Goal: Transaction & Acquisition: Purchase product/service

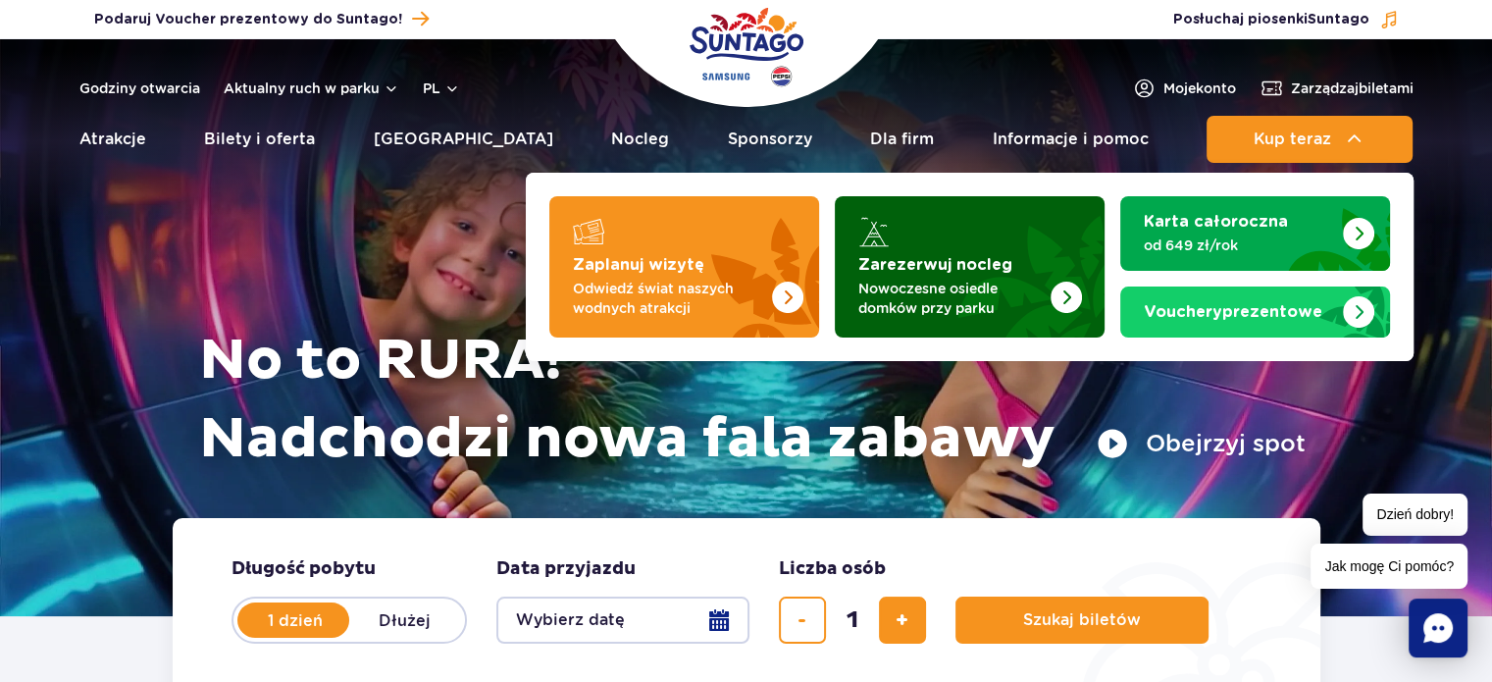
click at [1013, 267] on img "Zarezerwuj nocleg" at bounding box center [1018, 260] width 173 height 153
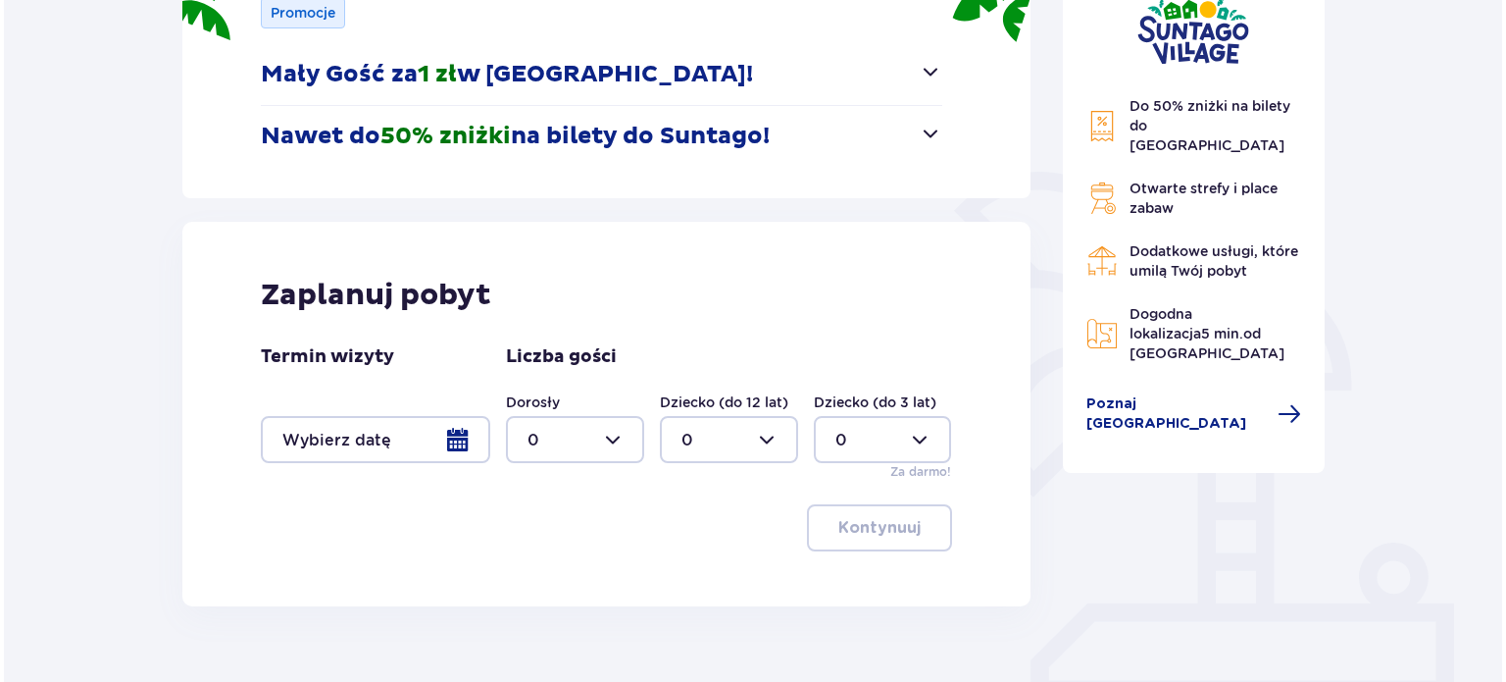
scroll to position [339, 0]
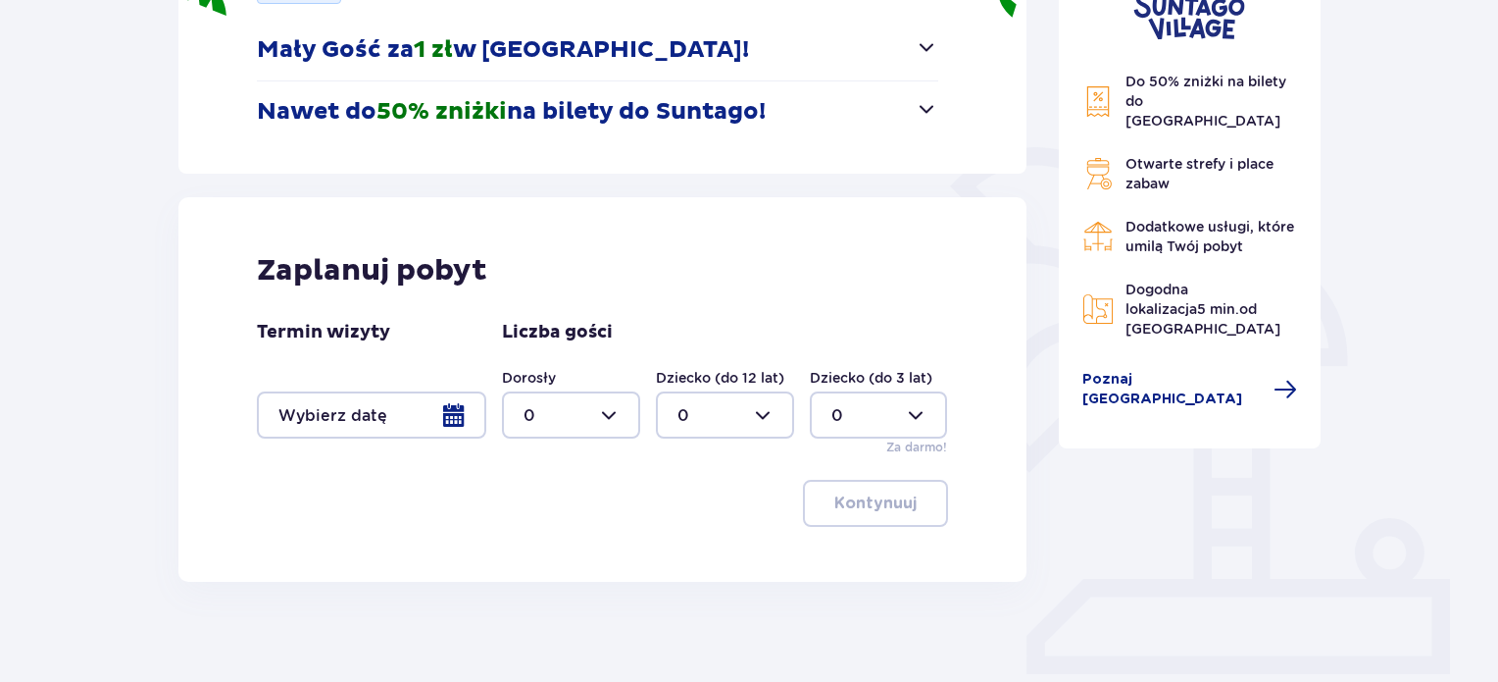
click at [430, 413] on div at bounding box center [371, 414] width 229 height 47
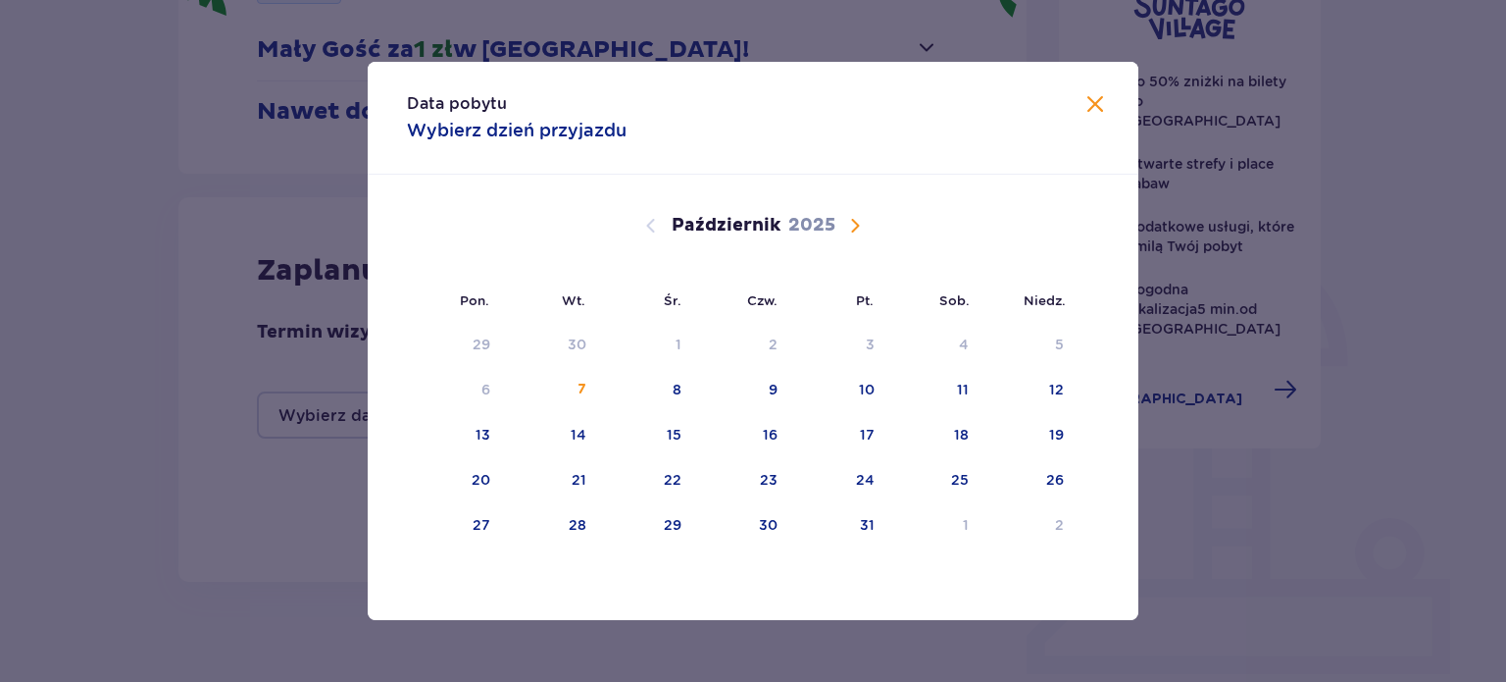
click at [856, 230] on span "Następny miesiąc" at bounding box center [855, 226] width 24 height 24
click at [965, 531] on div "29" at bounding box center [958, 525] width 18 height 20
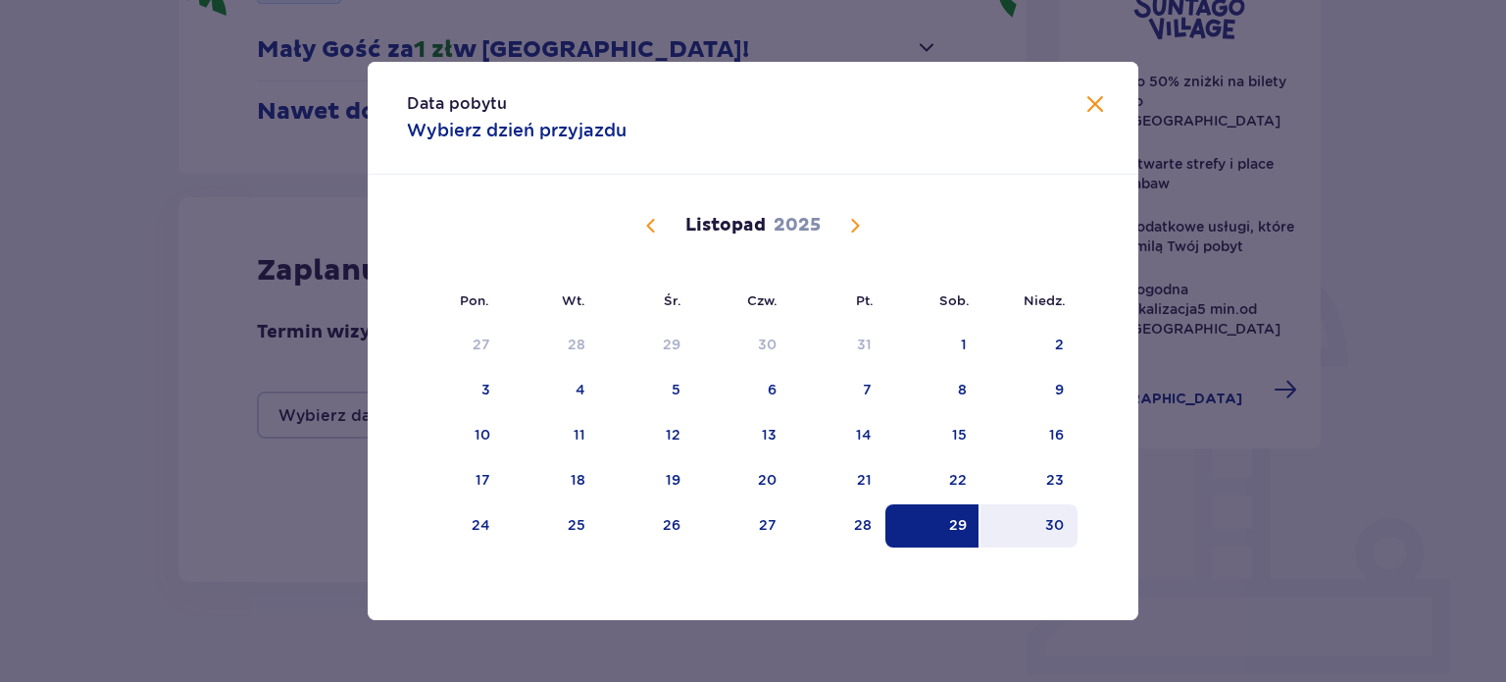
click at [1041, 529] on div "30" at bounding box center [1029, 525] width 97 height 43
type input "29.11.25 - 30.11.25"
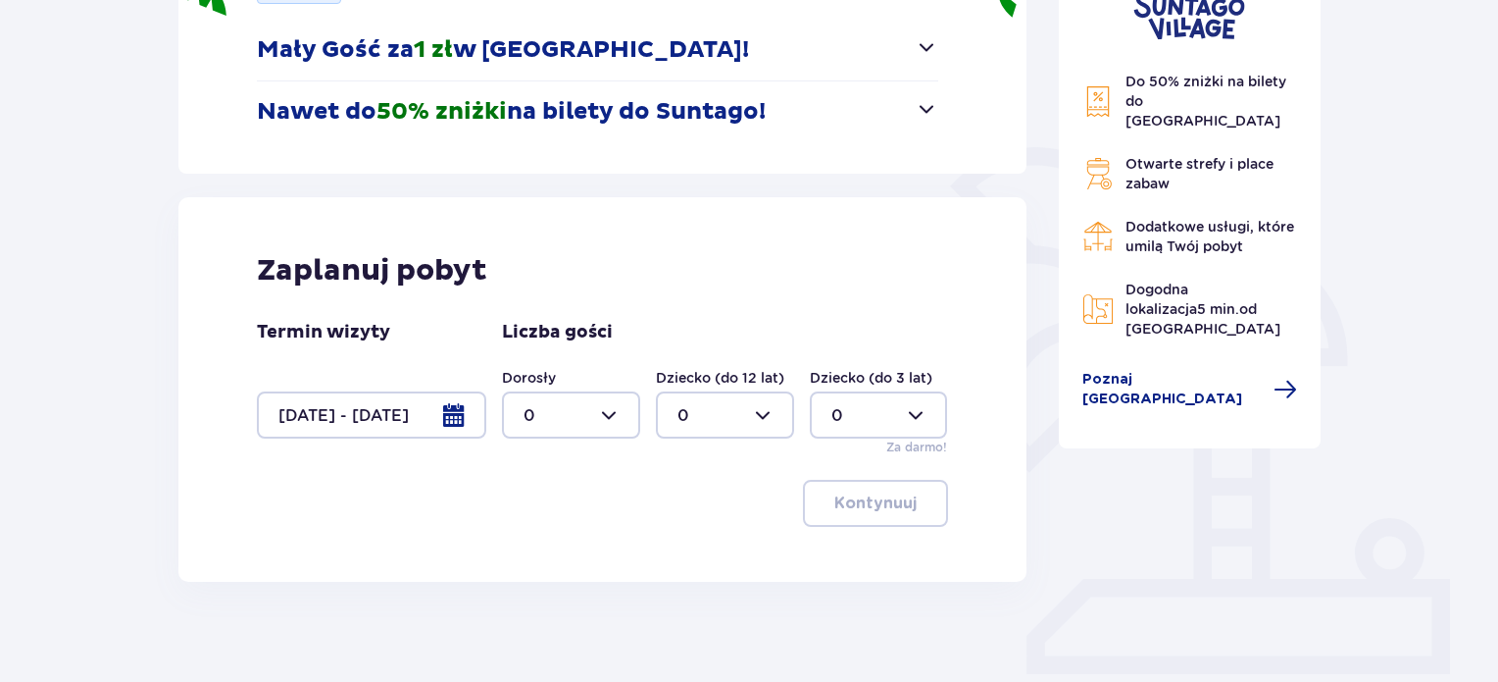
click at [601, 407] on div at bounding box center [571, 414] width 138 height 47
click at [540, 594] on div "3" at bounding box center [571, 598] width 95 height 22
type input "3"
click at [758, 419] on div at bounding box center [725, 414] width 138 height 47
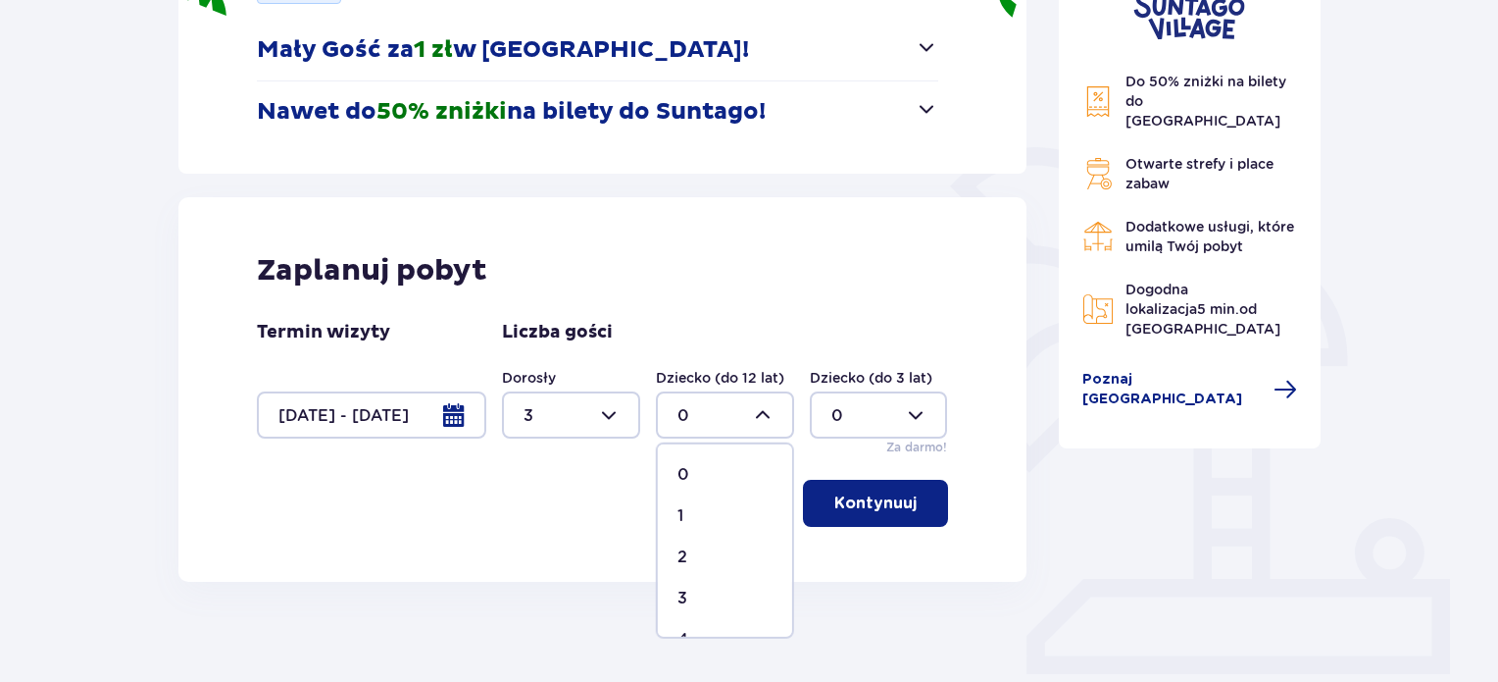
click at [705, 552] on div "2" at bounding box center [725, 557] width 95 height 22
type input "2"
click at [905, 403] on div at bounding box center [879, 414] width 138 height 47
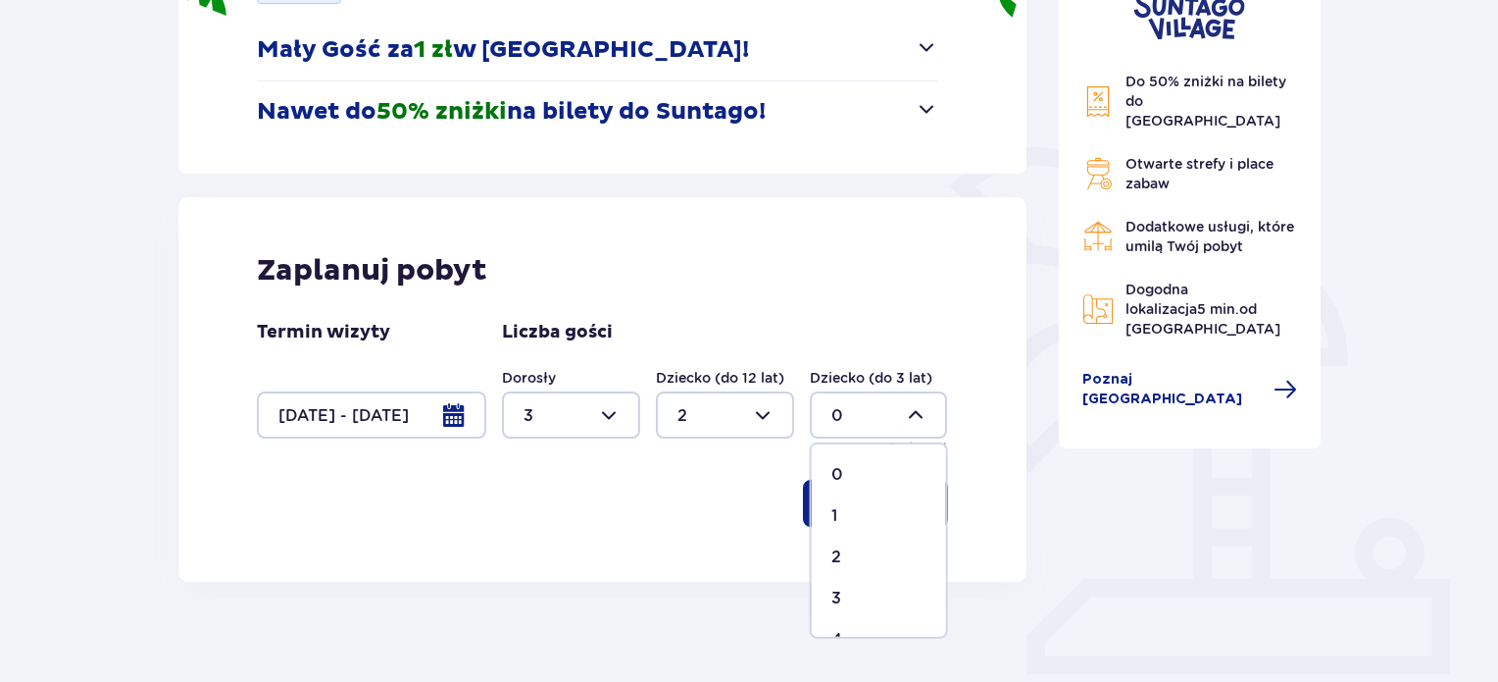
click at [835, 513] on p "1" at bounding box center [835, 516] width 6 height 22
type input "1"
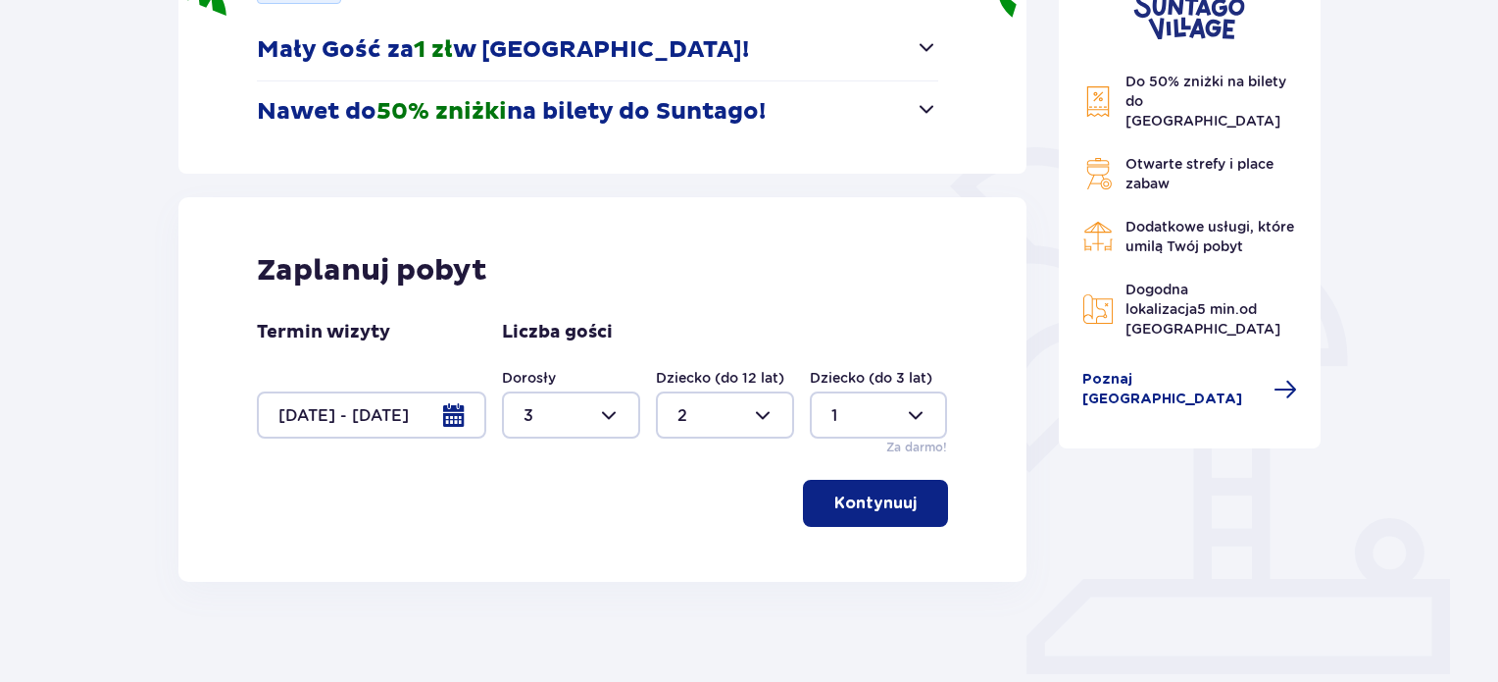
click at [880, 507] on p "Kontynuuj" at bounding box center [876, 503] width 82 height 22
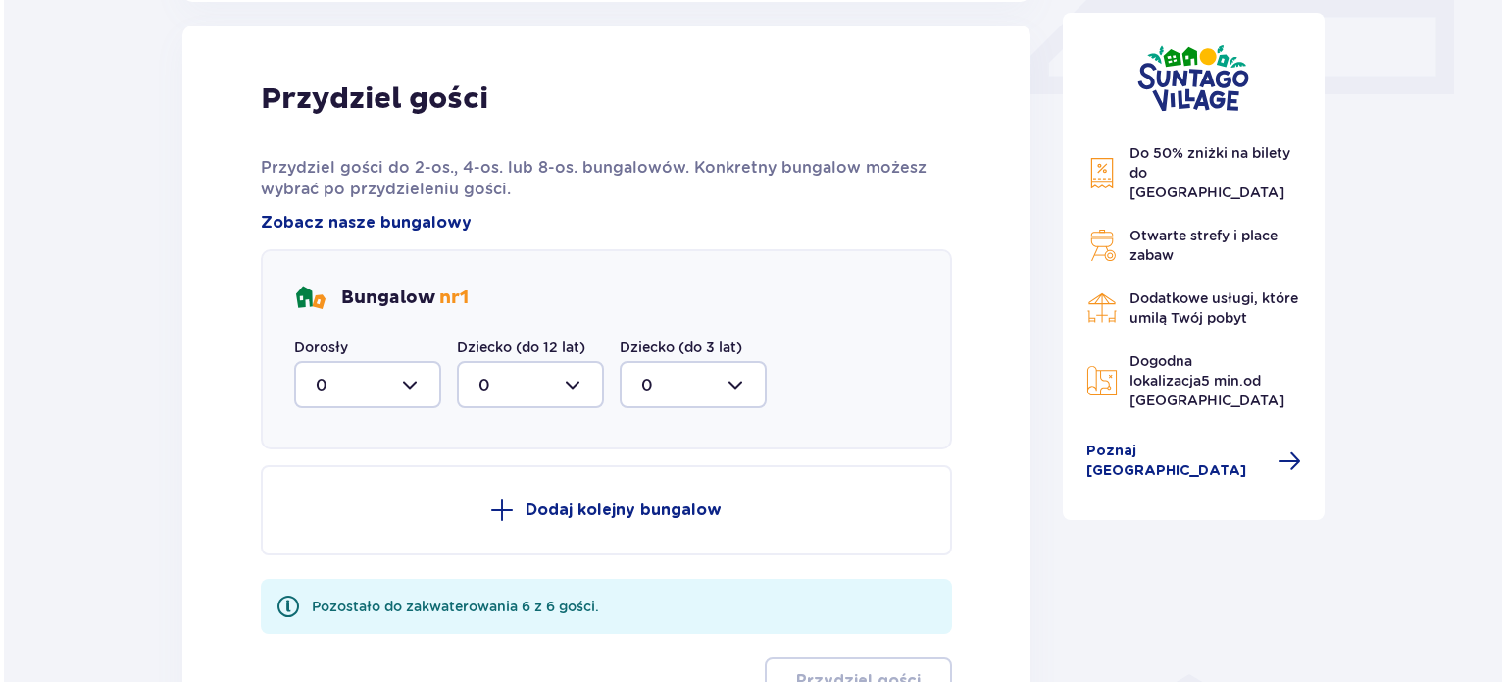
scroll to position [920, 0]
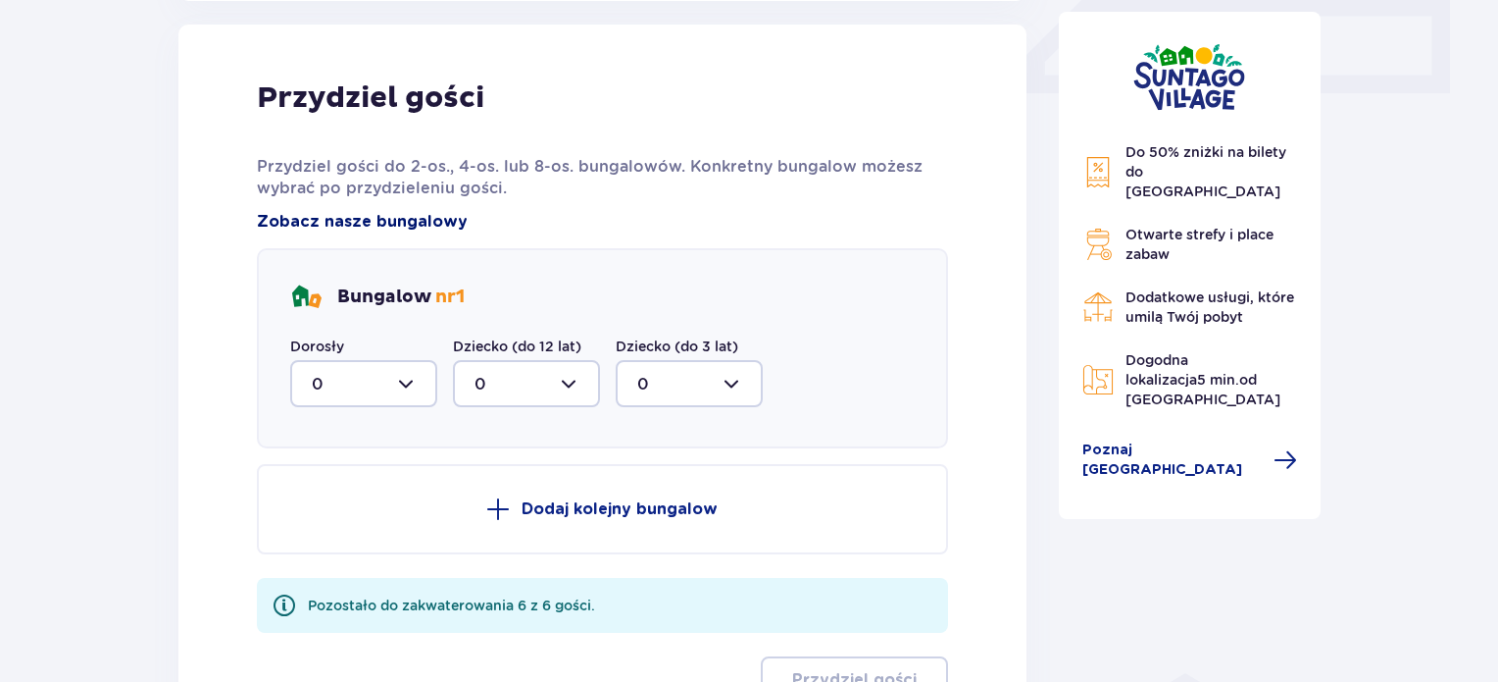
click at [392, 218] on span "Zobacz nasze bungalowy" at bounding box center [362, 222] width 211 height 22
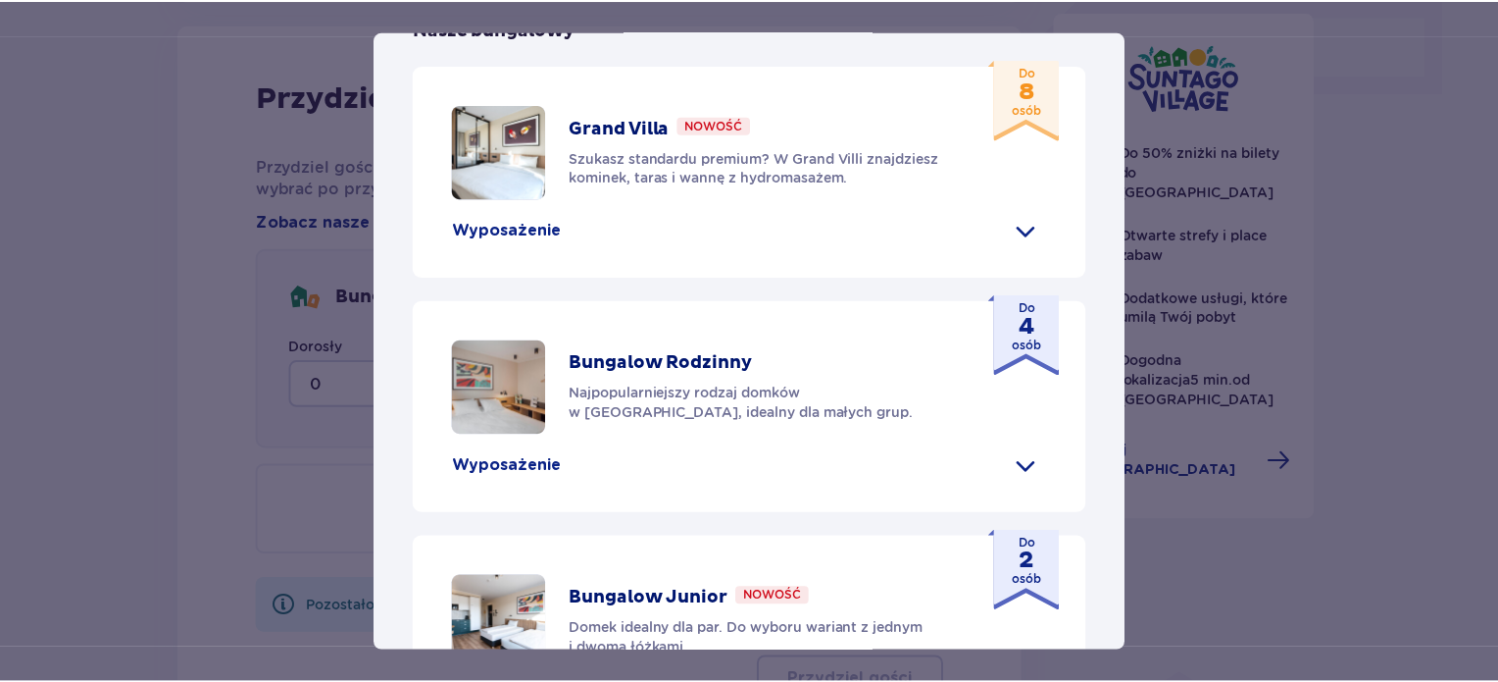
scroll to position [909, 0]
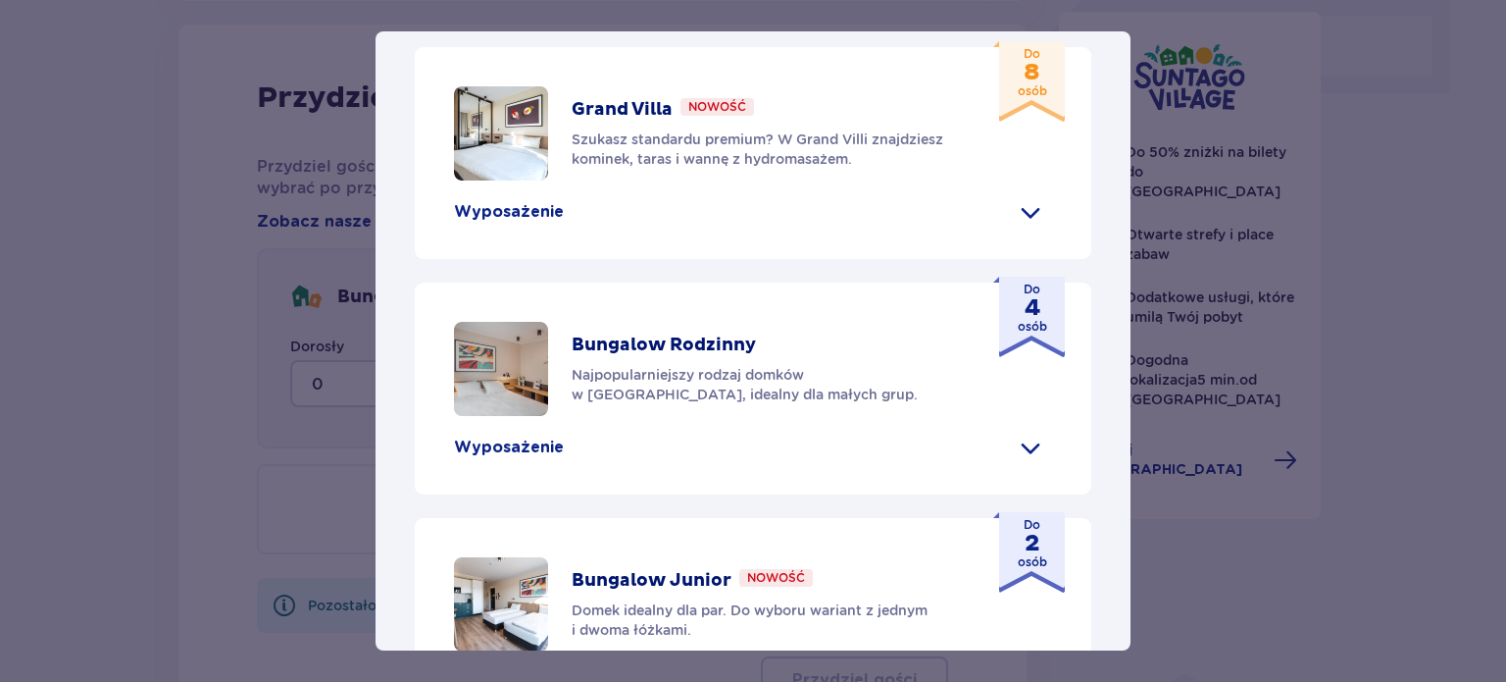
click at [1019, 431] on span at bounding box center [1030, 446] width 31 height 31
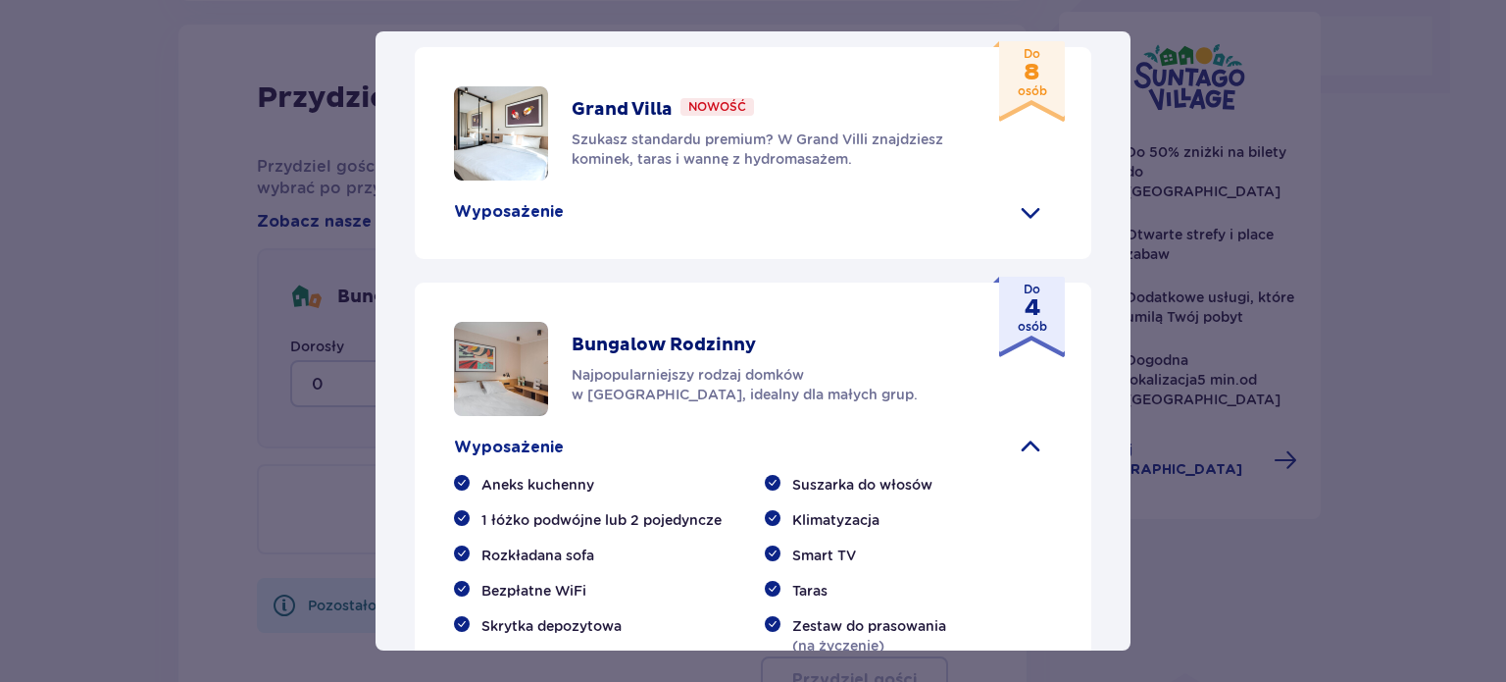
click at [291, 205] on div "Suntago Village Suntago Village to idealne miejsce dla fanów dobrej zabawy i tr…" at bounding box center [753, 341] width 1506 height 682
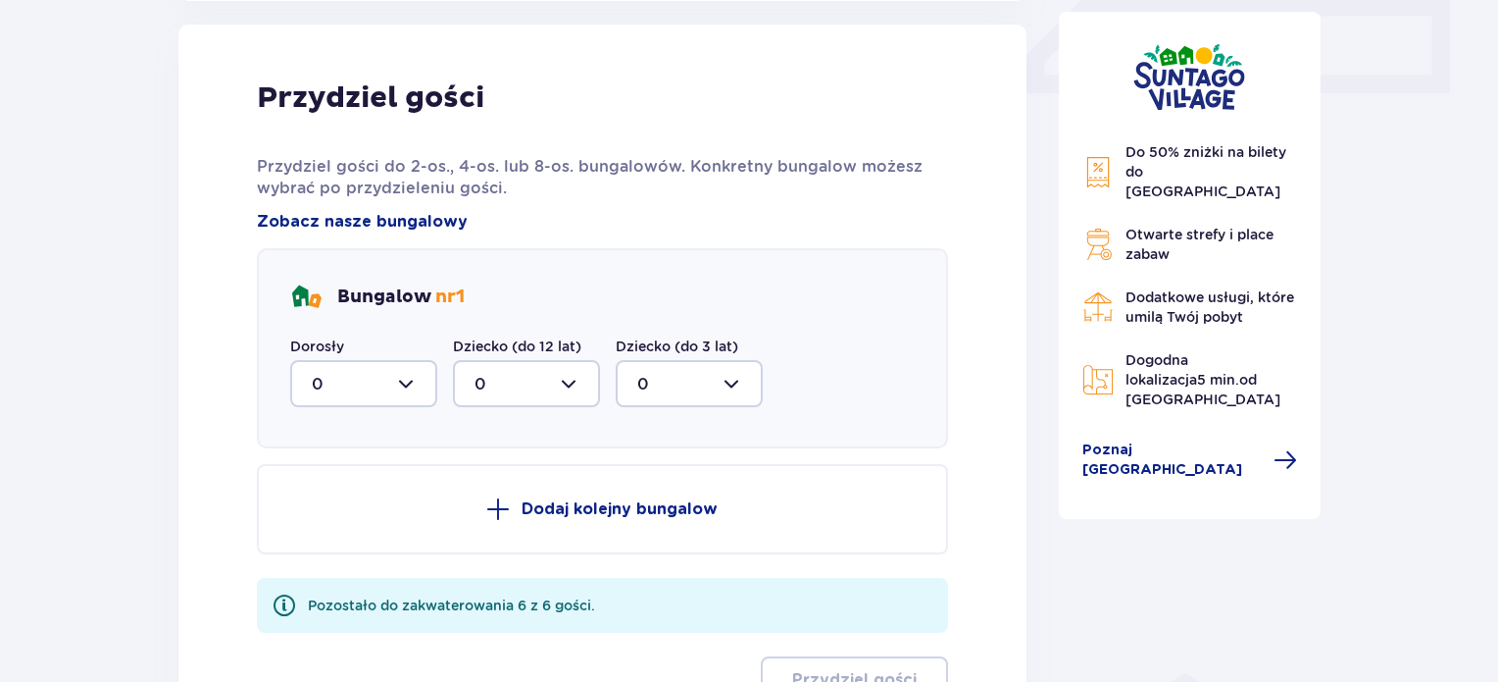
click at [406, 388] on div at bounding box center [363, 383] width 147 height 47
click at [326, 572] on div "3" at bounding box center [364, 567] width 104 height 22
type input "3"
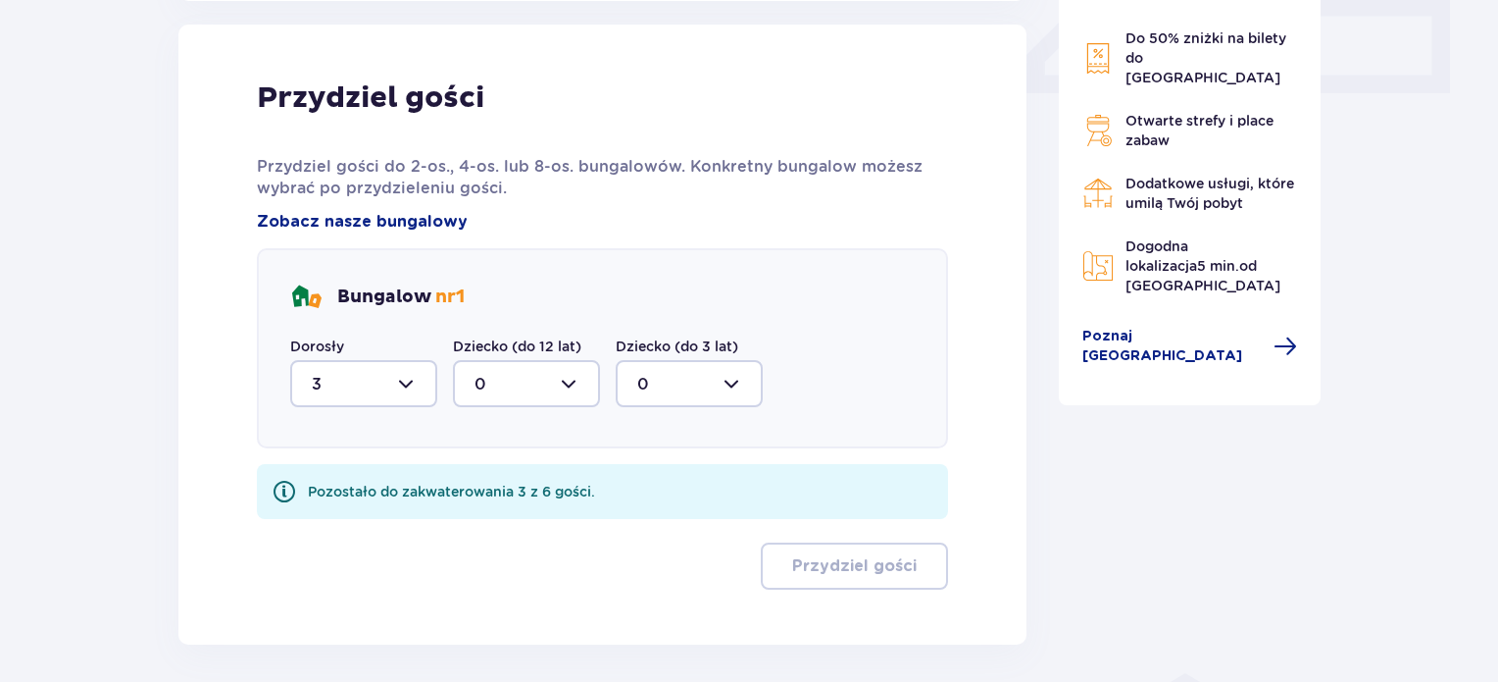
click at [557, 397] on div at bounding box center [526, 383] width 147 height 47
click at [481, 539] on span "2" at bounding box center [526, 525] width 143 height 41
type input "2"
click at [709, 399] on div at bounding box center [689, 383] width 147 height 47
click at [672, 481] on div "1" at bounding box center [689, 485] width 104 height 22
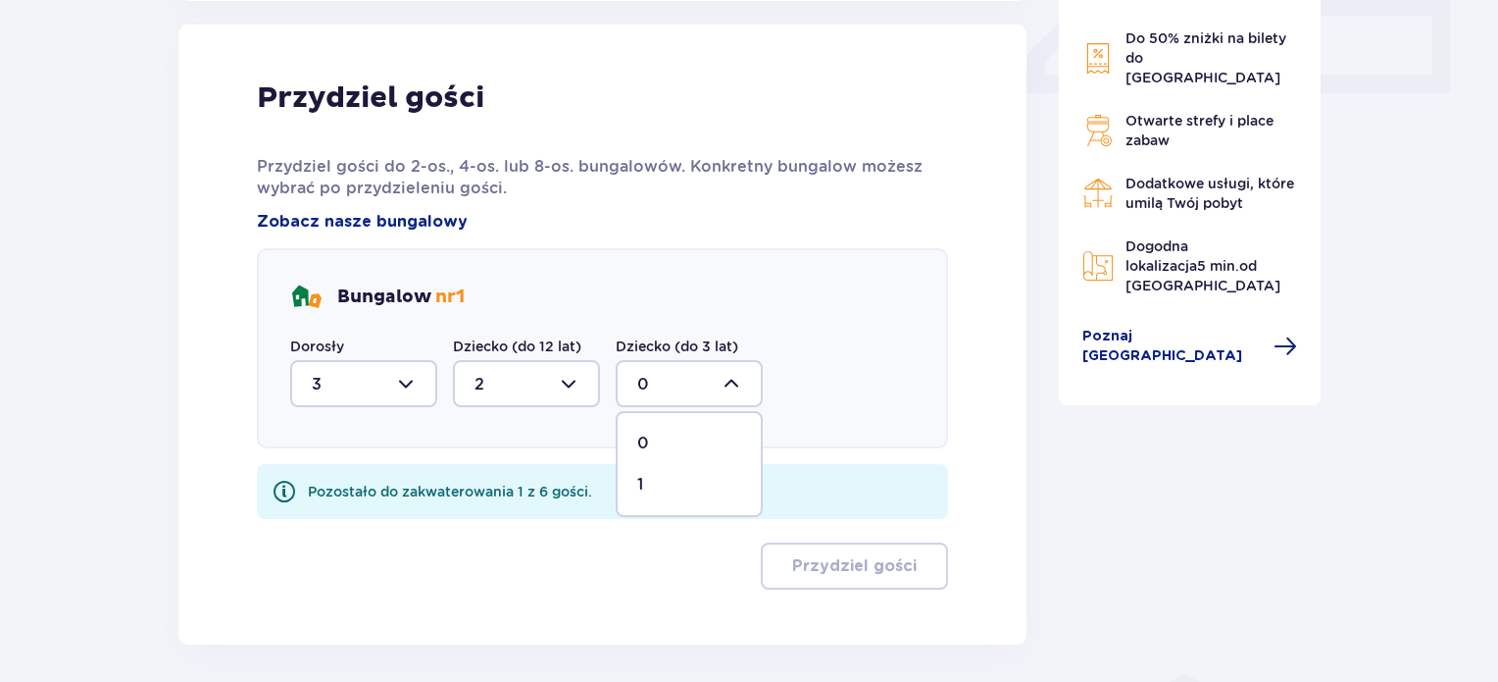
type input "1"
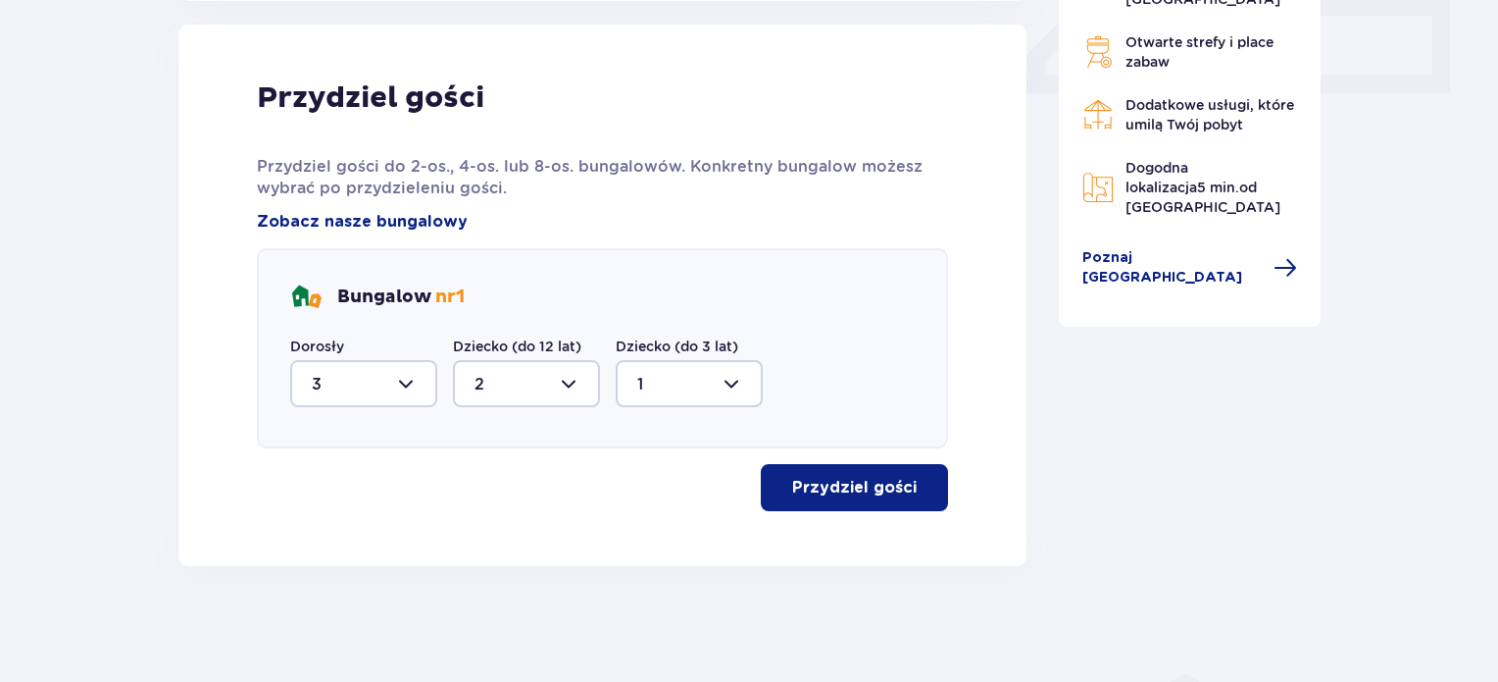
click at [851, 479] on p "Przydziel gości" at bounding box center [854, 488] width 125 height 22
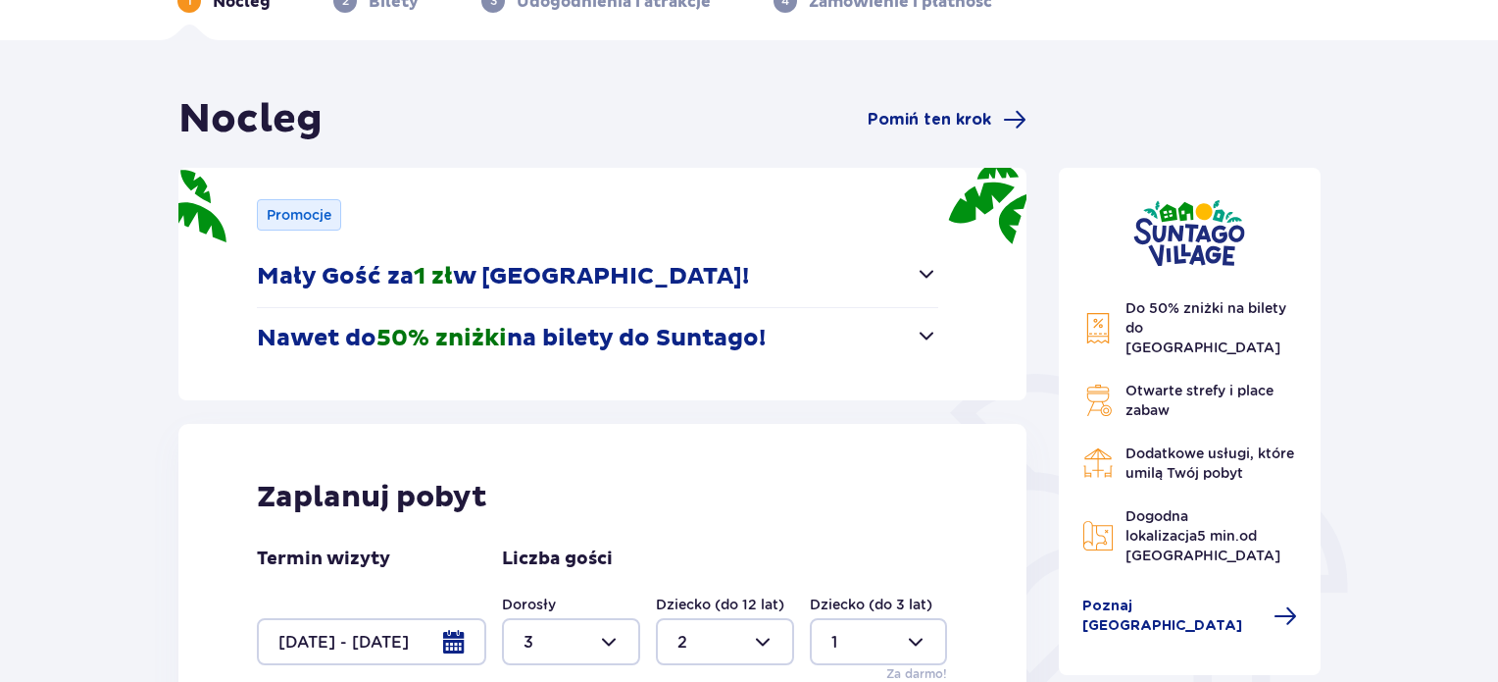
scroll to position [108, 0]
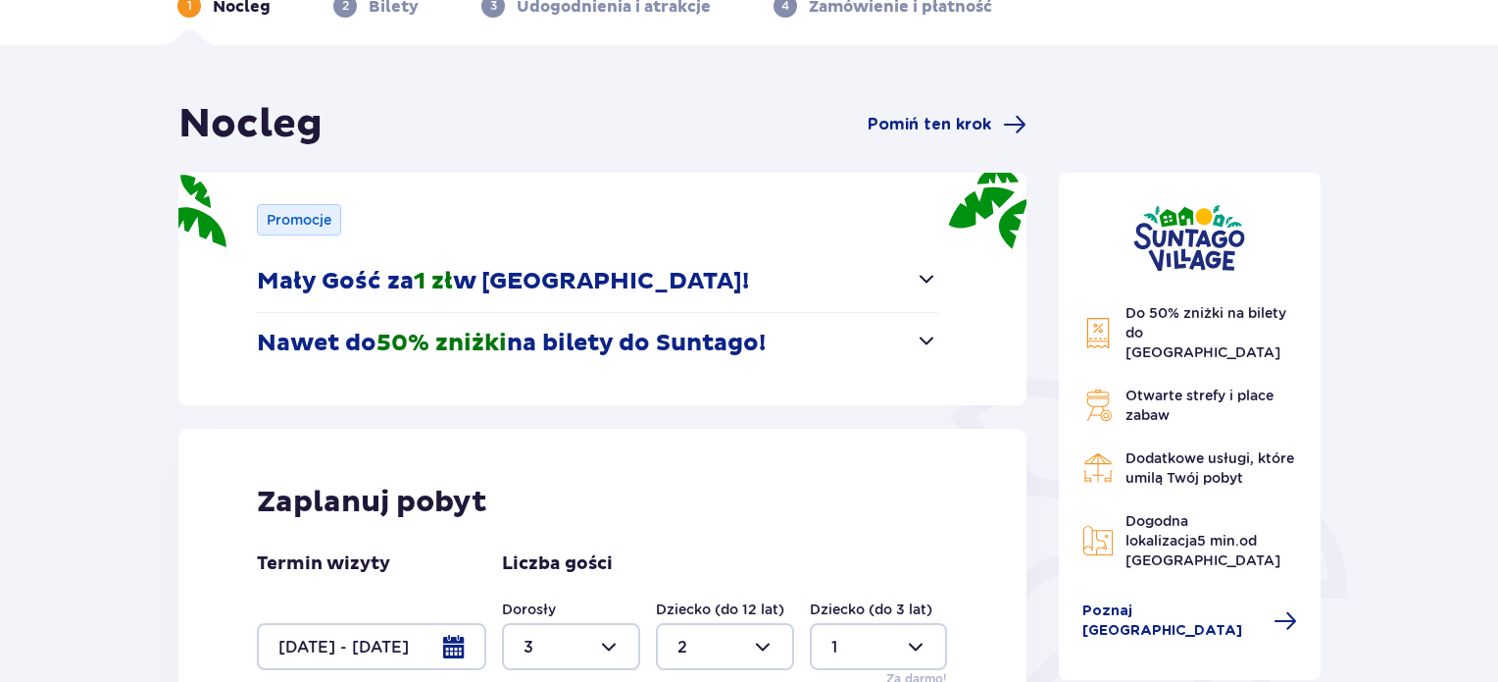
click at [927, 278] on span "button" at bounding box center [927, 279] width 24 height 24
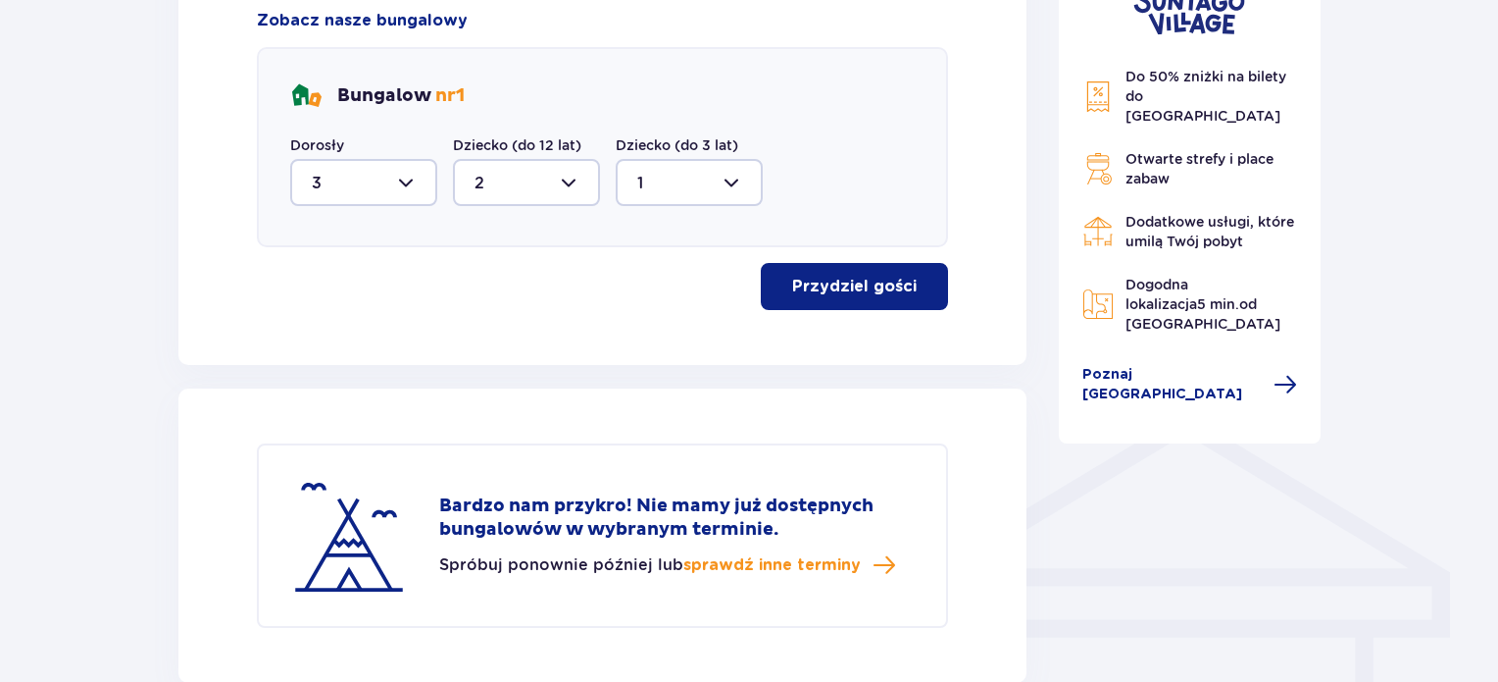
scroll to position [1295, 0]
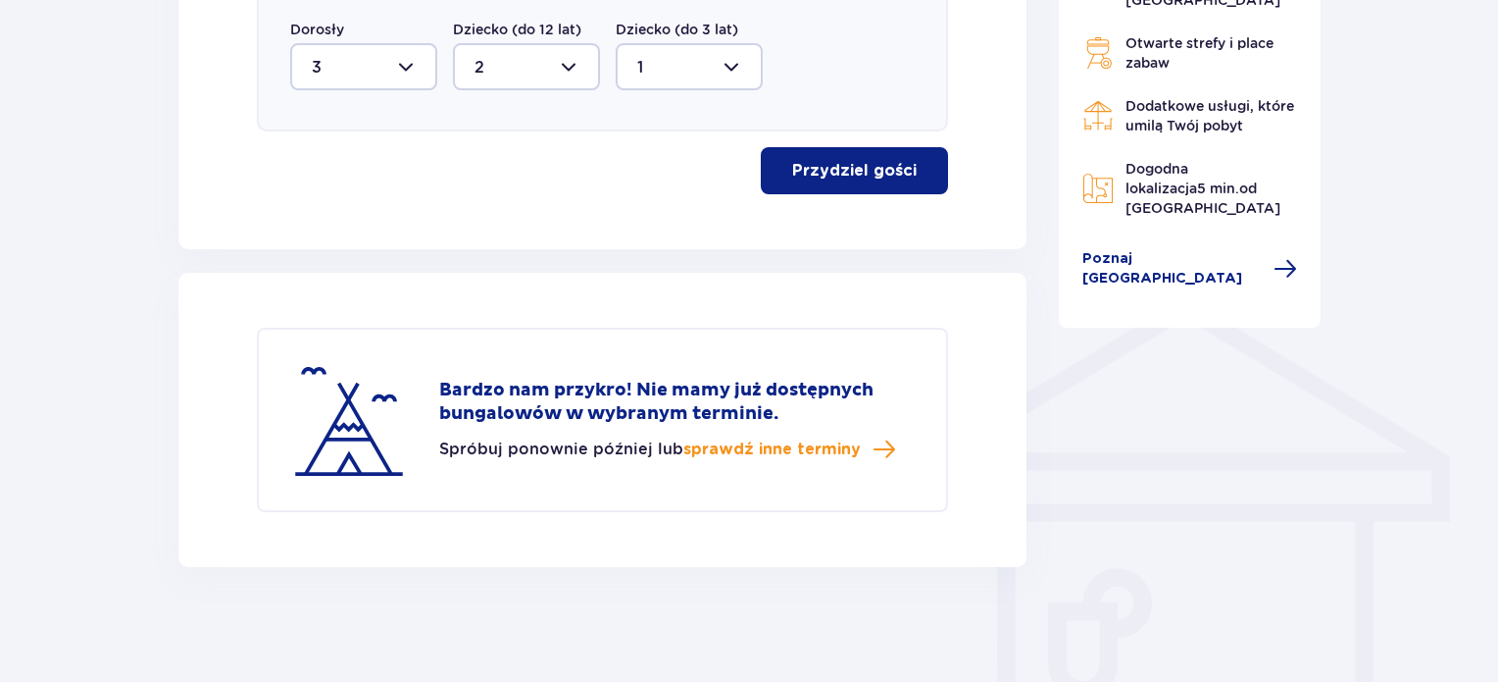
click at [405, 73] on div at bounding box center [363, 66] width 147 height 47
click at [326, 207] on div "2" at bounding box center [364, 209] width 104 height 22
type input "2"
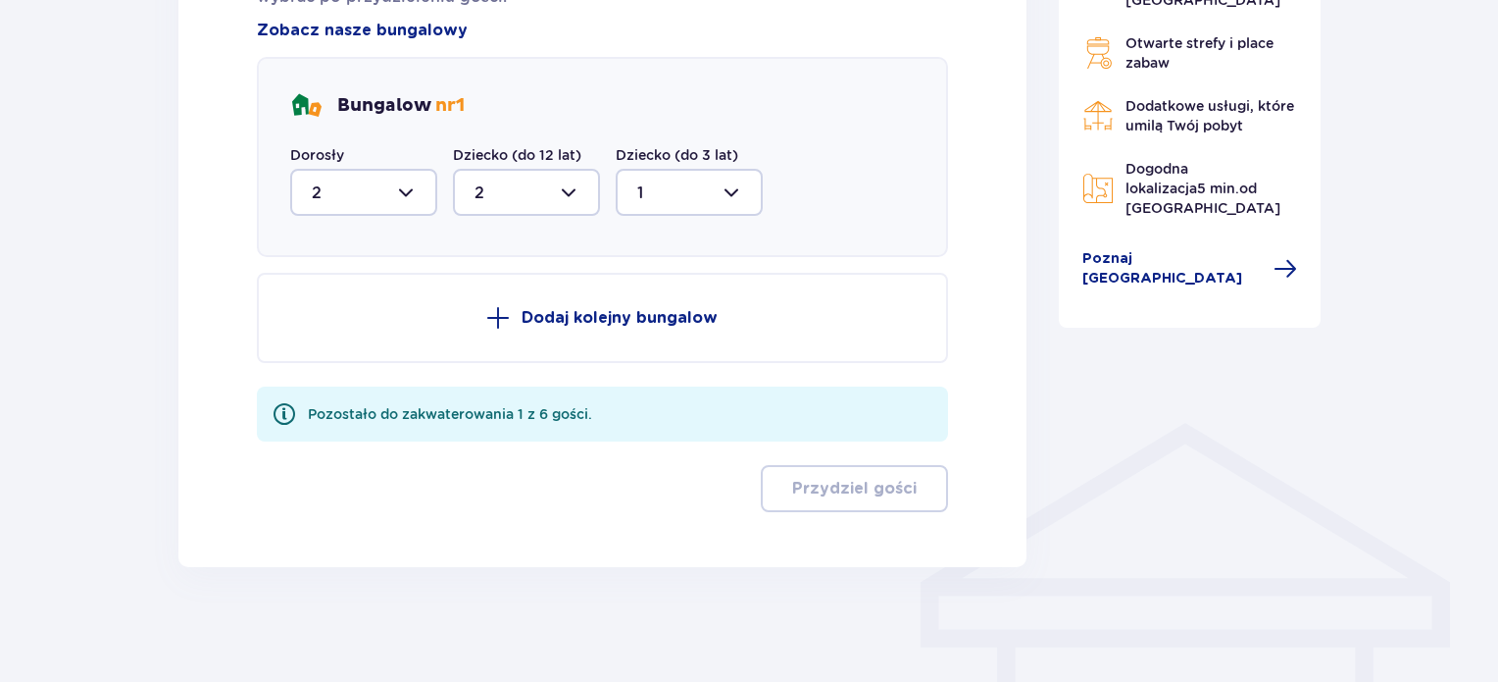
click at [671, 307] on p "Dodaj kolejny bungalow" at bounding box center [620, 318] width 196 height 22
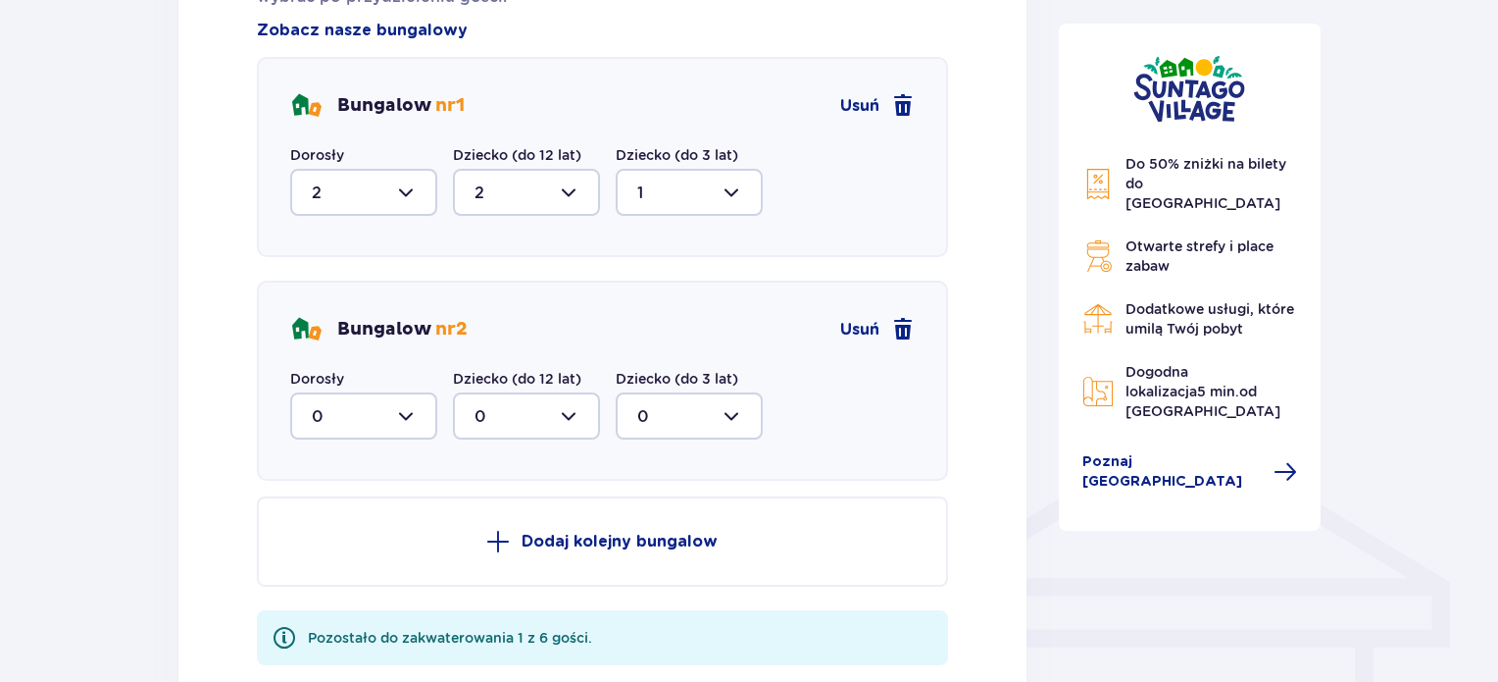
click at [428, 415] on div at bounding box center [363, 415] width 147 height 47
click at [337, 499] on span "1" at bounding box center [363, 516] width 143 height 41
type input "1"
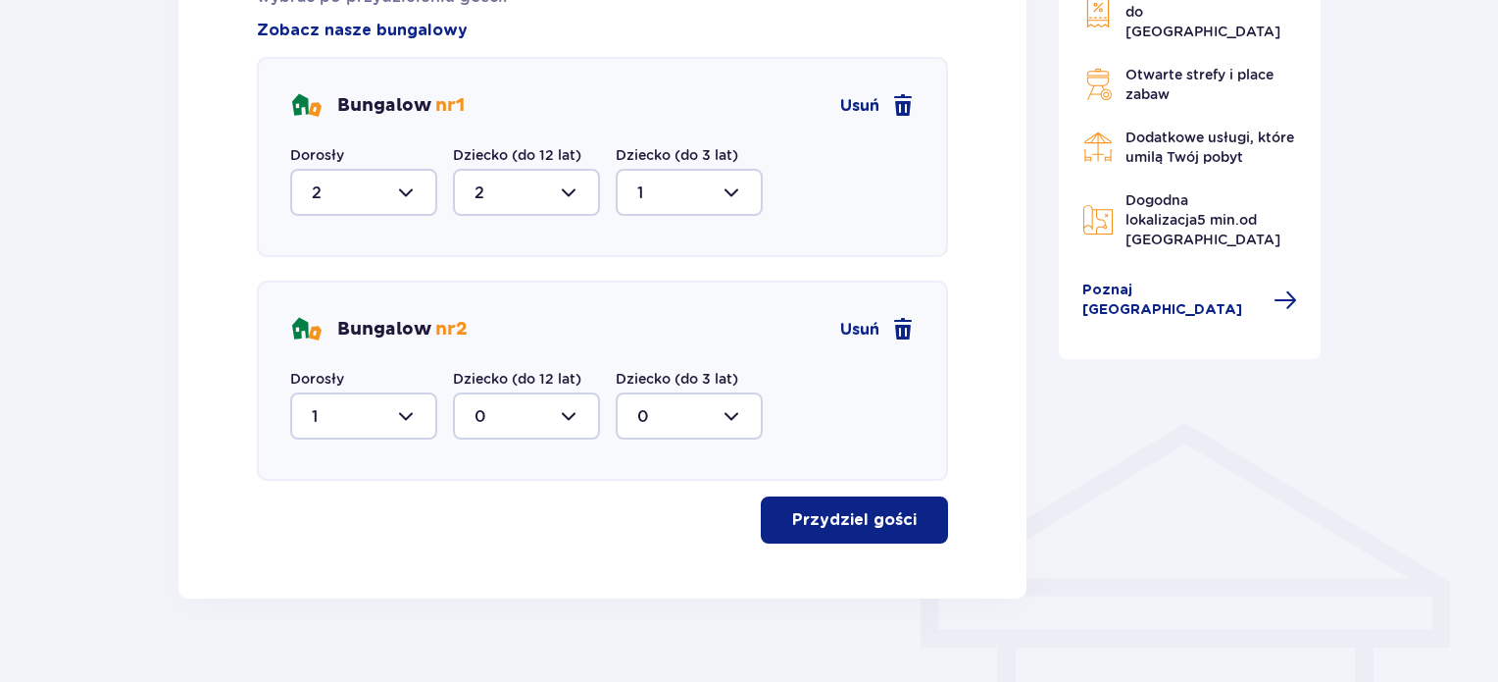
click at [864, 520] on p "Przydziel gości" at bounding box center [854, 520] width 125 height 22
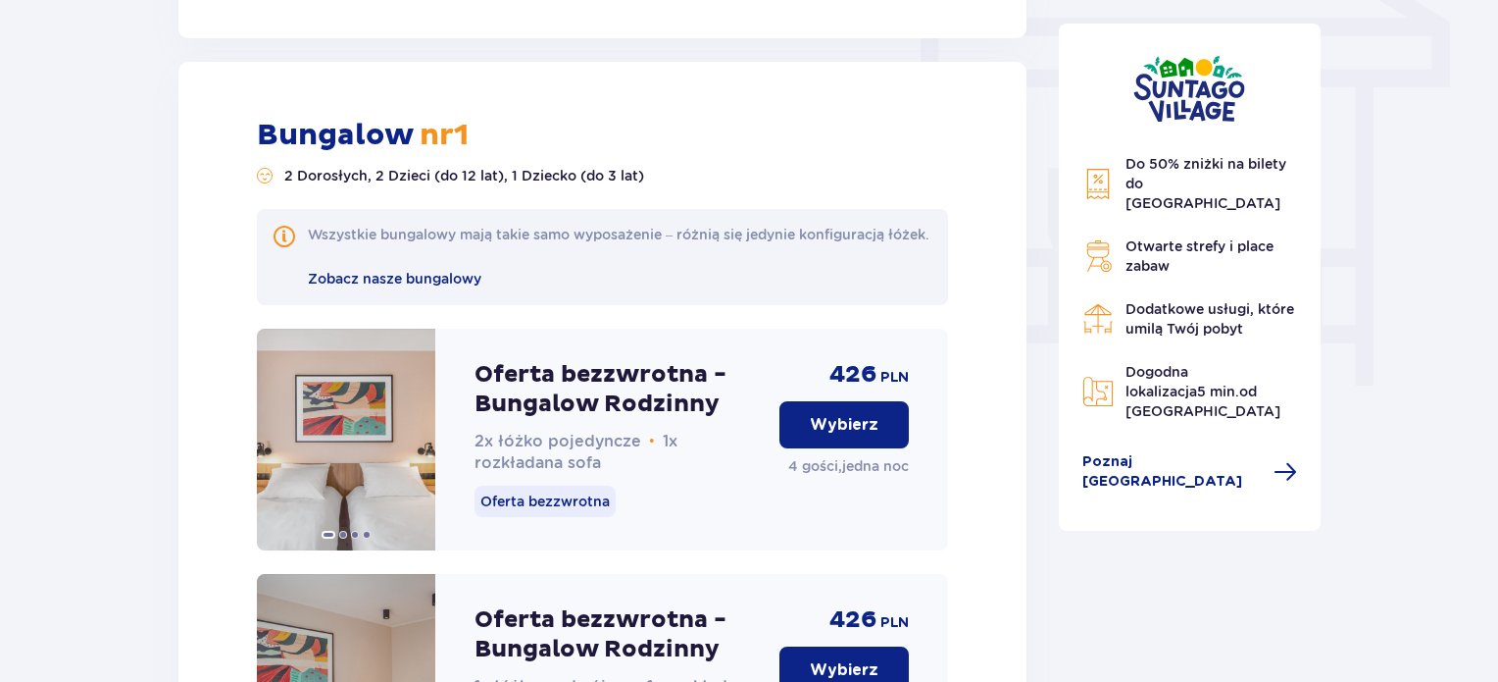
scroll to position [1799, 0]
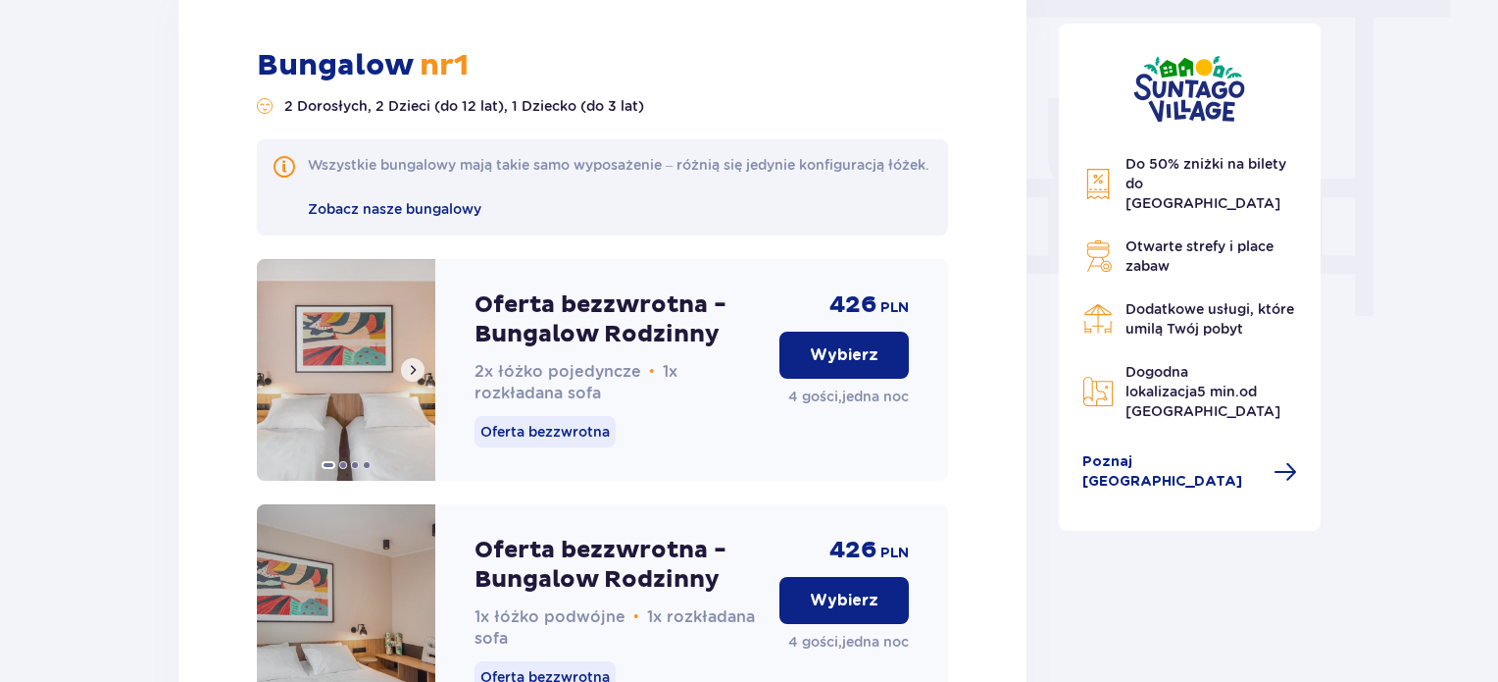
click at [407, 378] on span at bounding box center [413, 370] width 16 height 16
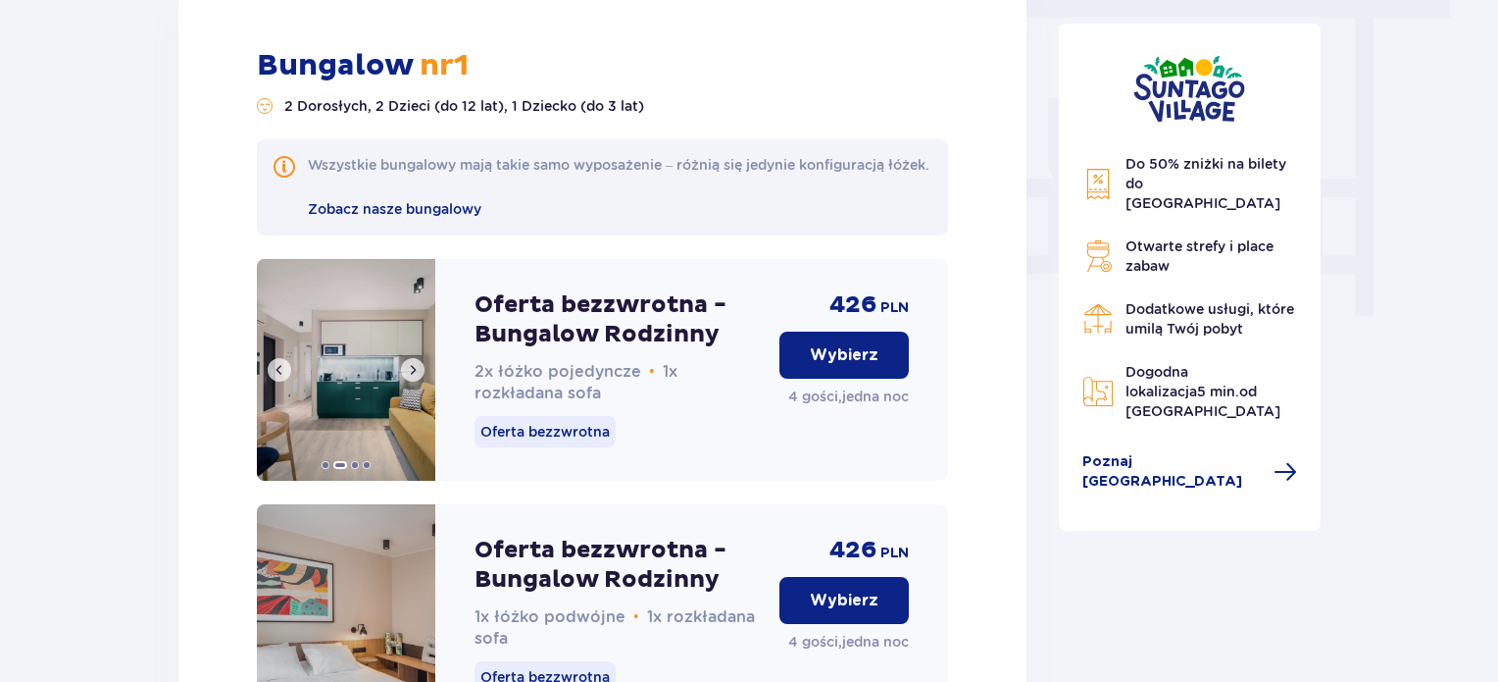
click at [407, 378] on span at bounding box center [413, 370] width 16 height 16
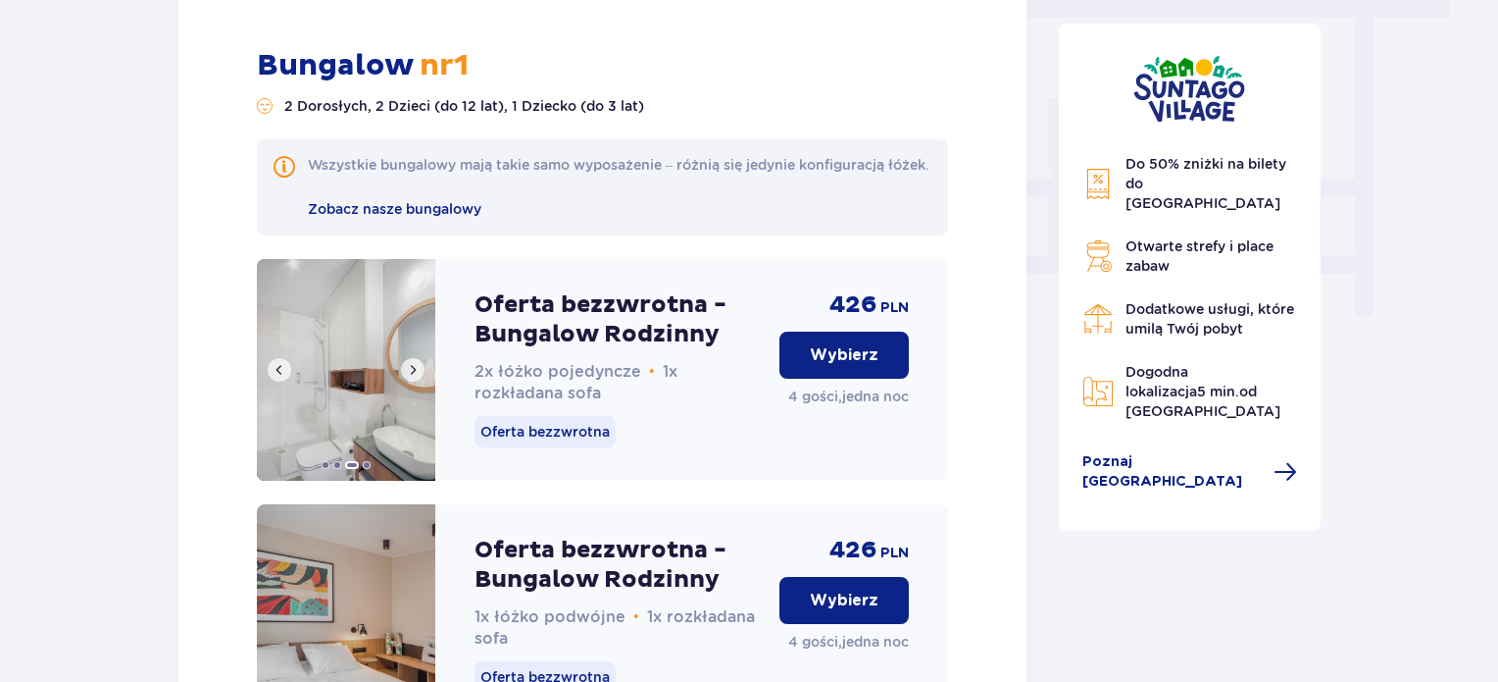
click at [407, 378] on span at bounding box center [413, 370] width 16 height 16
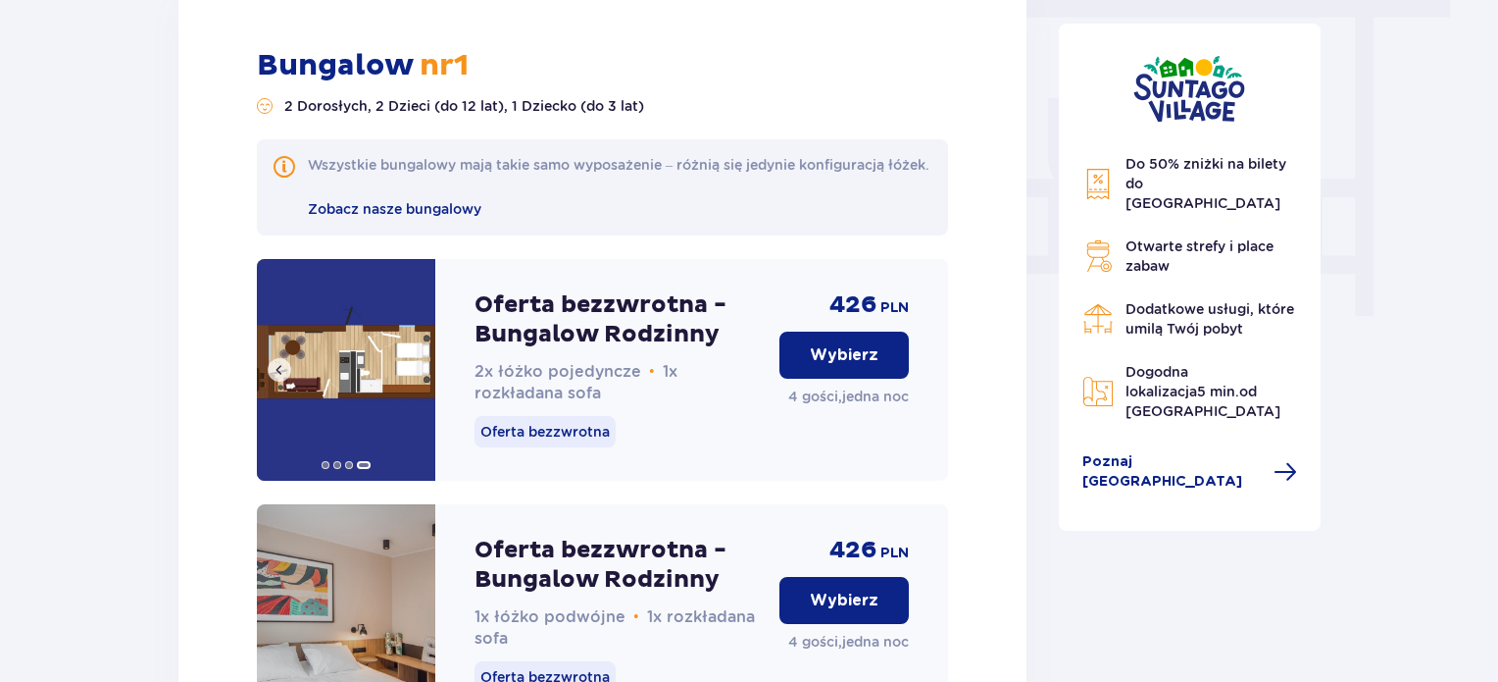
click at [407, 381] on img at bounding box center [346, 370] width 178 height 222
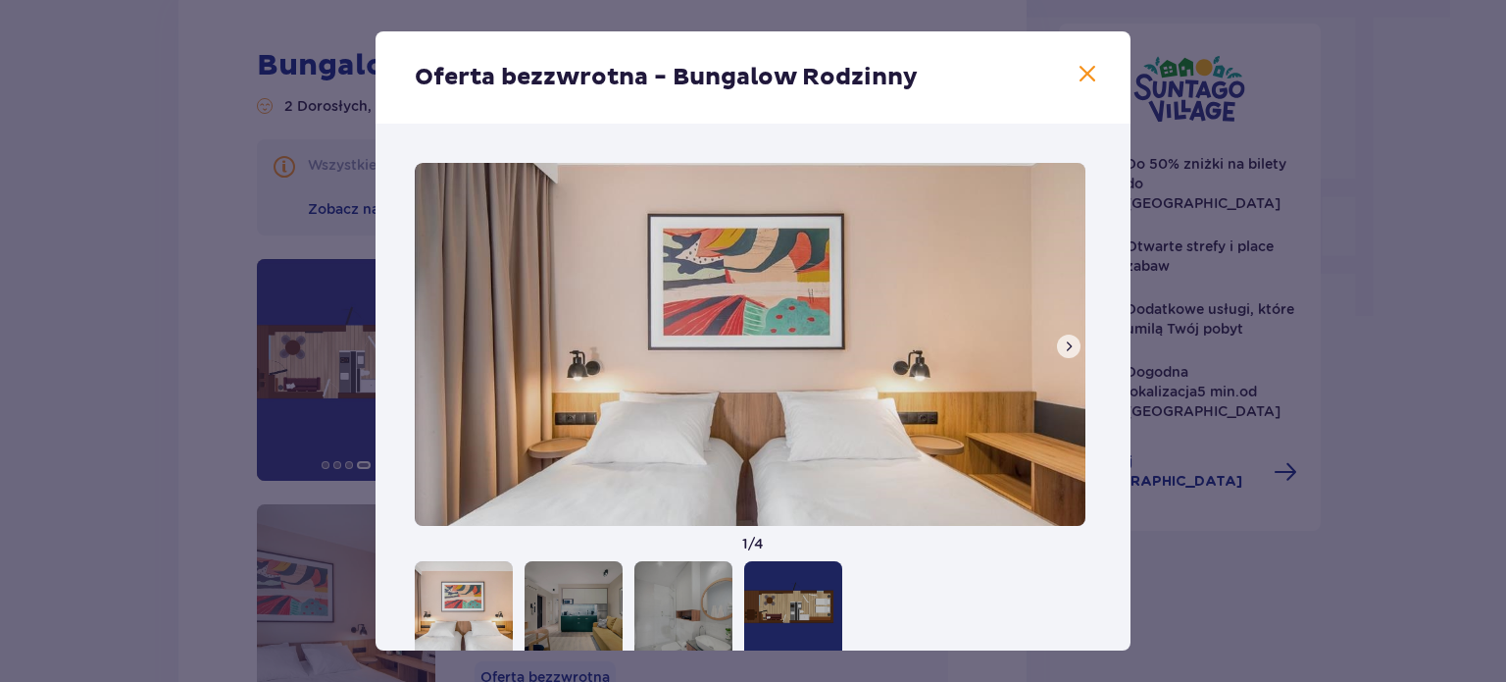
click at [1085, 64] on span at bounding box center [1088, 75] width 24 height 24
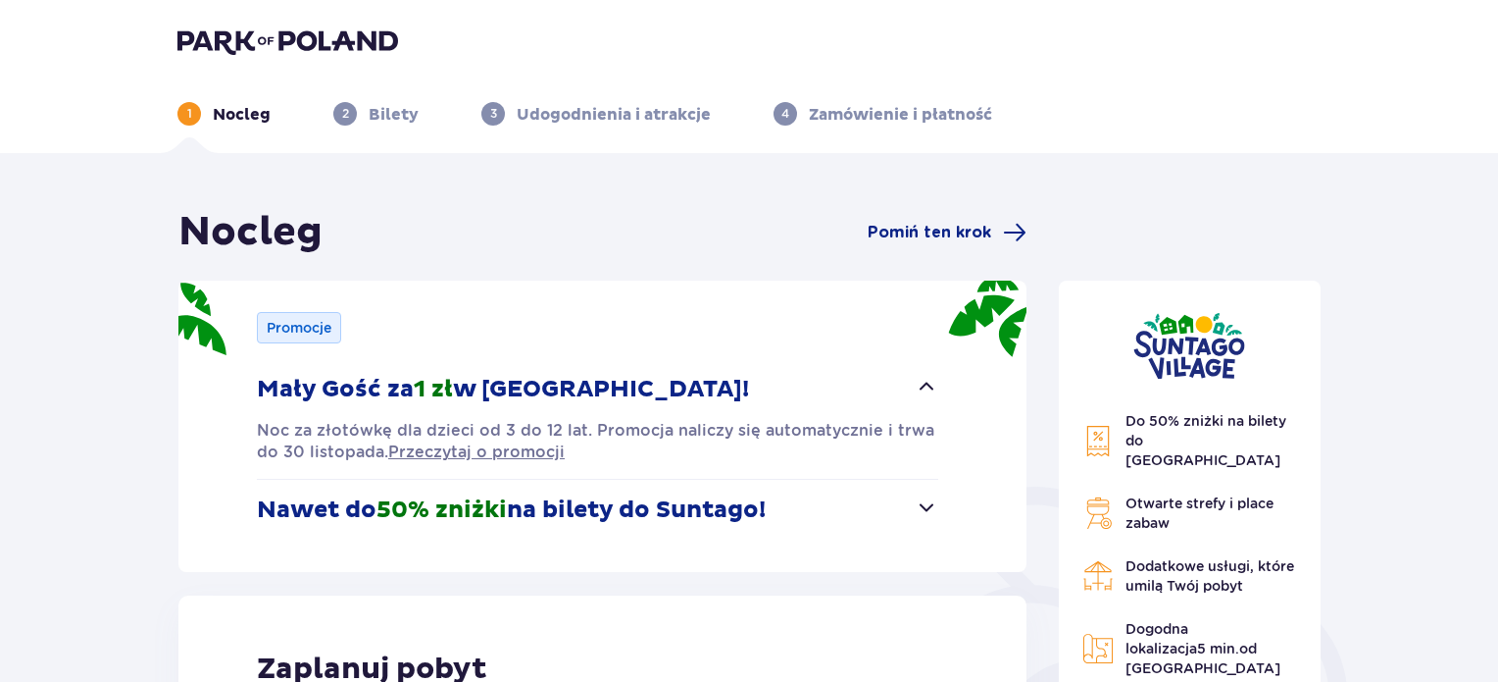
click at [350, 34] on img at bounding box center [287, 40] width 221 height 27
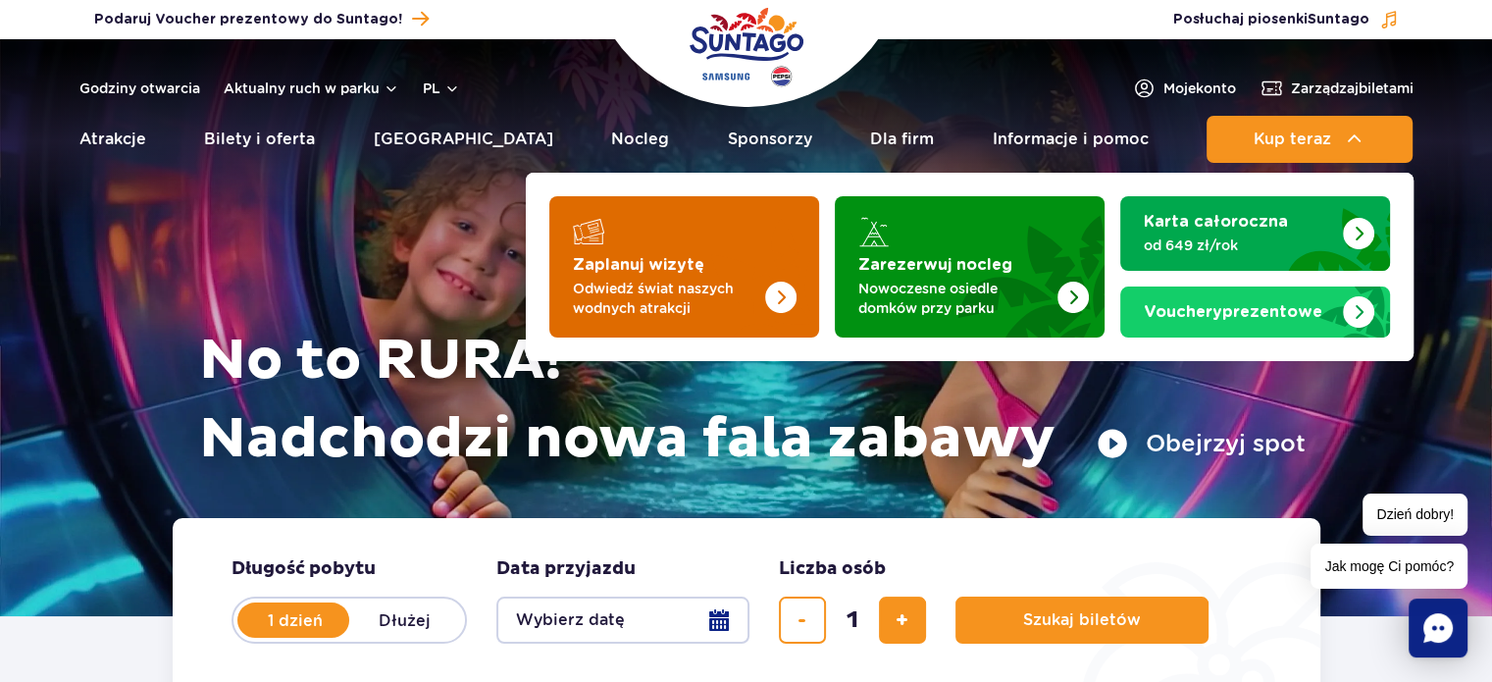
click at [730, 247] on img "Zaplanuj wizytę" at bounding box center [741, 260] width 156 height 153
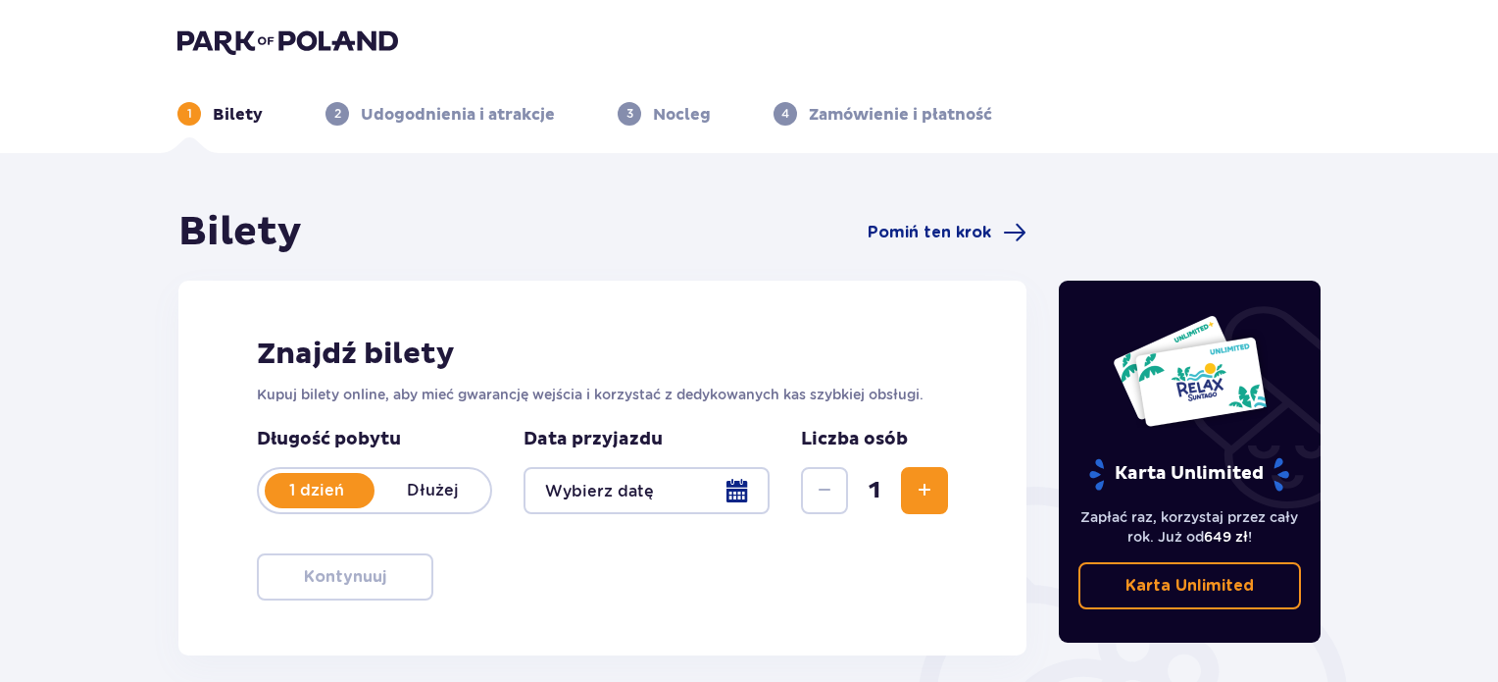
click at [428, 485] on p "Dłużej" at bounding box center [433, 491] width 116 height 22
click at [697, 485] on div at bounding box center [647, 490] width 246 height 47
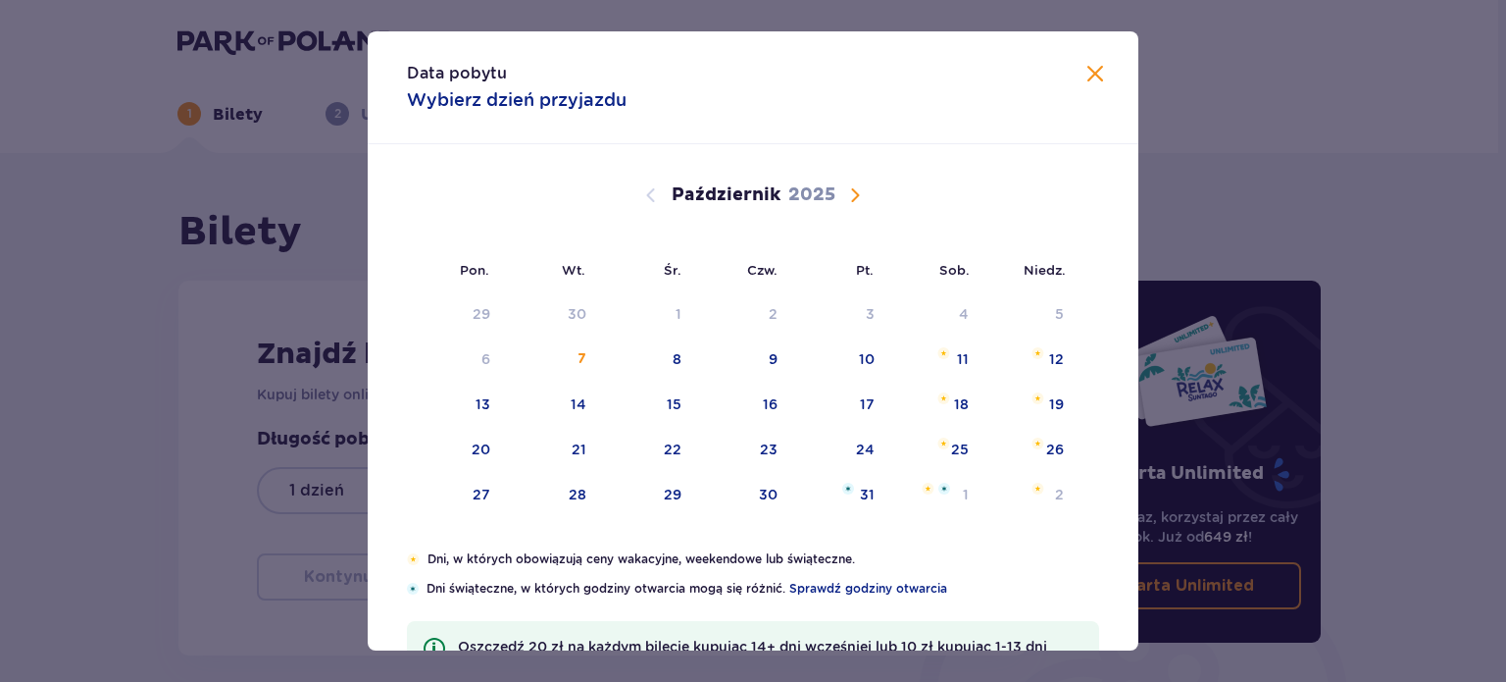
click at [851, 191] on span "Następny miesiąc" at bounding box center [855, 195] width 24 height 24
click at [870, 499] on div "28" at bounding box center [837, 495] width 95 height 43
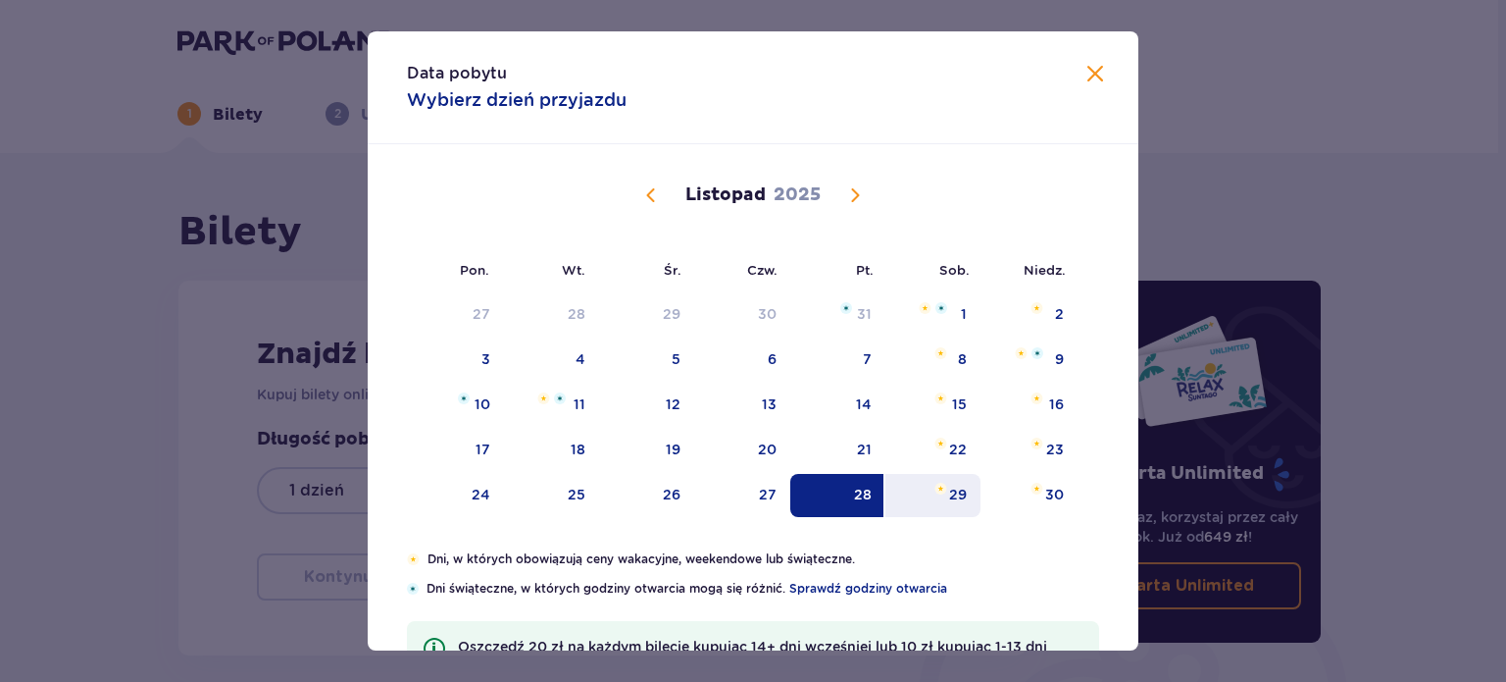
click at [954, 496] on div "29" at bounding box center [958, 494] width 18 height 20
type input "28.11.25 - 29.11.25"
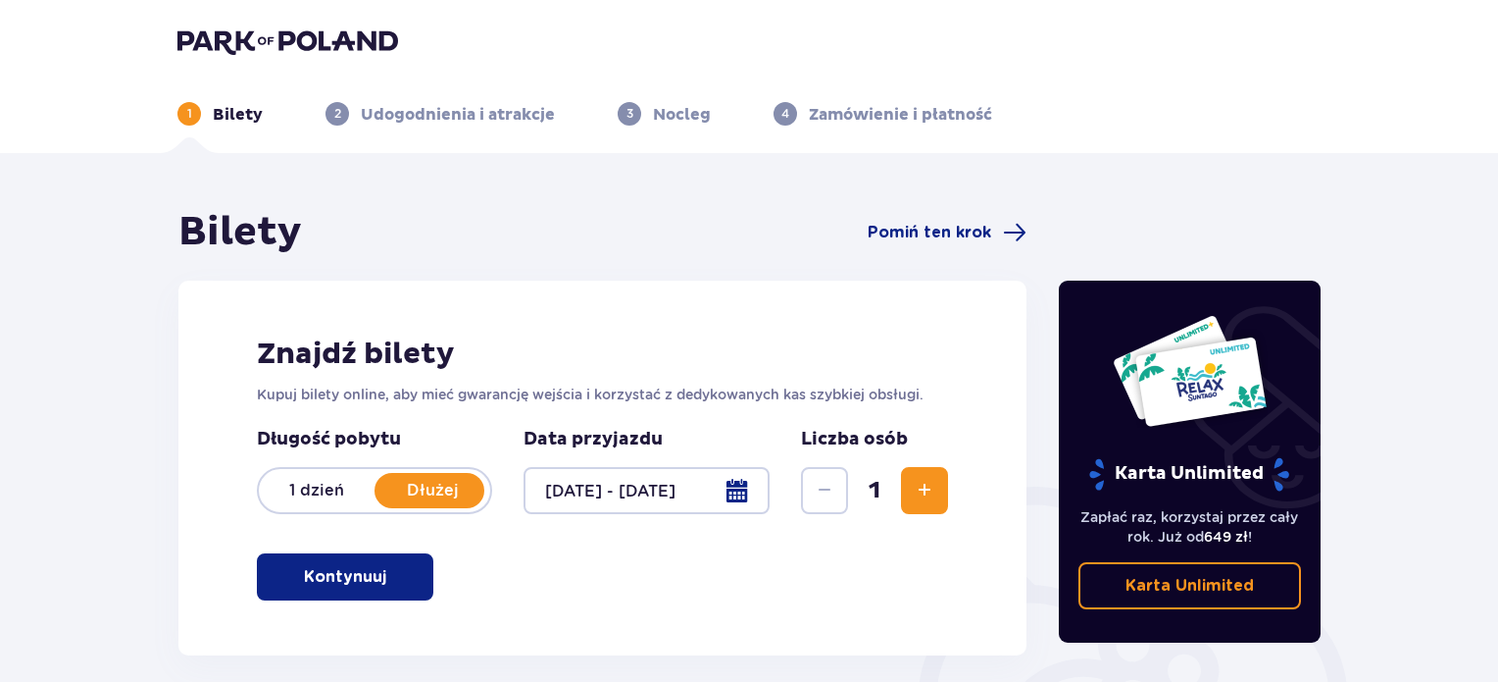
click at [325, 483] on p "1 dzień" at bounding box center [317, 491] width 116 height 22
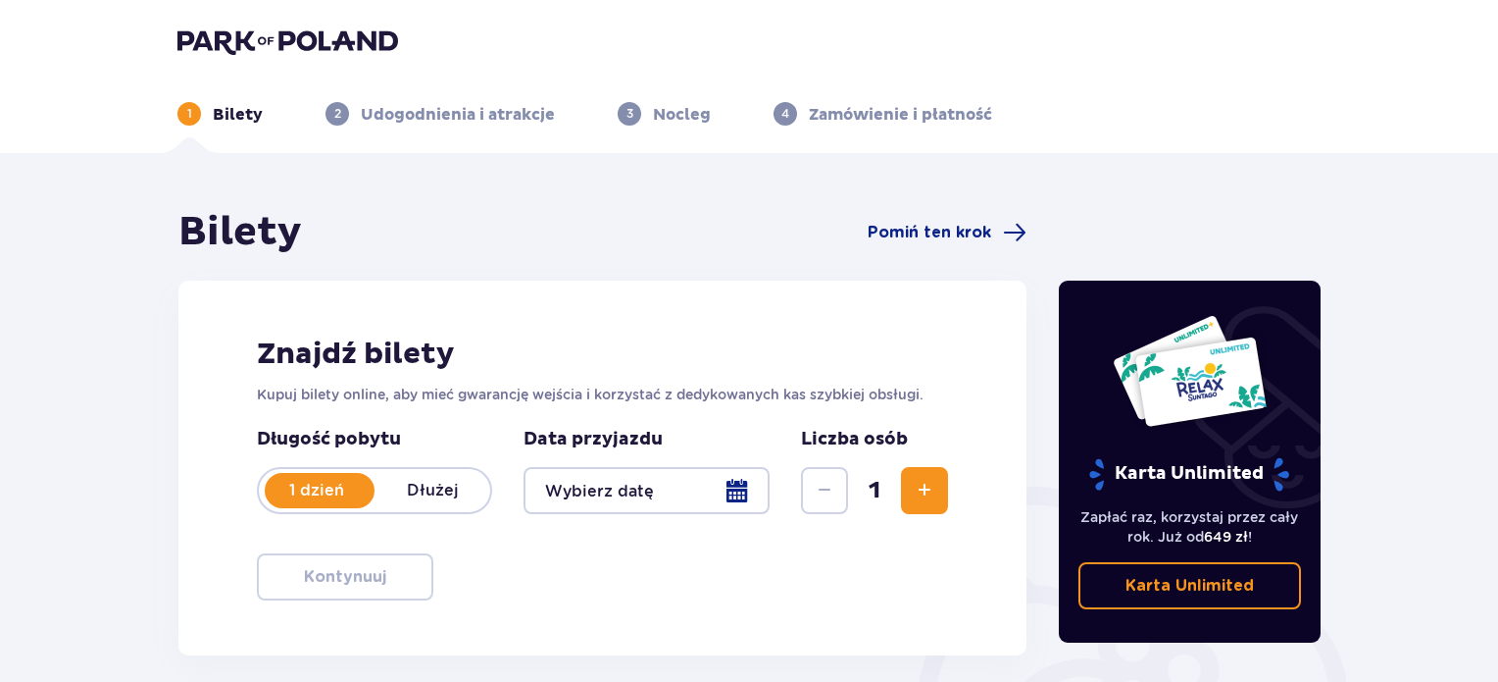
click at [439, 487] on p "Dłużej" at bounding box center [433, 491] width 116 height 22
click at [656, 487] on div at bounding box center [647, 490] width 246 height 47
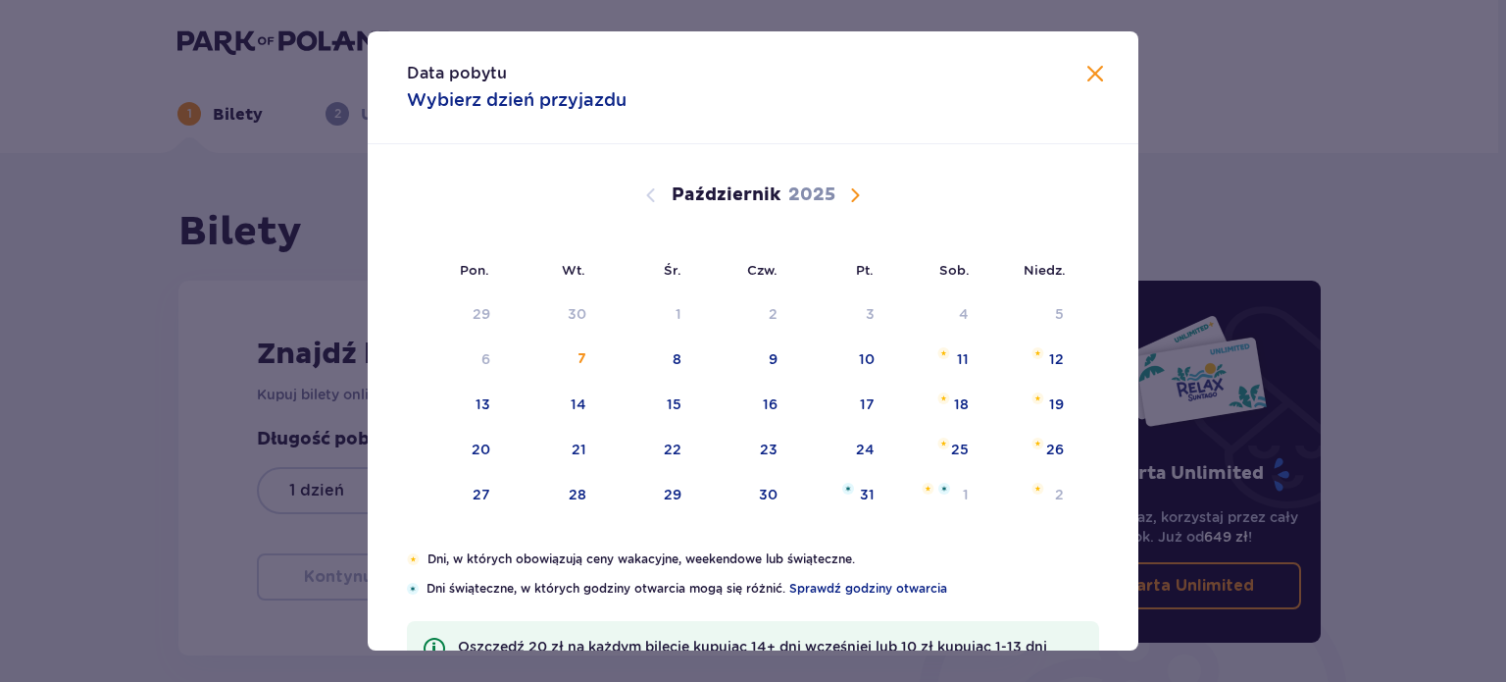
click at [856, 187] on span "Następny miesiąc" at bounding box center [855, 195] width 24 height 24
click at [866, 501] on div "28" at bounding box center [863, 494] width 18 height 20
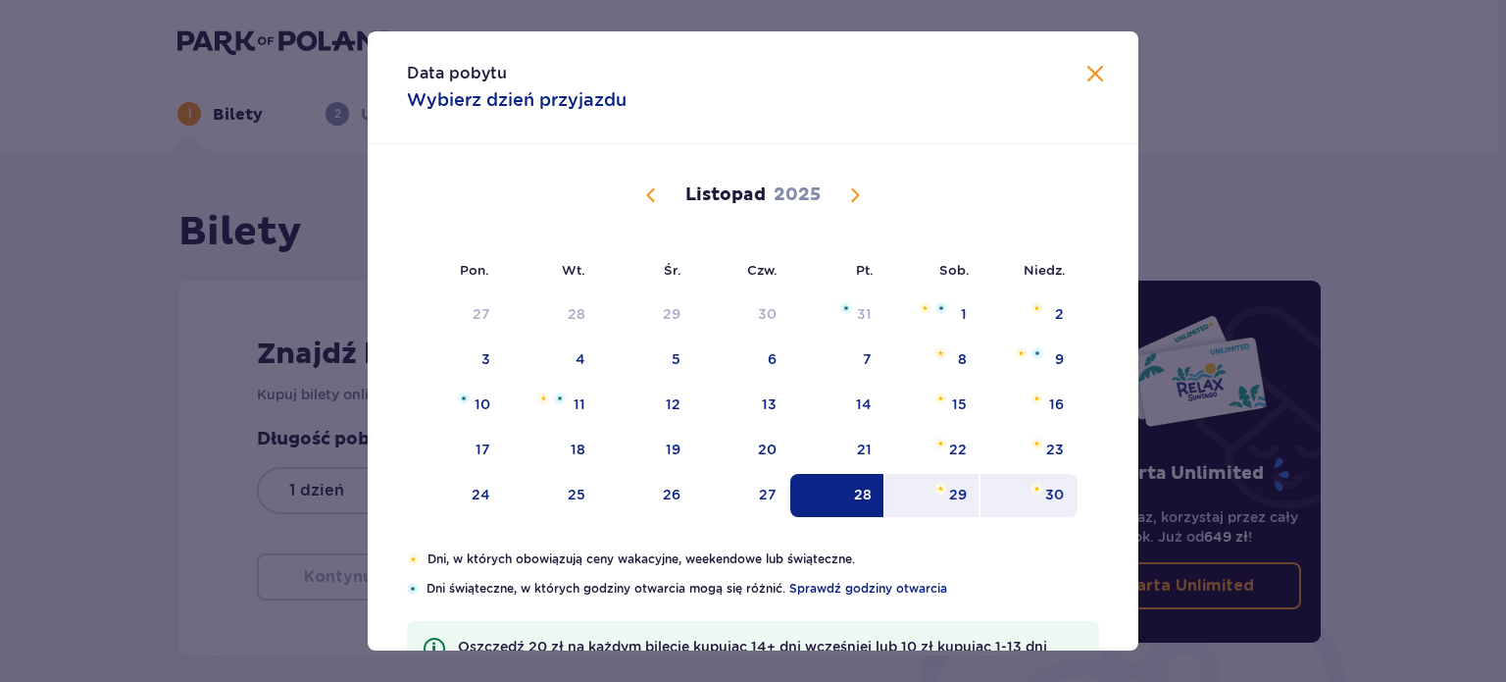
click at [1018, 486] on div "30" at bounding box center [1029, 495] width 97 height 43
type input "28.11.25 - 30.11.25"
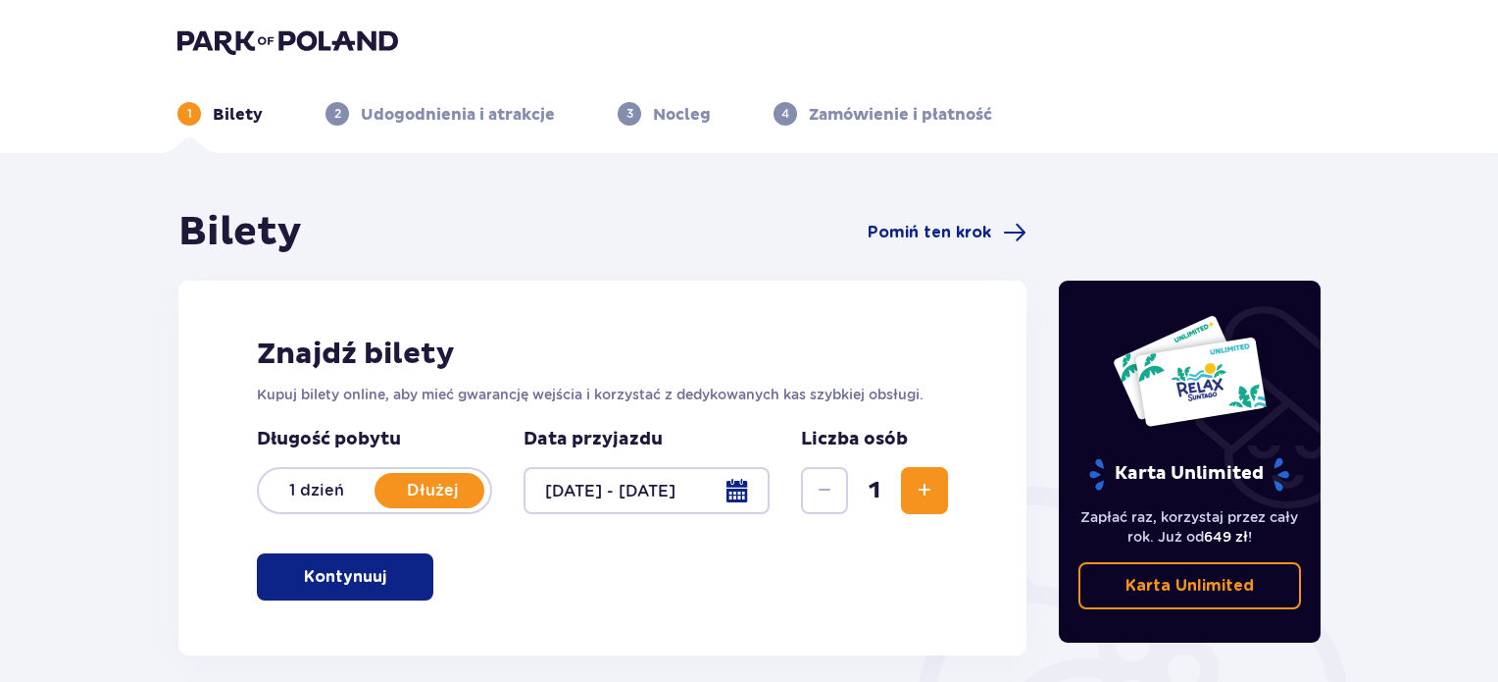
click at [920, 496] on span "Zwiększ" at bounding box center [925, 491] width 24 height 24
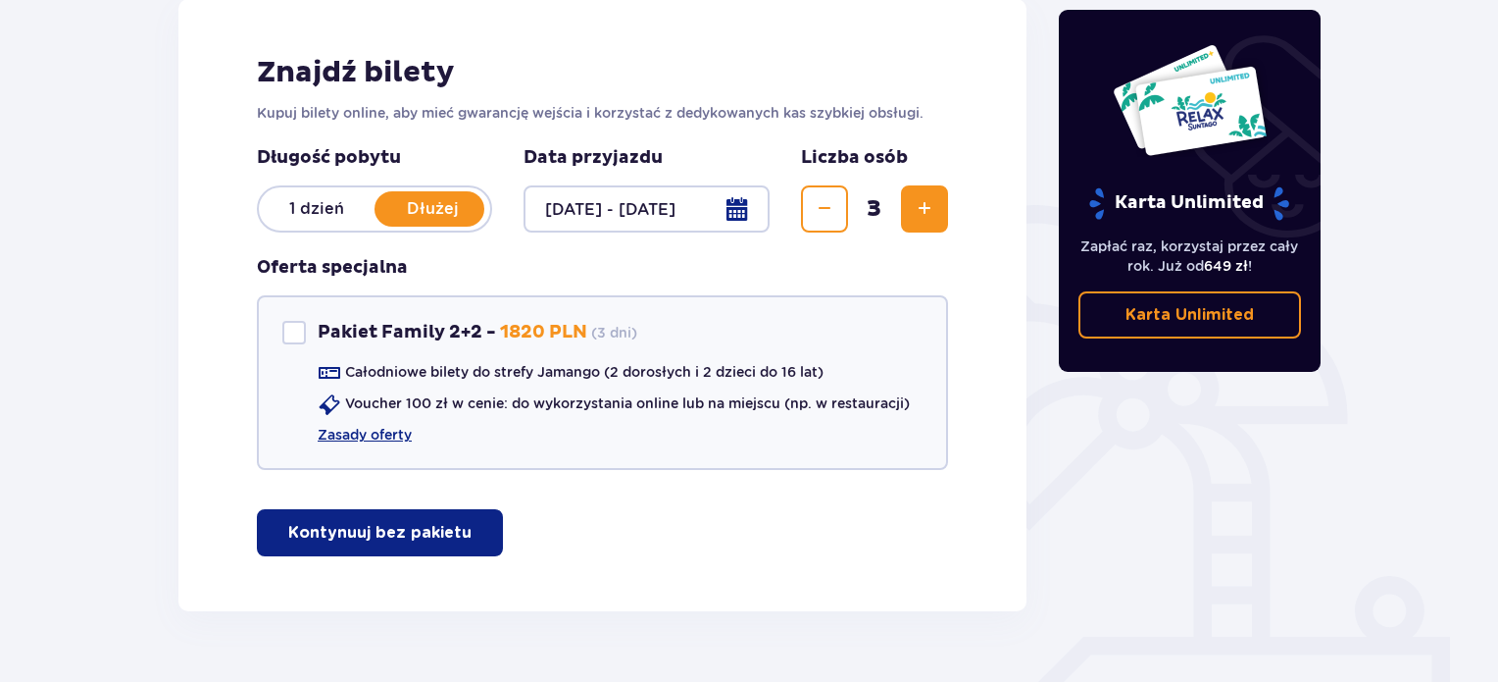
scroll to position [284, 0]
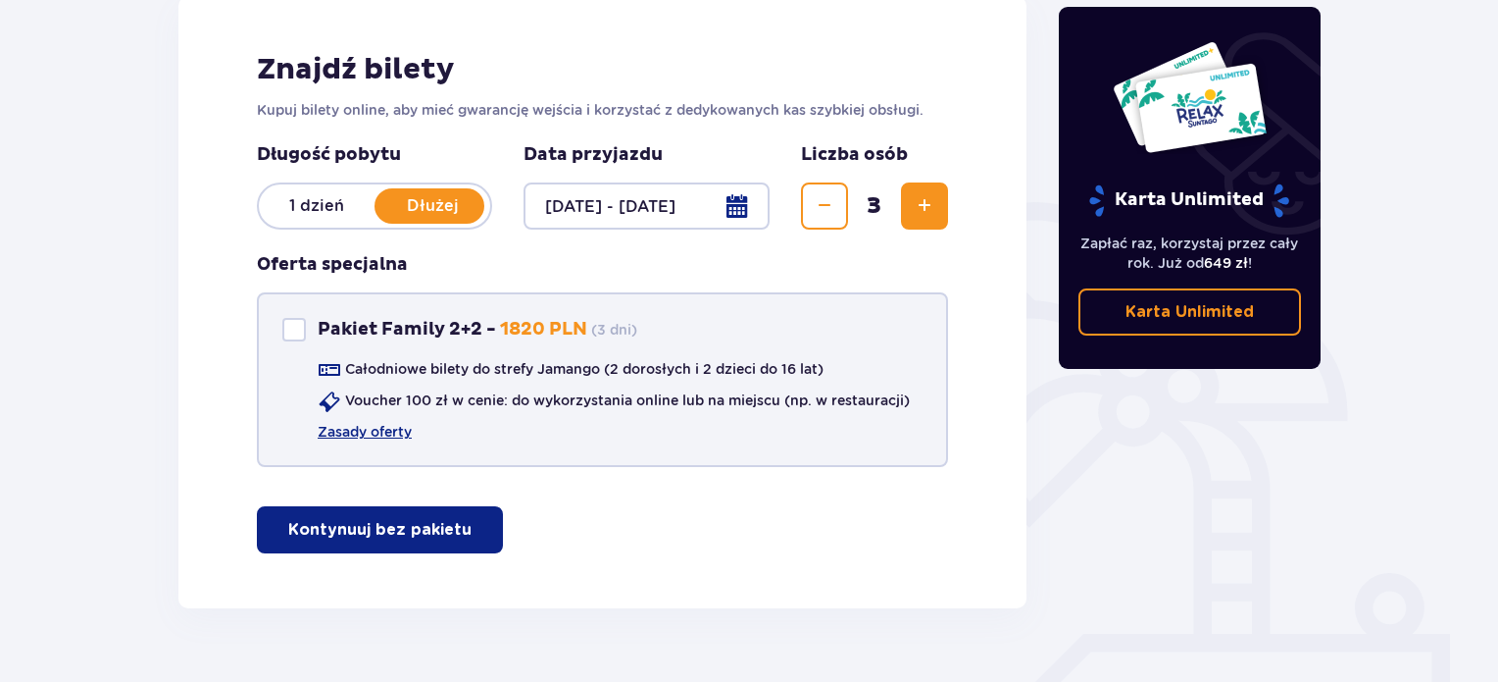
click at [297, 332] on div "Pakiet Family 2+2" at bounding box center [294, 330] width 24 height 24
checkbox input "true"
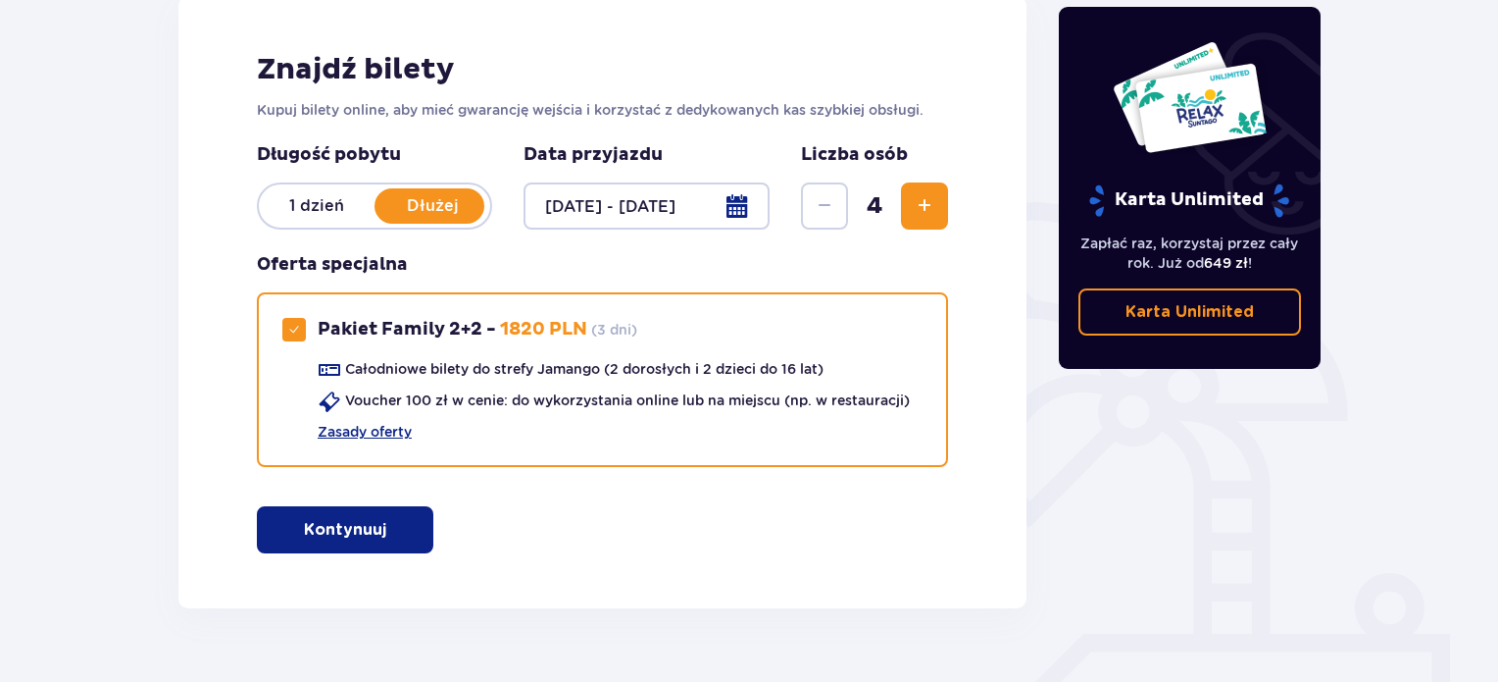
click at [928, 217] on span "Zwiększ" at bounding box center [925, 206] width 24 height 24
click at [342, 521] on p "Kontynuuj" at bounding box center [345, 530] width 82 height 22
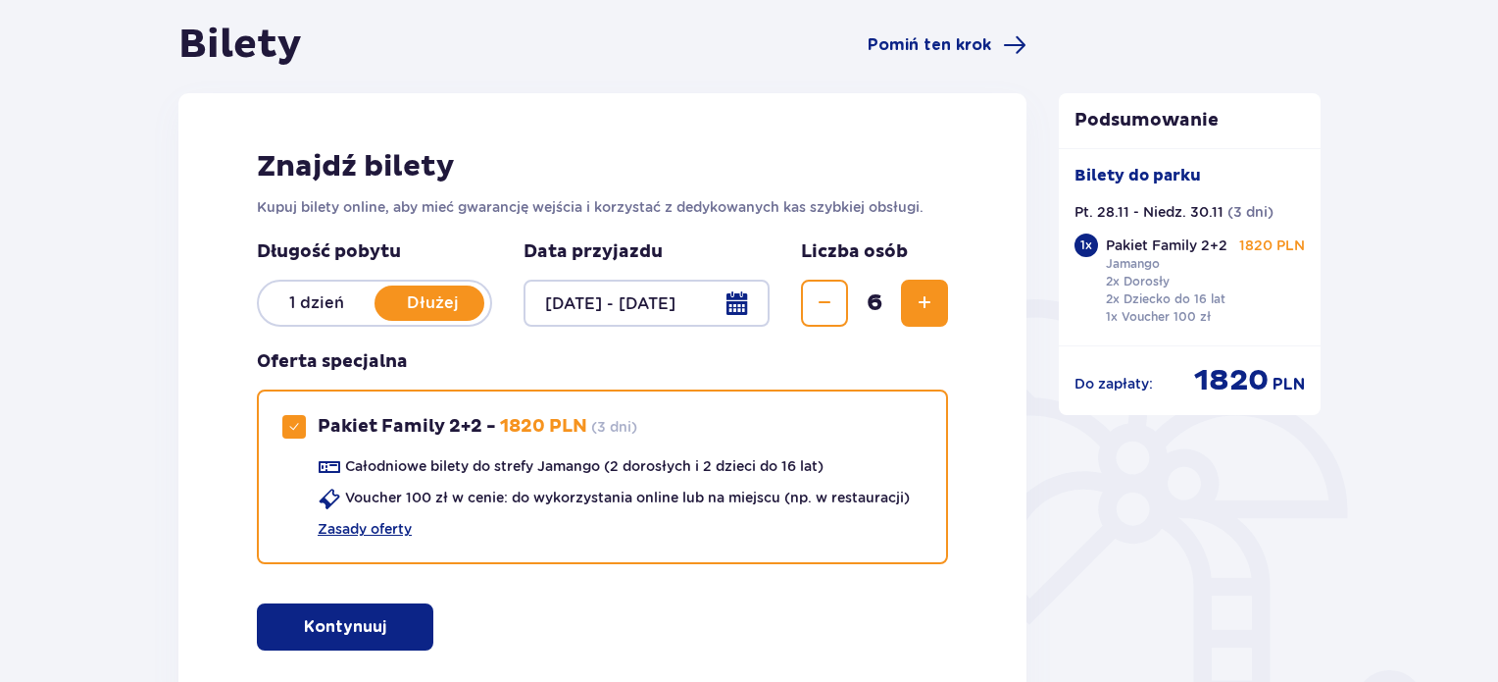
scroll to position [307, 0]
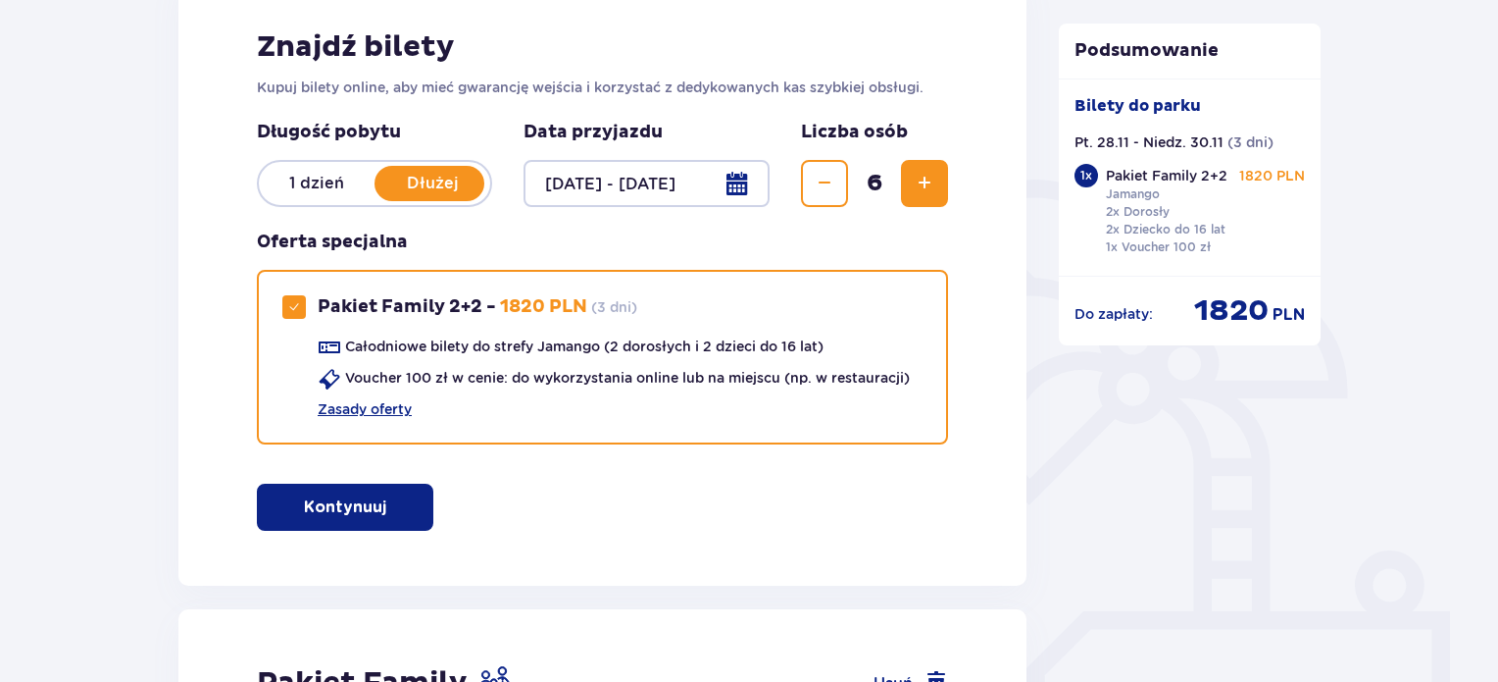
click at [710, 175] on div at bounding box center [647, 183] width 246 height 47
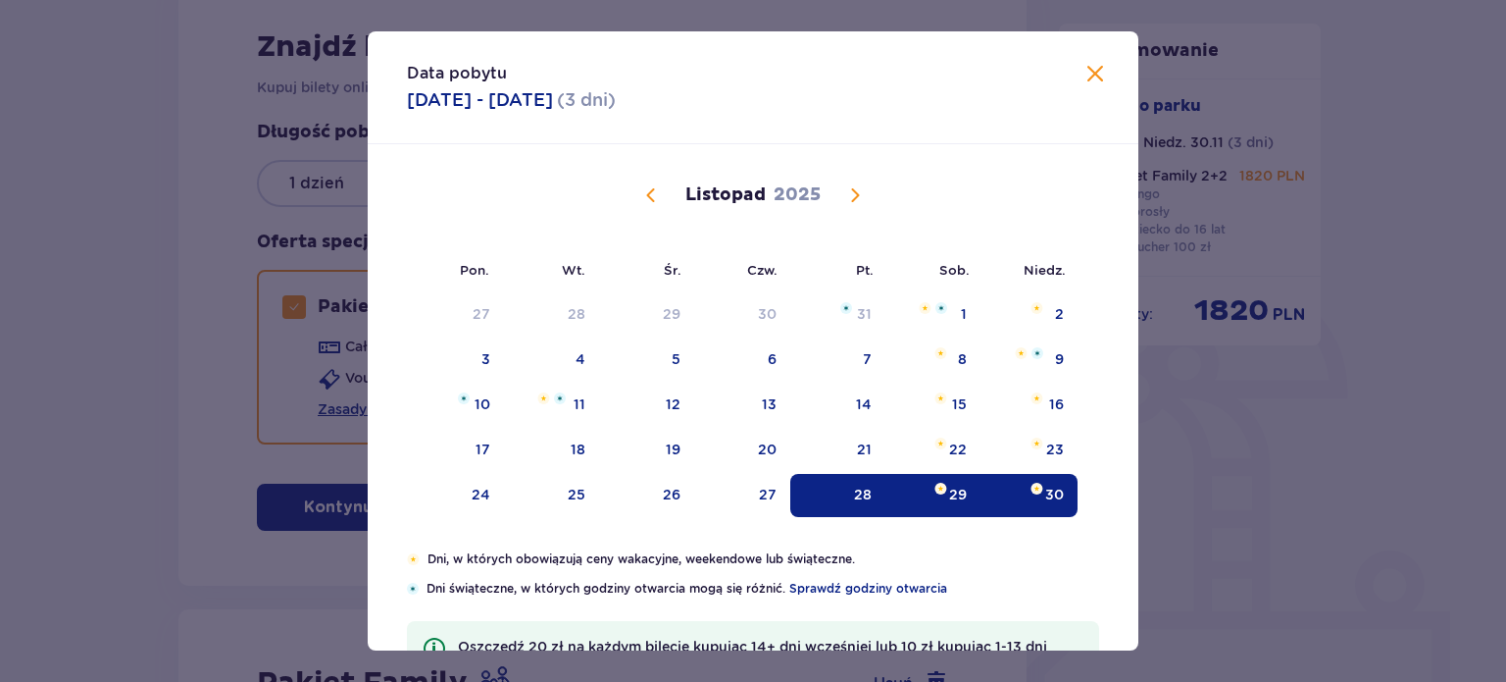
click at [940, 488] on img "Data zaznaczona. sobota, 29 listopada 2025" at bounding box center [941, 488] width 13 height 12
click at [1032, 489] on img at bounding box center [1037, 488] width 13 height 12
type input "[DATE] - [DATE]"
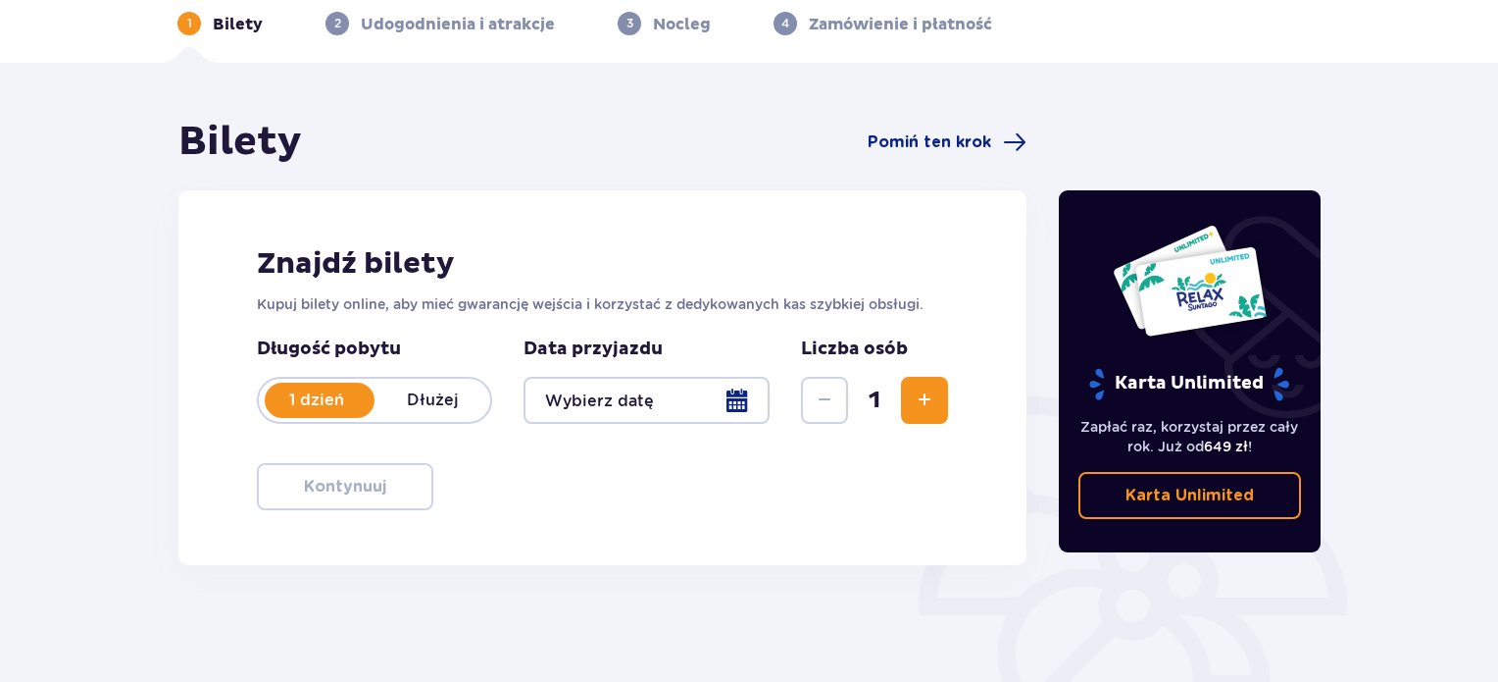
scroll to position [307, 0]
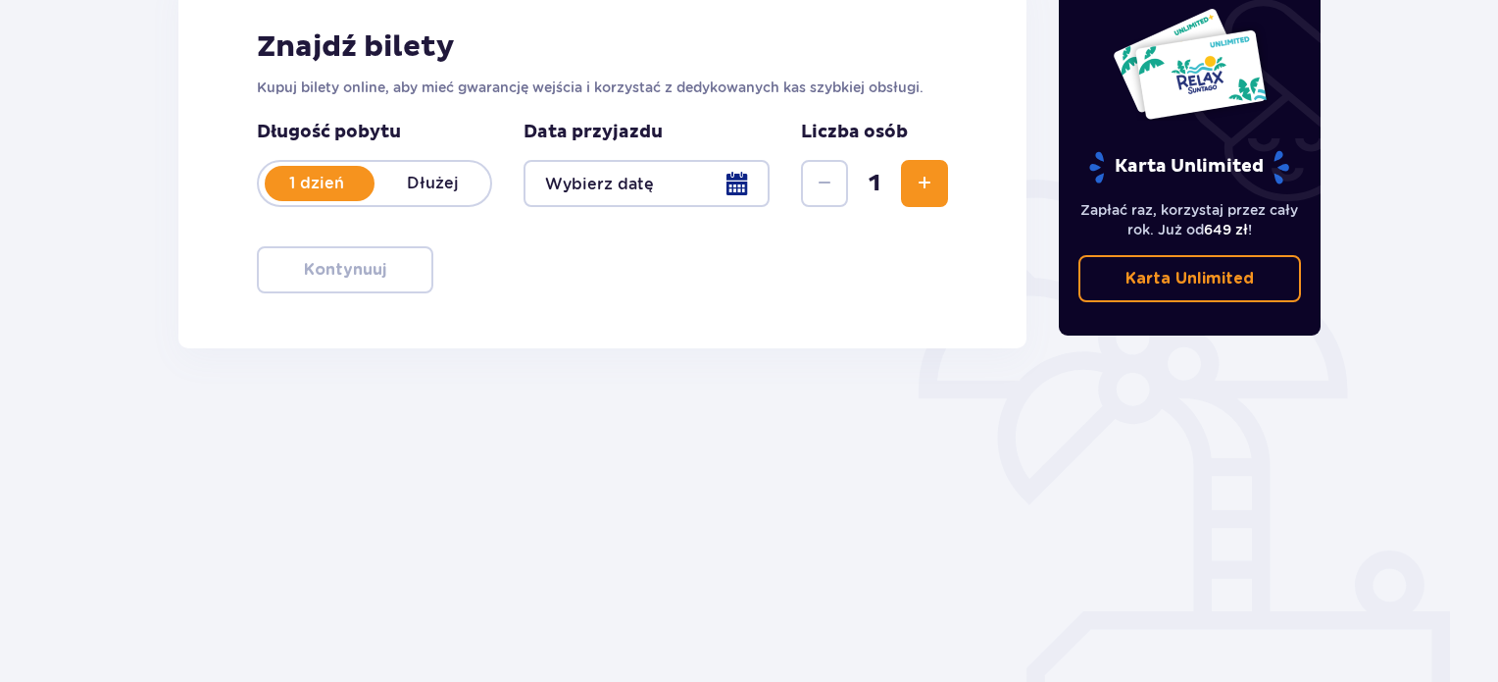
click at [582, 173] on div at bounding box center [647, 183] width 246 height 47
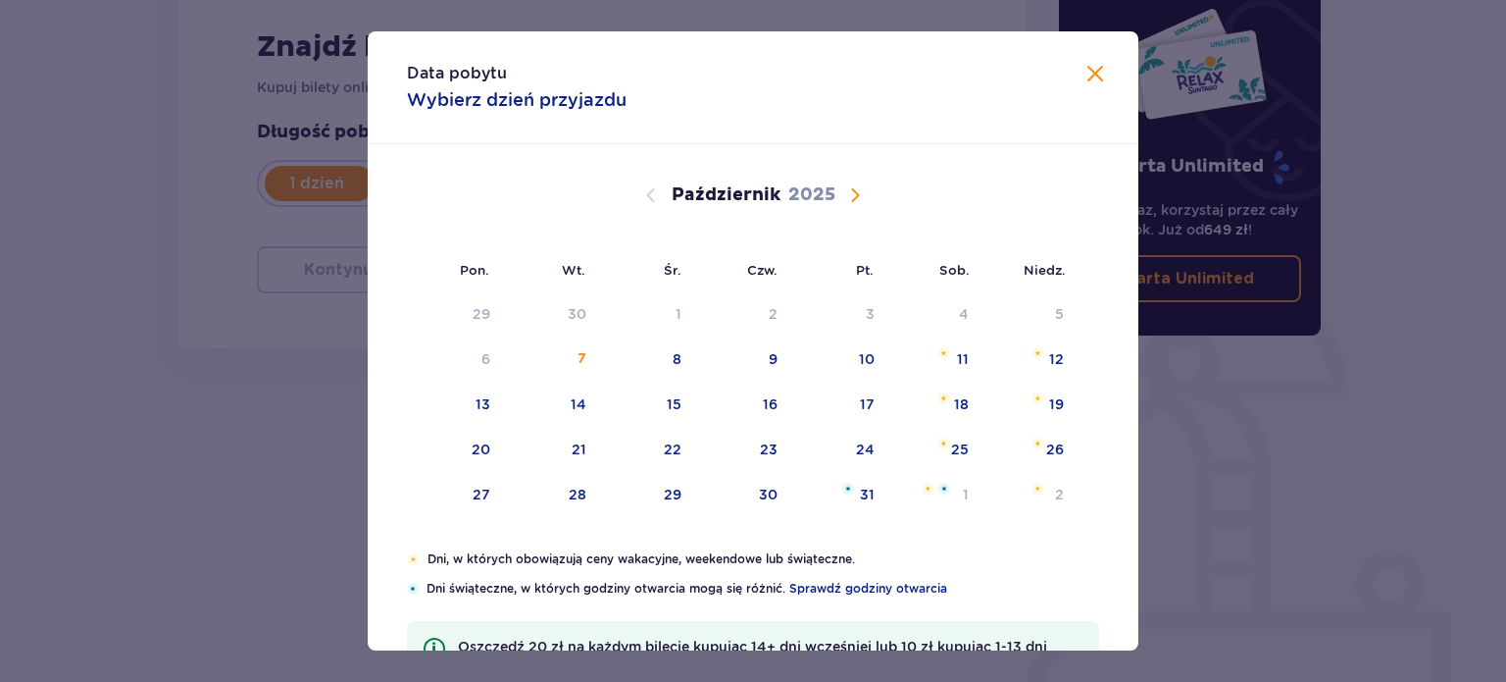
click at [855, 191] on span "Następny miesiąc" at bounding box center [855, 195] width 24 height 24
click at [945, 481] on div "29" at bounding box center [933, 495] width 95 height 43
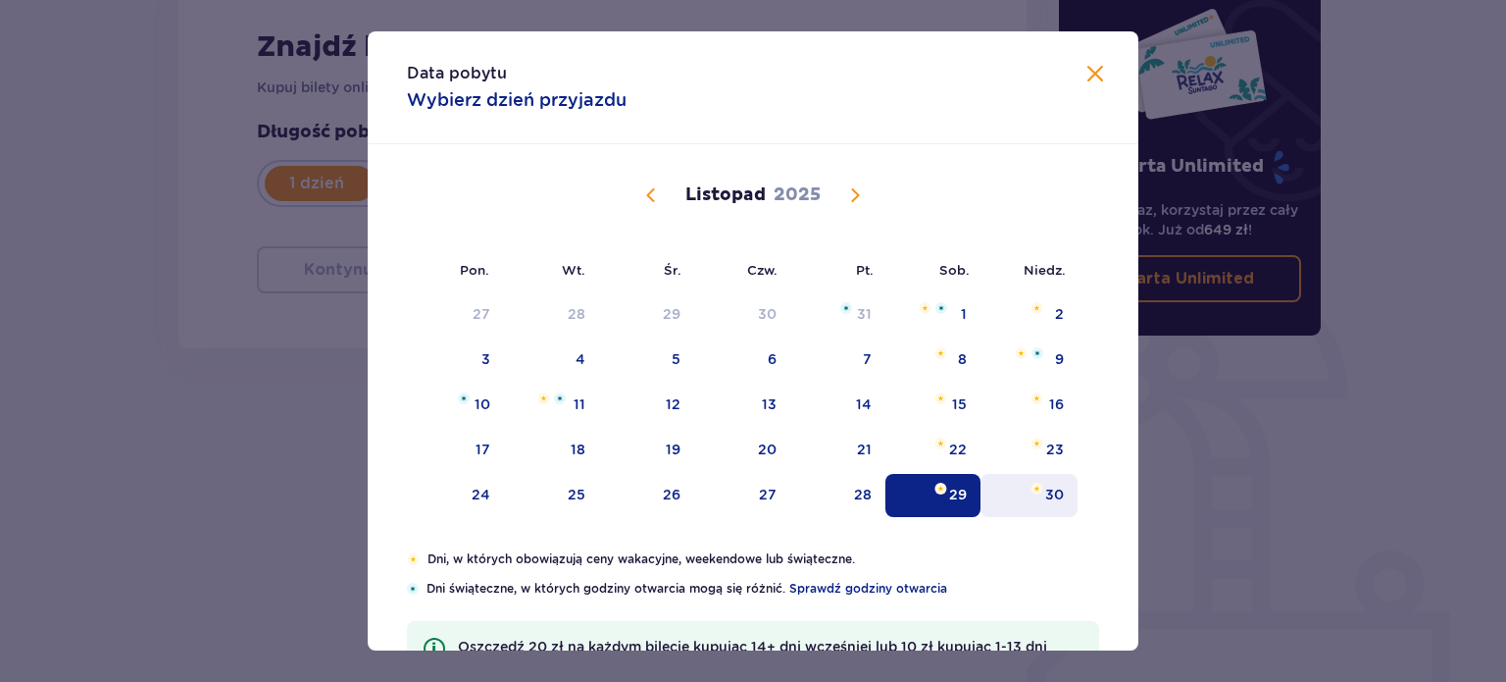
type input "29.11.25"
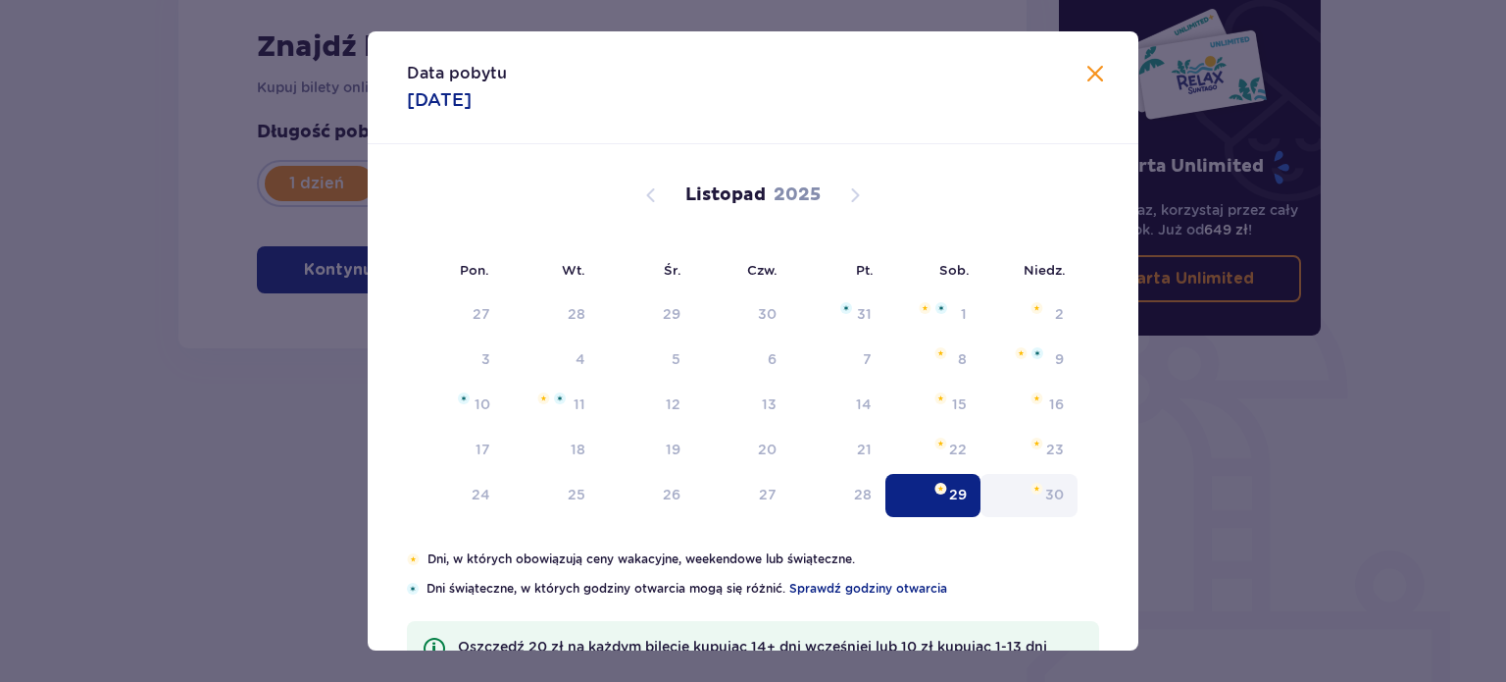
click at [1038, 485] on div "Bilety Pomiń ten krok Znajdź bilety Kupuj bilety online, aby mieć gwarancję wej…" at bounding box center [603, 238] width 882 height 674
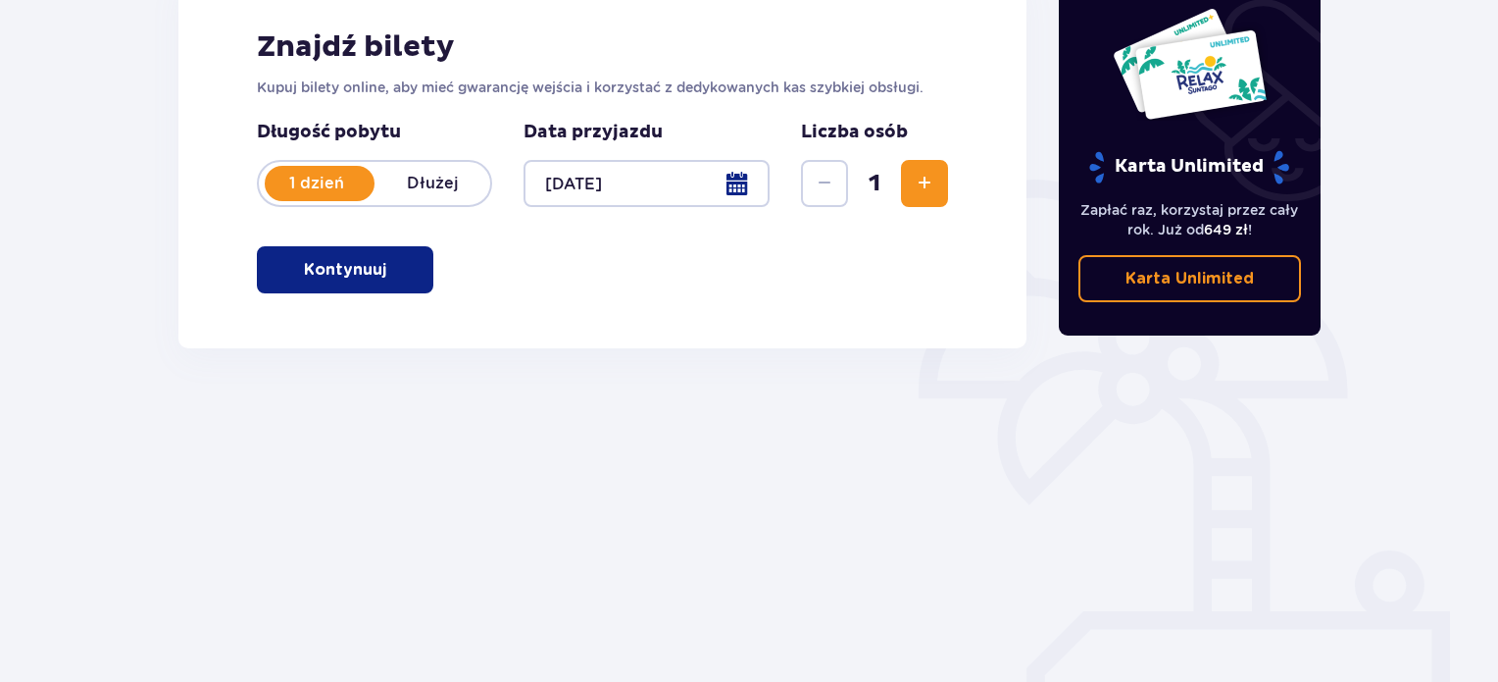
click at [441, 173] on p "Dłużej" at bounding box center [433, 184] width 116 height 22
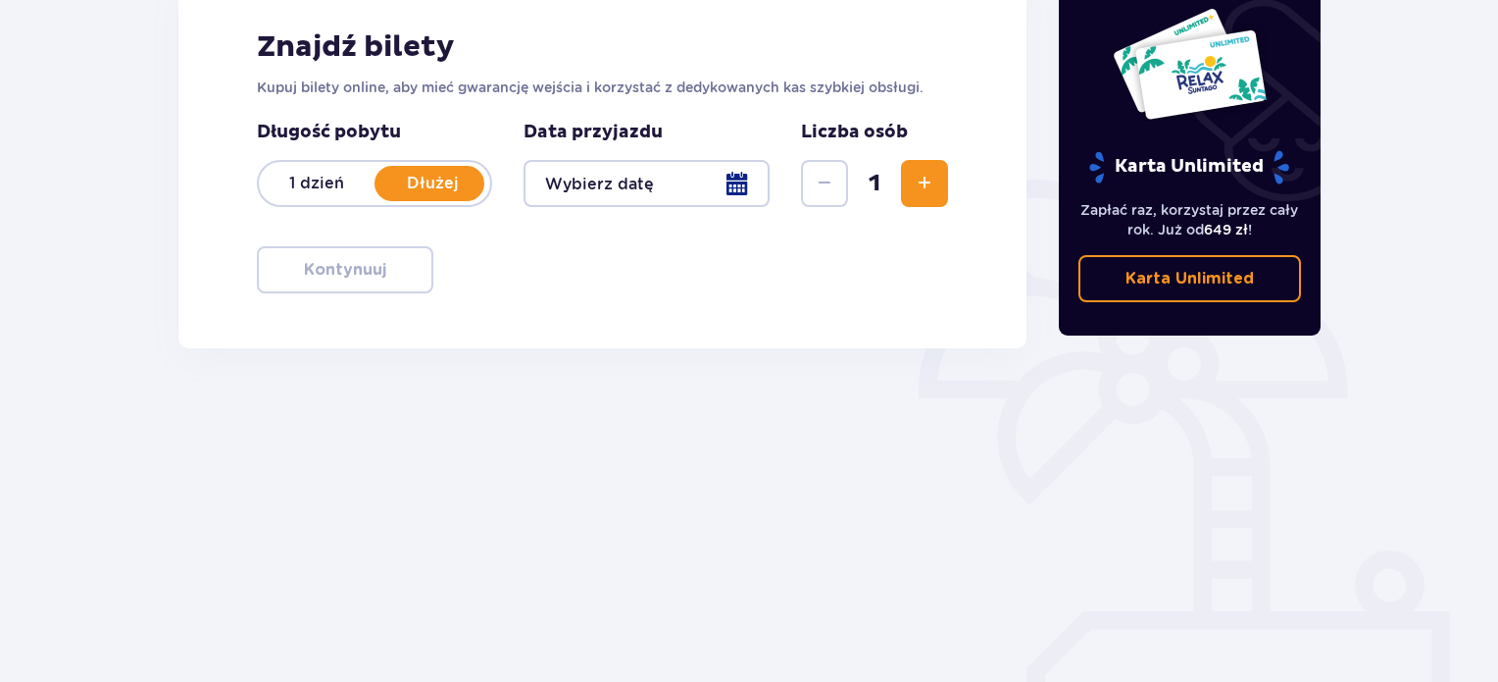
click at [761, 195] on div at bounding box center [647, 183] width 246 height 47
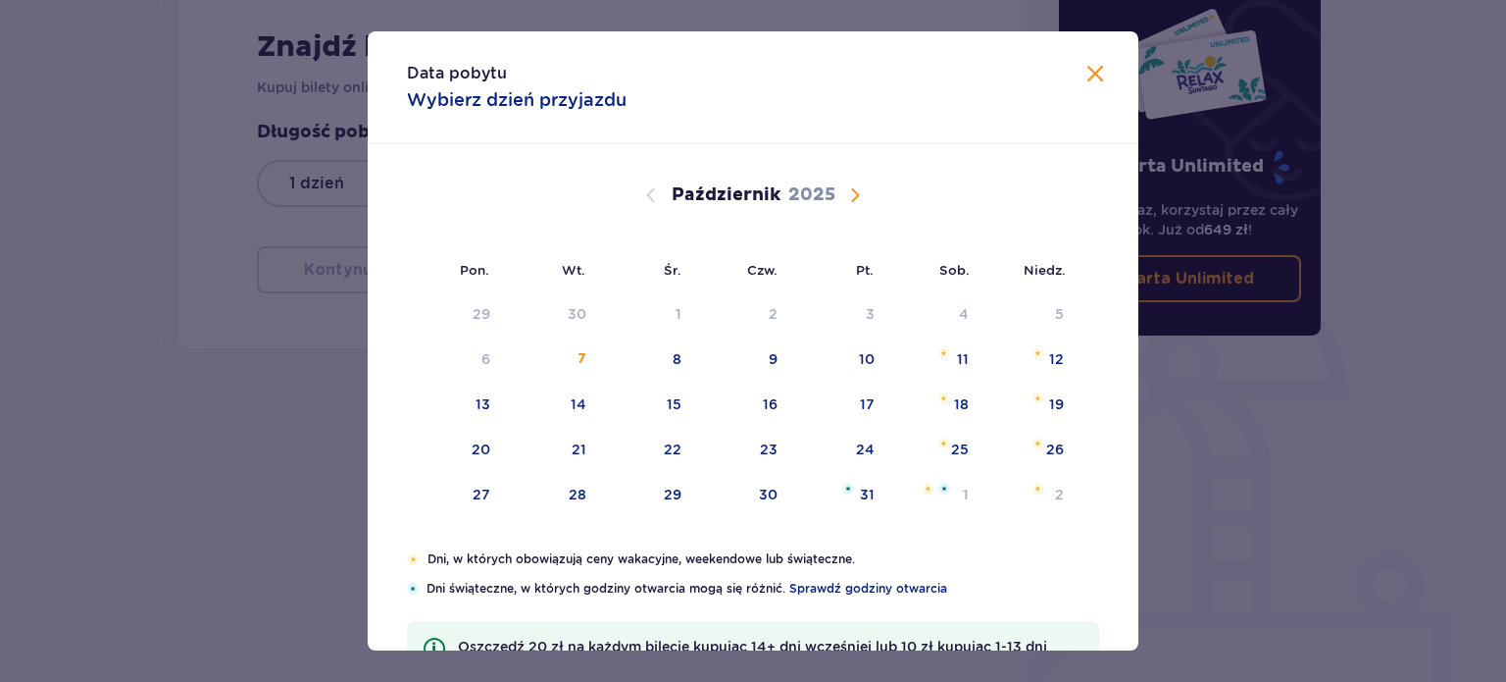
click at [851, 201] on div "Wrzesień 2025 1 2 3 4 5 6 7 8 9 10 11 12 13 14 15 16 17 18 19 20 21 22 23 24 25…" at bounding box center [753, 347] width 771 height 406
click at [851, 201] on span "Następny miesiąc" at bounding box center [855, 195] width 24 height 24
click at [938, 495] on div "29" at bounding box center [933, 495] width 95 height 43
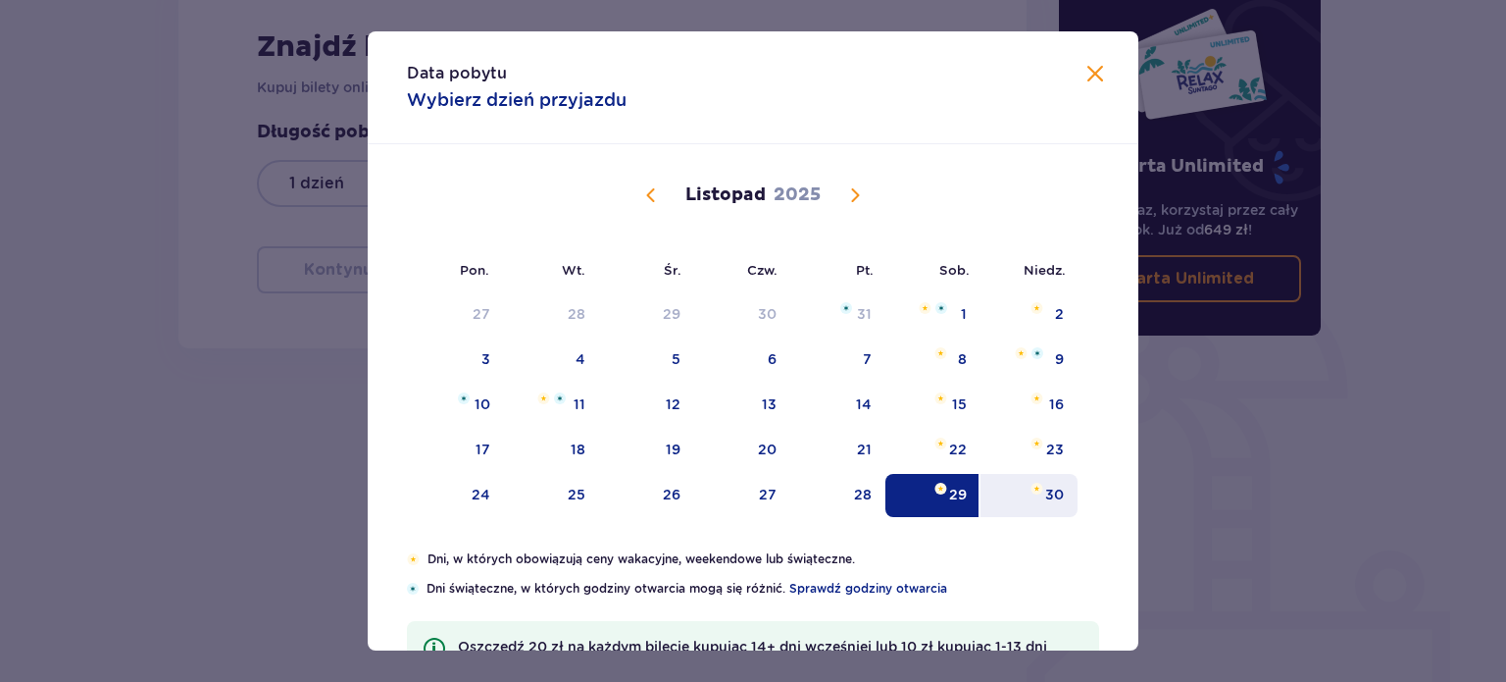
click at [1047, 497] on div "30" at bounding box center [1054, 494] width 19 height 20
type input "29.11.25 - 30.11.25"
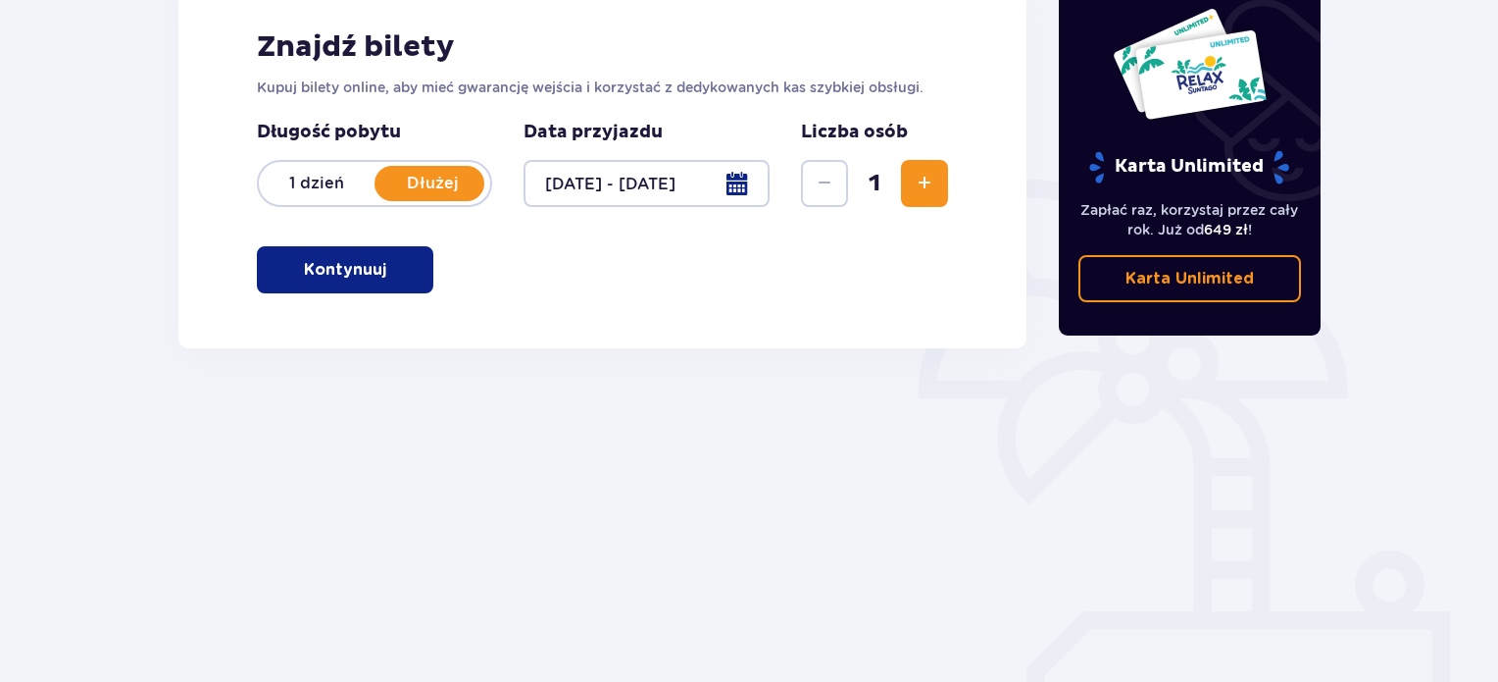
click at [920, 186] on span "Zwiększ" at bounding box center [925, 184] width 24 height 24
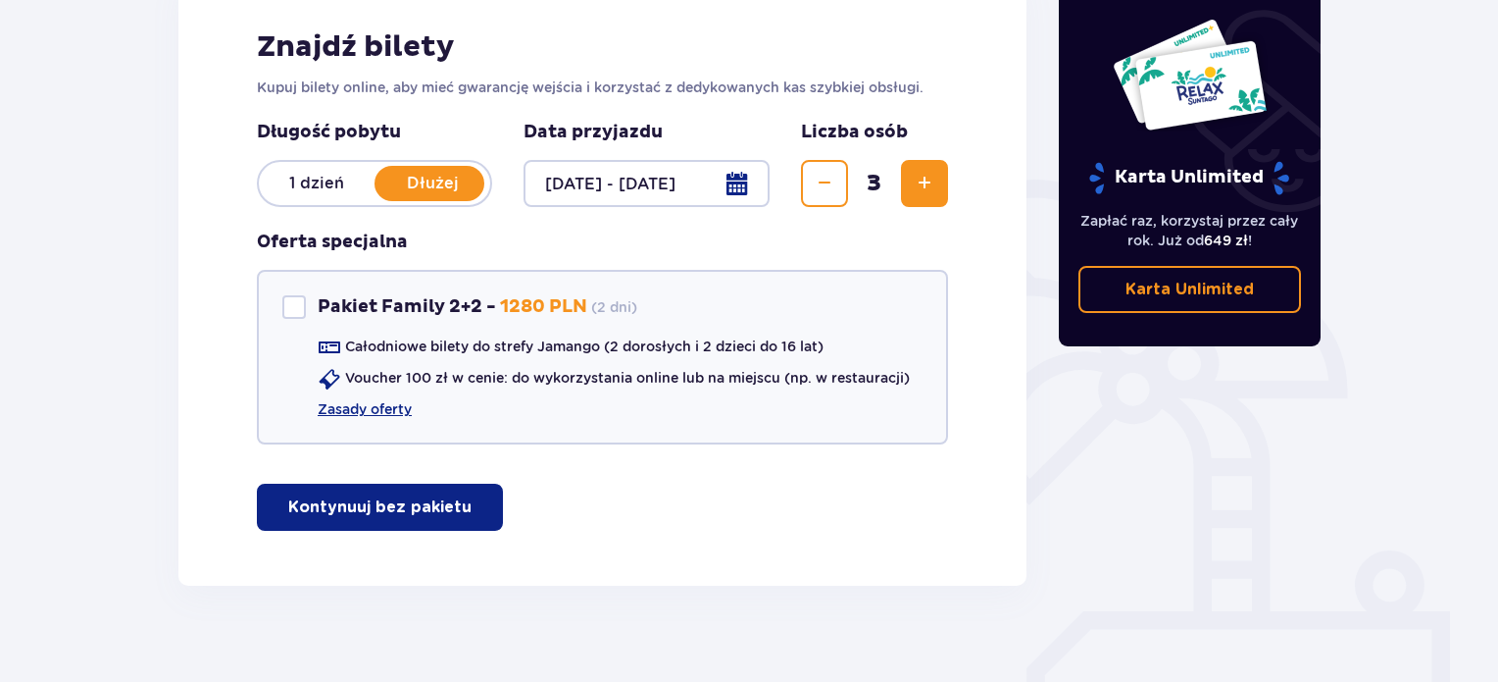
click at [920, 186] on span "Zwiększ" at bounding box center [925, 184] width 24 height 24
click at [292, 301] on div "Pakiet Family 2+2" at bounding box center [294, 307] width 24 height 24
checkbox input "true"
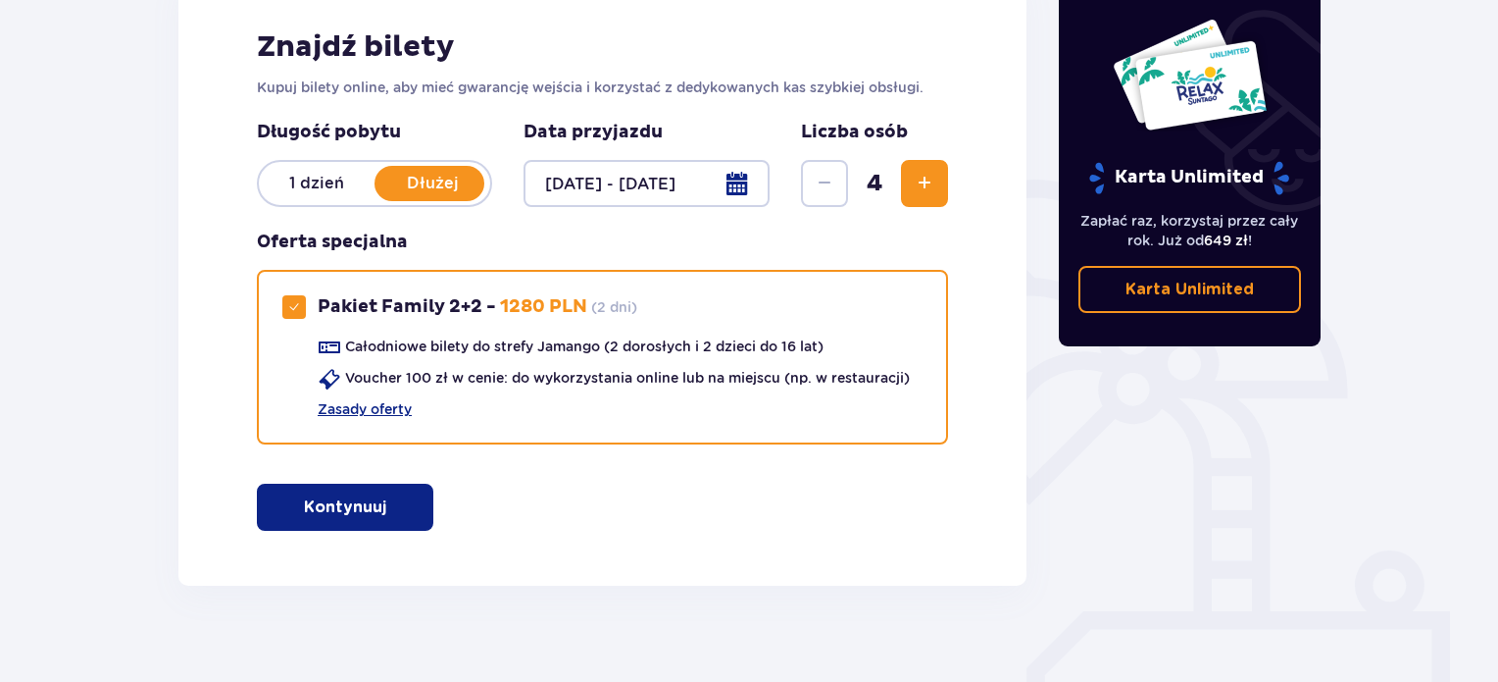
click at [396, 497] on span "button" at bounding box center [391, 507] width 24 height 24
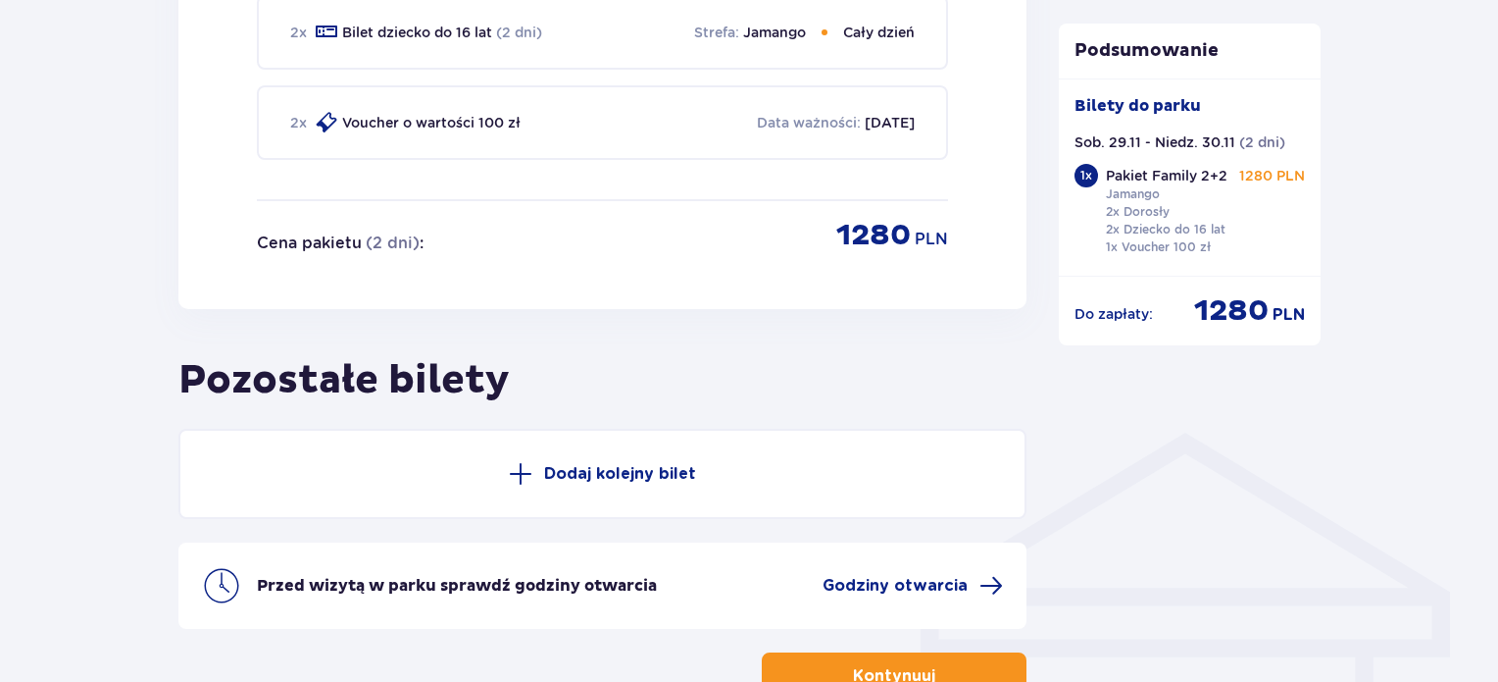
scroll to position [1291, 0]
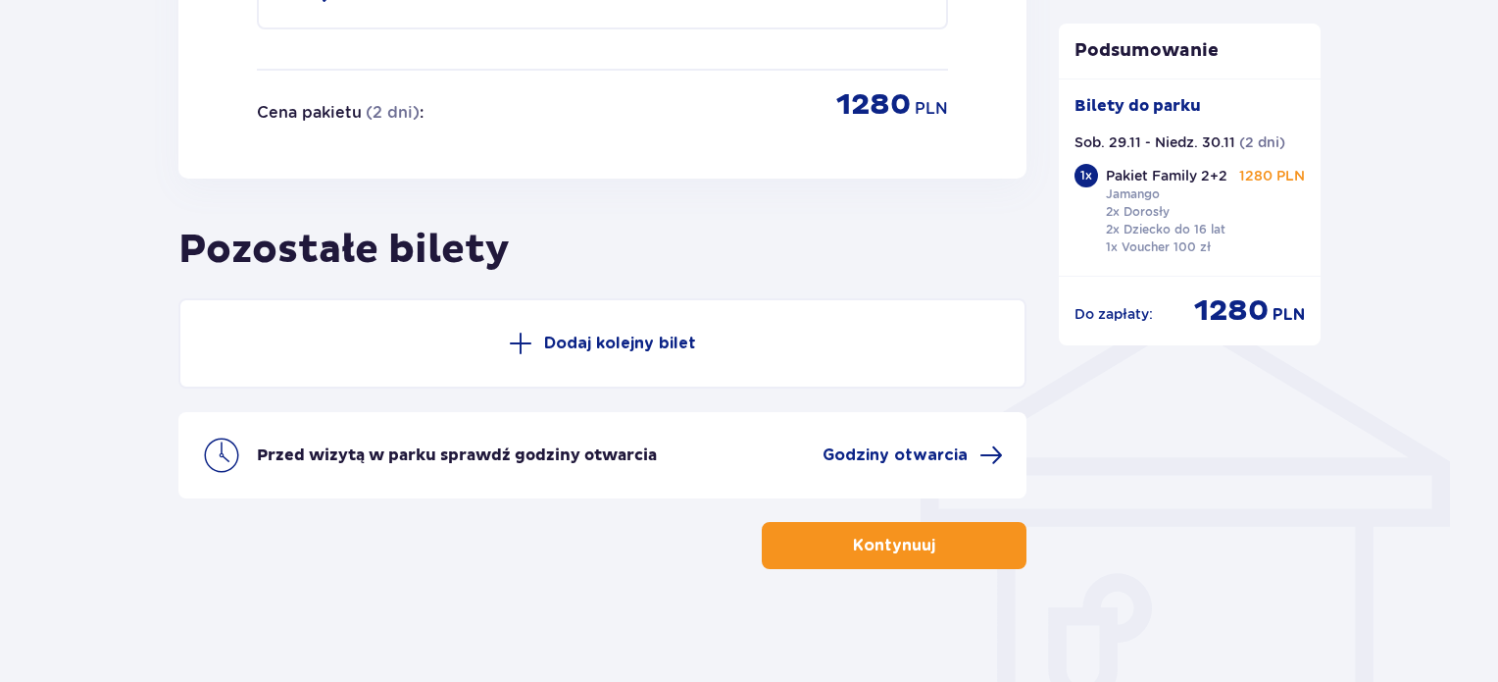
click at [733, 329] on button "Dodaj kolejny bilet" at bounding box center [602, 343] width 848 height 90
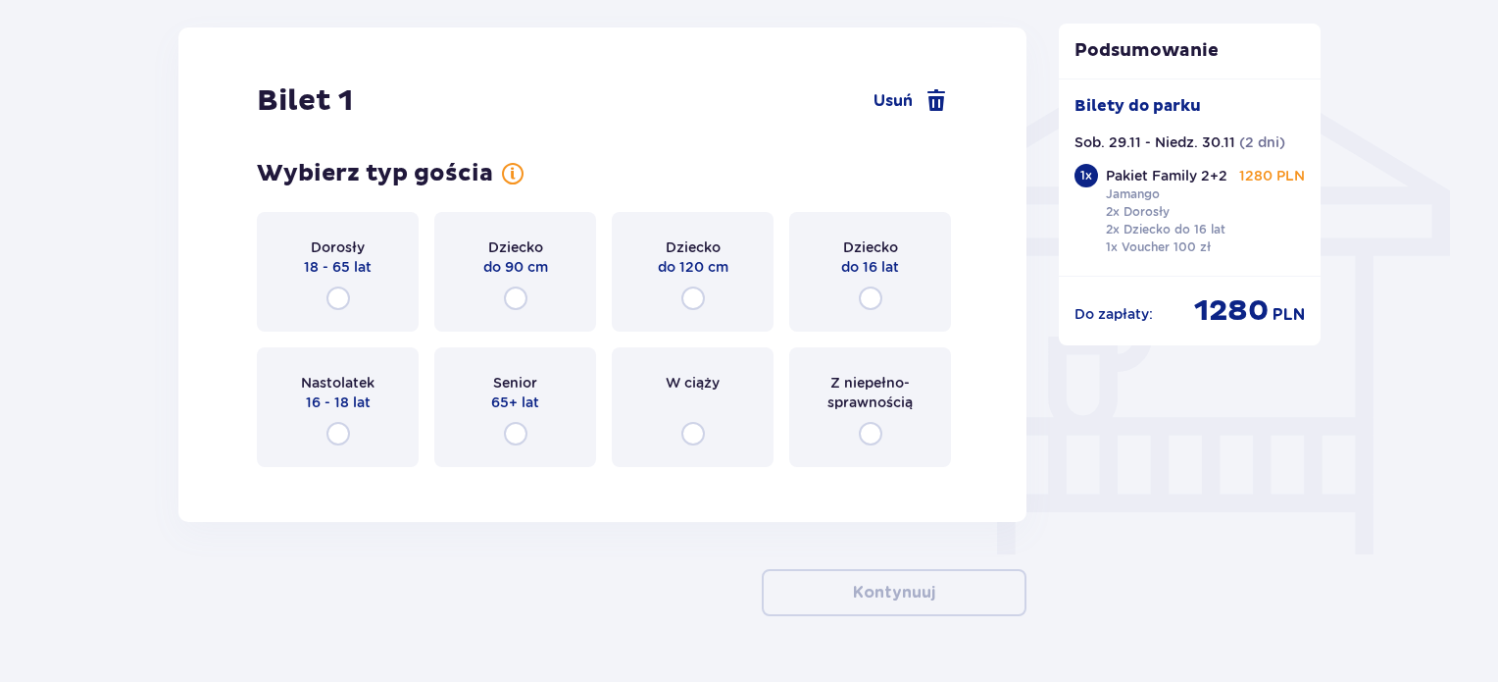
scroll to position [1561, 0]
click at [357, 281] on div "Dorosły 18 - 65 lat" at bounding box center [338, 272] width 162 height 120
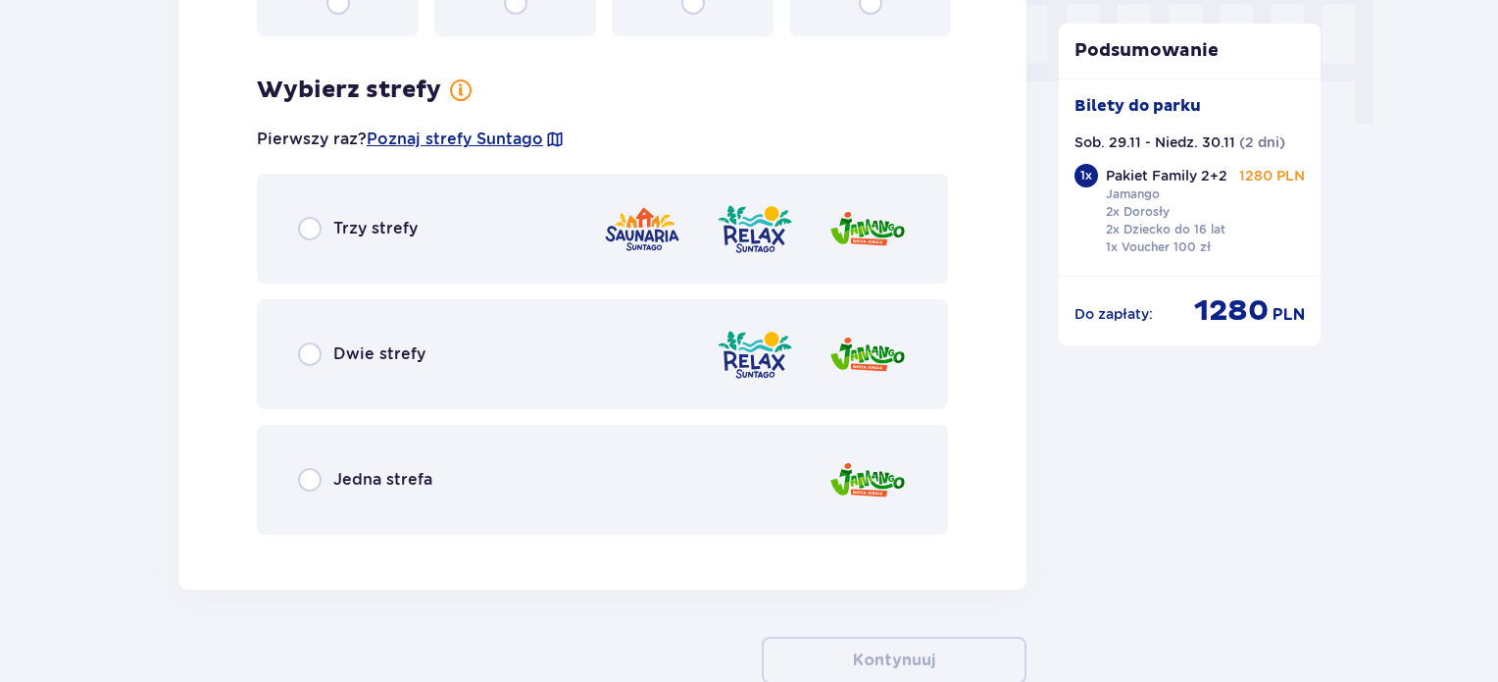
scroll to position [2040, 0]
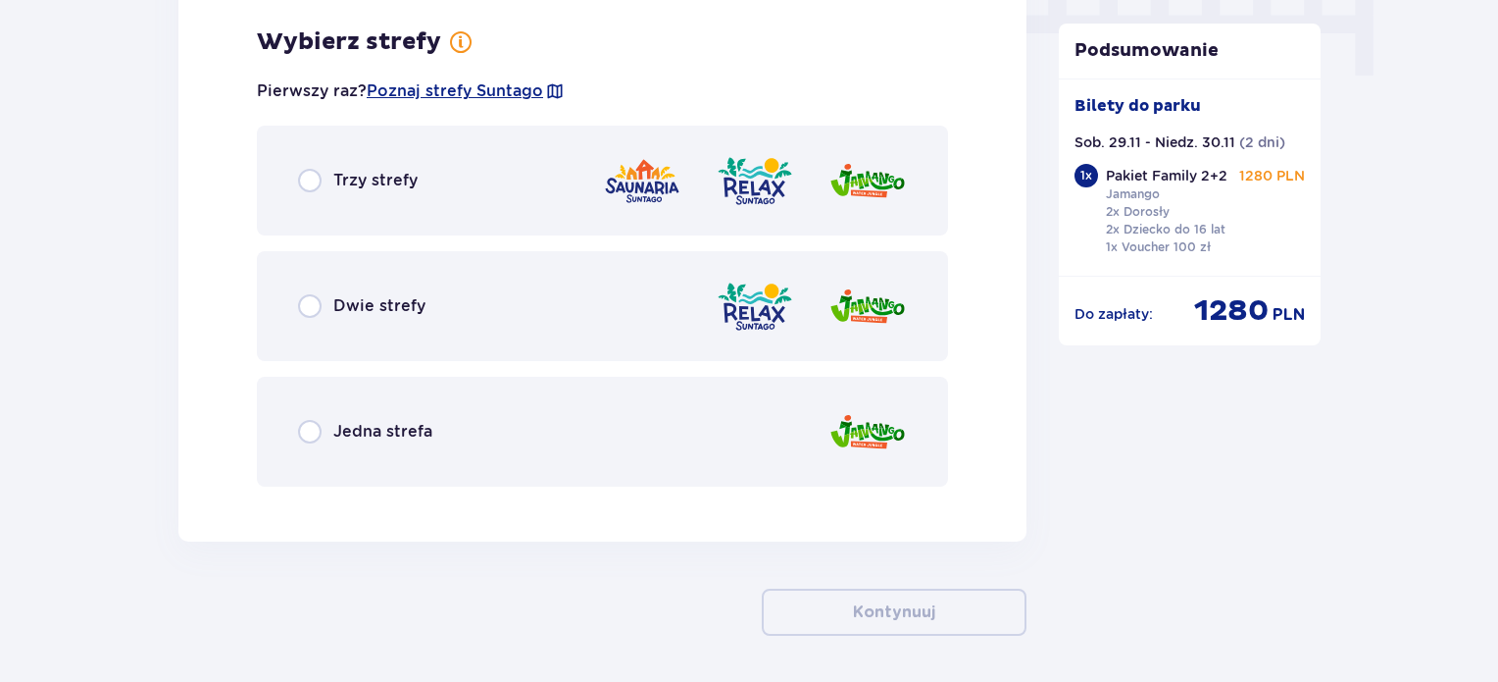
click at [420, 434] on span "Jedna strefa" at bounding box center [382, 432] width 99 height 22
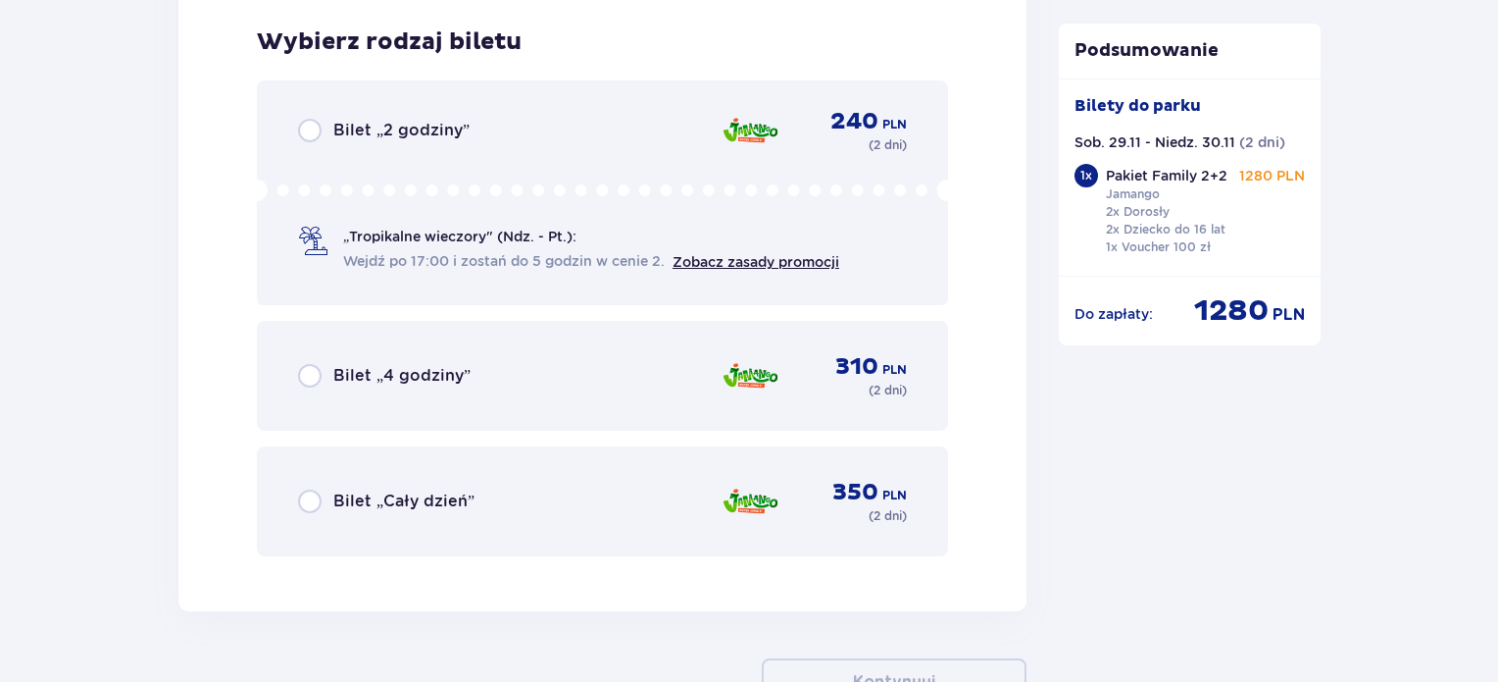
scroll to position [2538, 0]
click at [423, 490] on span "Bilet „Cały dzień”" at bounding box center [403, 501] width 141 height 22
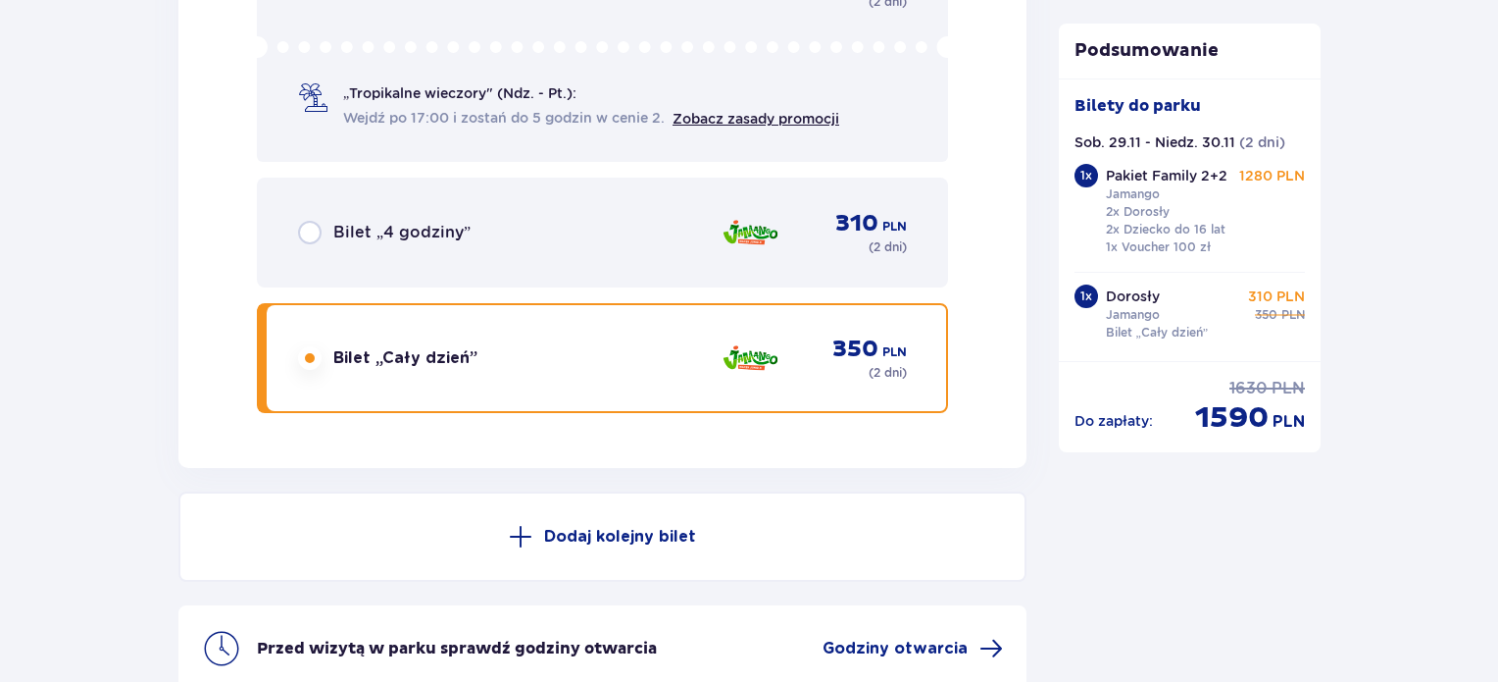
scroll to position [2685, 0]
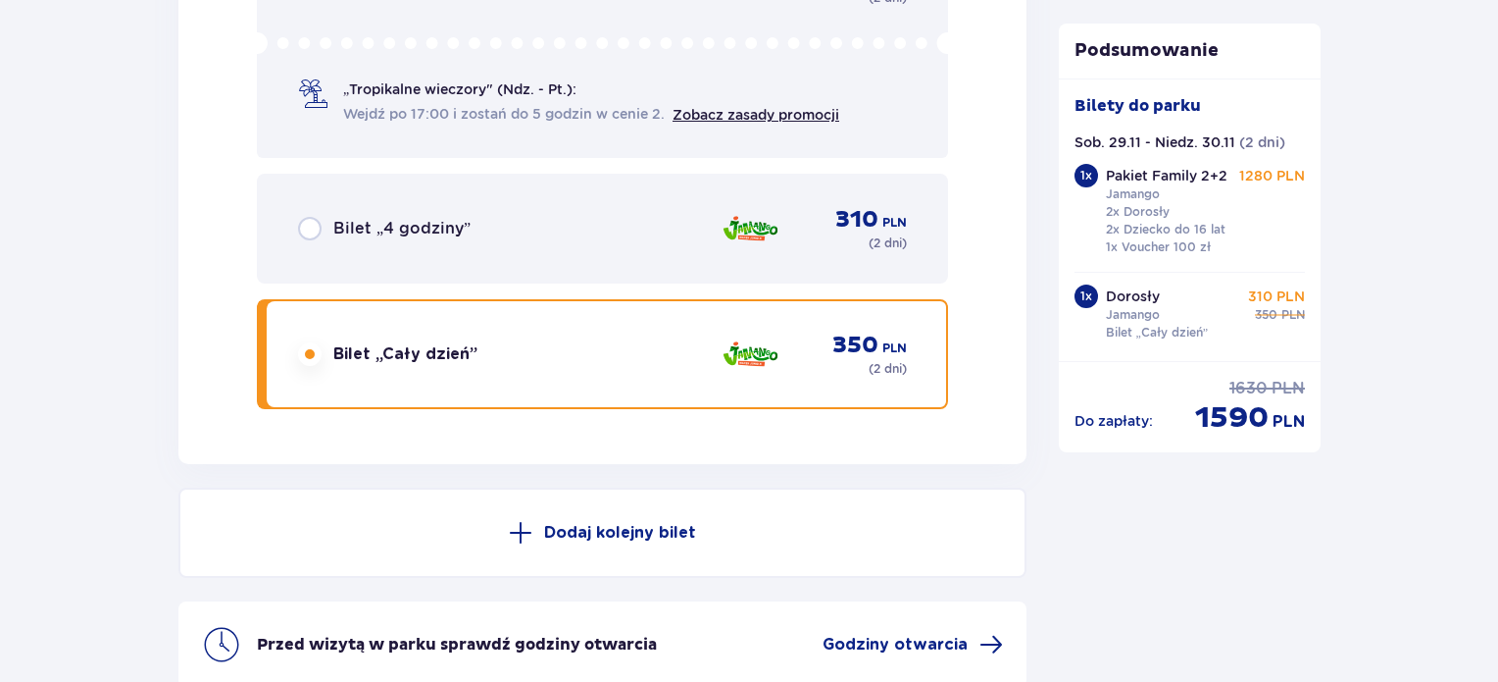
click at [667, 494] on button "Dodaj kolejny bilet" at bounding box center [602, 532] width 848 height 90
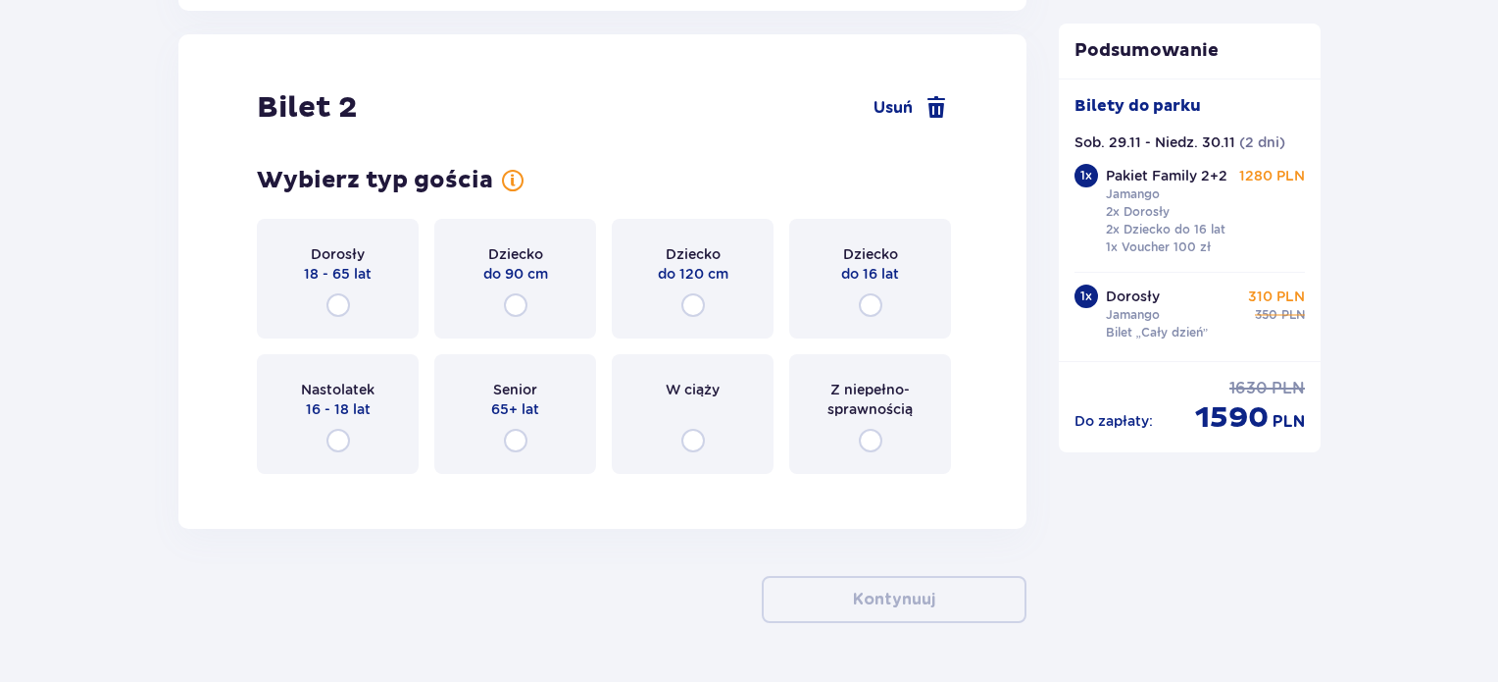
scroll to position [3144, 0]
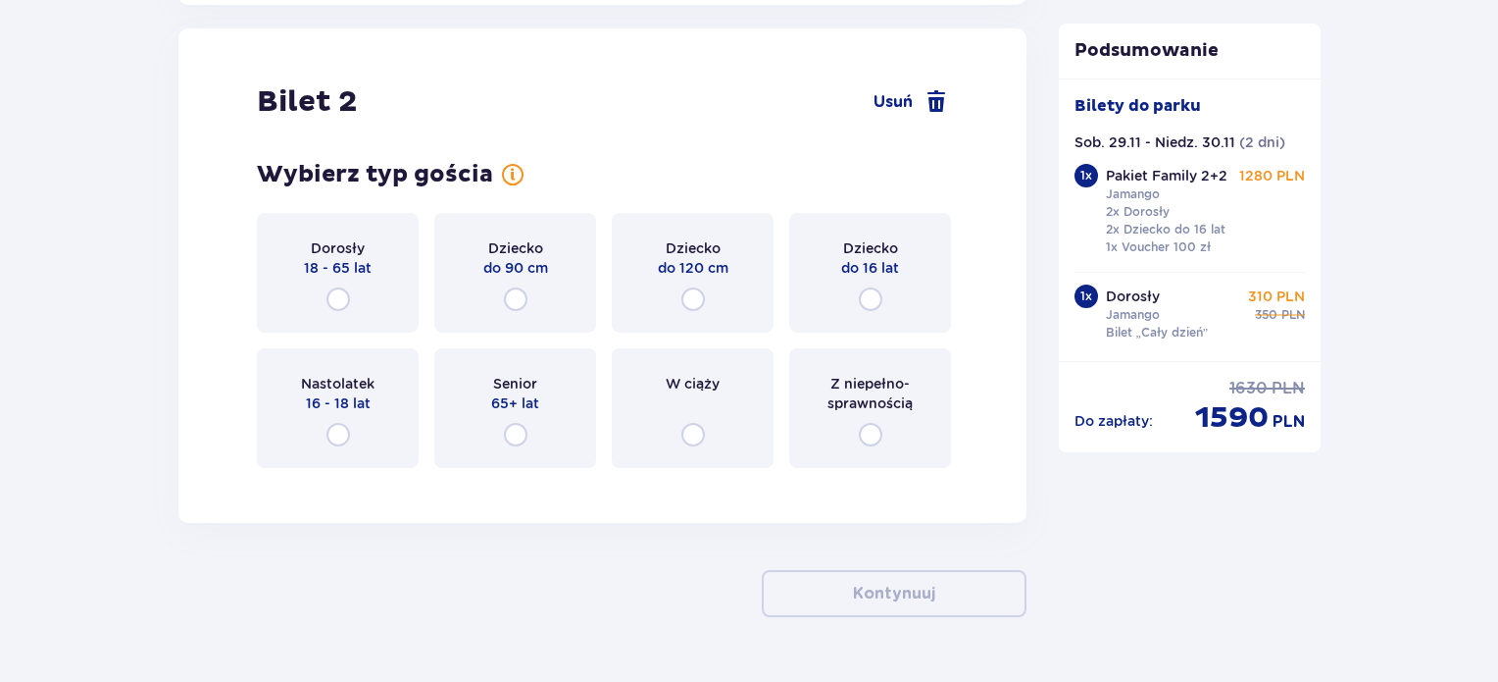
click at [517, 296] on input "radio" at bounding box center [516, 299] width 24 height 24
radio input "true"
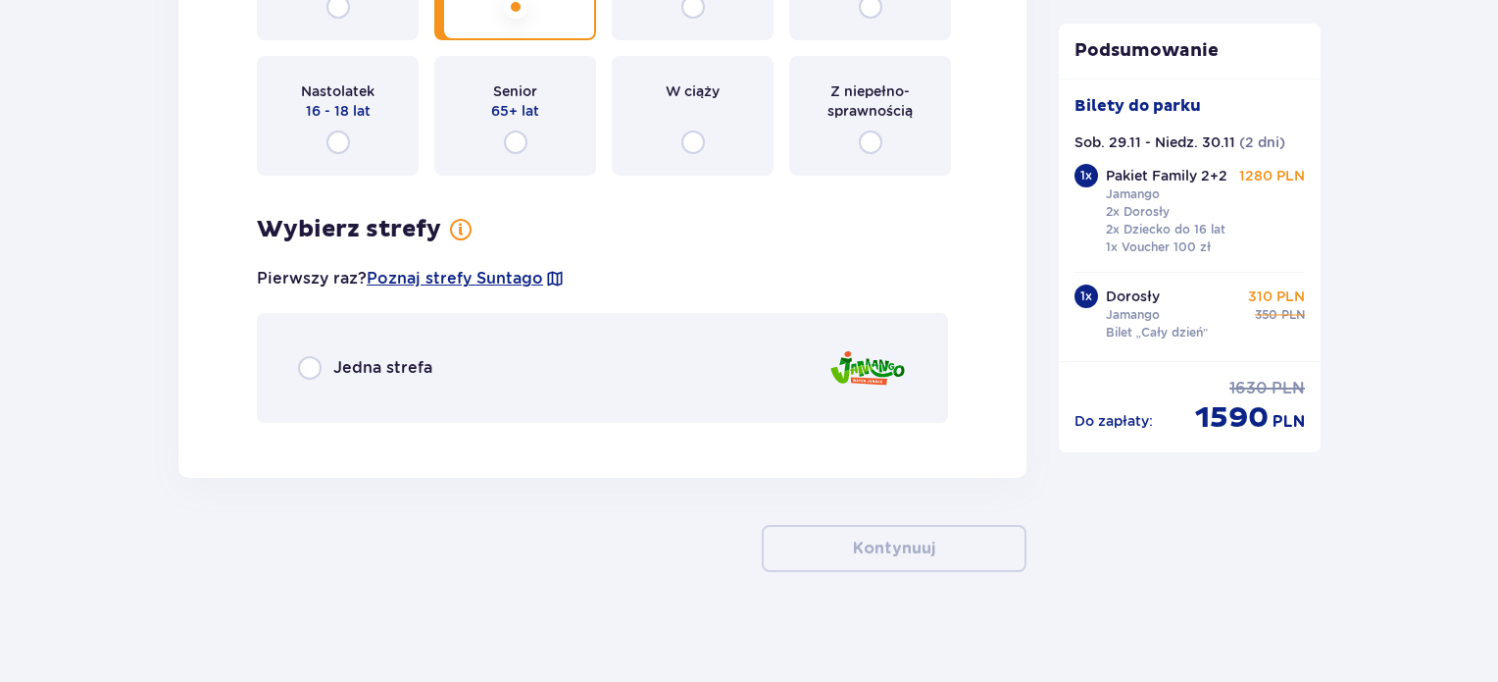
scroll to position [3439, 0]
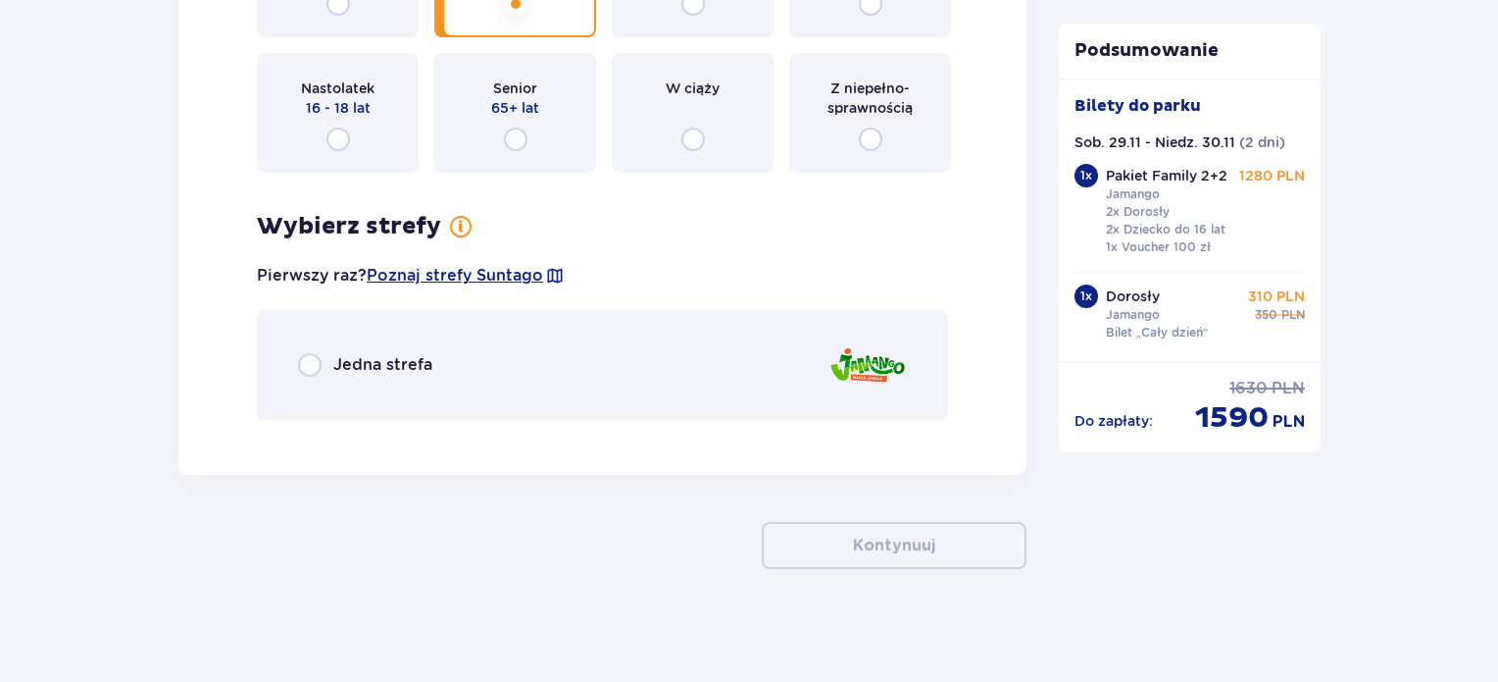
click at [388, 354] on span "Jedna strefa" at bounding box center [382, 365] width 99 height 22
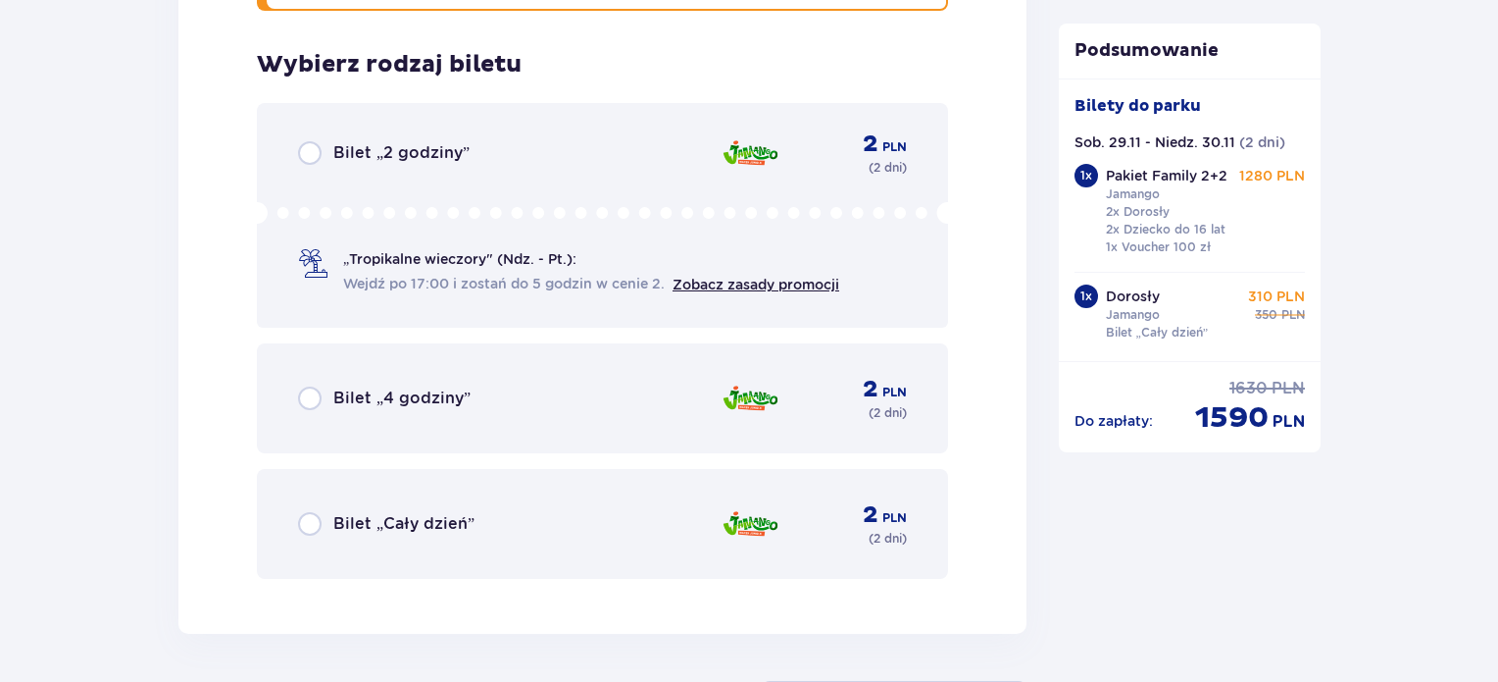
scroll to position [3870, 0]
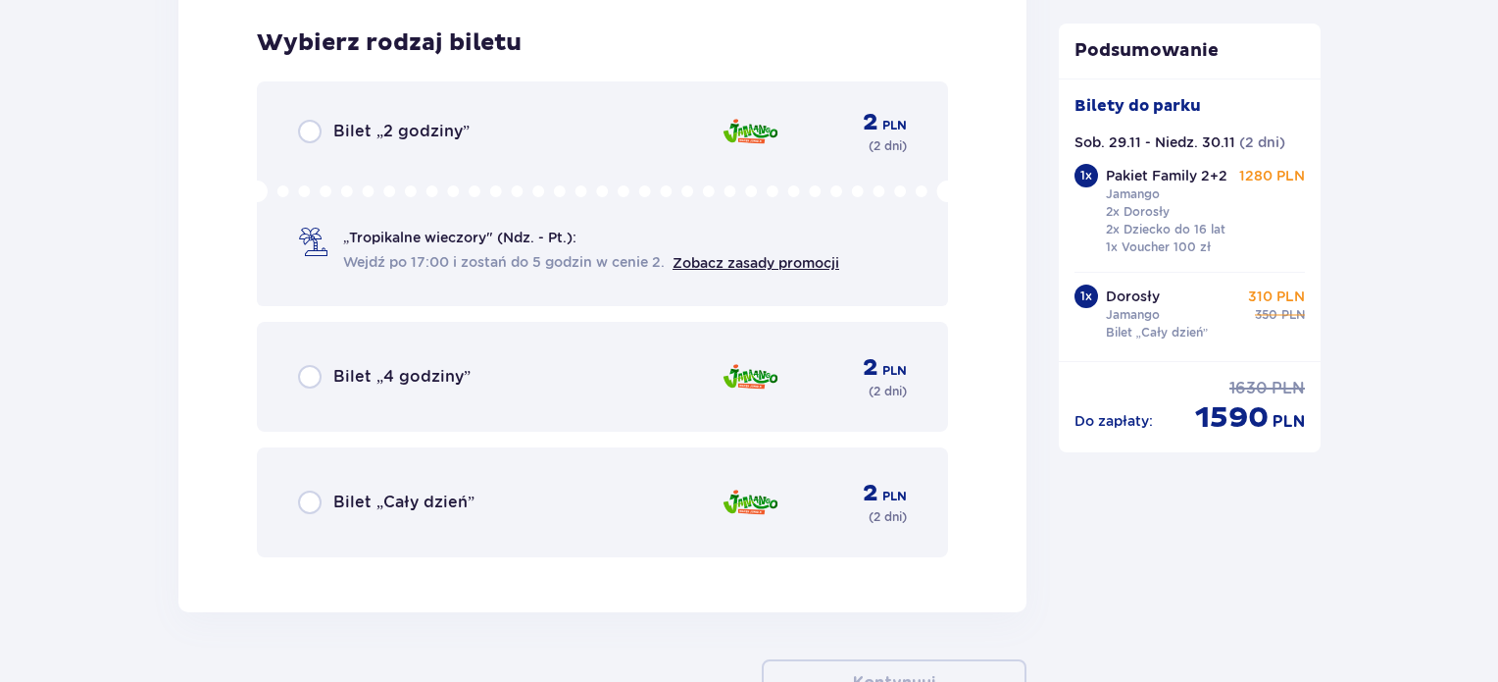
click at [486, 501] on div "Bilet „Cały dzień” 2 PLN ( 2 dni )" at bounding box center [602, 502] width 609 height 47
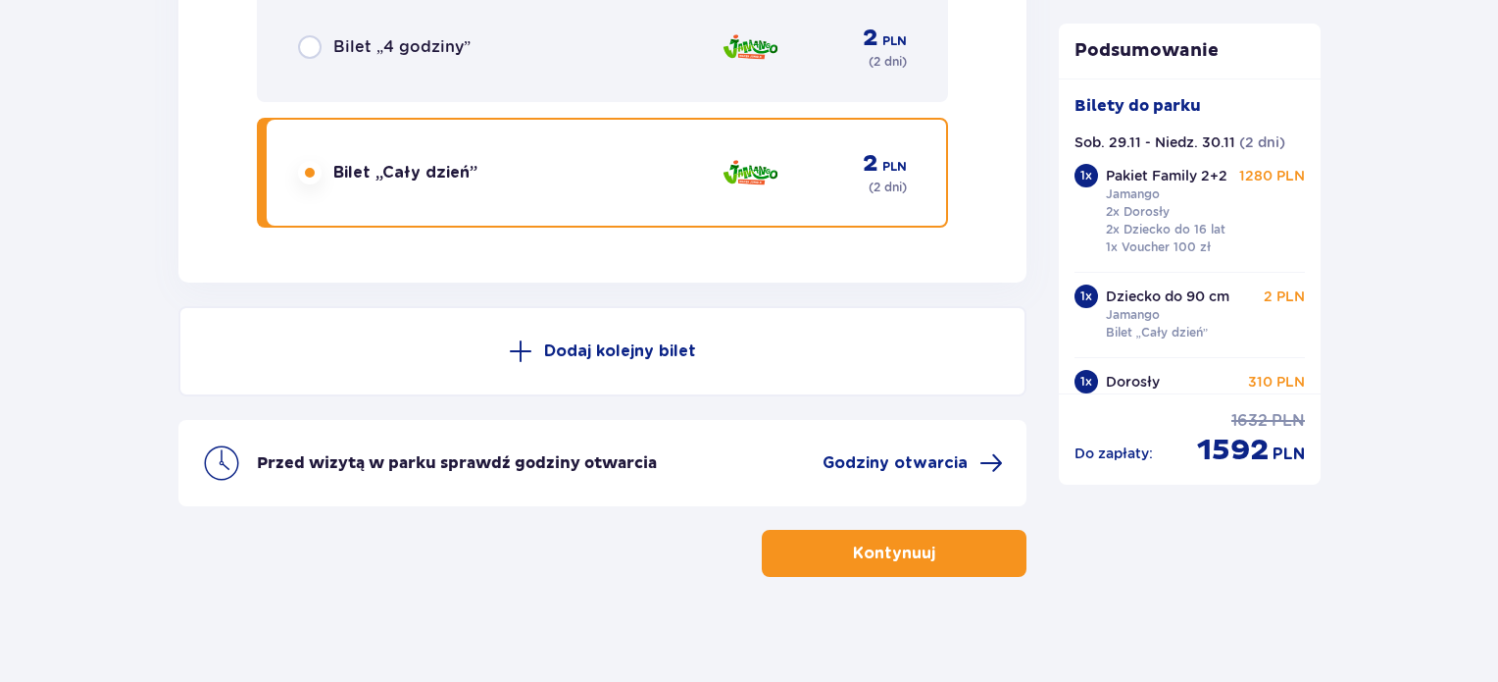
scroll to position [4205, 0]
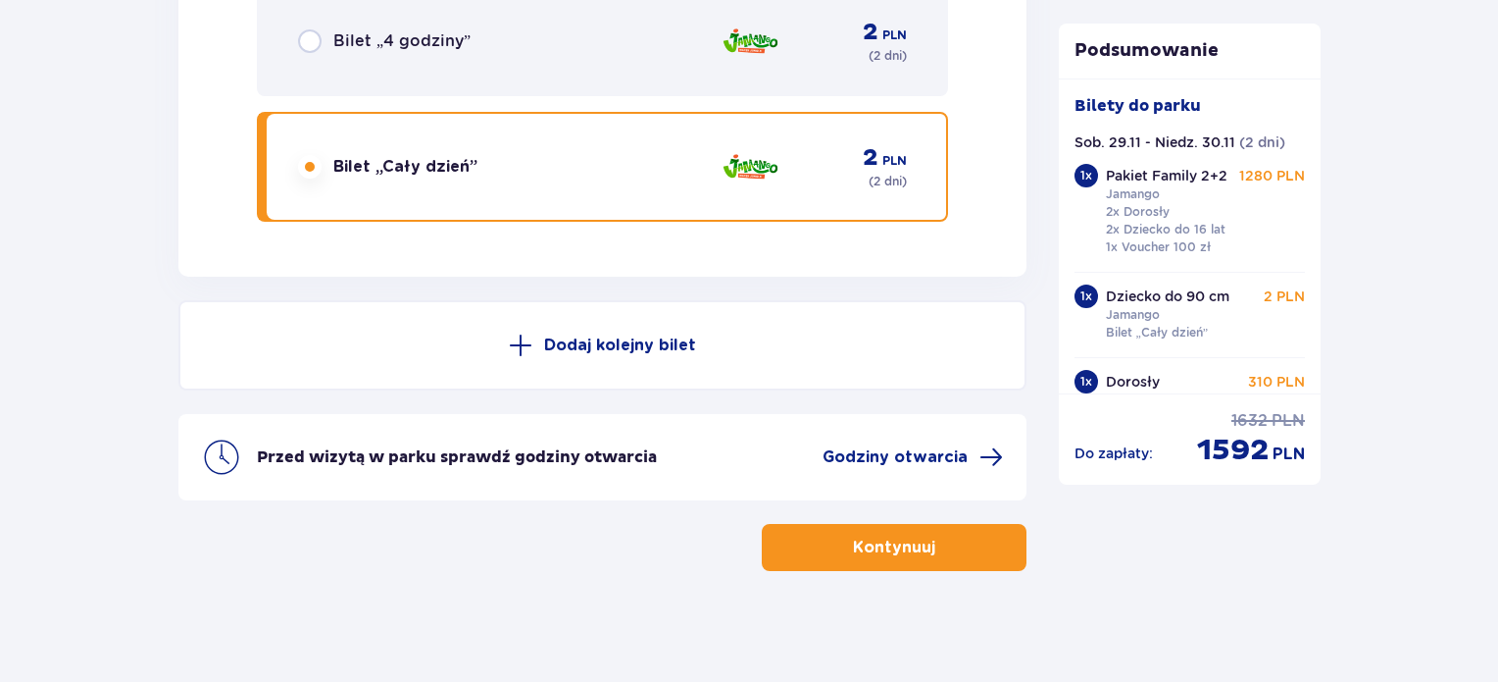
click at [887, 542] on p "Kontynuuj" at bounding box center [894, 547] width 82 height 22
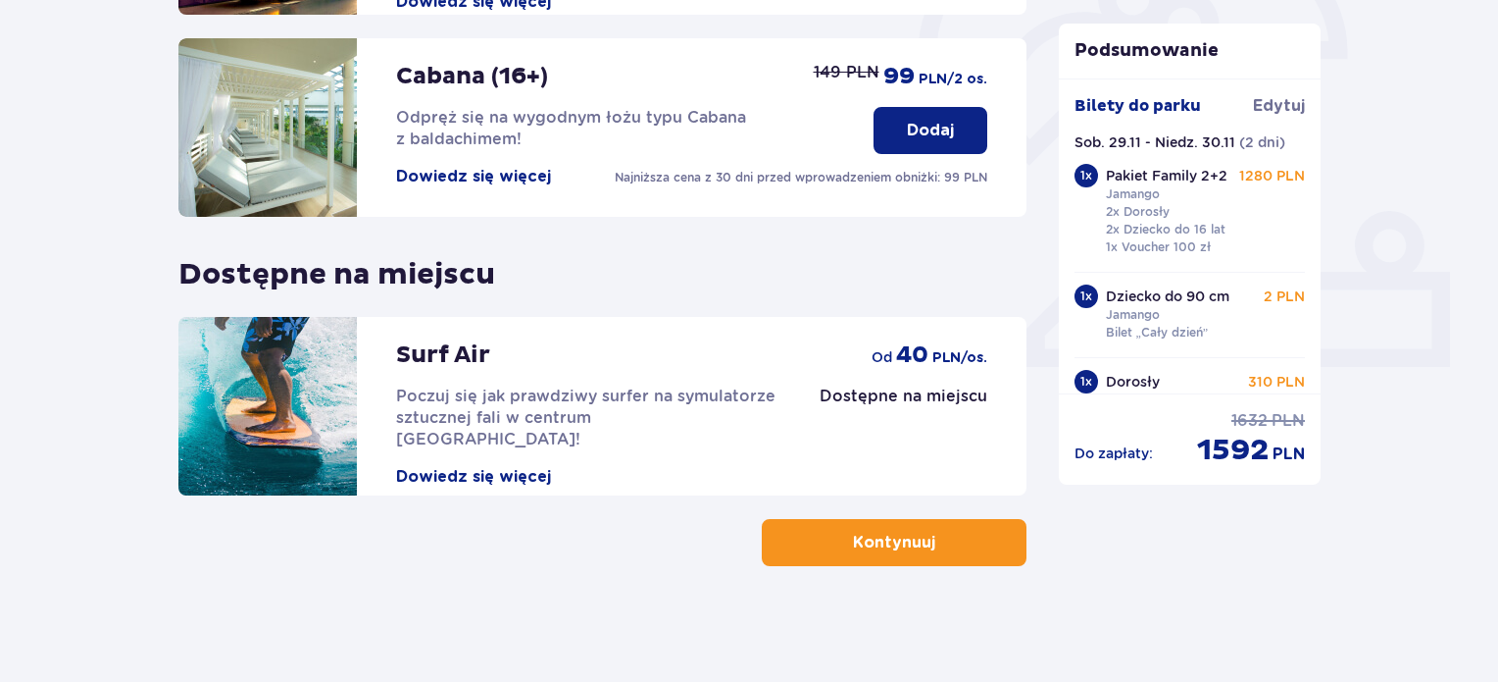
scroll to position [647, 0]
click at [967, 536] on button "Kontynuuj" at bounding box center [894, 541] width 265 height 47
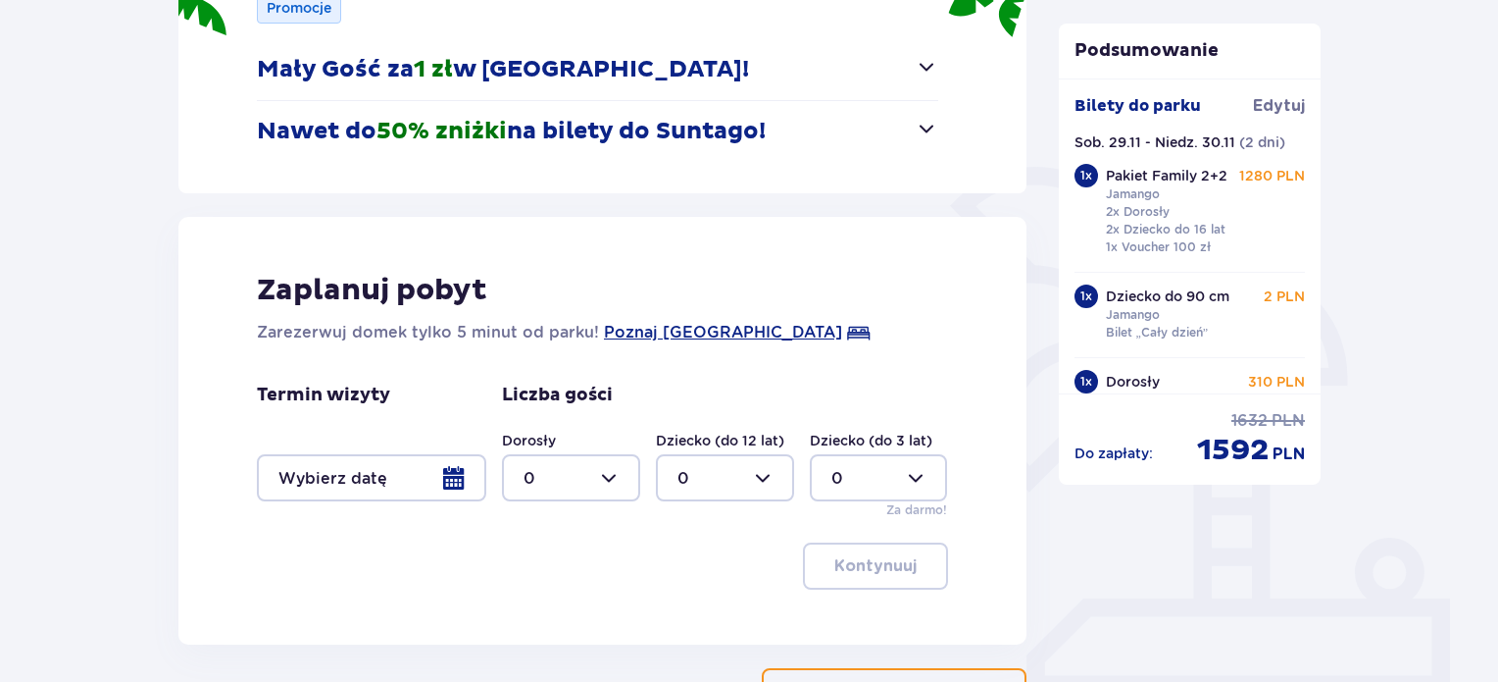
scroll to position [470, 0]
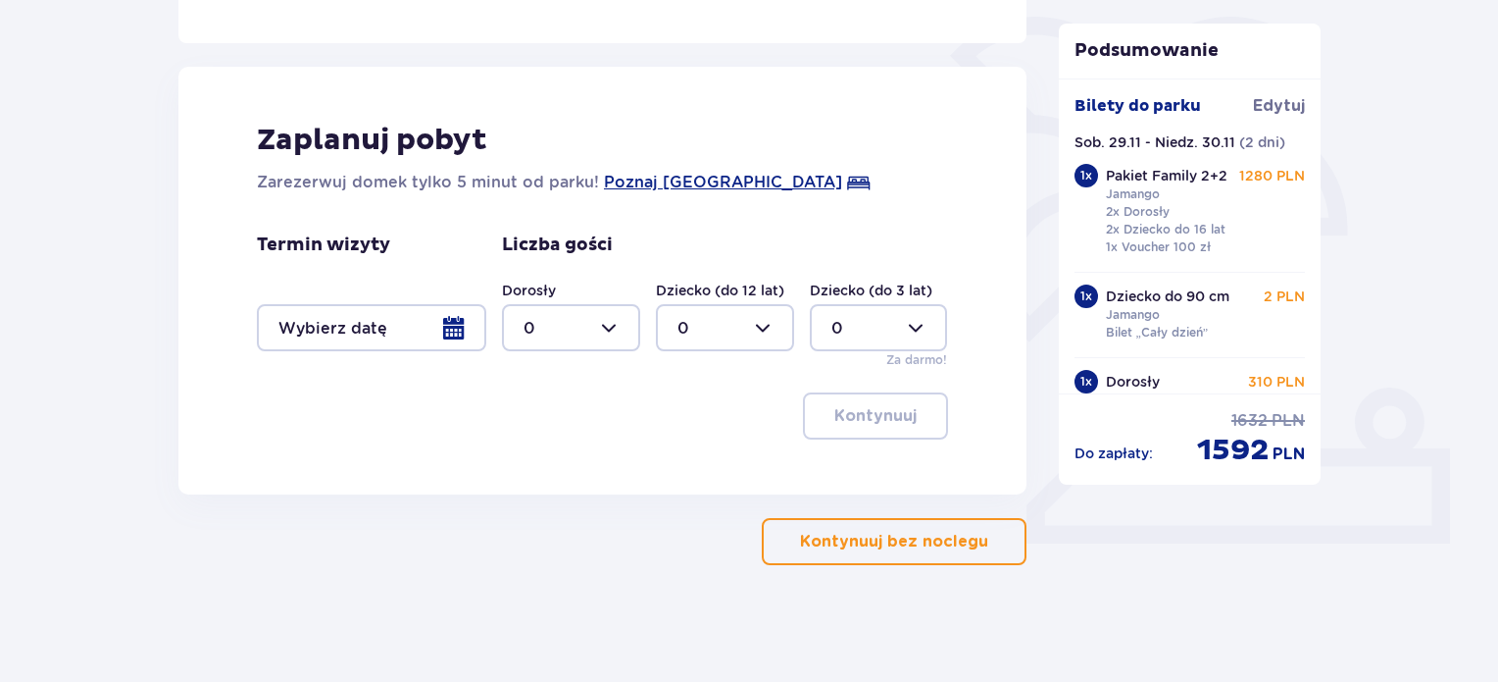
click at [438, 343] on div at bounding box center [371, 327] width 229 height 47
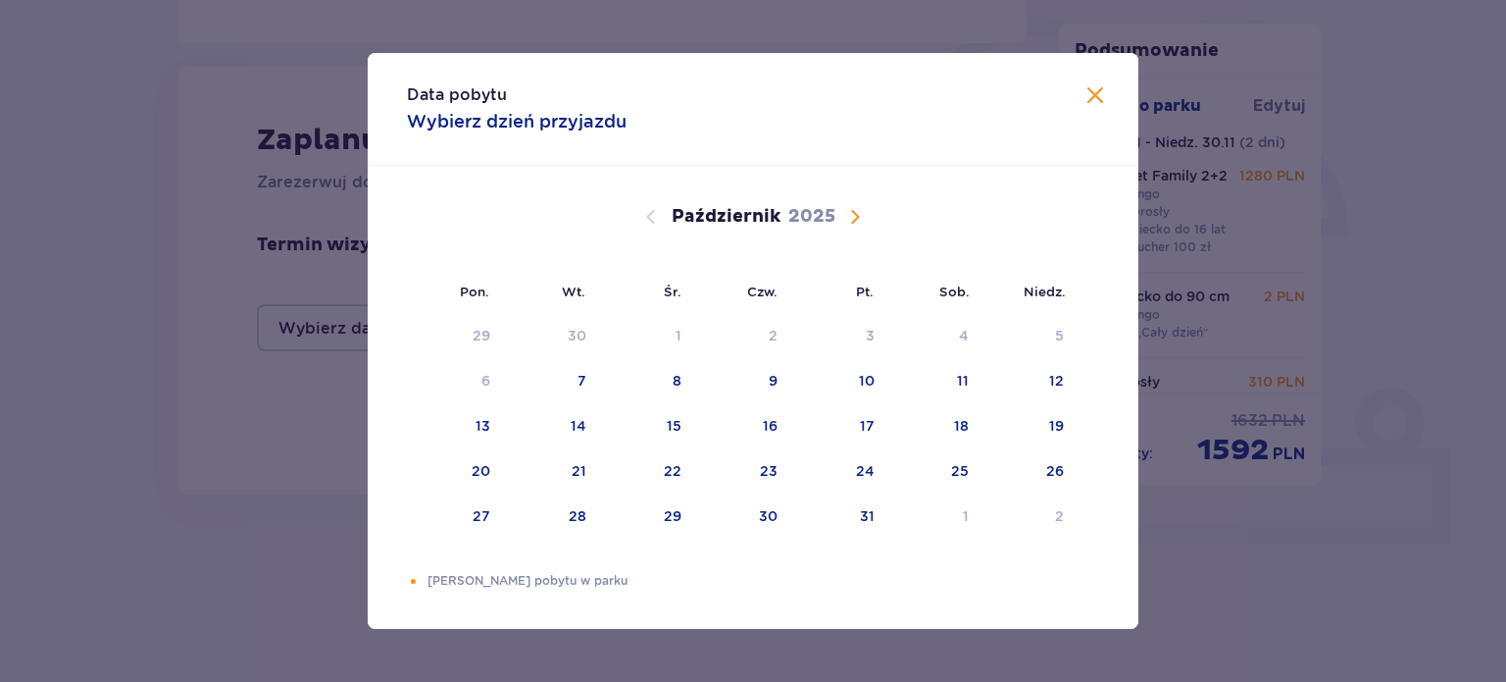
click at [859, 216] on span "Następny miesiąc" at bounding box center [855, 217] width 24 height 24
click at [874, 509] on div "28" at bounding box center [837, 516] width 95 height 43
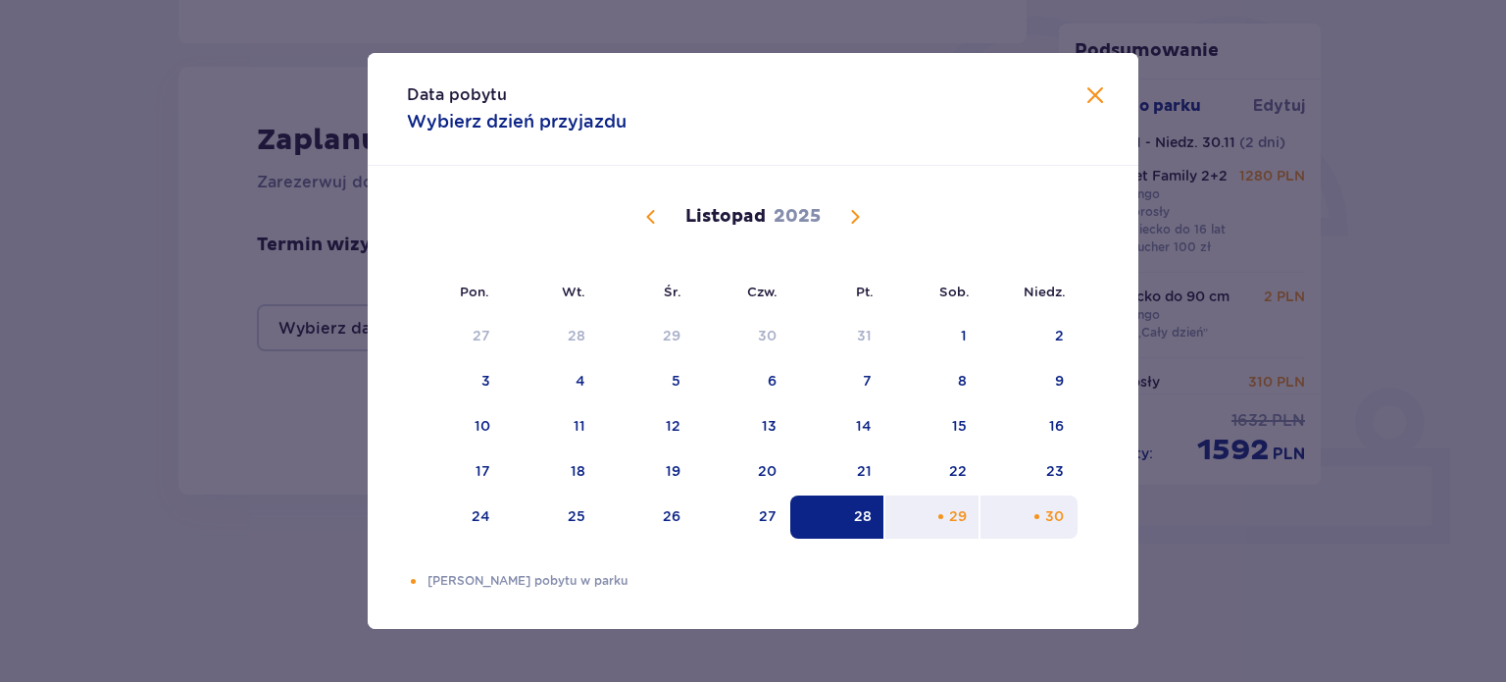
click at [1016, 513] on div "30" at bounding box center [1029, 516] width 97 height 43
type input "28.11.25 - 30.11.25"
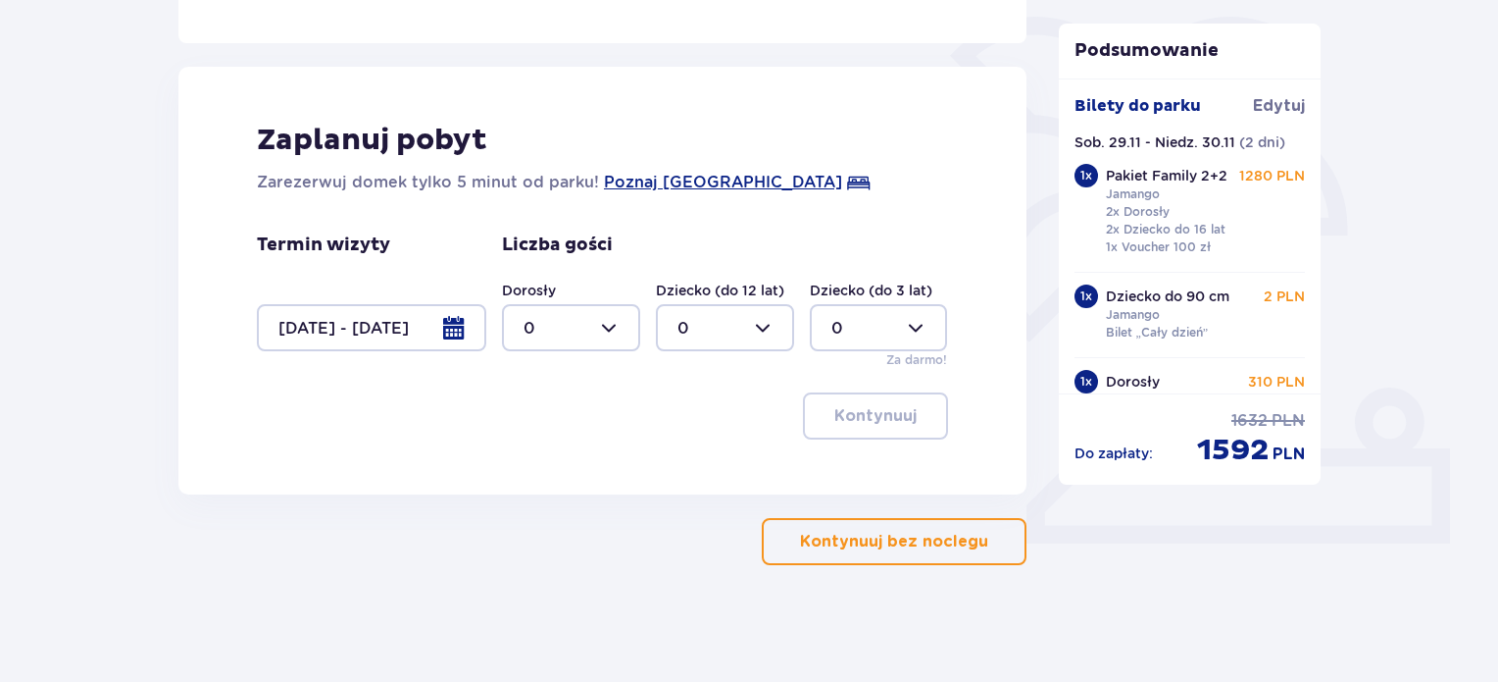
click at [615, 320] on div at bounding box center [571, 327] width 138 height 47
click at [533, 502] on div "3" at bounding box center [571, 511] width 95 height 22
type input "3"
click at [761, 336] on div at bounding box center [725, 327] width 138 height 47
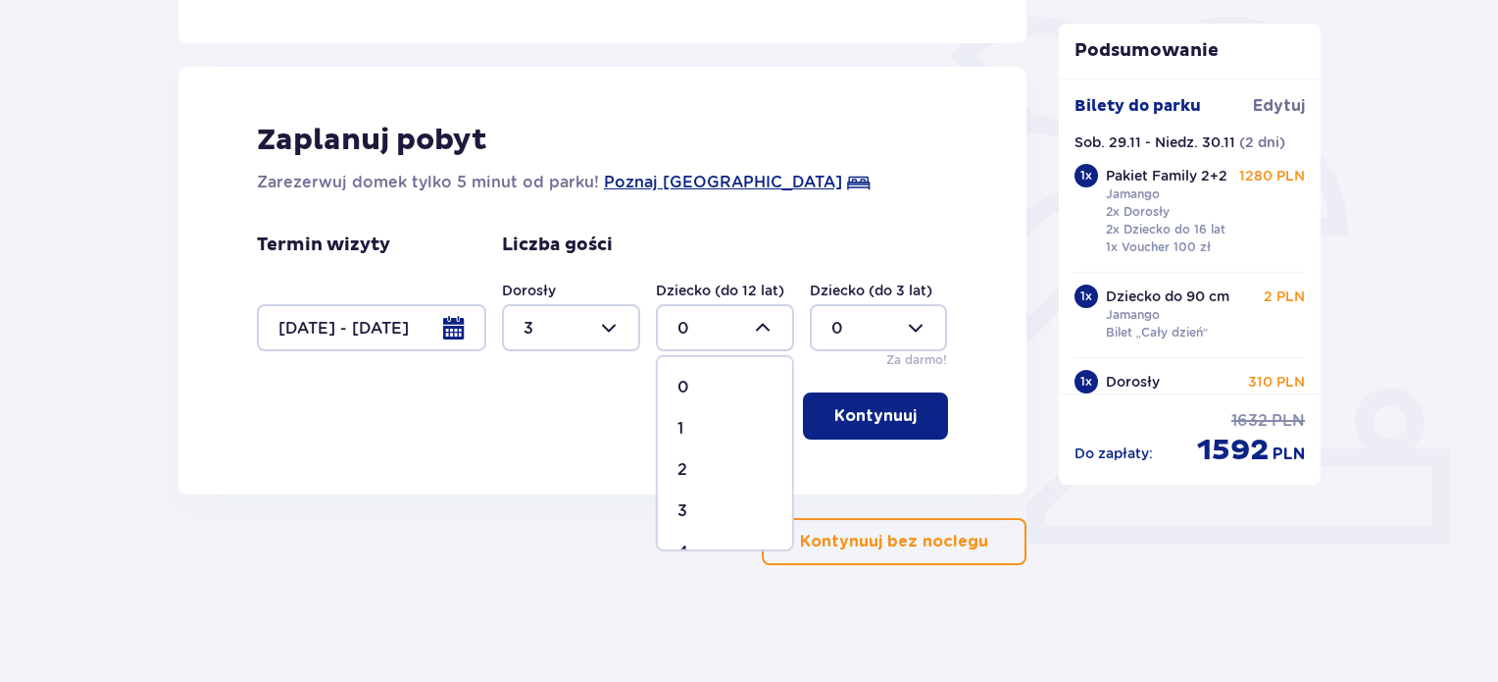
click at [698, 466] on div "2" at bounding box center [725, 470] width 95 height 22
type input "2"
click at [918, 340] on div at bounding box center [879, 327] width 138 height 47
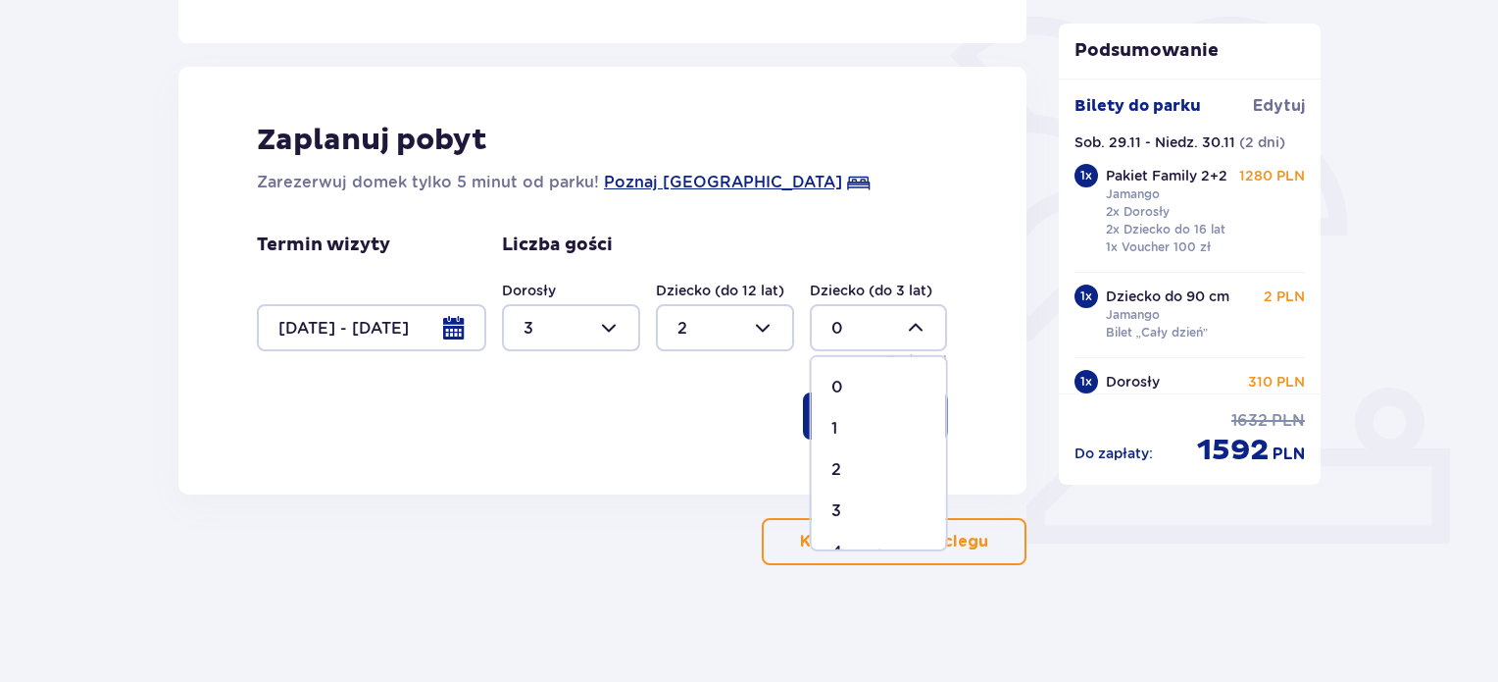
click at [863, 420] on div "1" at bounding box center [879, 429] width 95 height 22
type input "1"
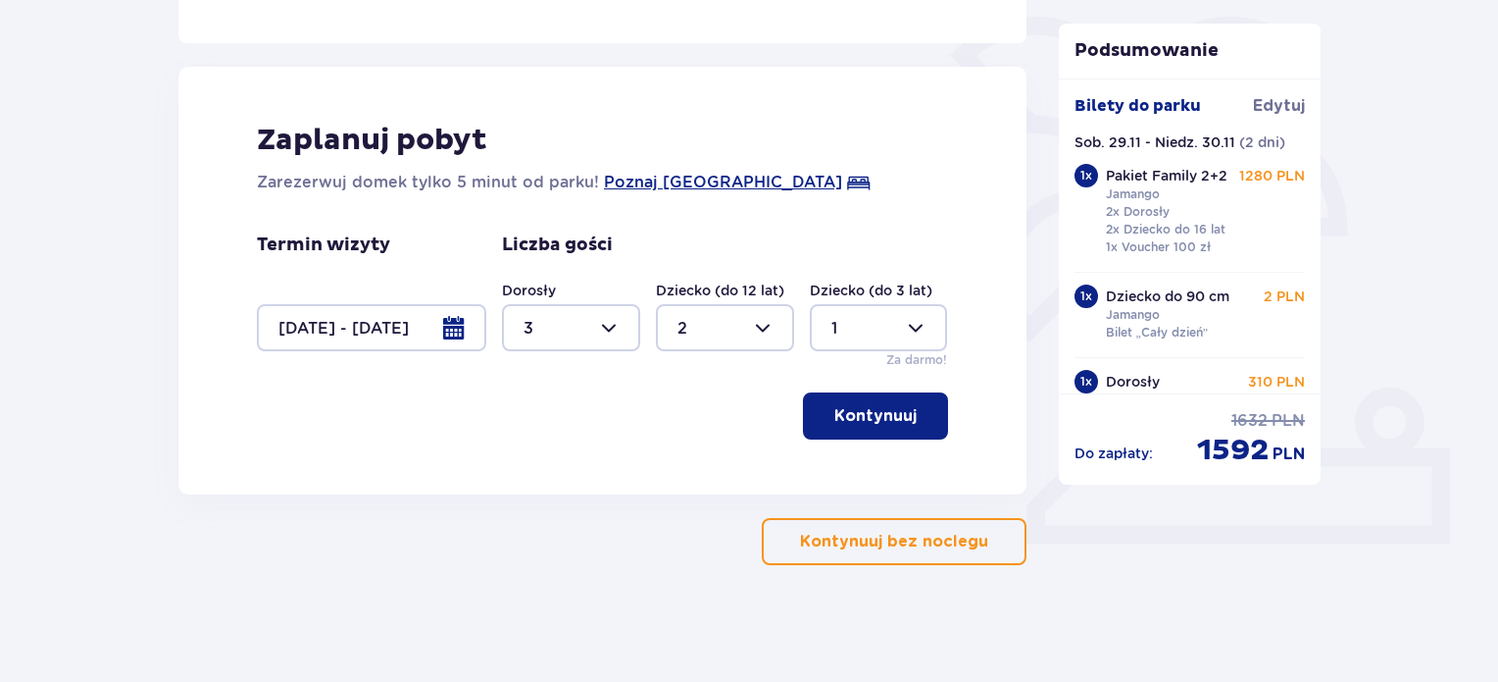
click at [905, 417] on button "Kontynuuj" at bounding box center [875, 415] width 145 height 47
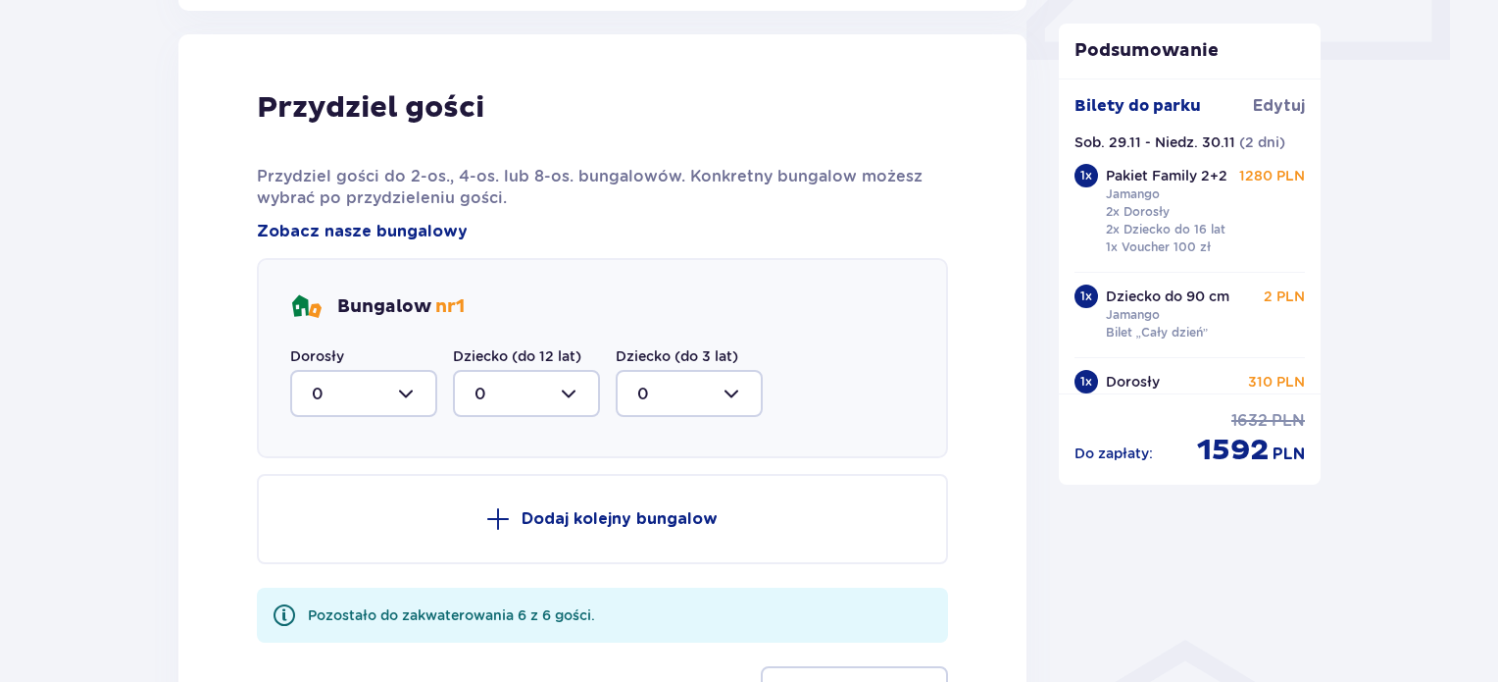
scroll to position [963, 0]
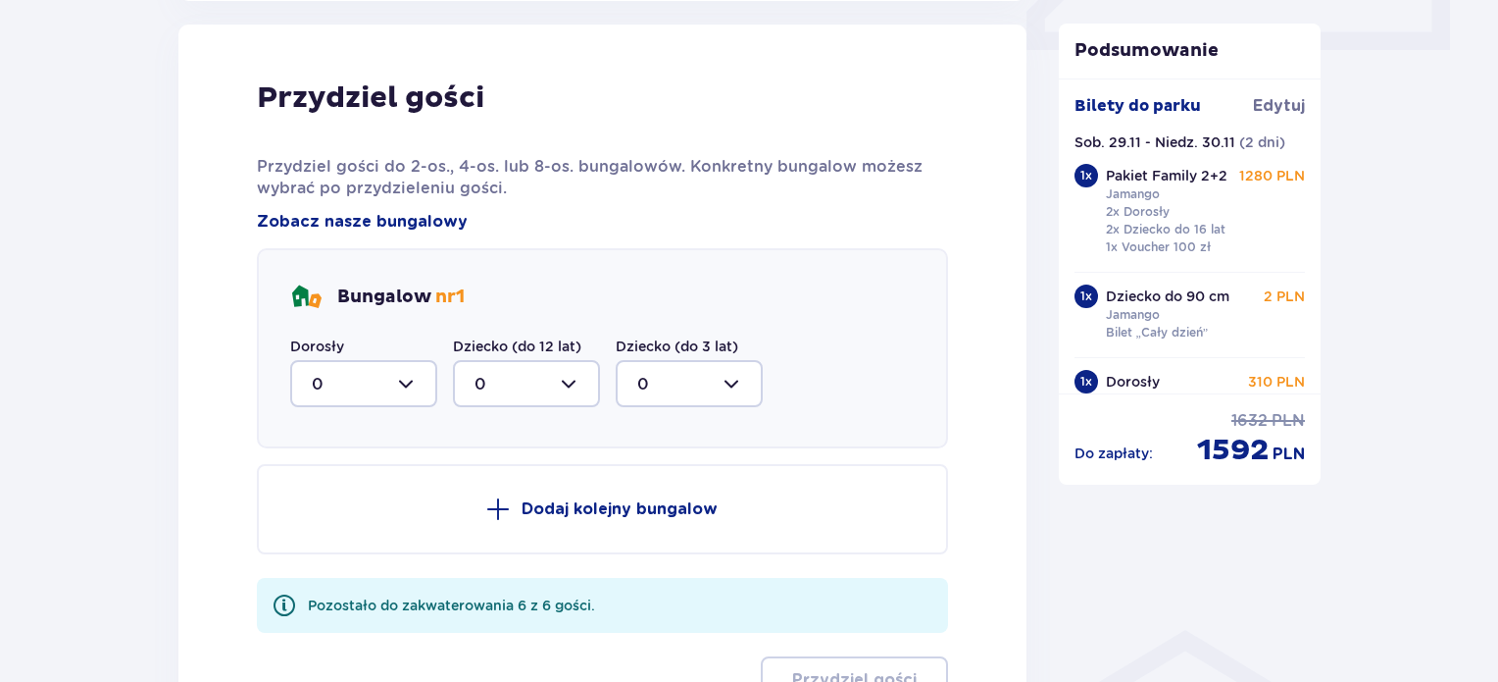
click at [569, 494] on button "Dodaj kolejny bungalow" at bounding box center [602, 509] width 691 height 90
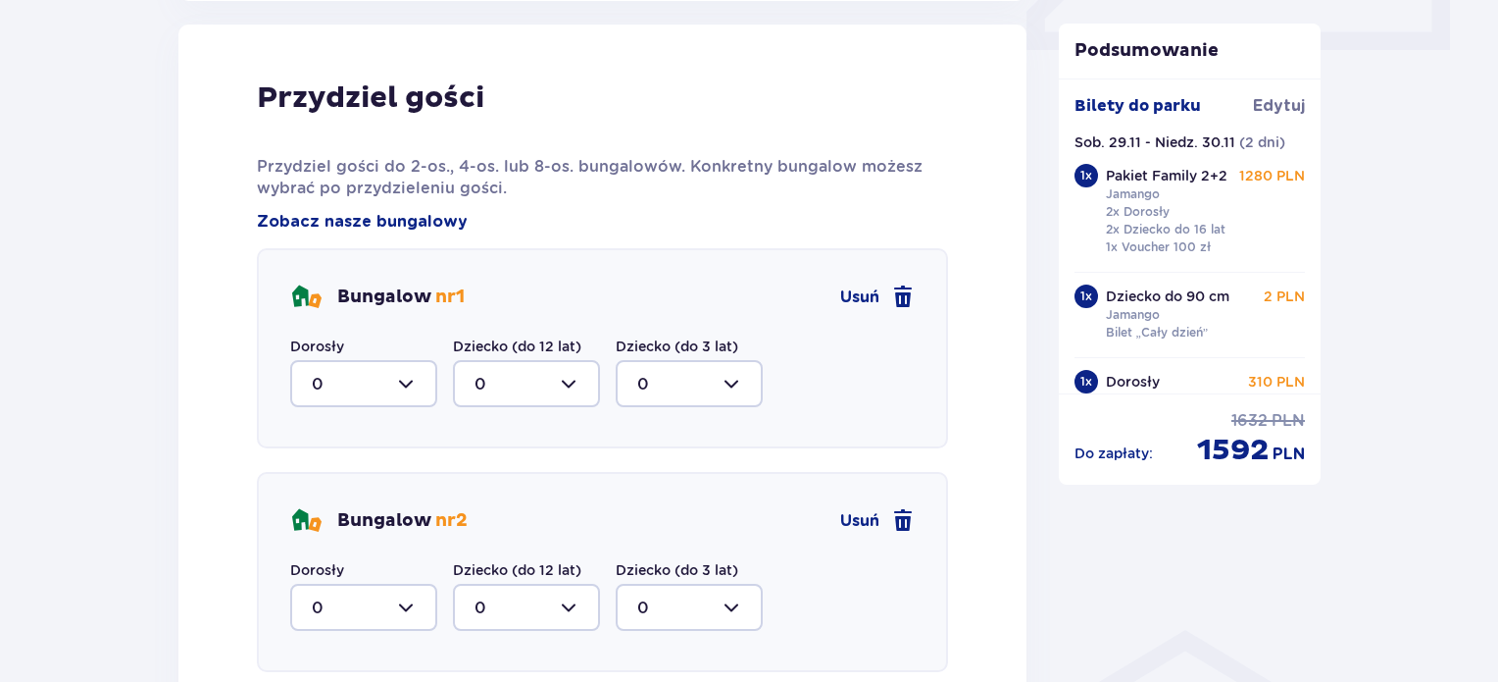
click at [415, 380] on div at bounding box center [363, 383] width 147 height 47
click at [330, 515] on div "2" at bounding box center [364, 526] width 104 height 22
type input "2"
click at [384, 614] on div at bounding box center [363, 606] width 147 height 47
click at [329, 539] on div "1" at bounding box center [364, 547] width 104 height 22
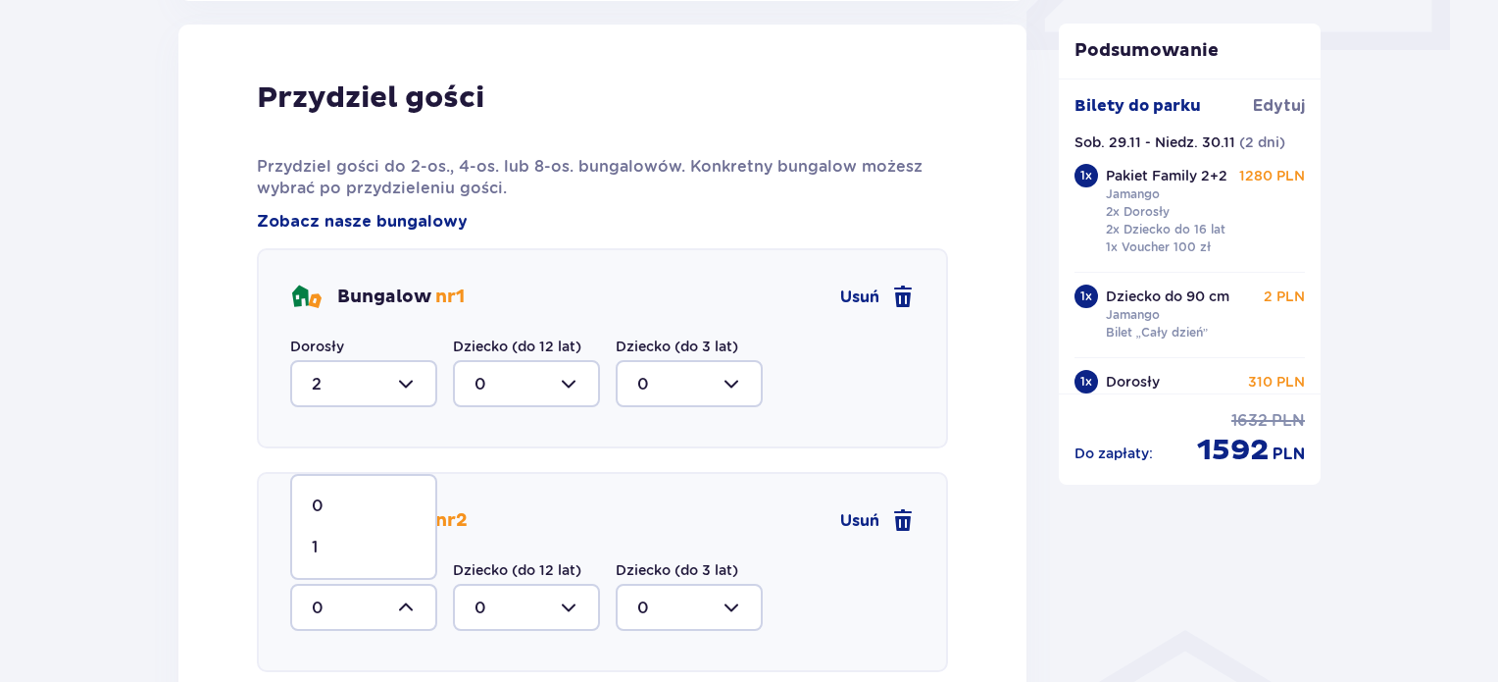
type input "1"
click at [554, 607] on div at bounding box center [526, 606] width 147 height 47
click at [482, 539] on p "2" at bounding box center [480, 547] width 10 height 22
type input "2"
click at [680, 605] on div at bounding box center [689, 606] width 147 height 47
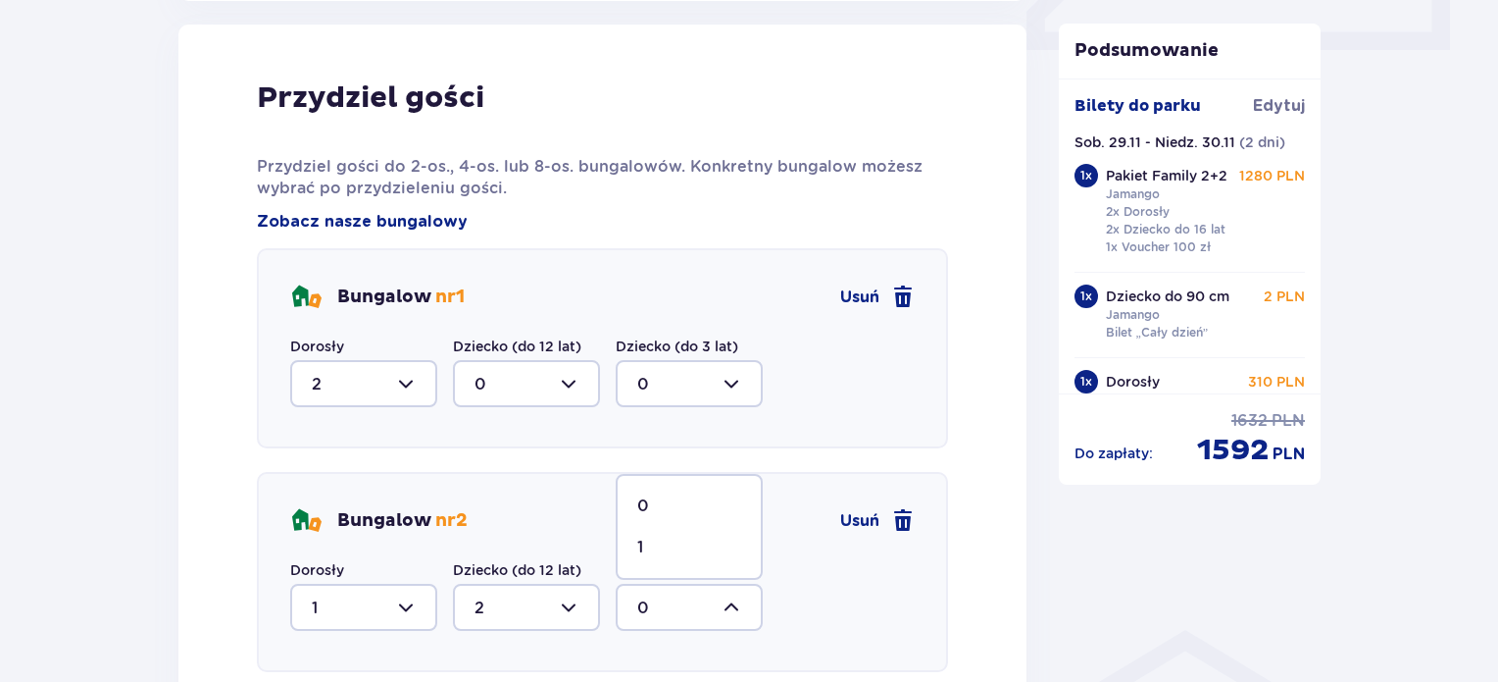
click at [644, 541] on div "1" at bounding box center [689, 547] width 104 height 22
type input "1"
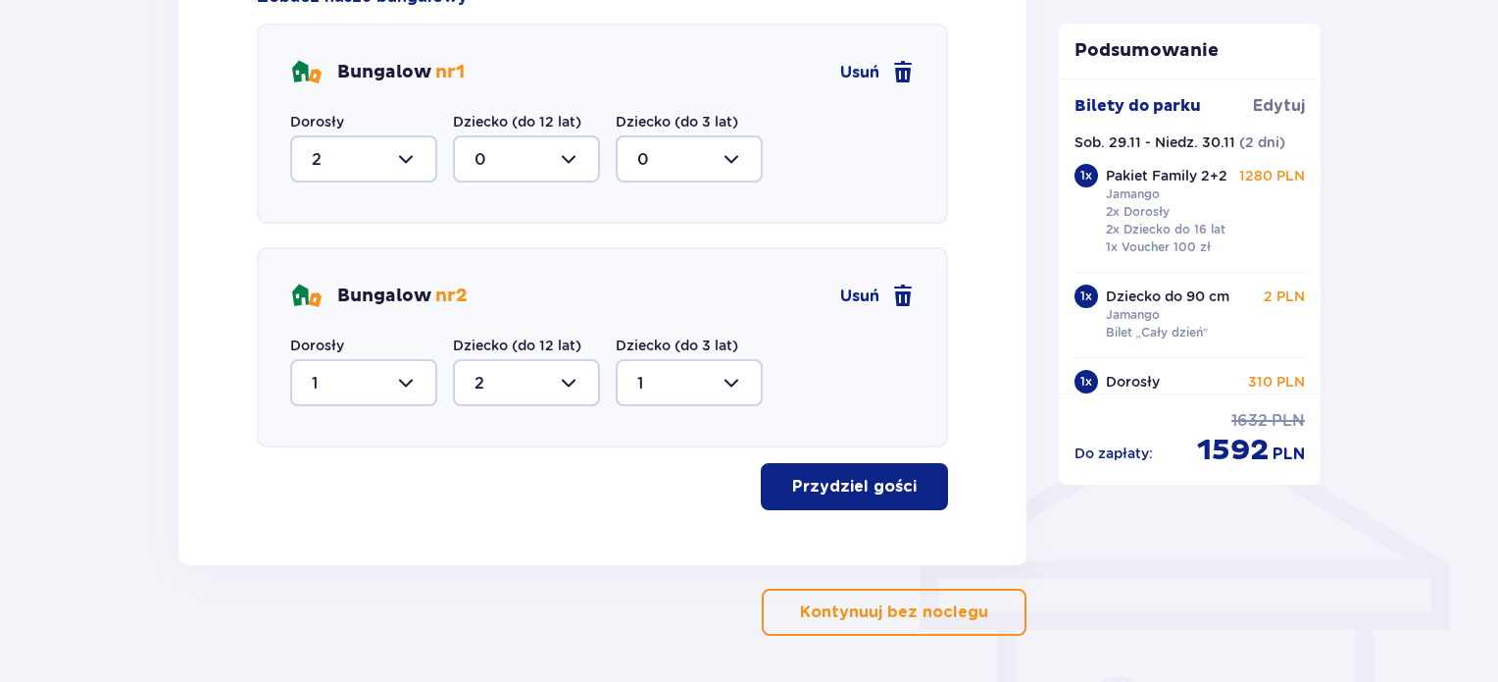
scroll to position [1210, 0]
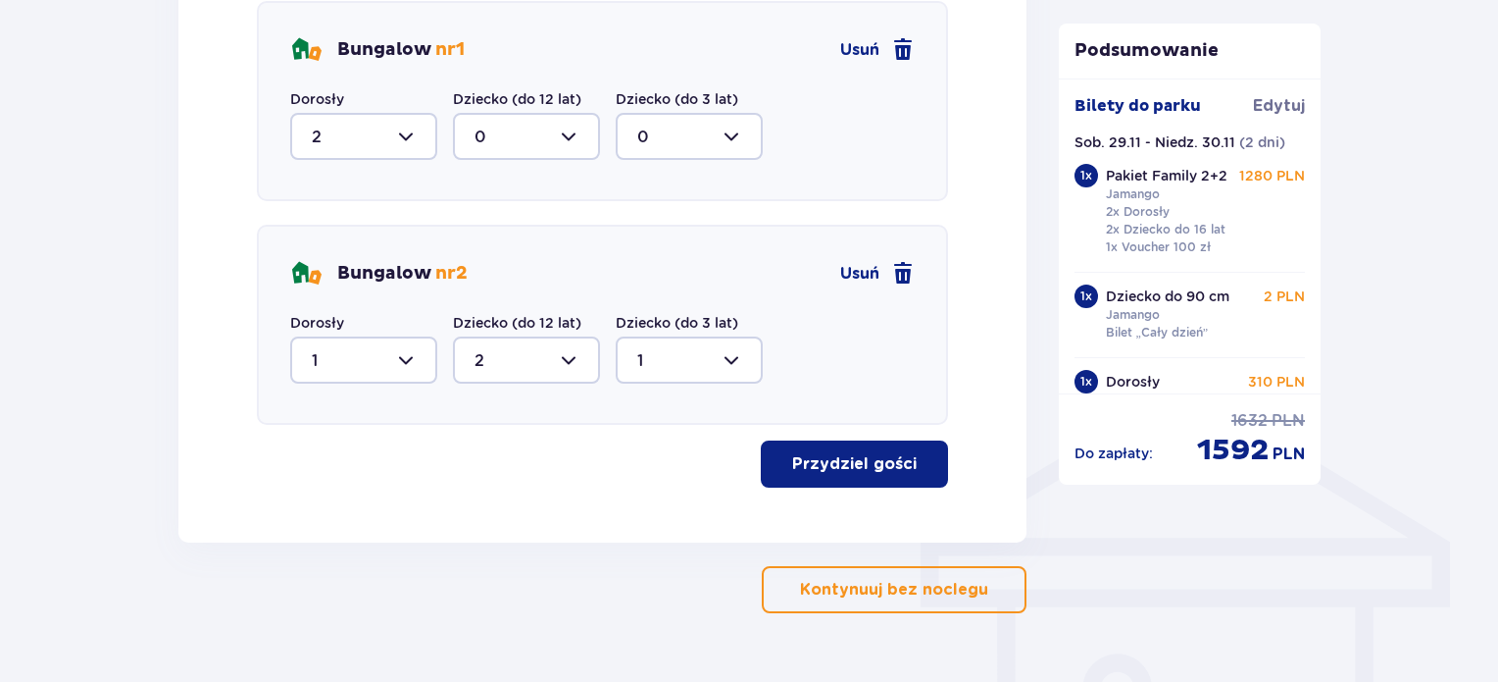
click at [870, 445] on button "Przydziel gości" at bounding box center [854, 463] width 187 height 47
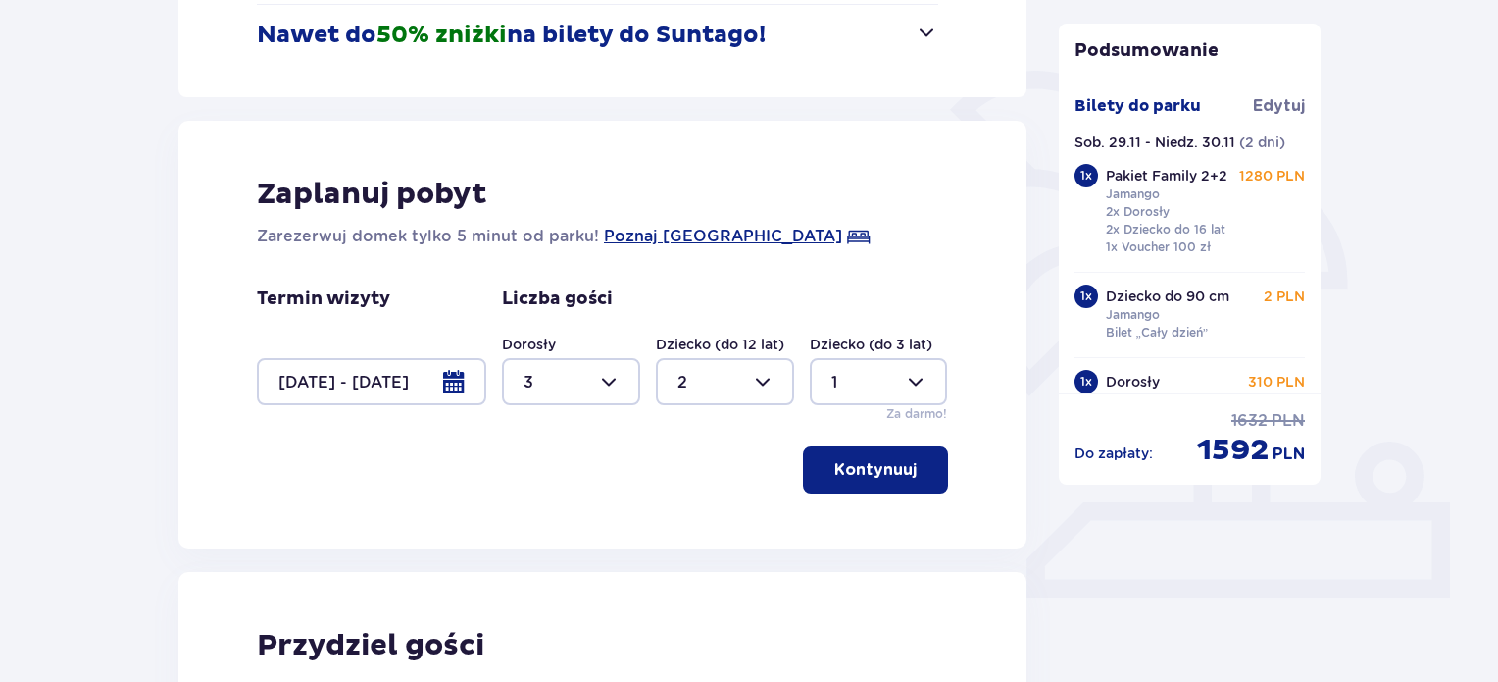
scroll to position [399, 0]
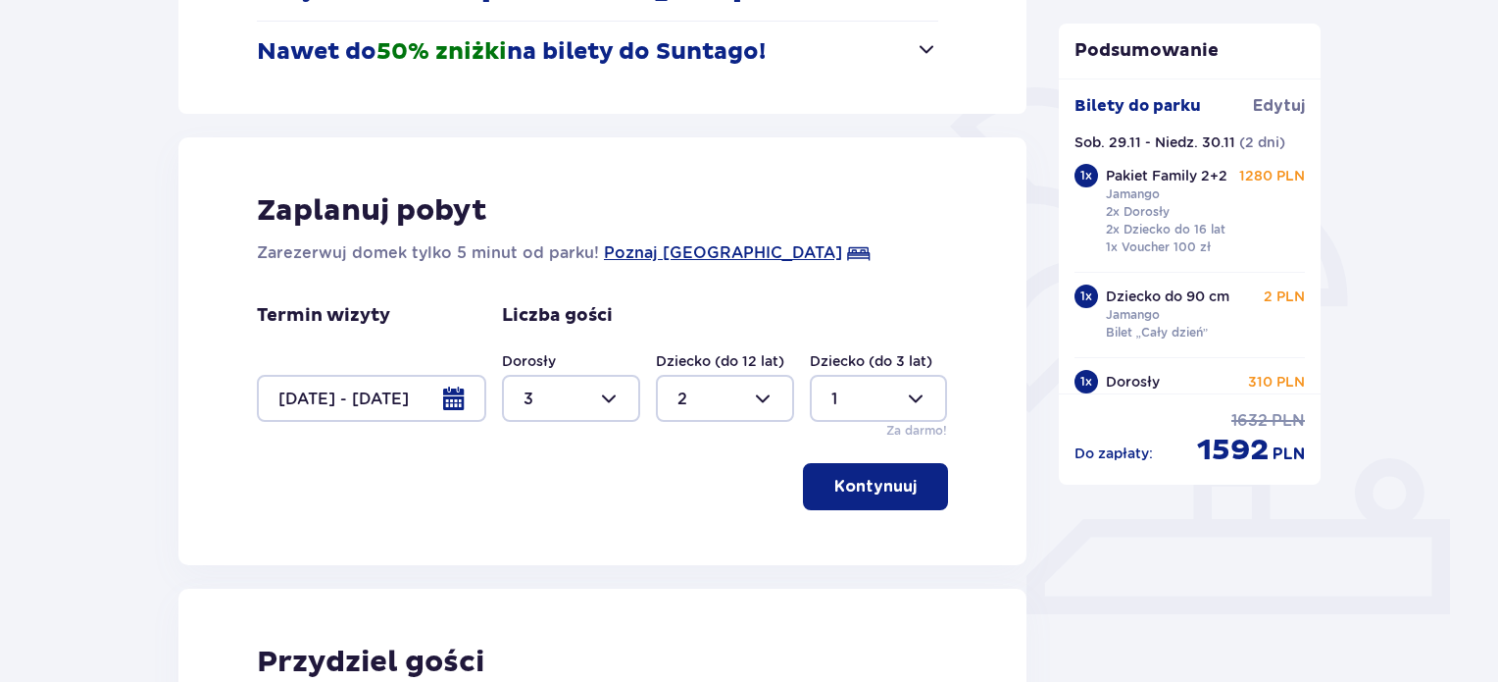
drag, startPoint x: 1496, startPoint y: 48, endPoint x: 1494, endPoint y: 77, distance: 29.5
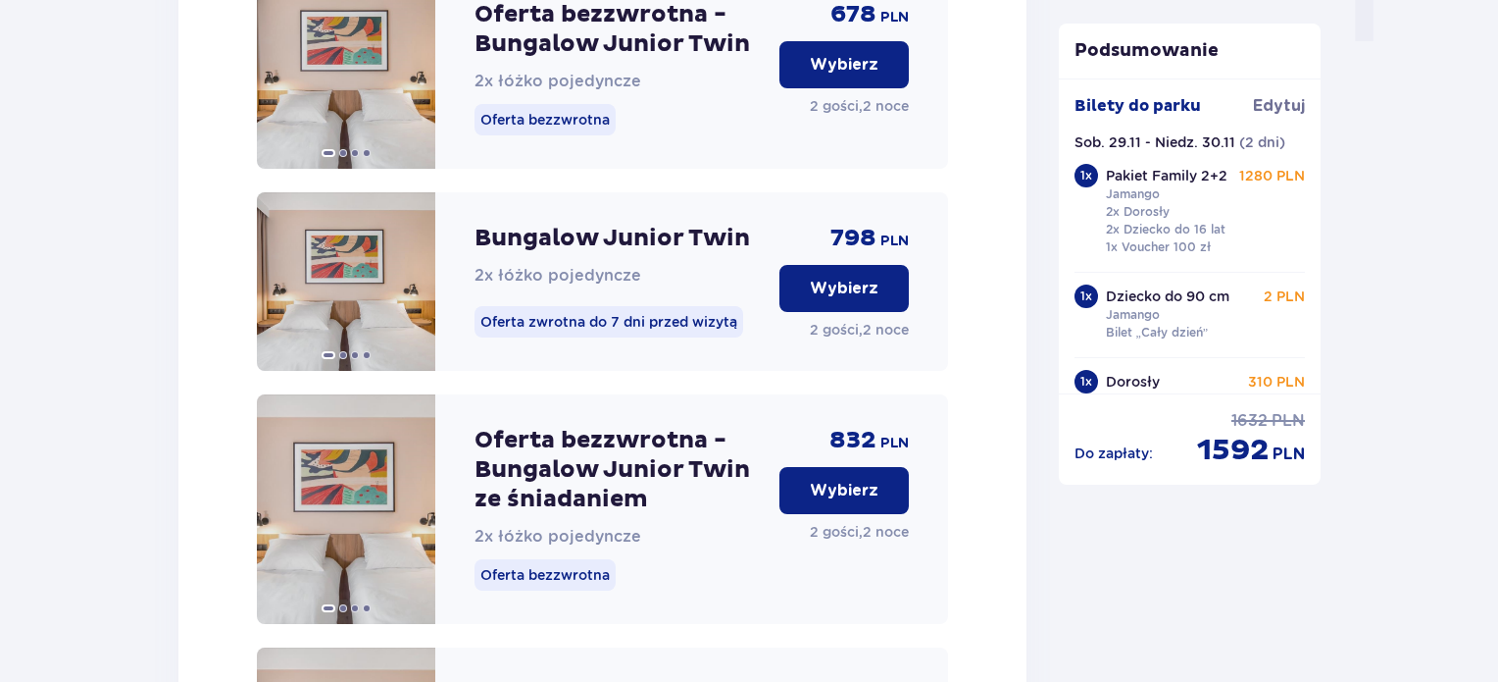
scroll to position [2064, 0]
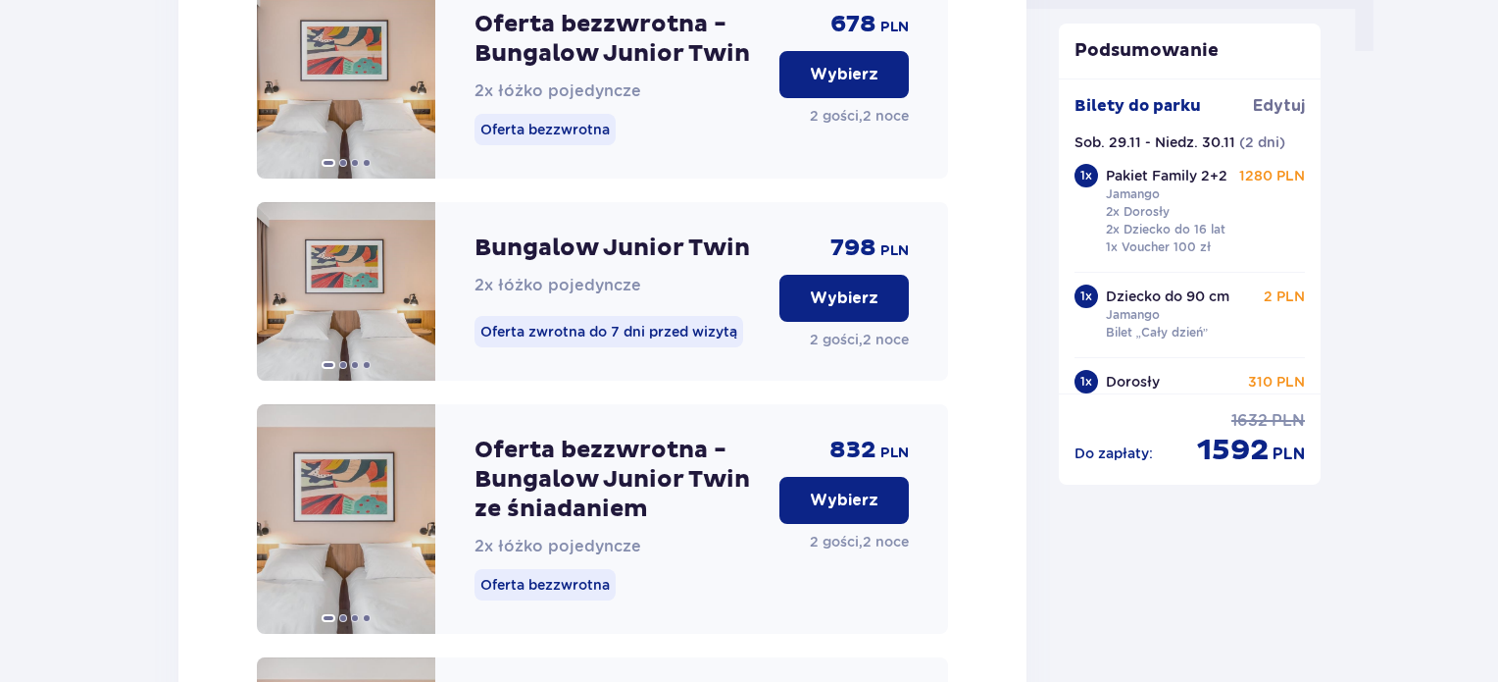
click at [883, 524] on button "Wybierz" at bounding box center [844, 500] width 129 height 47
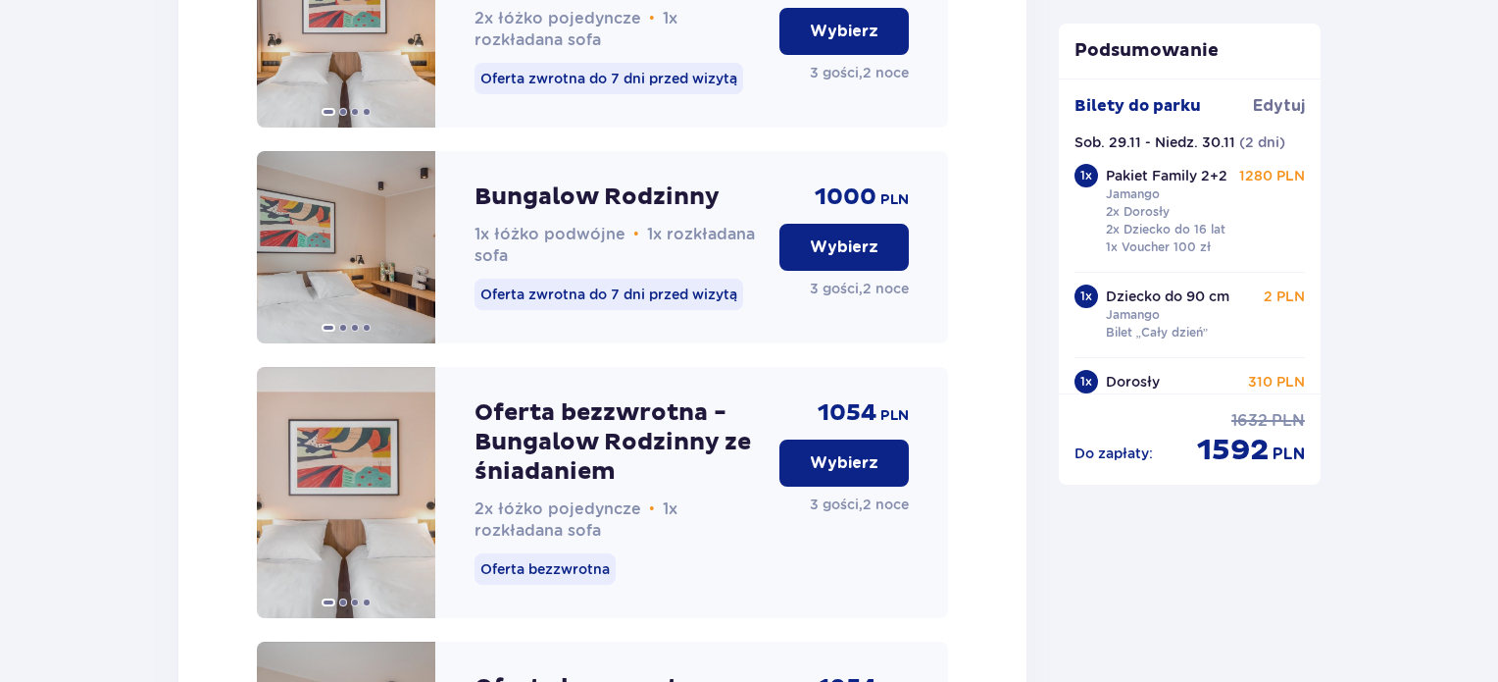
scroll to position [5822, 0]
click at [880, 486] on button "Wybierz" at bounding box center [844, 462] width 129 height 47
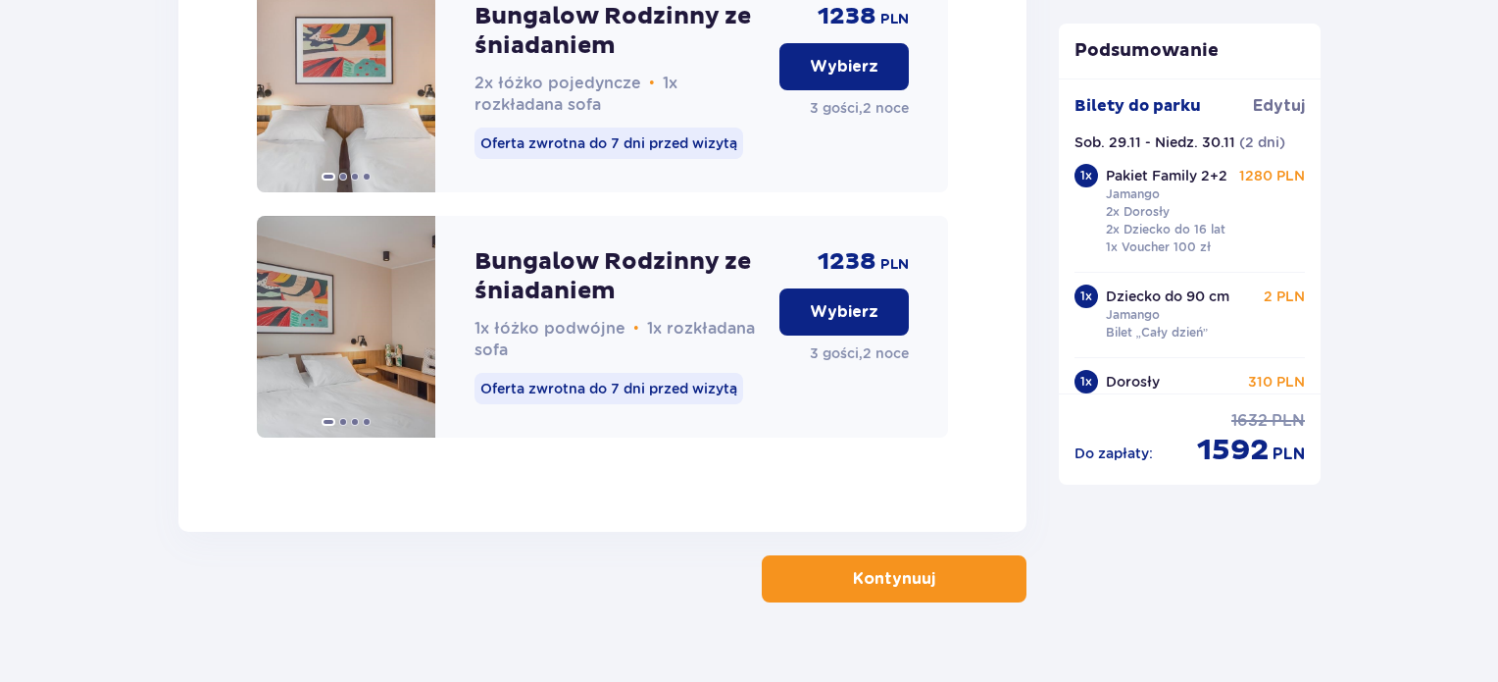
scroll to position [6855, 0]
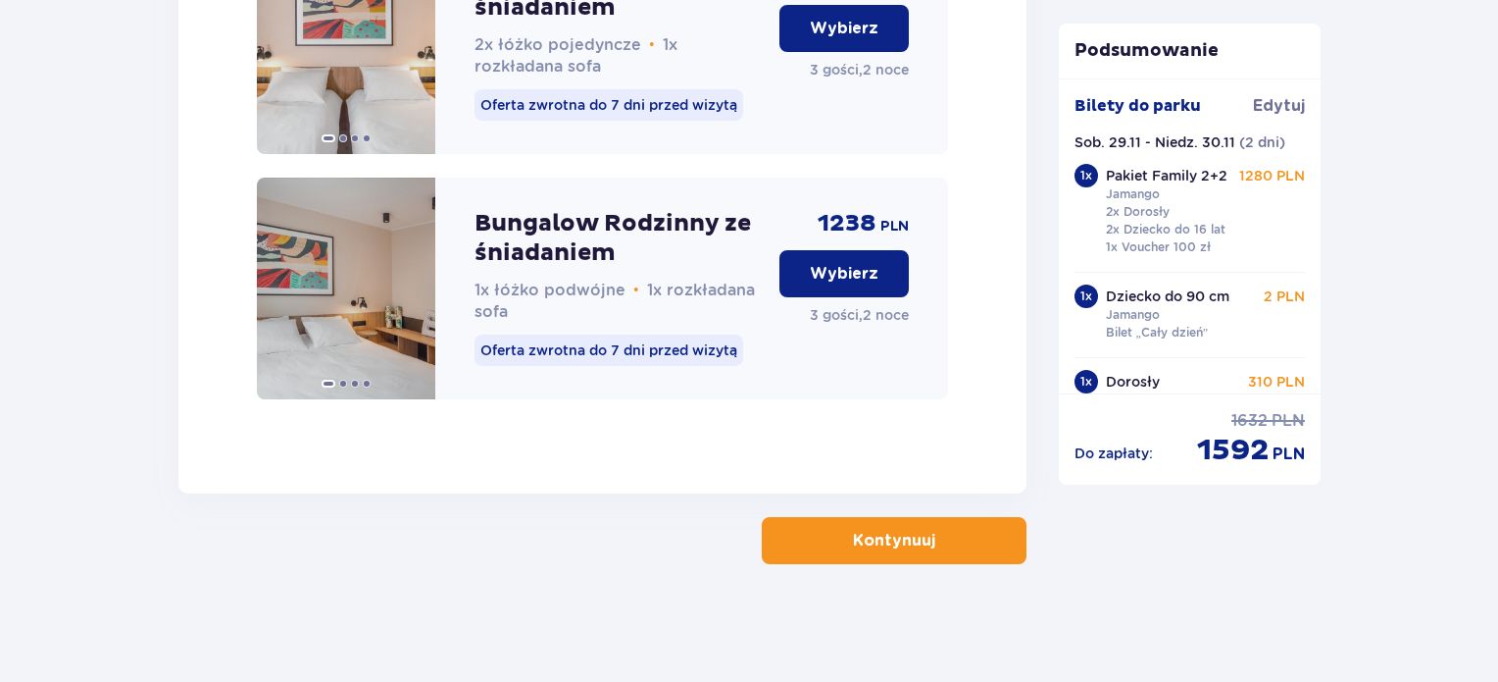
click at [940, 519] on button "Kontynuuj" at bounding box center [894, 540] width 265 height 47
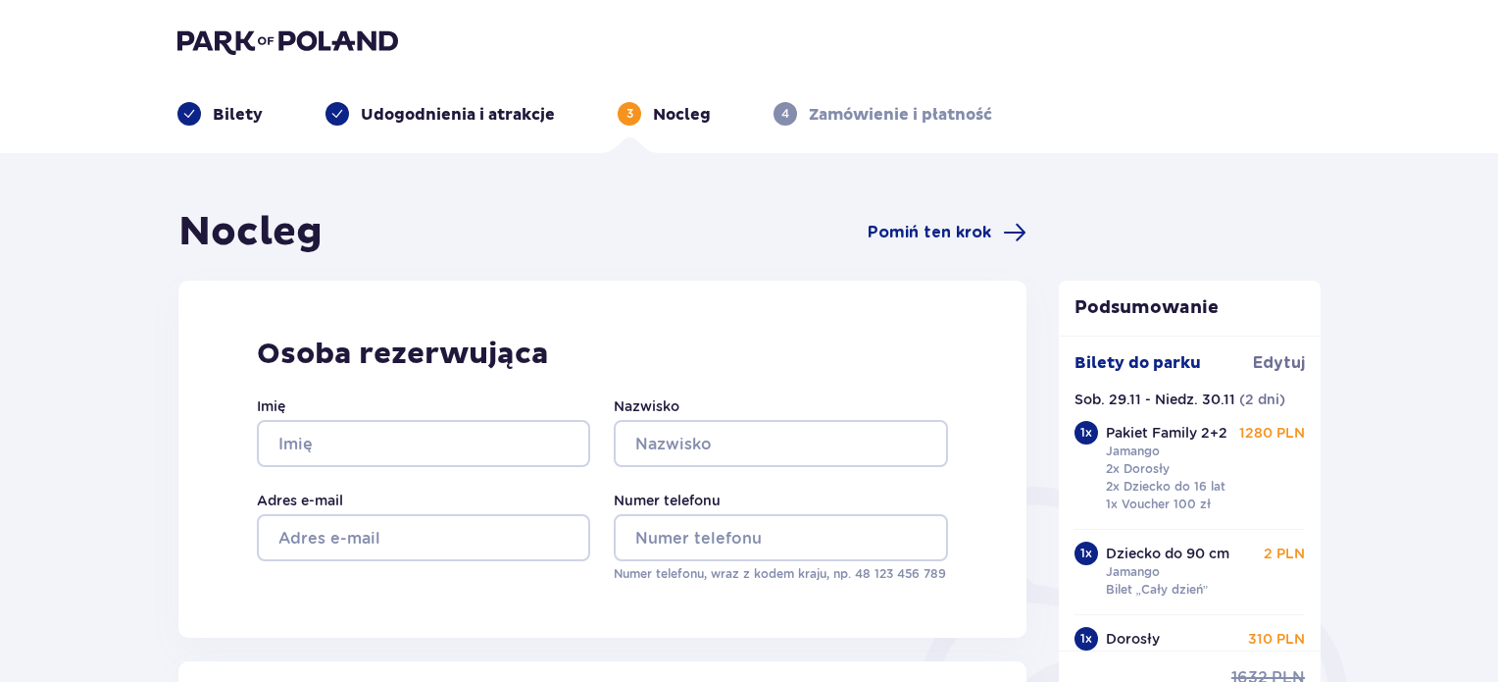
click at [271, 33] on img at bounding box center [287, 40] width 221 height 27
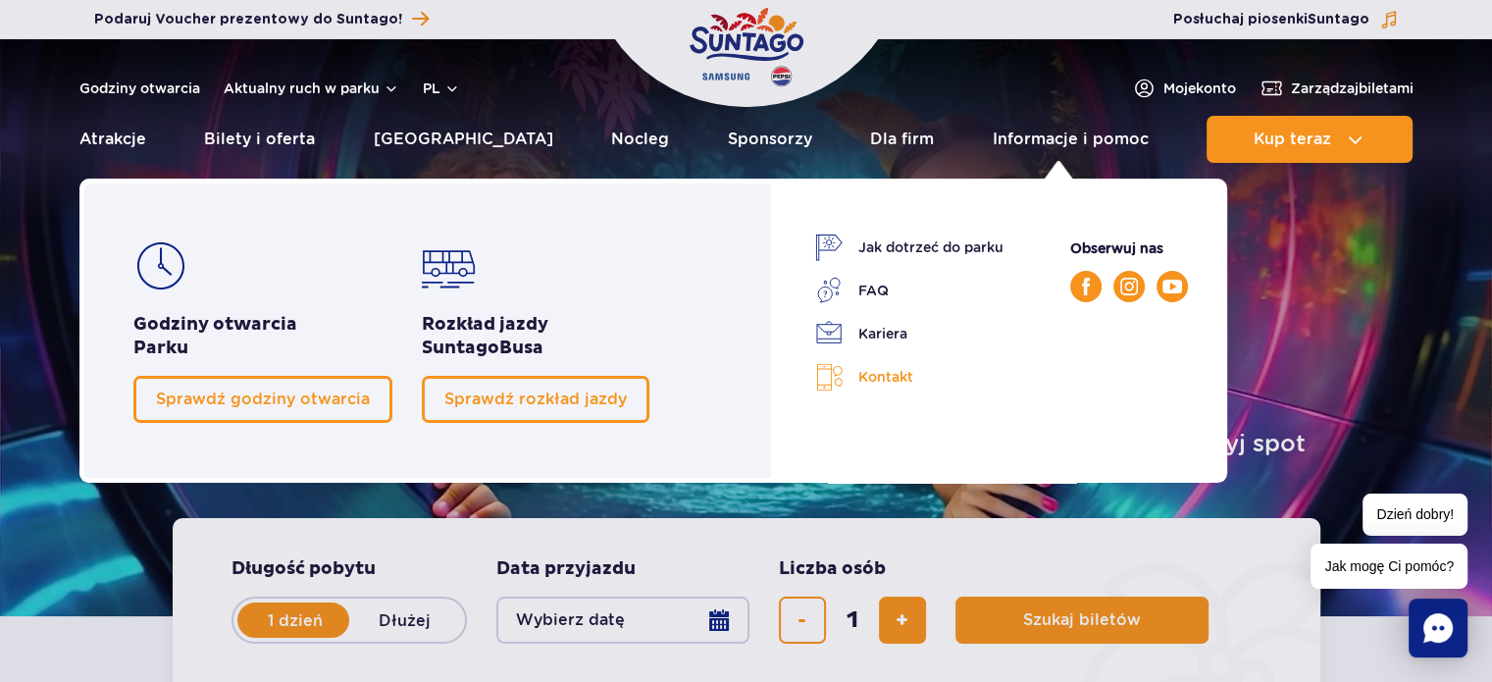
click at [869, 371] on link "Kontakt" at bounding box center [909, 377] width 188 height 28
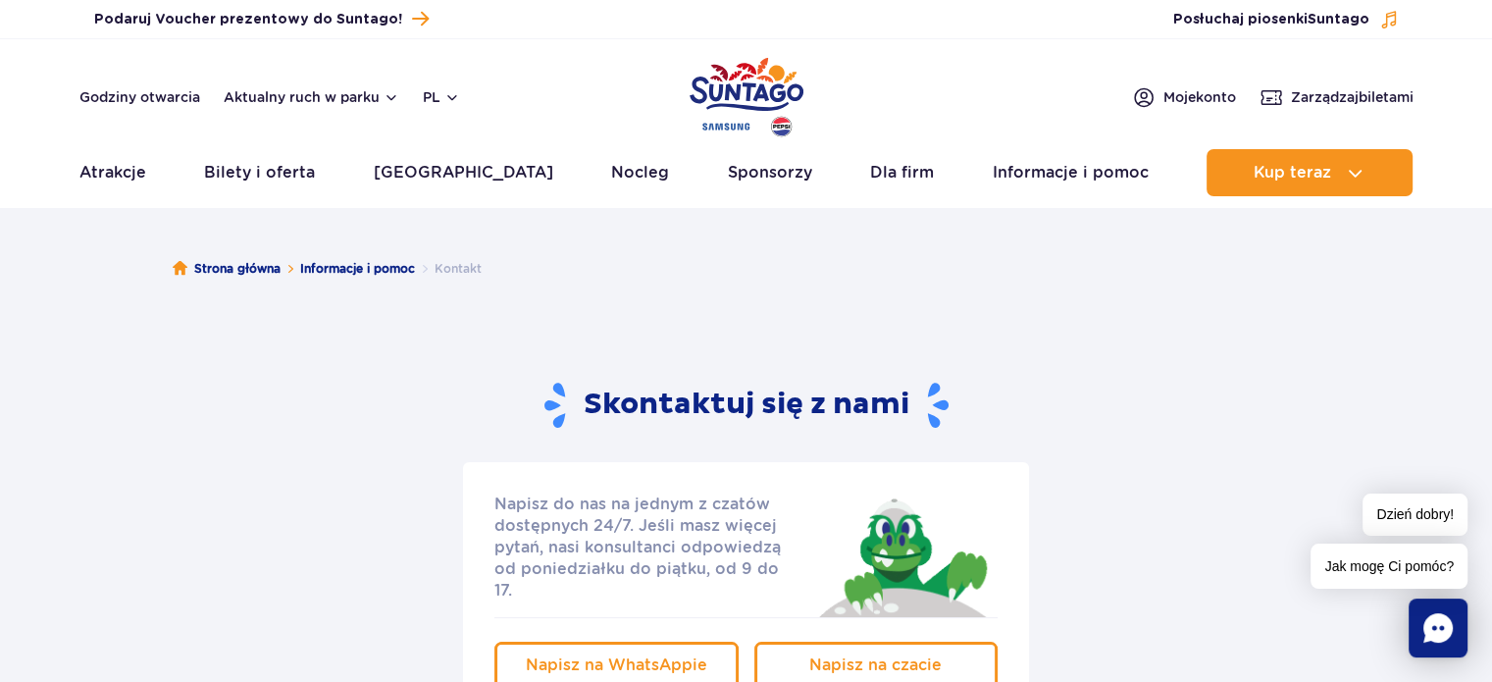
click at [785, 97] on img "Park of Poland" at bounding box center [746, 97] width 114 height 90
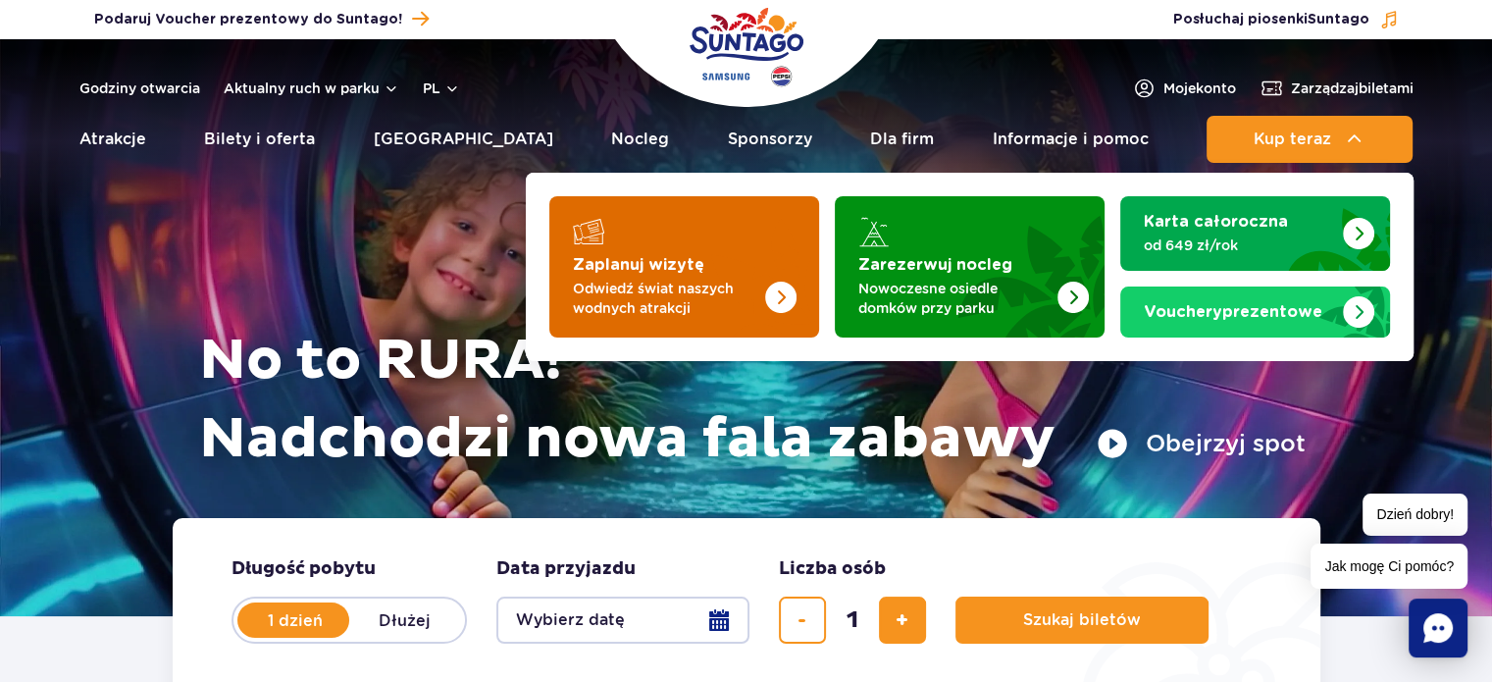
click at [687, 238] on img "Zaplanuj wizytę" at bounding box center [741, 260] width 156 height 153
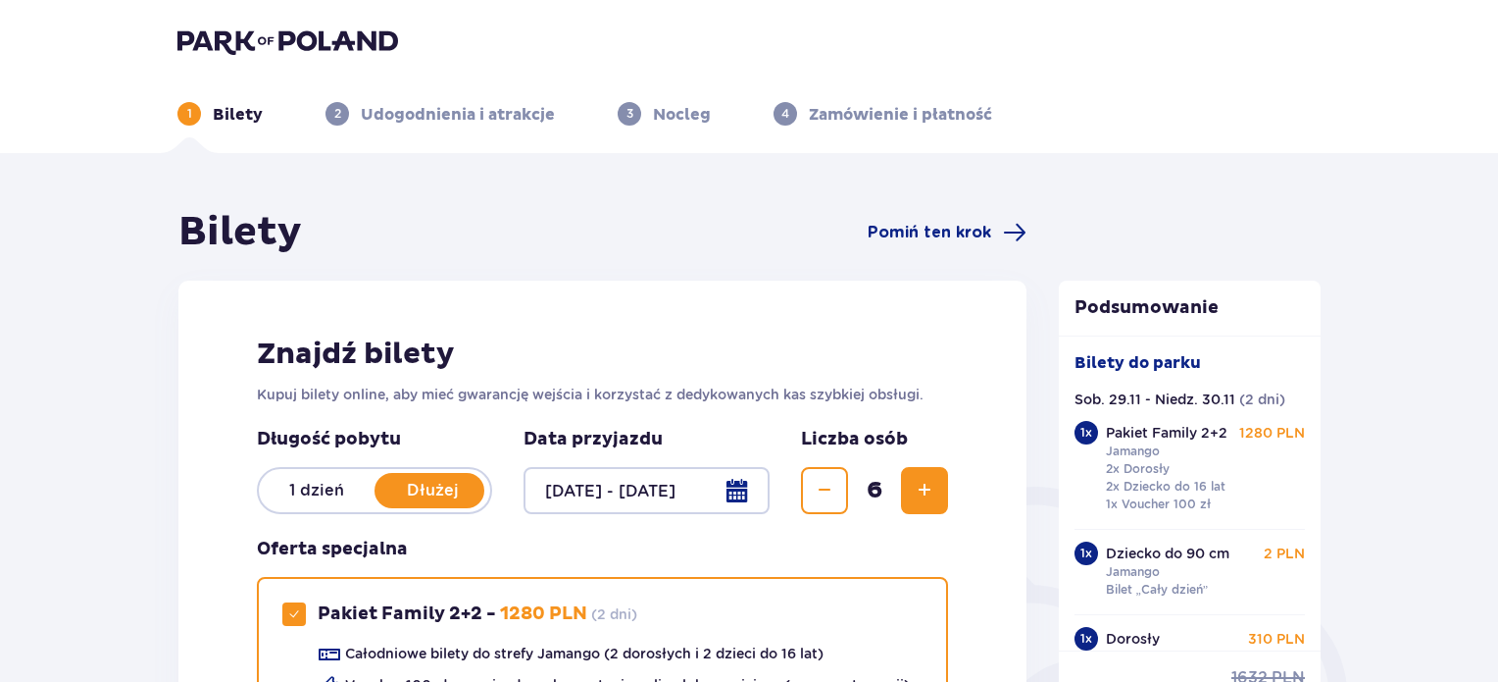
click at [739, 491] on div at bounding box center [647, 490] width 246 height 47
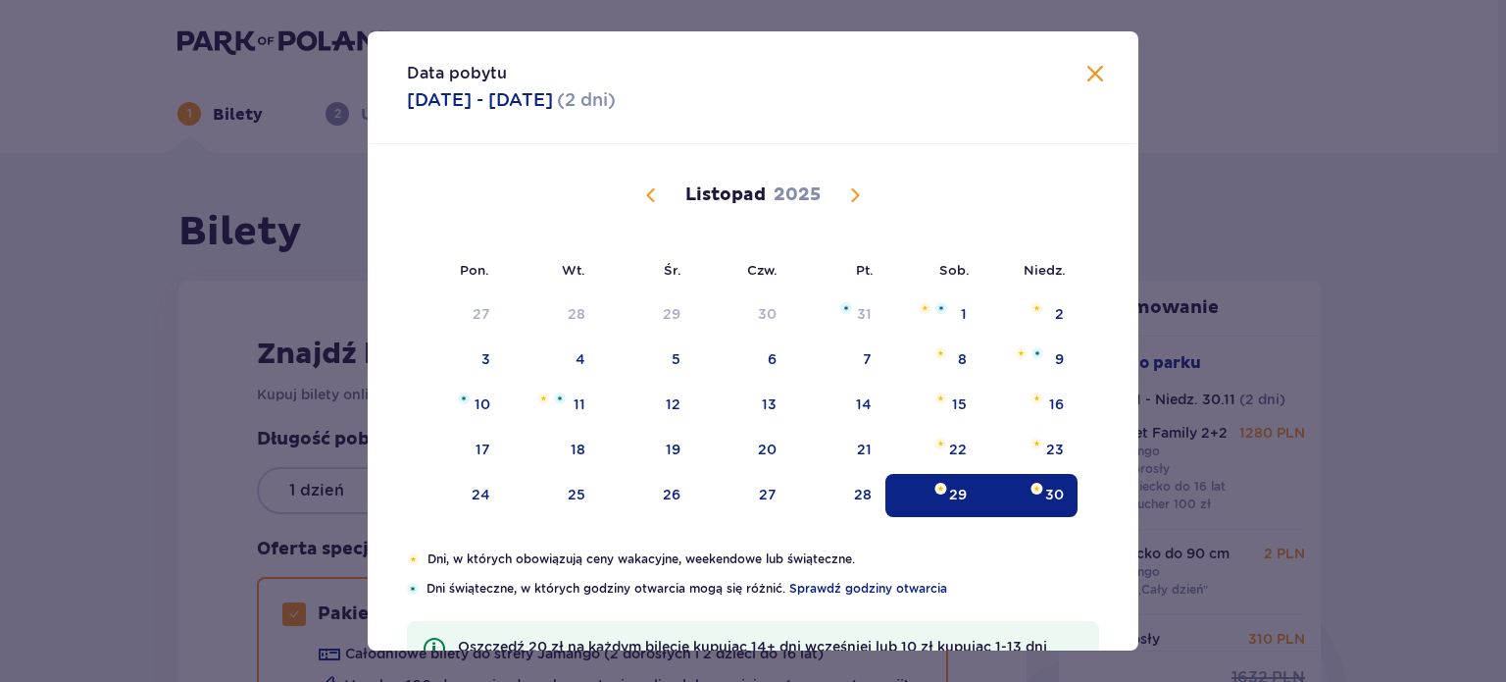
click at [844, 187] on span "Następny miesiąc" at bounding box center [855, 195] width 24 height 24
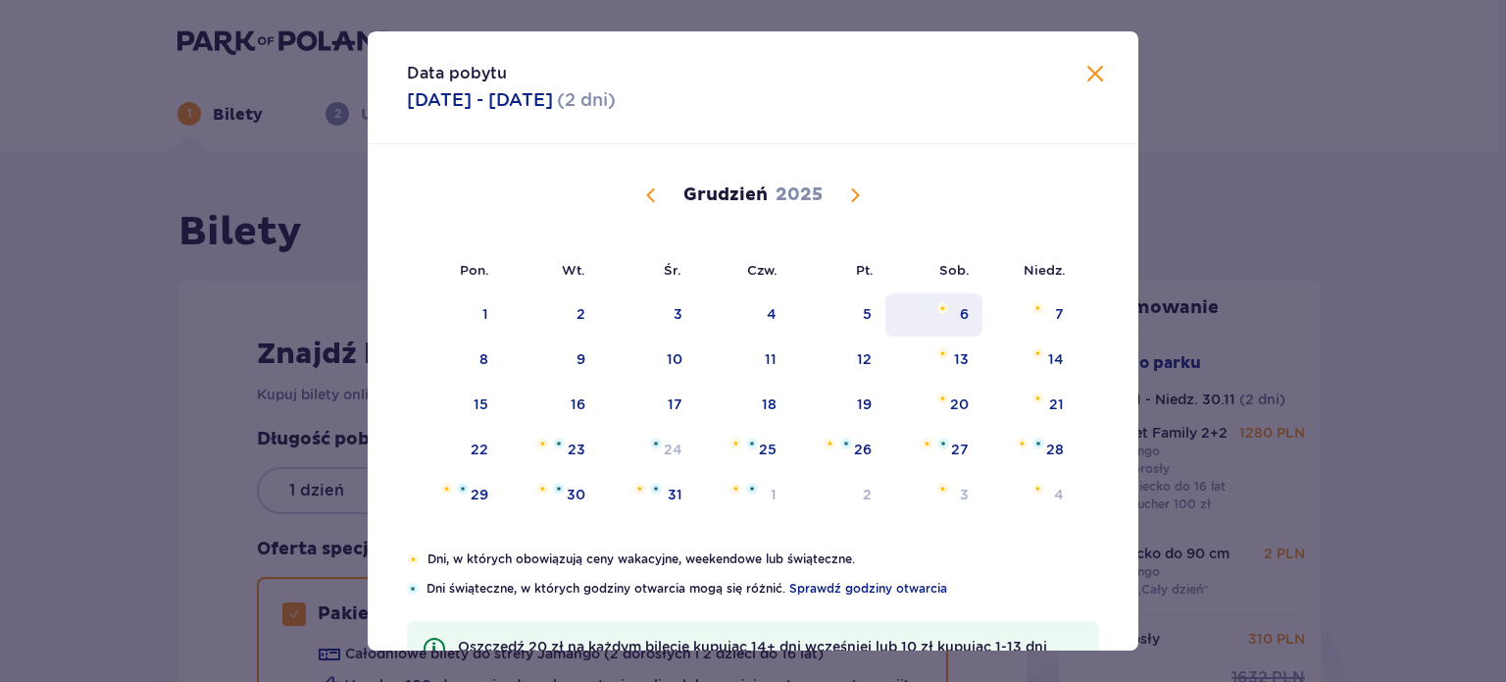
click at [949, 306] on div "6" at bounding box center [934, 314] width 97 height 43
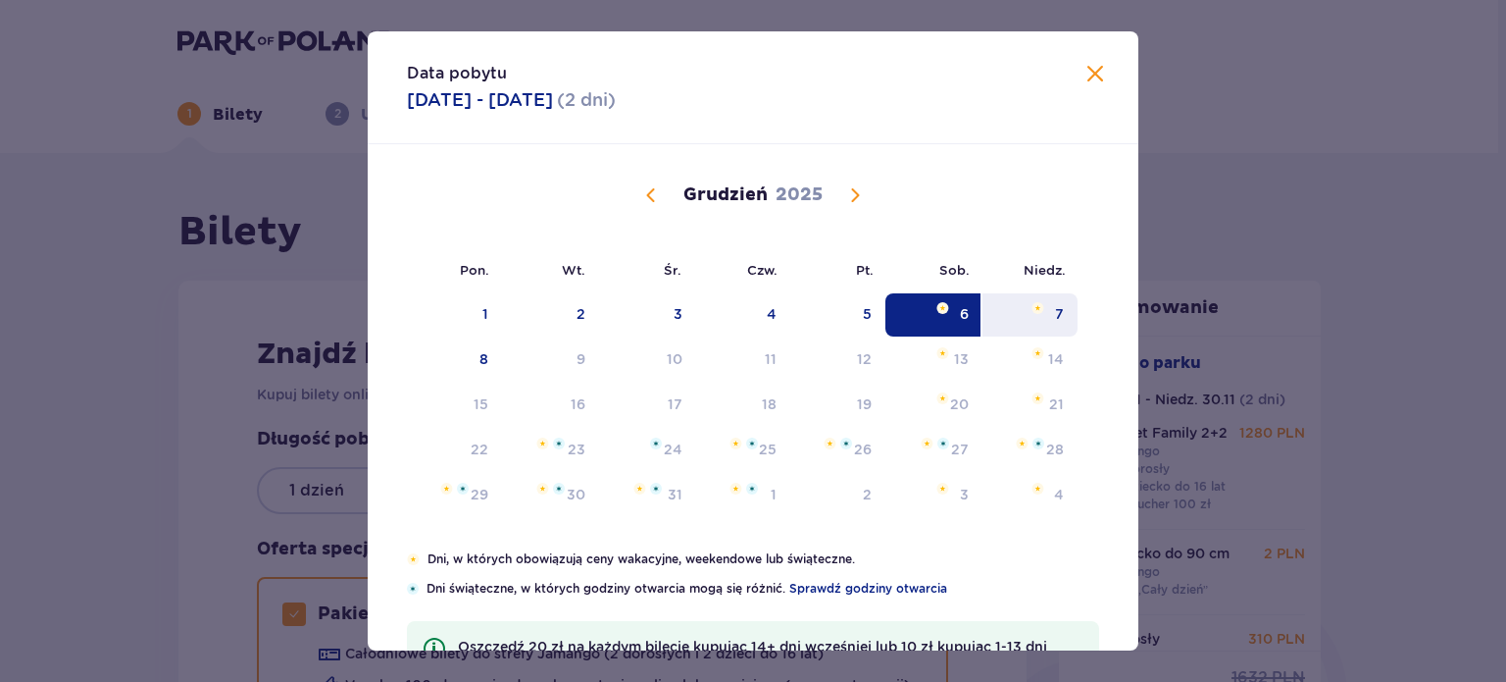
click at [1039, 310] on img at bounding box center [1038, 308] width 13 height 12
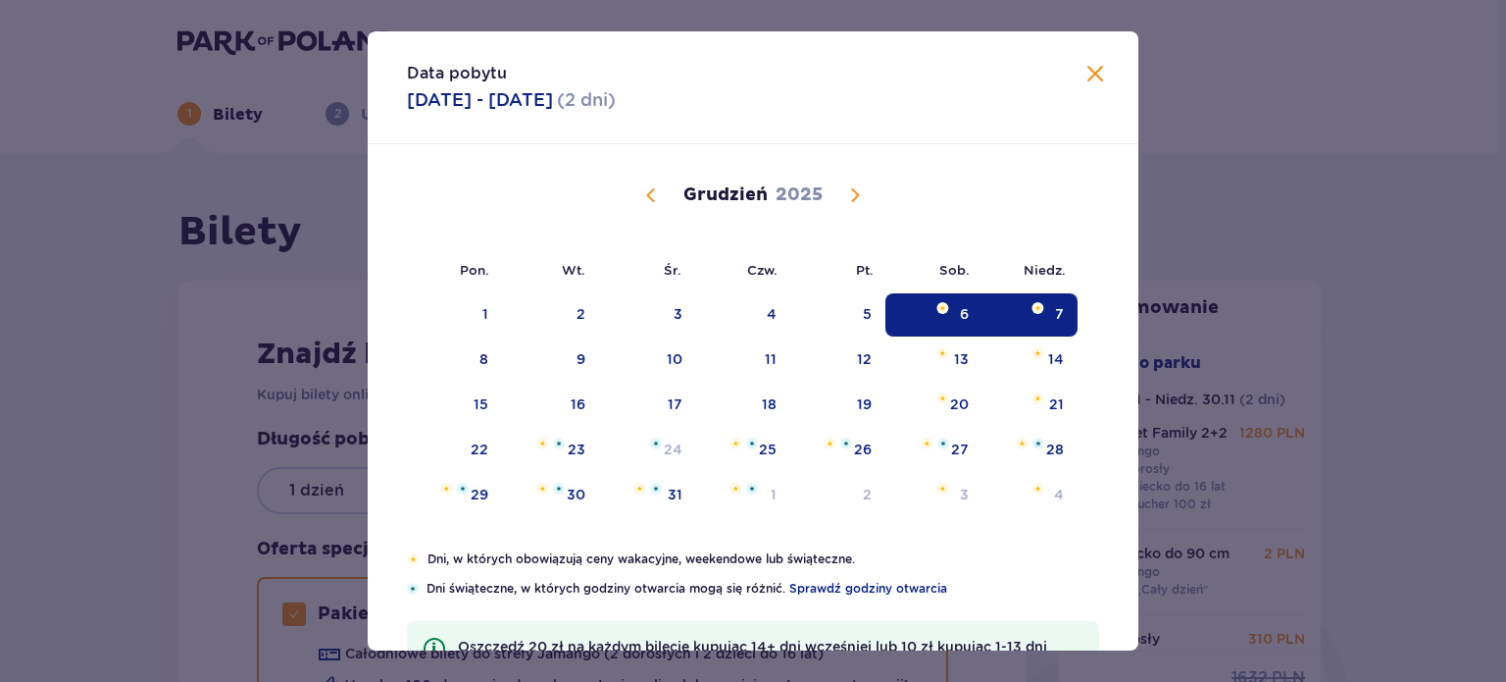
type input "[DATE] - [DATE]"
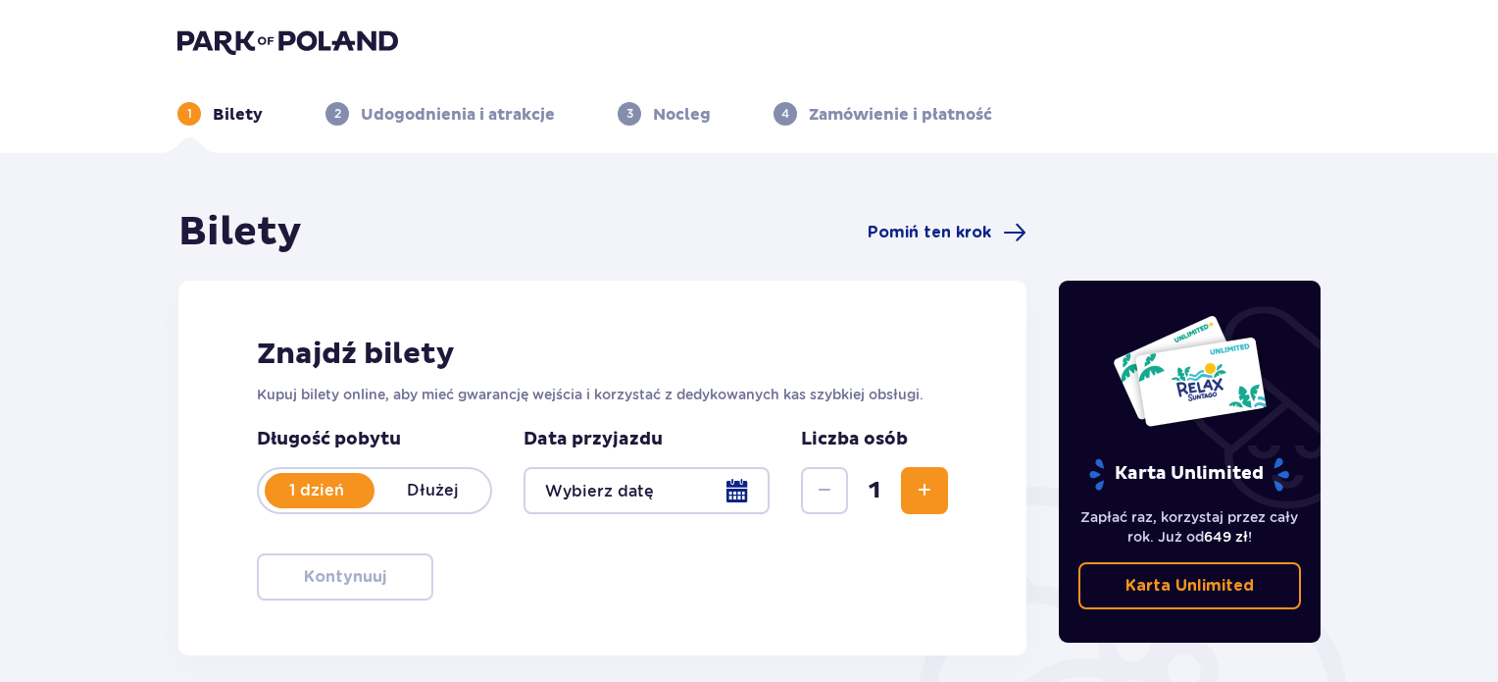
click at [427, 475] on div "1 dzień Dłużej" at bounding box center [374, 490] width 235 height 47
click at [723, 486] on div at bounding box center [647, 490] width 246 height 47
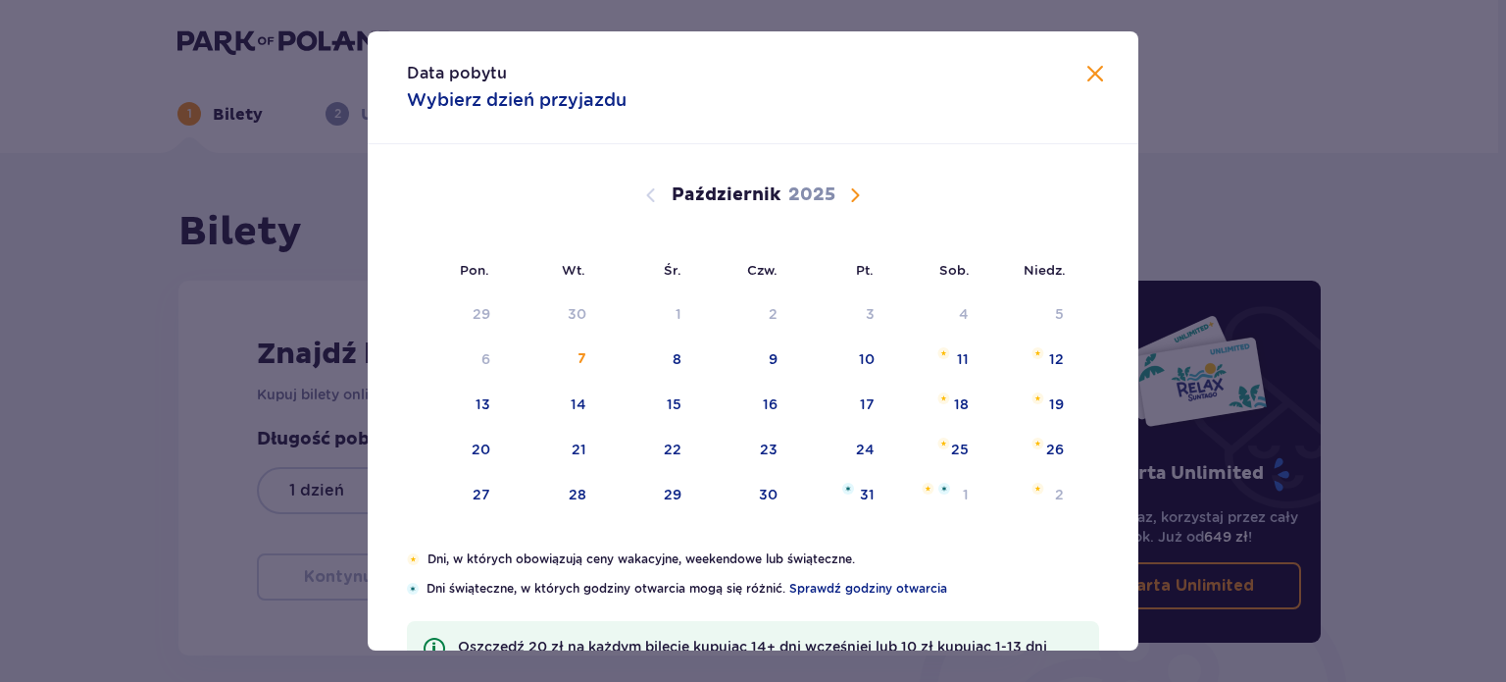
click at [855, 199] on span "Następny miesiąc" at bounding box center [855, 195] width 24 height 24
click at [847, 190] on span "Następny miesiąc" at bounding box center [855, 195] width 24 height 24
click at [953, 305] on div "6" at bounding box center [934, 314] width 97 height 43
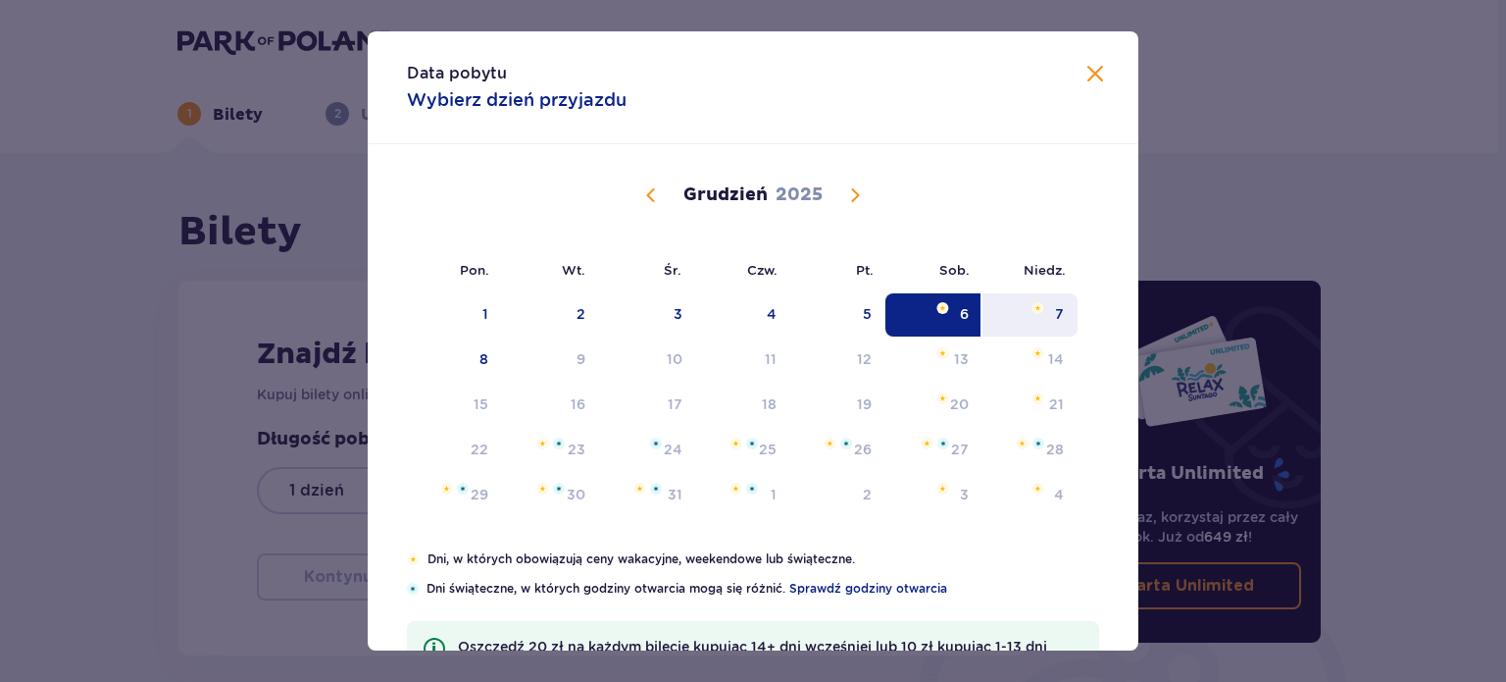
click at [1042, 311] on div "7" at bounding box center [1030, 314] width 95 height 43
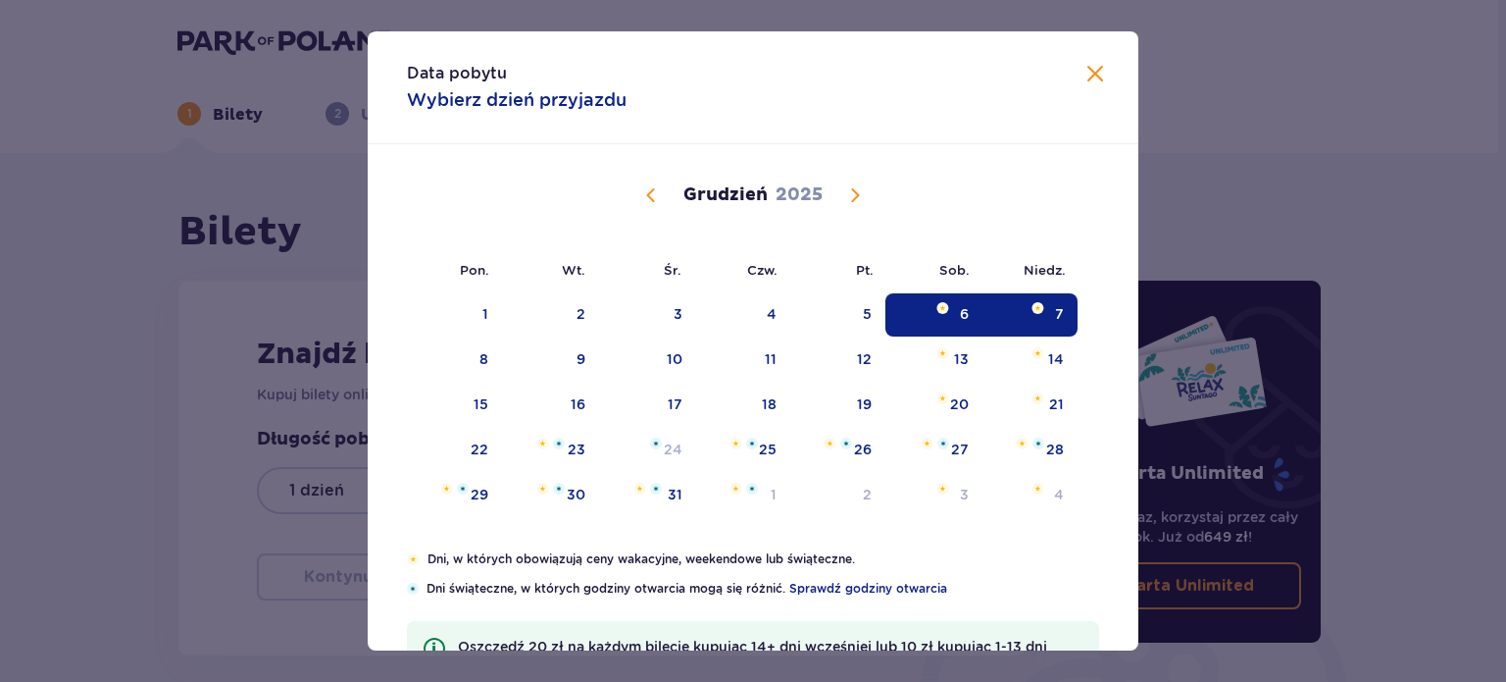
type input "[DATE] - [DATE]"
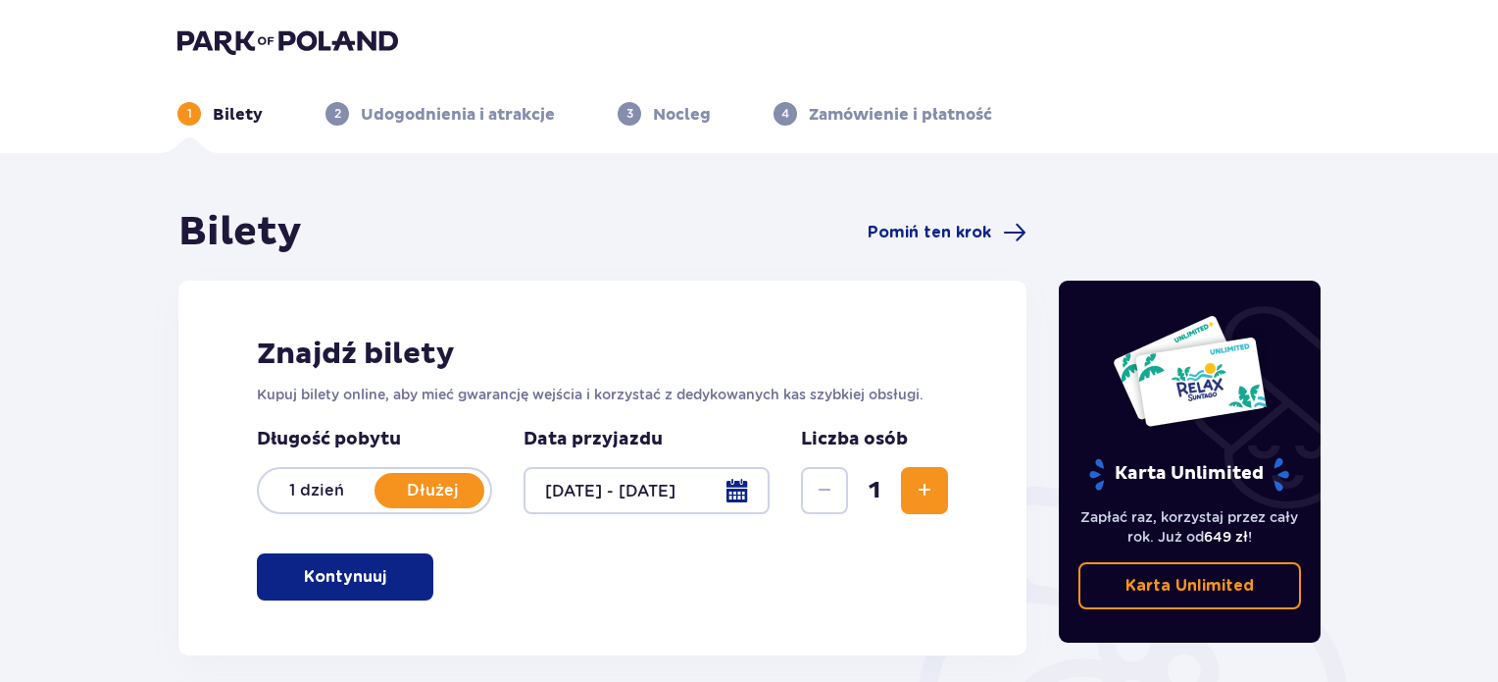
click at [931, 484] on span "Zwiększ" at bounding box center [925, 491] width 24 height 24
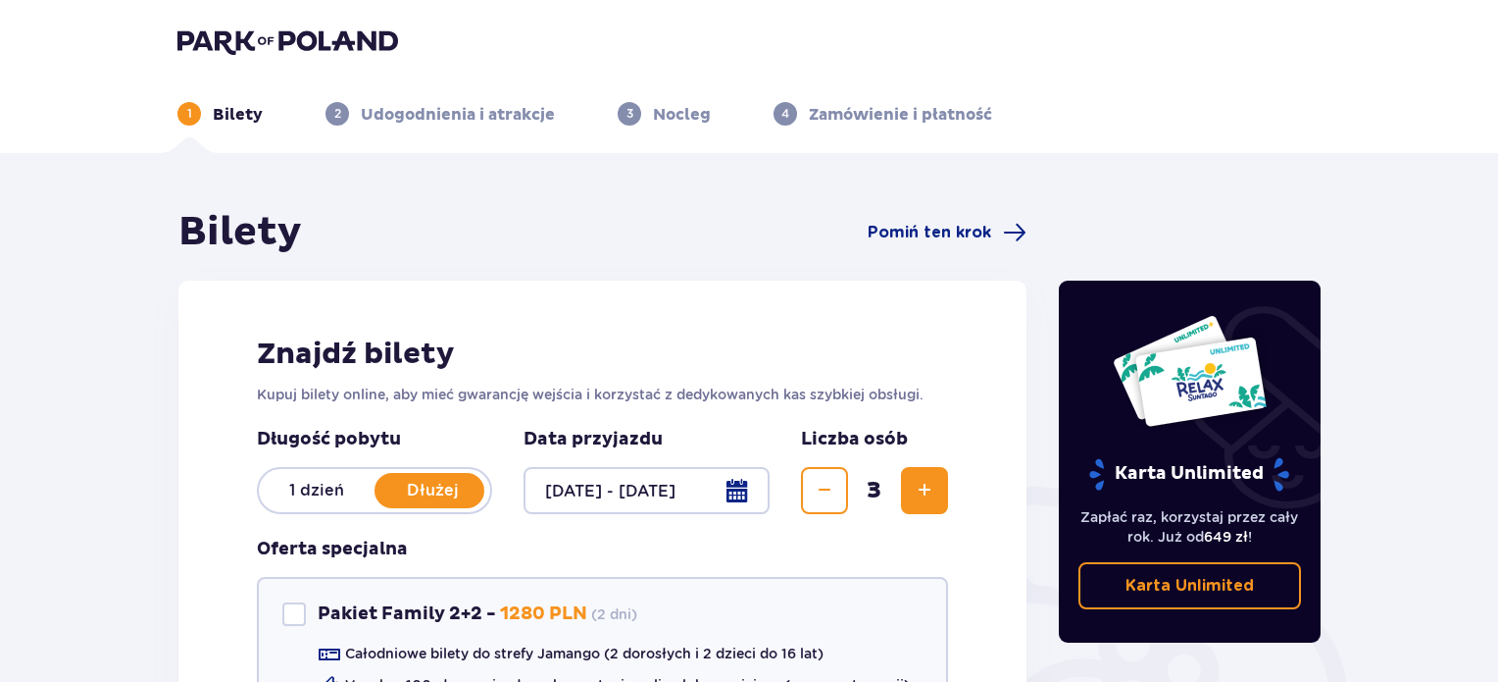
click at [931, 484] on span "Zwiększ" at bounding box center [925, 491] width 24 height 24
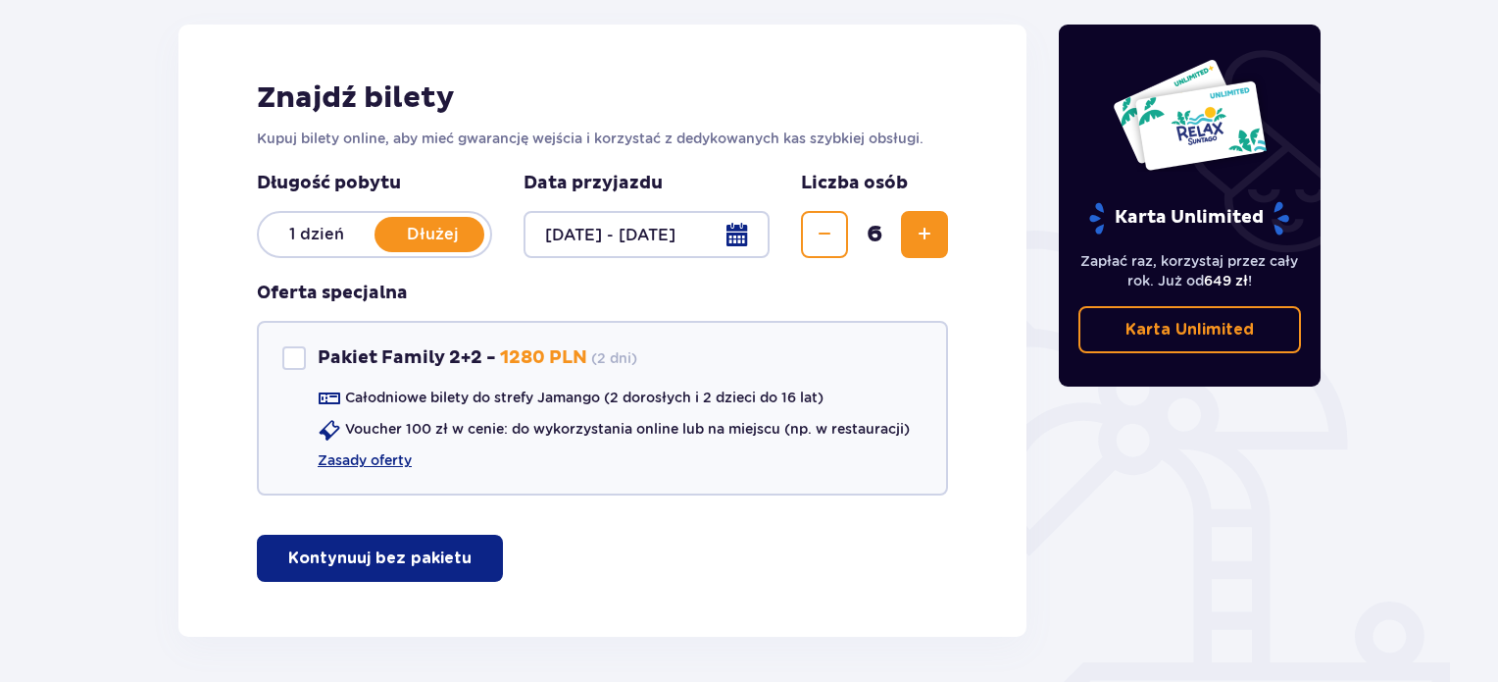
scroll to position [258, 0]
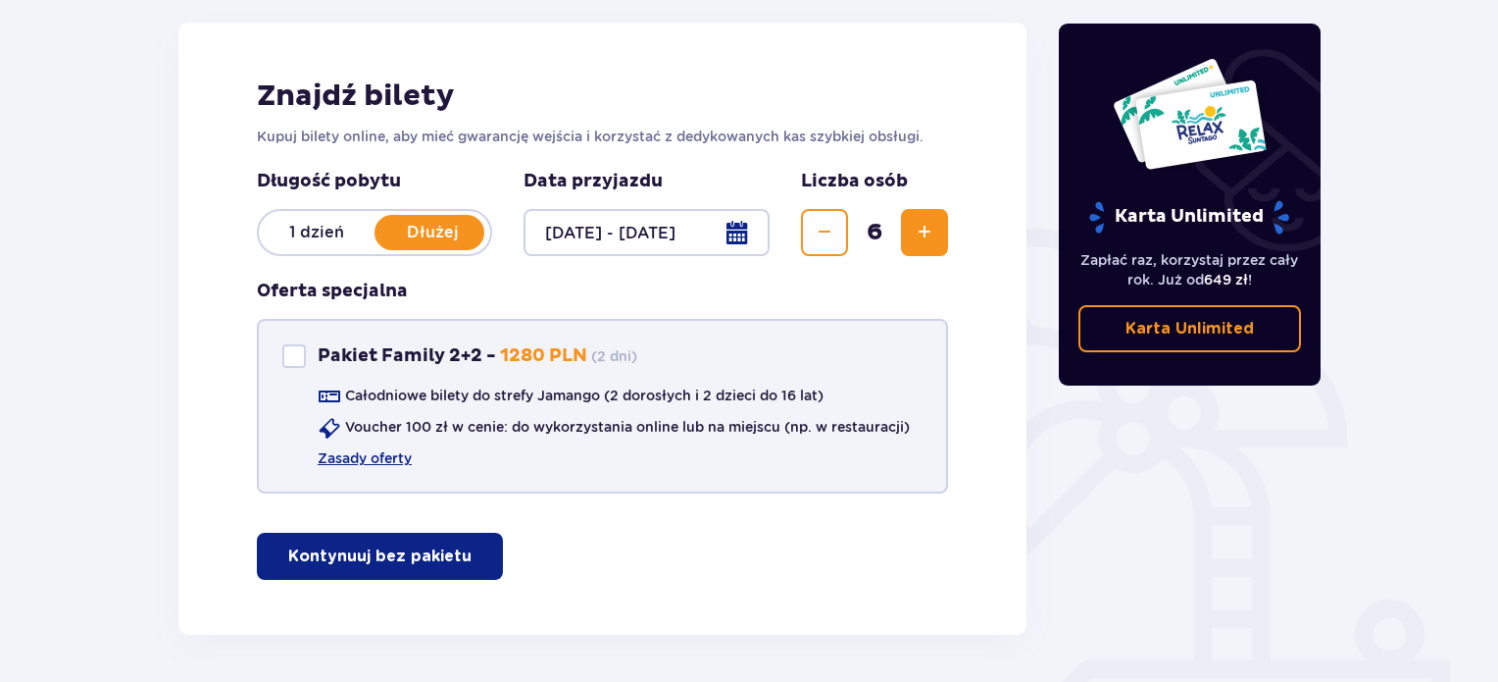
click at [295, 355] on div "Pakiet Family 2+2" at bounding box center [294, 356] width 24 height 24
checkbox input "true"
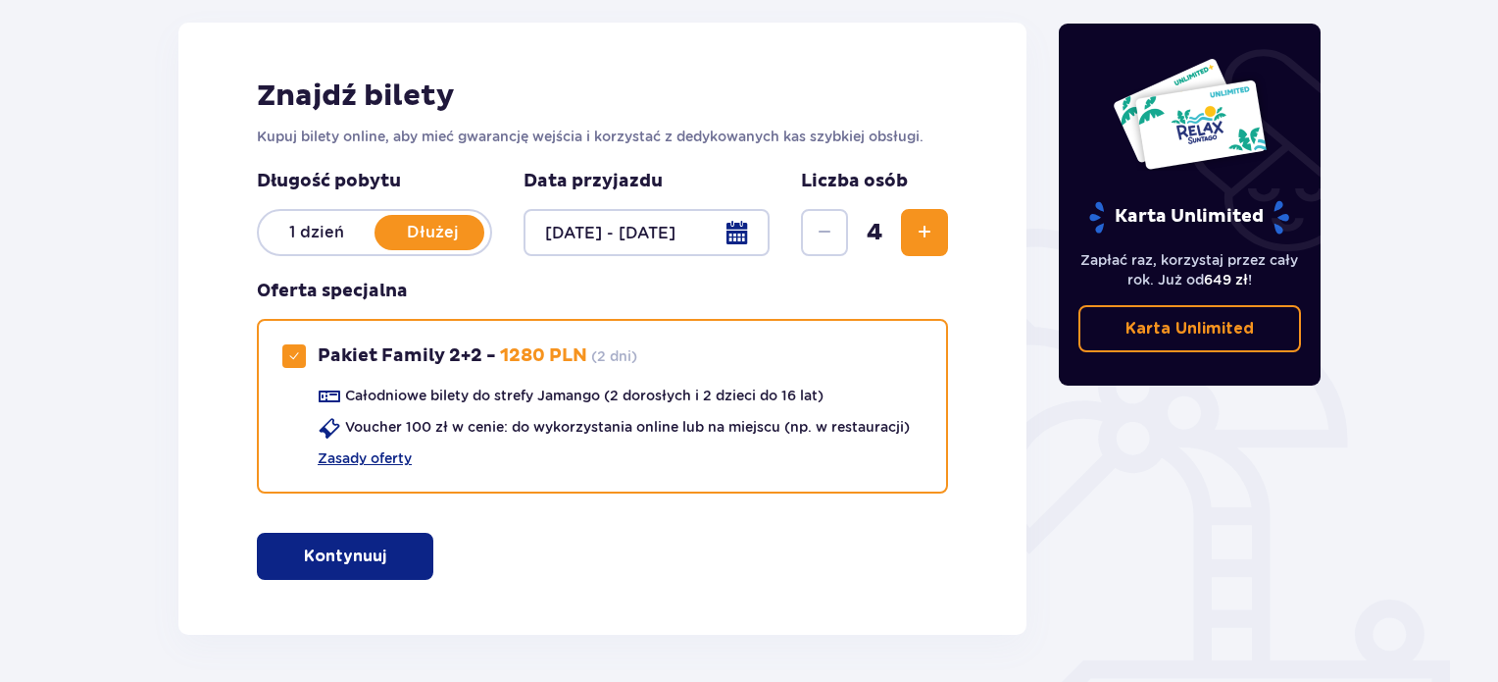
click at [937, 233] on button "Zwiększ" at bounding box center [924, 232] width 47 height 47
click at [380, 550] on span "button" at bounding box center [391, 556] width 24 height 24
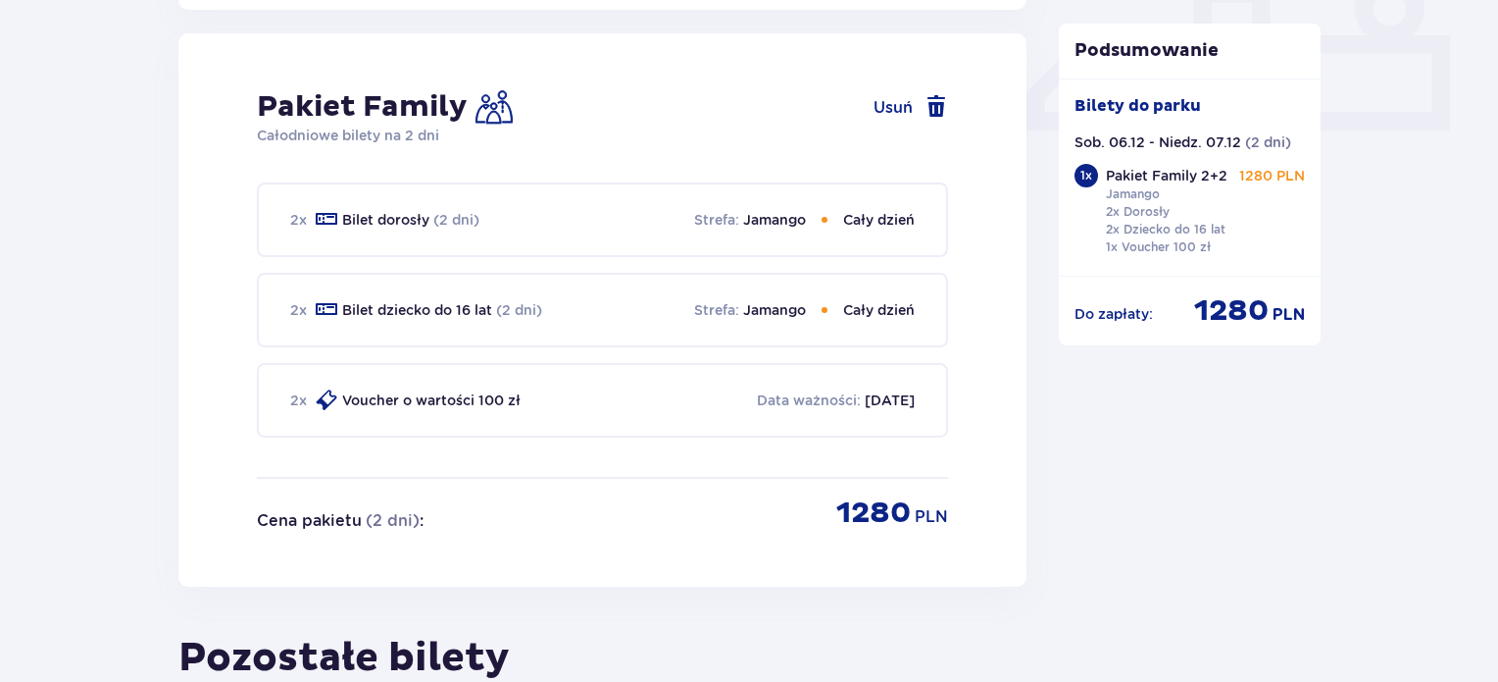
scroll to position [891, 0]
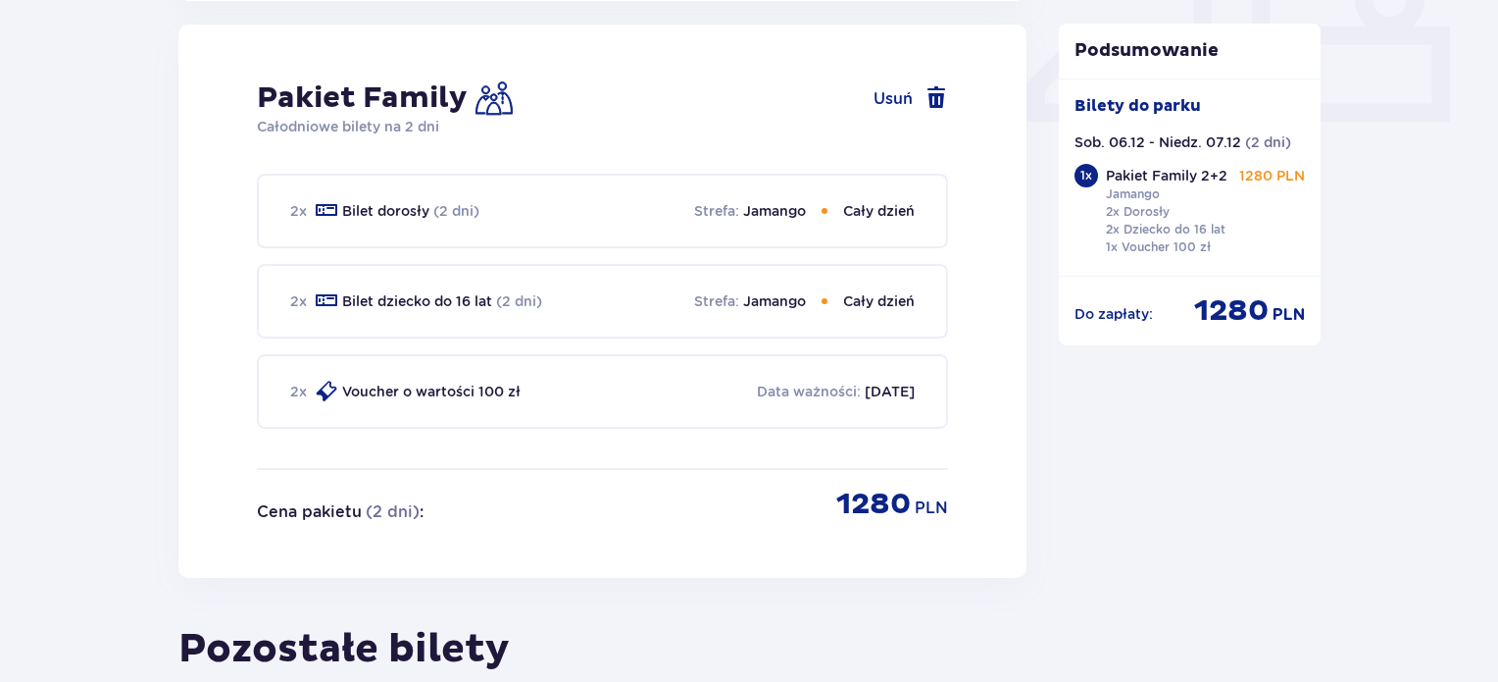
click at [872, 395] on p "[DATE]" at bounding box center [890, 391] width 50 height 20
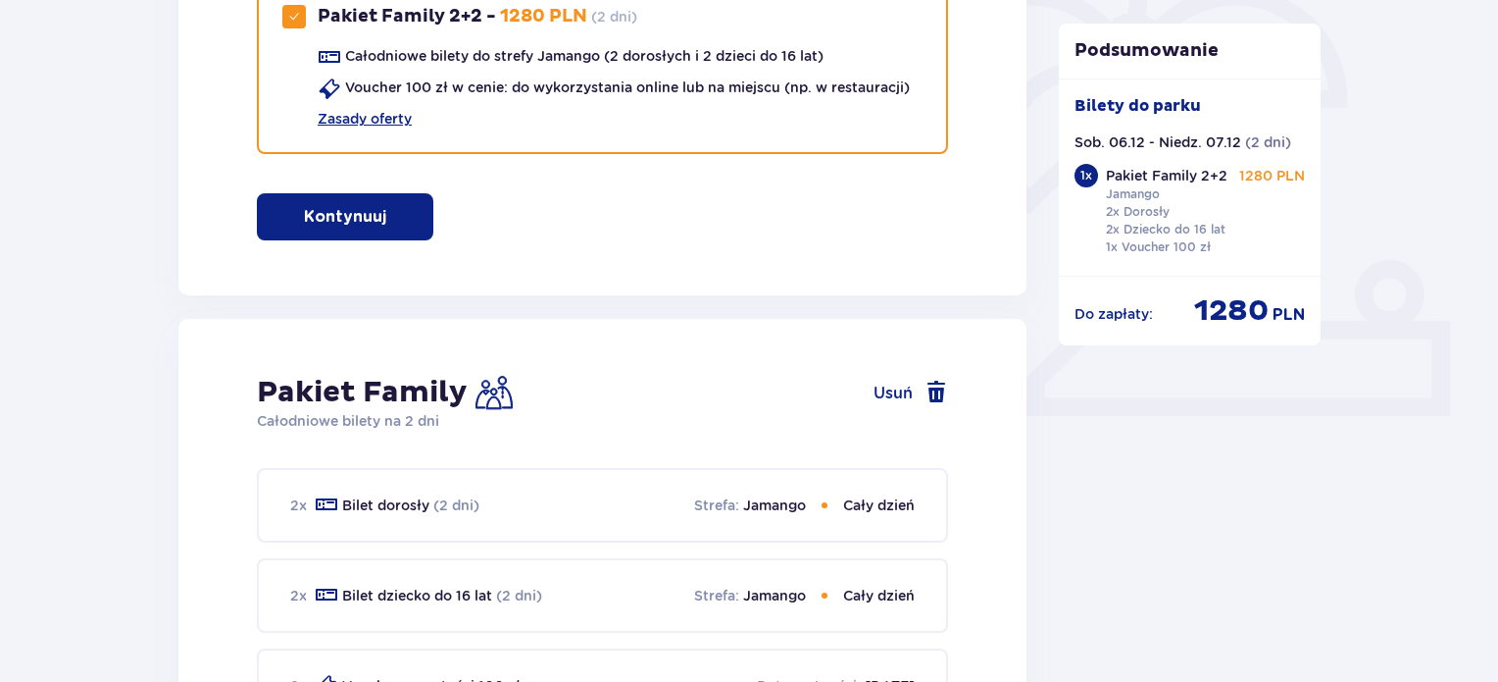
scroll to position [401, 0]
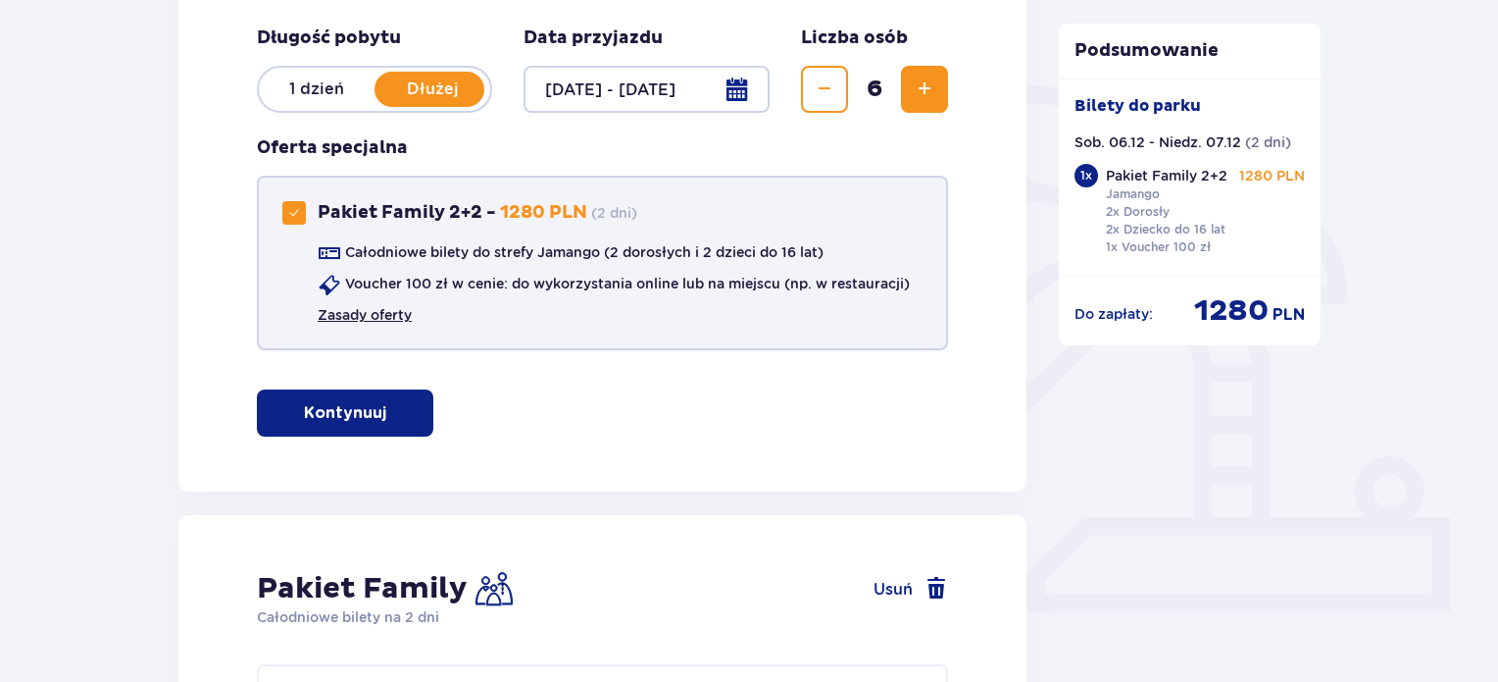
click at [387, 316] on link "Zasady oferty" at bounding box center [365, 315] width 94 height 20
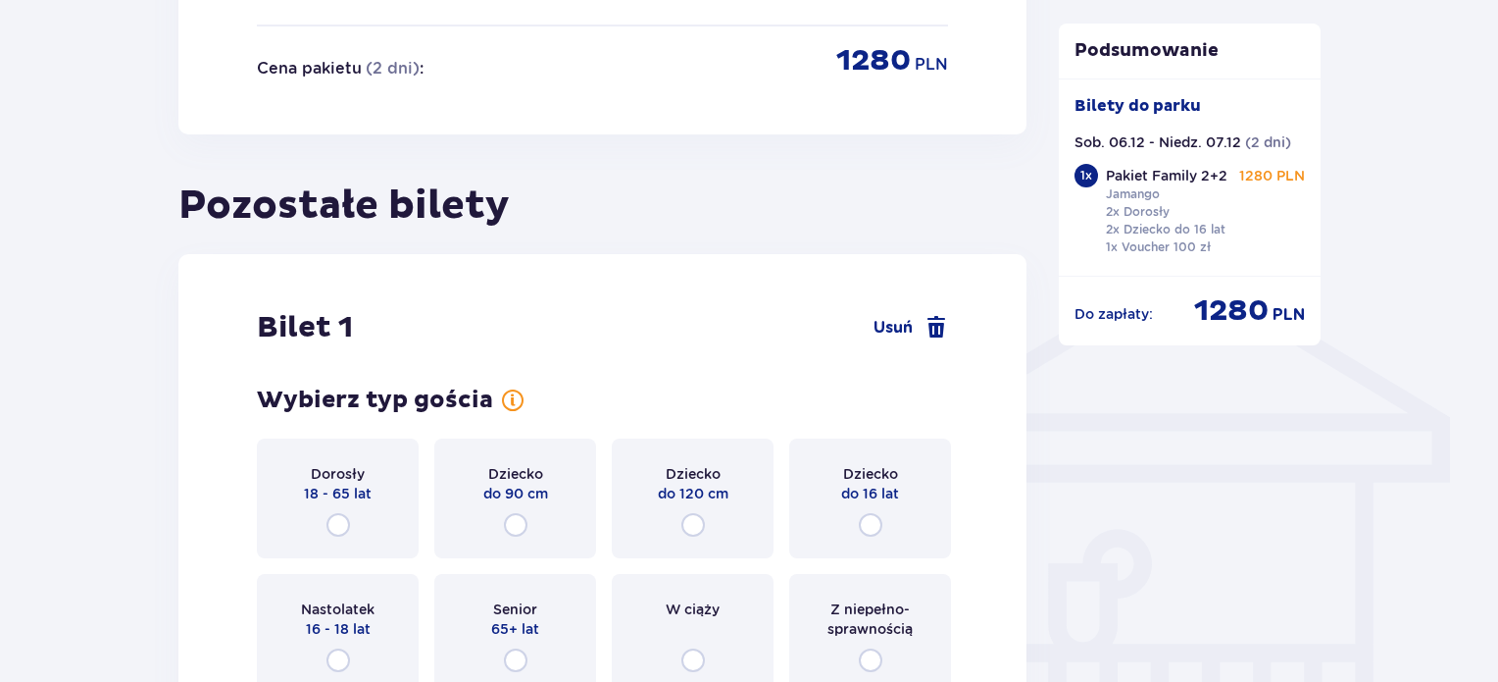
scroll to position [1382, 0]
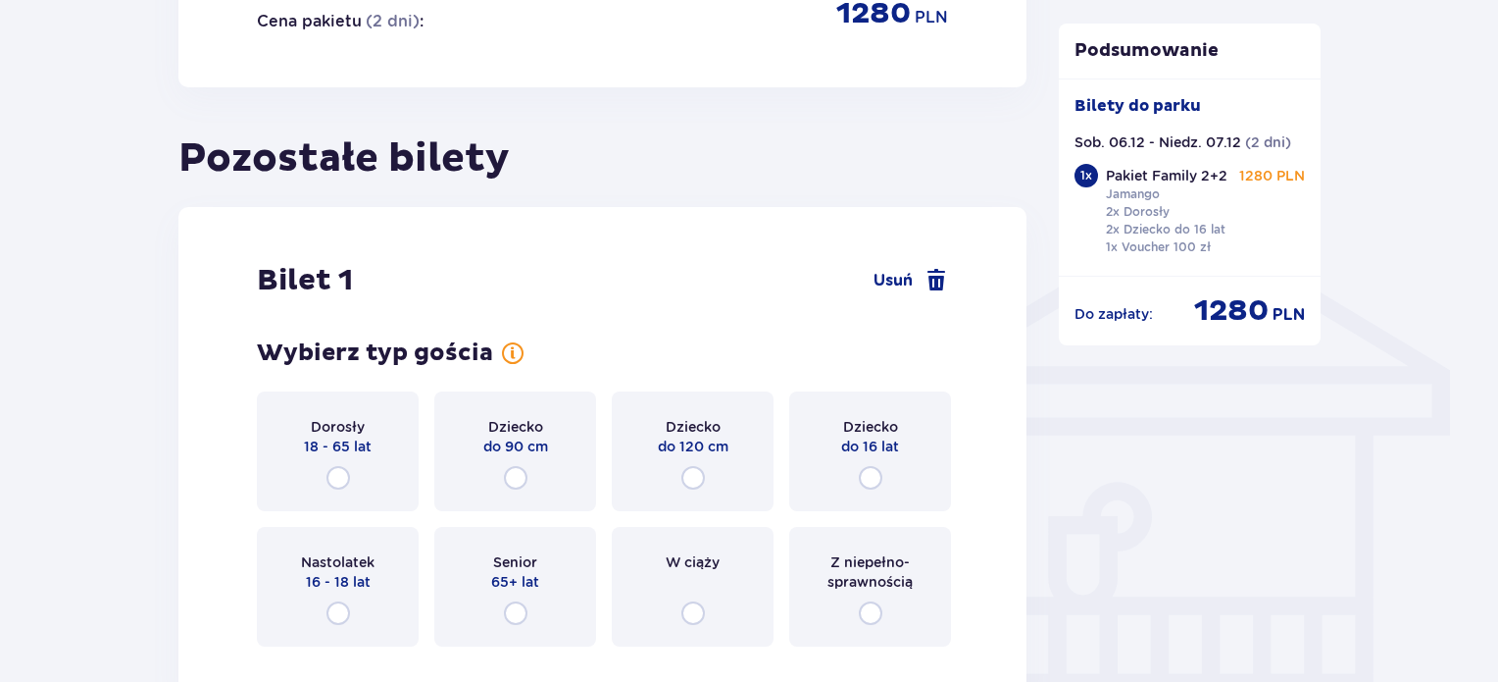
click at [343, 468] on input "radio" at bounding box center [339, 478] width 24 height 24
radio input "true"
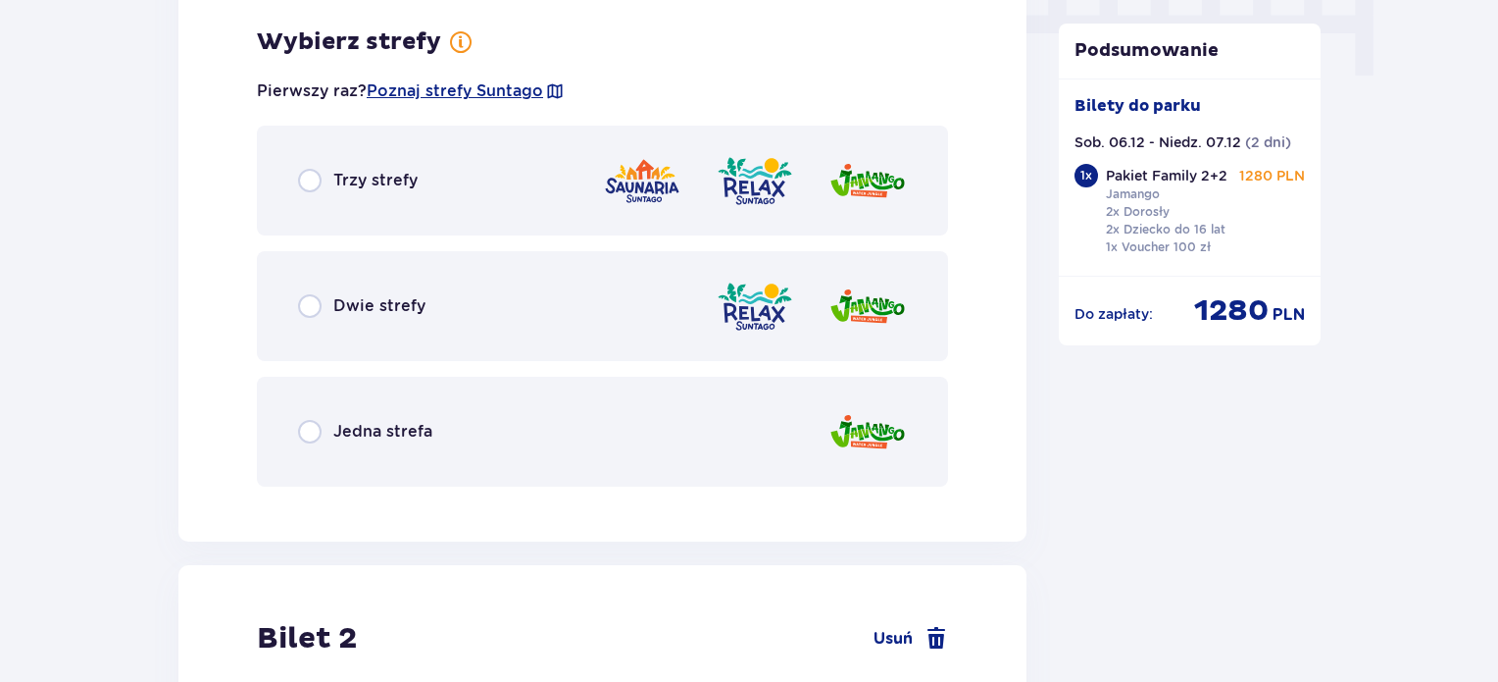
scroll to position [2040, 0]
click at [527, 421] on div "Jedna strefa" at bounding box center [602, 432] width 691 height 110
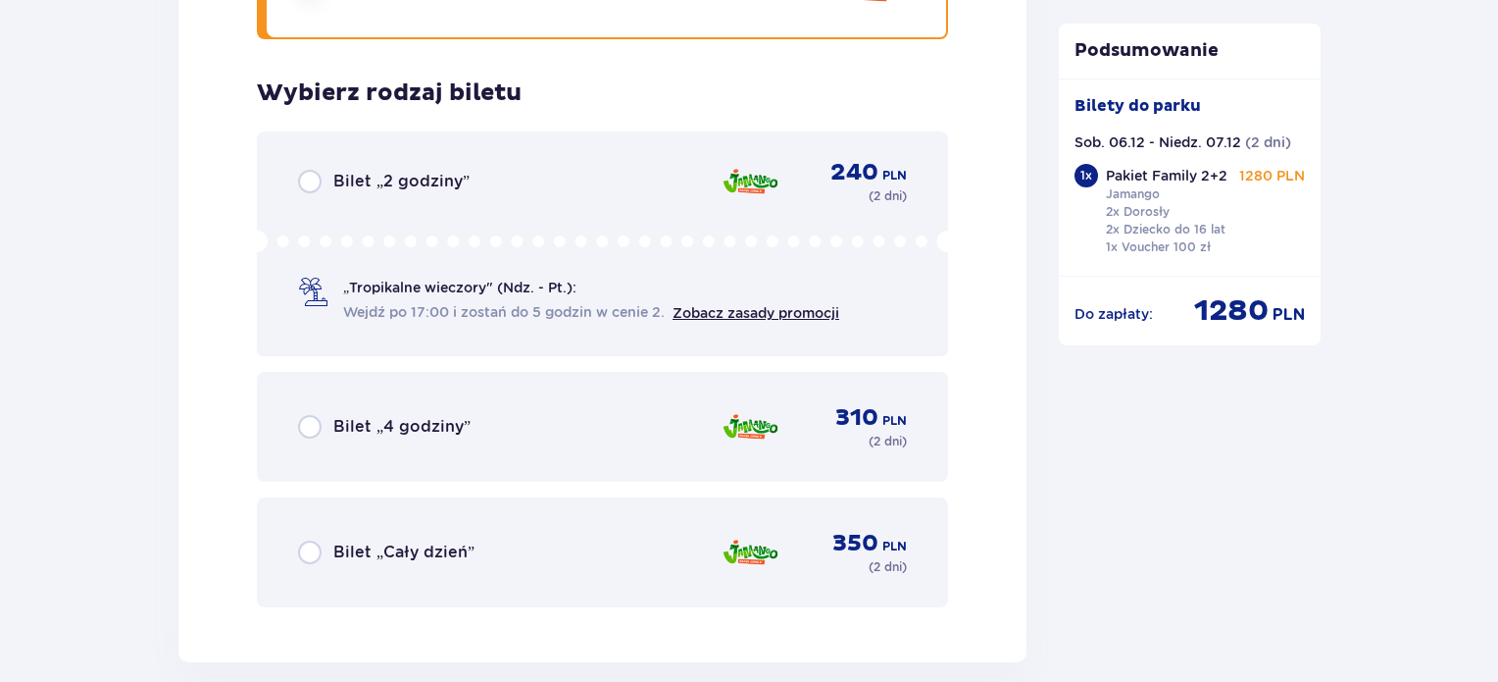
scroll to position [2538, 0]
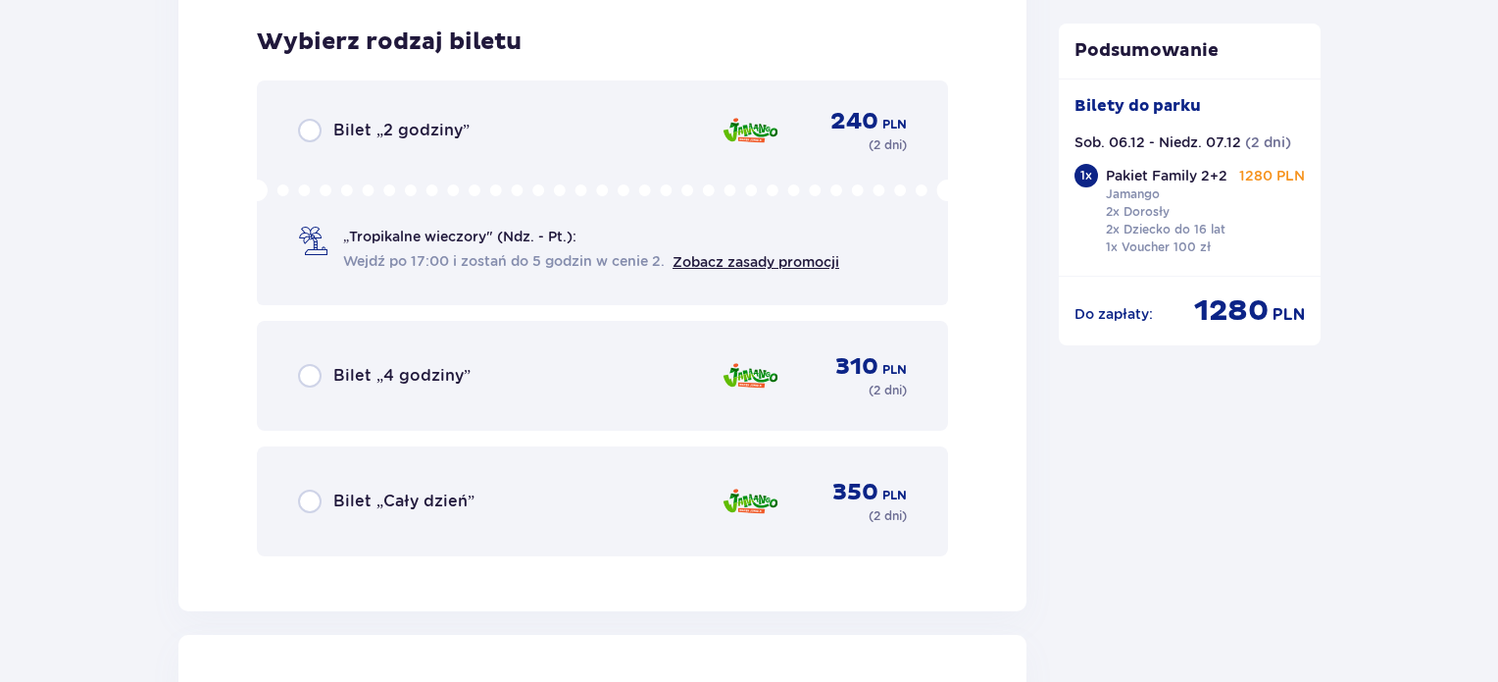
click at [468, 504] on span "Bilet „Cały dzień”" at bounding box center [403, 501] width 141 height 22
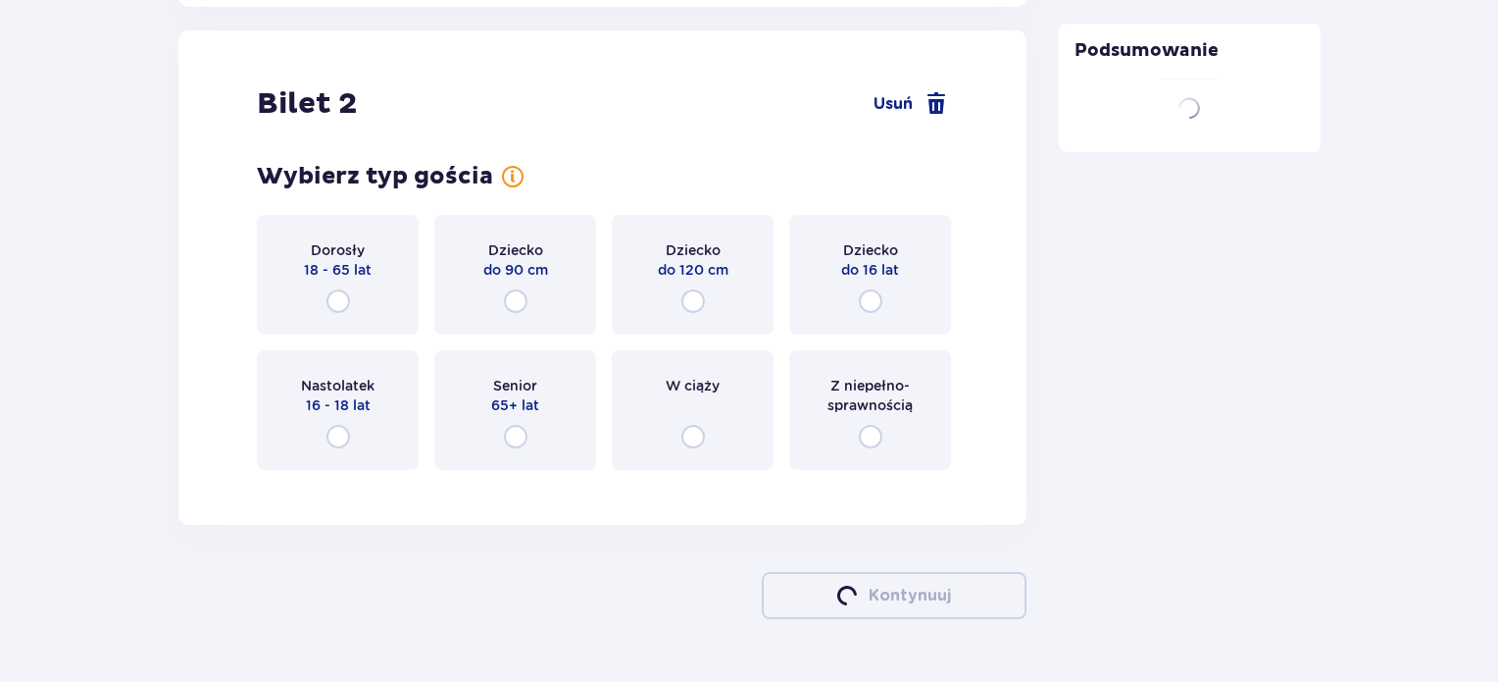
scroll to position [3144, 0]
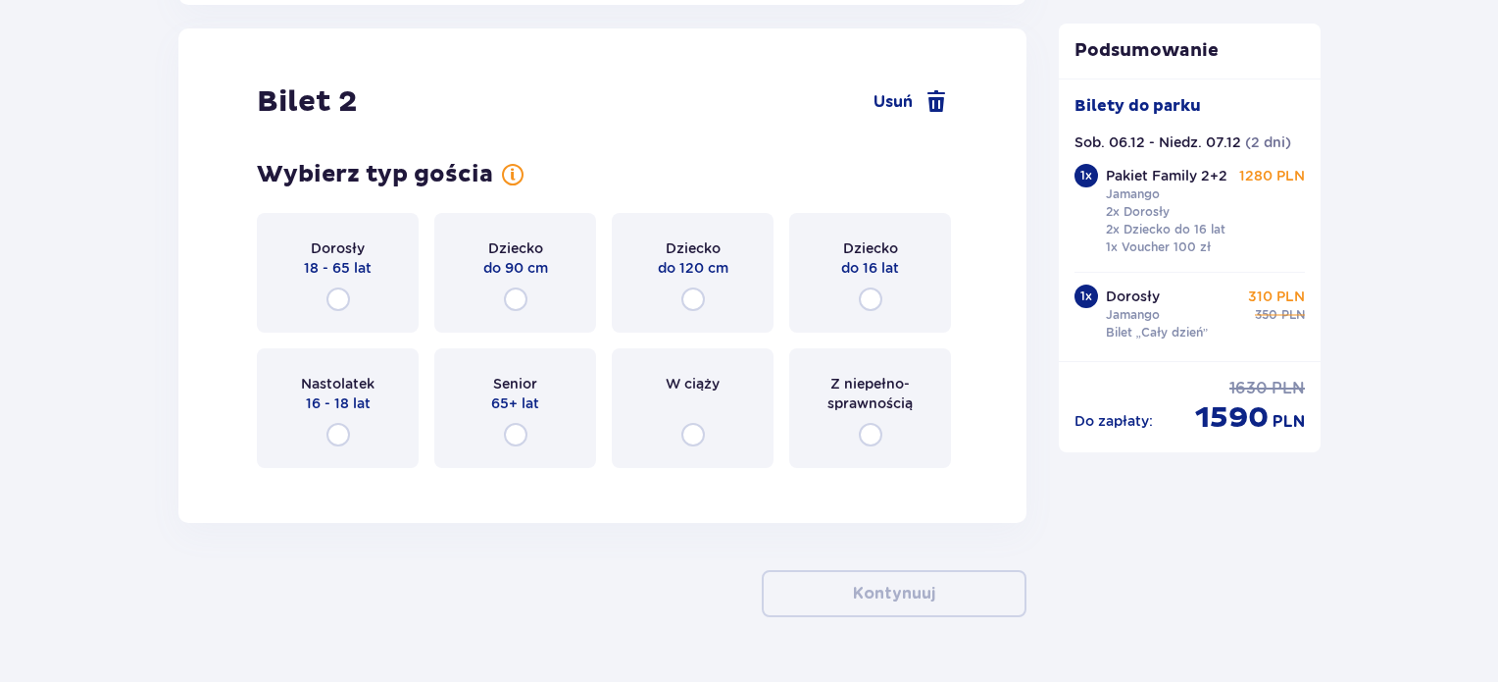
click at [691, 292] on input "radio" at bounding box center [694, 299] width 24 height 24
radio input "true"
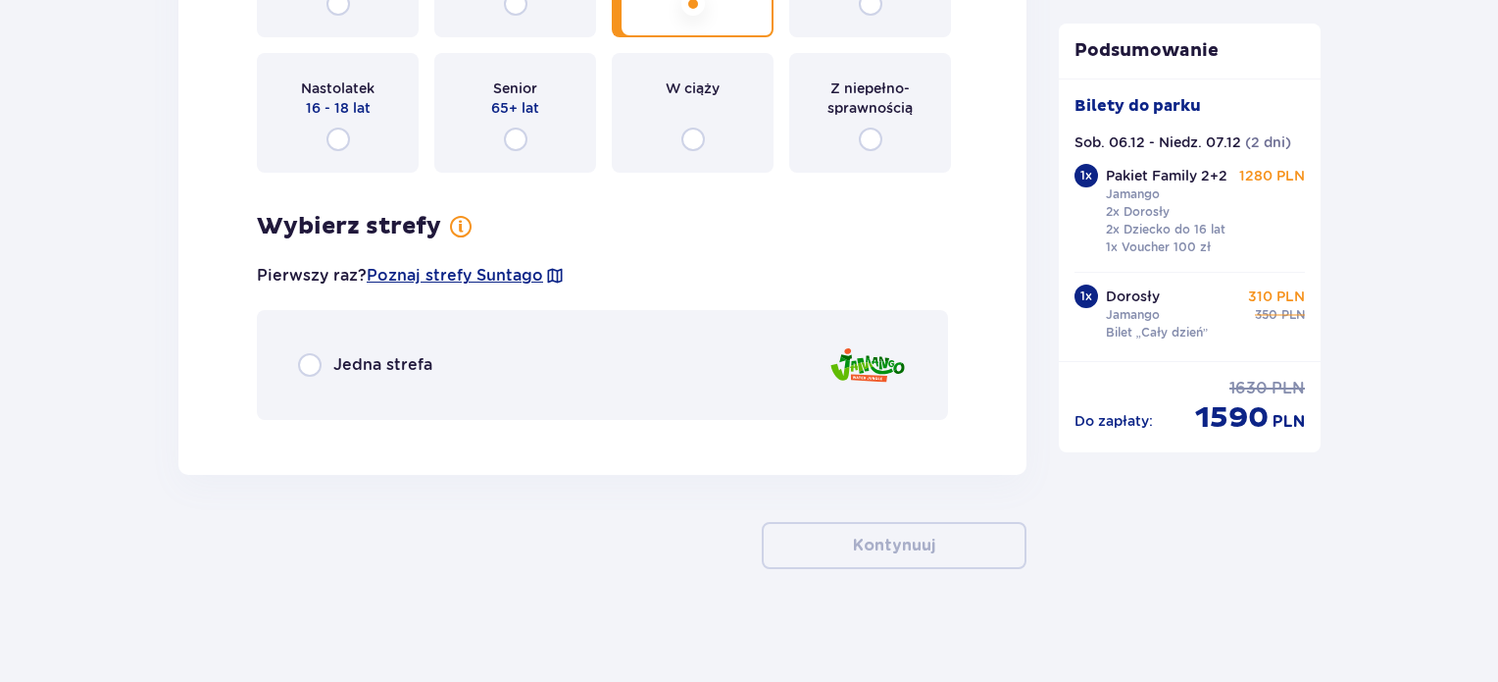
scroll to position [3341, 0]
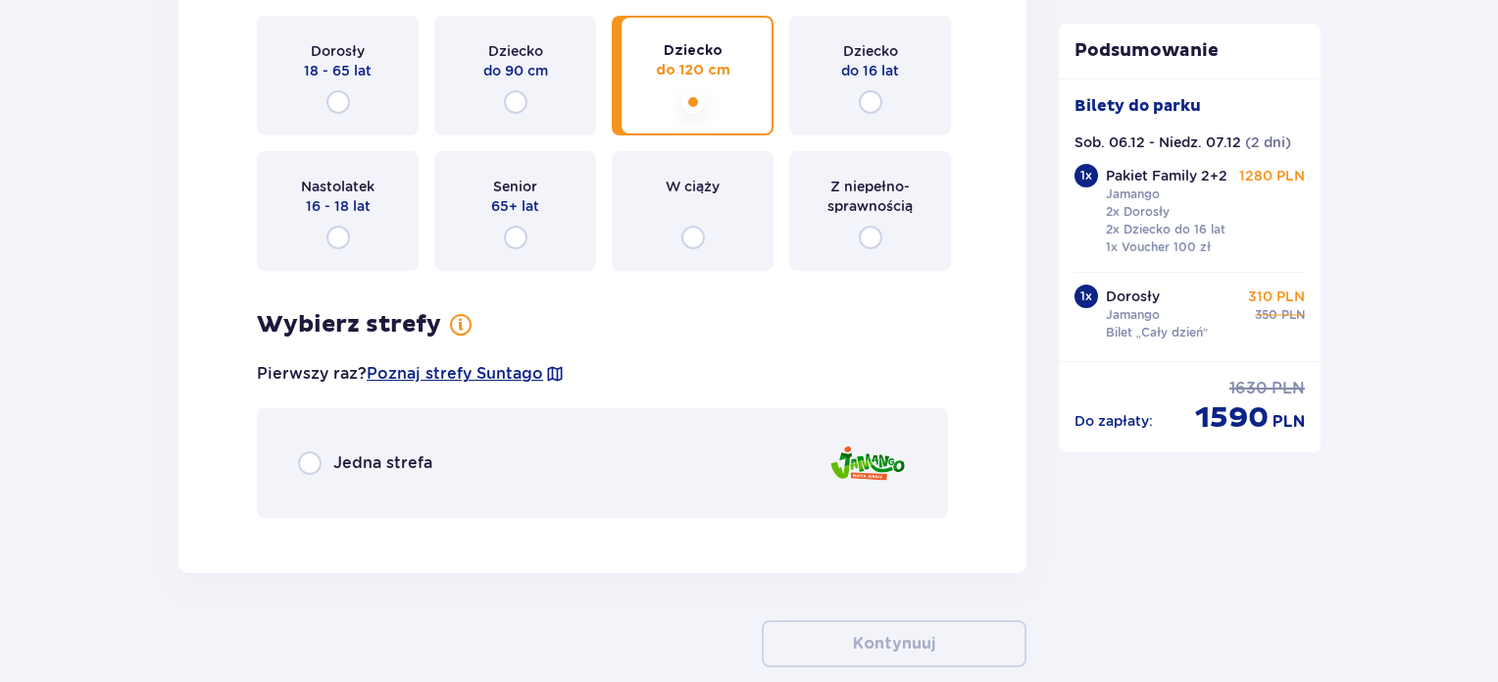
click at [519, 101] on input "radio" at bounding box center [516, 102] width 24 height 24
radio input "true"
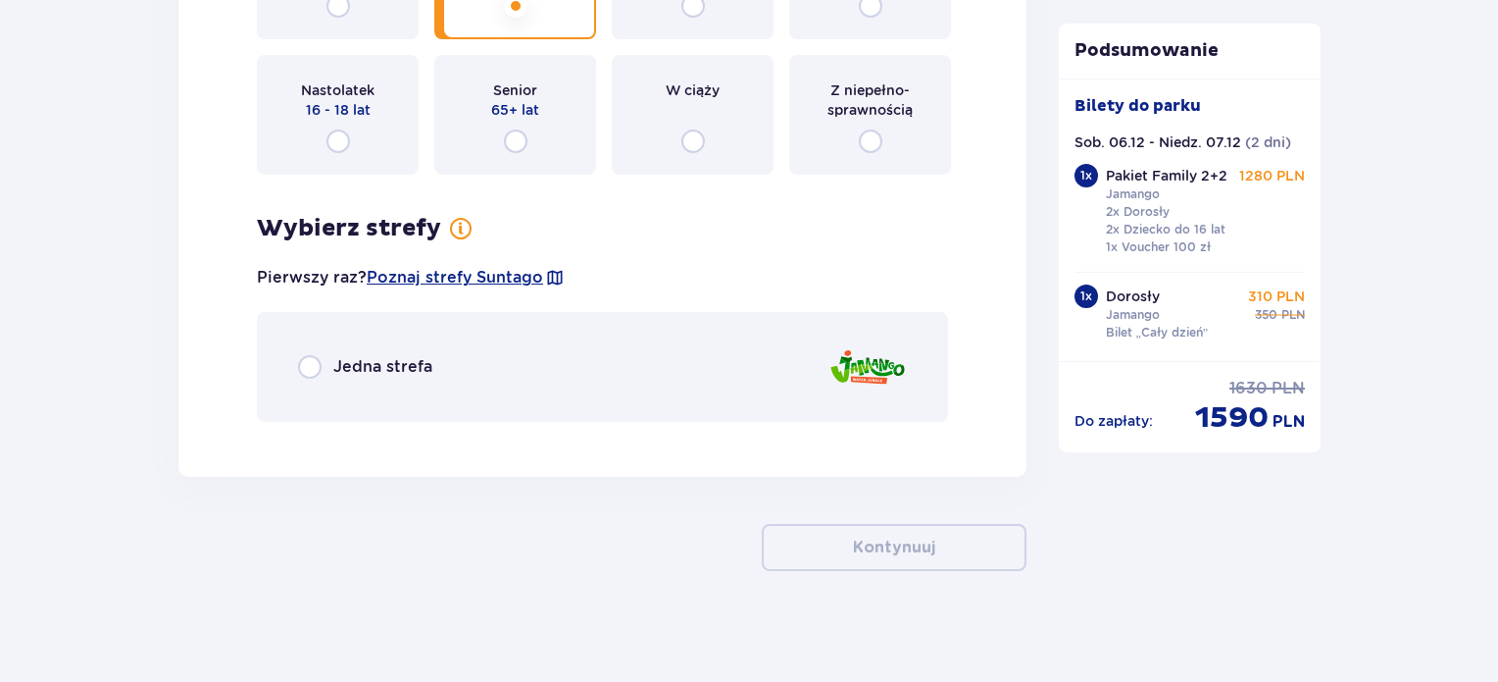
scroll to position [3439, 0]
click at [316, 356] on input "radio" at bounding box center [310, 365] width 24 height 24
radio input "true"
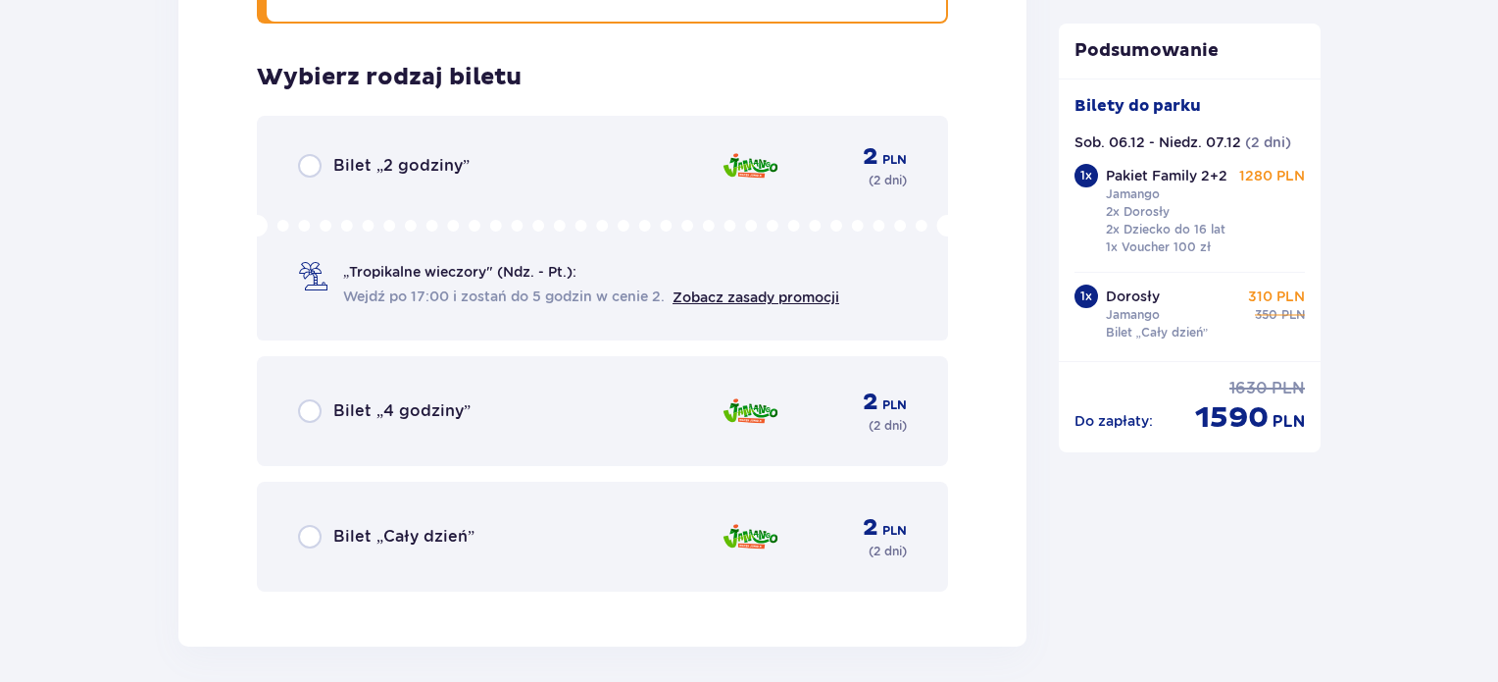
scroll to position [3870, 0]
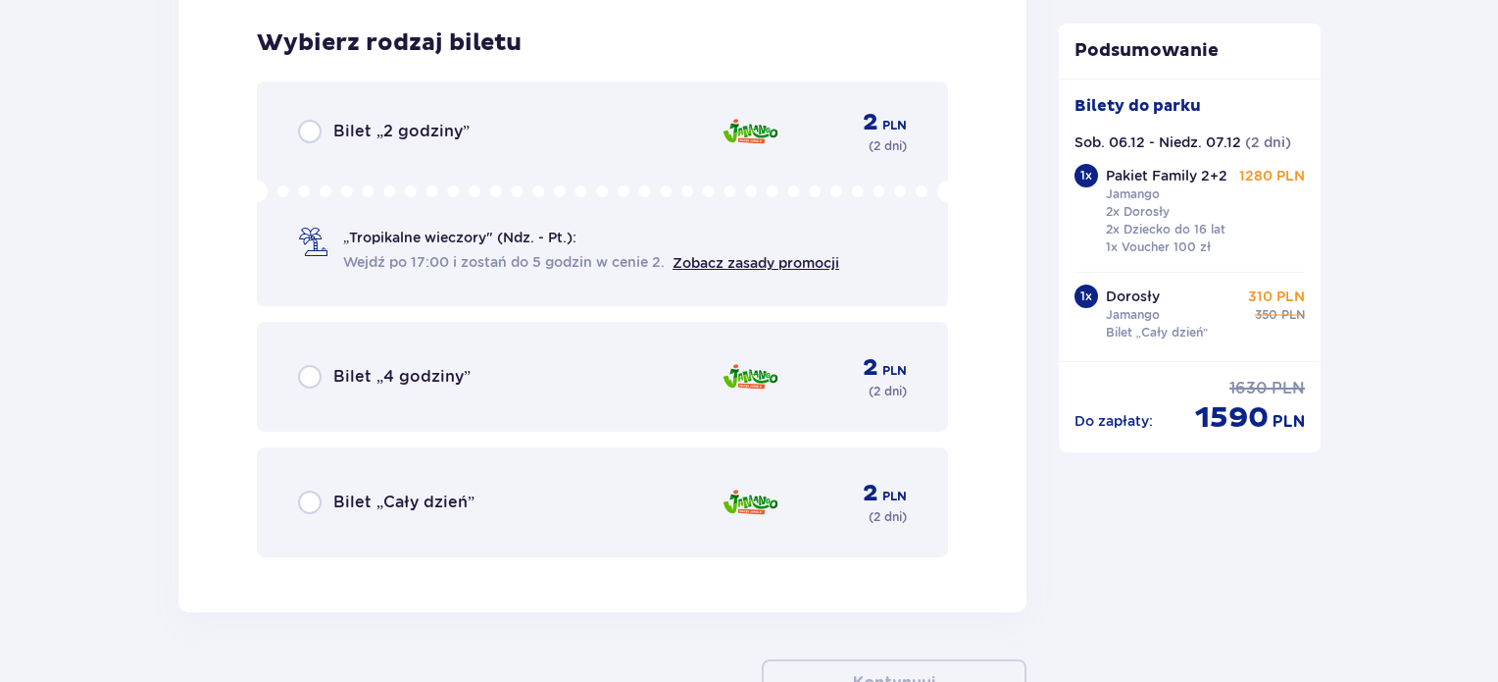
click at [448, 481] on div "Bilet „Cały dzień” 2 PLN ( 2 dni )" at bounding box center [602, 502] width 609 height 47
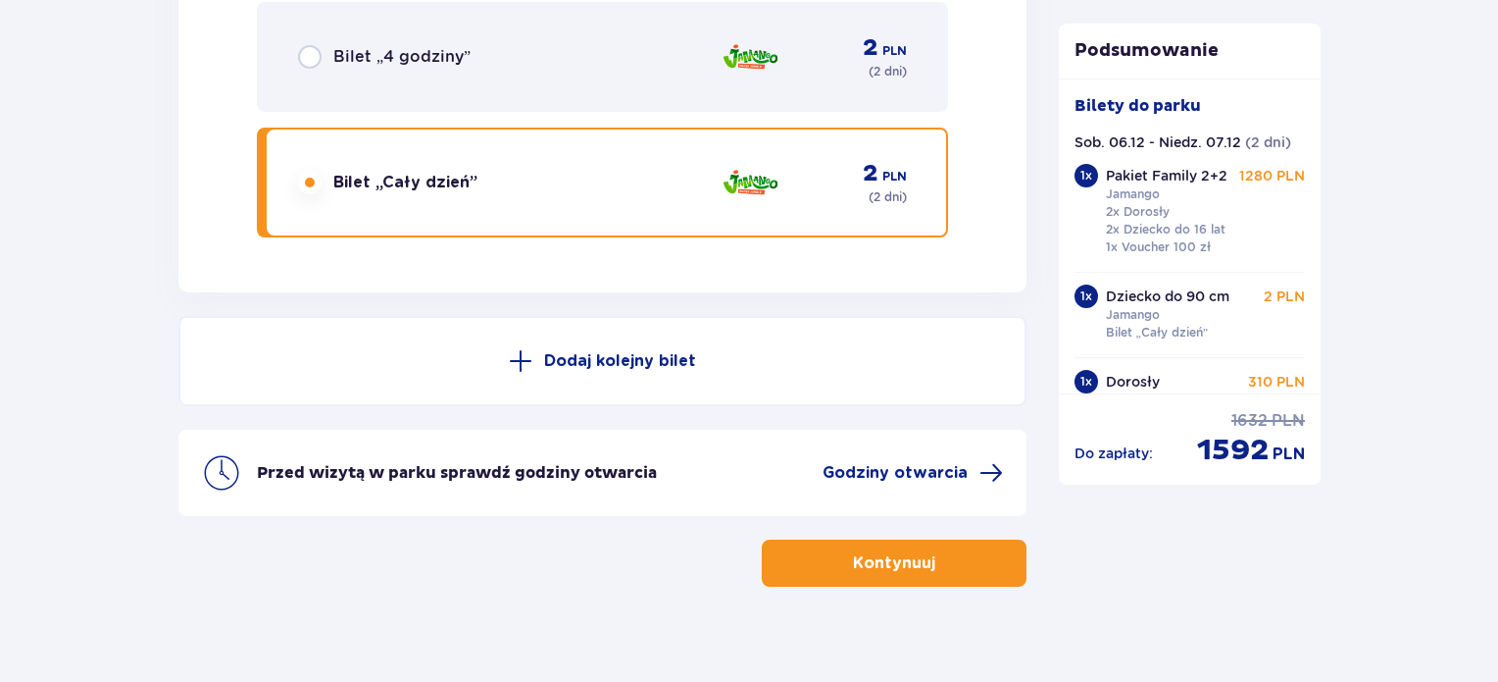
scroll to position [4205, 0]
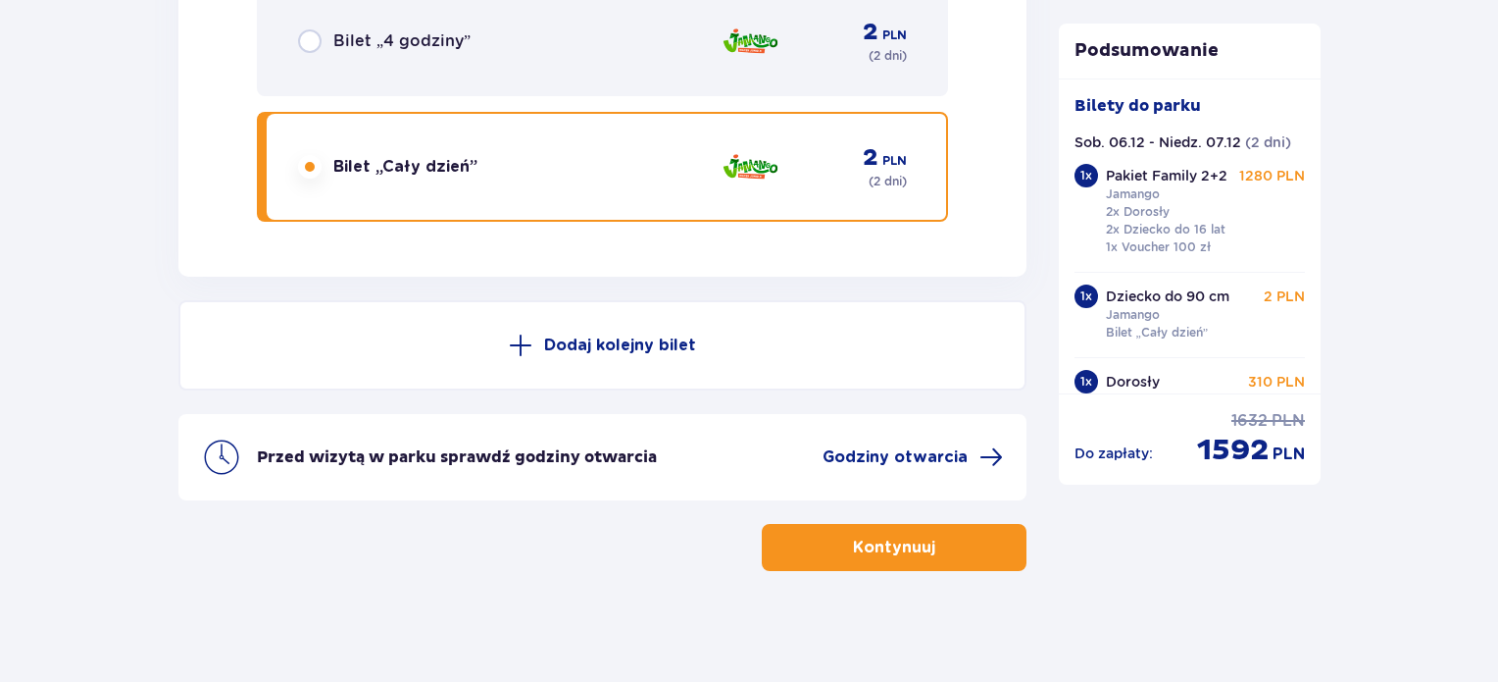
click at [961, 545] on button "Kontynuuj" at bounding box center [894, 547] width 265 height 47
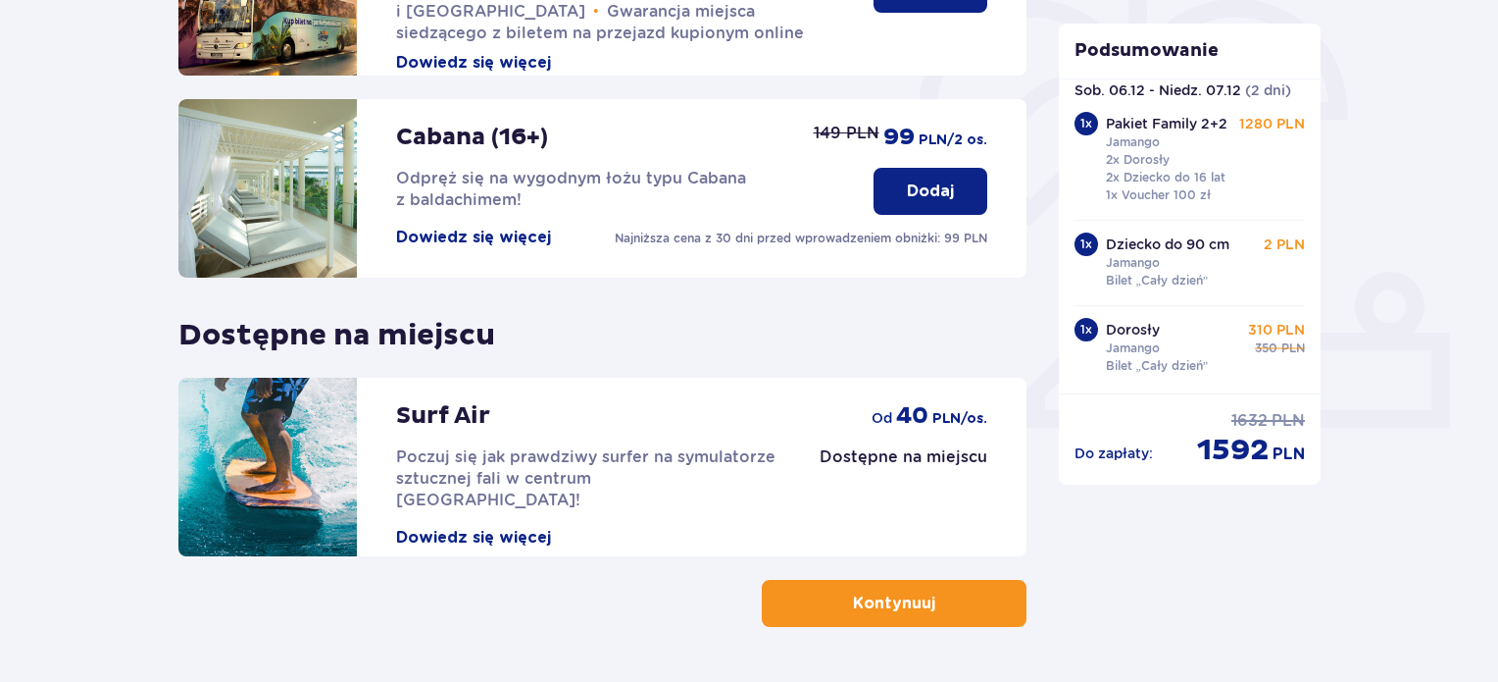
scroll to position [647, 0]
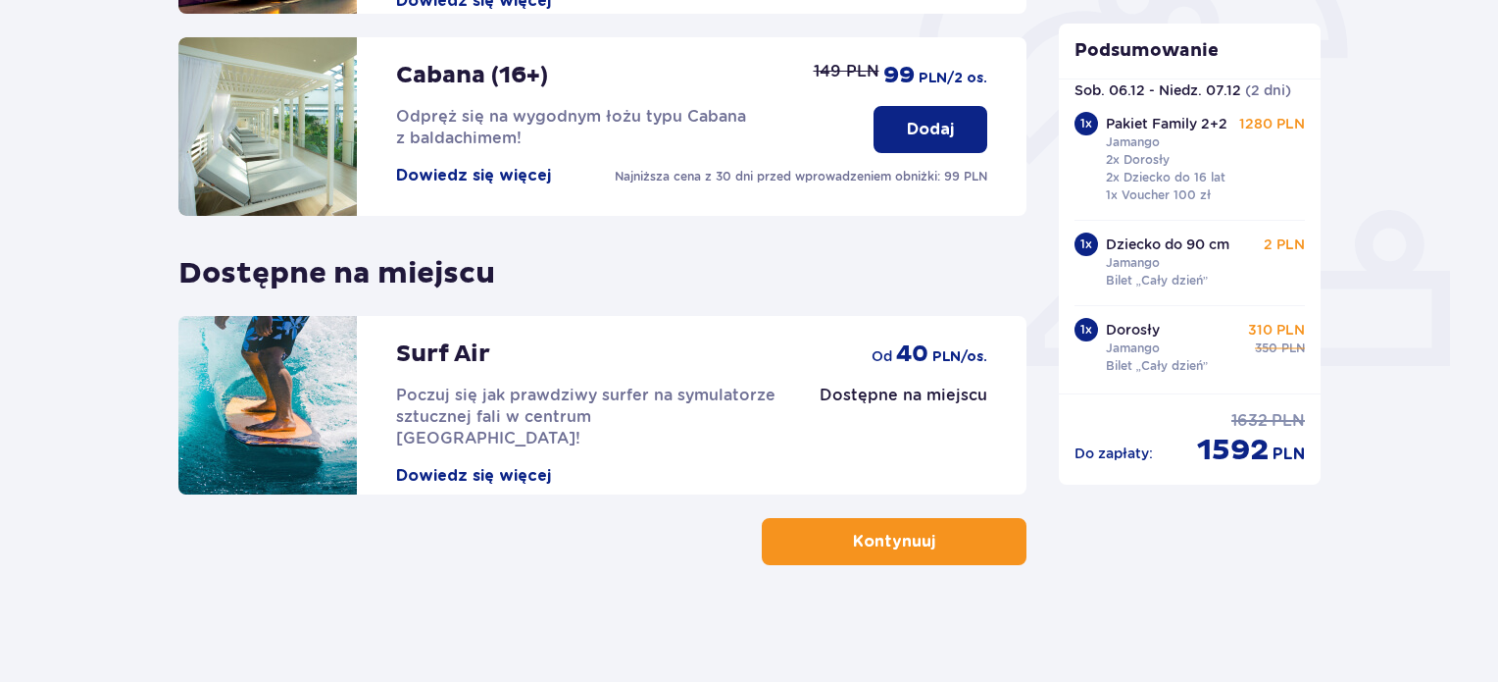
click at [910, 536] on p "Kontynuuj" at bounding box center [894, 542] width 82 height 22
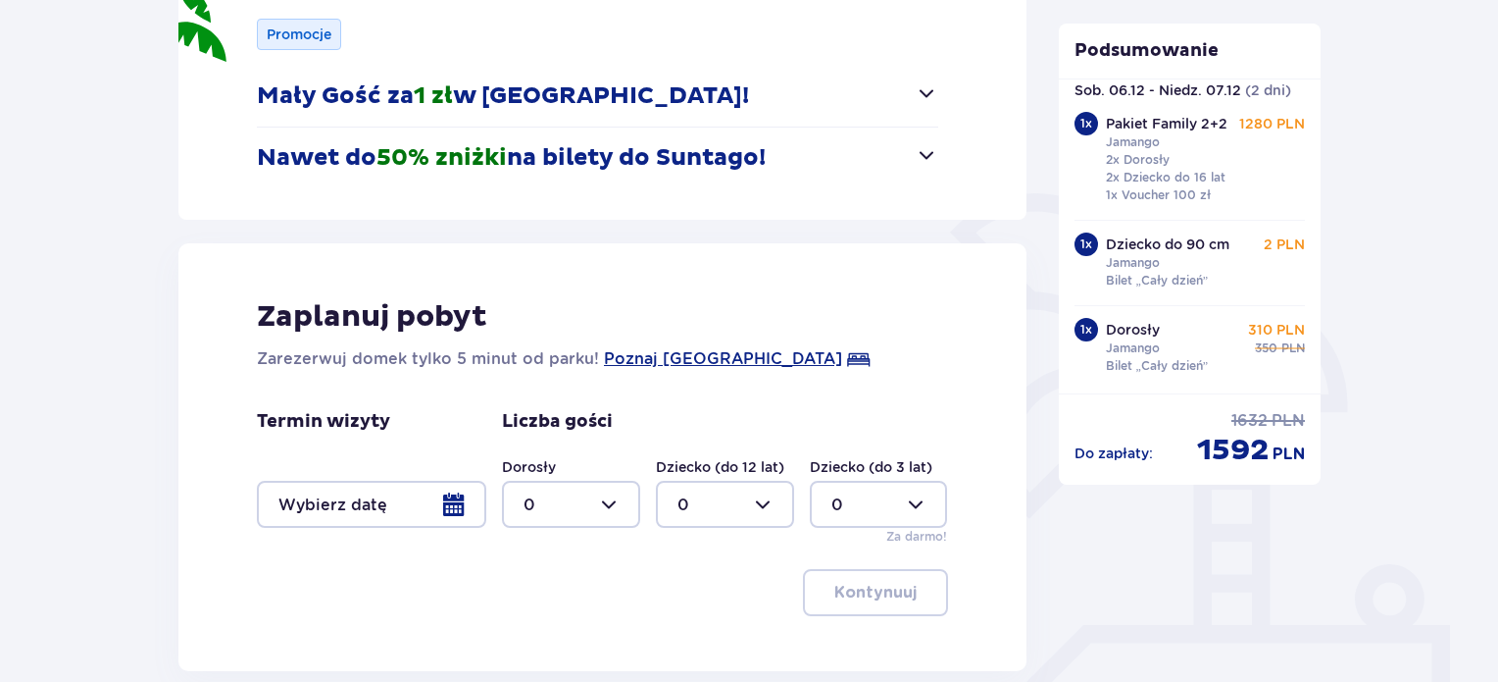
scroll to position [294, 0]
click at [424, 508] on div at bounding box center [371, 503] width 229 height 47
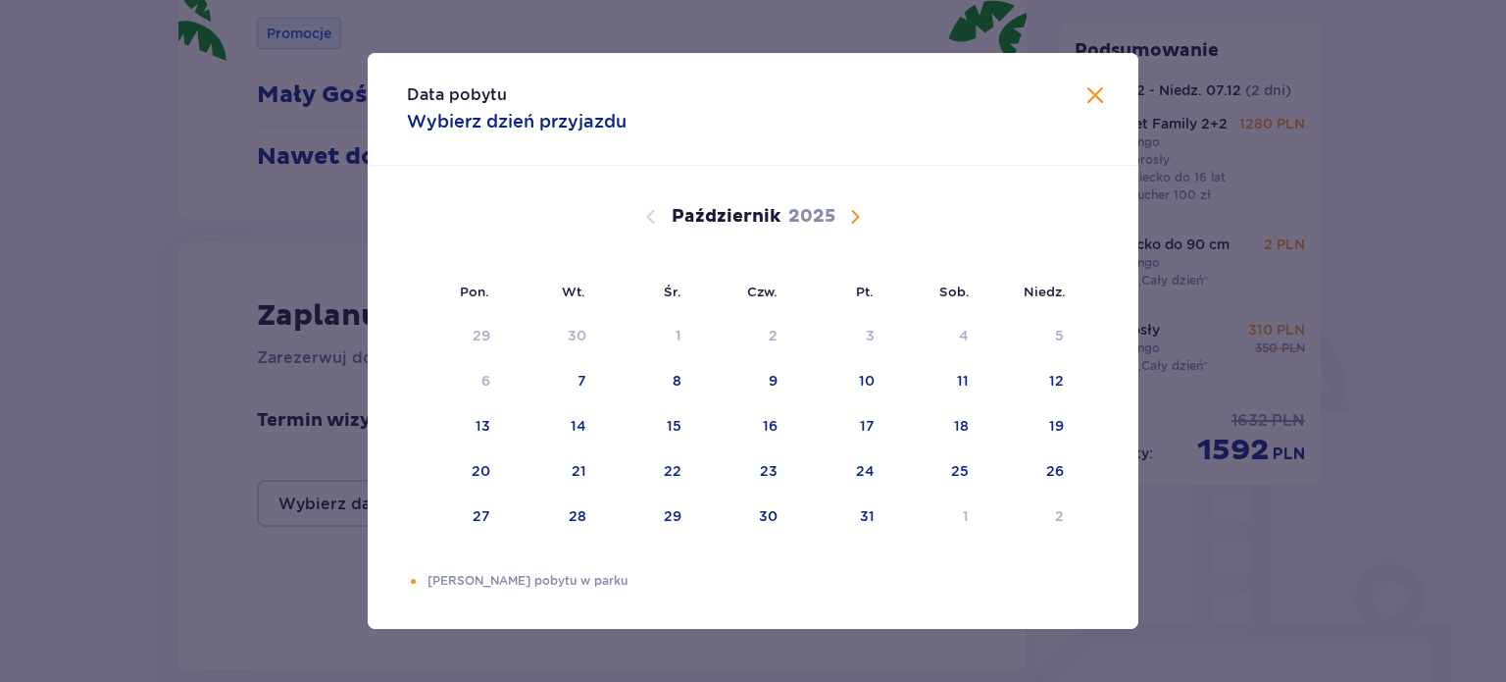
click at [861, 211] on span "Następny miesiąc" at bounding box center [855, 217] width 24 height 24
click at [966, 334] on div "6" at bounding box center [964, 336] width 9 height 20
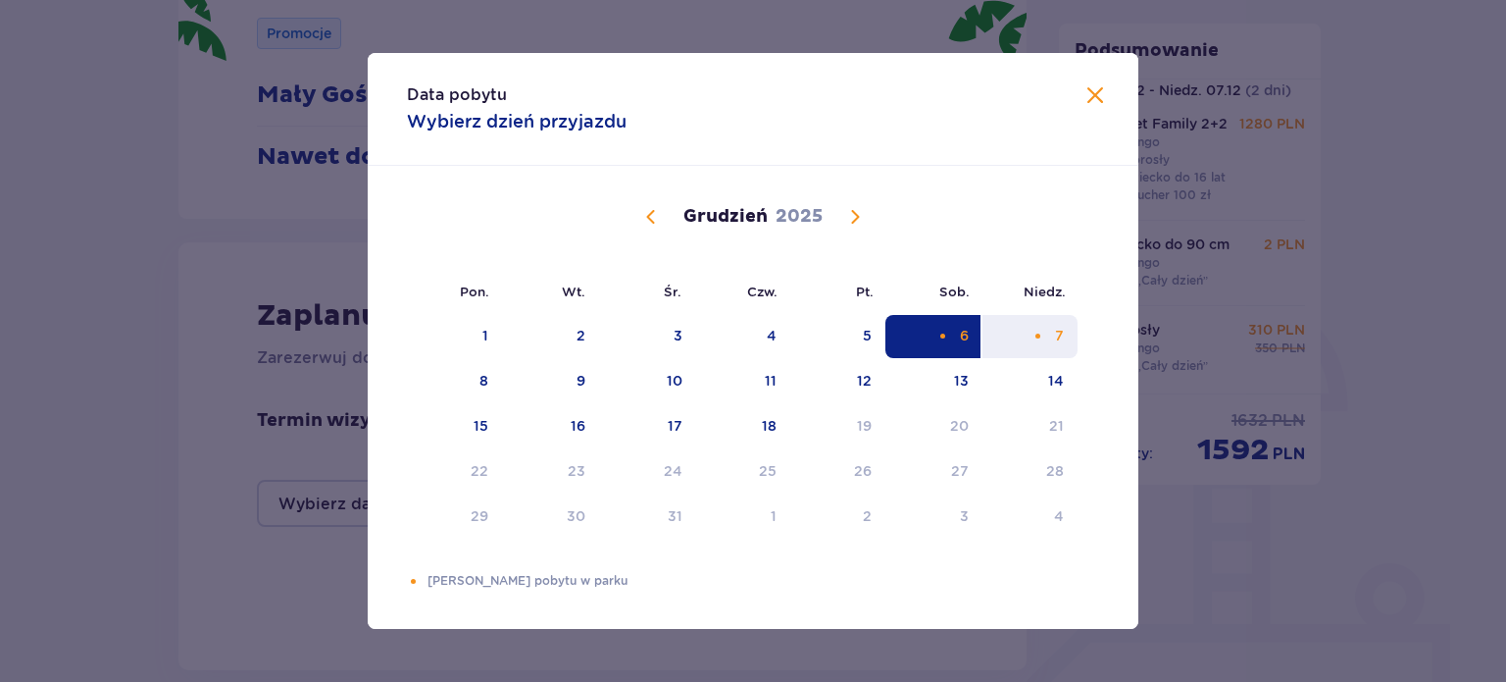
click at [1021, 335] on div "7" at bounding box center [1030, 336] width 95 height 43
type input "[DATE] - [DATE]"
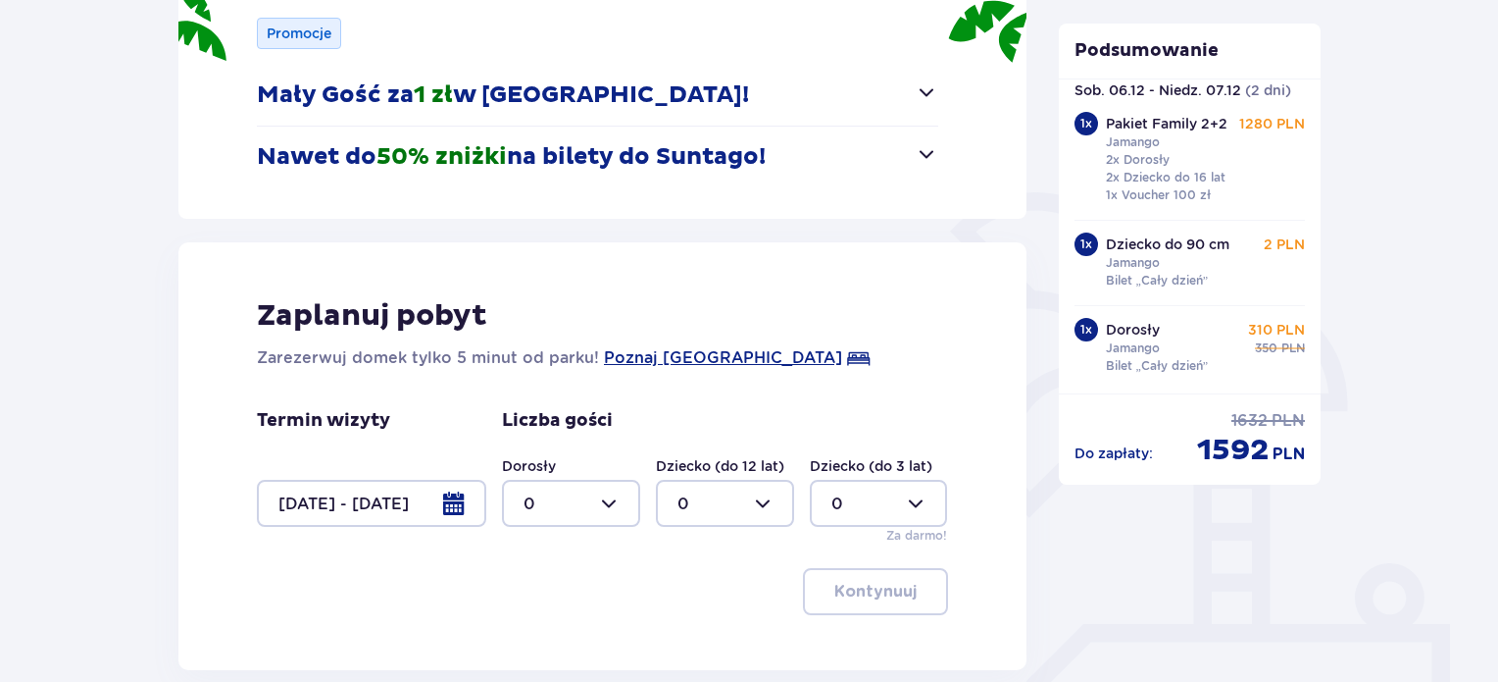
click at [596, 516] on div at bounding box center [571, 503] width 138 height 47
click at [536, 427] on div "3" at bounding box center [571, 436] width 95 height 22
type input "3"
click at [741, 502] on div at bounding box center [725, 503] width 138 height 47
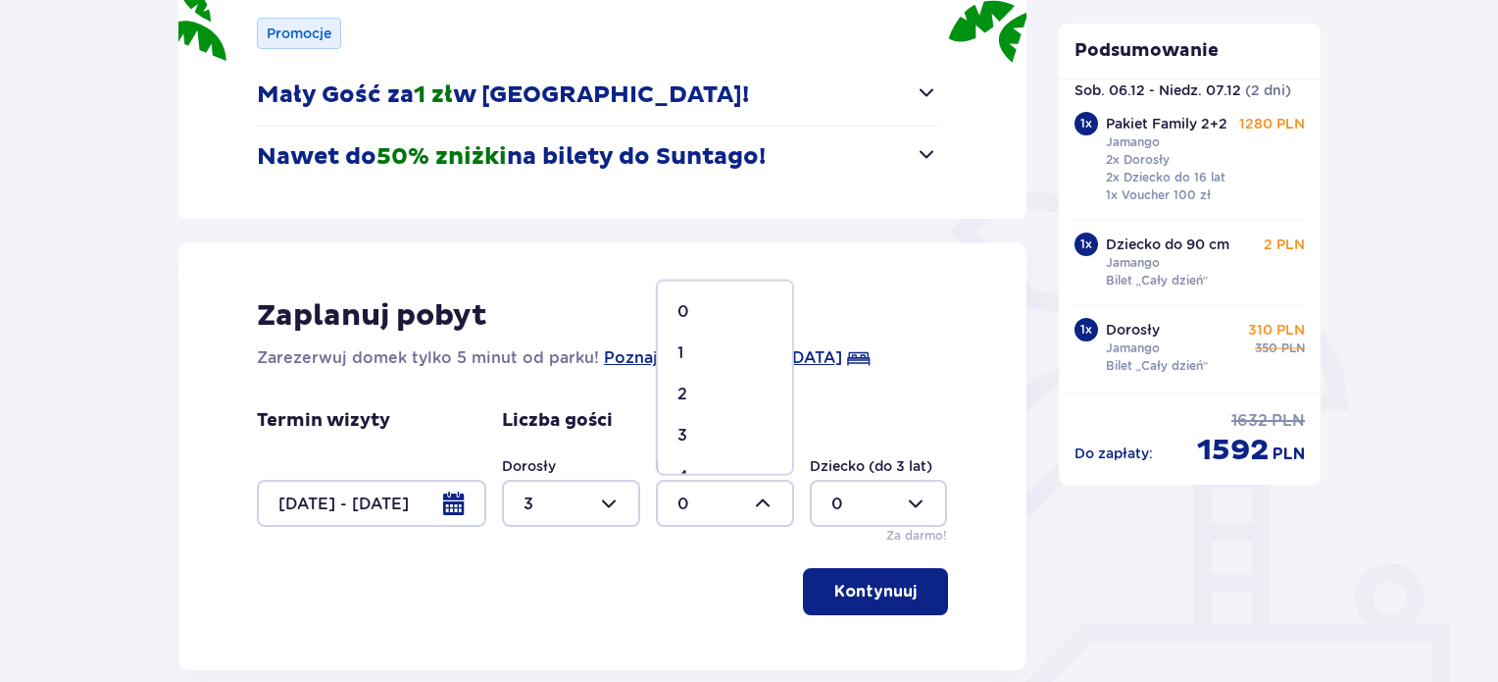
click at [694, 387] on div "2" at bounding box center [725, 394] width 95 height 22
type input "2"
click at [871, 502] on div at bounding box center [879, 503] width 138 height 47
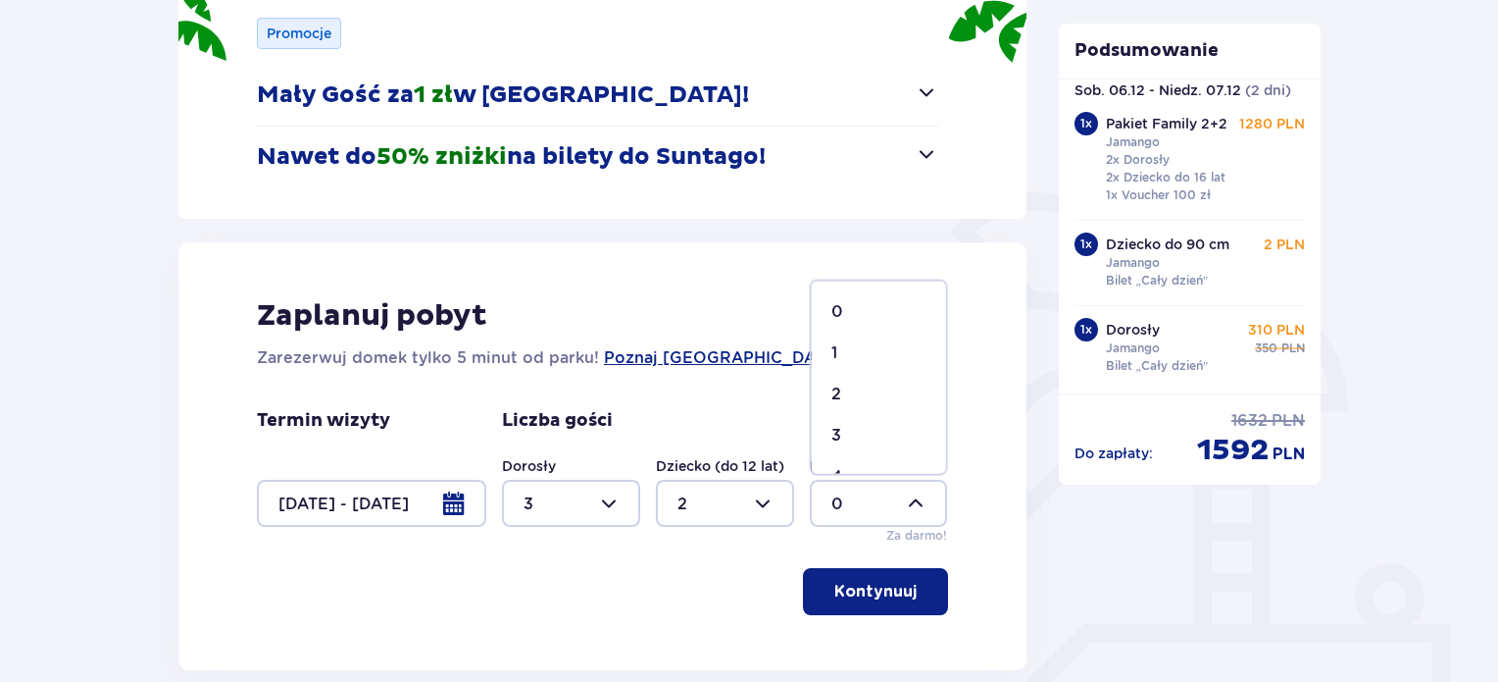
click at [843, 351] on div "1" at bounding box center [879, 353] width 95 height 22
type input "1"
click at [888, 595] on p "Kontynuuj" at bounding box center [876, 592] width 82 height 22
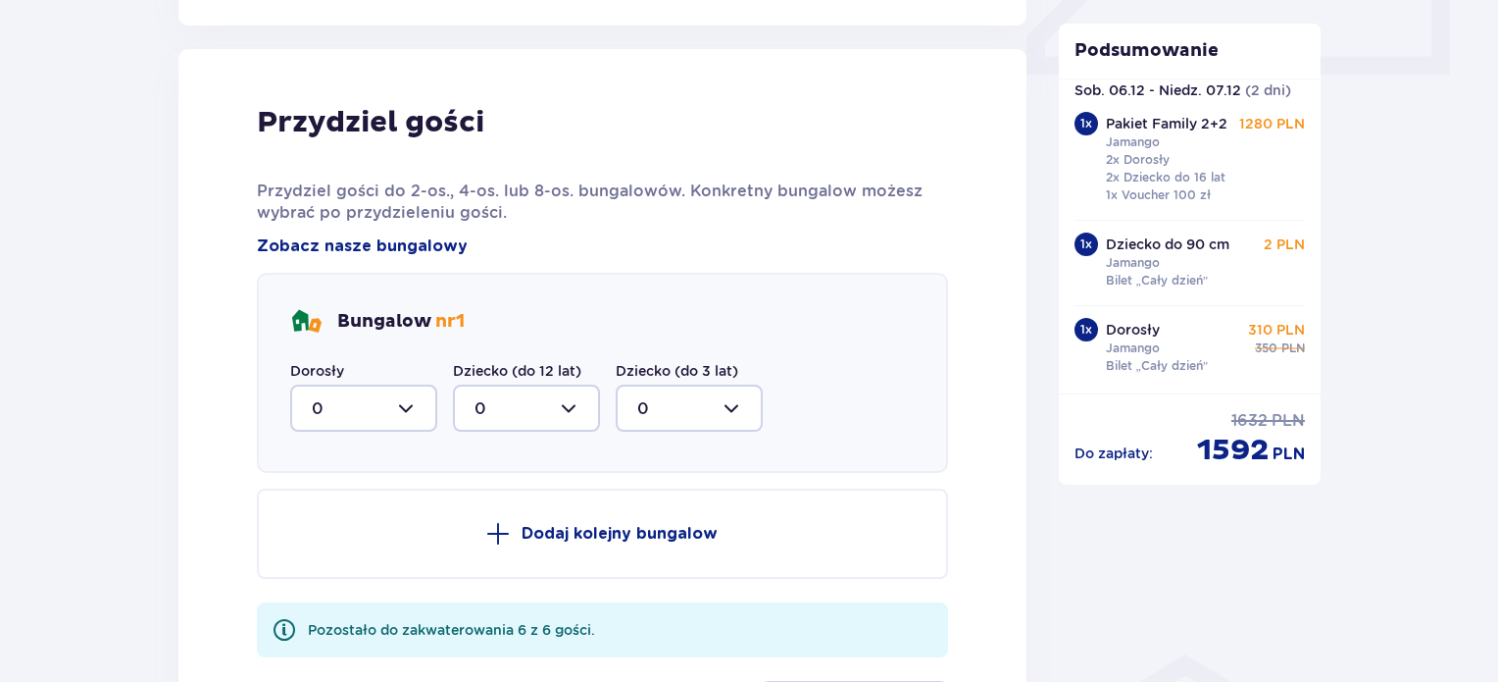
scroll to position [963, 0]
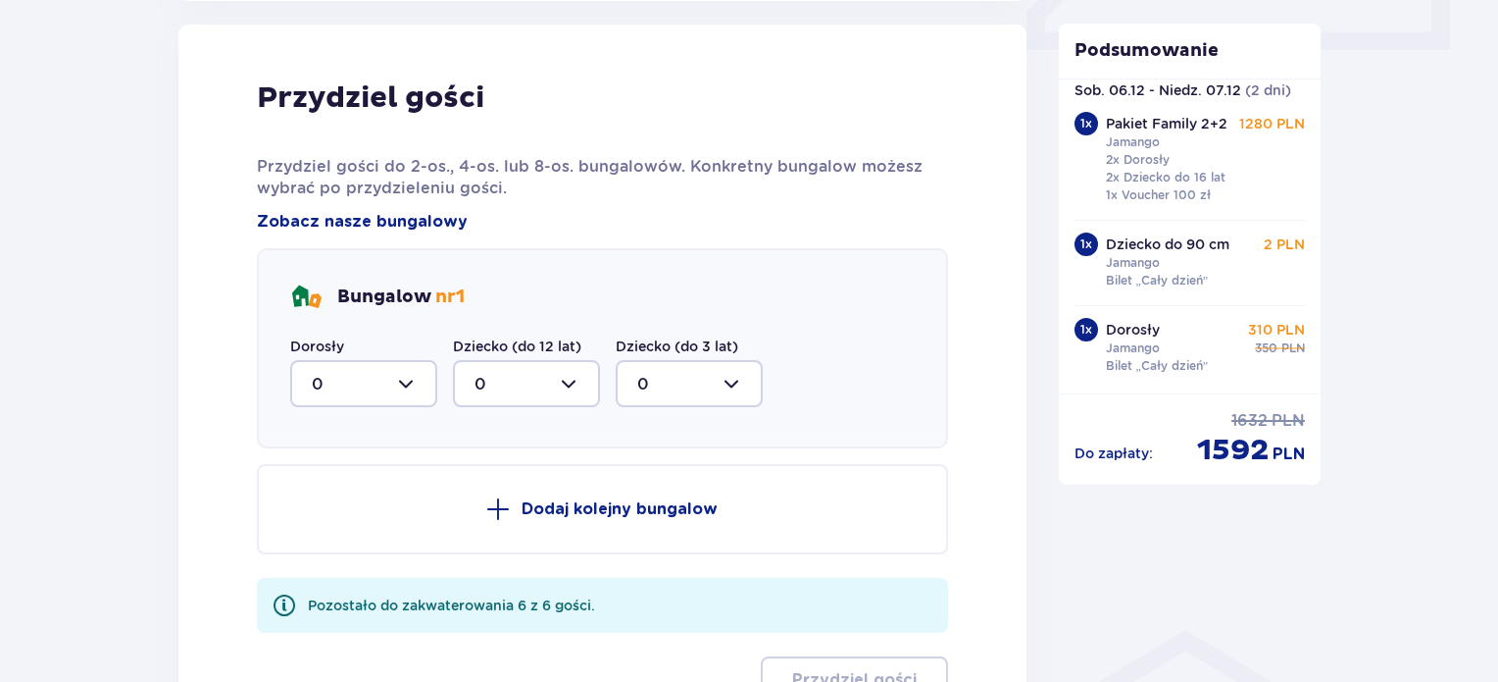
click at [377, 361] on div at bounding box center [363, 383] width 147 height 47
click at [347, 557] on div "3" at bounding box center [364, 567] width 104 height 22
type input "3"
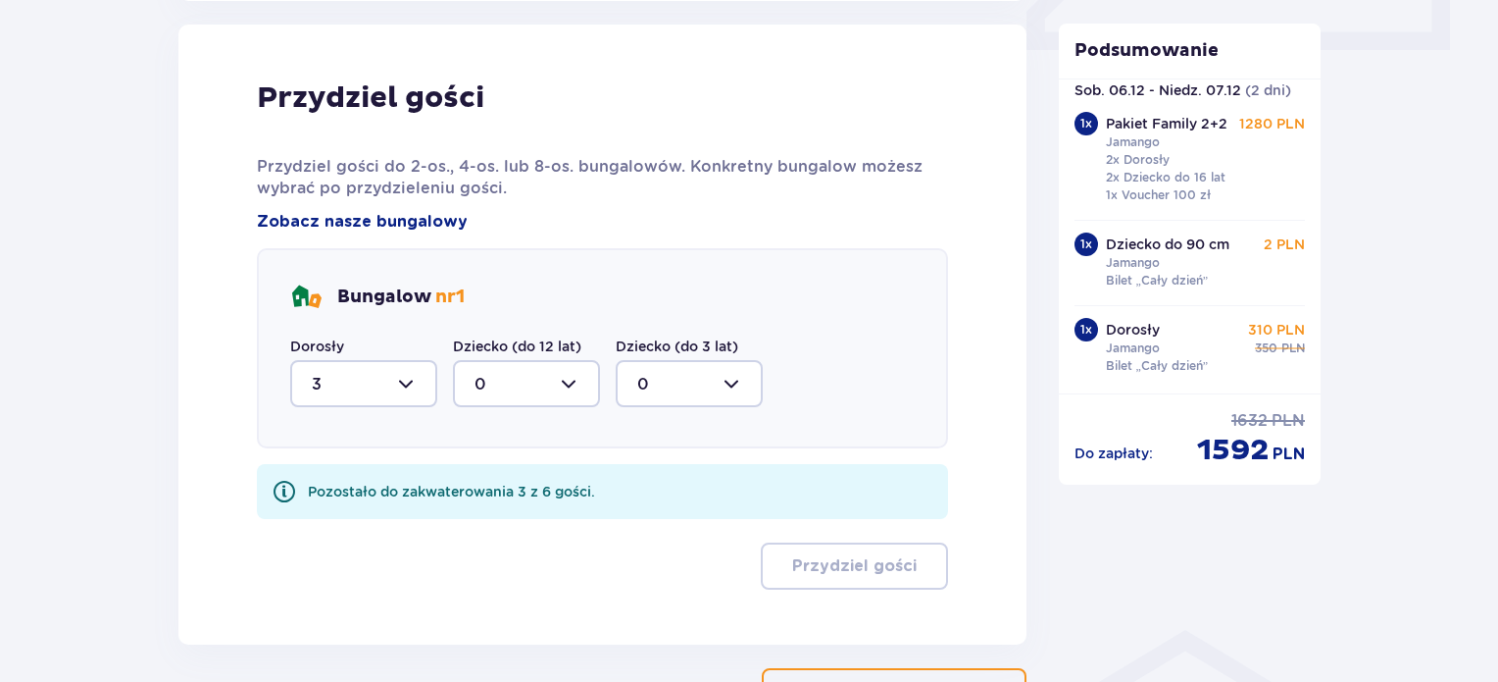
click at [537, 362] on div at bounding box center [526, 383] width 147 height 47
click at [494, 517] on div "2" at bounding box center [527, 526] width 104 height 22
type input "2"
click at [698, 387] on div at bounding box center [689, 383] width 147 height 47
click at [664, 479] on div "1" at bounding box center [689, 485] width 104 height 22
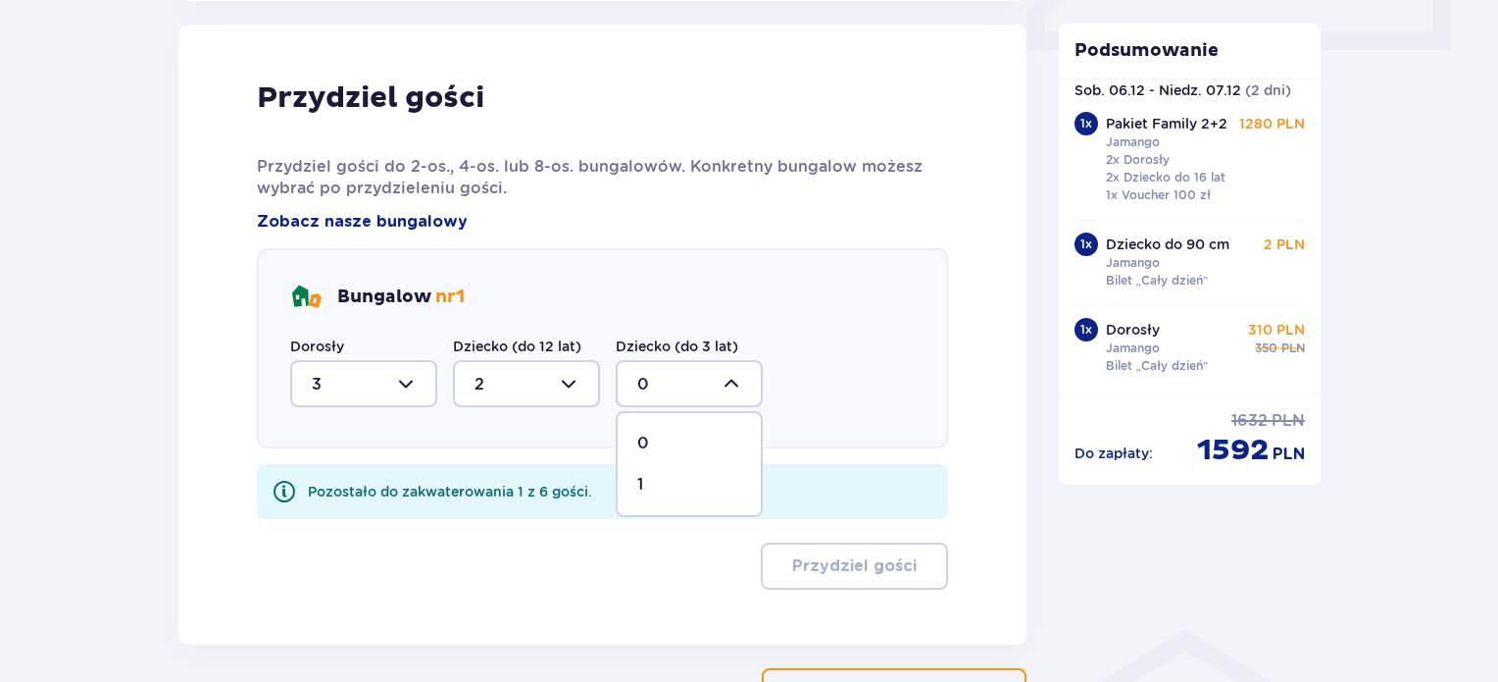
type input "1"
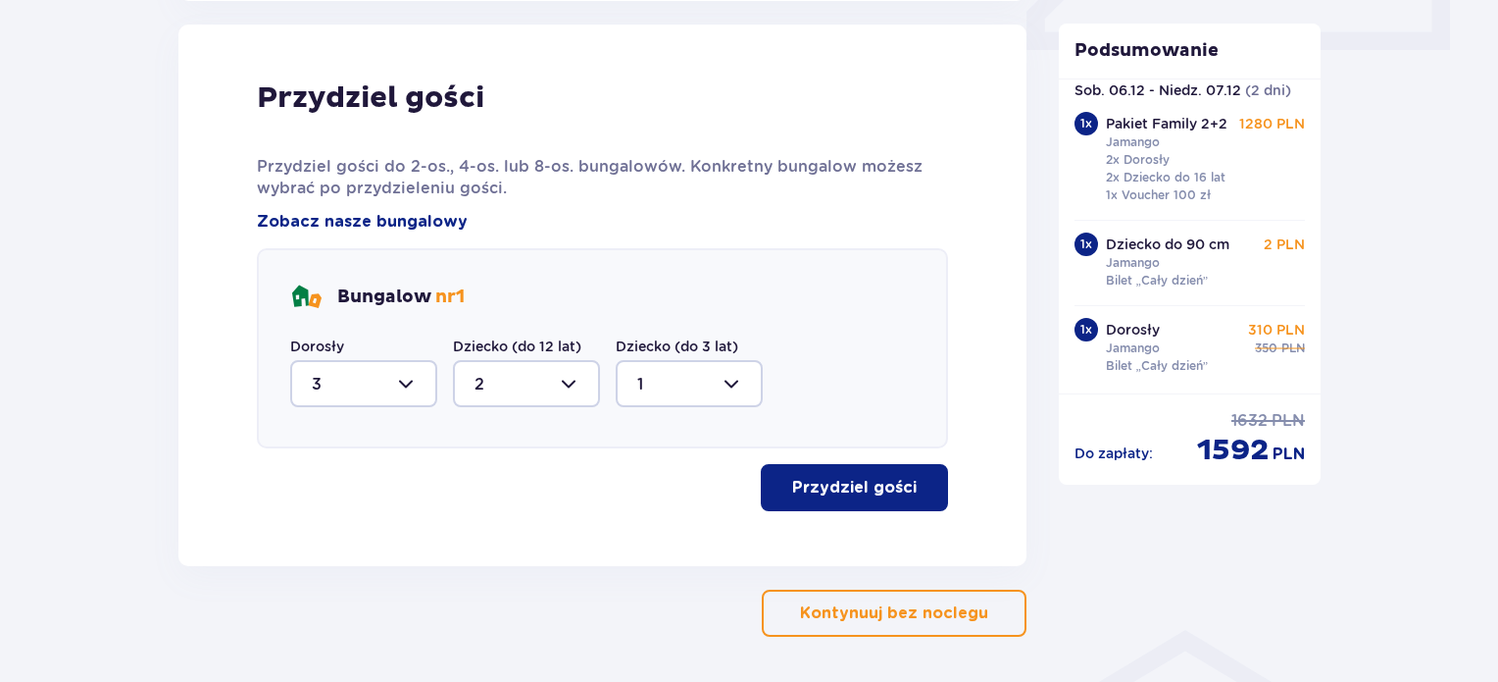
drag, startPoint x: 870, startPoint y: 486, endPoint x: 881, endPoint y: 476, distance: 15.3
click at [871, 486] on p "Przydziel gości" at bounding box center [854, 488] width 125 height 22
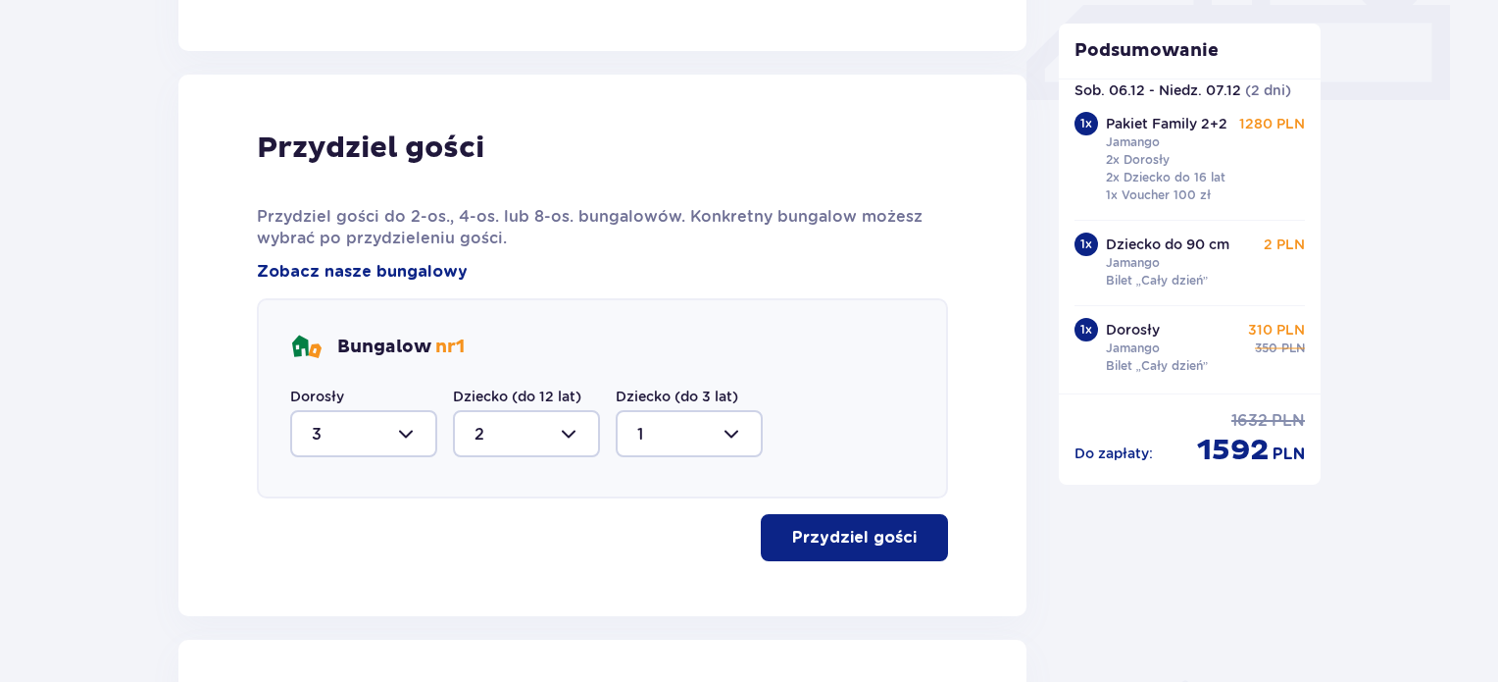
scroll to position [938, 0]
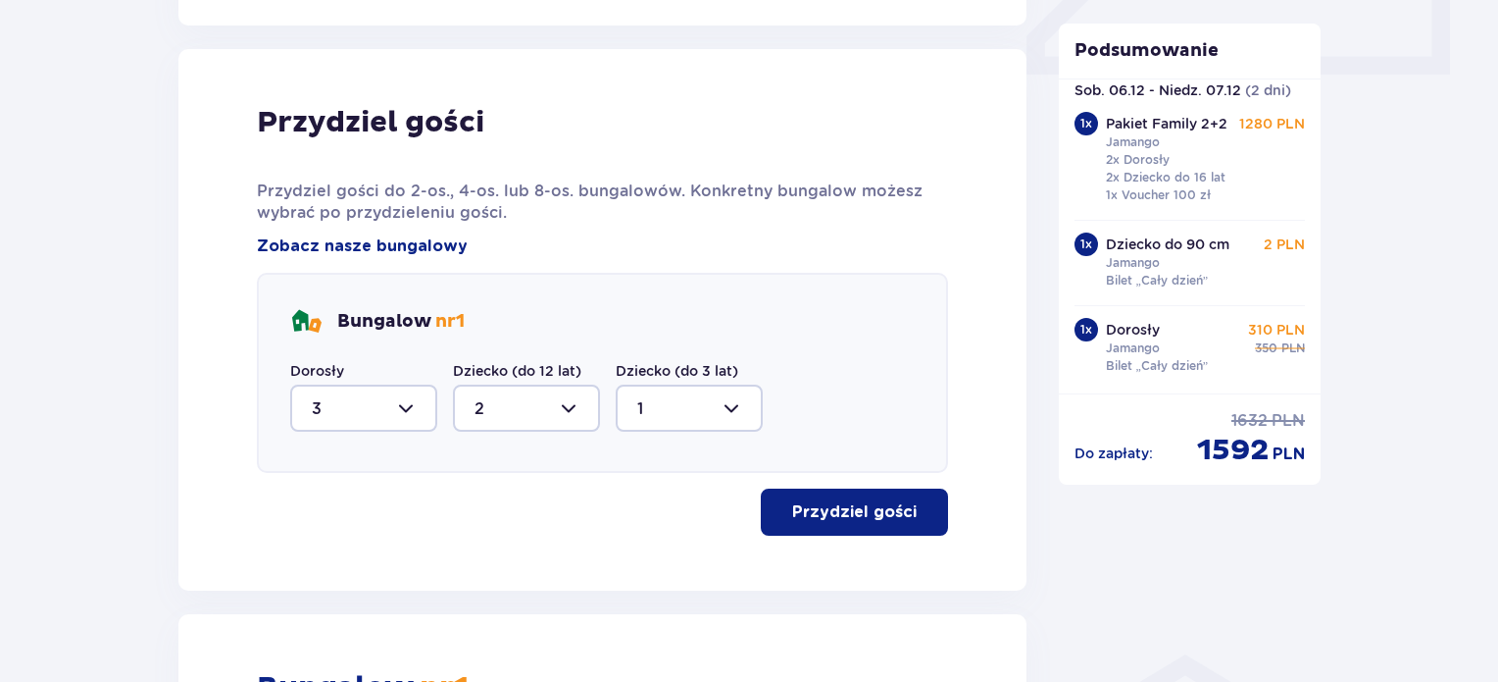
click at [582, 412] on div at bounding box center [526, 407] width 147 height 47
click at [482, 509] on div "1" at bounding box center [527, 509] width 104 height 22
type input "1"
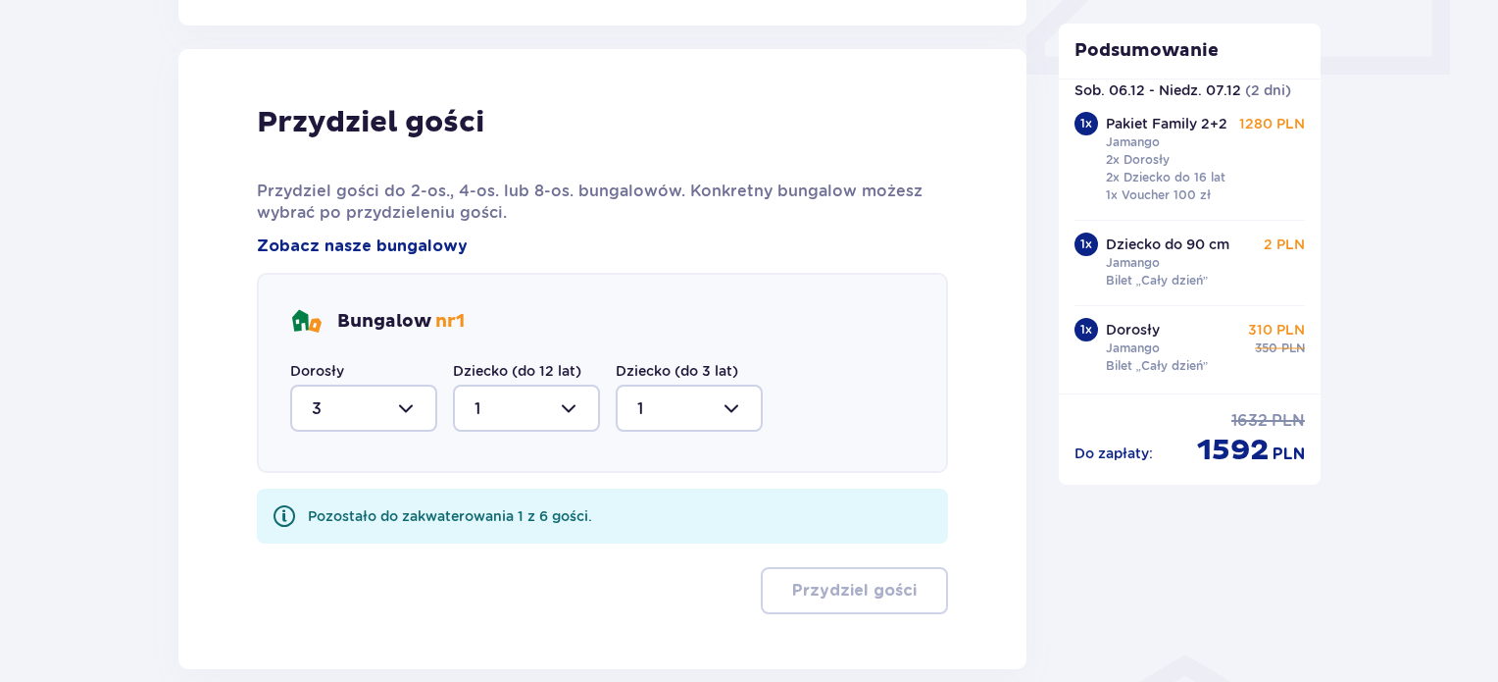
click at [716, 405] on div at bounding box center [689, 407] width 147 height 47
click at [812, 301] on div "Bungalow nr 1 Dorosły 3 Dziecko (do 12 lat) 1 Dziecko (do 3 lat) 1 0 1" at bounding box center [602, 373] width 691 height 200
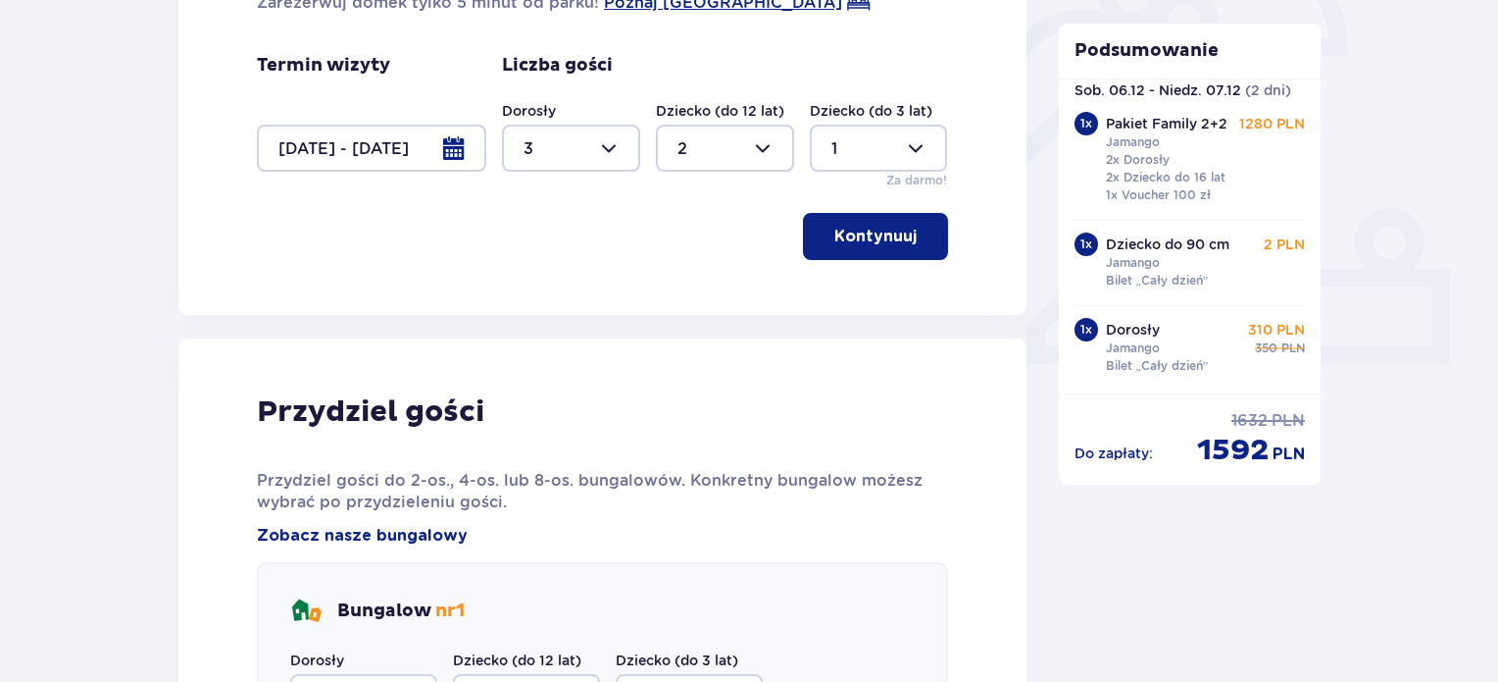
scroll to position [644, 0]
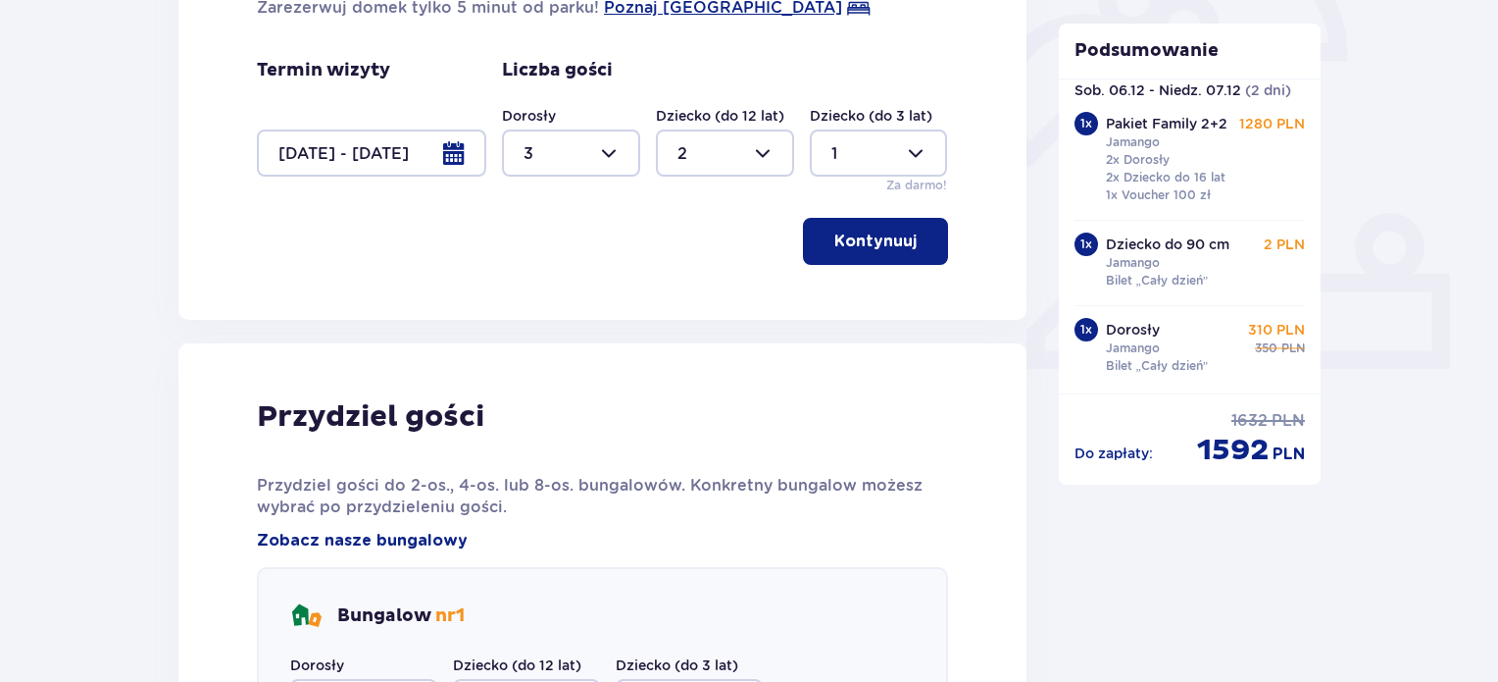
click at [748, 152] on div at bounding box center [725, 152] width 138 height 47
click at [691, 247] on div "1" at bounding box center [725, 254] width 95 height 22
type input "1"
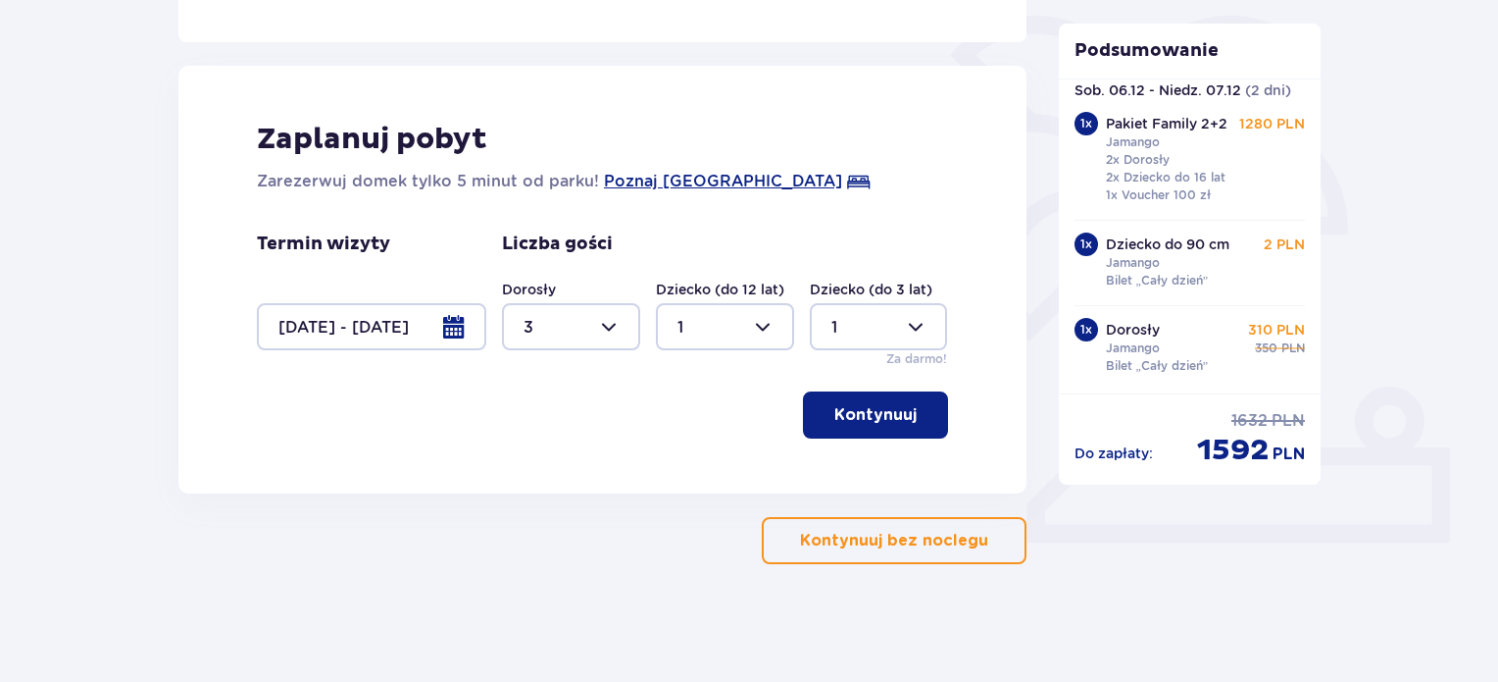
scroll to position [470, 0]
click at [858, 320] on div at bounding box center [879, 327] width 138 height 47
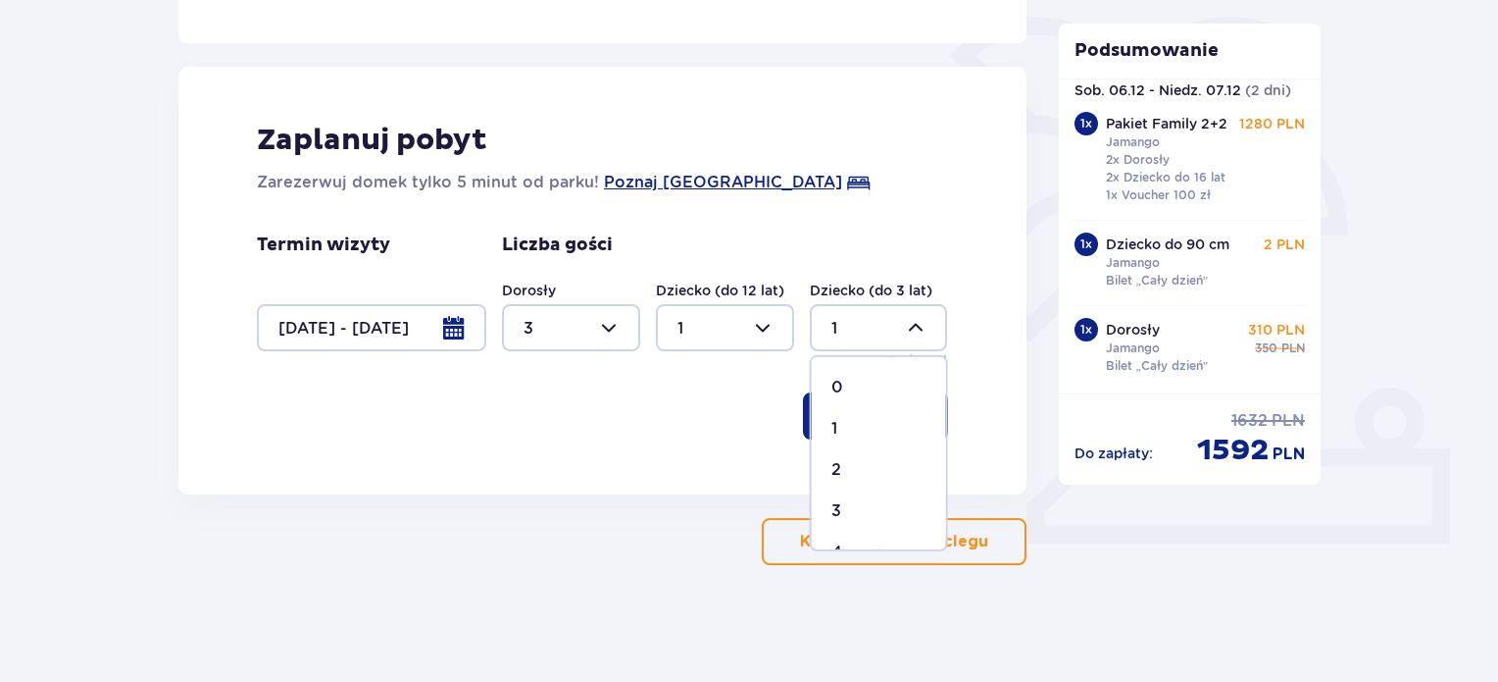
click at [848, 466] on div "2" at bounding box center [879, 470] width 95 height 22
type input "2"
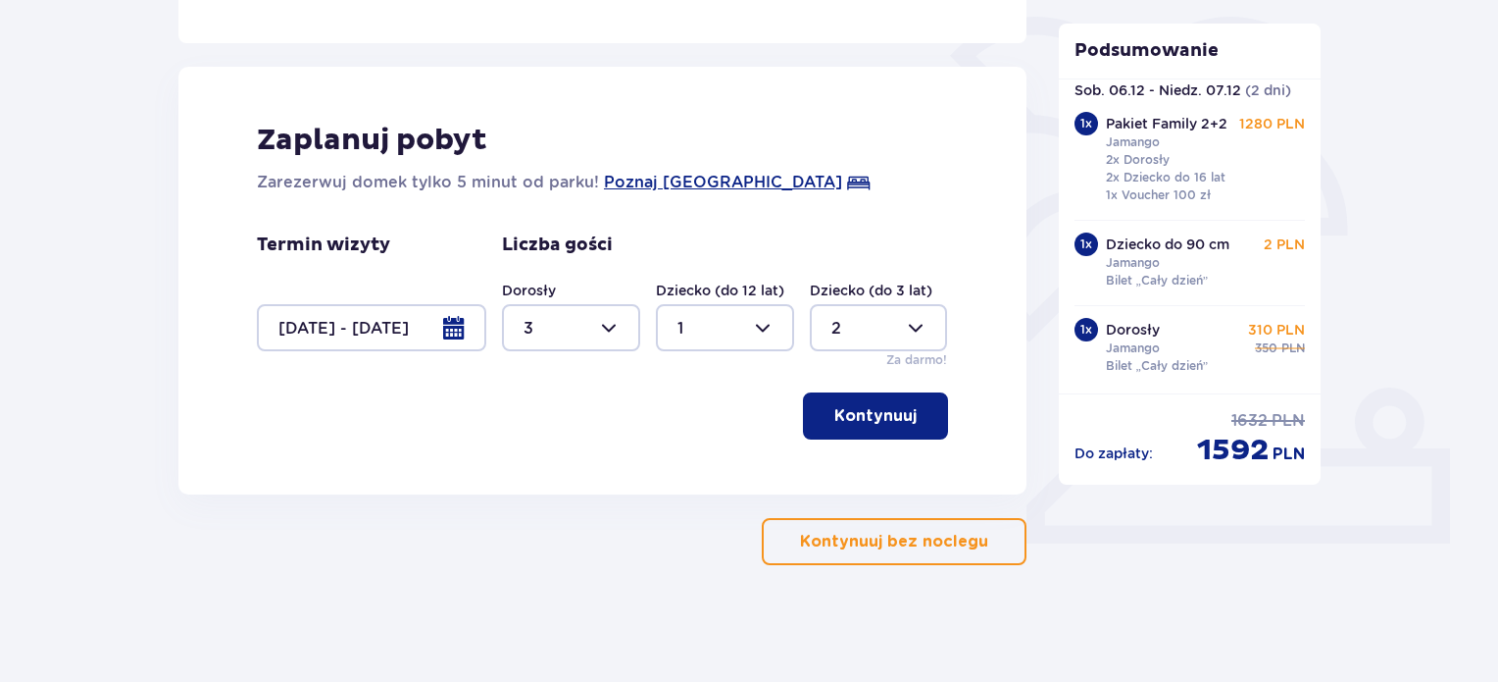
click at [867, 401] on button "Kontynuuj" at bounding box center [875, 415] width 145 height 47
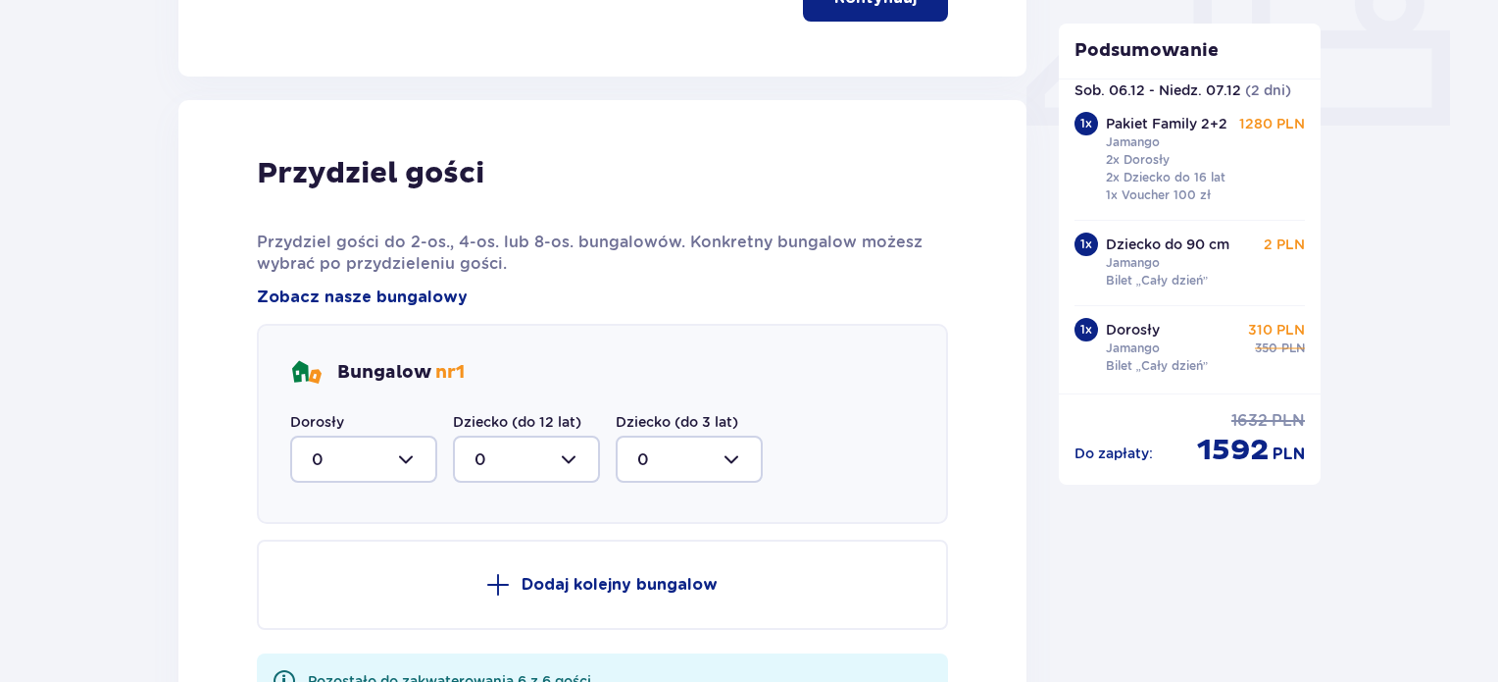
scroll to position [963, 0]
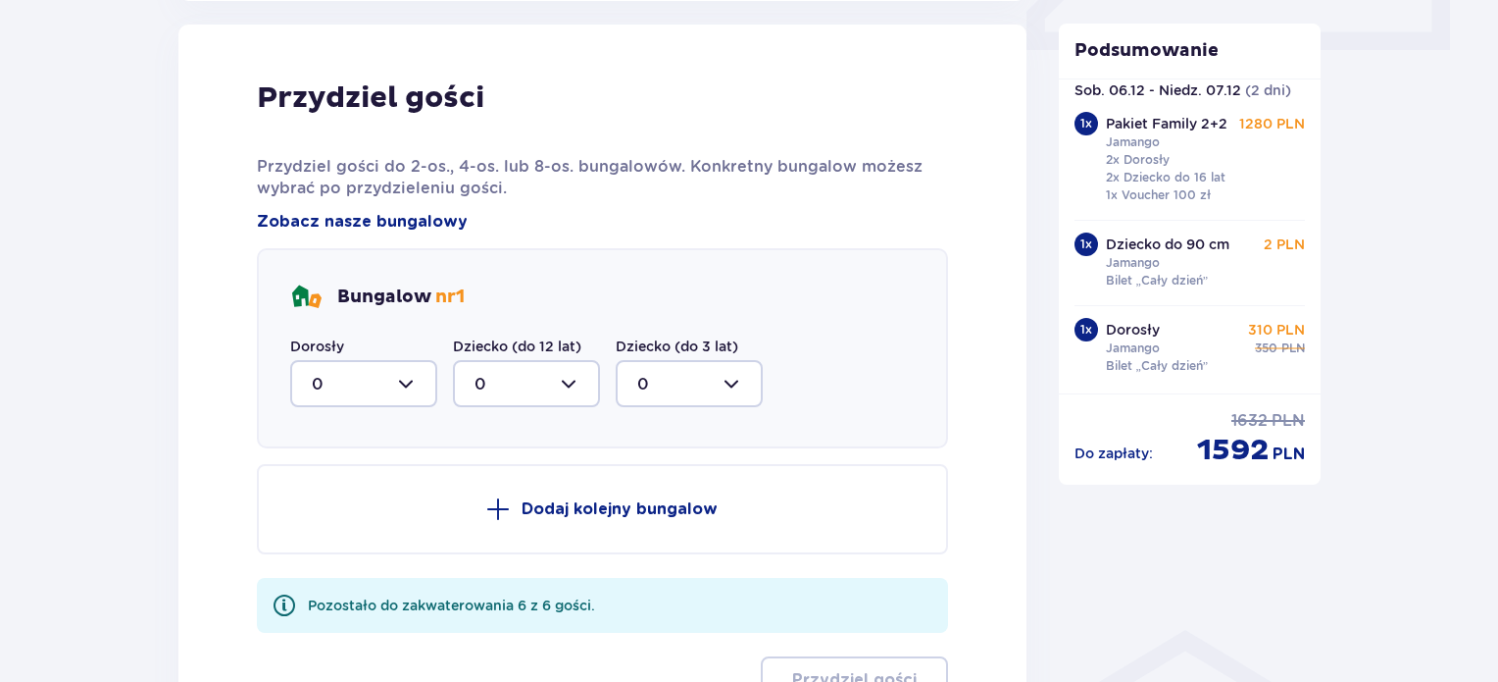
click at [427, 390] on div at bounding box center [363, 383] width 147 height 47
drag, startPoint x: 322, startPoint y: 568, endPoint x: 377, endPoint y: 533, distance: 64.8
click at [322, 565] on div "3" at bounding box center [364, 567] width 104 height 22
type input "3"
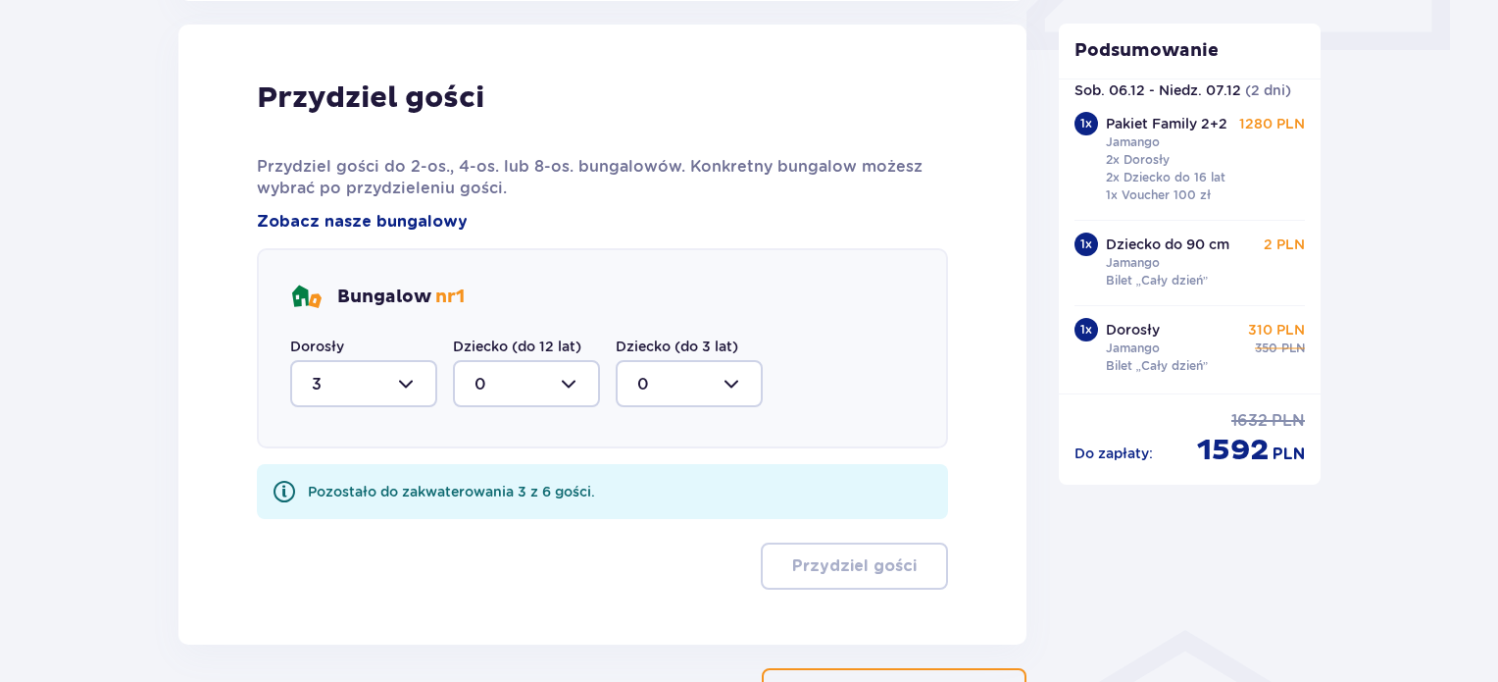
click at [582, 380] on div at bounding box center [526, 383] width 147 height 47
click at [484, 469] on span "1" at bounding box center [526, 484] width 143 height 41
type input "1"
click at [715, 379] on div at bounding box center [689, 383] width 147 height 47
click at [654, 523] on div "2" at bounding box center [689, 526] width 104 height 22
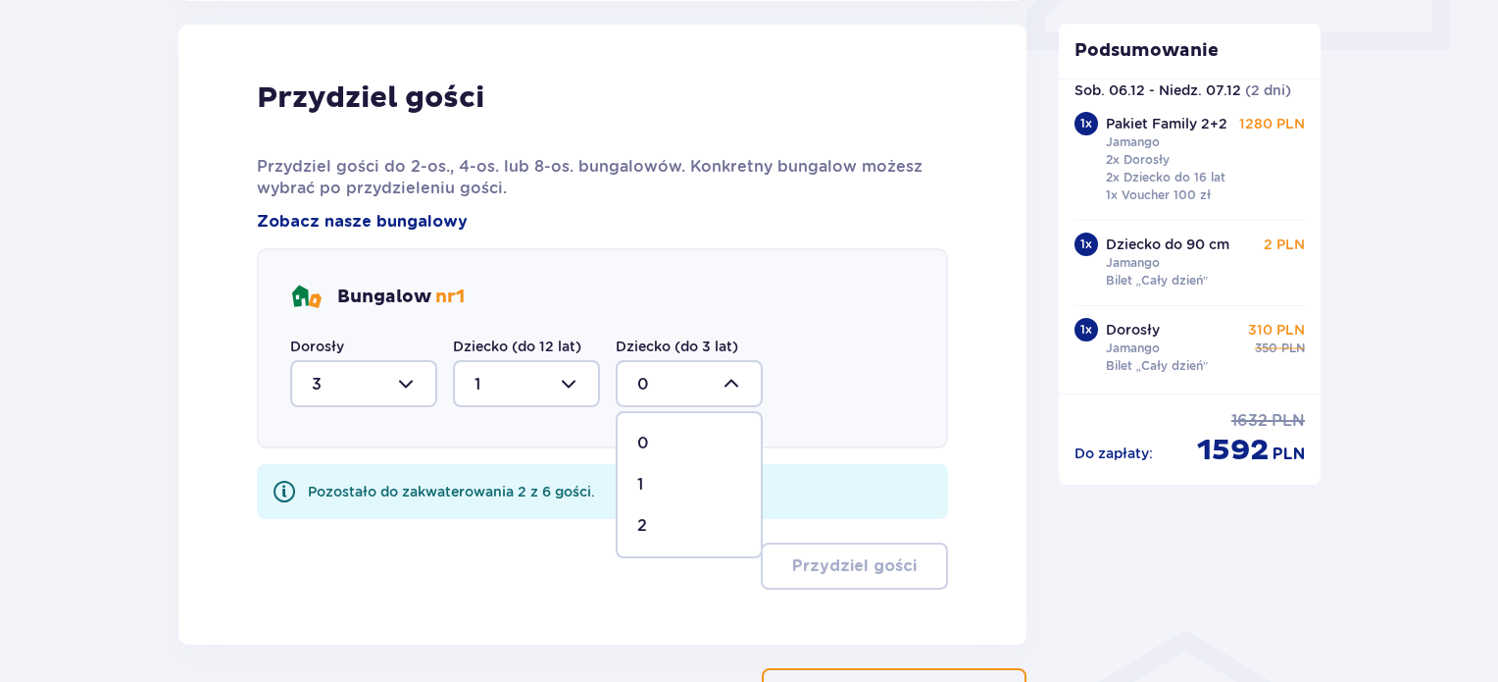
type input "2"
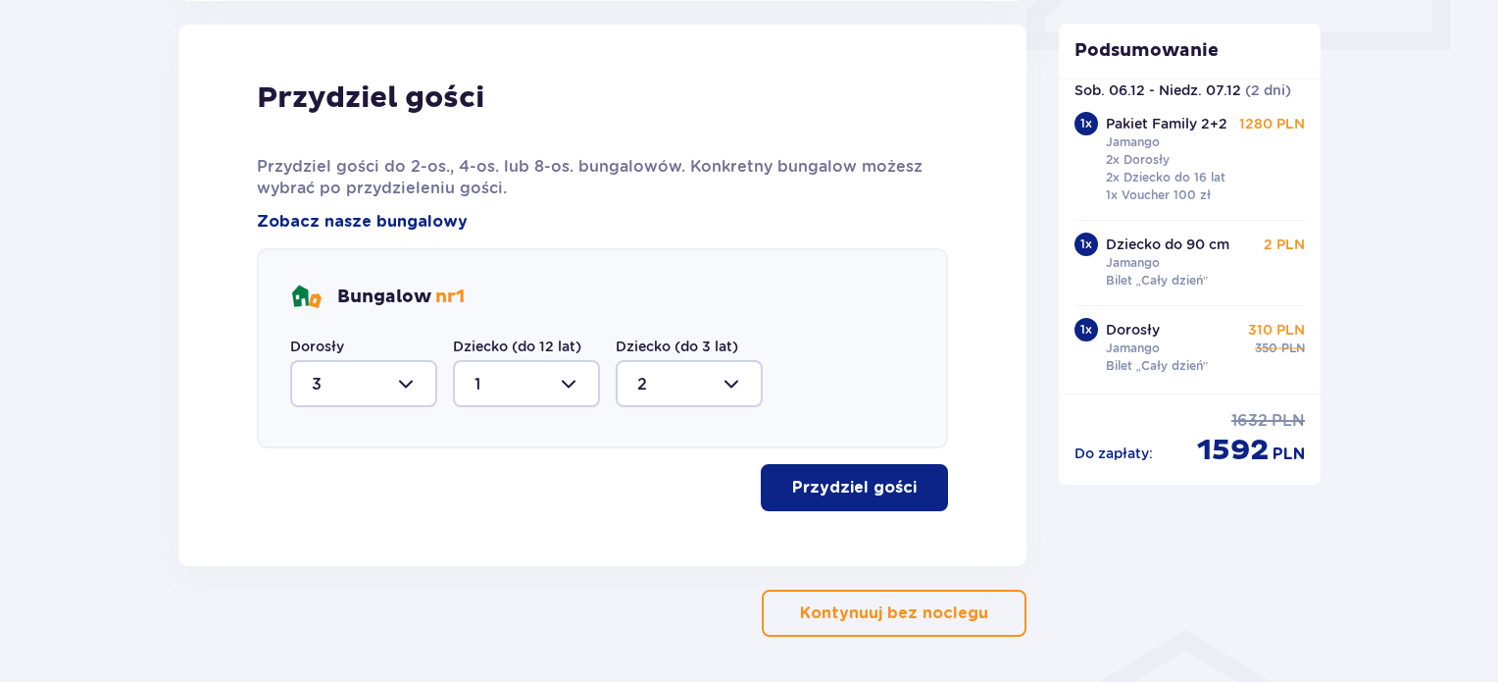
click at [887, 486] on p "Przydziel gości" at bounding box center [854, 488] width 125 height 22
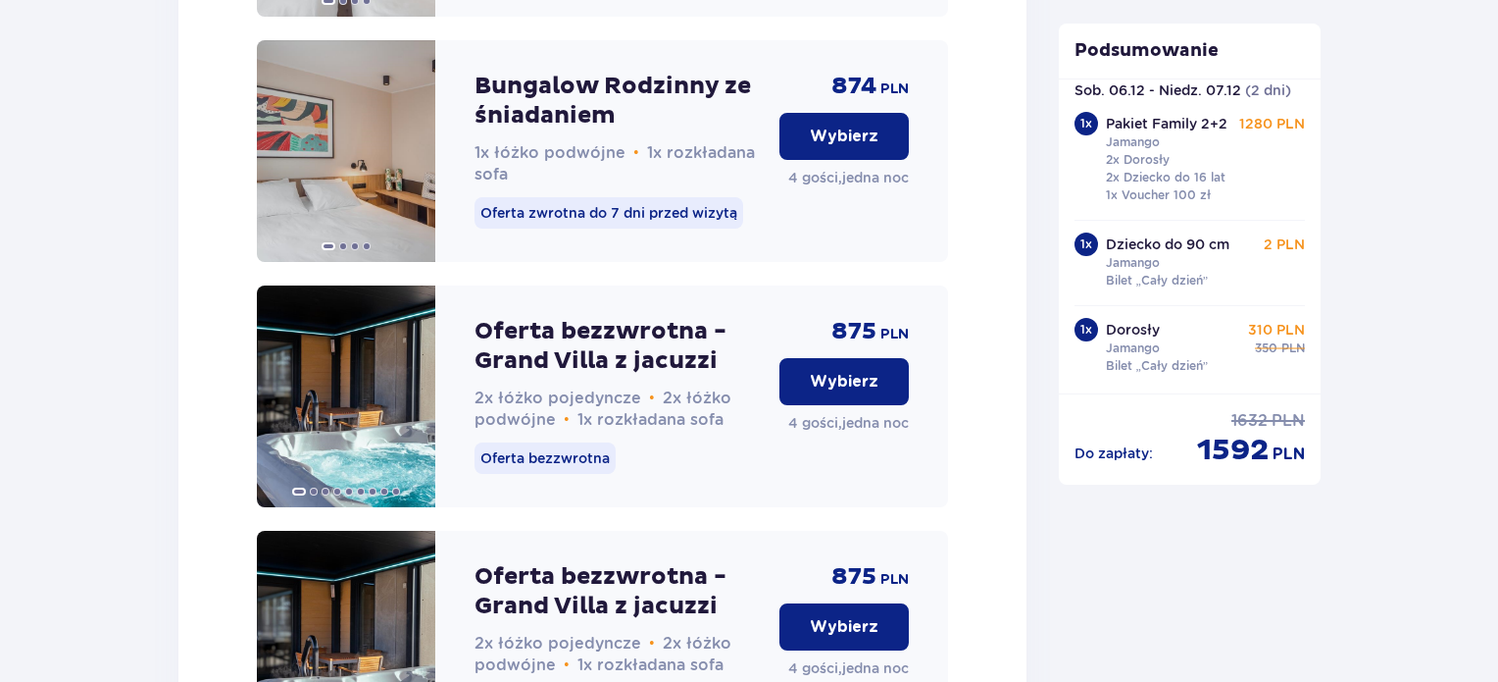
scroll to position [3586, 0]
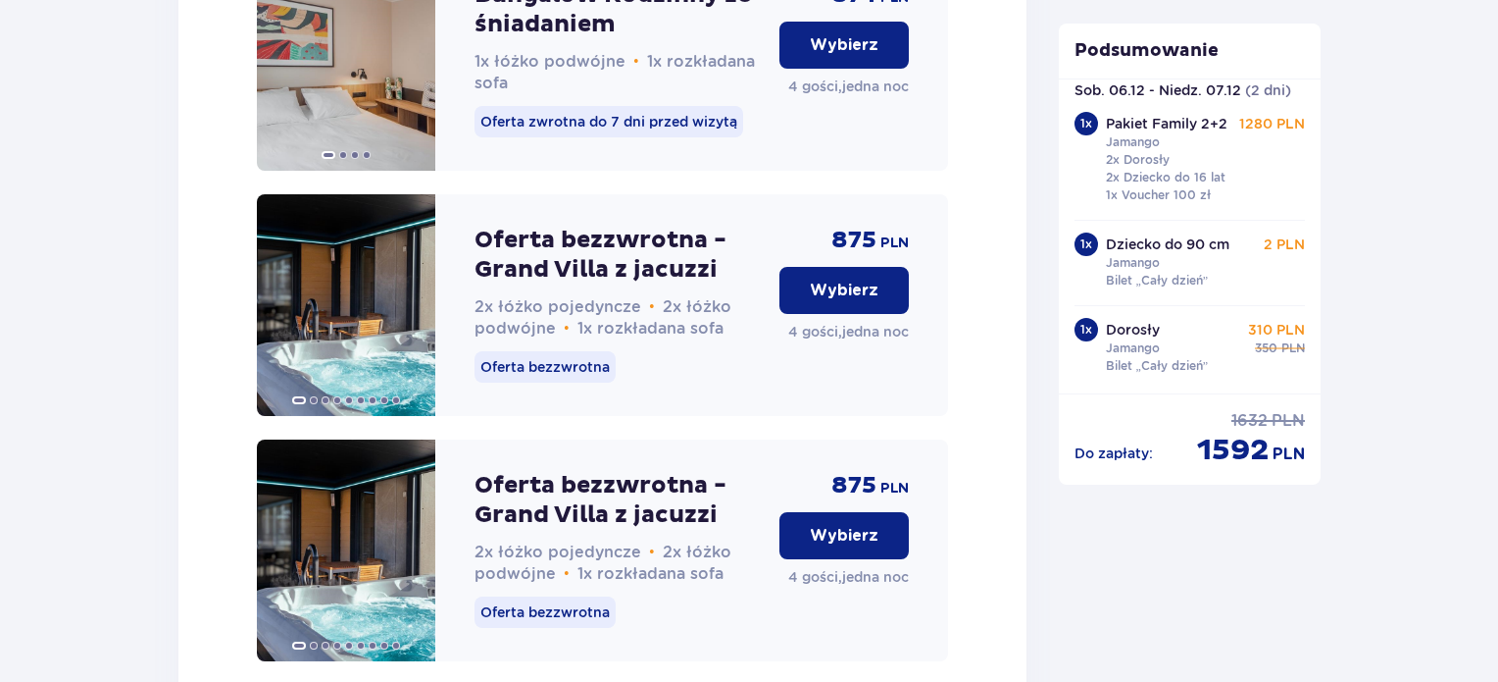
click at [855, 301] on p "Wybierz" at bounding box center [844, 290] width 69 height 22
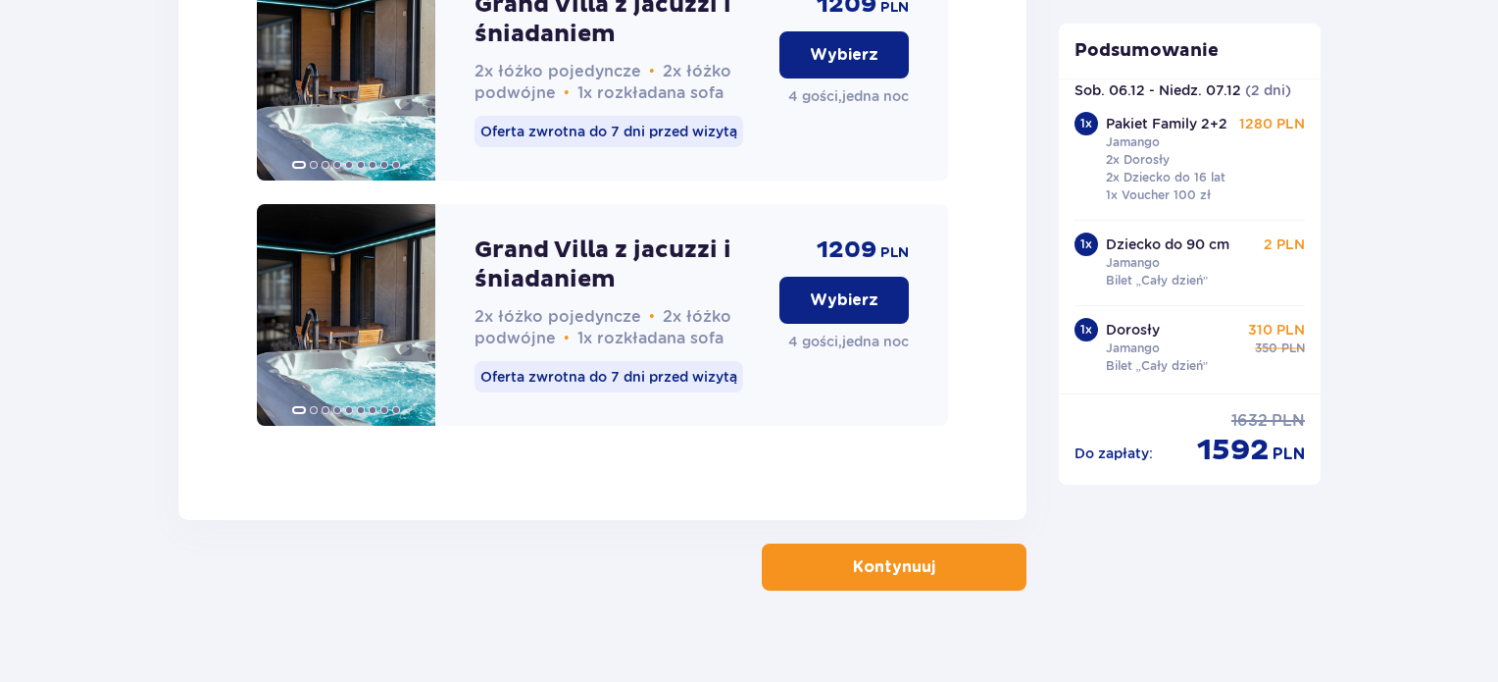
scroll to position [5355, 0]
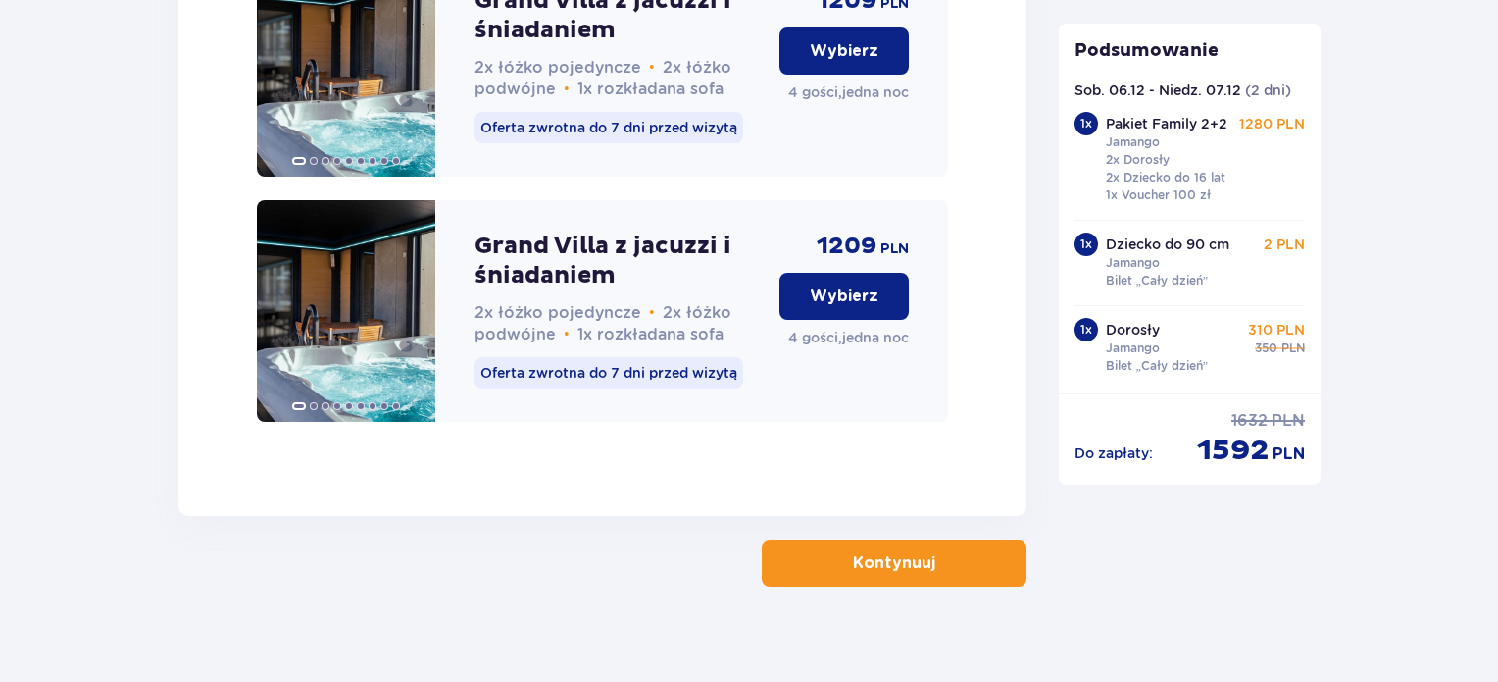
click at [900, 552] on p "Kontynuuj" at bounding box center [894, 563] width 82 height 22
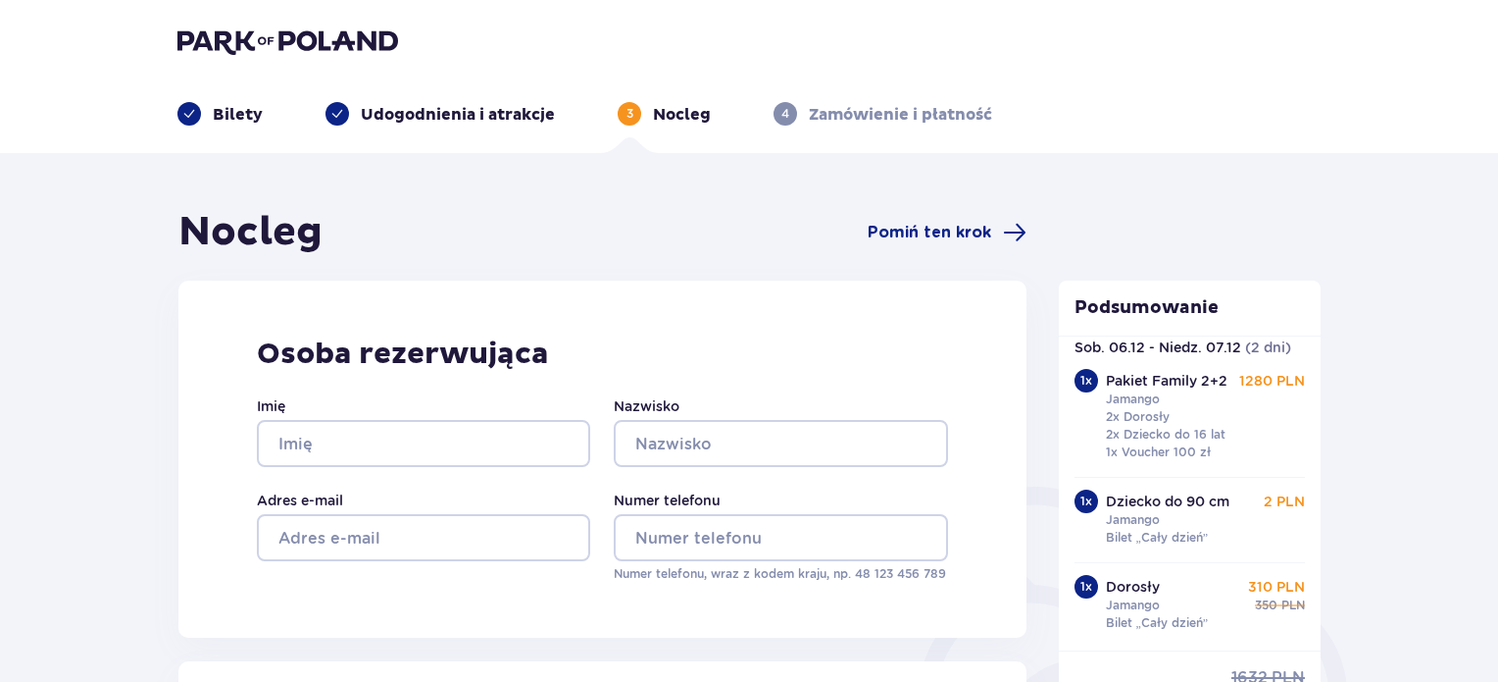
drag, startPoint x: 313, startPoint y: 26, endPoint x: 310, endPoint y: 42, distance: 16.0
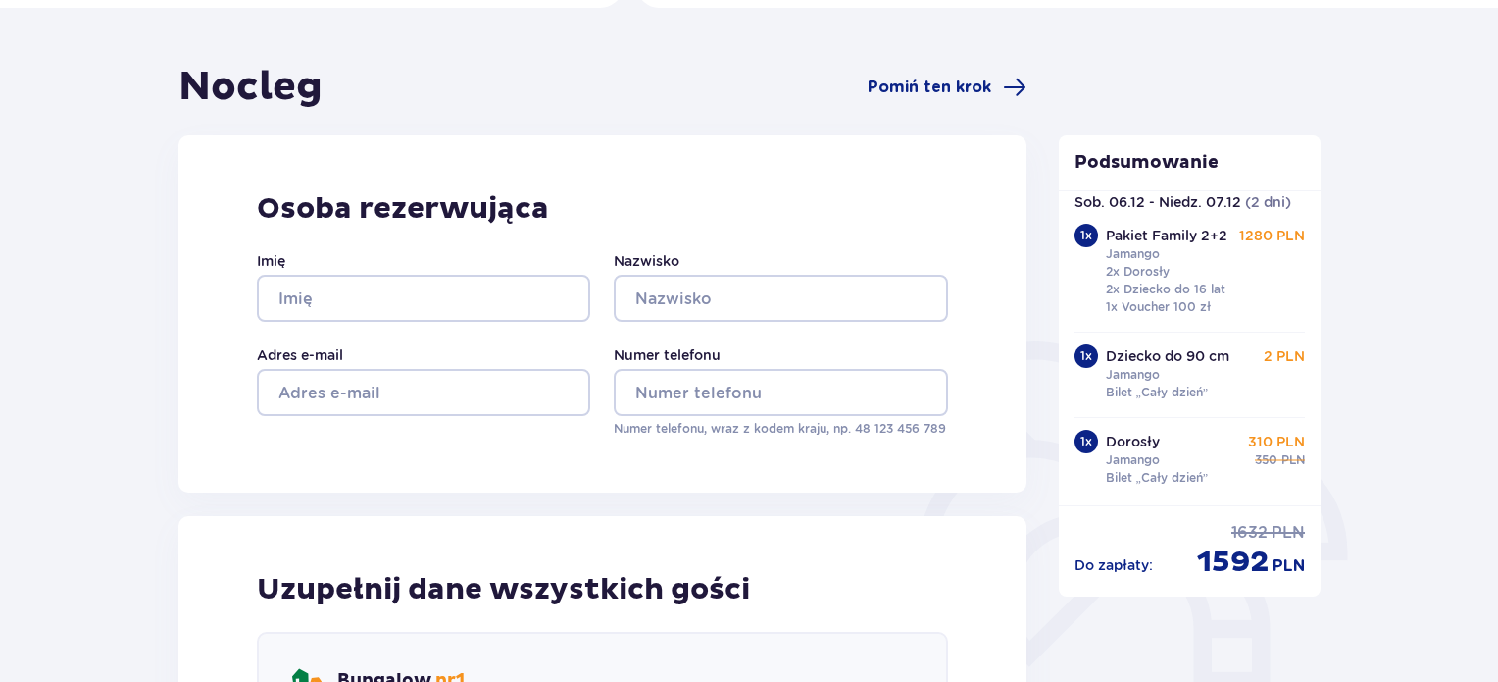
scroll to position [98, 0]
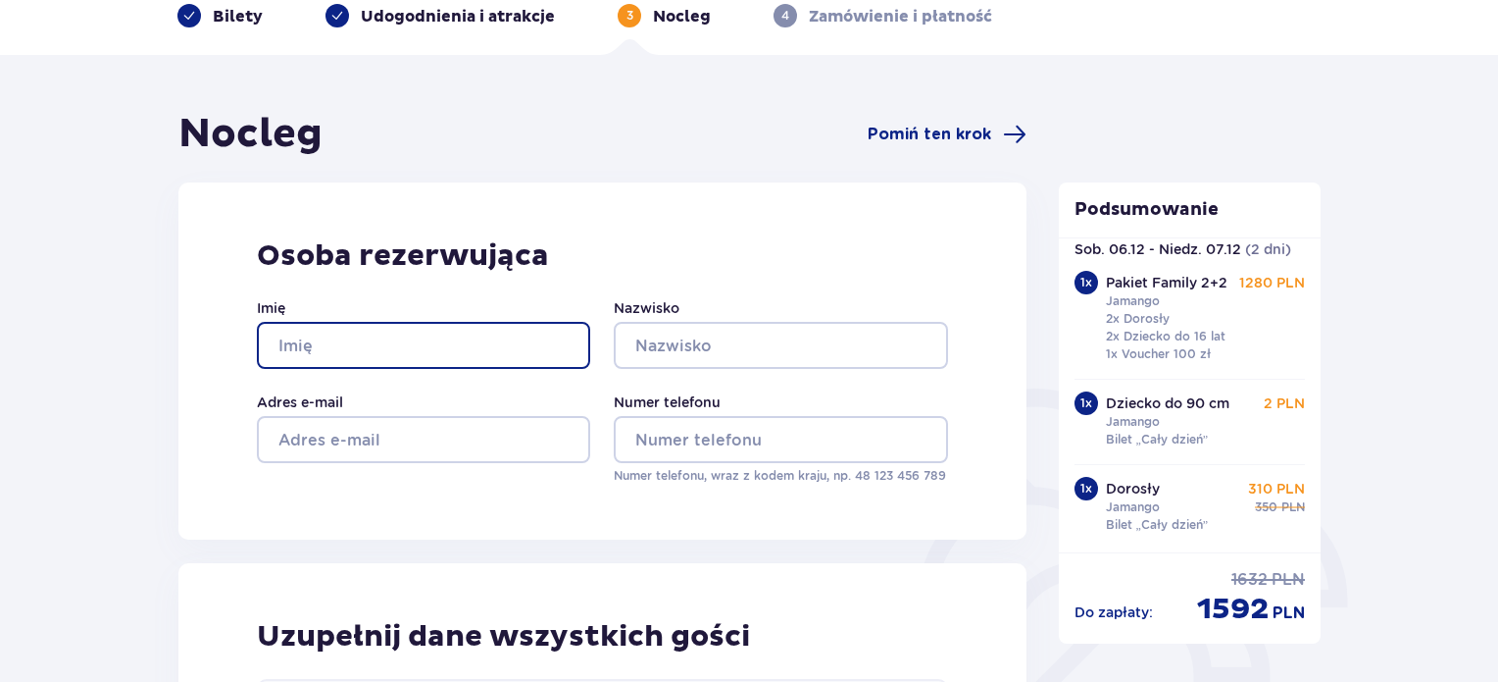
click at [363, 347] on input "Imię" at bounding box center [423, 345] width 333 height 47
type input "[PERSON_NAME]"
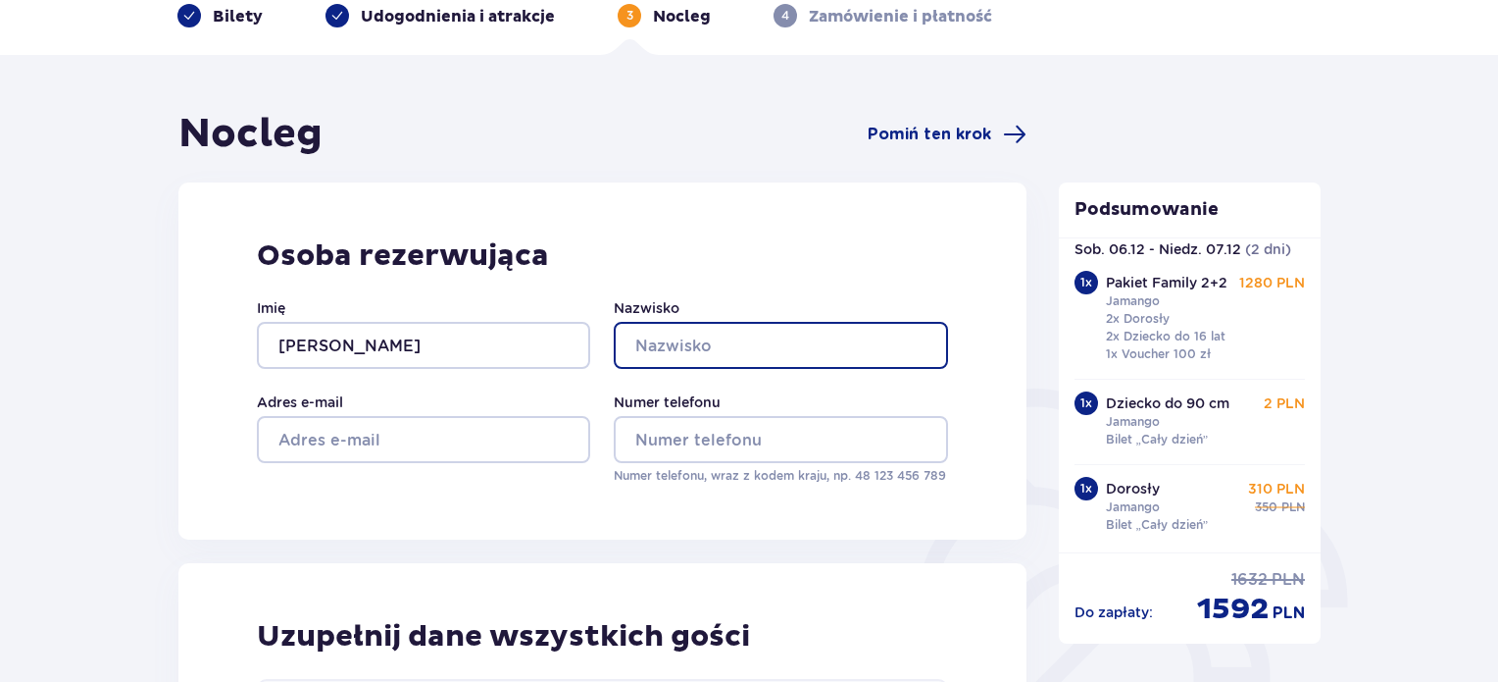
type input "[PERSON_NAME]"
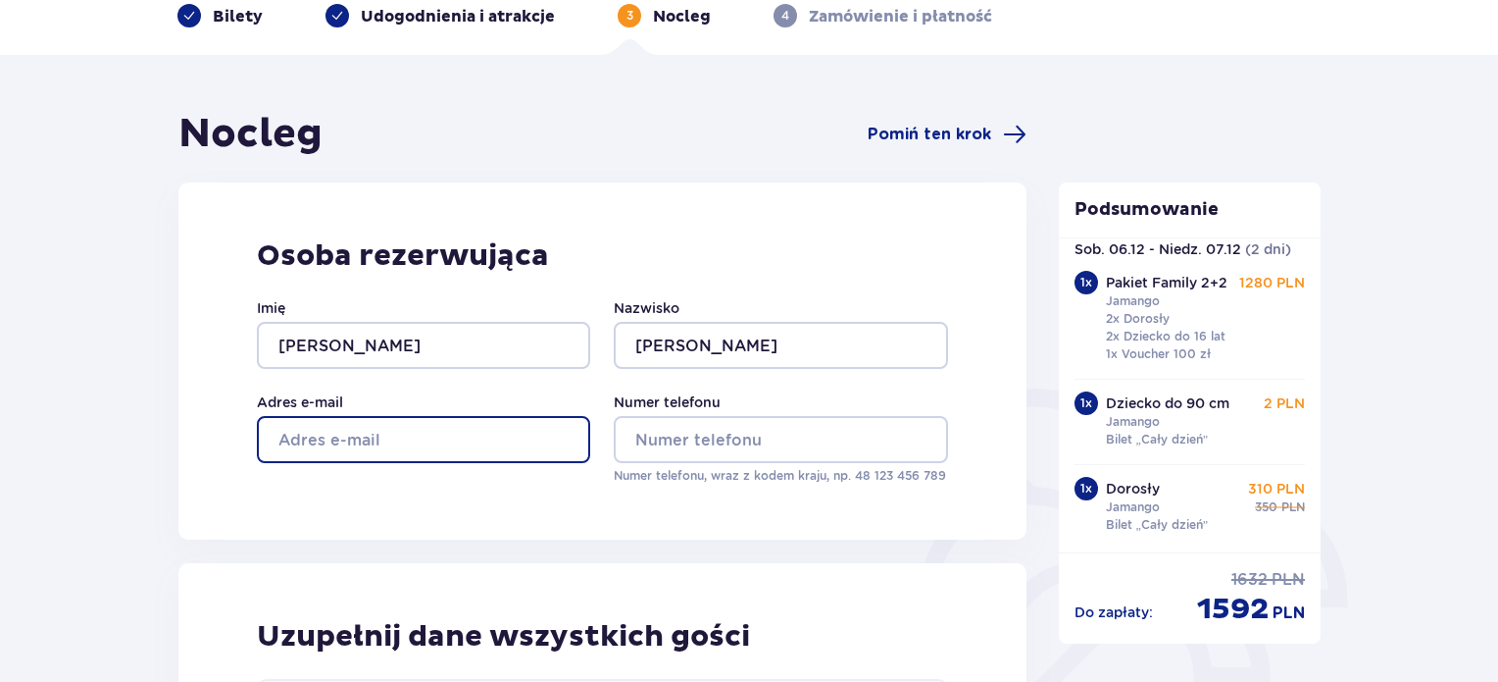
type input "[EMAIL_ADDRESS][DOMAIN_NAME]"
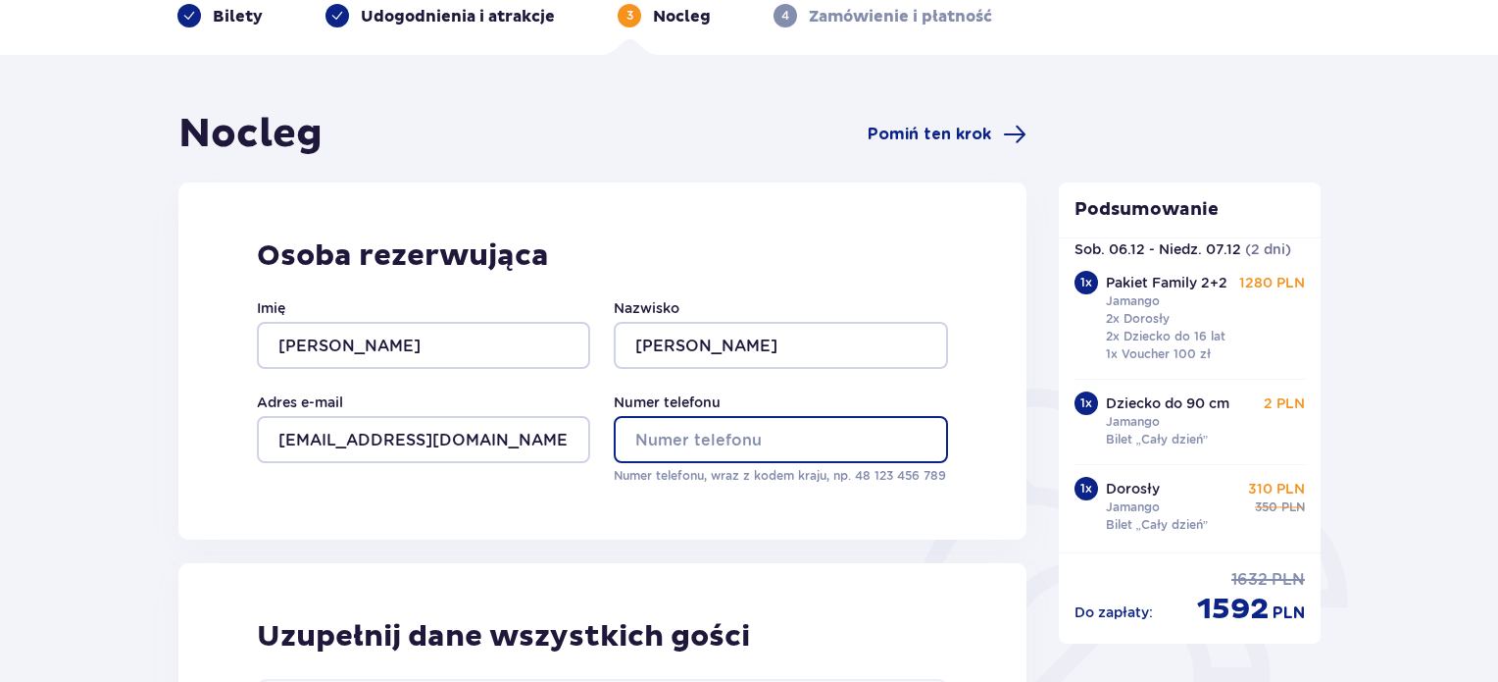
type input "790018315"
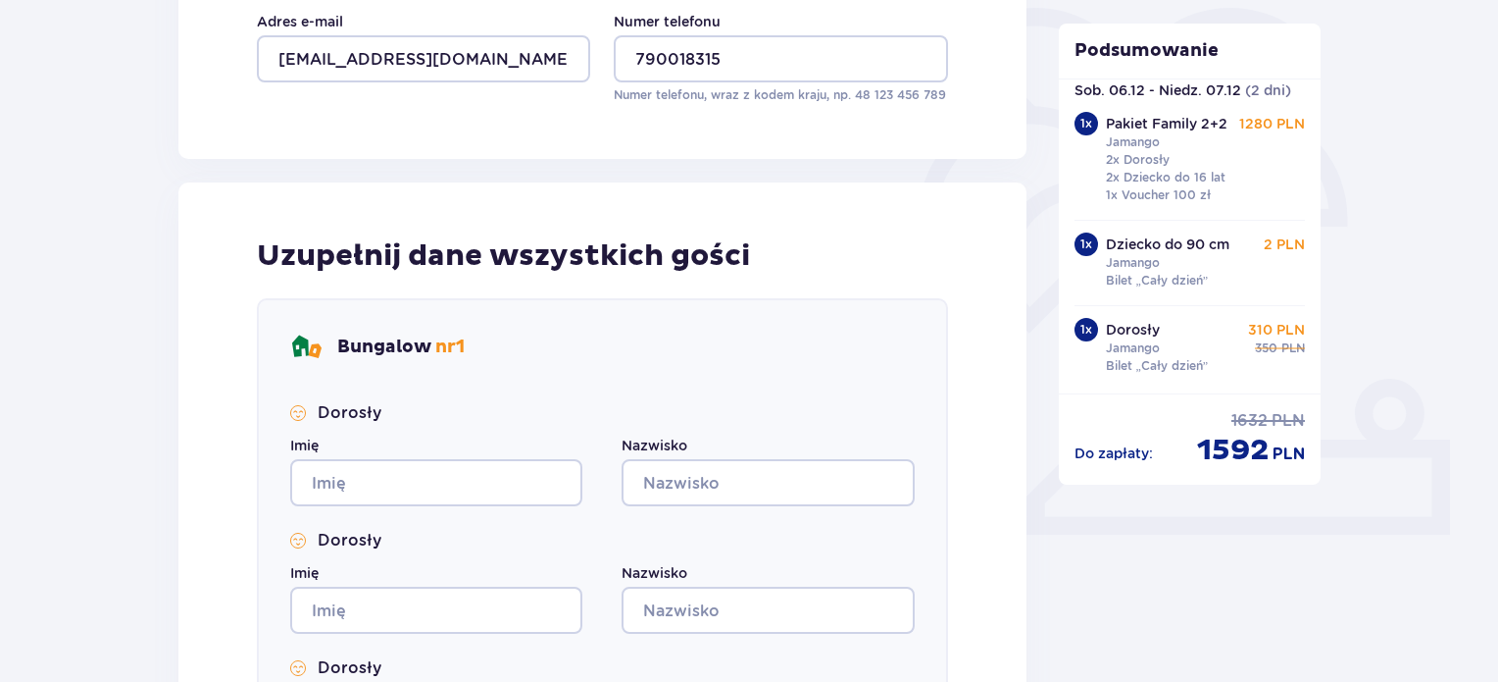
scroll to position [490, 0]
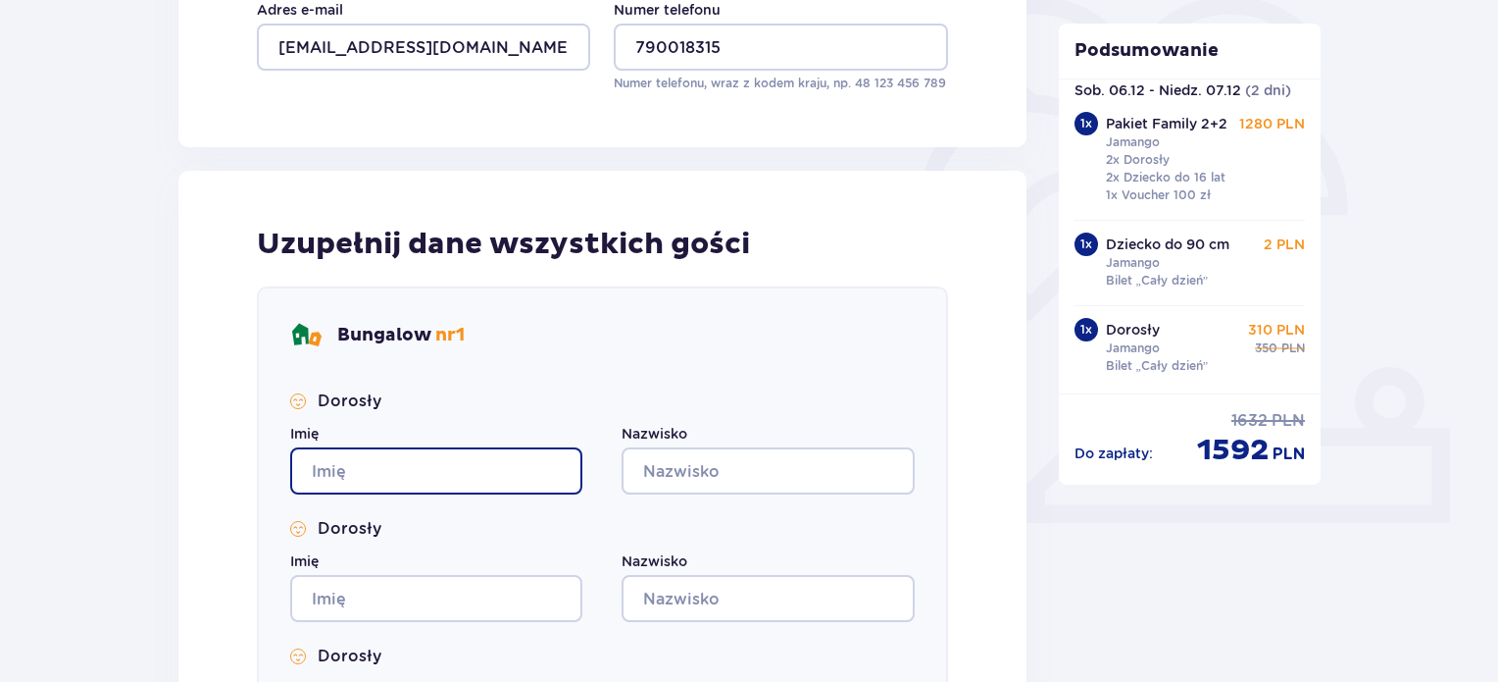
click at [414, 471] on input "Imię" at bounding box center [436, 470] width 292 height 47
click at [366, 479] on input "Imię" at bounding box center [436, 470] width 292 height 47
type input "[PERSON_NAME]"
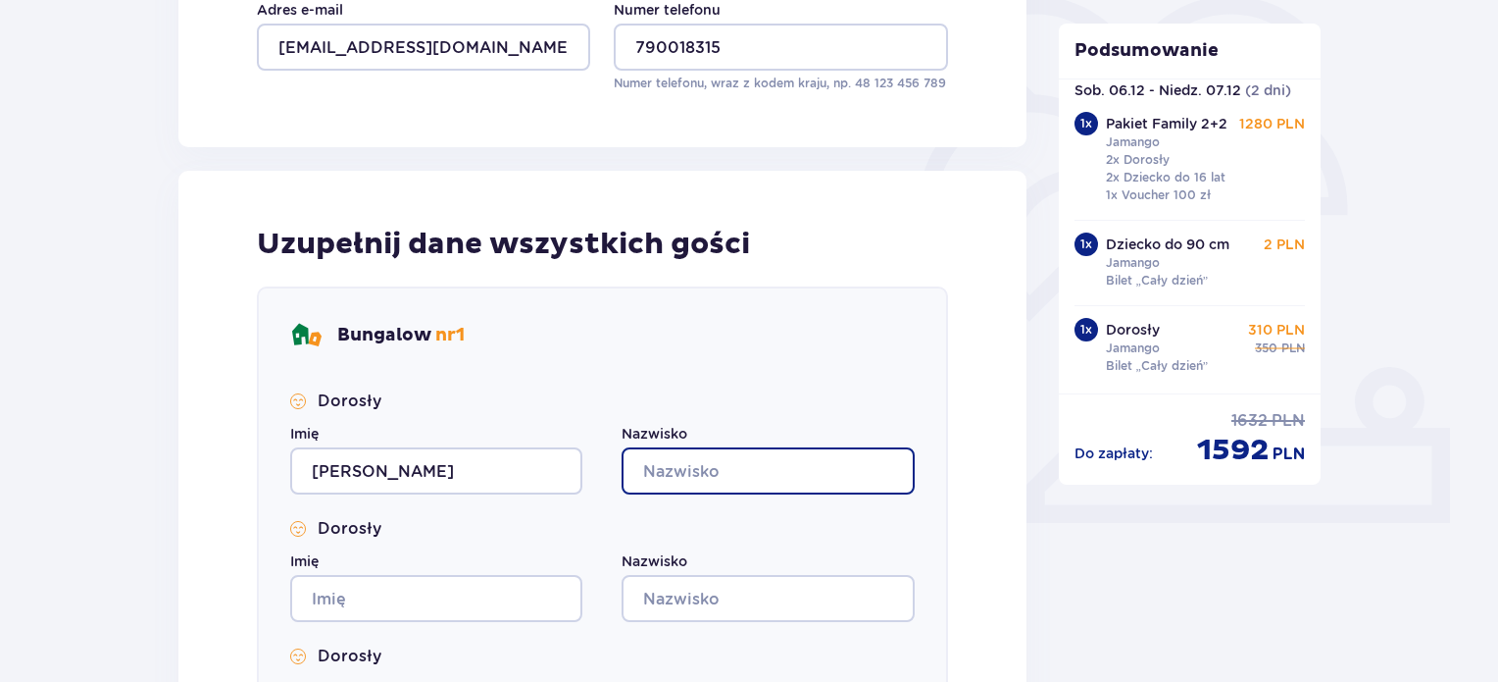
type input "[PERSON_NAME]"
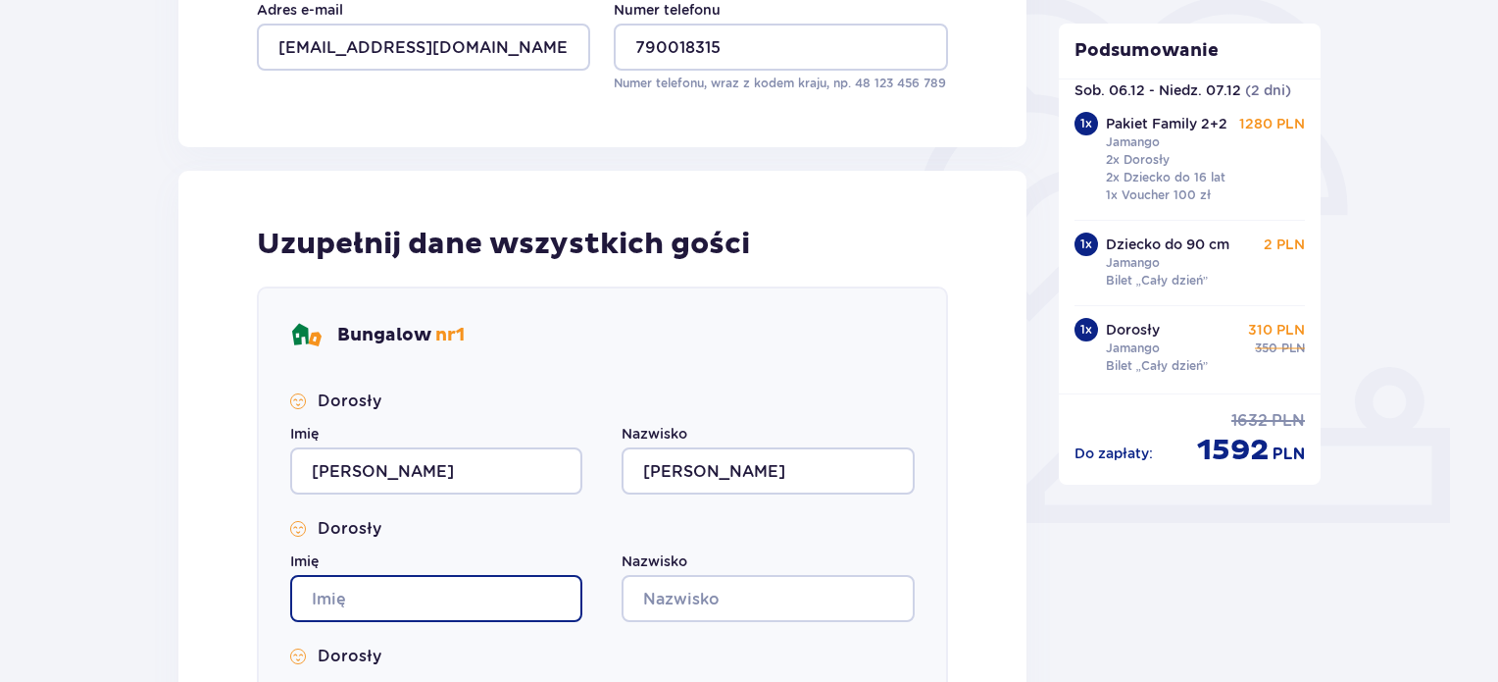
type input "[PERSON_NAME]"
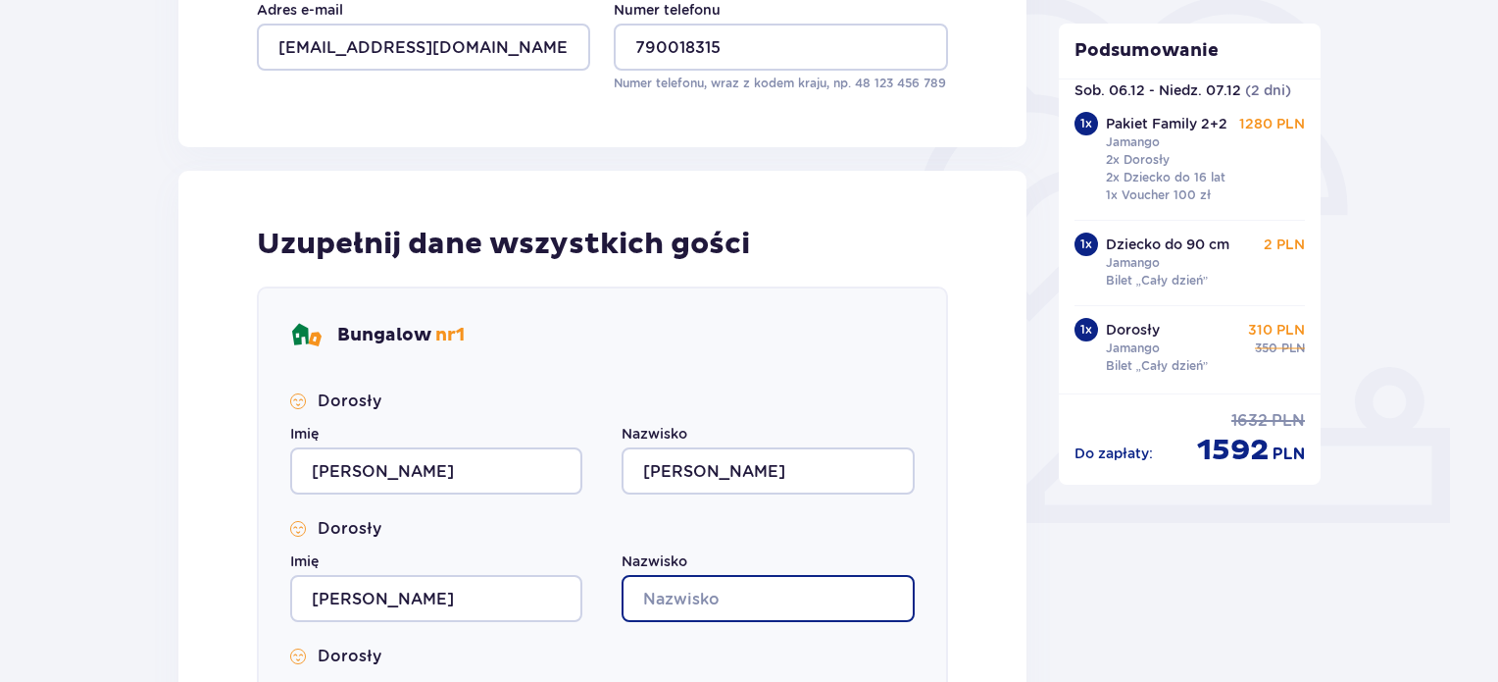
type input "[PERSON_NAME]"
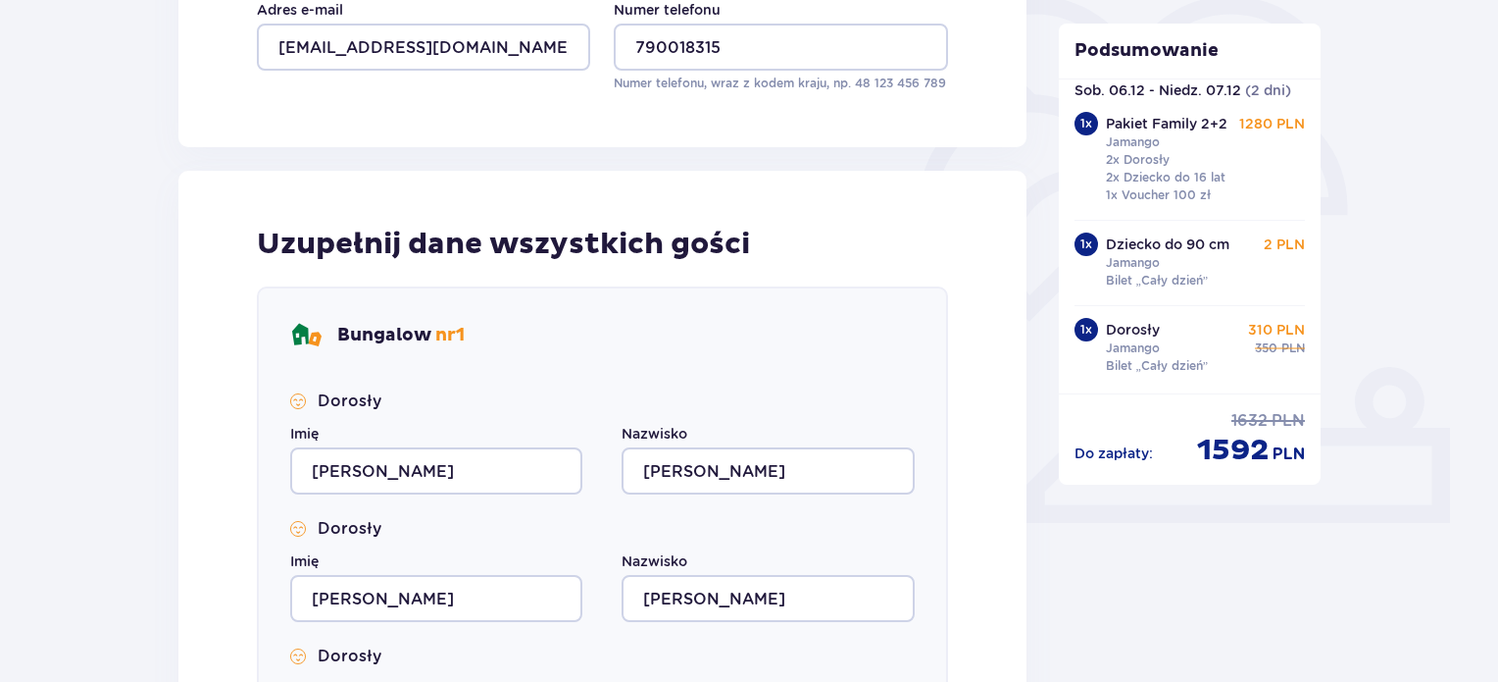
type input "[PERSON_NAME]"
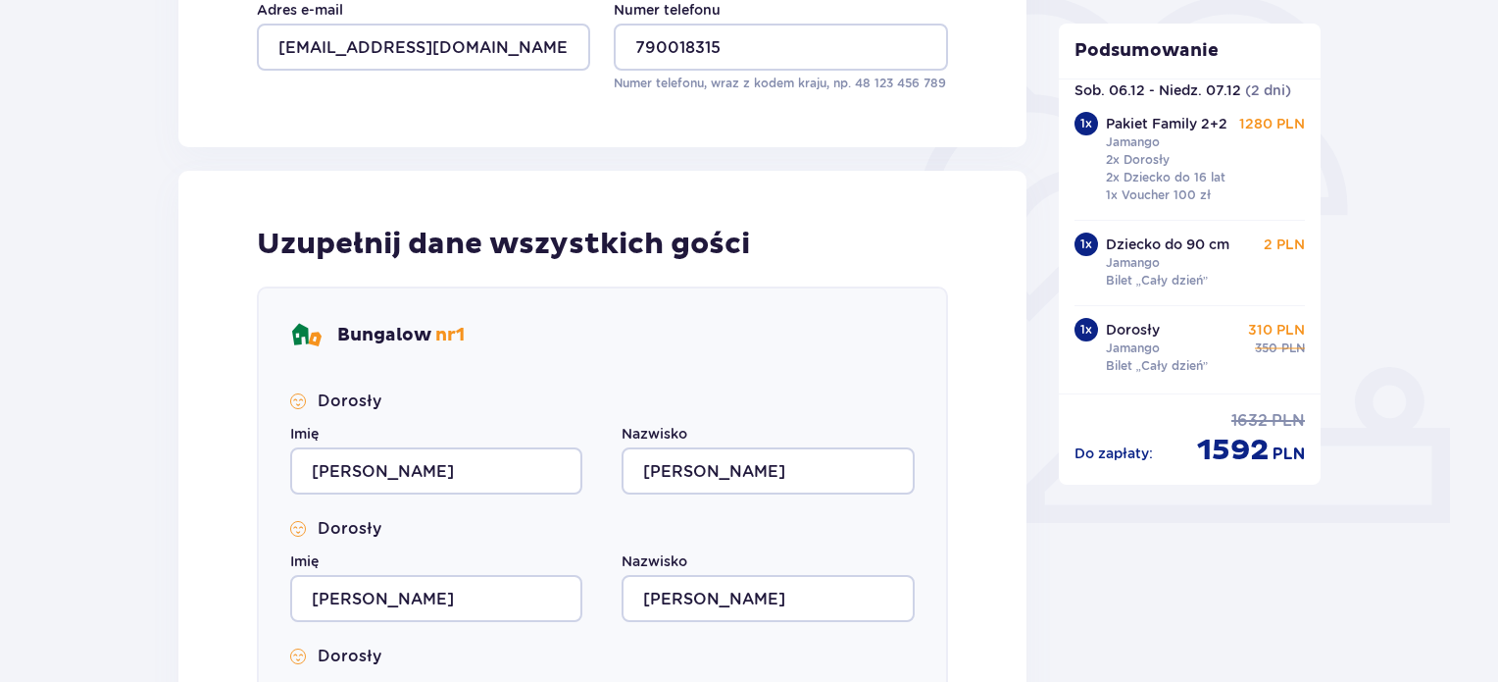
type input "[PERSON_NAME]"
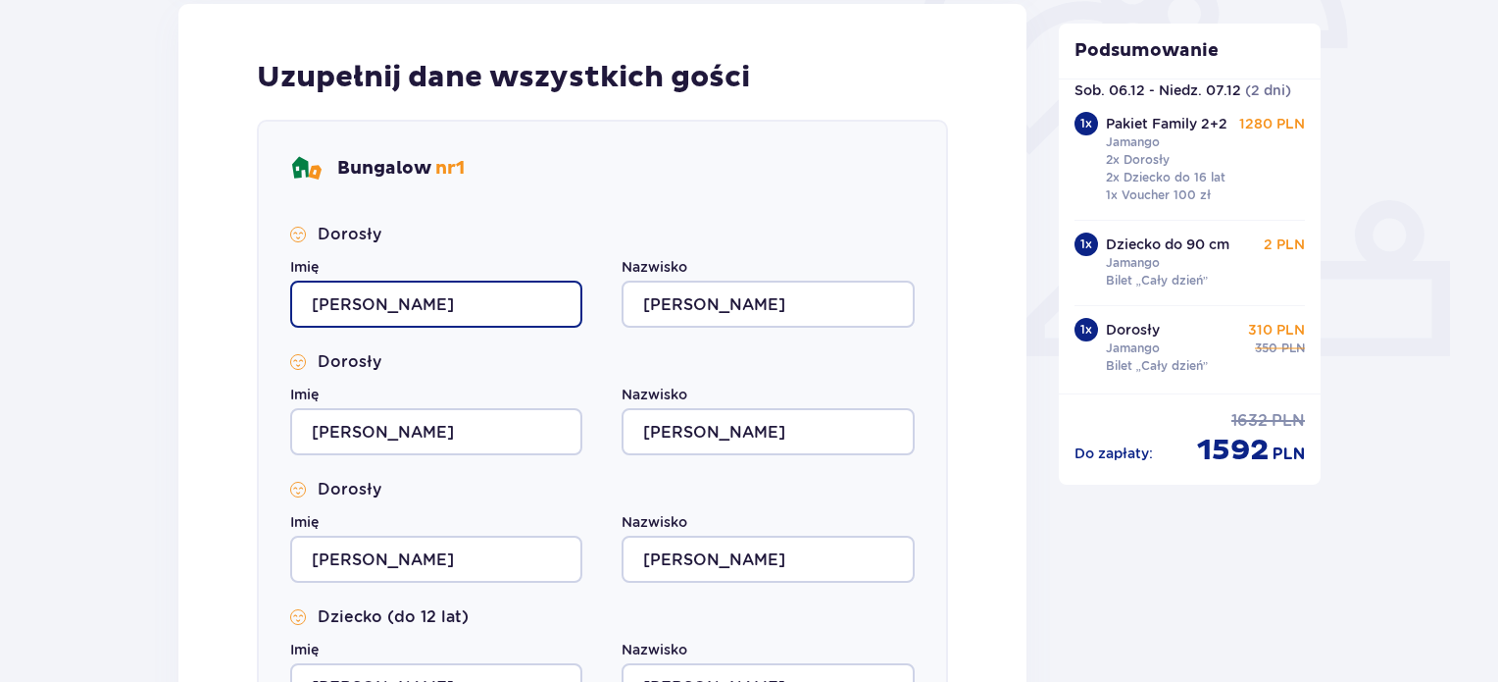
scroll to position [686, 0]
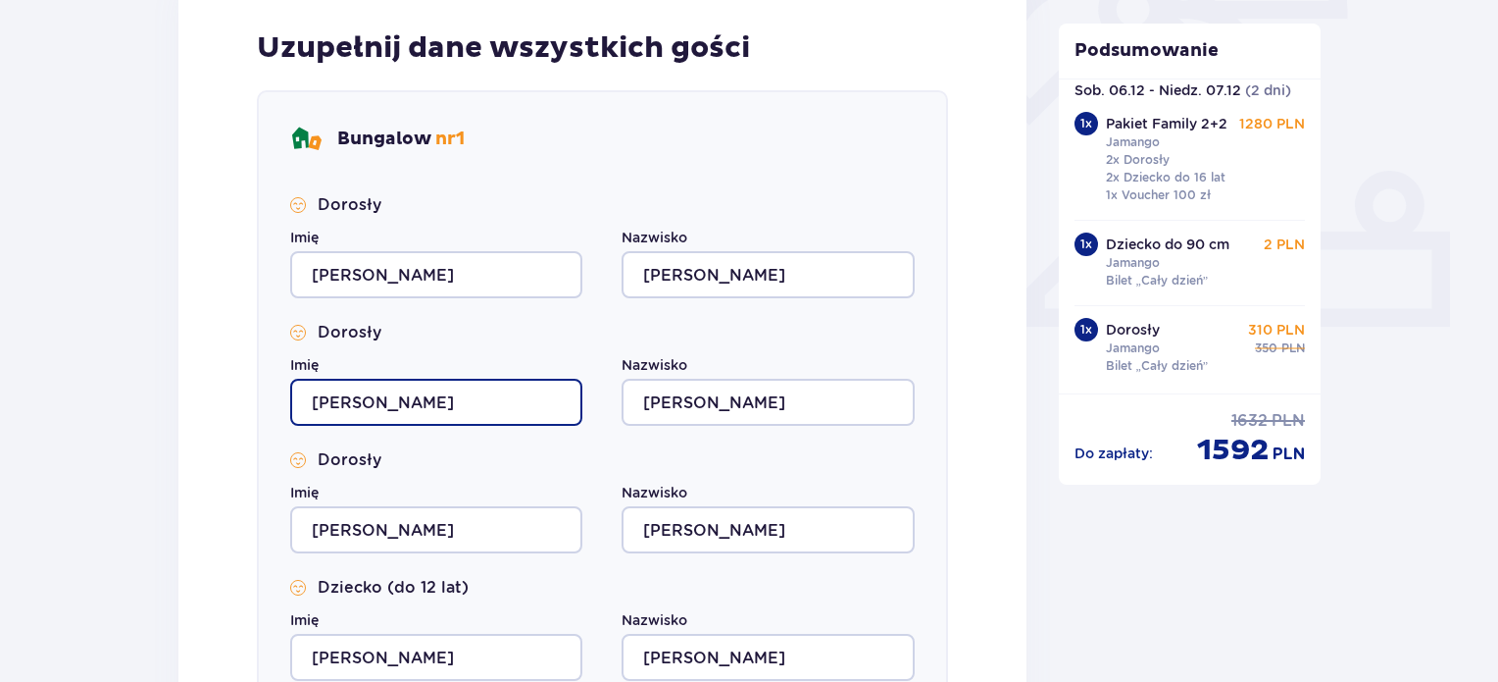
click at [462, 397] on input "[PERSON_NAME]" at bounding box center [436, 402] width 292 height 47
type input "M"
type input "Ewelina"
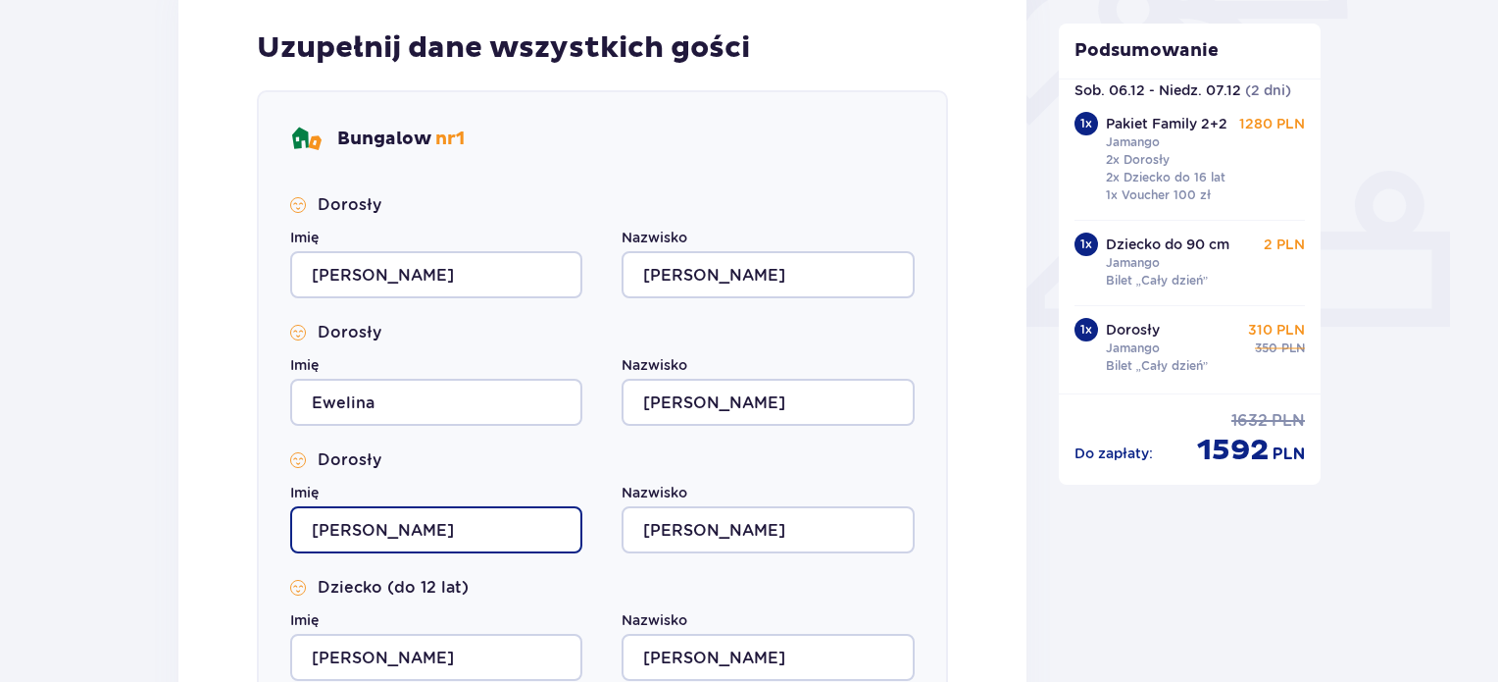
click at [329, 541] on input "[PERSON_NAME]" at bounding box center [436, 529] width 292 height 47
click at [417, 529] on input "[PERSON_NAME]" at bounding box center [436, 529] width 292 height 47
type input "M"
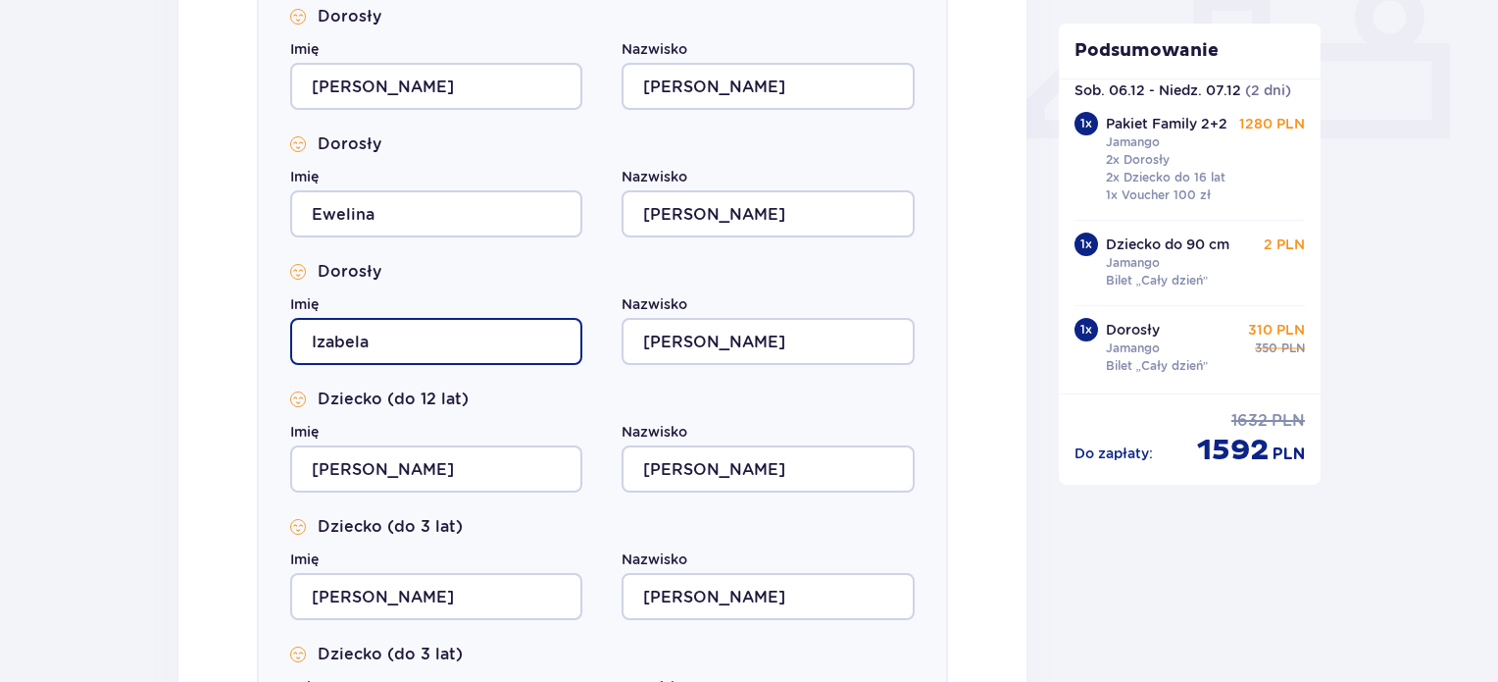
scroll to position [883, 0]
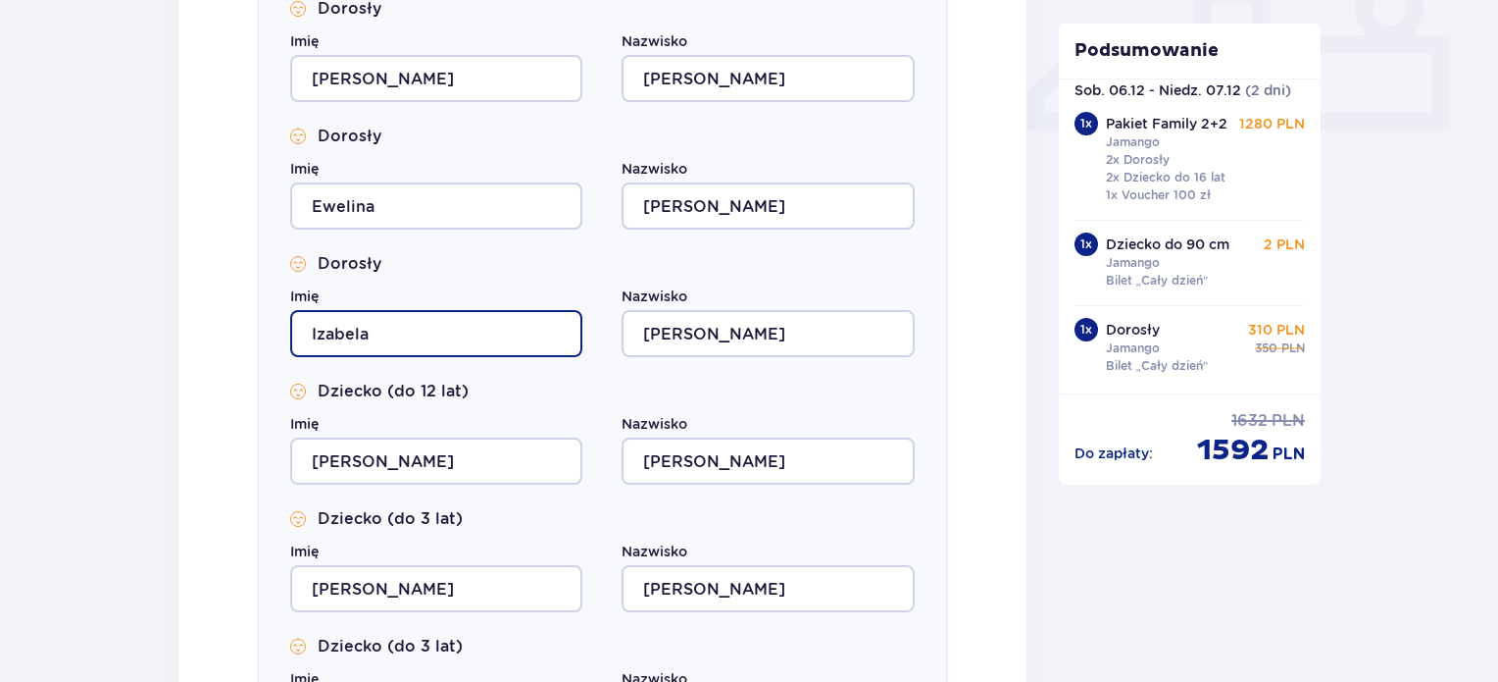
type input "Izabela"
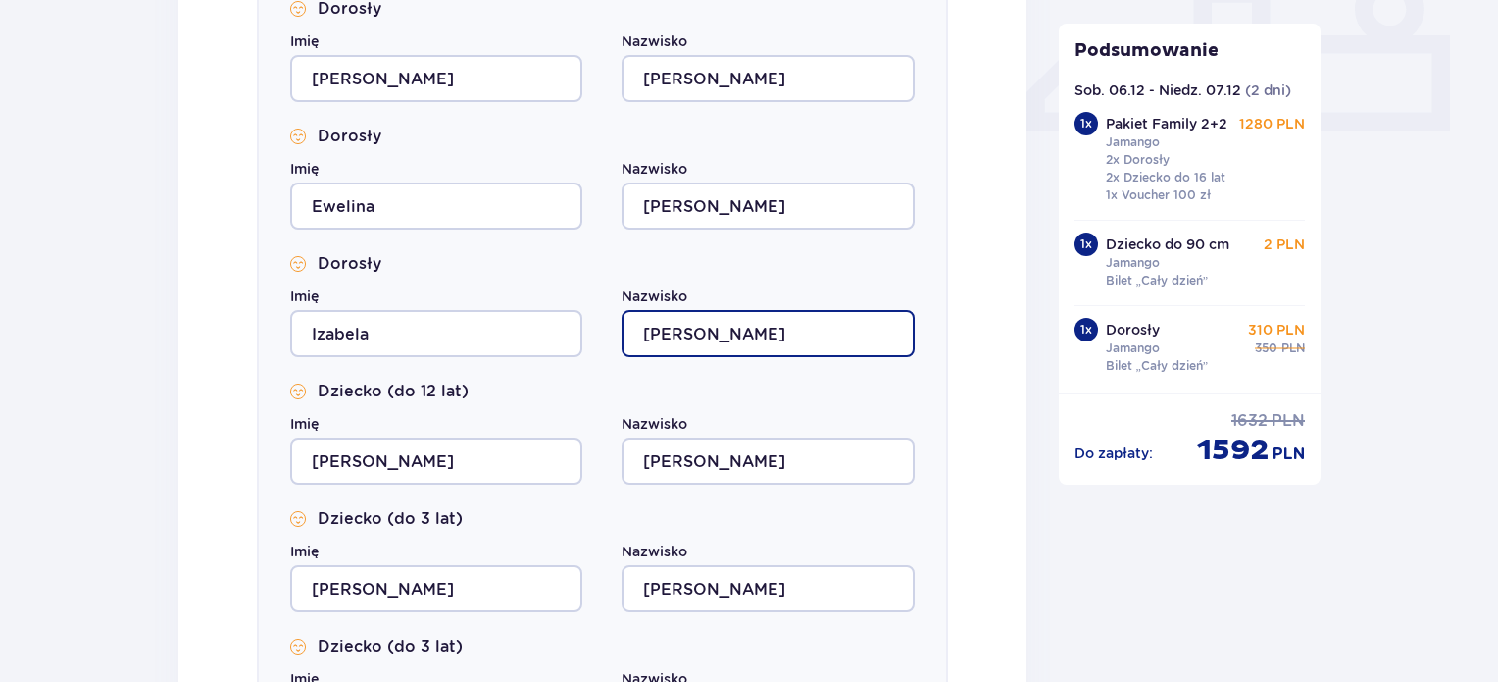
click at [732, 331] on input "[PERSON_NAME]" at bounding box center [768, 333] width 292 height 47
type input "P"
type input "Sumowska"
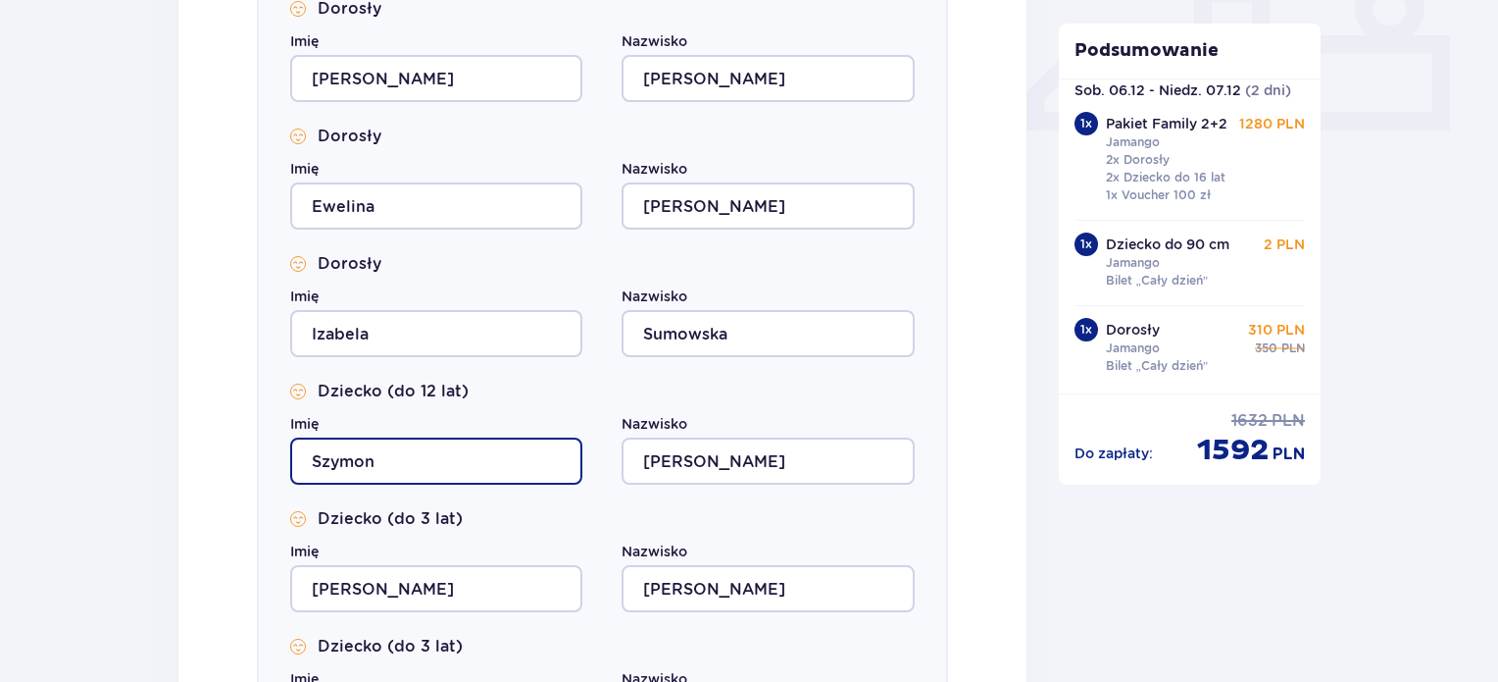
type input "Szymon"
click at [393, 556] on div "Imię Marcin" at bounding box center [436, 576] width 292 height 71
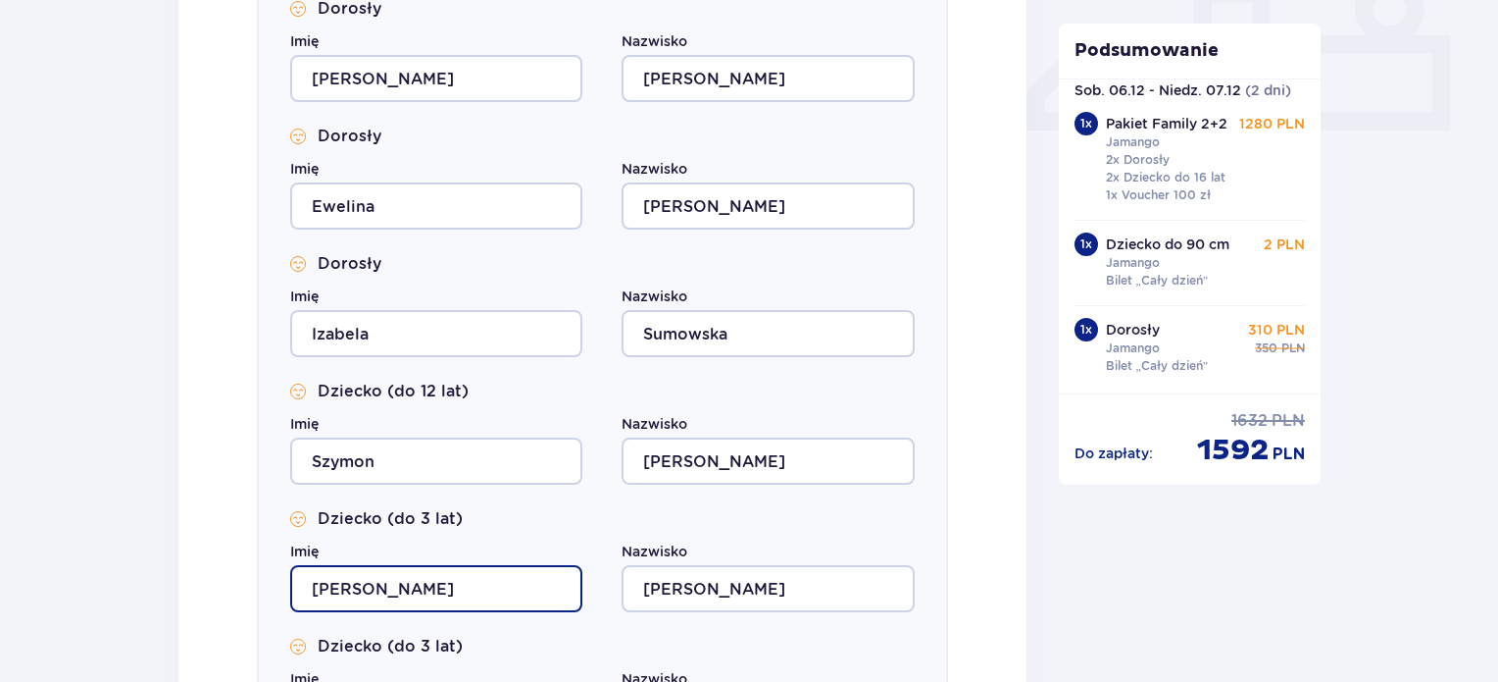
click at [404, 570] on input "[PERSON_NAME]" at bounding box center [436, 588] width 292 height 47
drag, startPoint x: 376, startPoint y: 586, endPoint x: 196, endPoint y: 591, distance: 179.5
click at [196, 591] on div "Uzupełnij dane wszystkich gości Bungalow nr 1 Dorosły Imię [PERSON_NAME] [PERSO…" at bounding box center [602, 306] width 848 height 1057
type input "Zuzanna"
click at [196, 591] on div "Uzupełnij dane wszystkich gości Bungalow nr 1 Dorosły Imię [PERSON_NAME] [PERSO…" at bounding box center [602, 306] width 848 height 1057
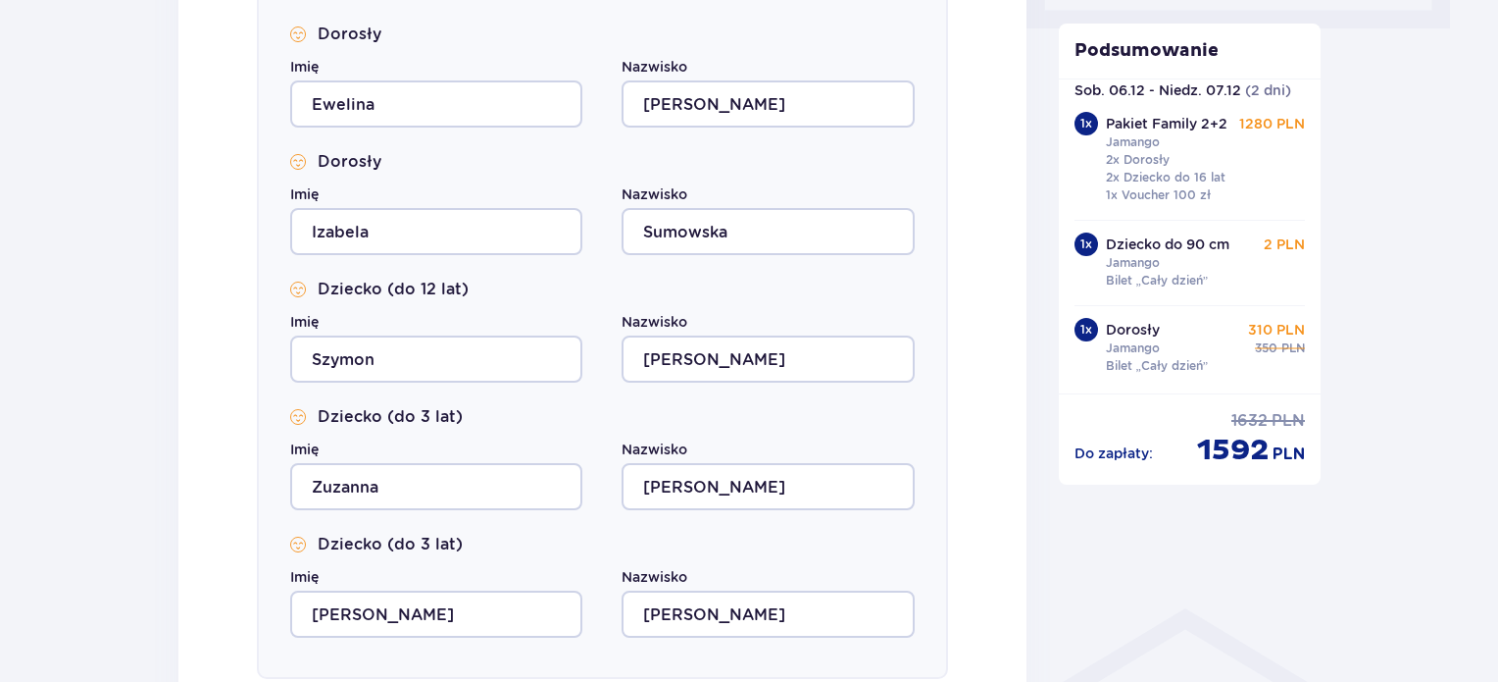
scroll to position [1079, 0]
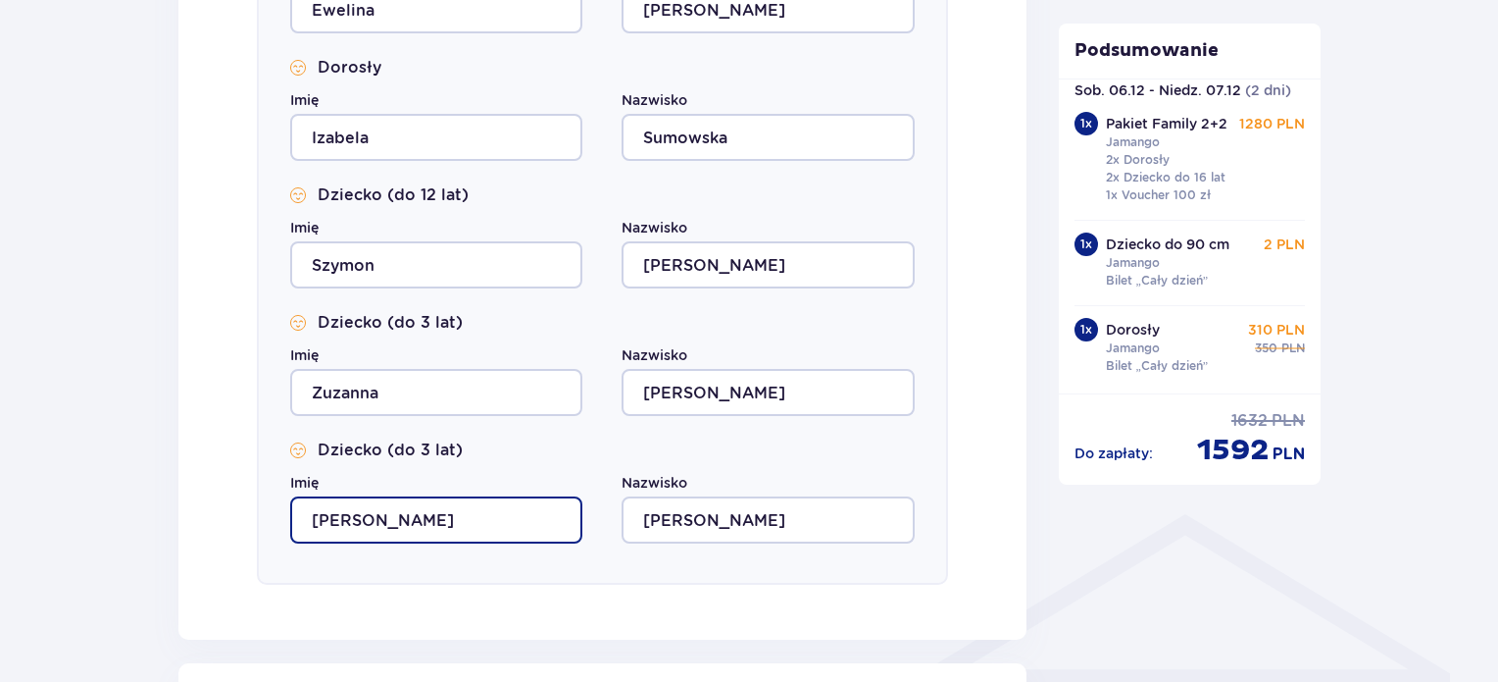
click at [384, 525] on input "[PERSON_NAME]" at bounding box center [436, 519] width 292 height 47
type input "M"
type input "[PERSON_NAME]"
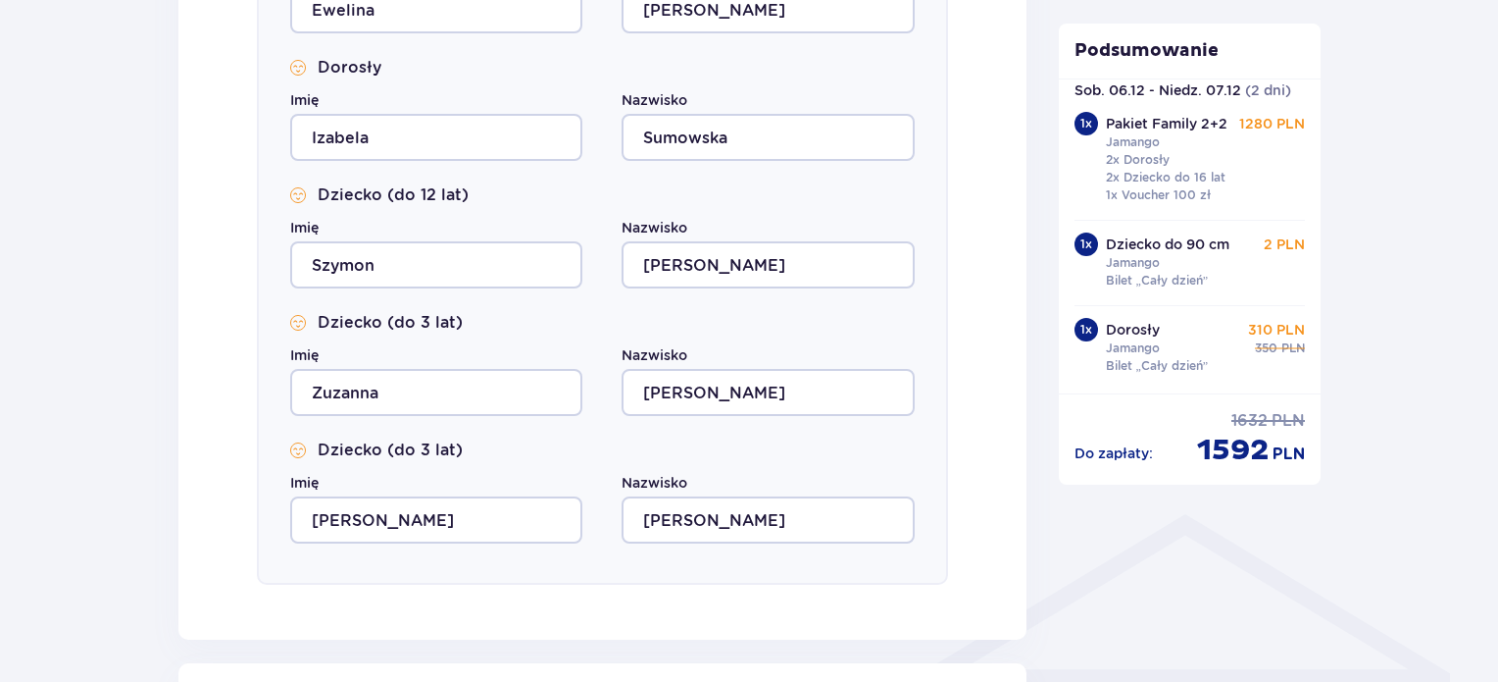
click at [247, 466] on div "Uzupełnij dane wszystkich gości Bungalow nr 1 Dorosły Imię [PERSON_NAME] [PERSO…" at bounding box center [602, 110] width 848 height 1057
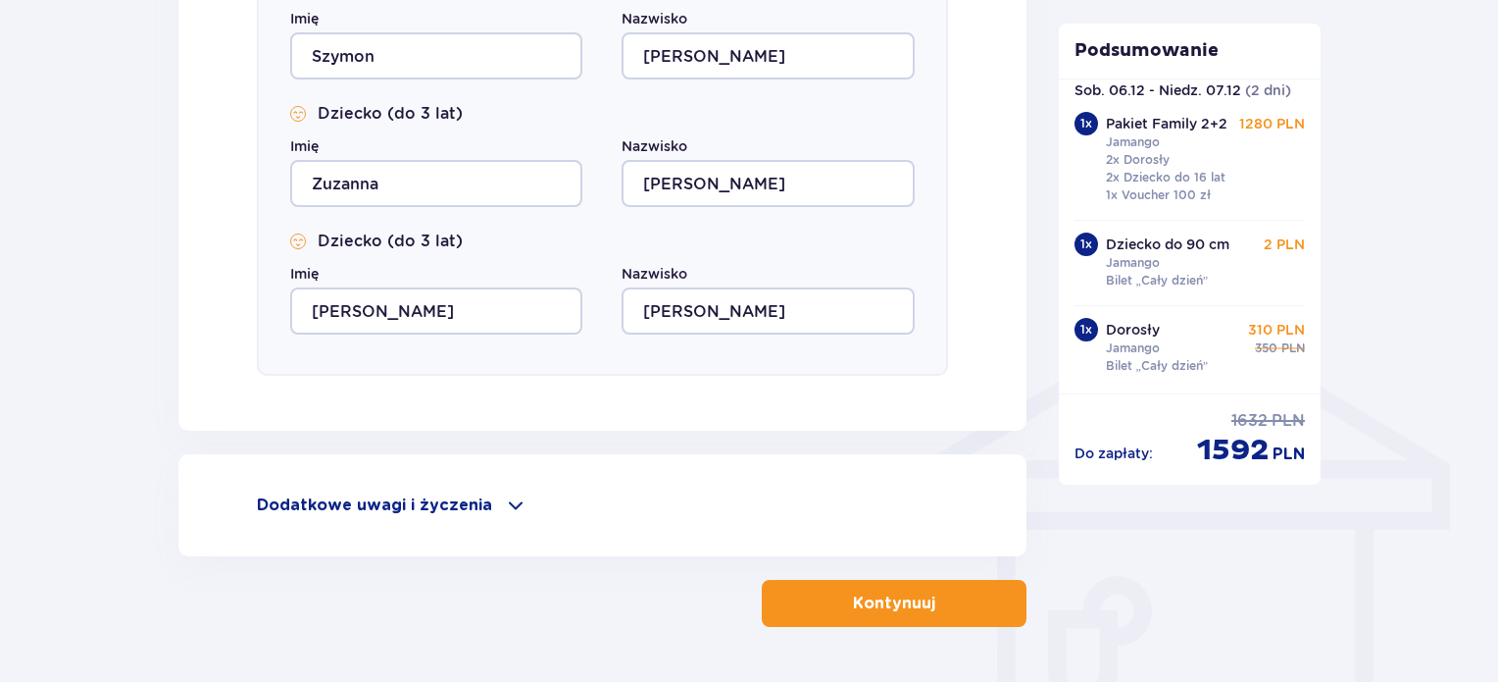
scroll to position [1349, 0]
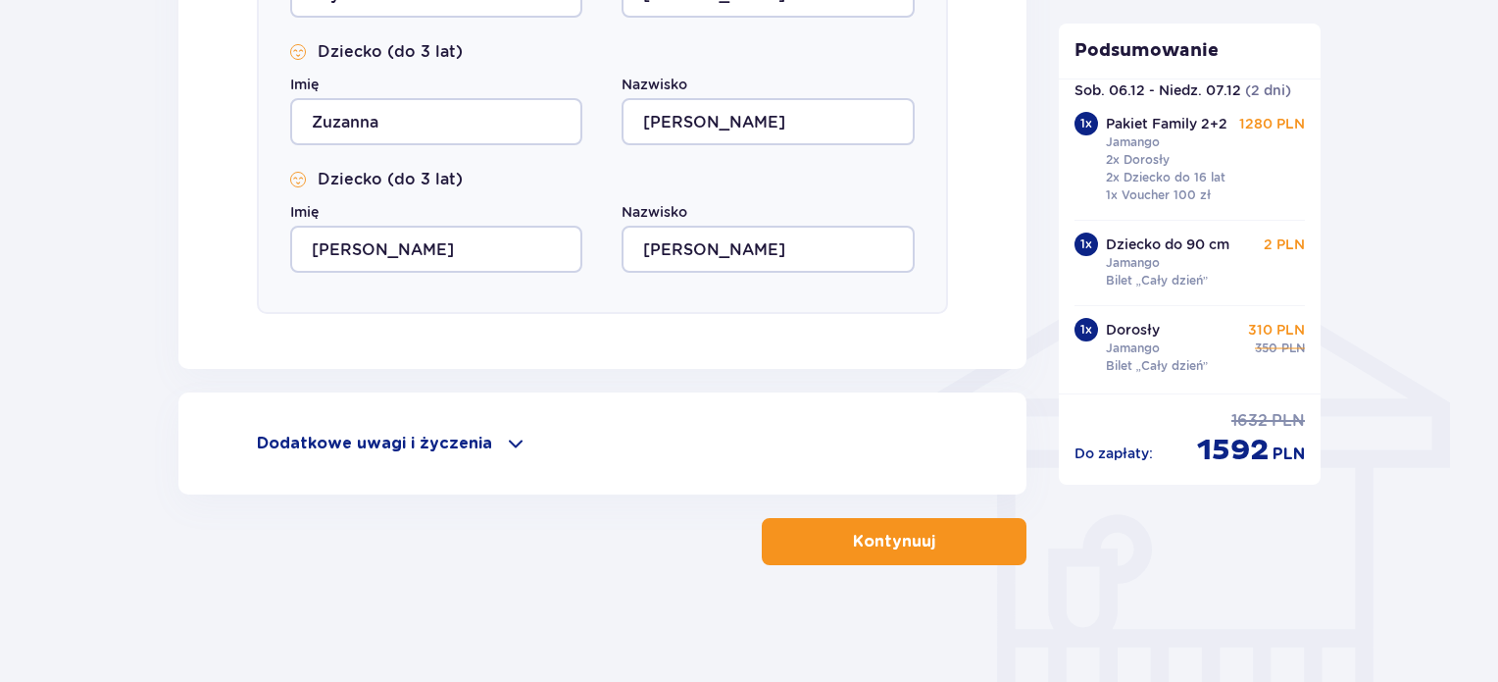
click at [875, 551] on p "Kontynuuj" at bounding box center [894, 542] width 82 height 22
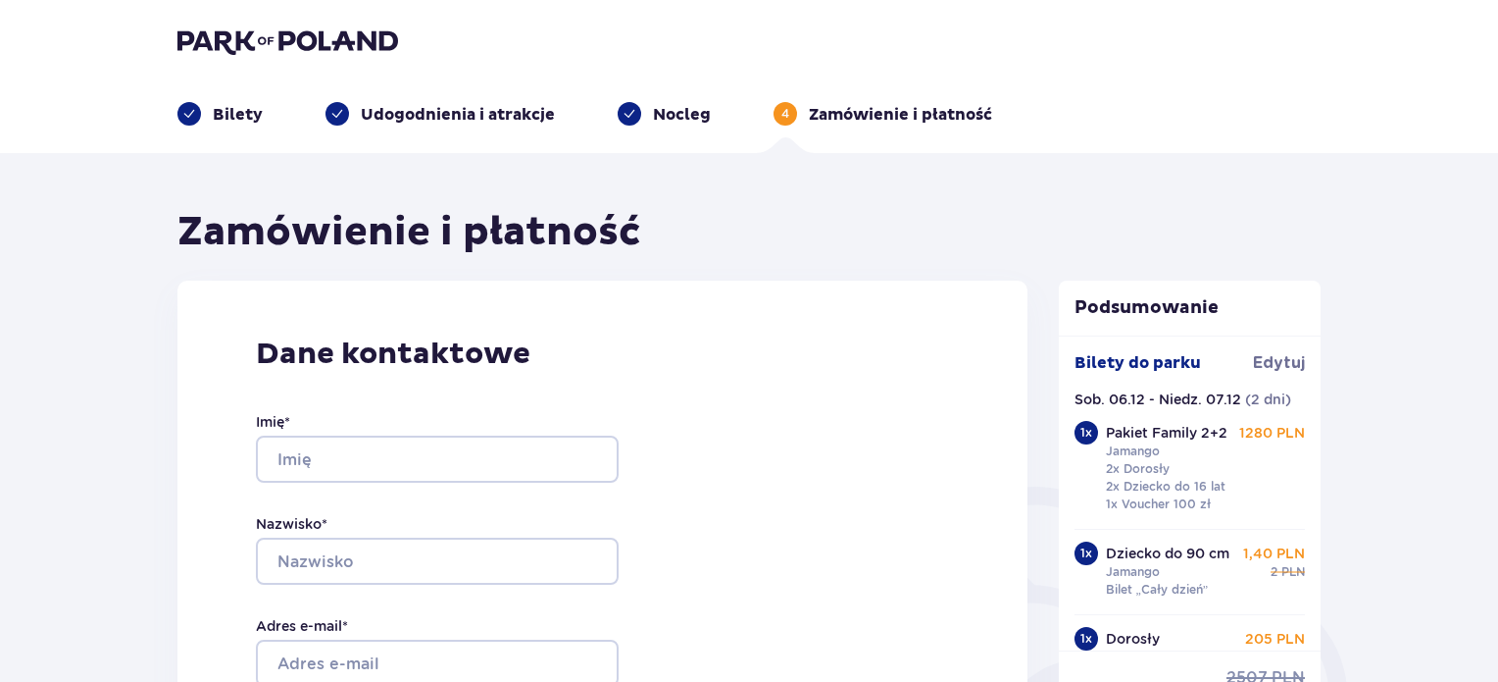
click at [238, 118] on p "Bilety" at bounding box center [238, 115] width 50 height 22
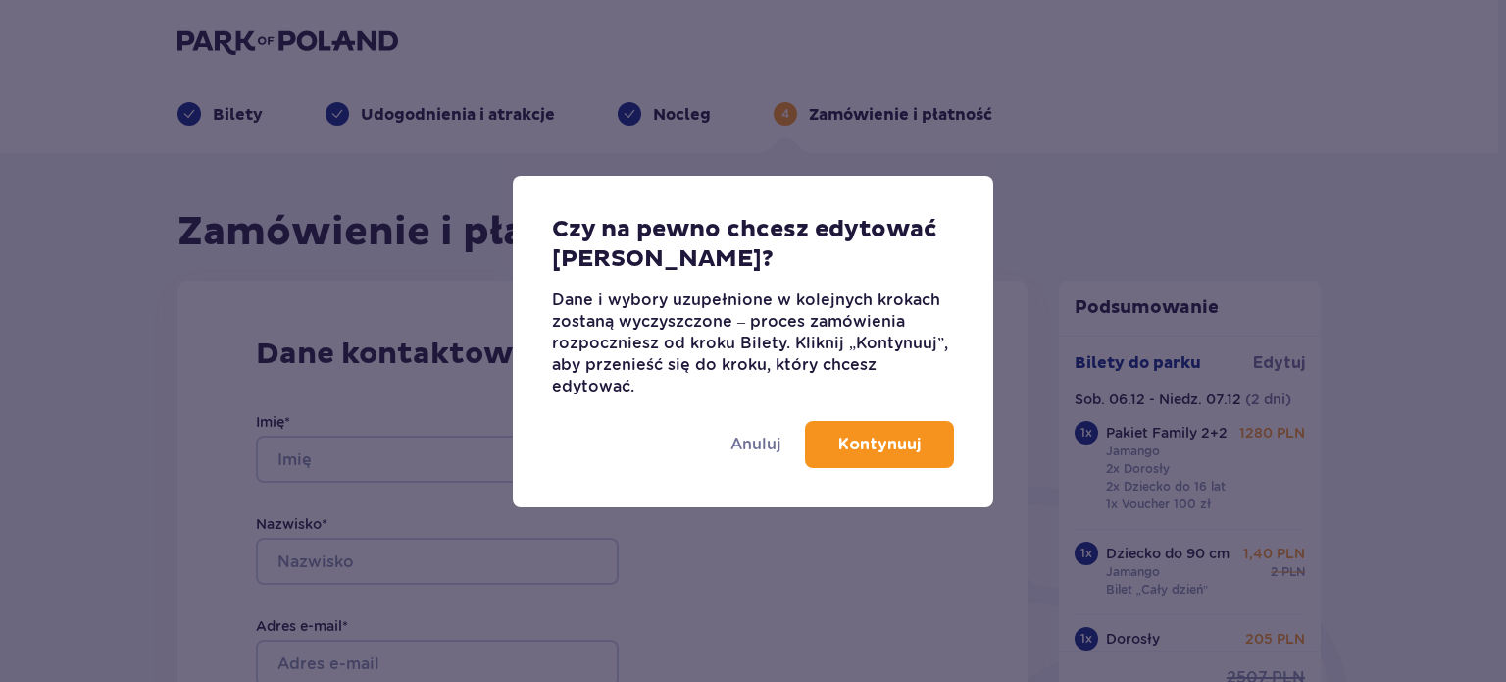
click at [852, 445] on p "Kontynuuj" at bounding box center [879, 444] width 82 height 22
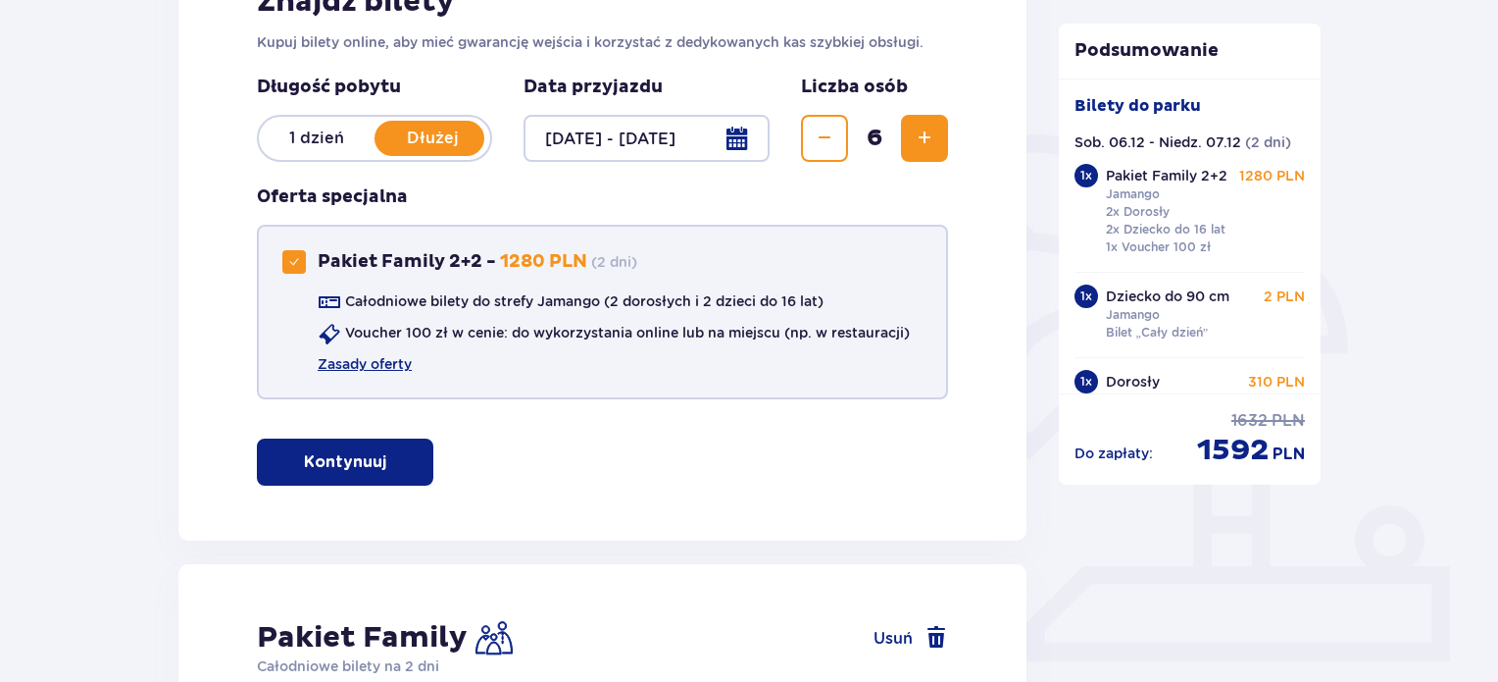
scroll to position [392, 0]
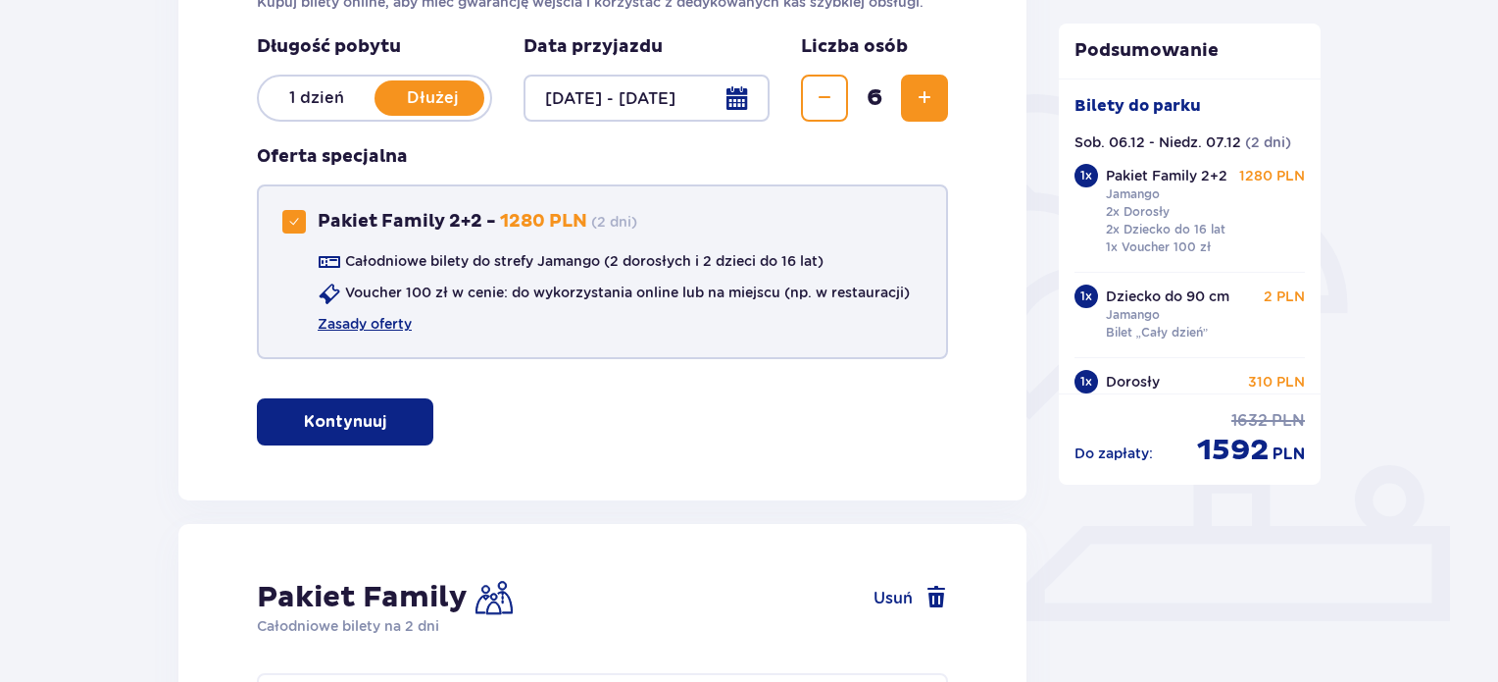
click at [294, 224] on span at bounding box center [294, 222] width 12 height 12
checkbox input "false"
click at [389, 422] on p "Kontynuuj bez pakietu" at bounding box center [379, 422] width 183 height 22
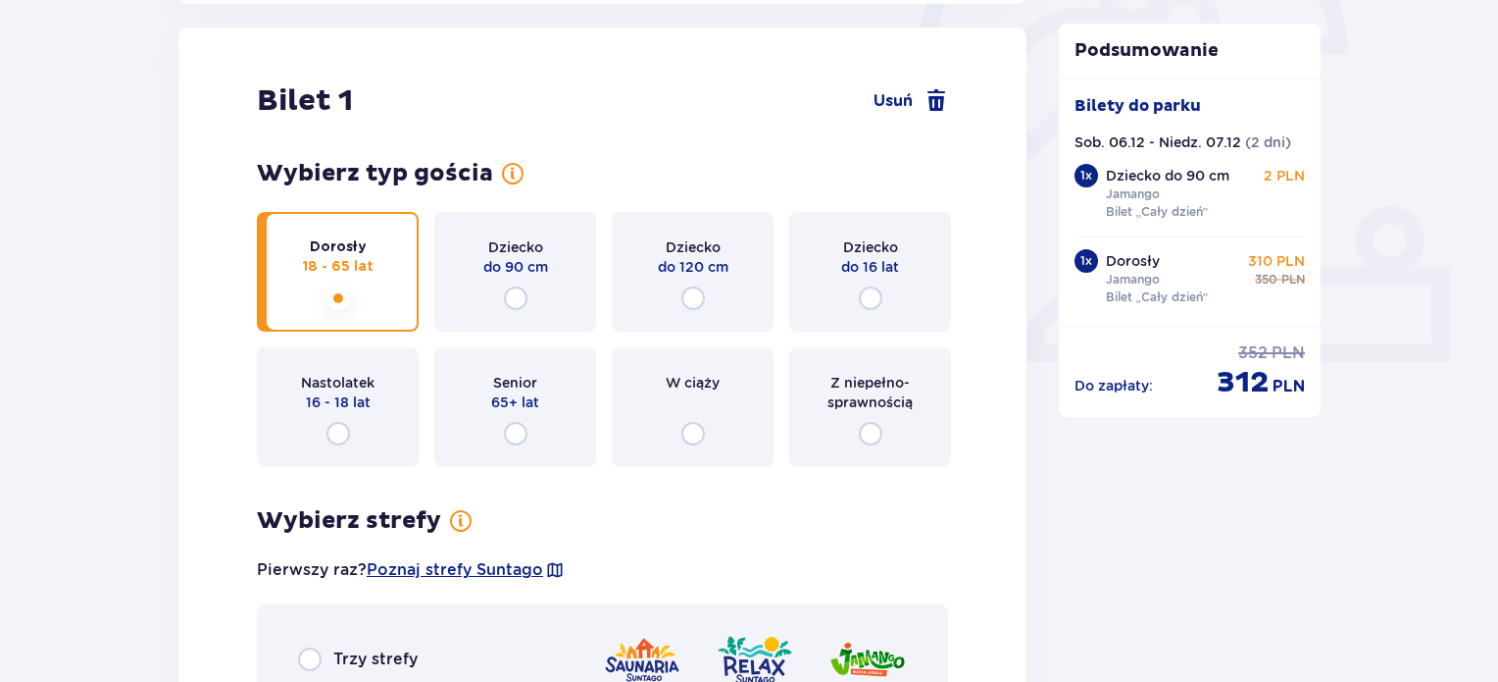
scroll to position [259, 0]
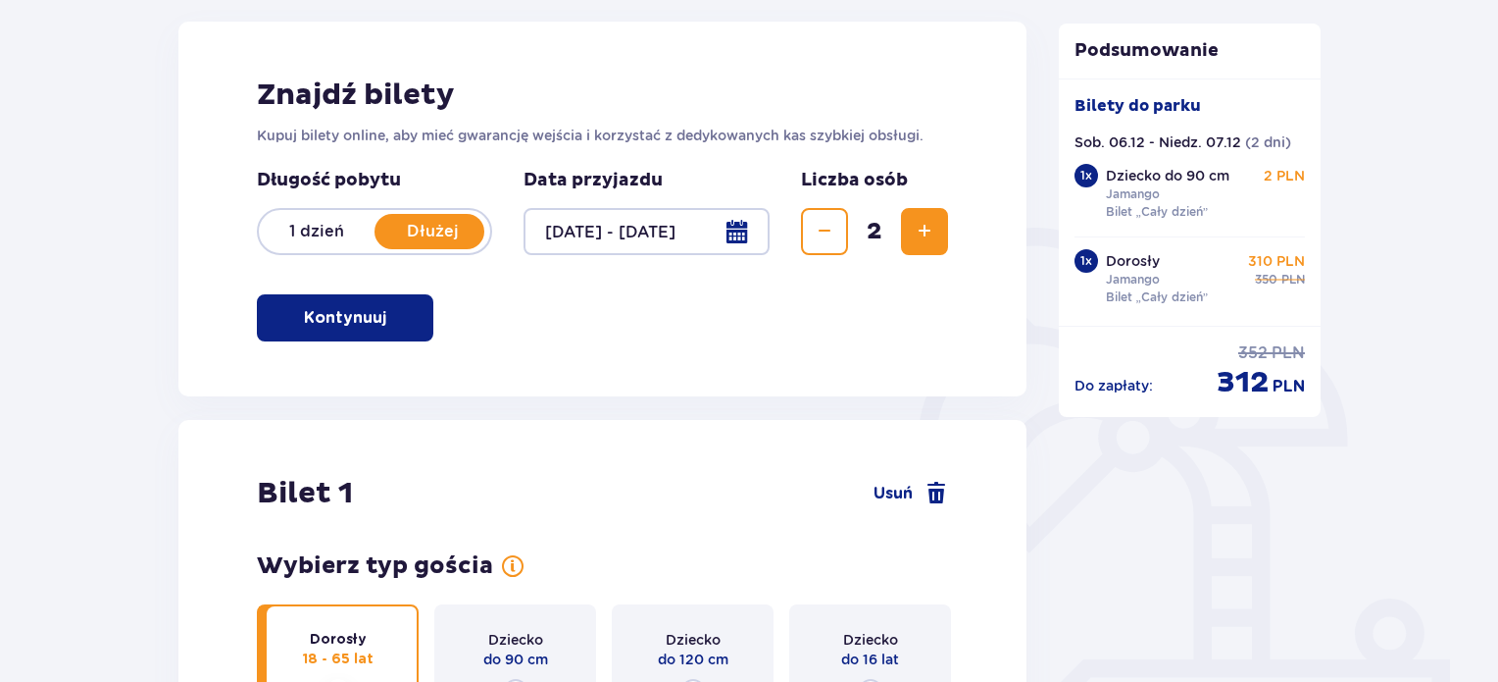
click at [928, 234] on span "Zwiększ" at bounding box center [925, 232] width 24 height 24
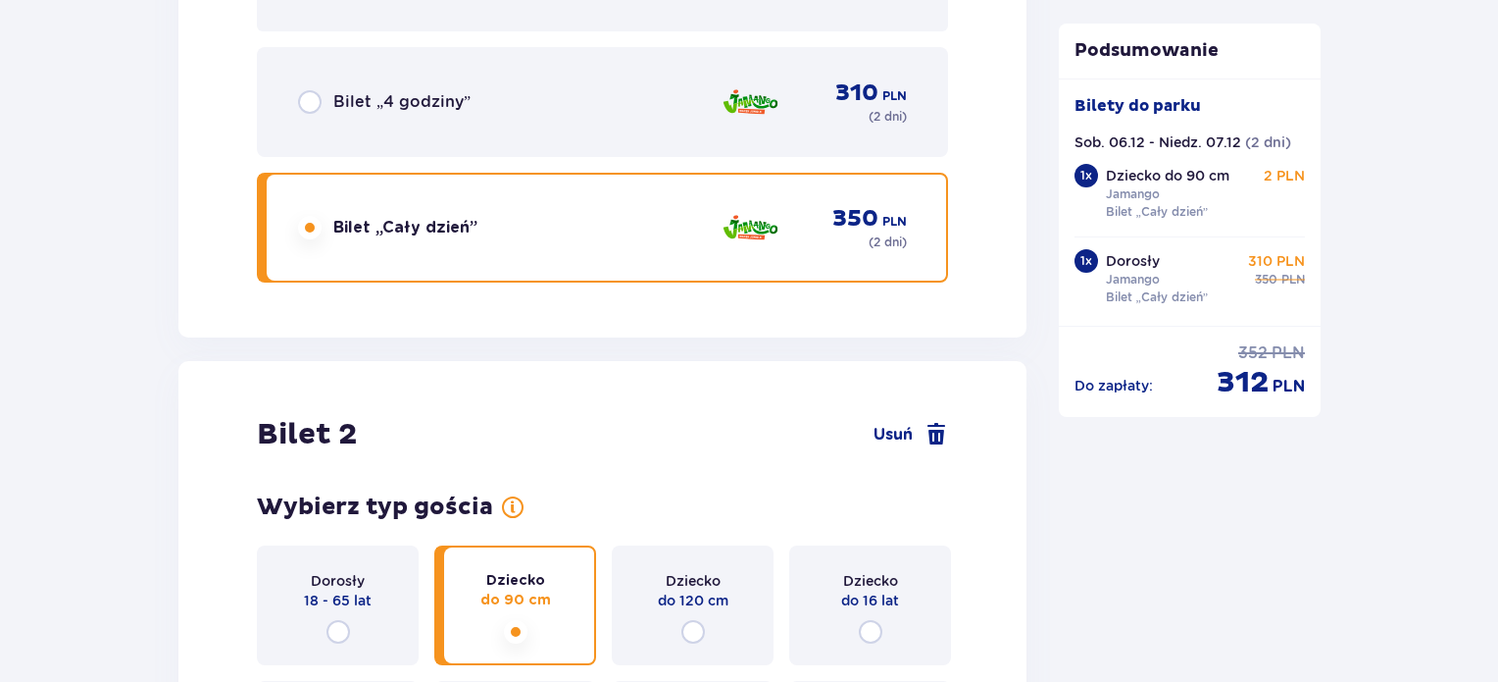
scroll to position [2433, 0]
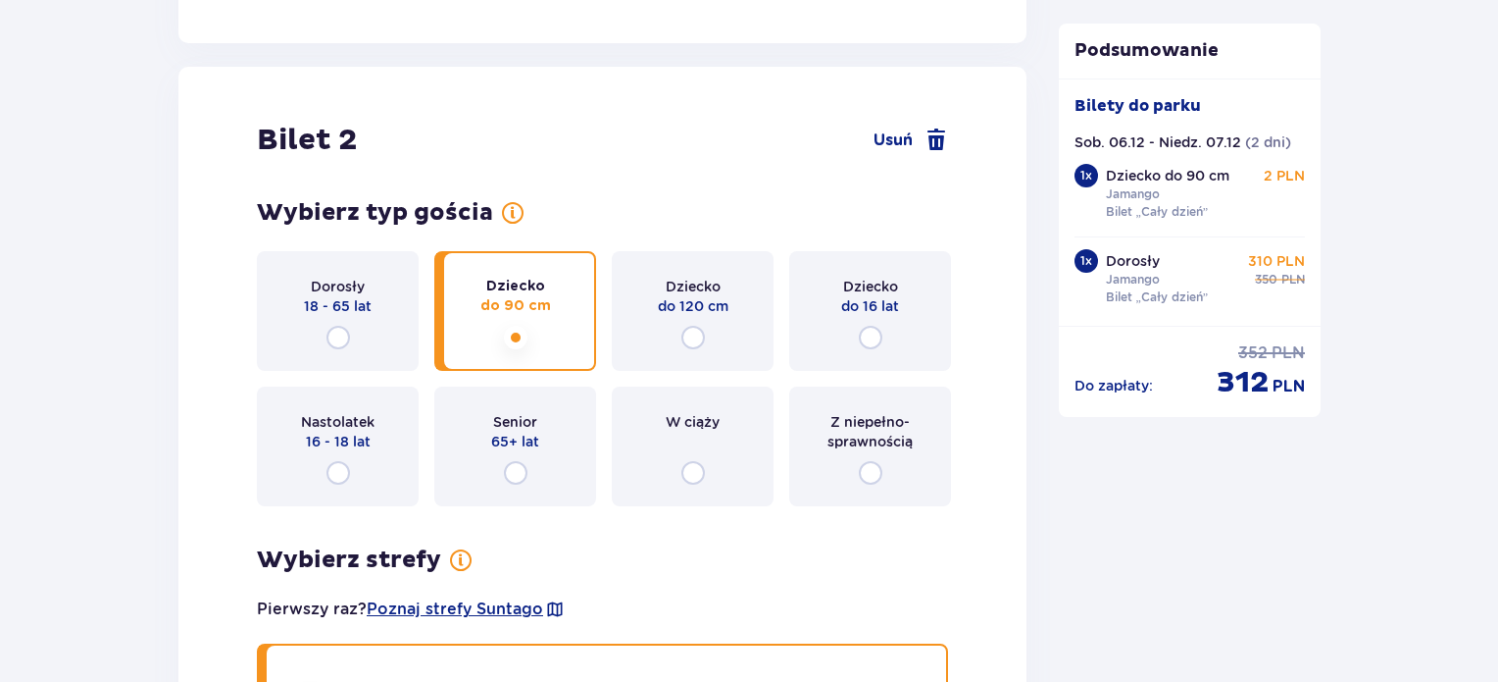
click at [356, 282] on span "Dorosły" at bounding box center [338, 287] width 54 height 20
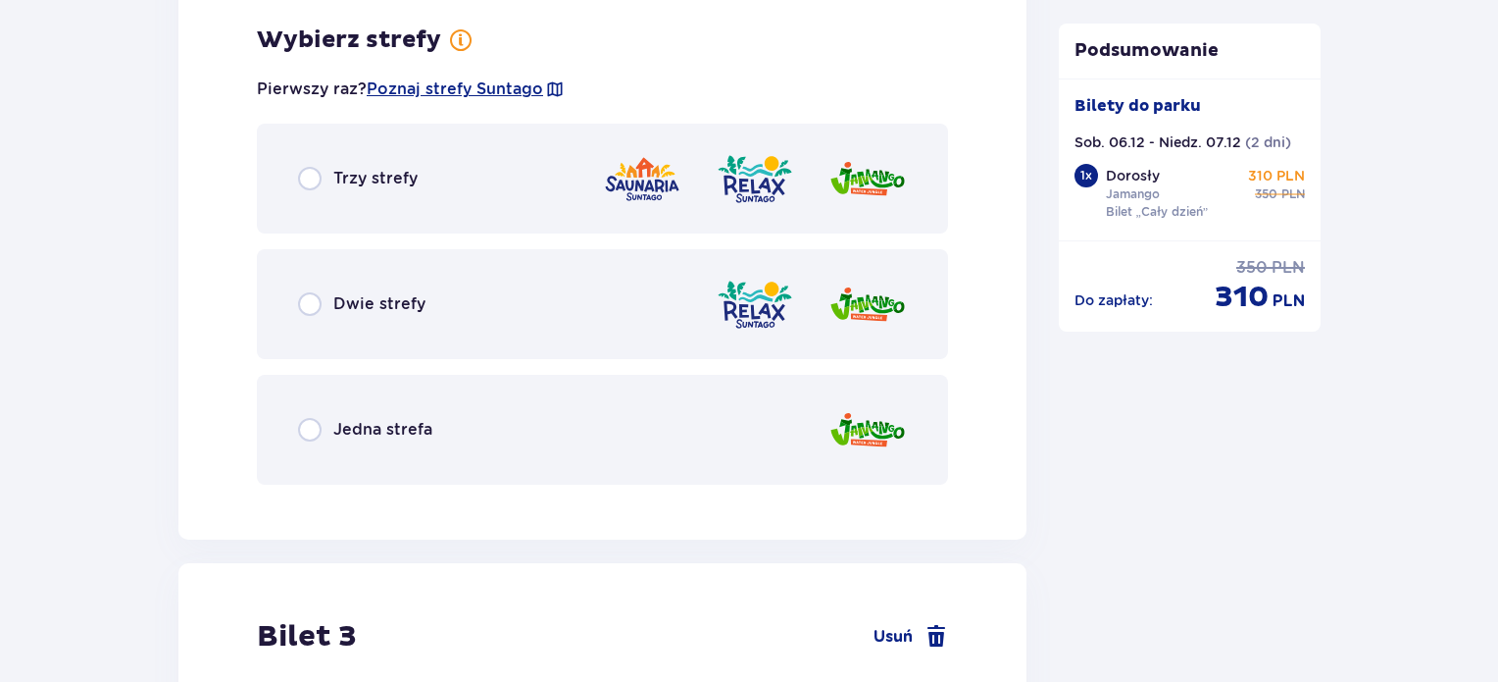
click at [497, 454] on div "Jedna strefa" at bounding box center [602, 430] width 691 height 110
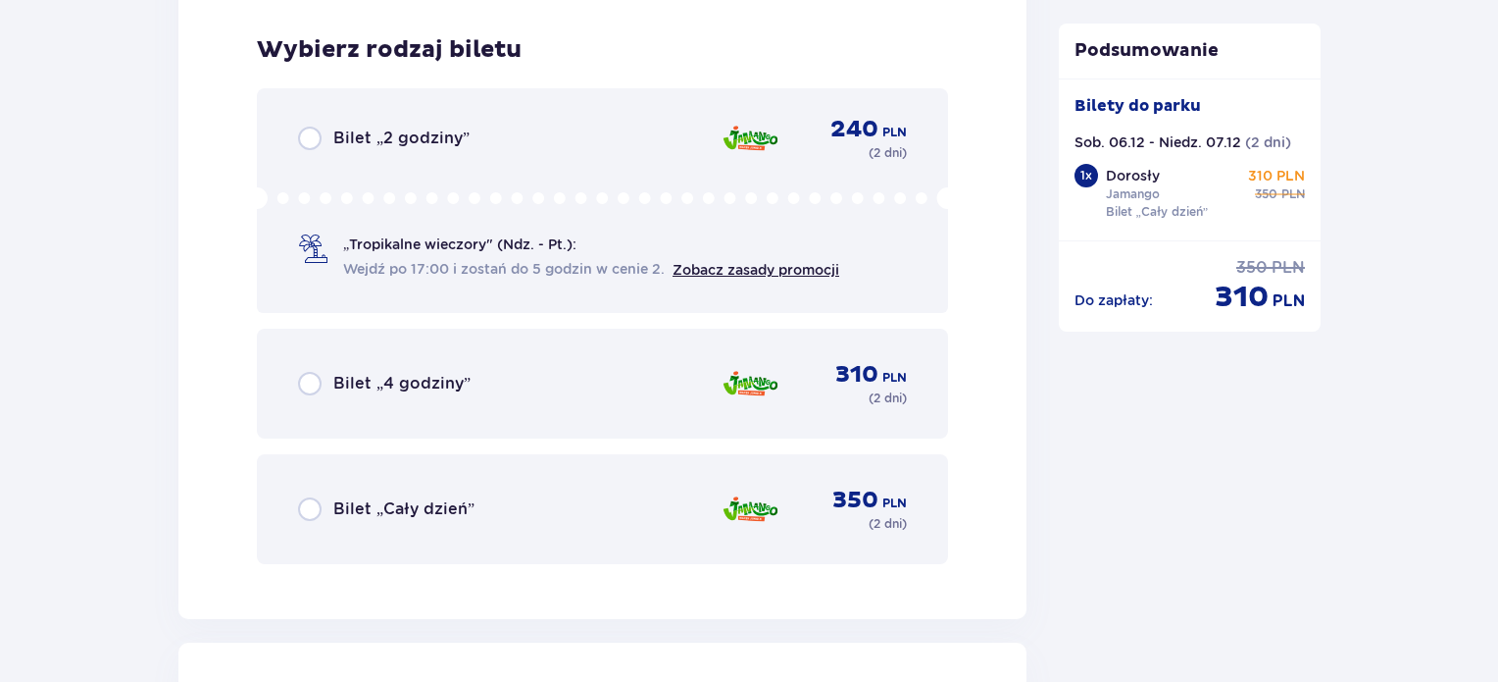
scroll to position [3451, 0]
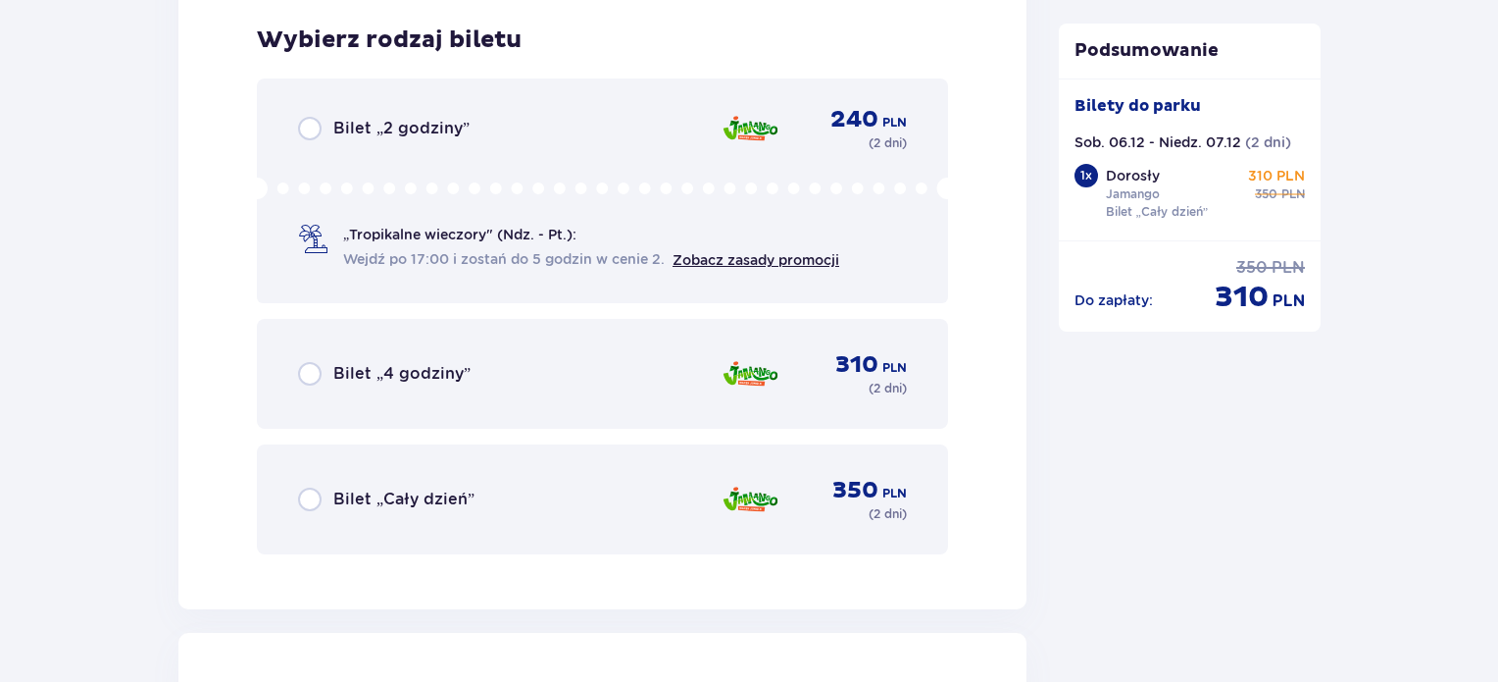
click at [484, 460] on div "Bilet „Cały dzień” 350 PLN ( 2 dni )" at bounding box center [602, 499] width 691 height 110
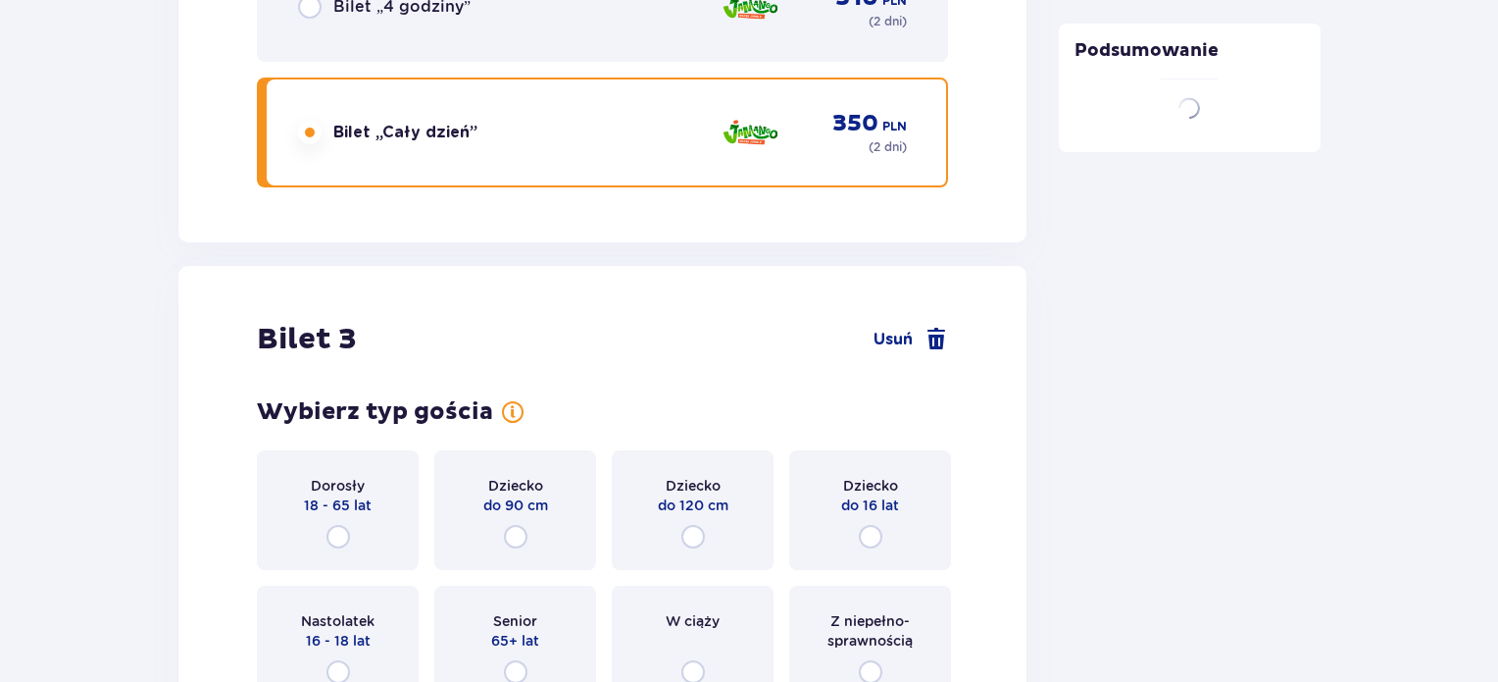
scroll to position [4057, 0]
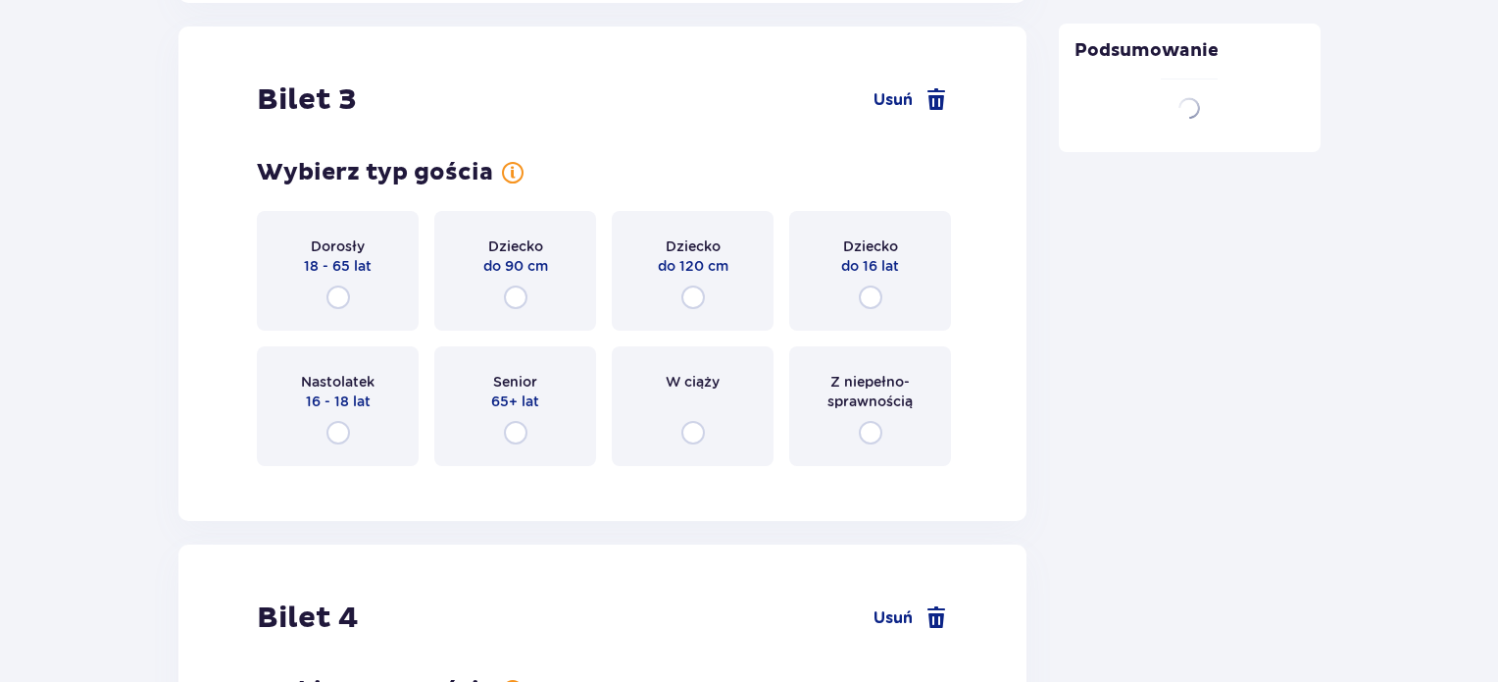
click at [350, 288] on div "Dorosły 18 - 65 lat" at bounding box center [338, 271] width 162 height 120
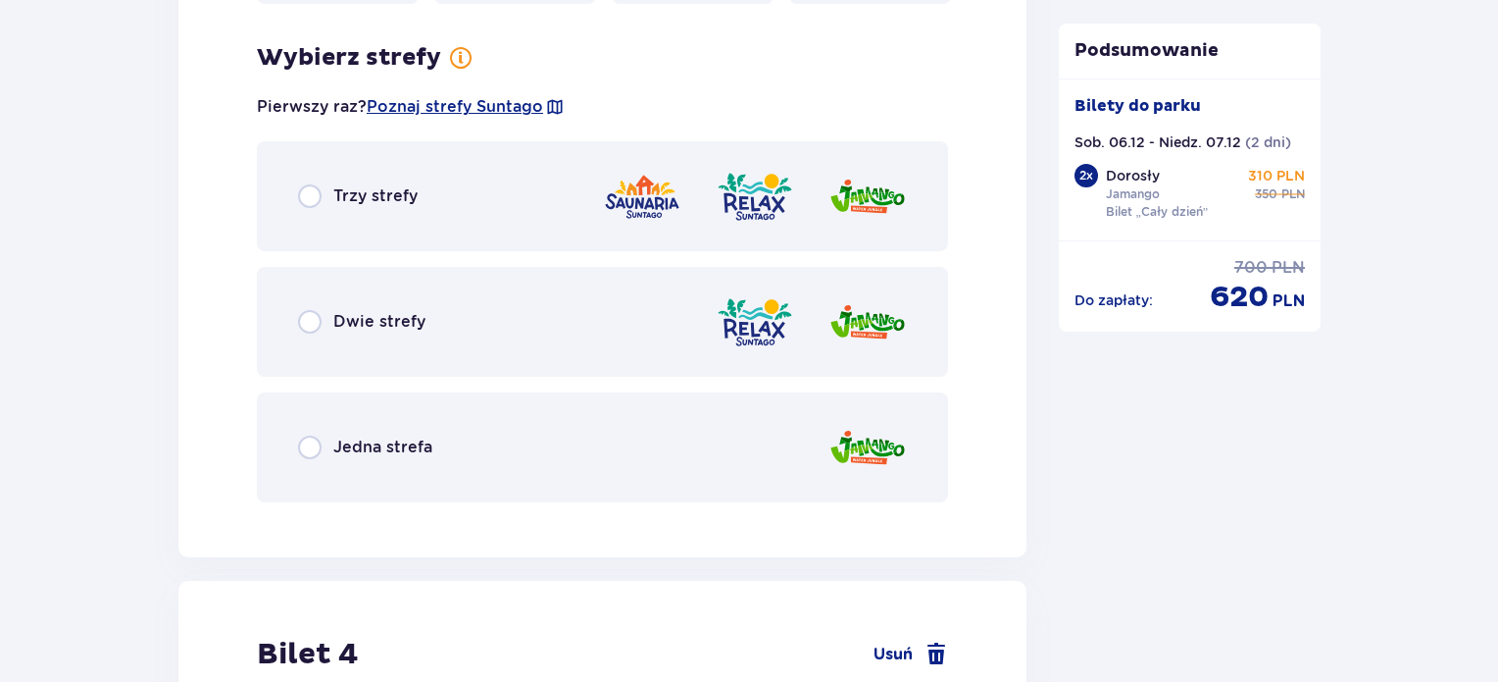
scroll to position [4535, 0]
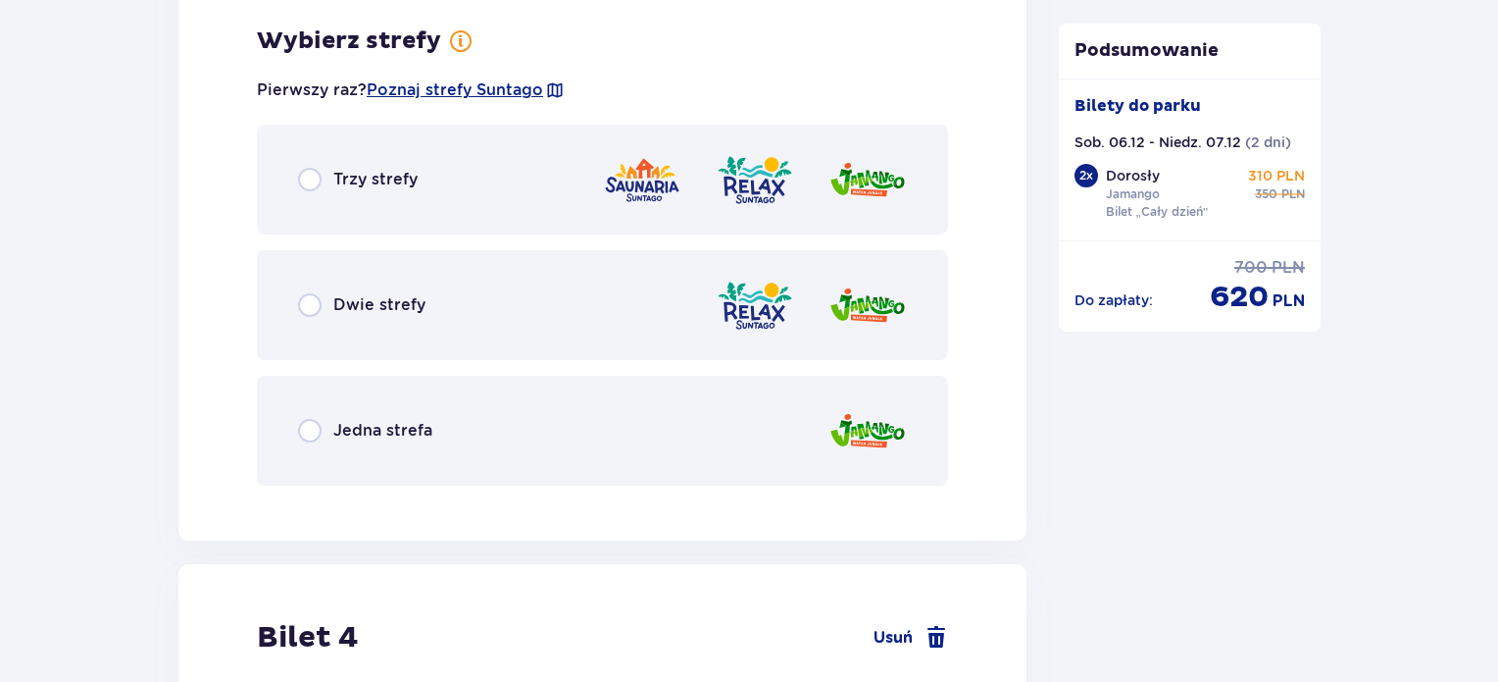
click at [517, 391] on div "Jedna strefa" at bounding box center [602, 431] width 691 height 110
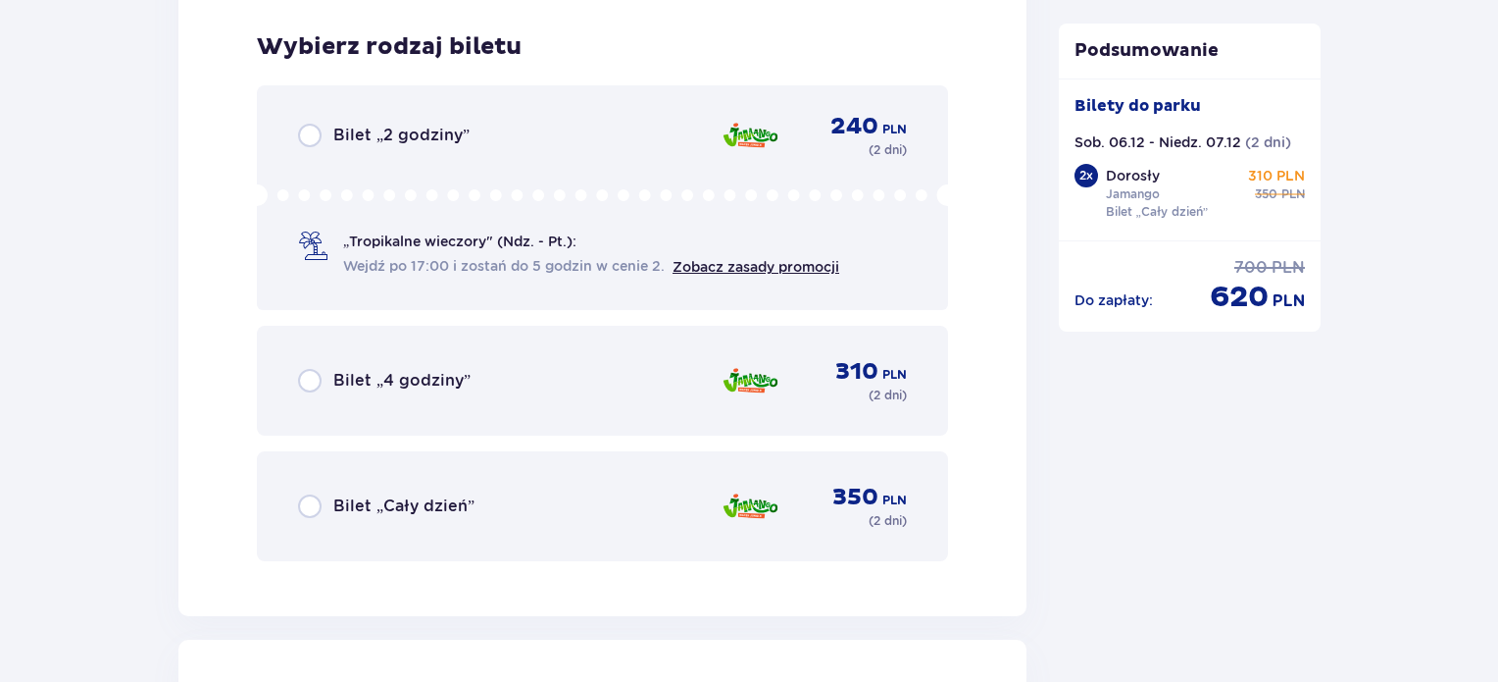
scroll to position [5034, 0]
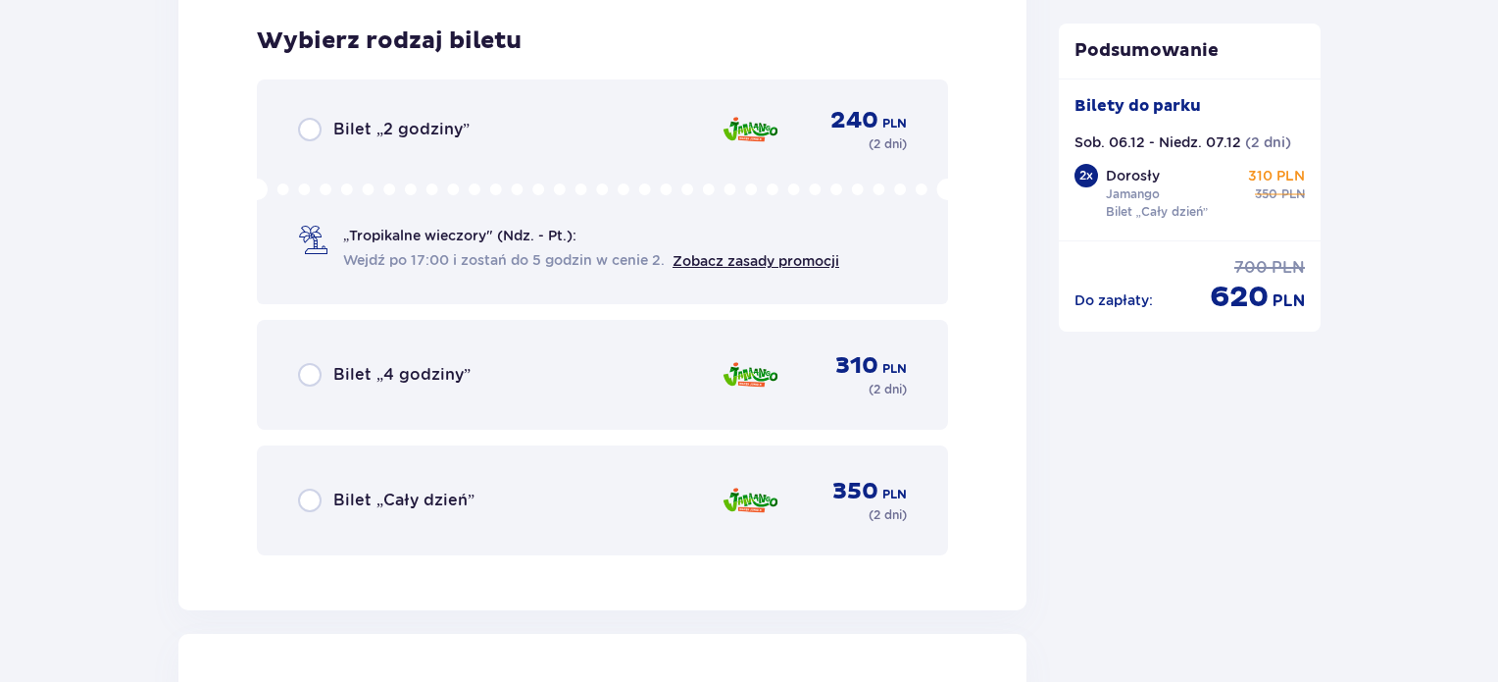
click at [509, 504] on div "Bilet „Cały dzień” 350 PLN ( 2 dni )" at bounding box center [602, 500] width 609 height 47
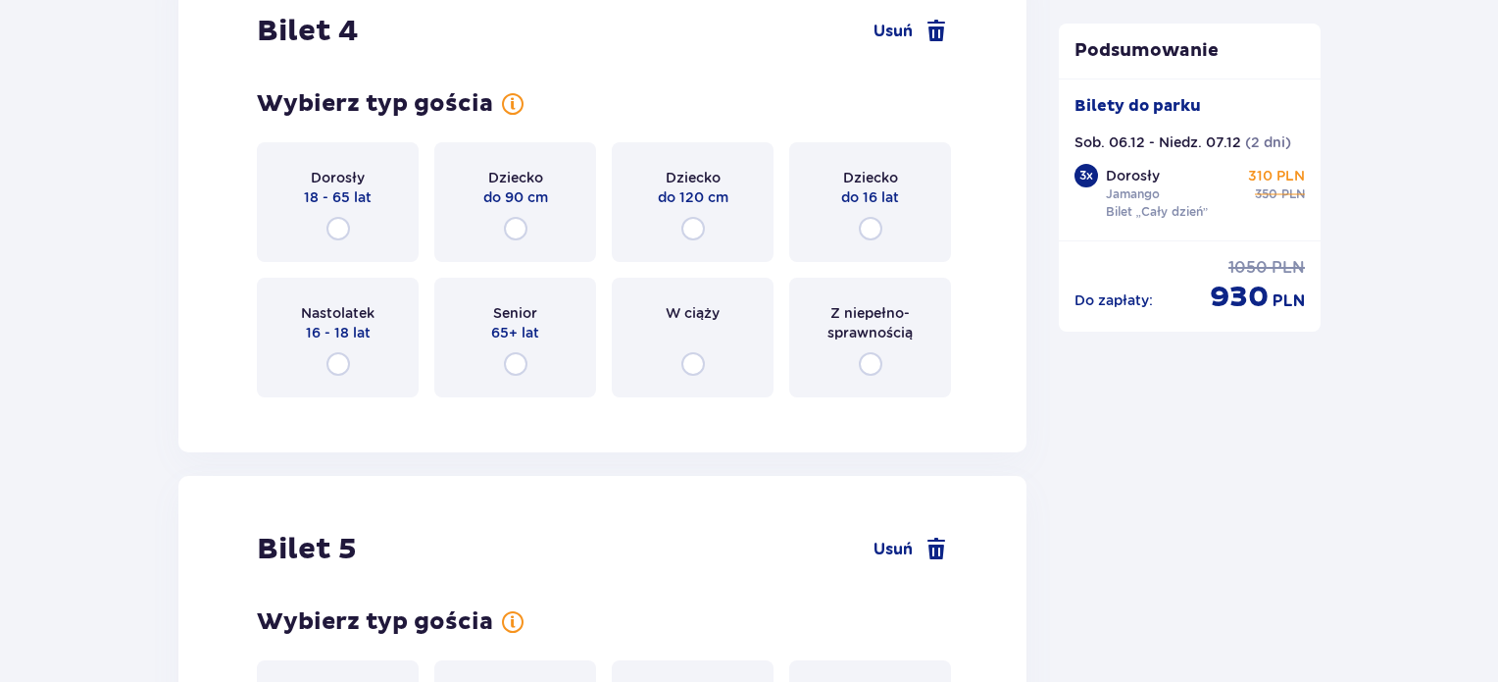
scroll to position [5739, 0]
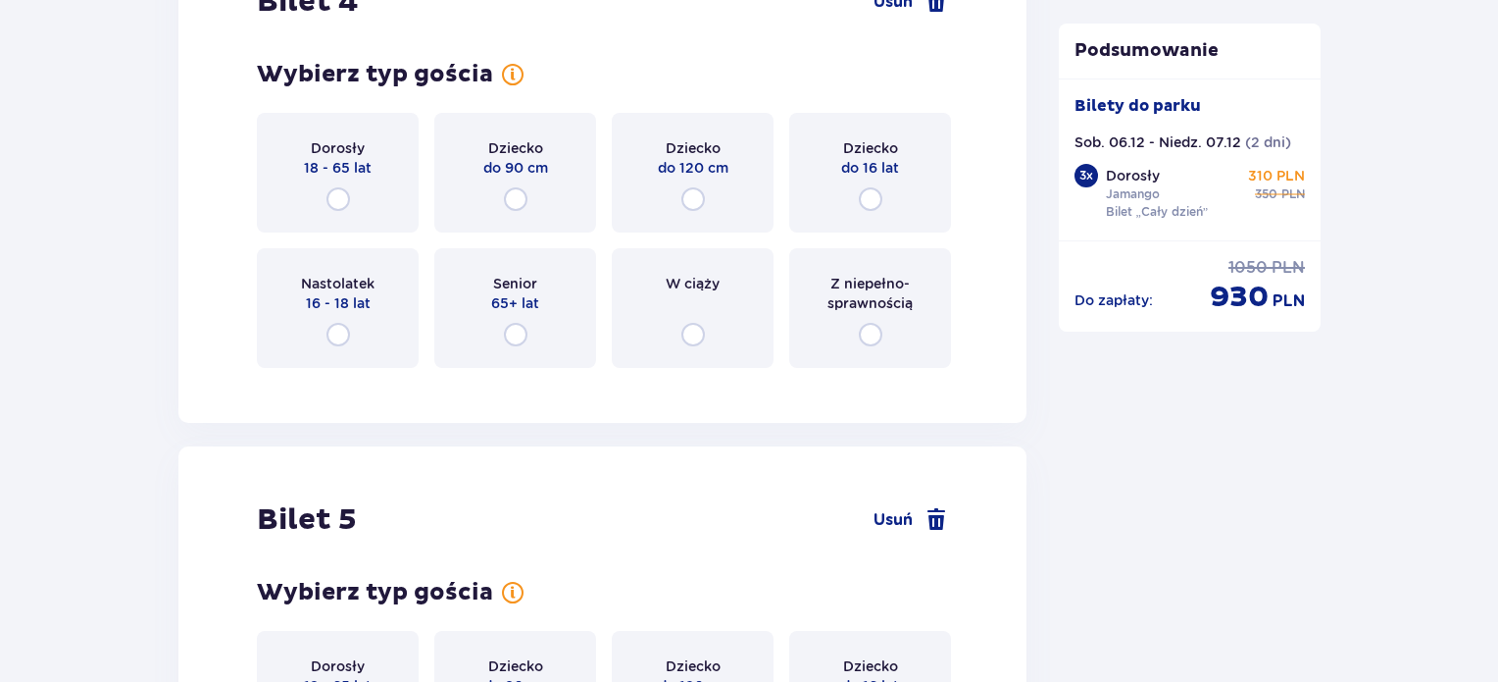
click at [514, 191] on input "radio" at bounding box center [516, 199] width 24 height 24
radio input "true"
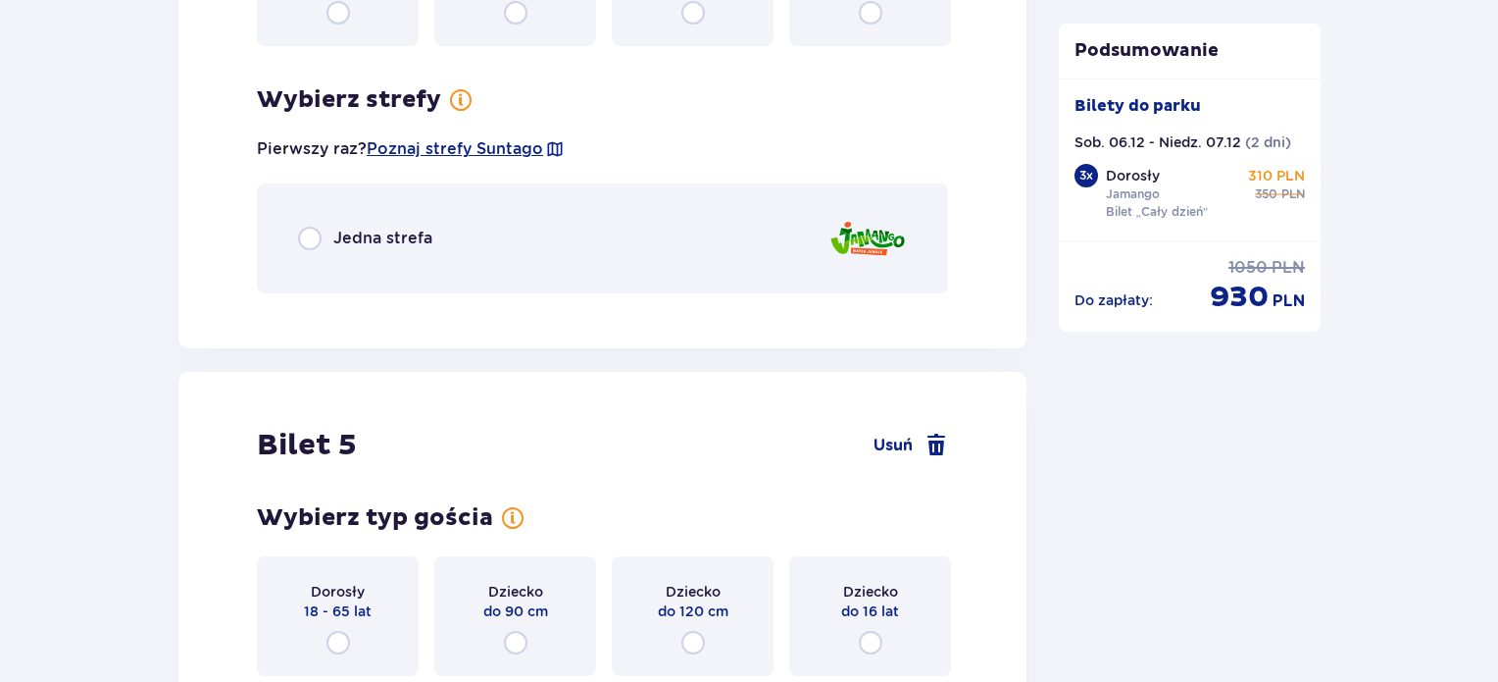
scroll to position [6119, 0]
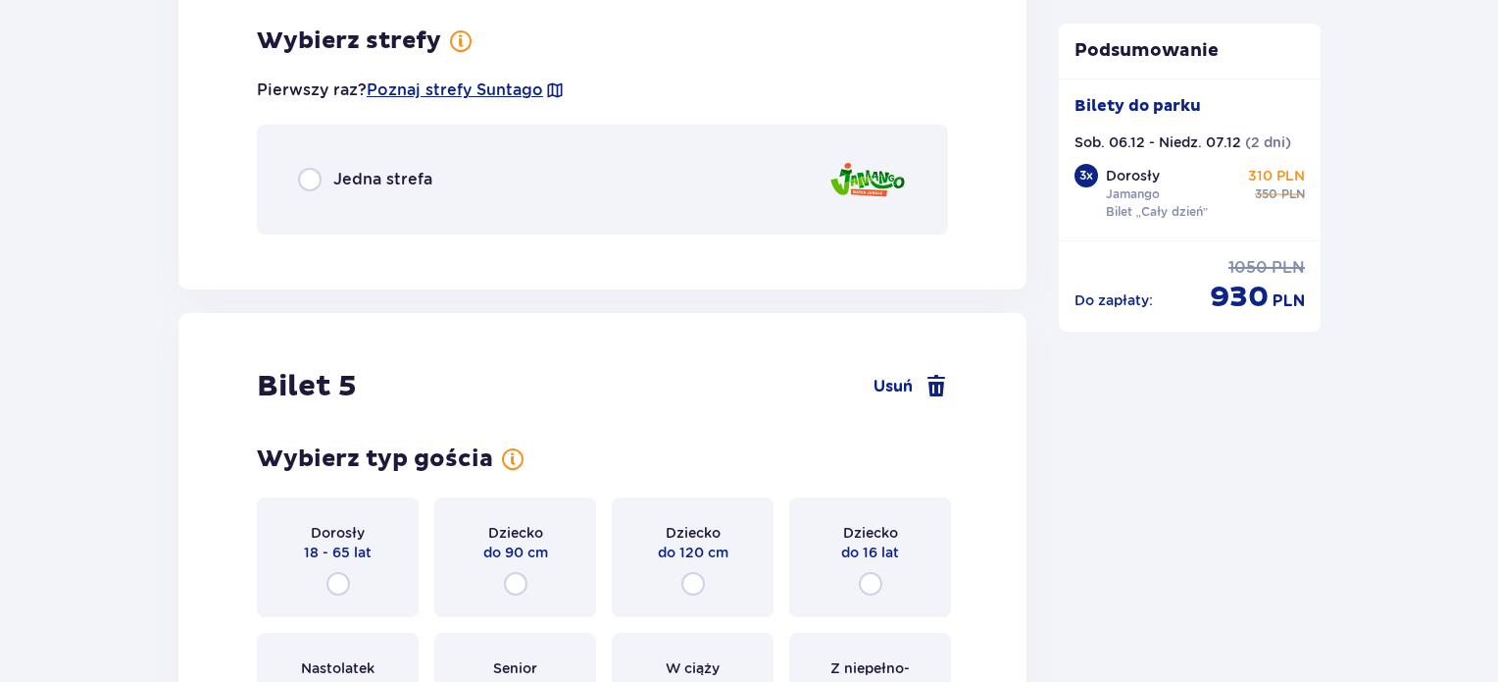
click at [480, 179] on div "Jedna strefa" at bounding box center [602, 180] width 691 height 110
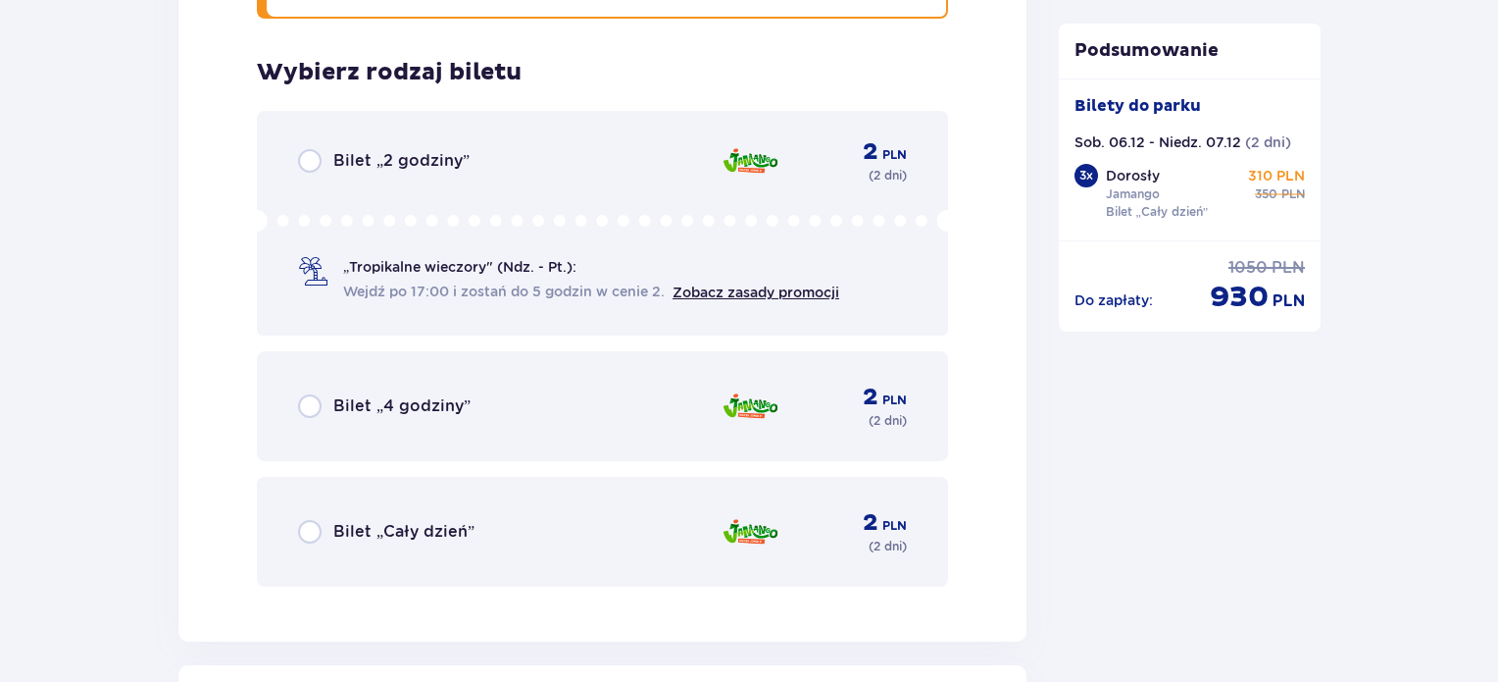
scroll to position [6366, 0]
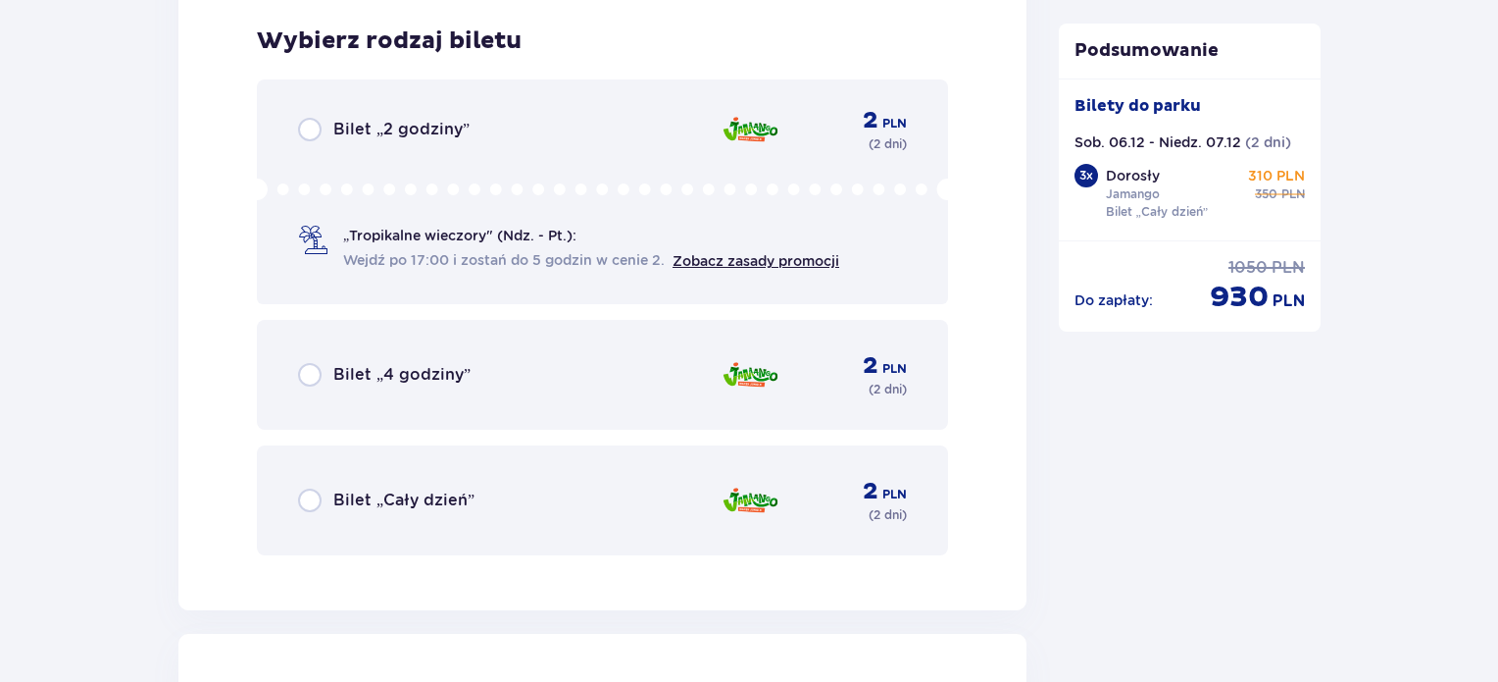
click at [475, 507] on div "Bilet „Cały dzień” 2 PLN ( 2 dni )" at bounding box center [602, 500] width 609 height 47
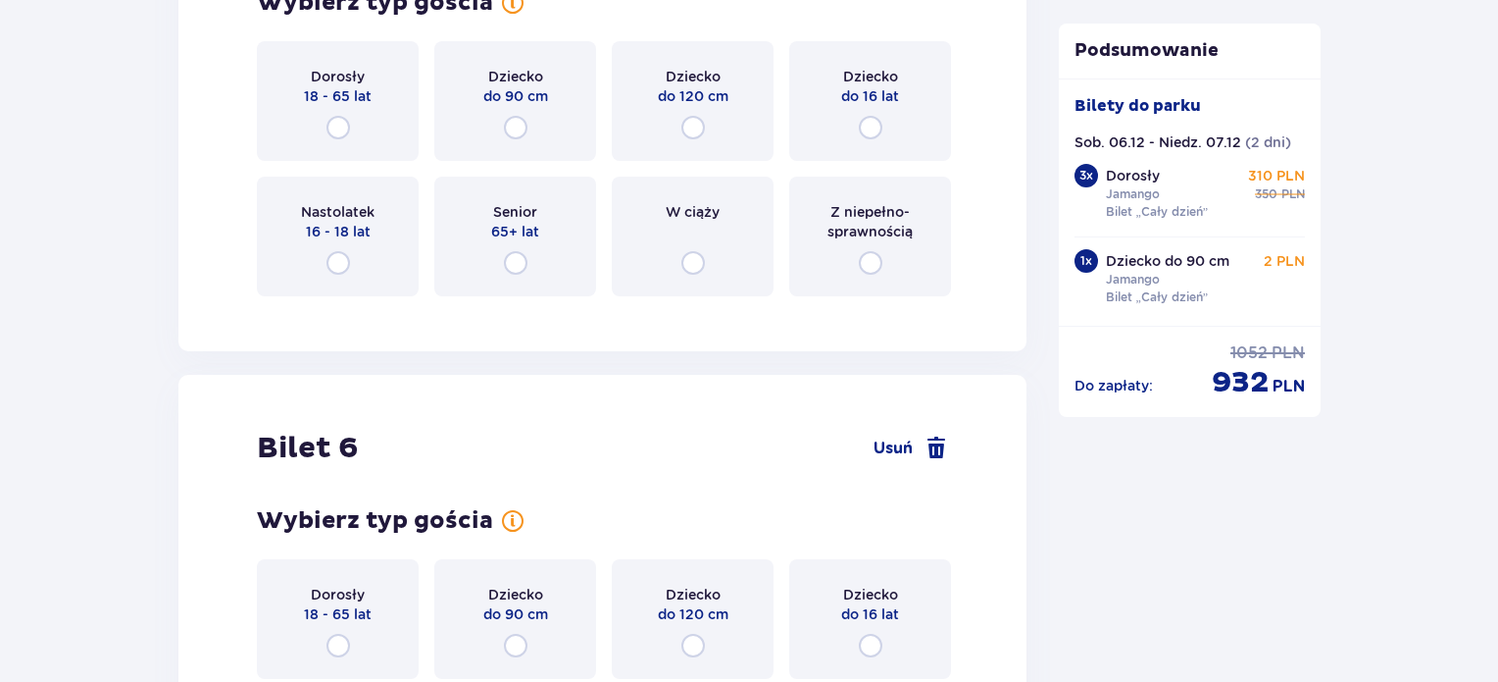
scroll to position [7045, 0]
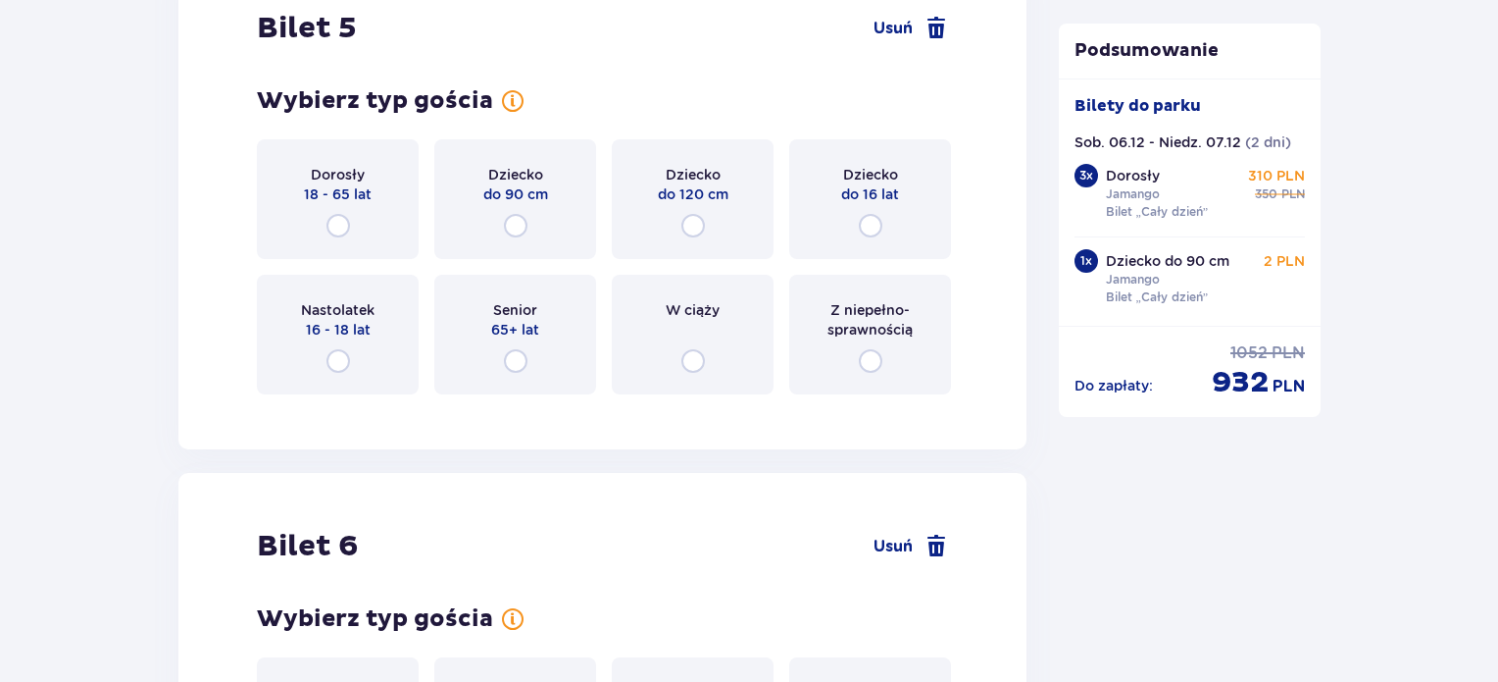
click at [695, 220] on input "radio" at bounding box center [694, 226] width 24 height 24
radio input "true"
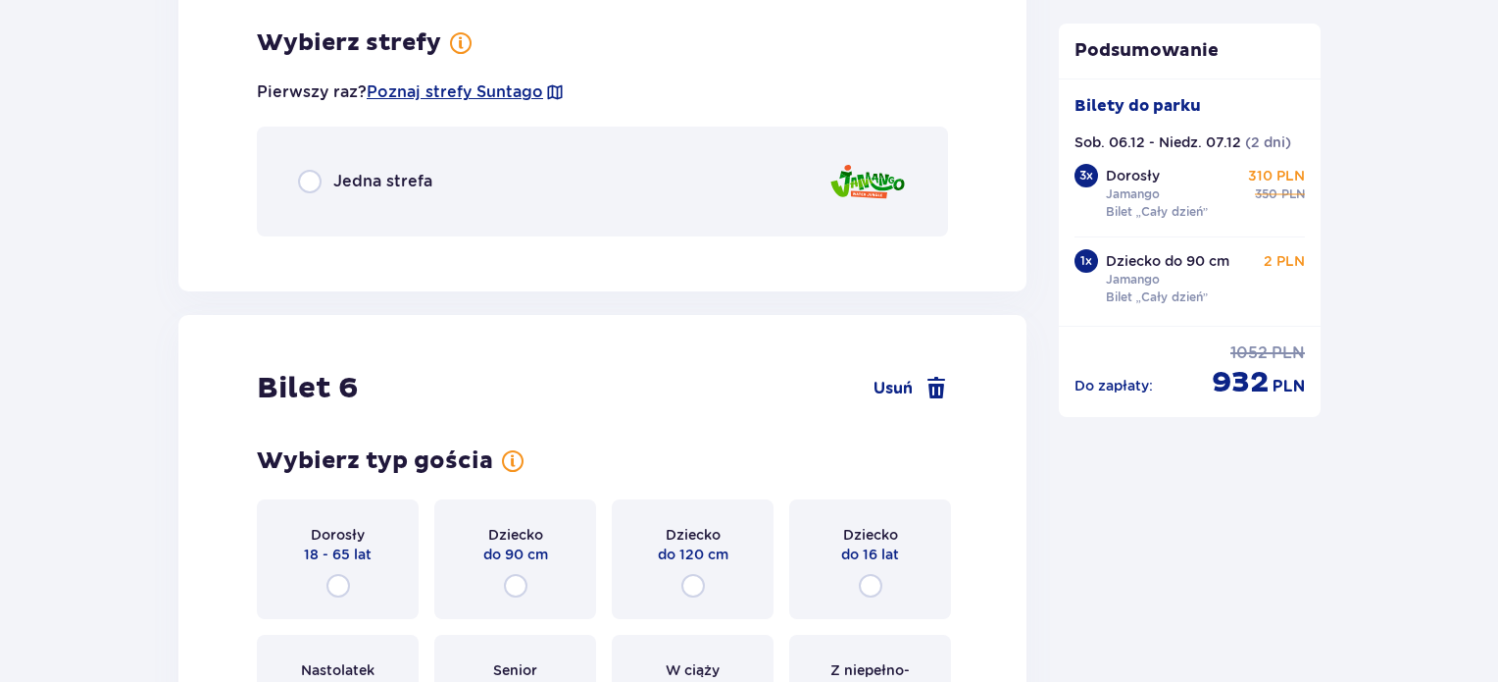
scroll to position [7451, 0]
click at [418, 172] on span "Jedna strefa" at bounding box center [382, 181] width 99 height 22
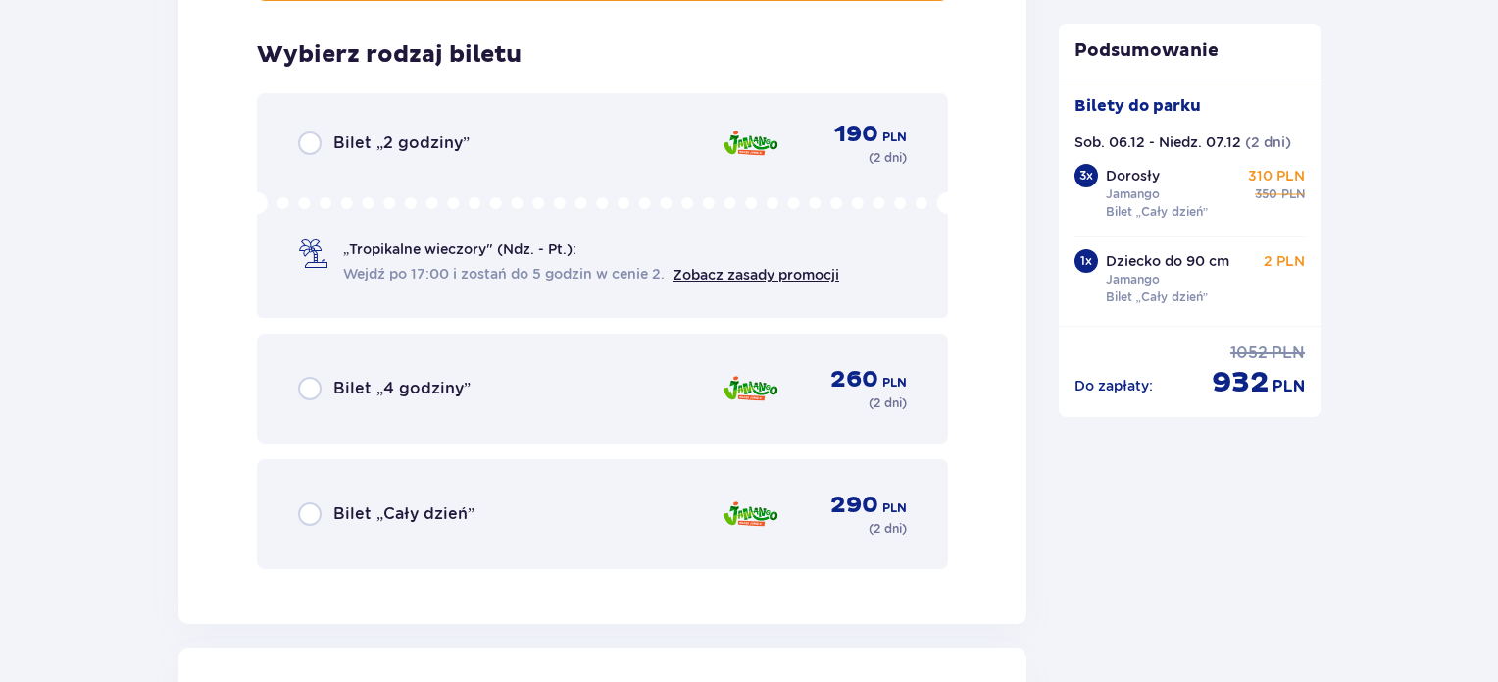
scroll to position [7698, 0]
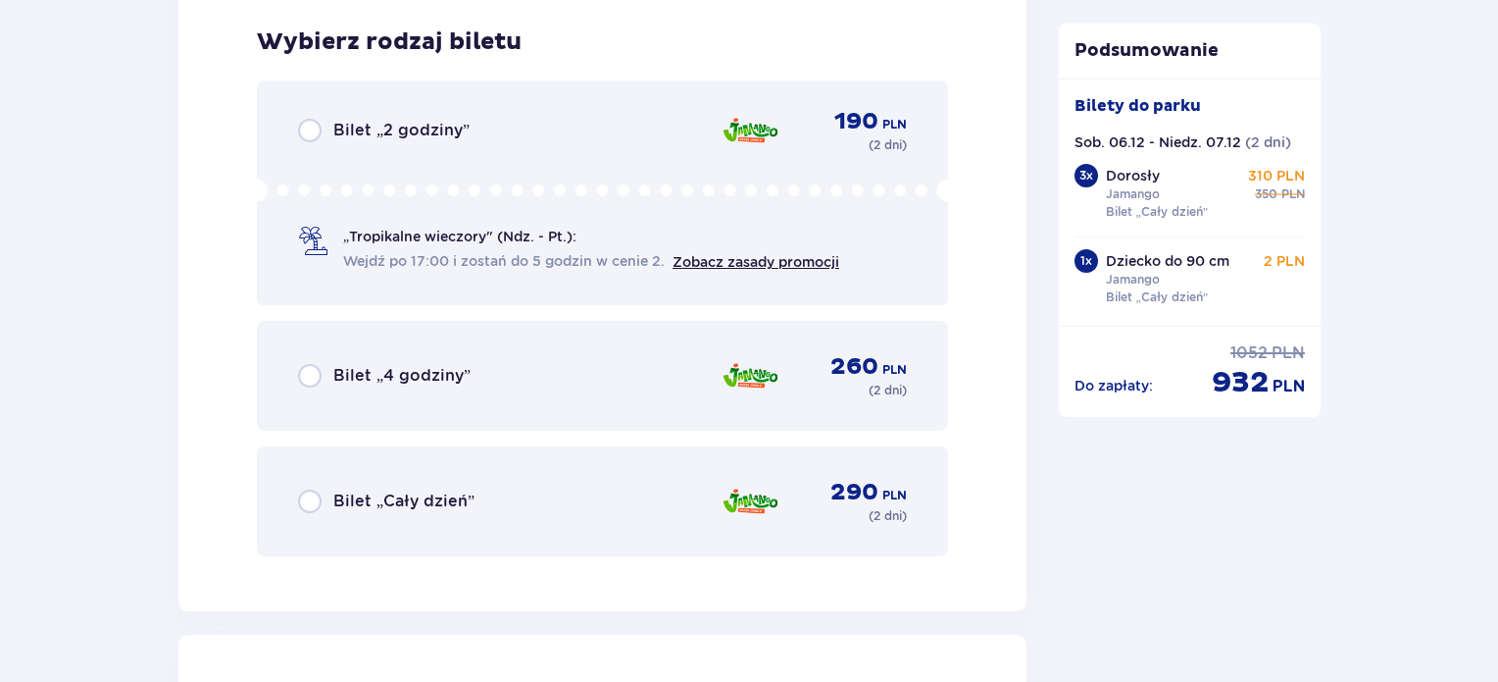
click at [532, 509] on div "Bilet „Cały dzień” 290 PLN ( 2 dni )" at bounding box center [602, 501] width 609 height 47
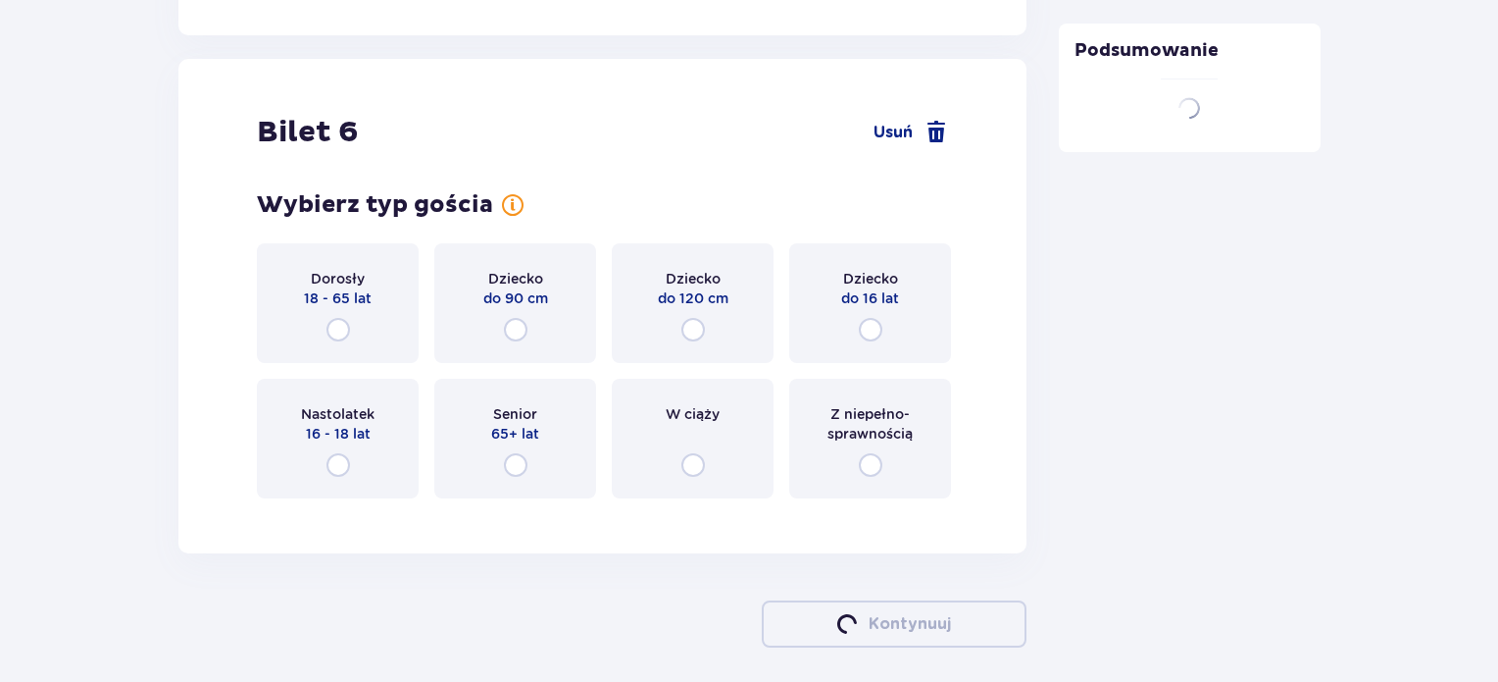
scroll to position [8304, 0]
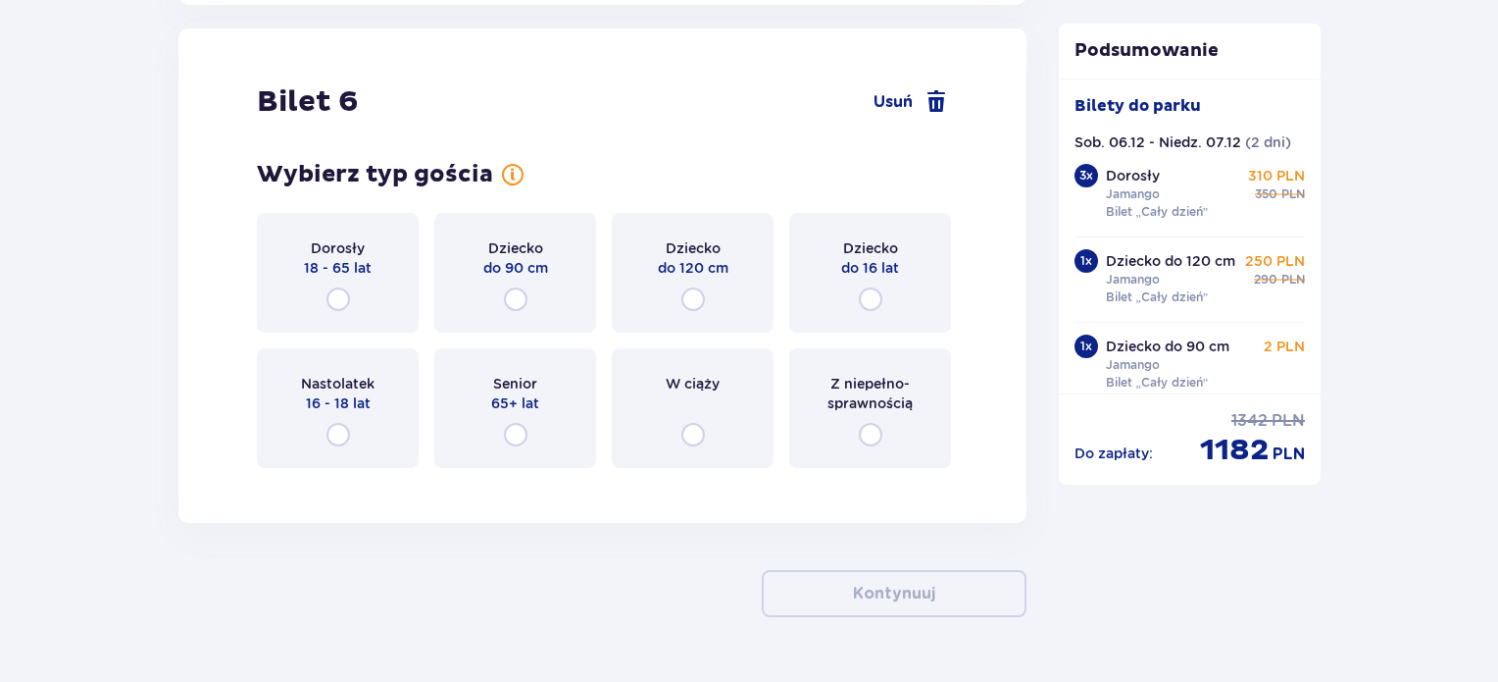
click at [865, 293] on input "radio" at bounding box center [871, 299] width 24 height 24
radio input "true"
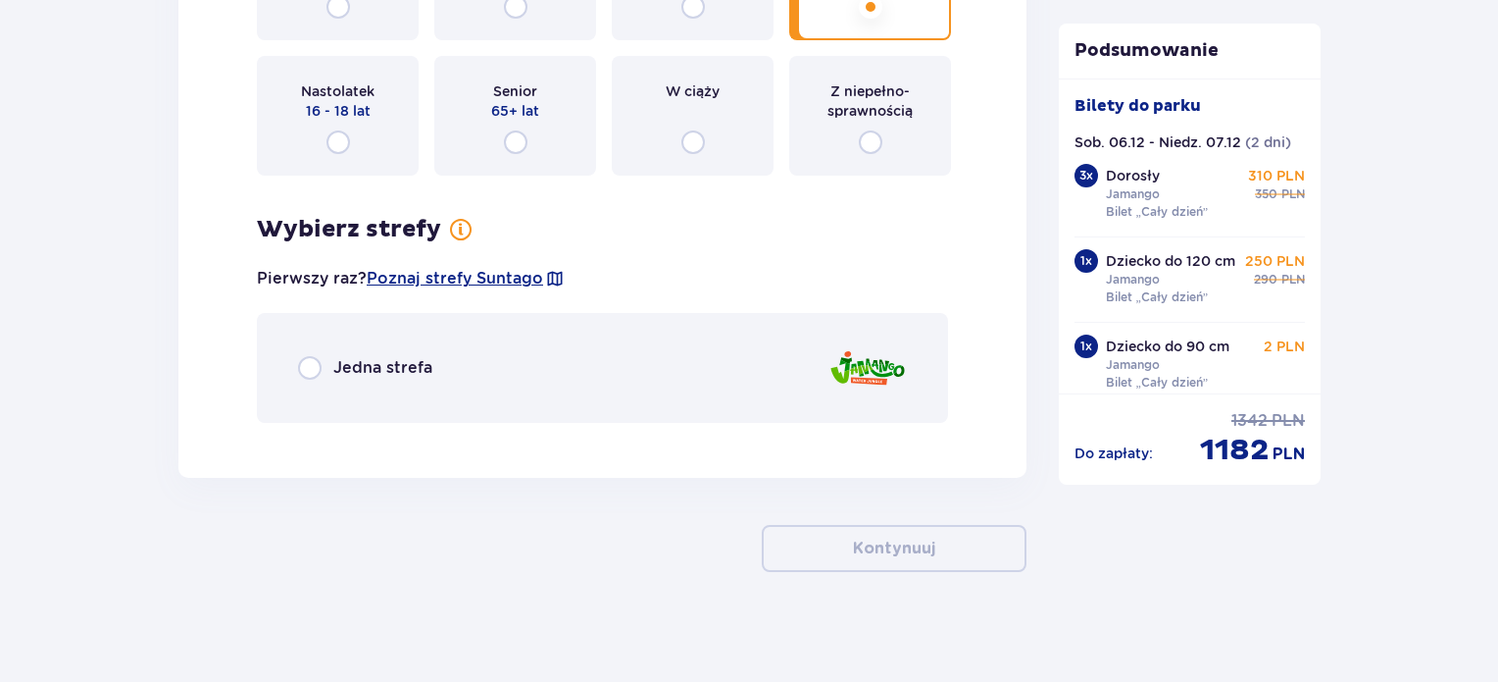
scroll to position [8598, 0]
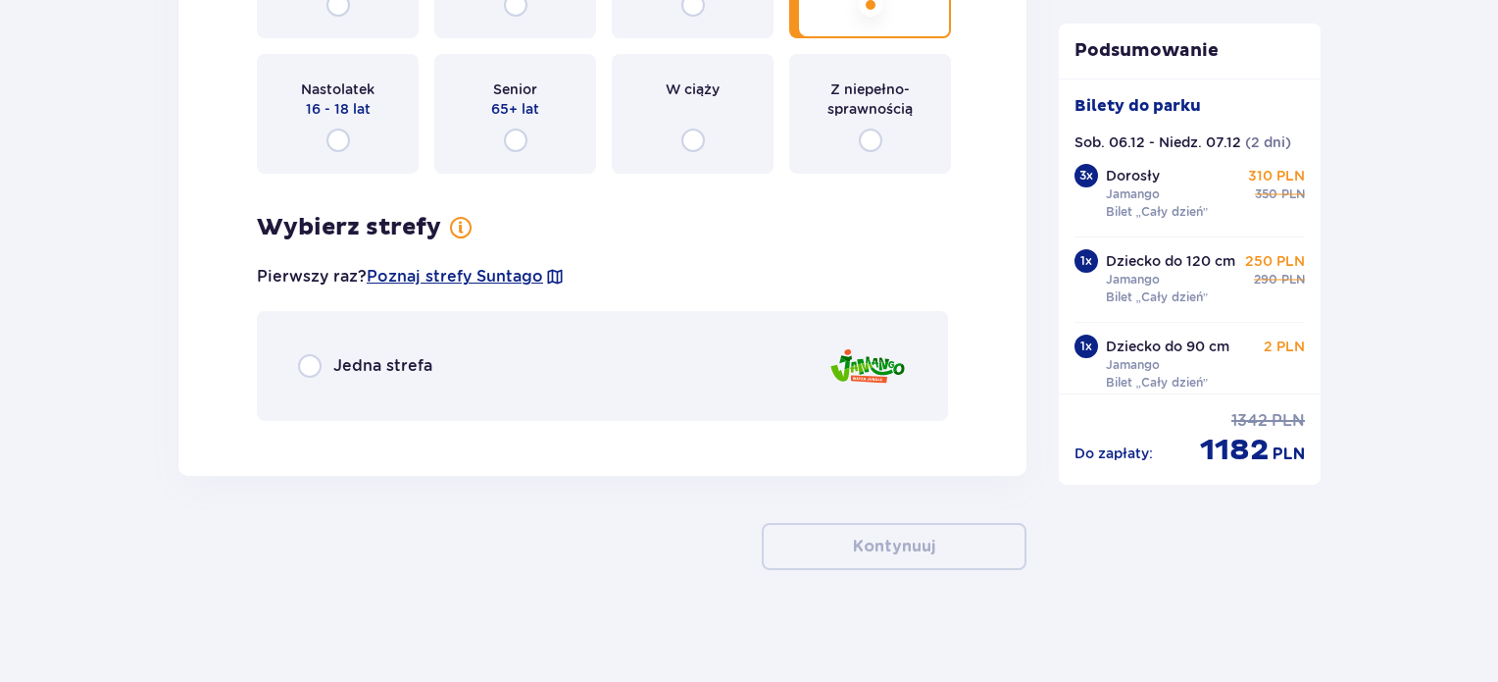
click at [431, 358] on div "Jedna strefa" at bounding box center [602, 366] width 691 height 110
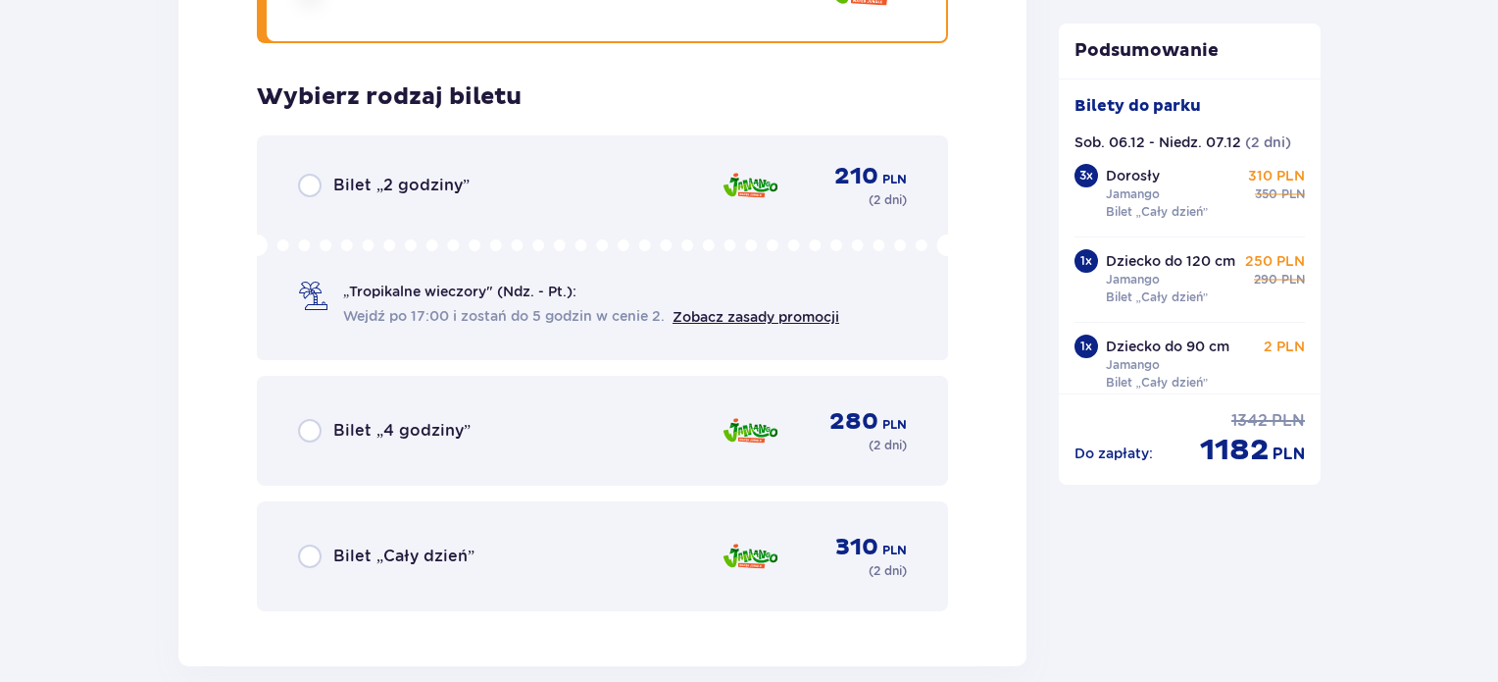
scroll to position [9030, 0]
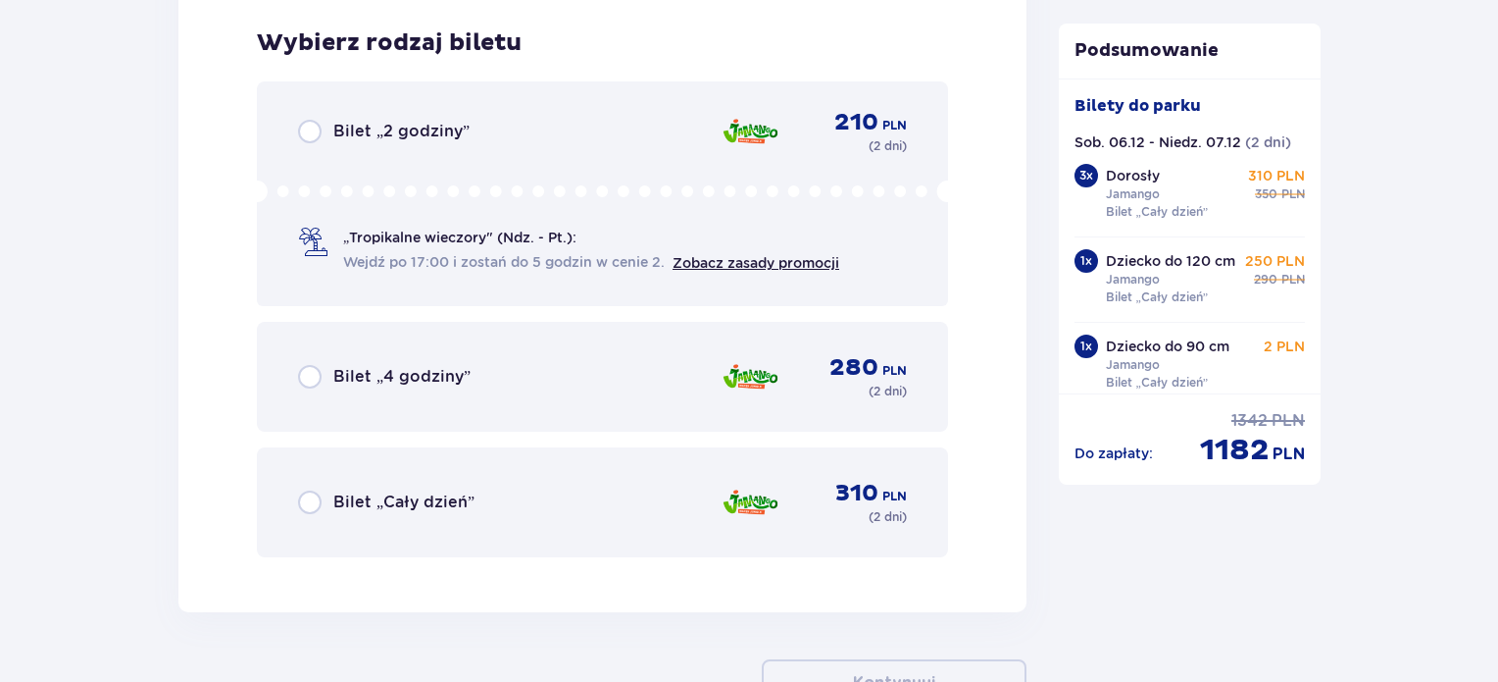
click at [516, 494] on div "Bilet „Cały dzień” 310 PLN ( 2 dni )" at bounding box center [602, 502] width 609 height 47
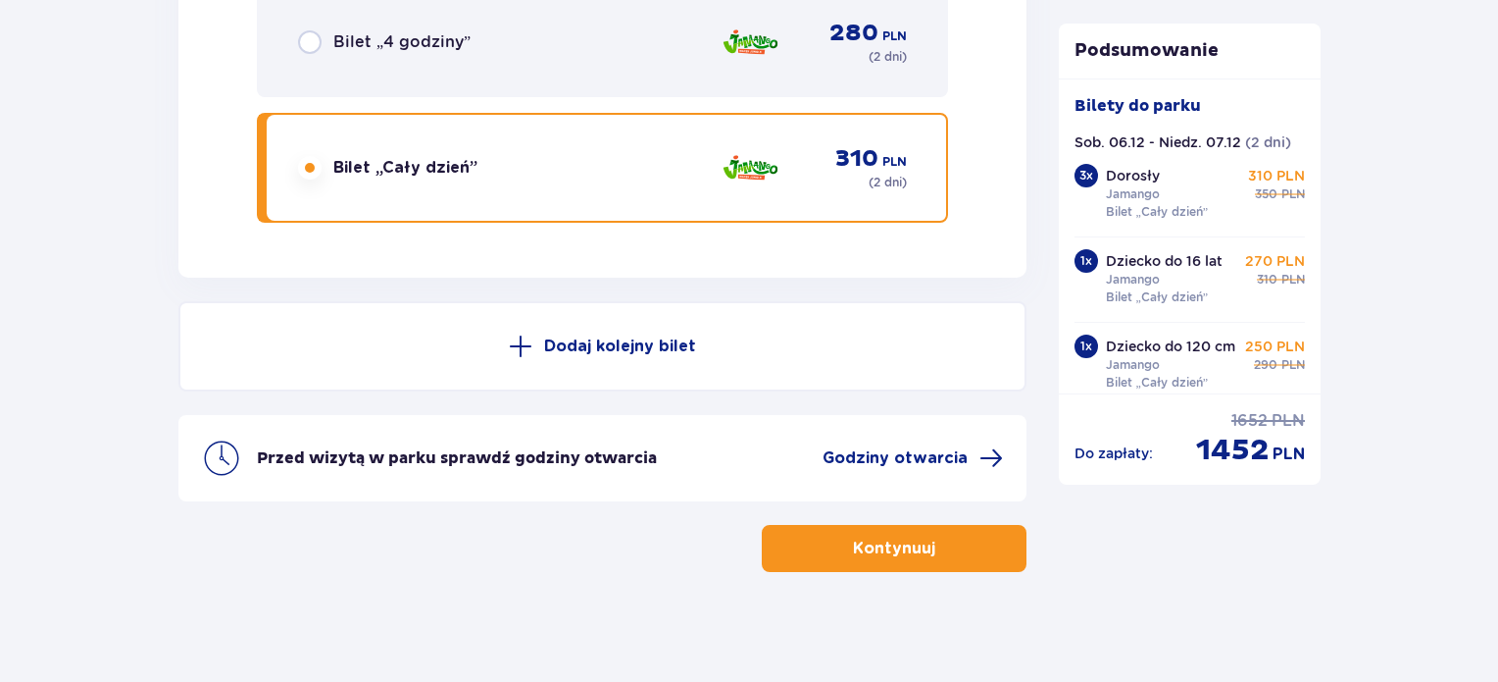
scroll to position [9365, 0]
click at [854, 537] on p "Kontynuuj" at bounding box center [894, 547] width 82 height 22
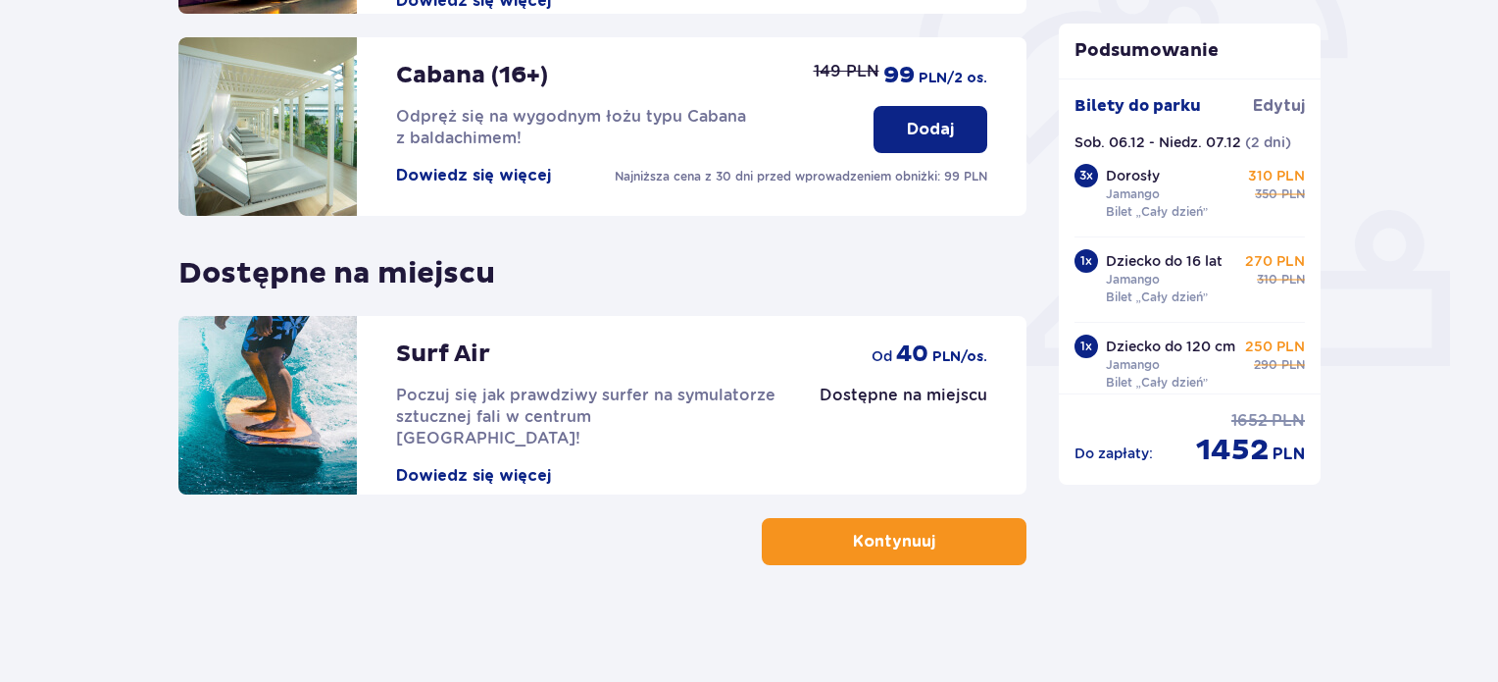
click at [865, 544] on p "Kontynuuj" at bounding box center [894, 542] width 82 height 22
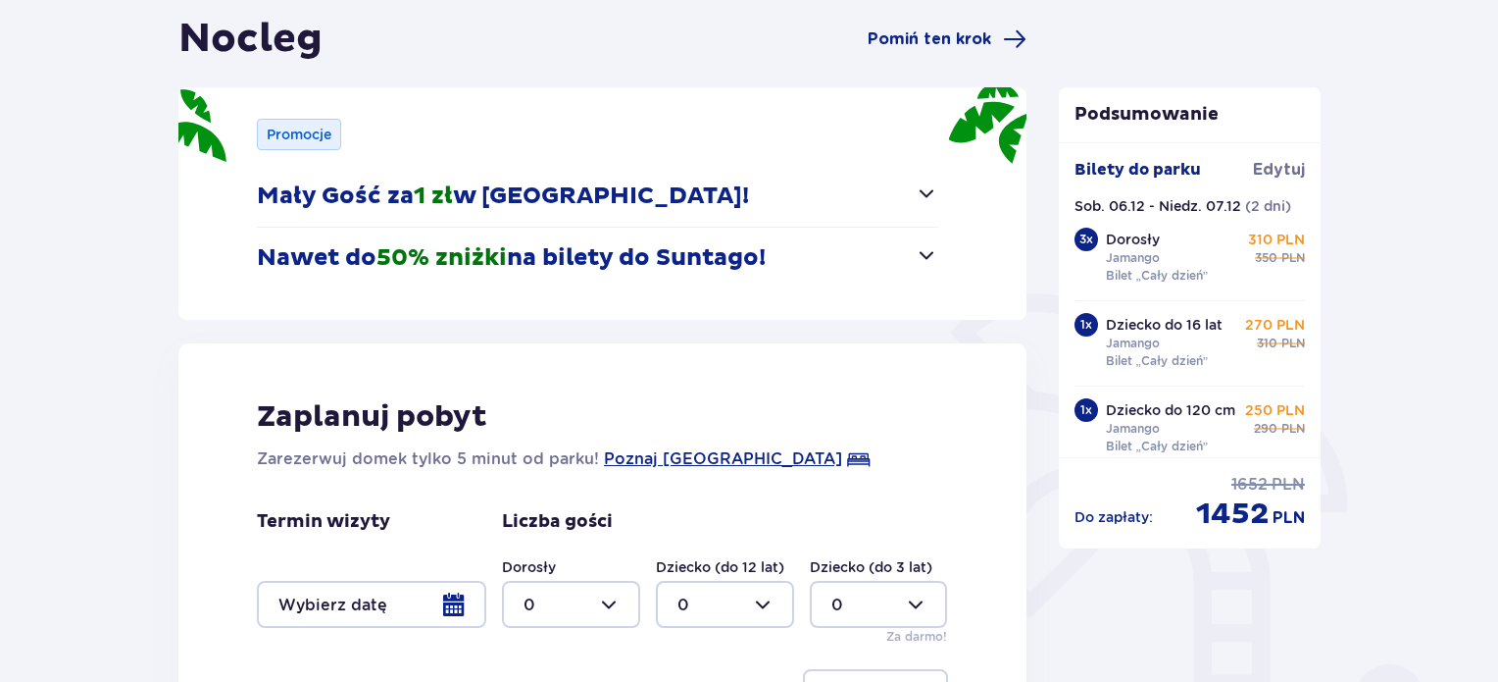
scroll to position [294, 0]
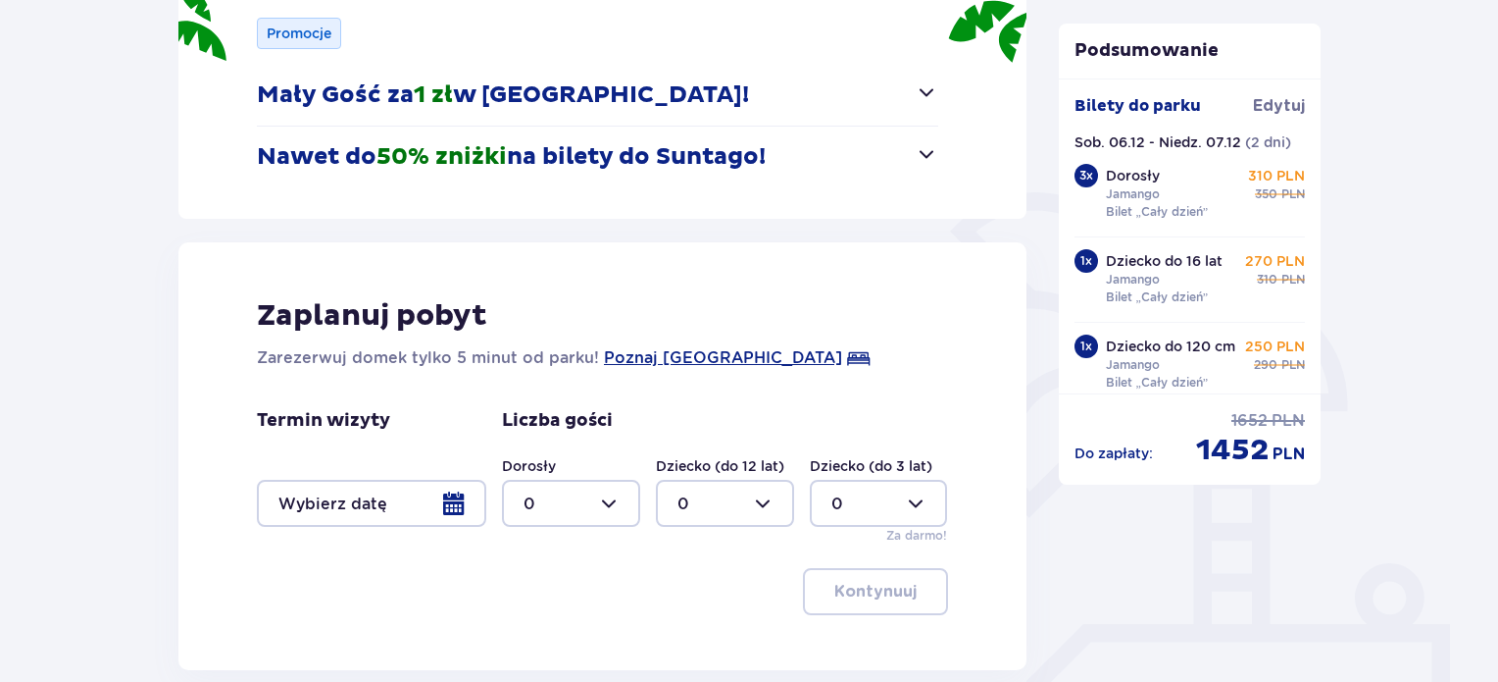
click at [561, 510] on div at bounding box center [571, 503] width 138 height 47
click at [532, 427] on p "3" at bounding box center [529, 436] width 10 height 22
type input "3"
click at [753, 510] on div at bounding box center [725, 503] width 138 height 47
click at [683, 342] on div "1" at bounding box center [725, 353] width 95 height 22
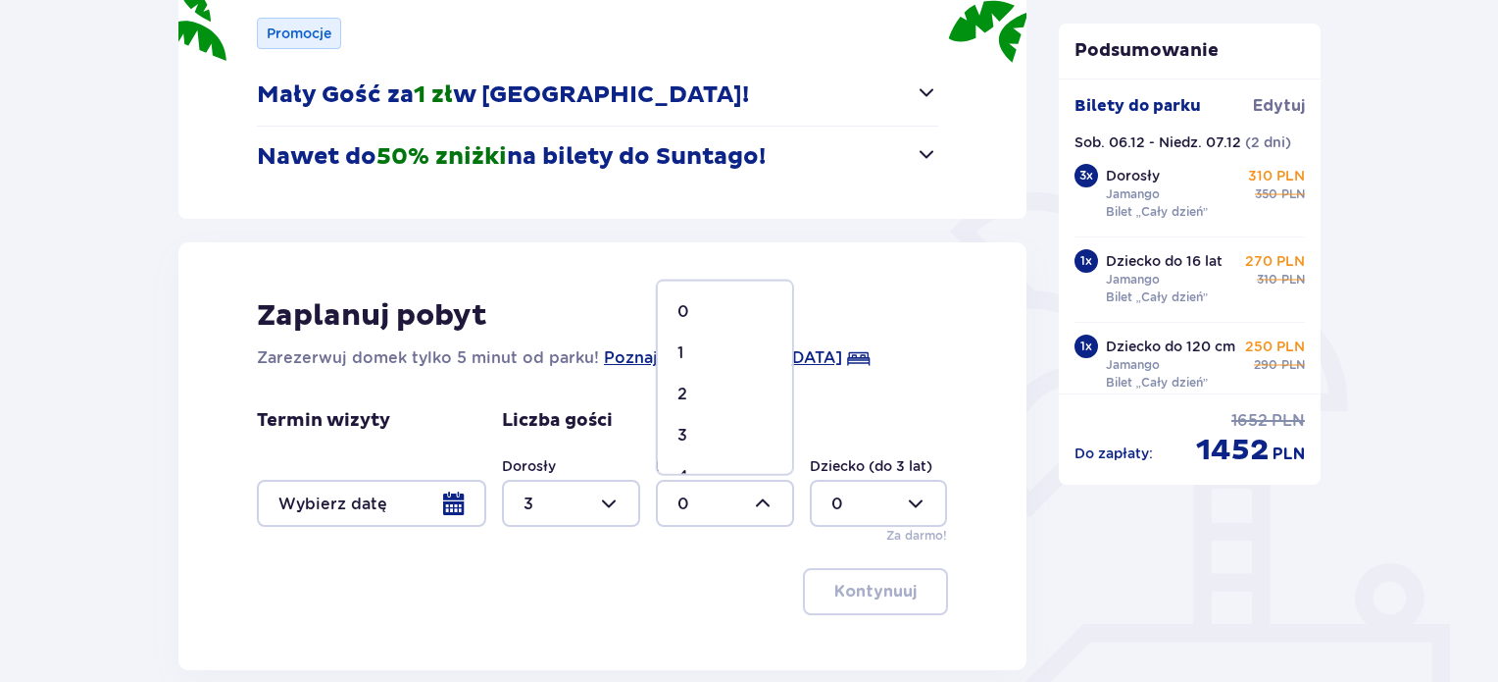
type input "1"
click at [918, 501] on div at bounding box center [879, 503] width 138 height 47
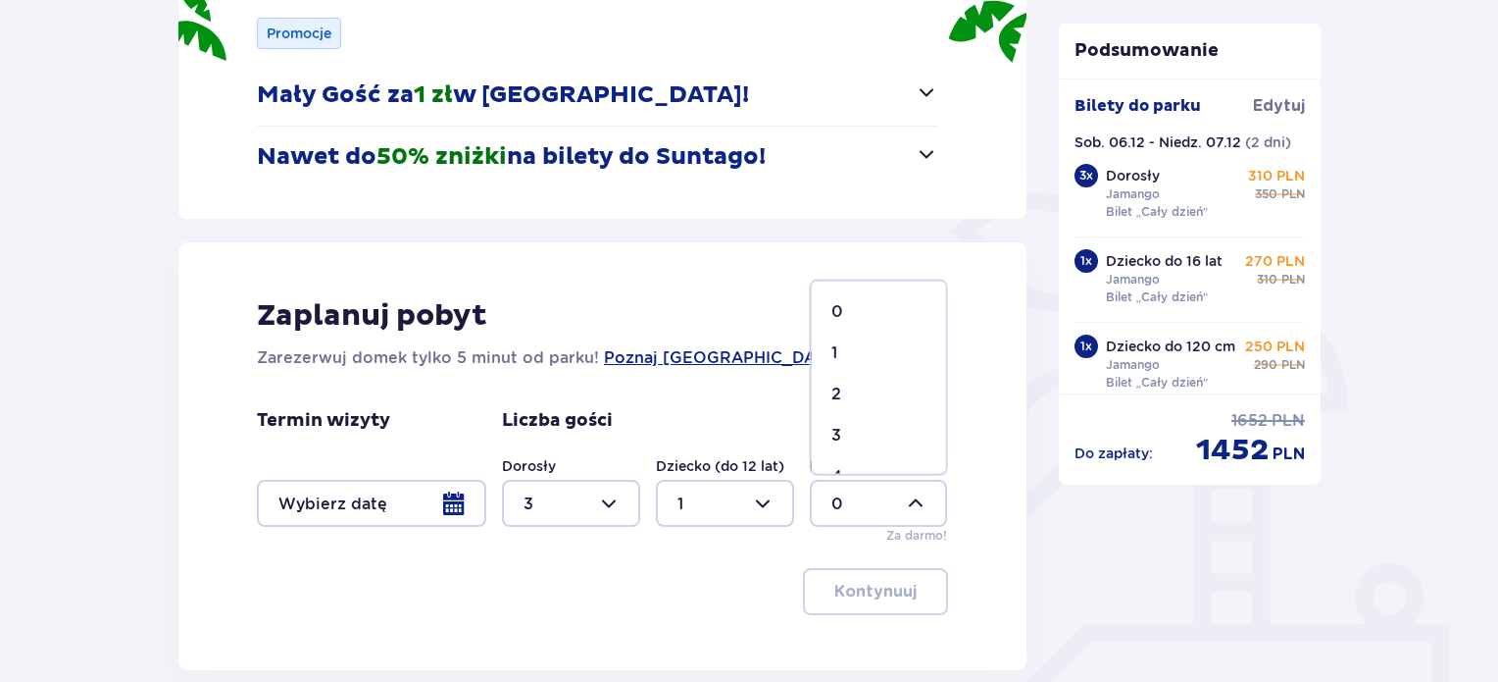
click at [843, 397] on div "2" at bounding box center [879, 394] width 95 height 22
type input "2"
click at [458, 497] on div at bounding box center [371, 503] width 229 height 47
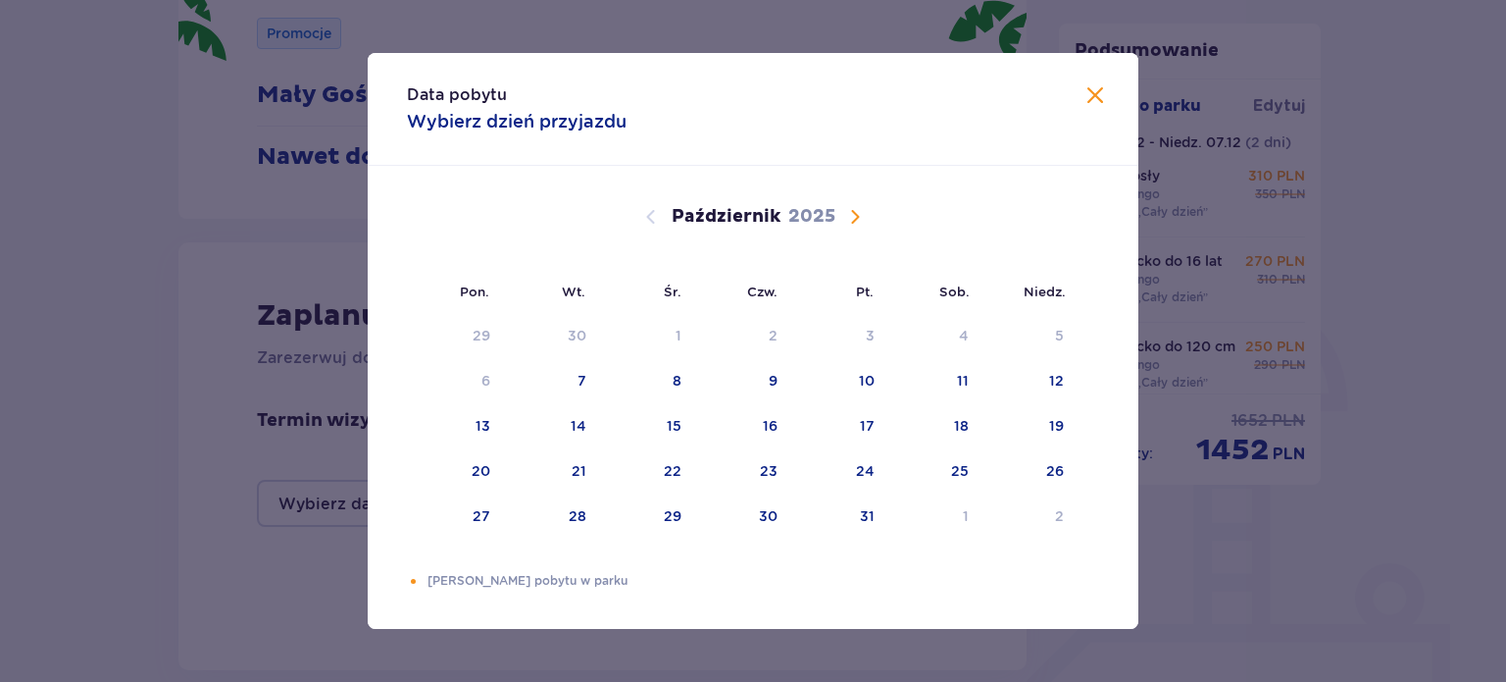
click at [852, 222] on span "Następny miesiąc" at bounding box center [855, 217] width 24 height 24
click at [967, 333] on div "6" at bounding box center [964, 336] width 9 height 20
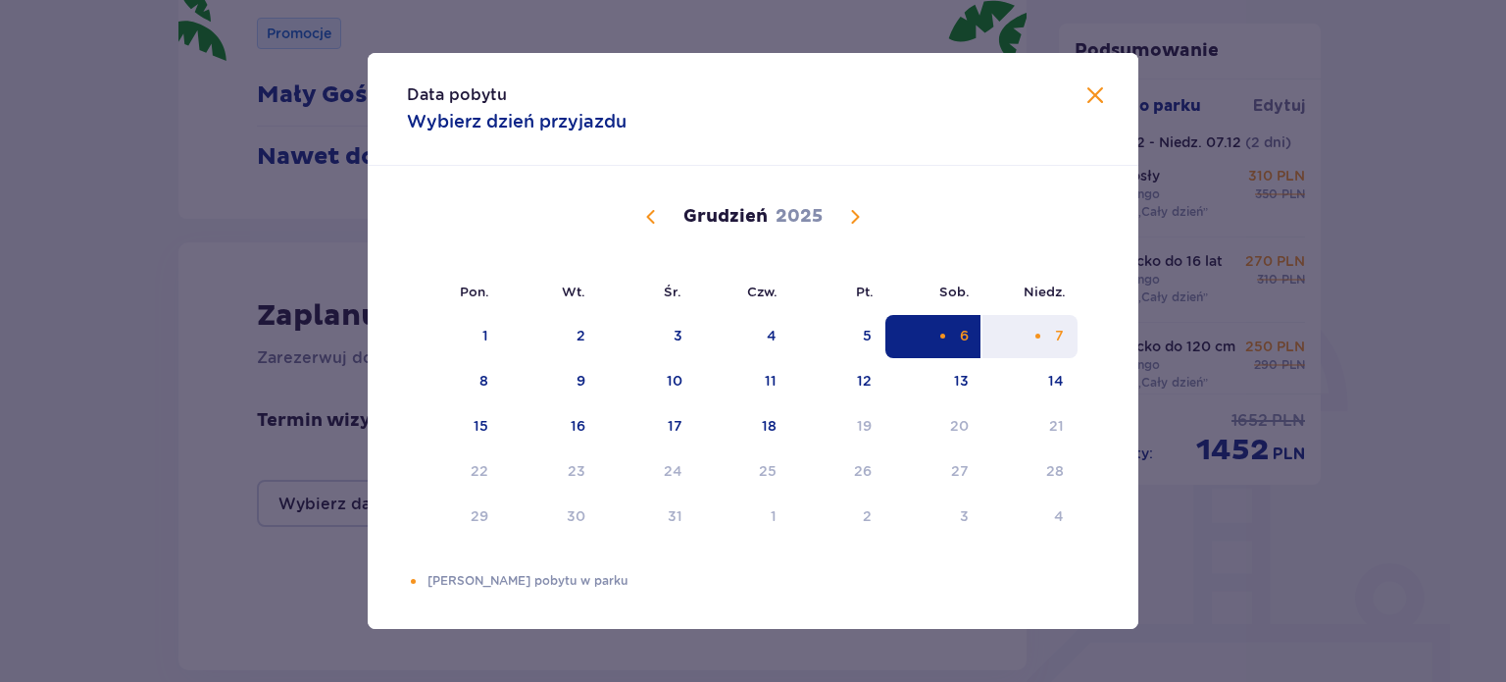
click at [1032, 333] on div "Pomarańczowa kropka" at bounding box center [1038, 335] width 13 height 13
type input "[DATE] - [DATE]"
type input "0"
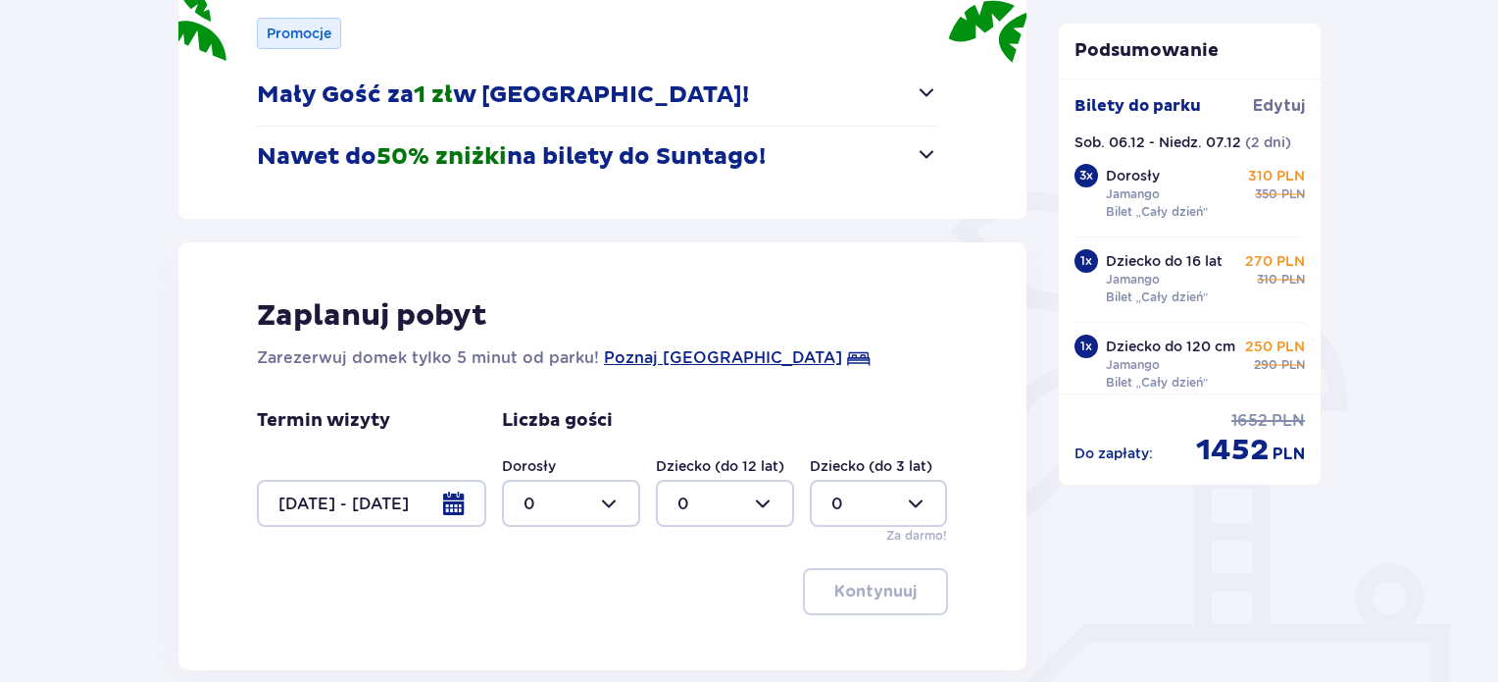
click at [592, 504] on div at bounding box center [571, 503] width 138 height 47
click at [545, 426] on div "3" at bounding box center [571, 436] width 95 height 22
type input "3"
click at [760, 498] on div at bounding box center [725, 503] width 138 height 47
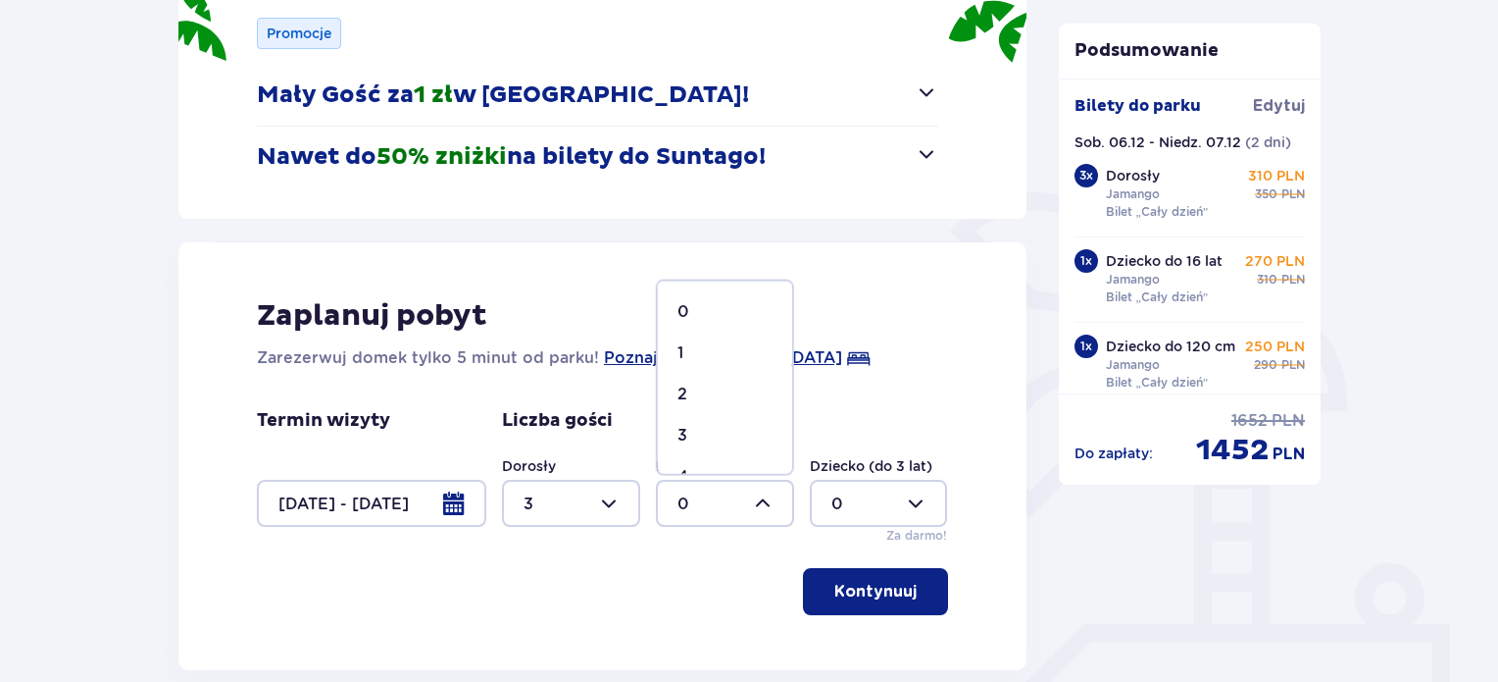
click at [696, 354] on div "1" at bounding box center [725, 353] width 95 height 22
type input "1"
click at [894, 496] on div at bounding box center [879, 503] width 138 height 47
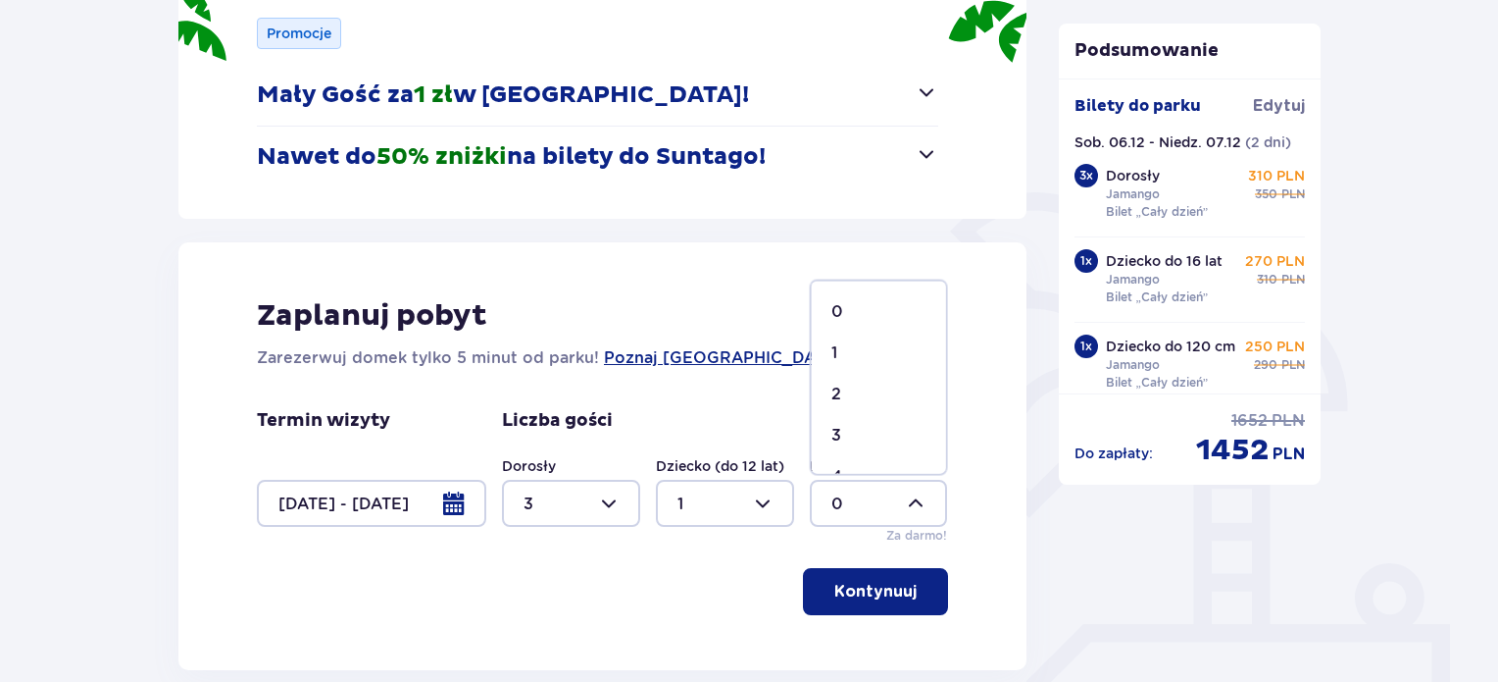
click at [842, 392] on div "2" at bounding box center [879, 394] width 95 height 22
type input "2"
click at [886, 581] on p "Kontynuuj" at bounding box center [876, 592] width 82 height 22
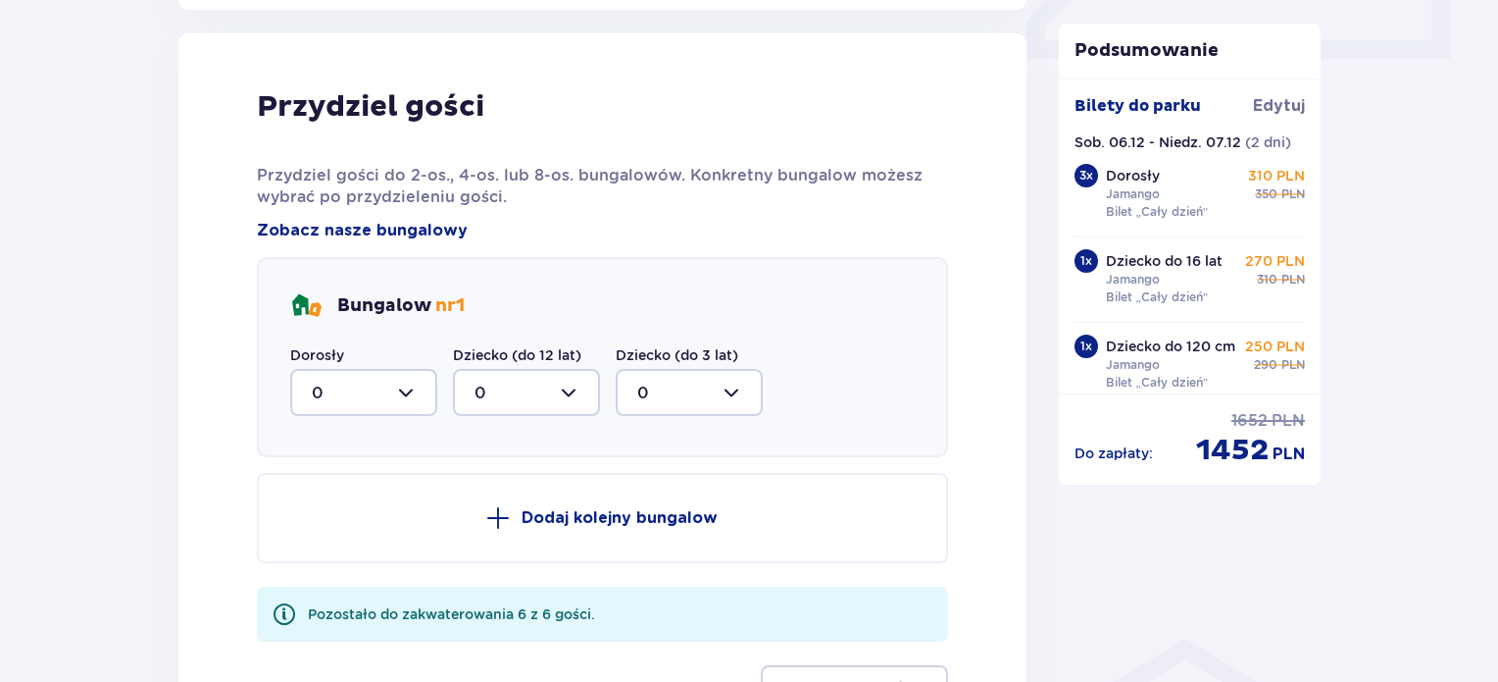
scroll to position [963, 0]
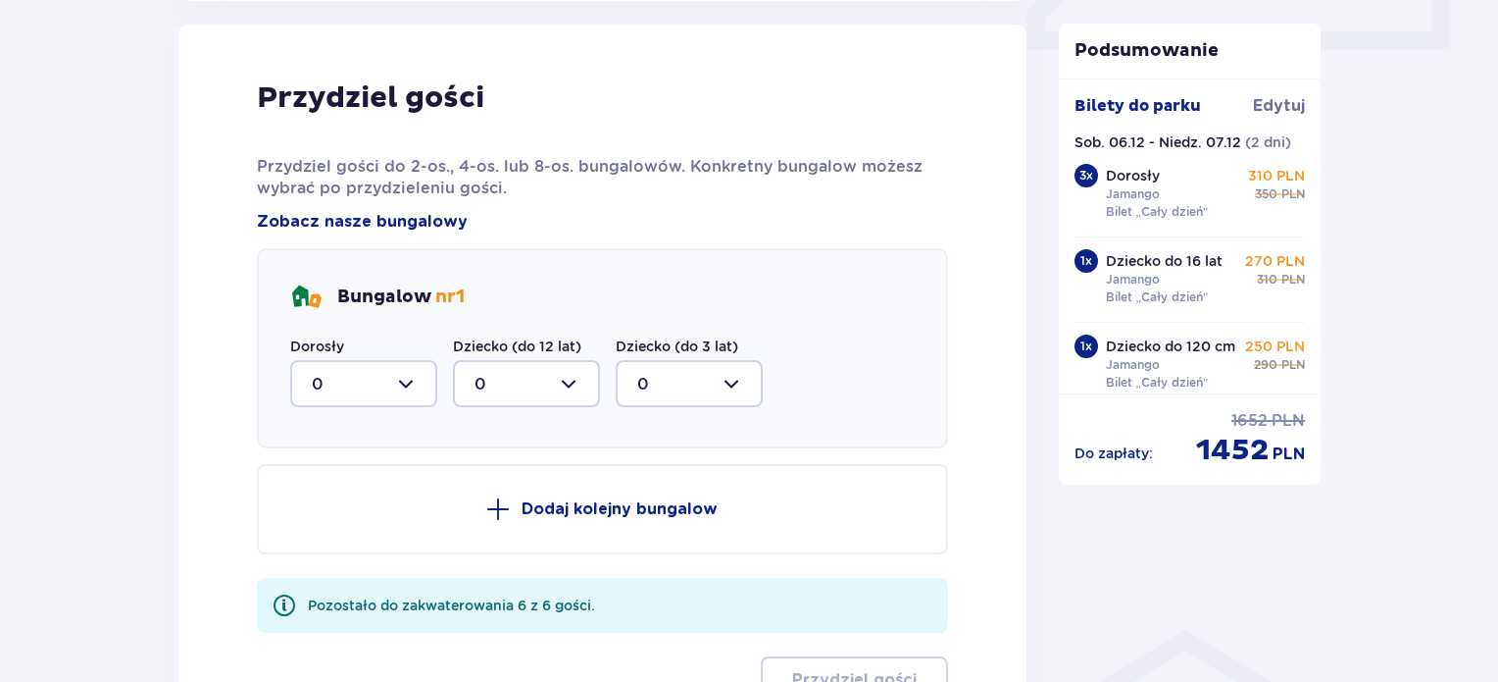
click at [407, 375] on div at bounding box center [363, 383] width 147 height 47
click at [331, 558] on div "3" at bounding box center [364, 567] width 104 height 22
type input "3"
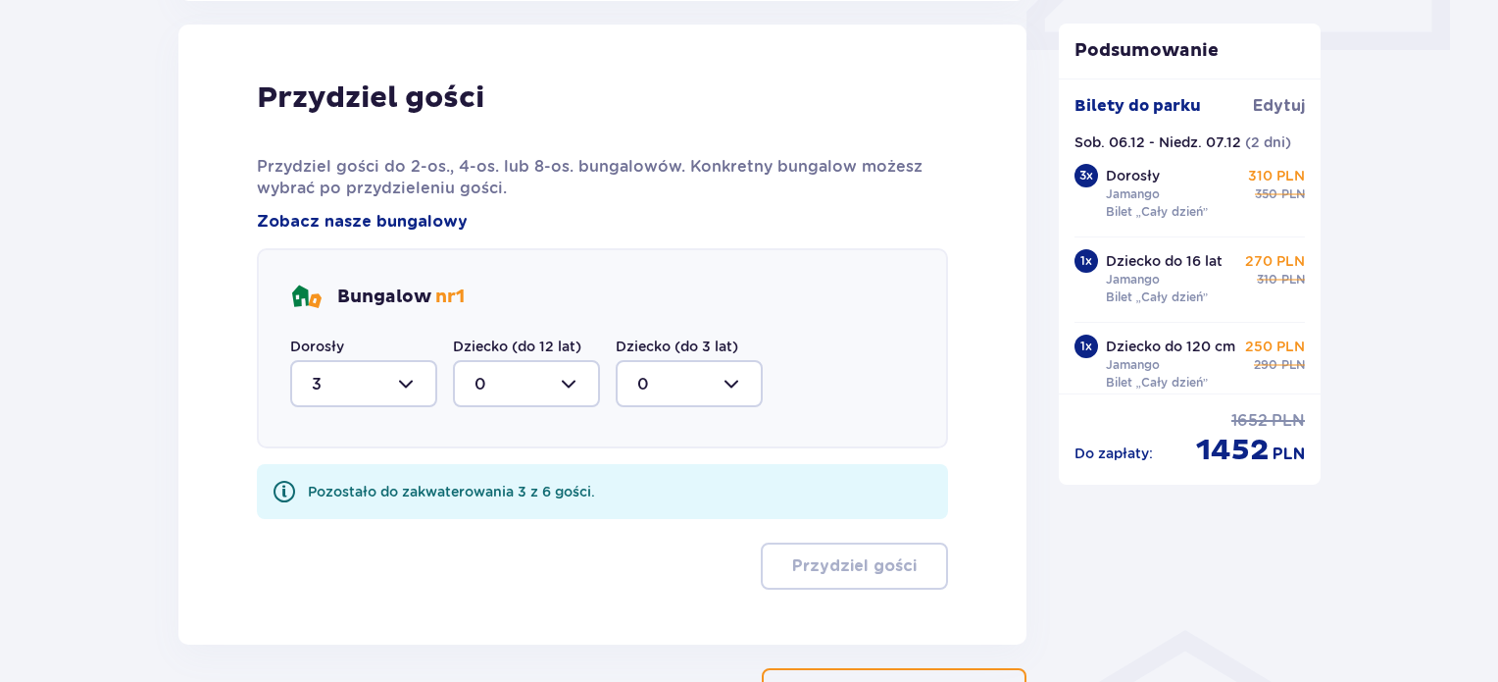
click at [517, 382] on div at bounding box center [526, 383] width 147 height 47
click at [490, 474] on div "1" at bounding box center [527, 485] width 104 height 22
type input "1"
click at [692, 411] on div "Bungalow nr 1 Dorosły 3 Dziecko (do 12 lat) 1 Dziecko (do 3 lat) 0" at bounding box center [602, 348] width 691 height 200
click at [697, 399] on div at bounding box center [689, 383] width 147 height 47
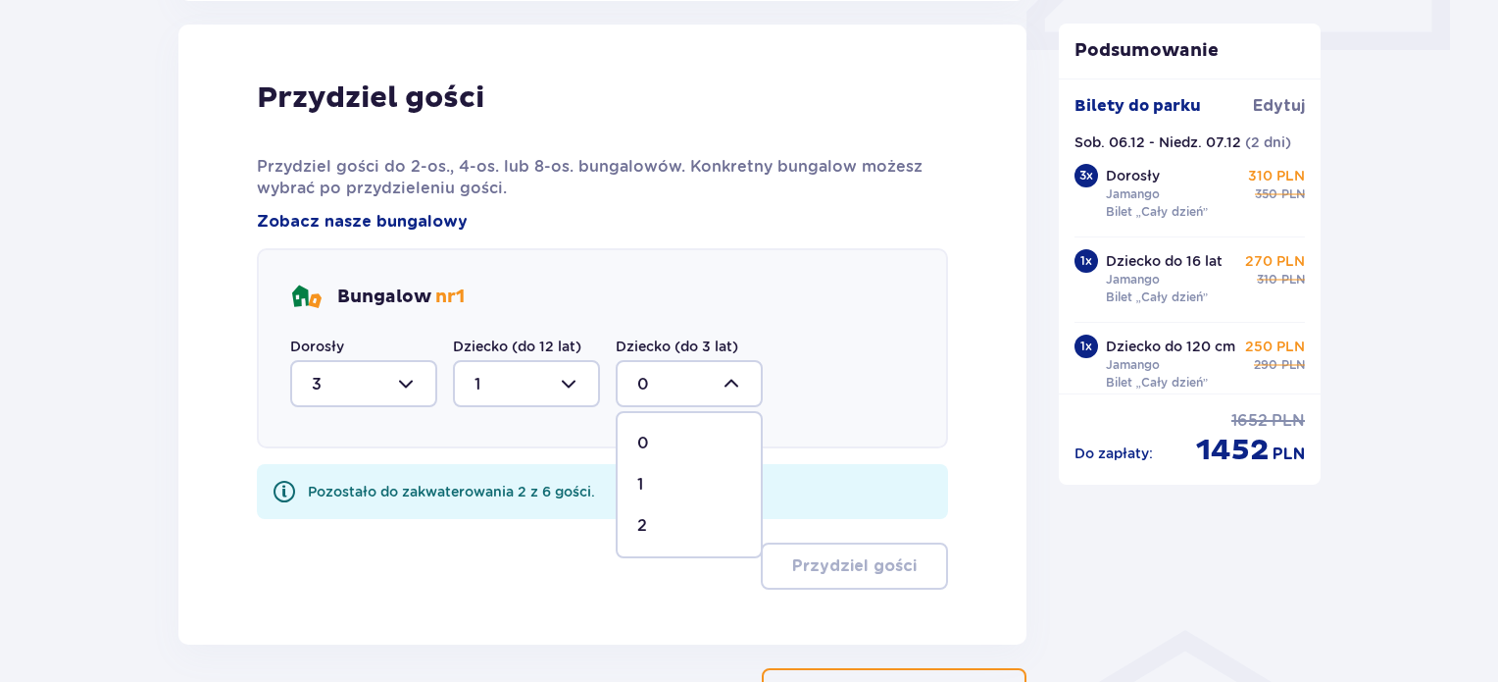
drag, startPoint x: 653, startPoint y: 529, endPoint x: 715, endPoint y: 550, distance: 65.4
click at [653, 529] on div "2" at bounding box center [689, 526] width 104 height 22
type input "2"
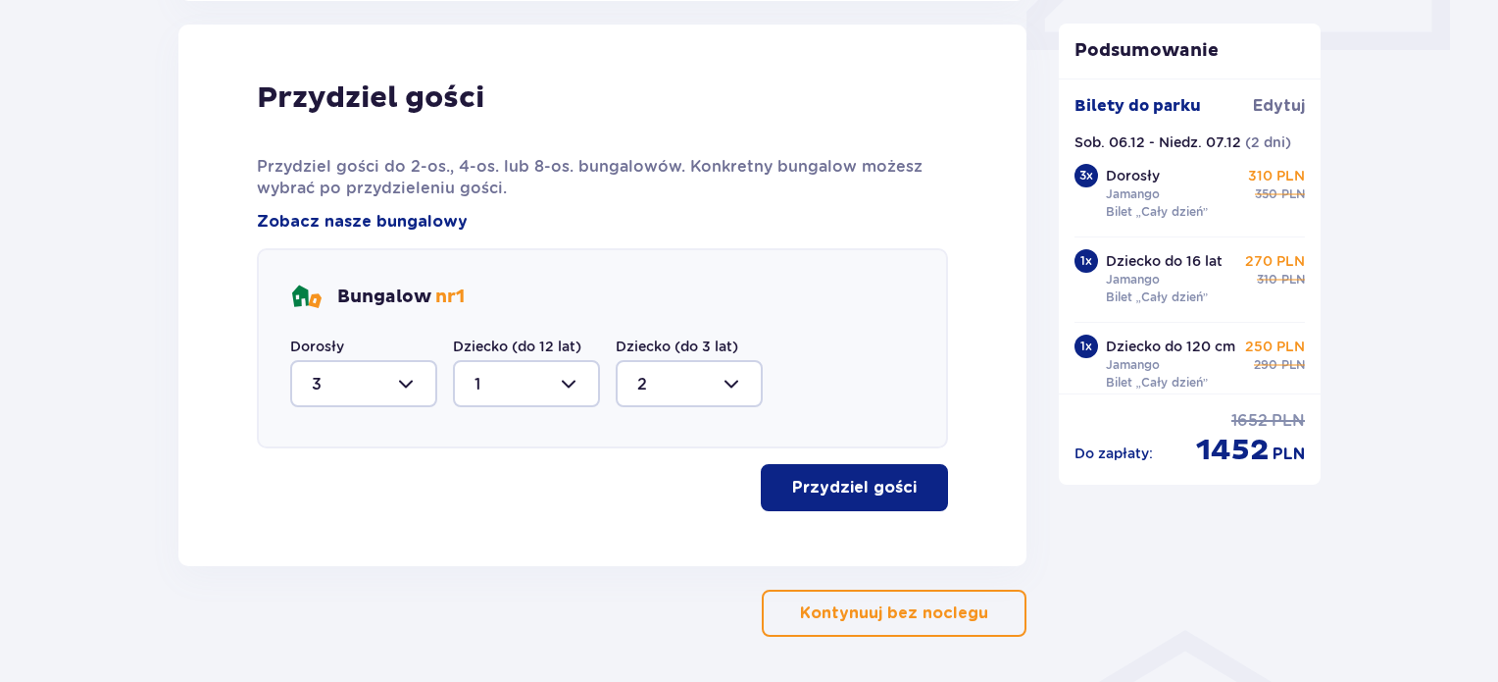
click at [879, 487] on p "Przydziel gości" at bounding box center [854, 488] width 125 height 22
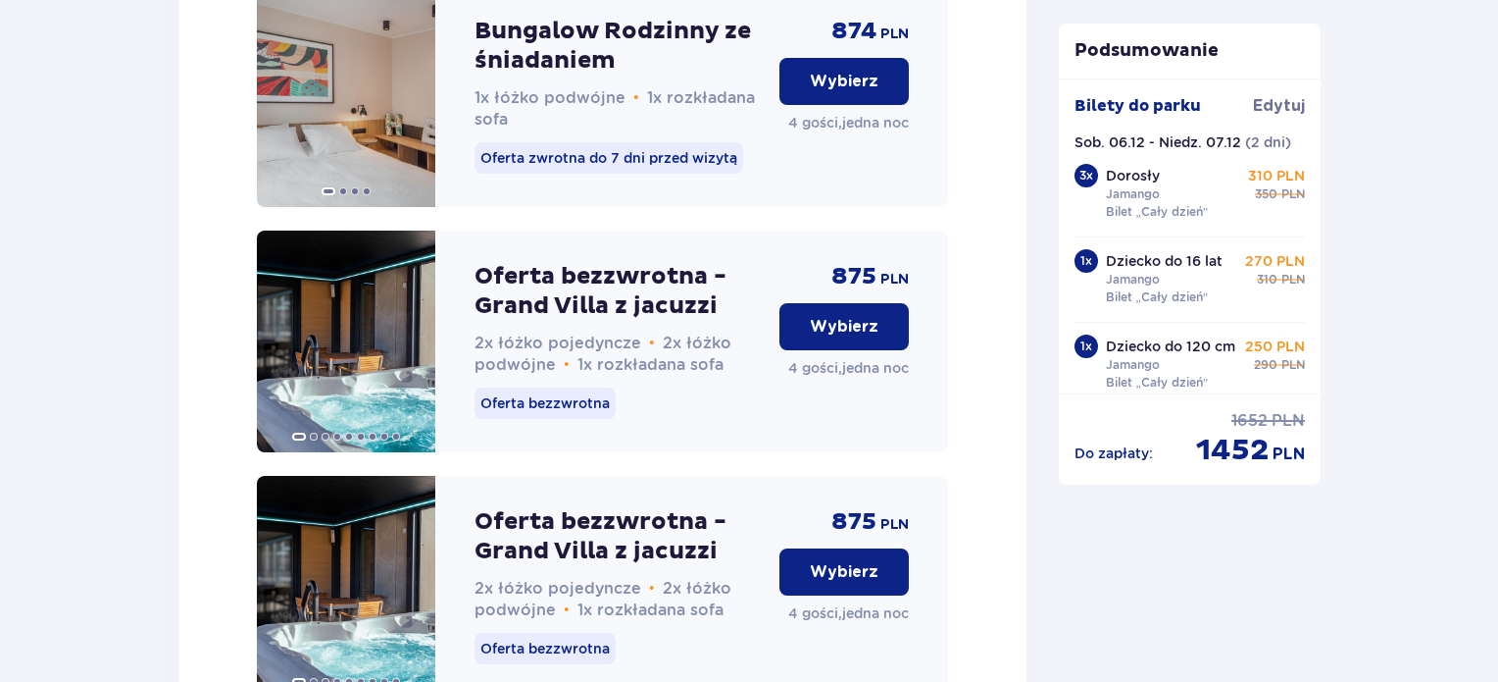
scroll to position [3586, 0]
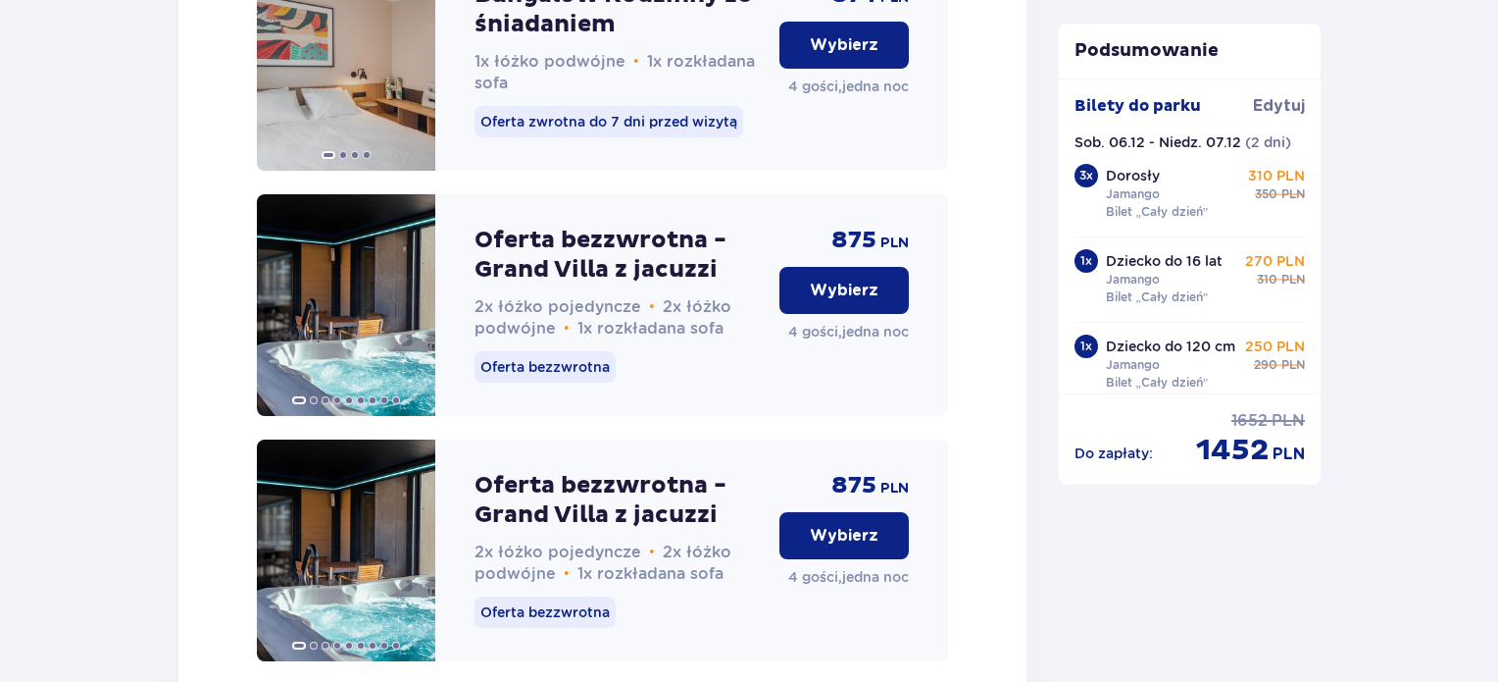
click at [862, 301] on p "Wybierz" at bounding box center [844, 290] width 69 height 22
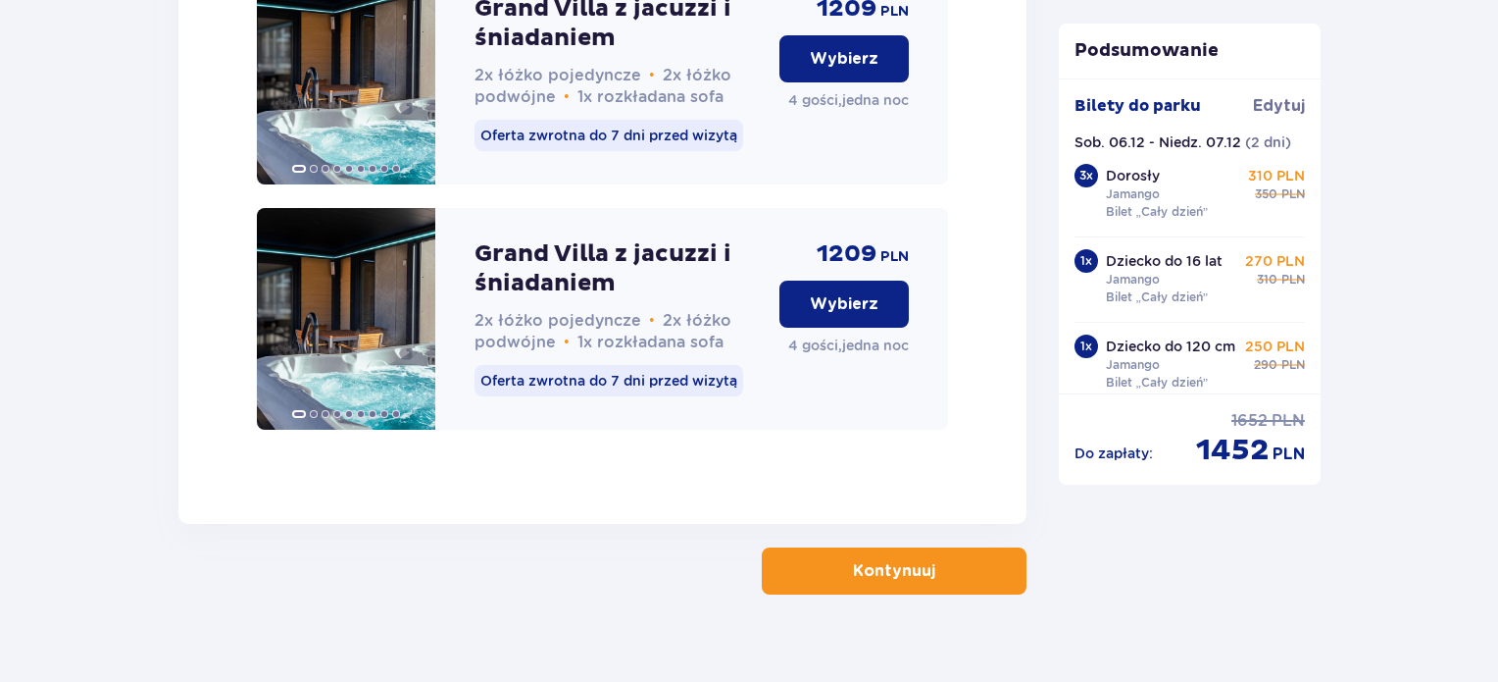
scroll to position [5355, 0]
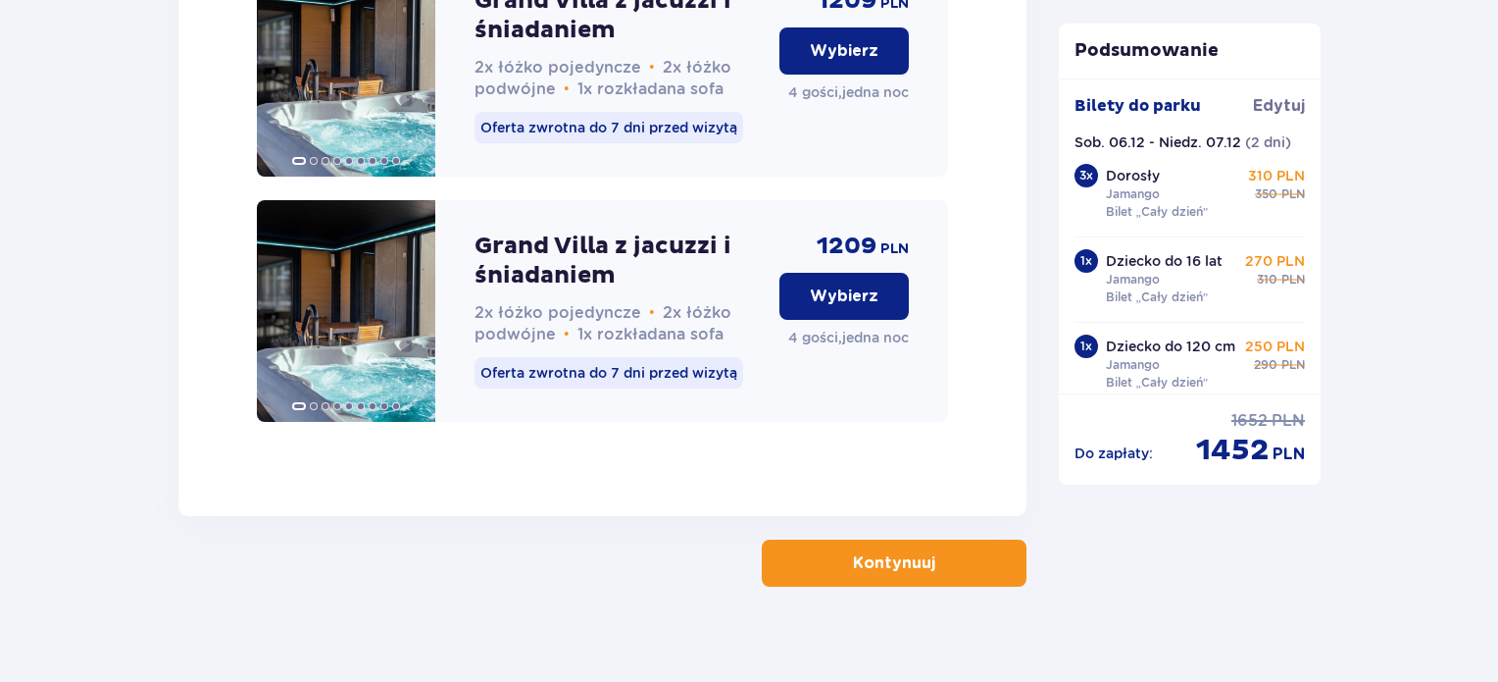
click at [886, 552] on p "Kontynuuj" at bounding box center [894, 563] width 82 height 22
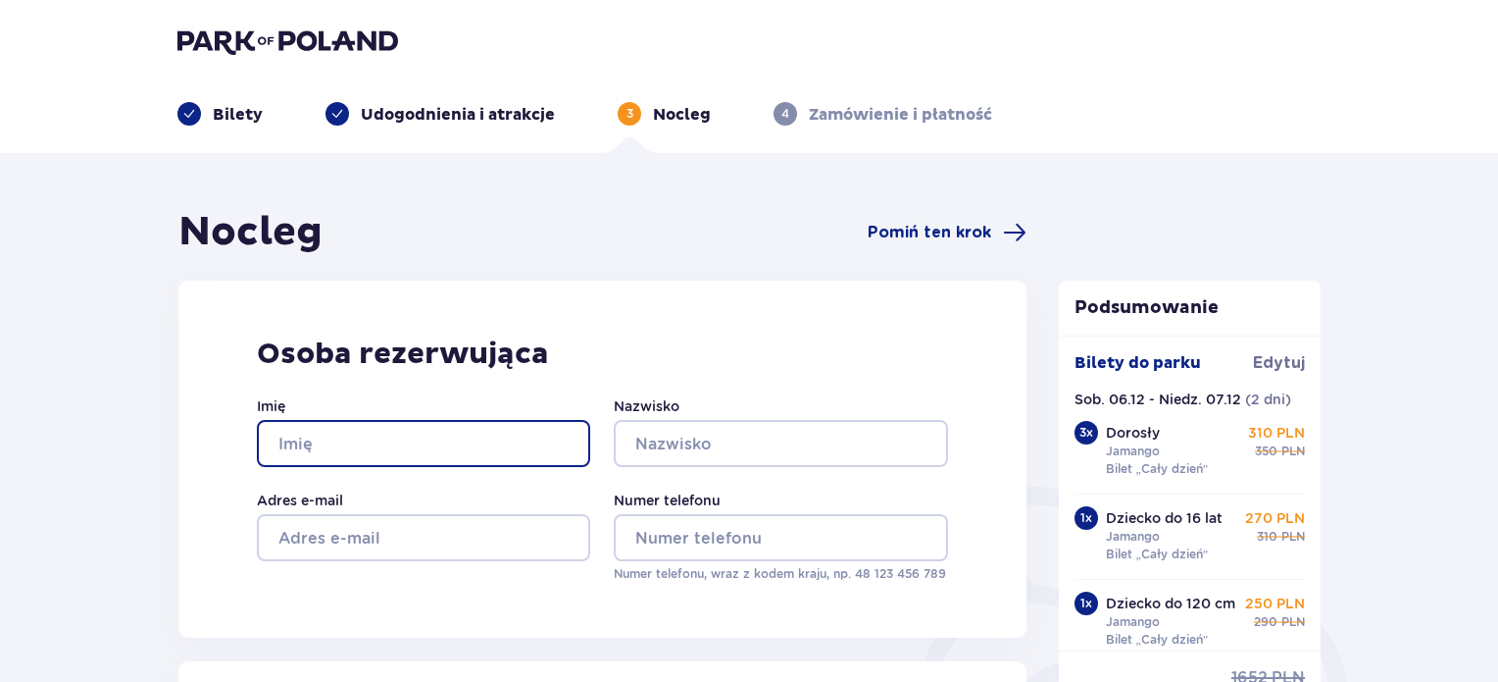
click at [358, 440] on input "Imię" at bounding box center [423, 443] width 333 height 47
type input "[PERSON_NAME]"
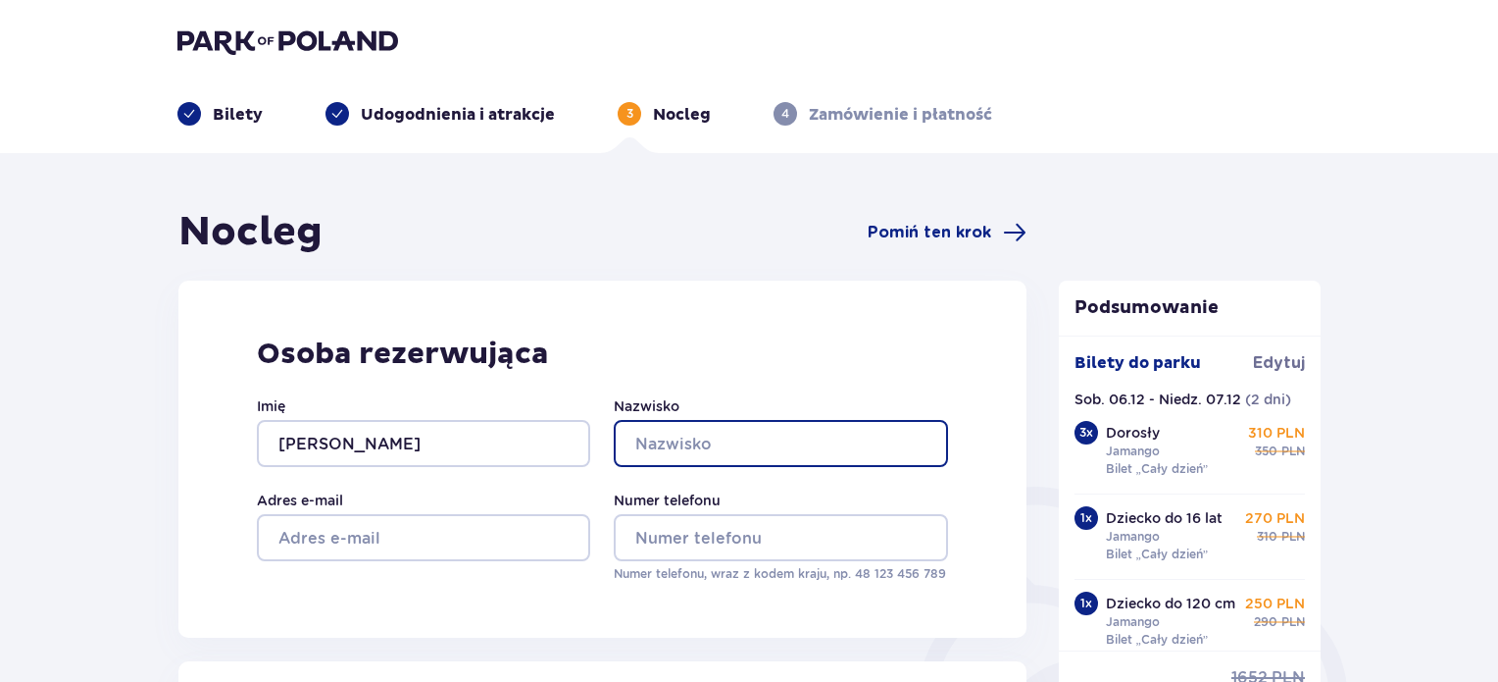
type input "[PERSON_NAME]"
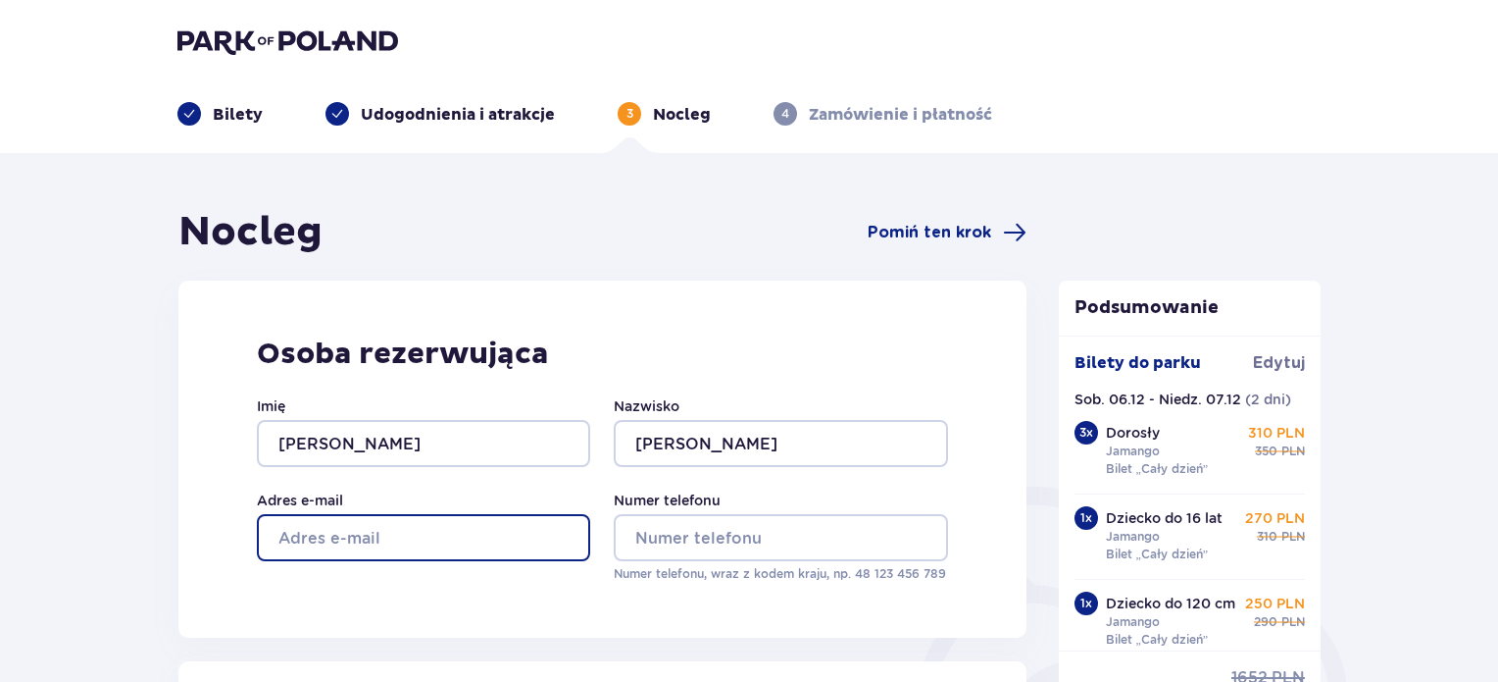
type input "[EMAIL_ADDRESS][DOMAIN_NAME]"
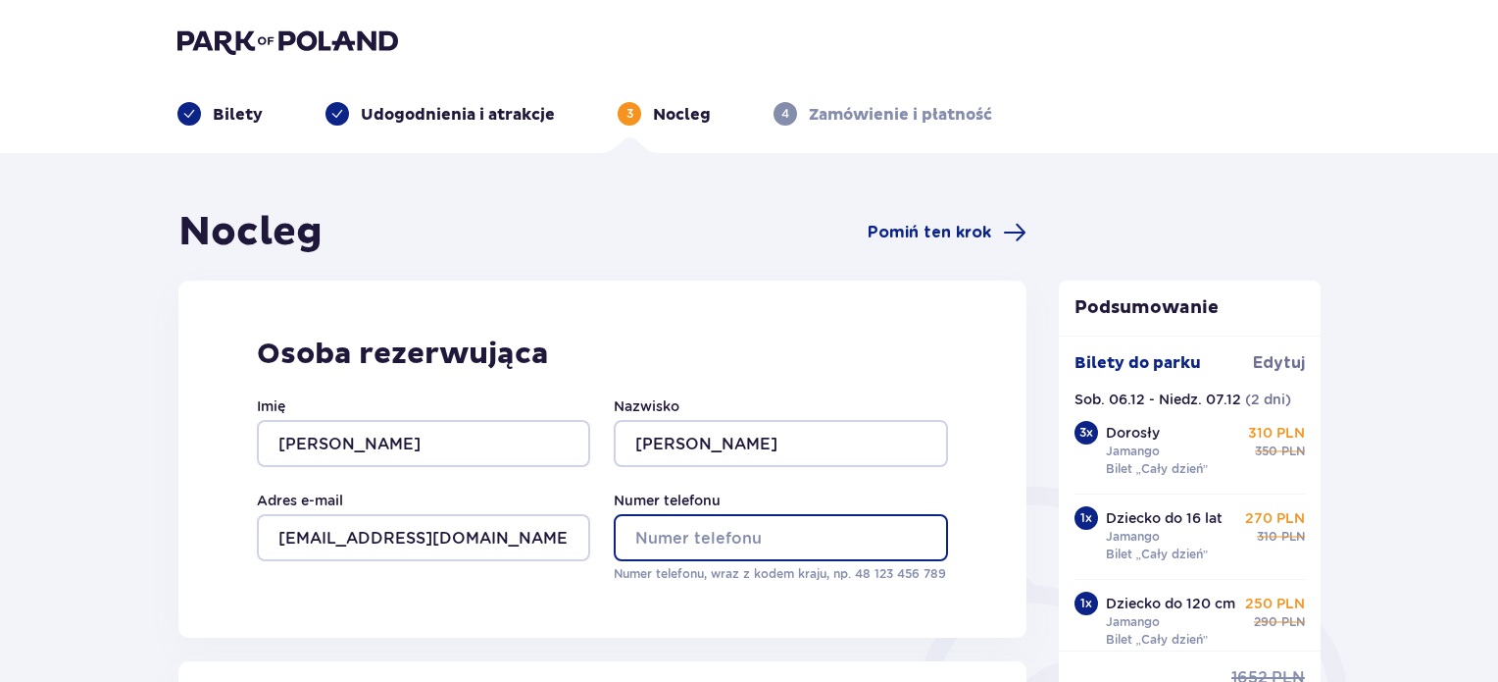
type input "790018315"
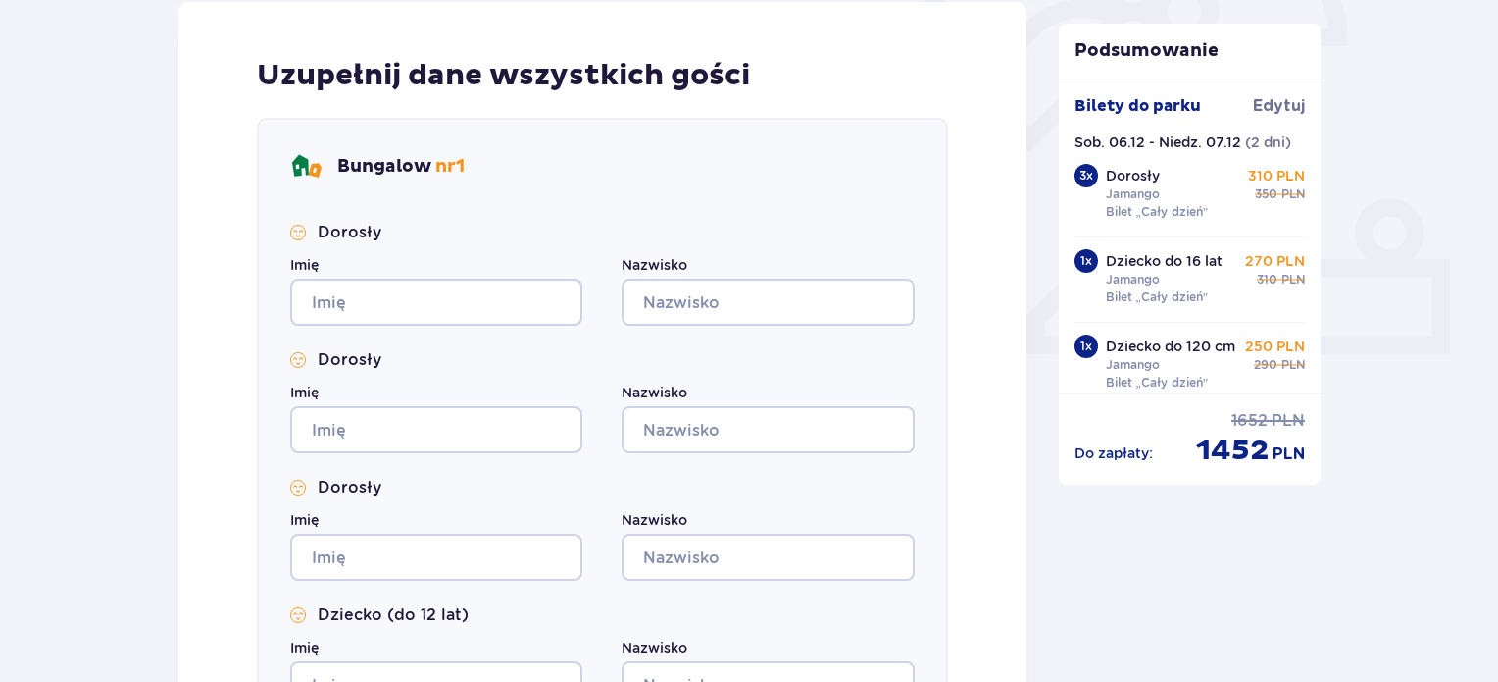
scroll to position [686, 0]
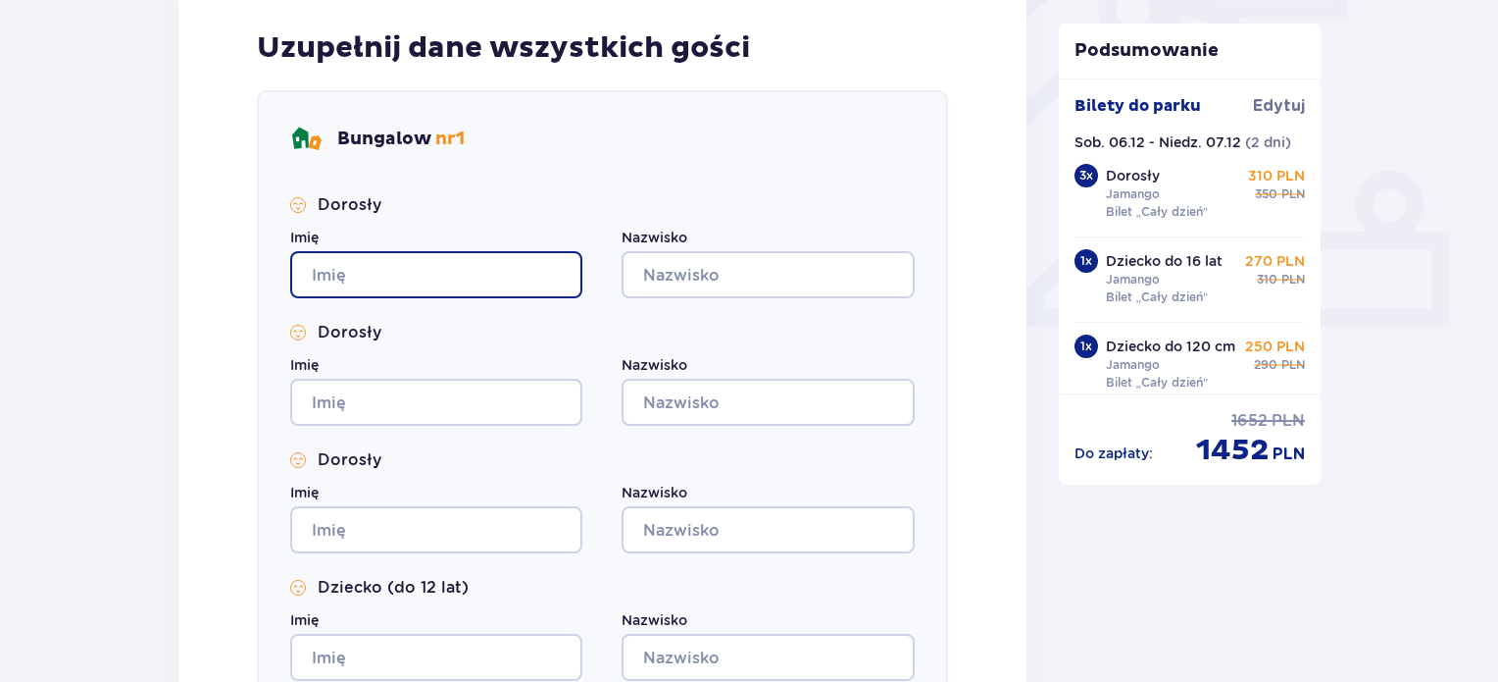
click at [372, 251] on input "Imię" at bounding box center [436, 274] width 292 height 47
type input "[PERSON_NAME]"
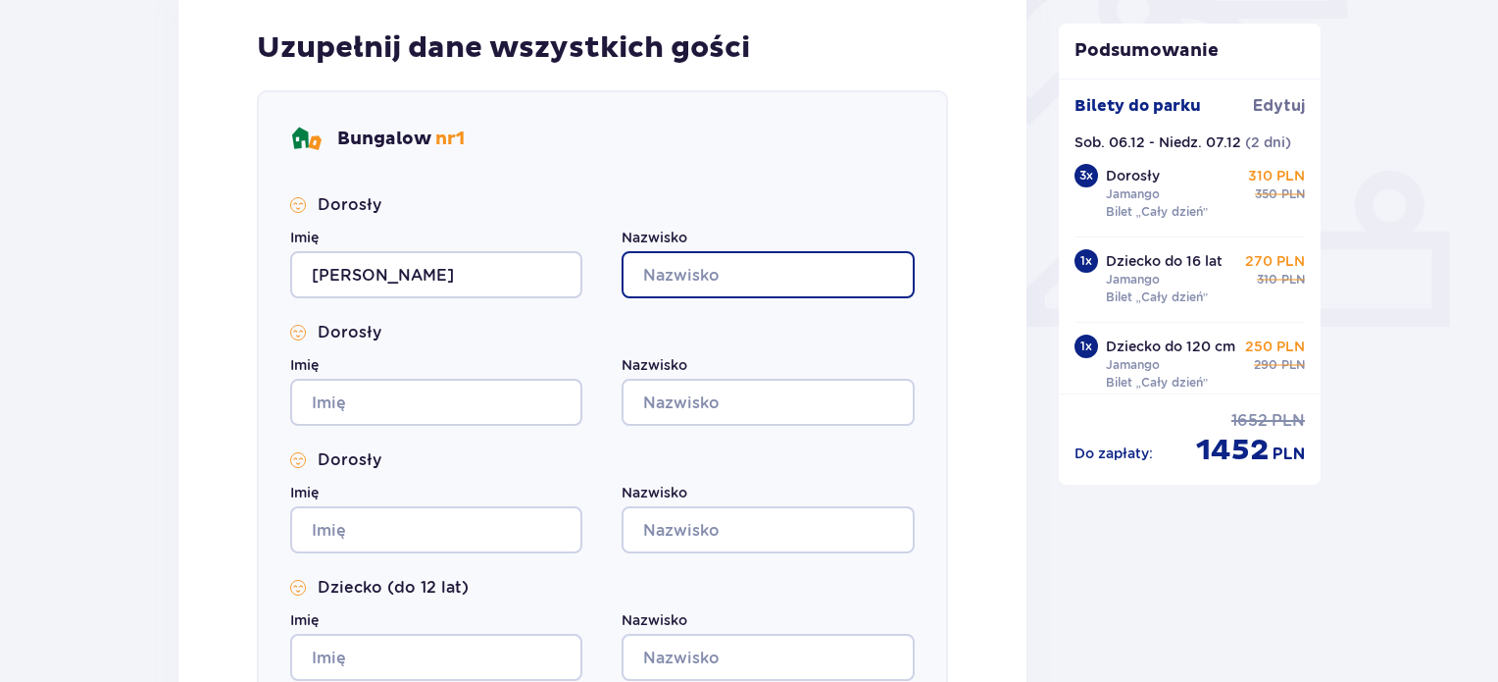
type input "[PERSON_NAME]"
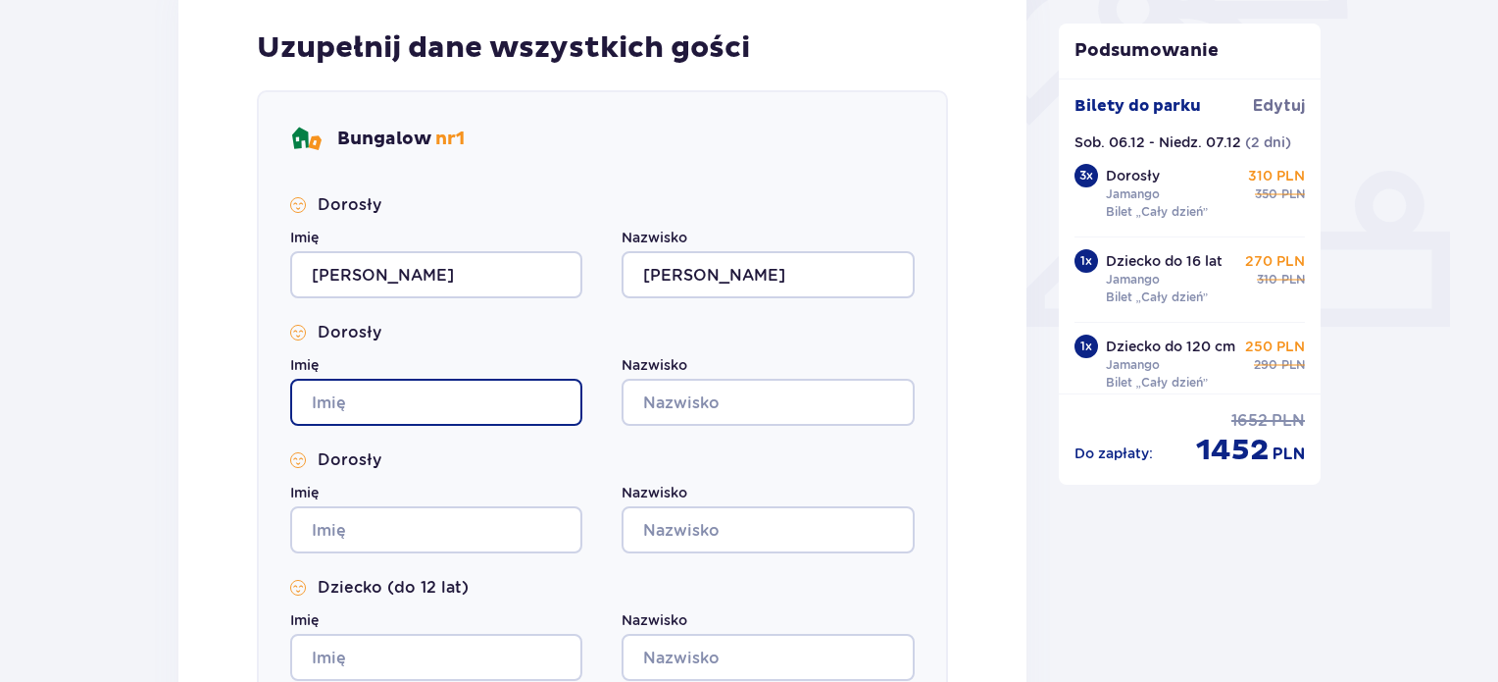
type input "[PERSON_NAME]"
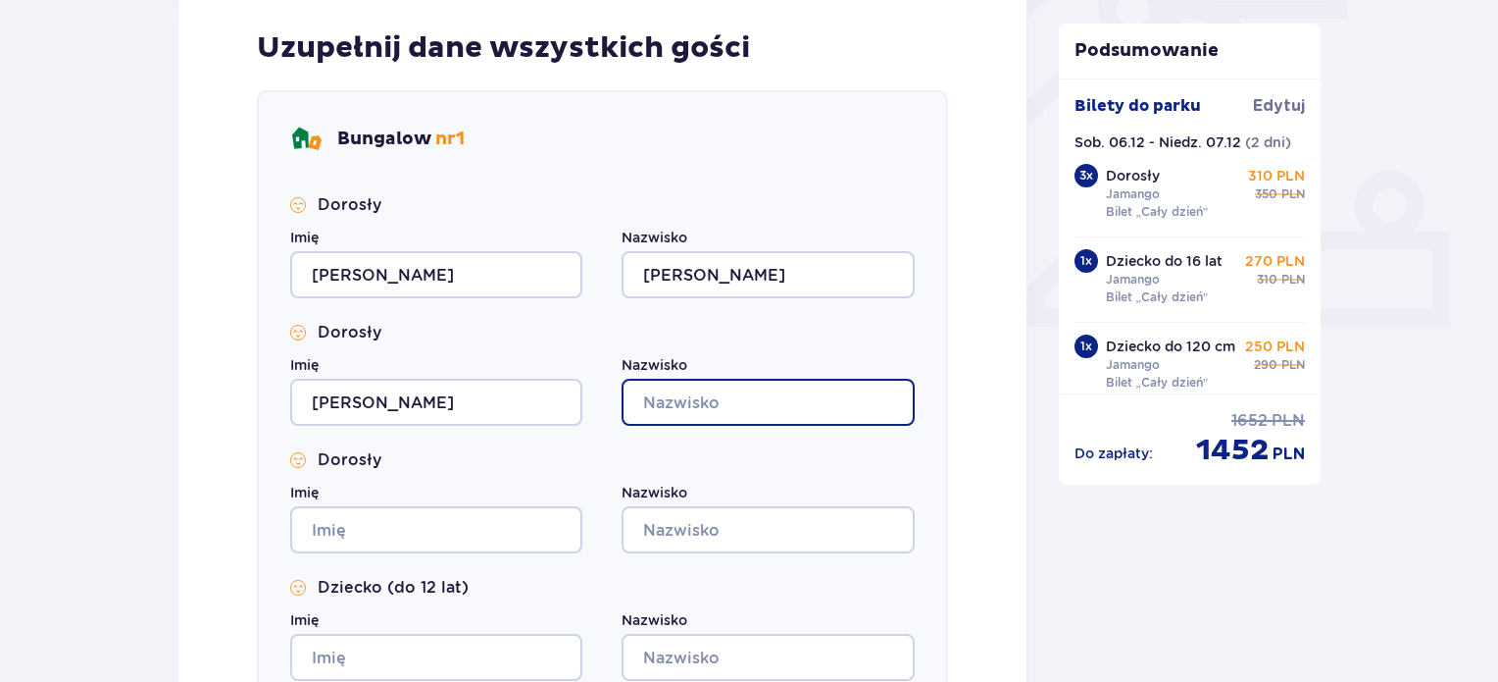
type input "[PERSON_NAME]"
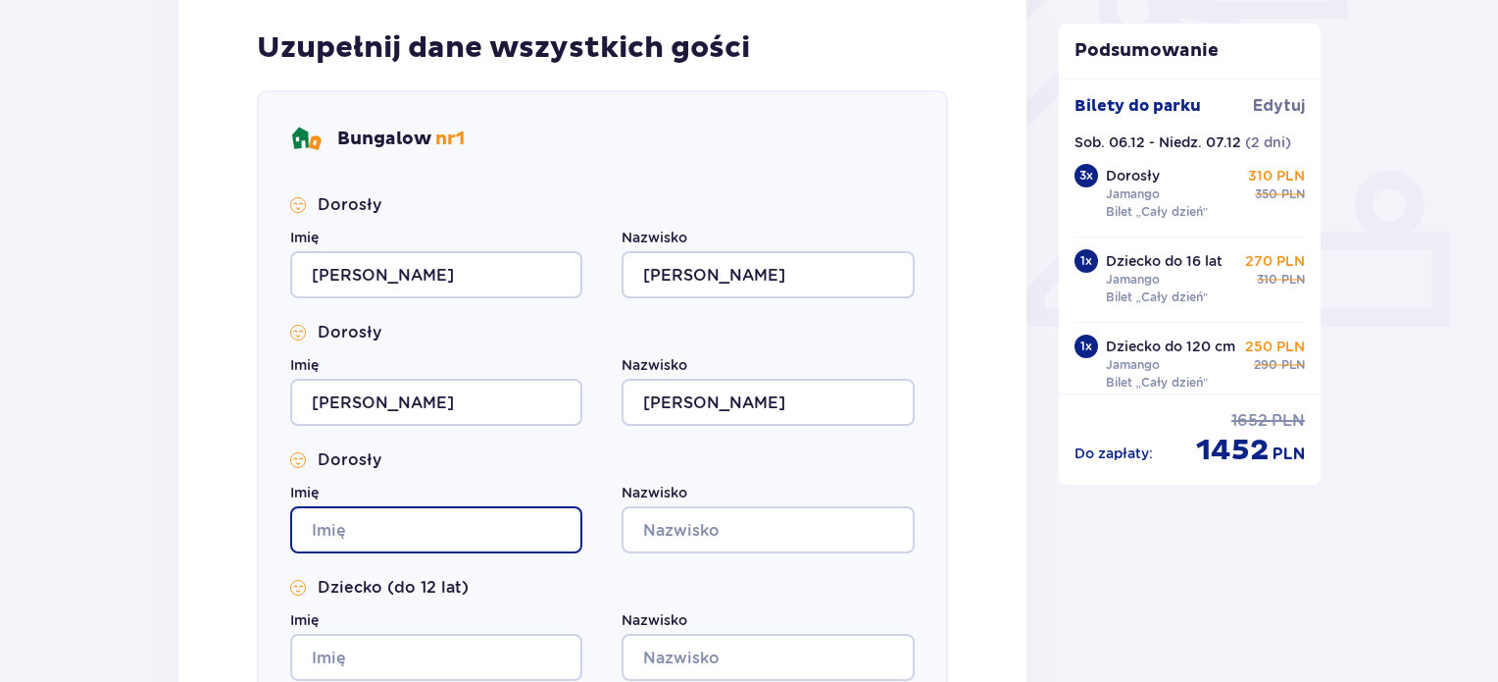
type input "[PERSON_NAME]"
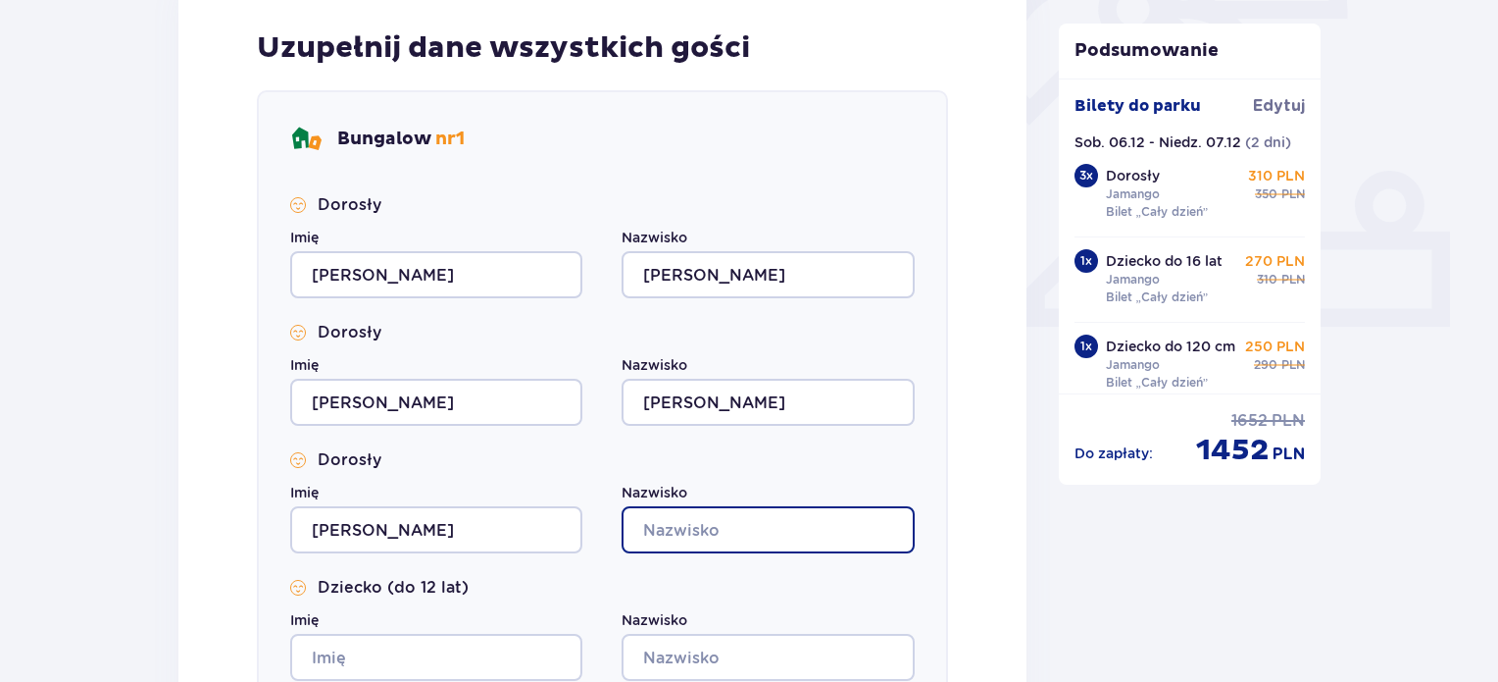
type input "[PERSON_NAME]"
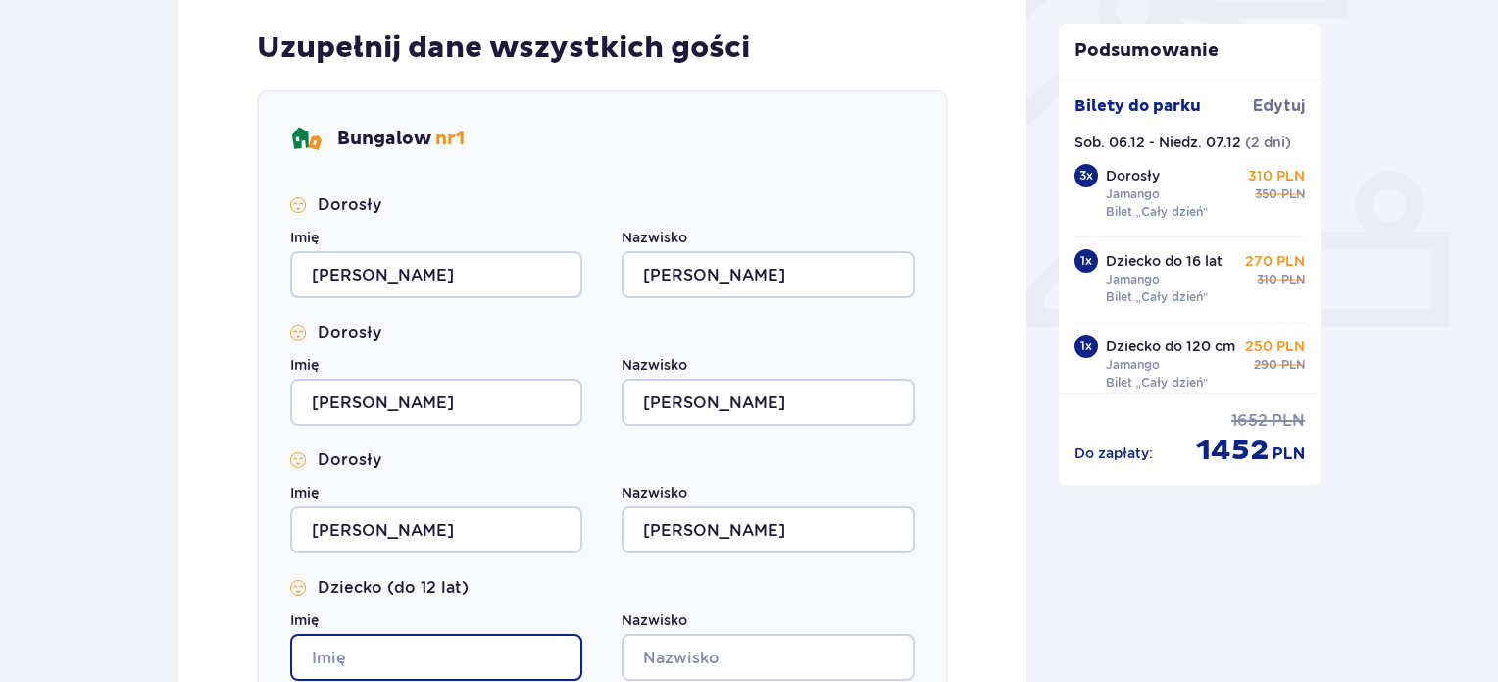
type input "[PERSON_NAME]"
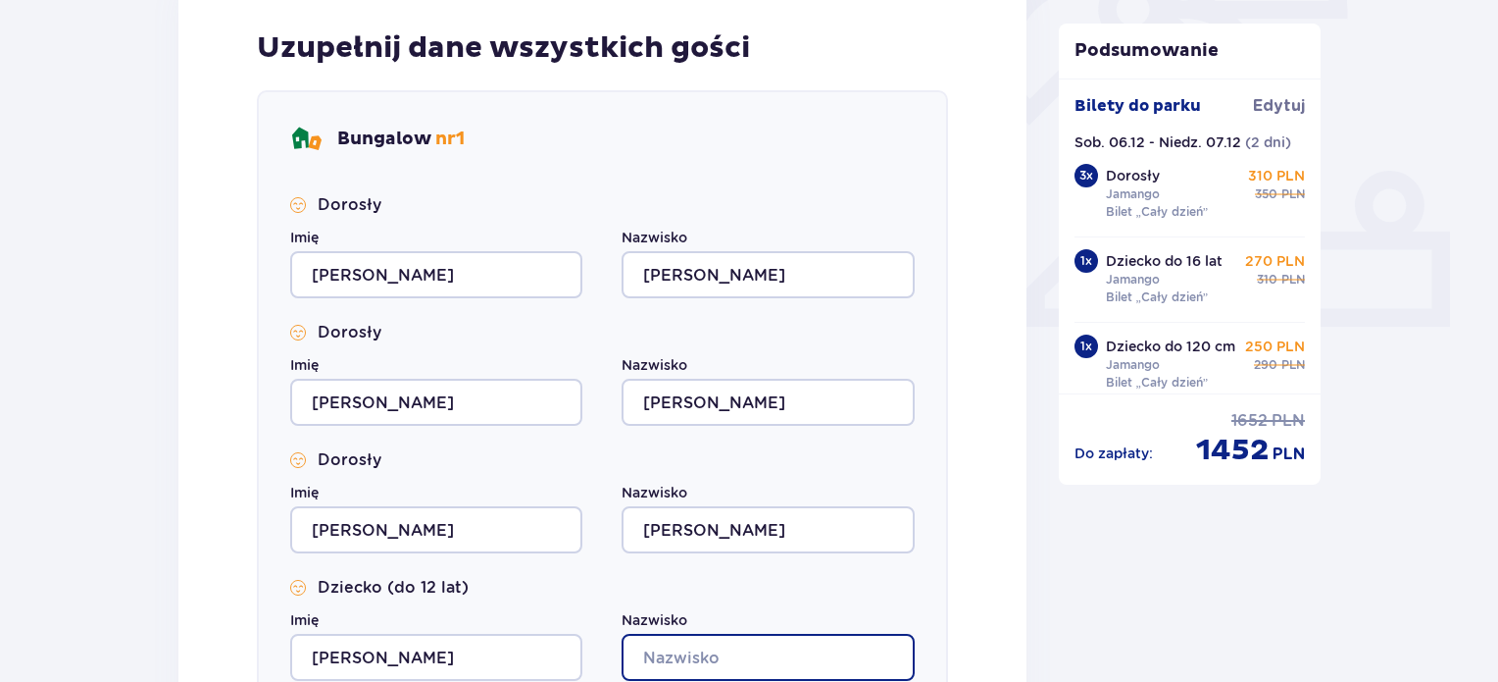
type input "[PERSON_NAME]"
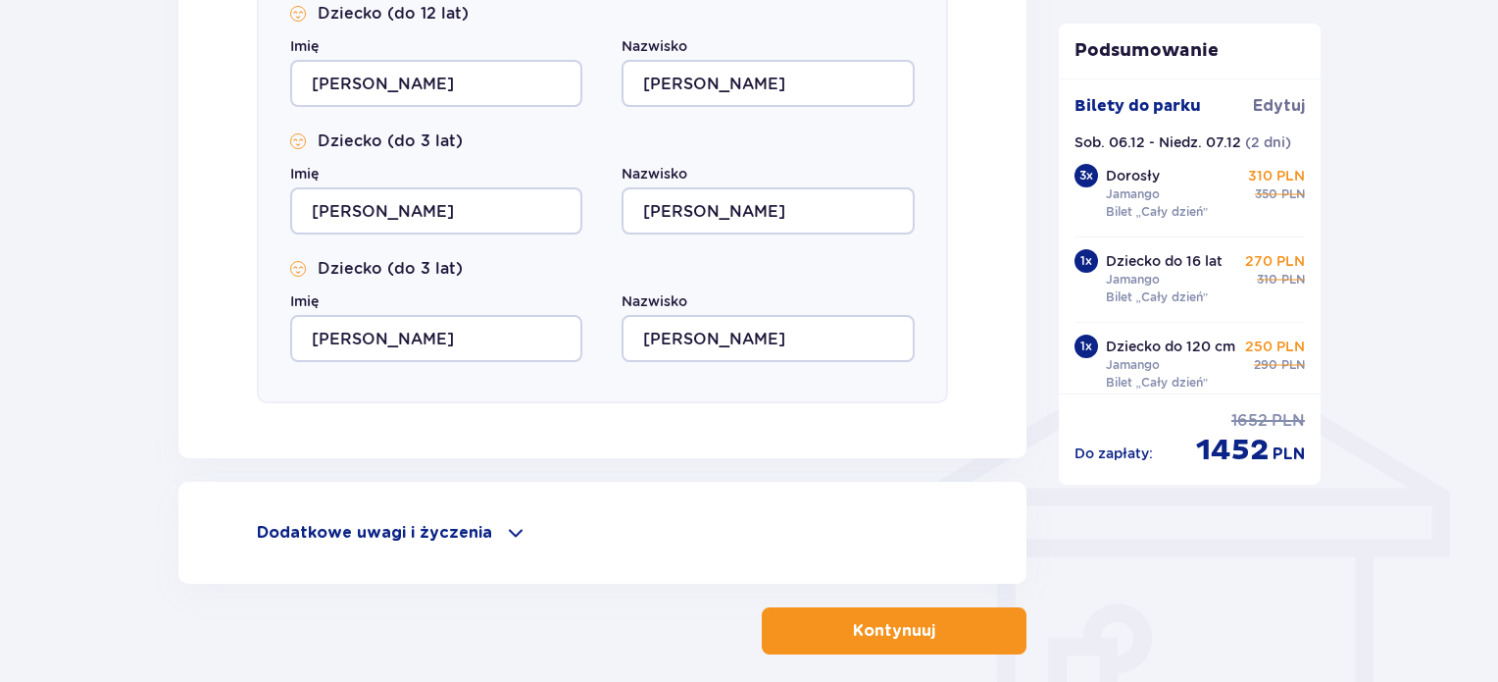
scroll to position [1349, 0]
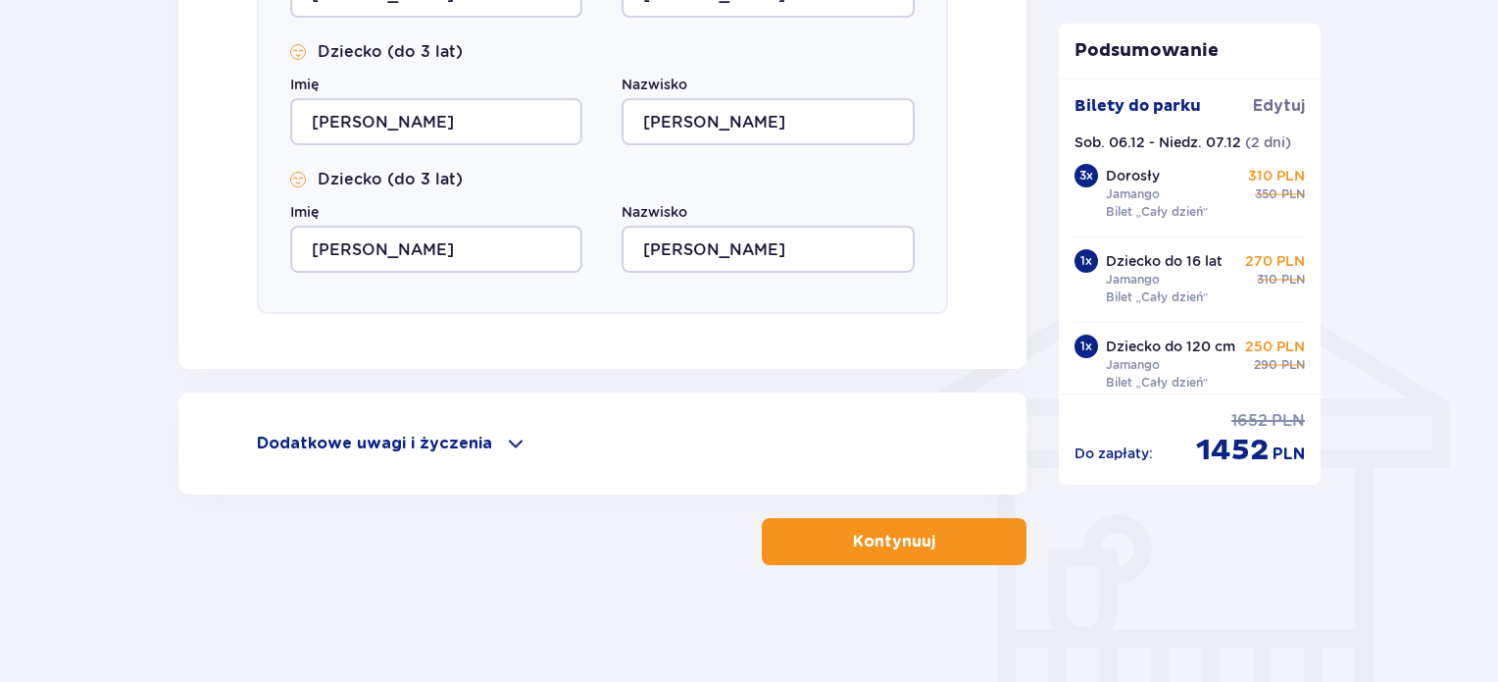
click at [867, 539] on p "Kontynuuj" at bounding box center [894, 542] width 82 height 22
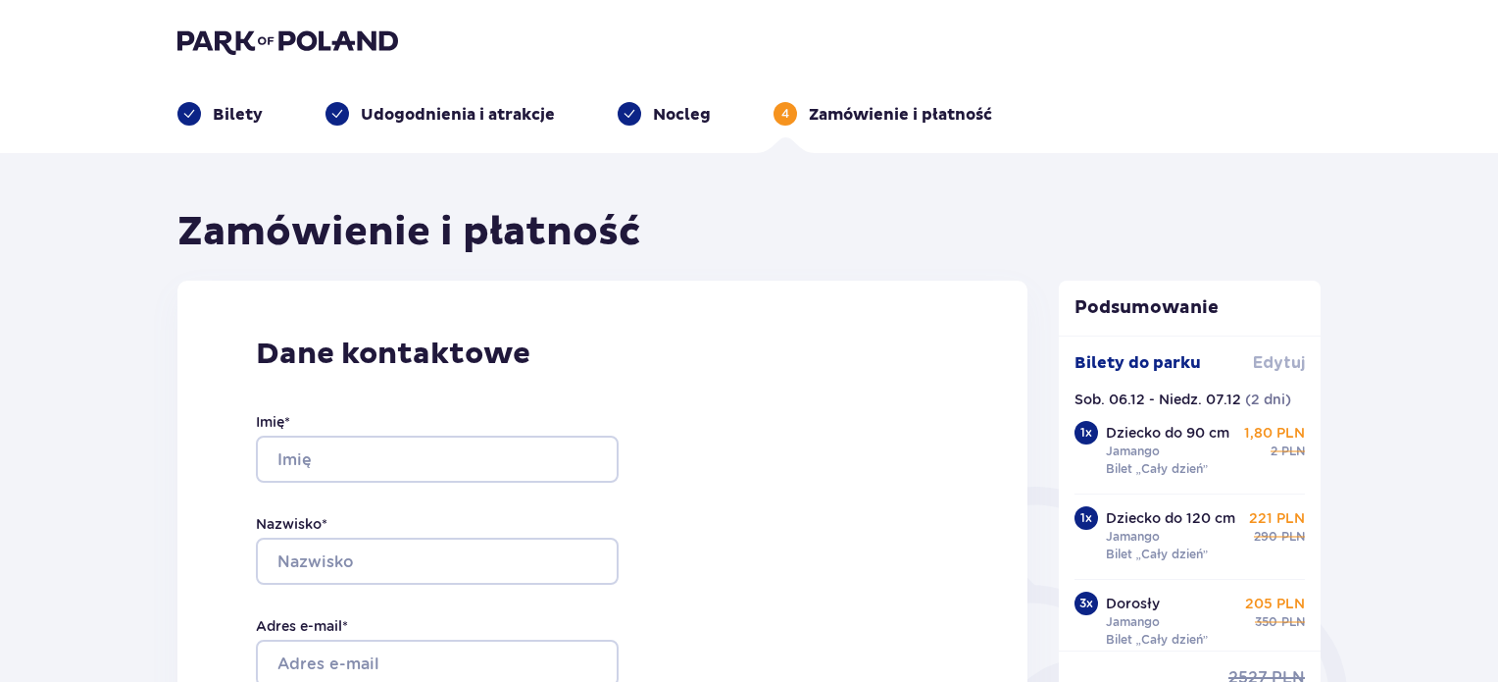
click at [1268, 368] on span "Edytuj" at bounding box center [1279, 363] width 52 height 22
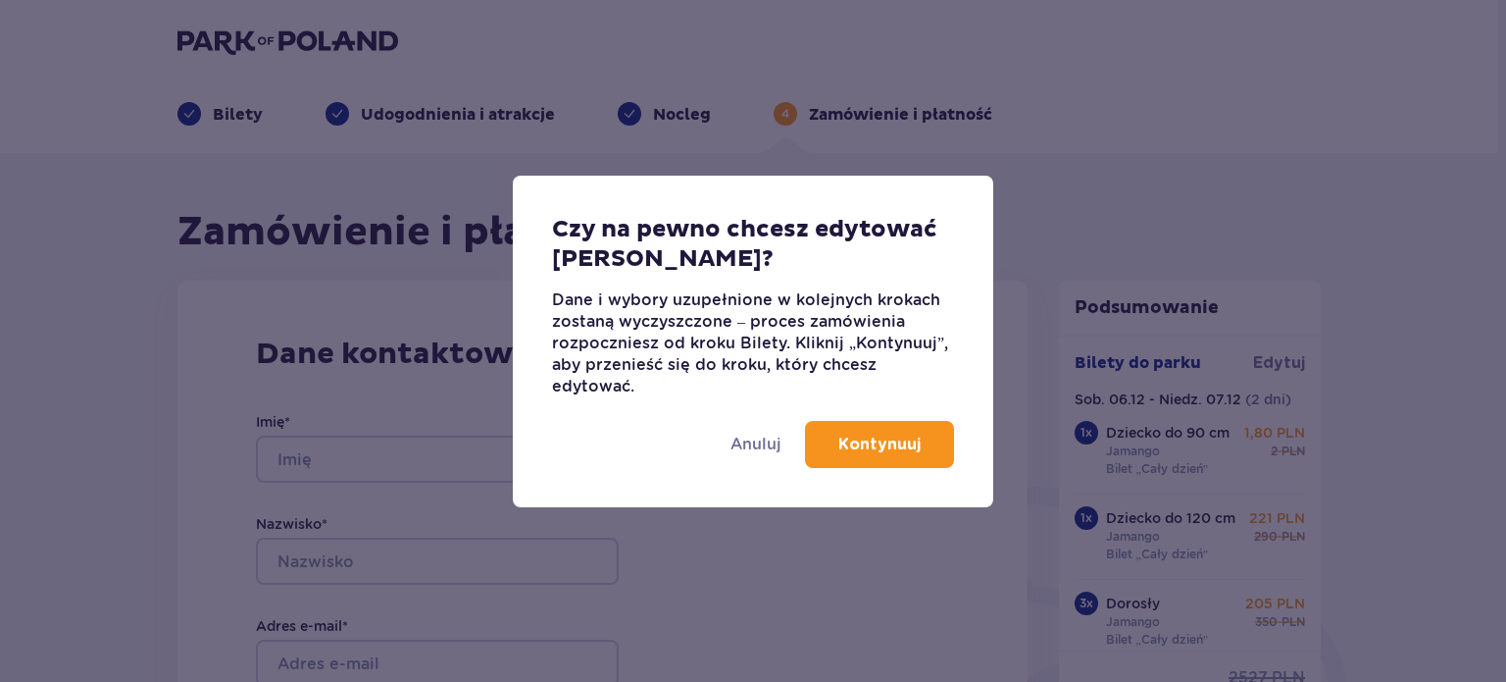
click at [859, 456] on button "Kontynuuj" at bounding box center [879, 444] width 149 height 47
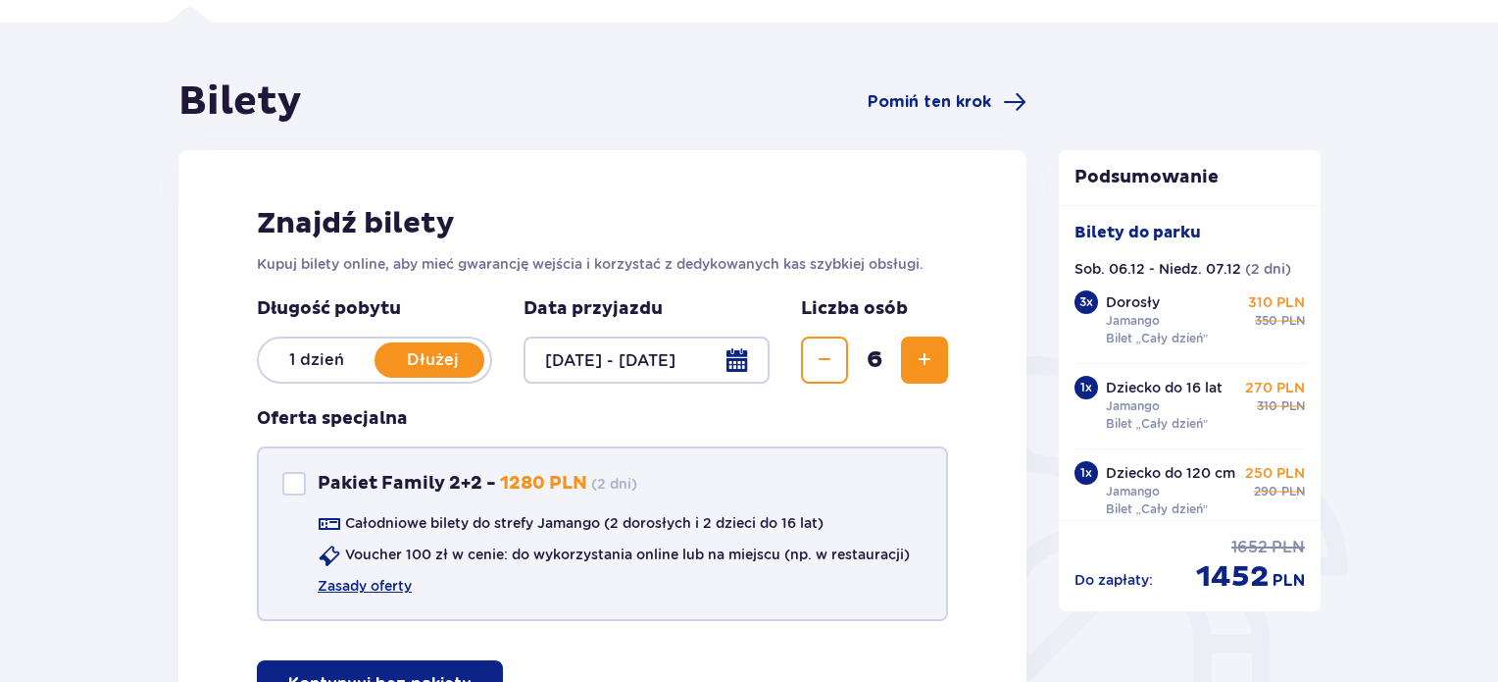
scroll to position [196, 0]
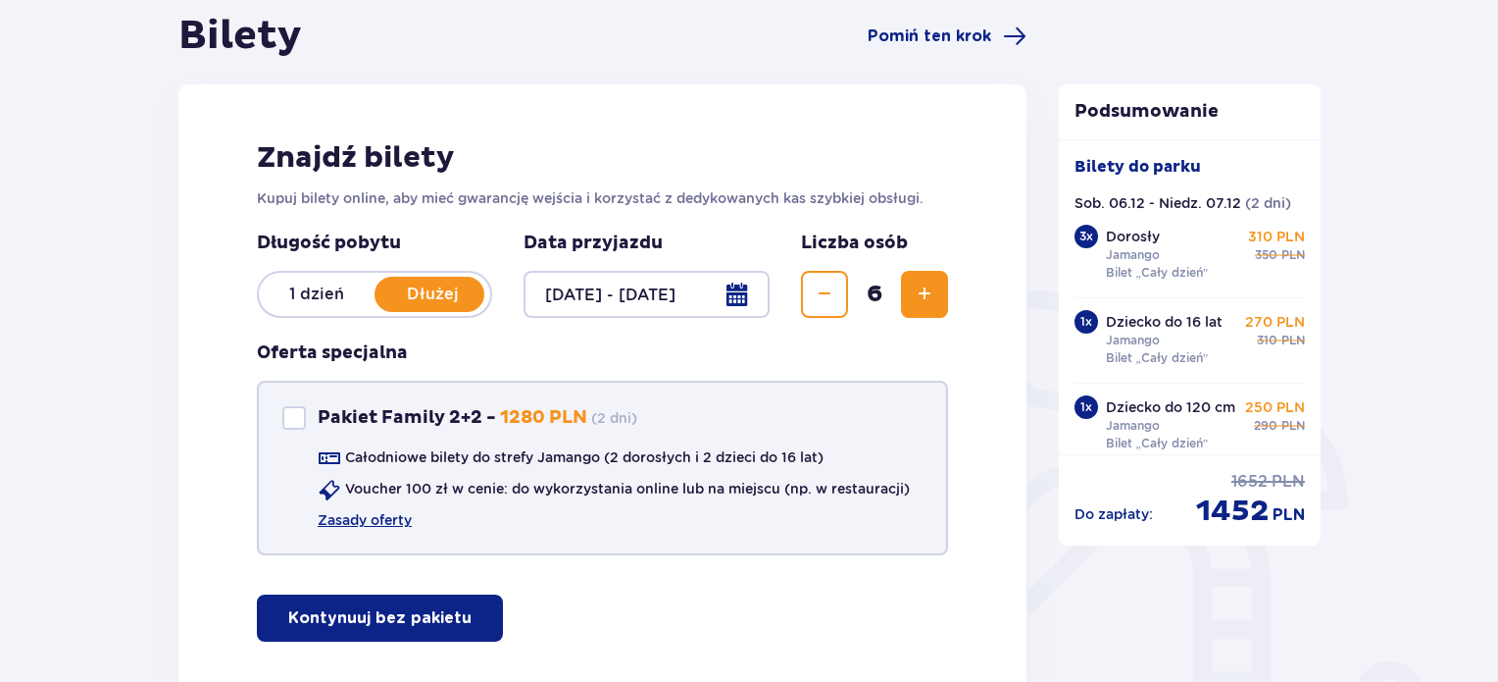
click at [300, 419] on div "Pakiet Family 2+2" at bounding box center [294, 418] width 24 height 24
checkbox input "true"
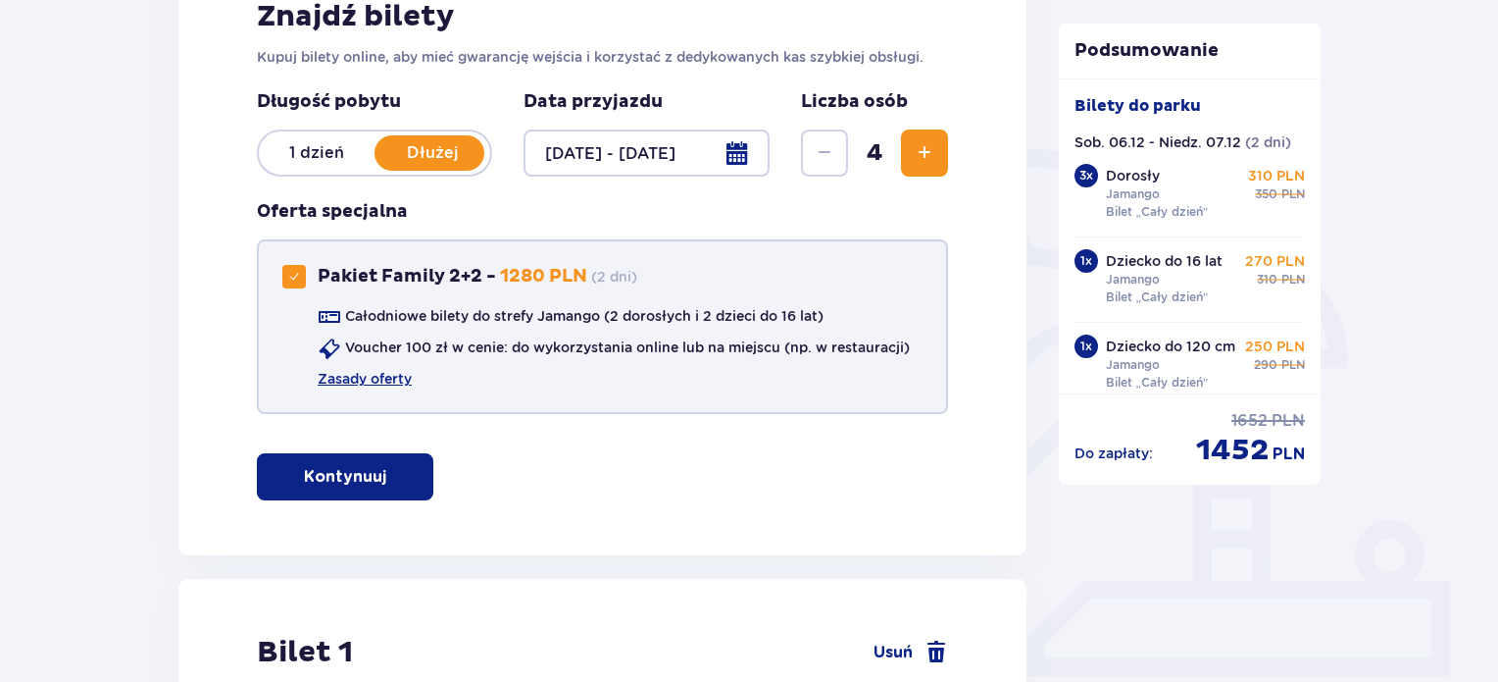
scroll to position [294, 0]
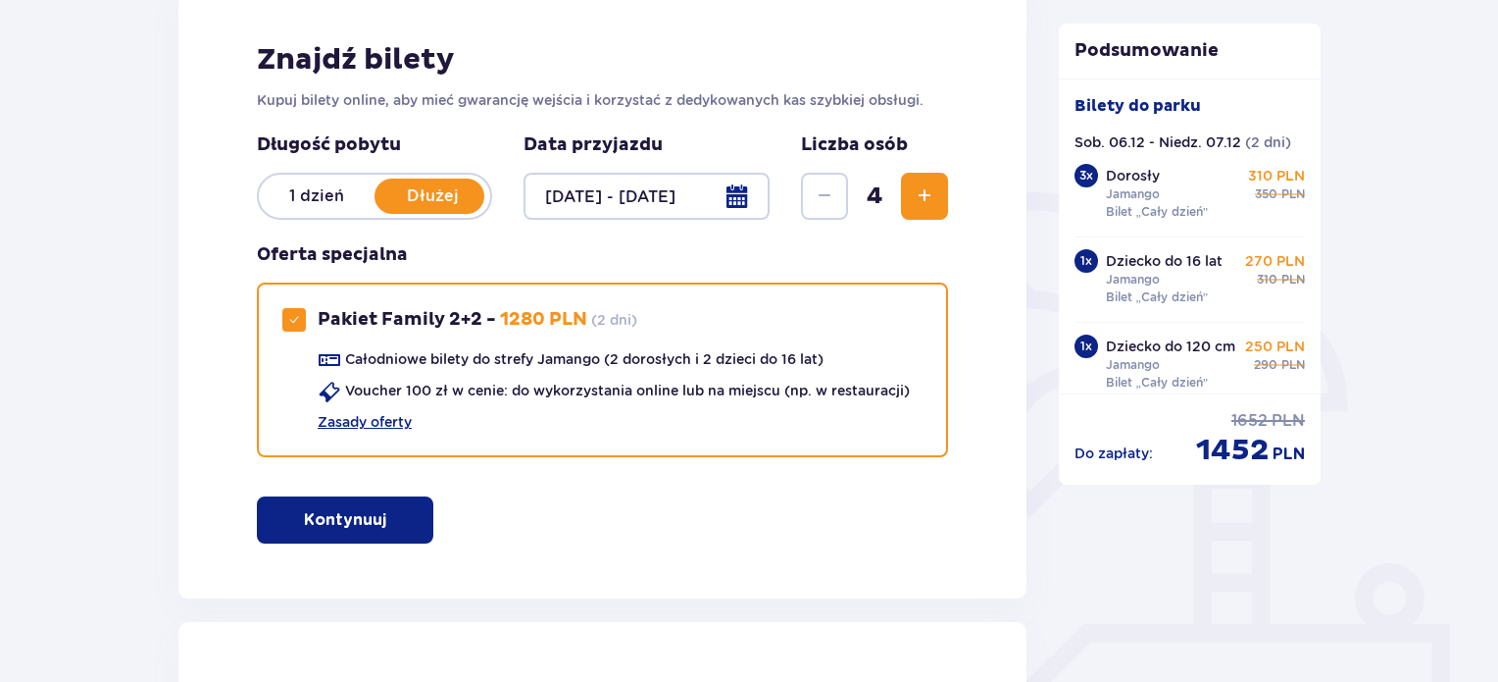
click at [926, 201] on span "Zwiększ" at bounding box center [925, 196] width 24 height 24
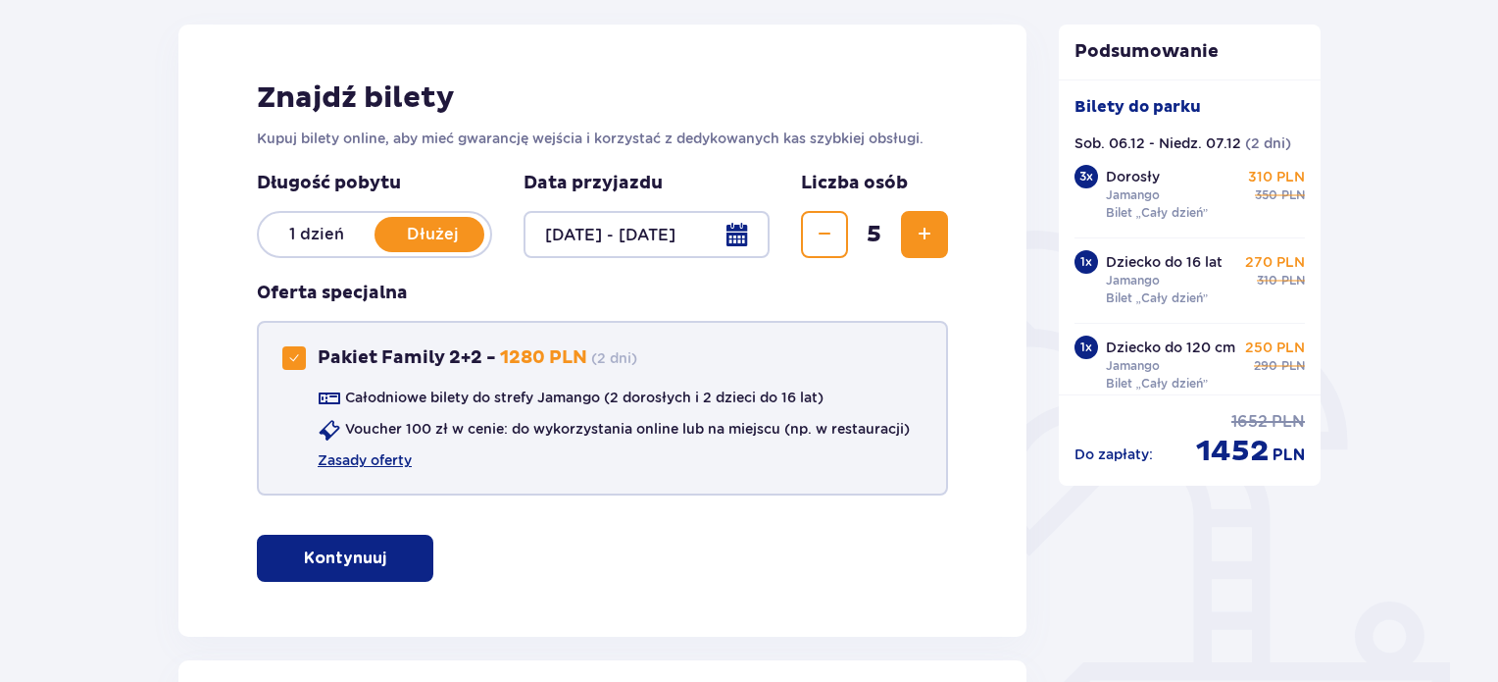
scroll to position [320, 0]
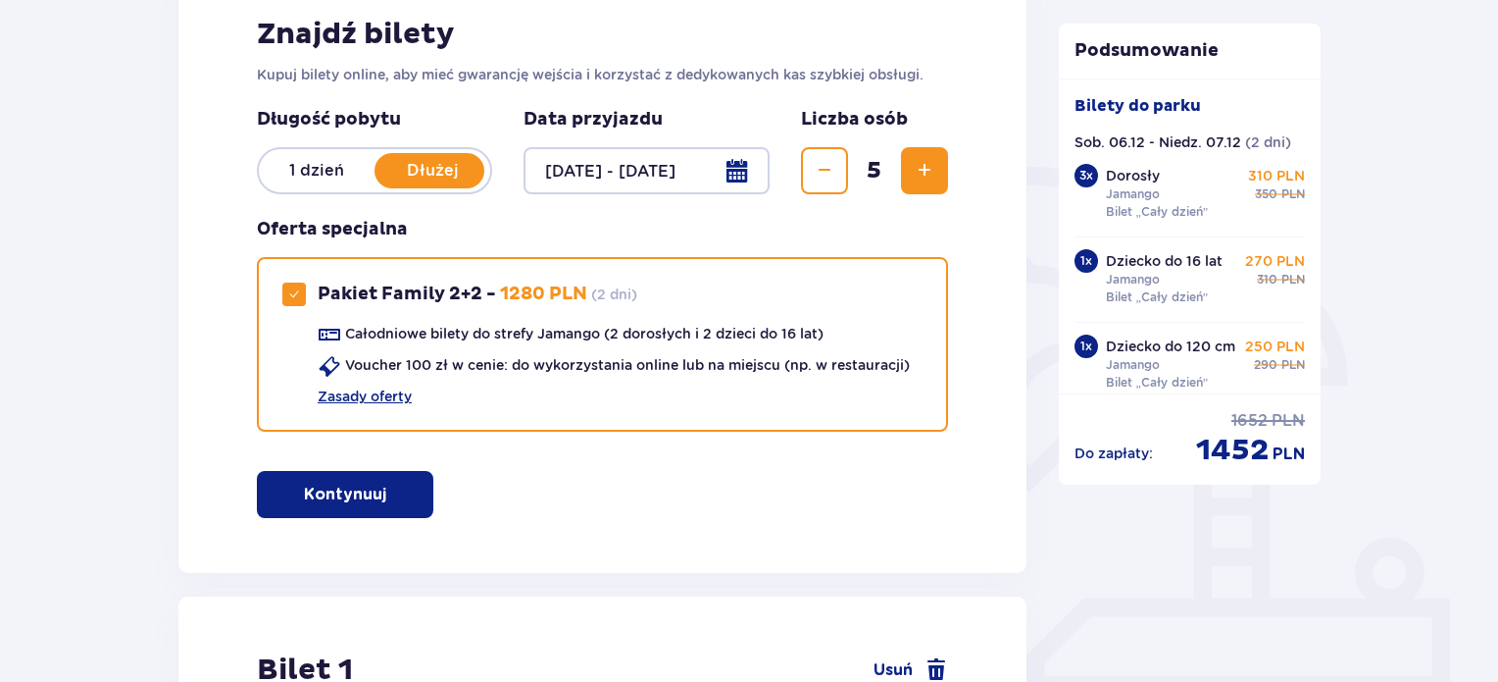
click at [913, 159] on span "Zwiększ" at bounding box center [925, 171] width 24 height 24
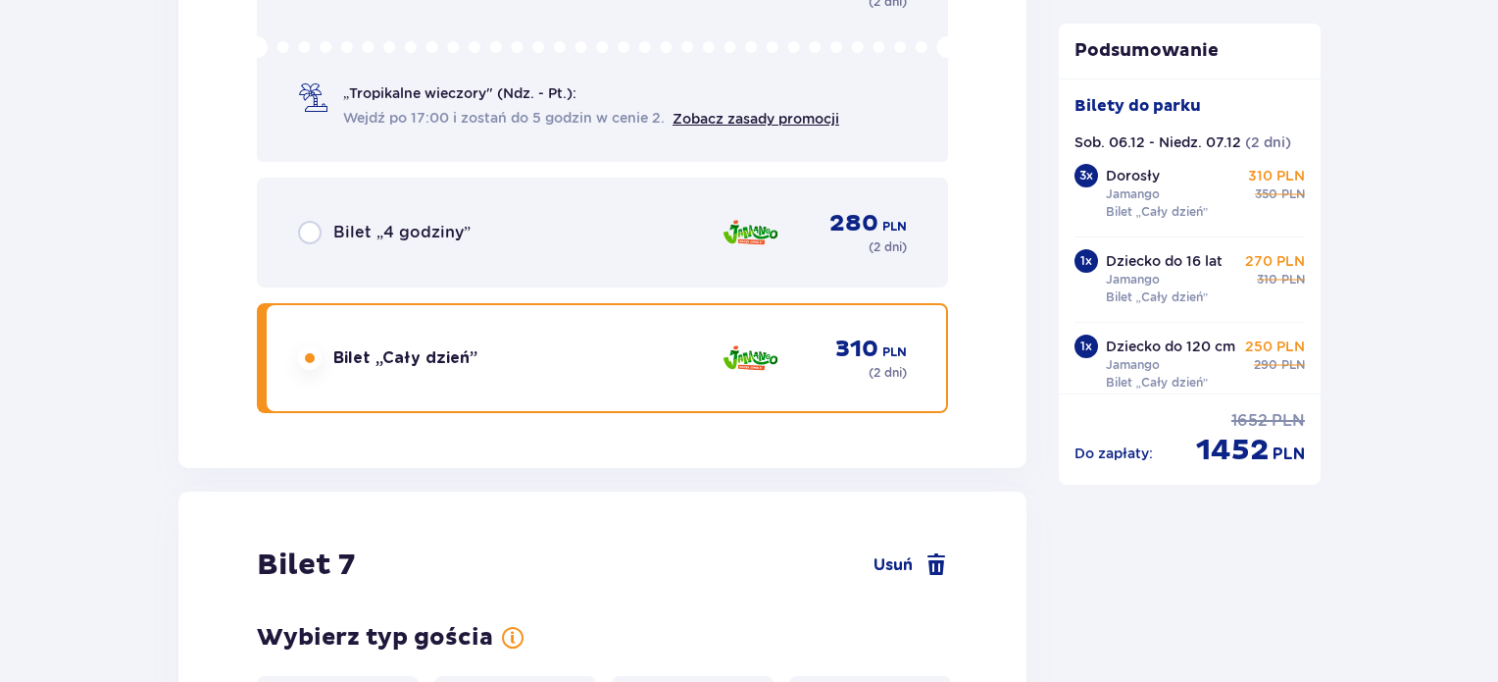
scroll to position [9636, 0]
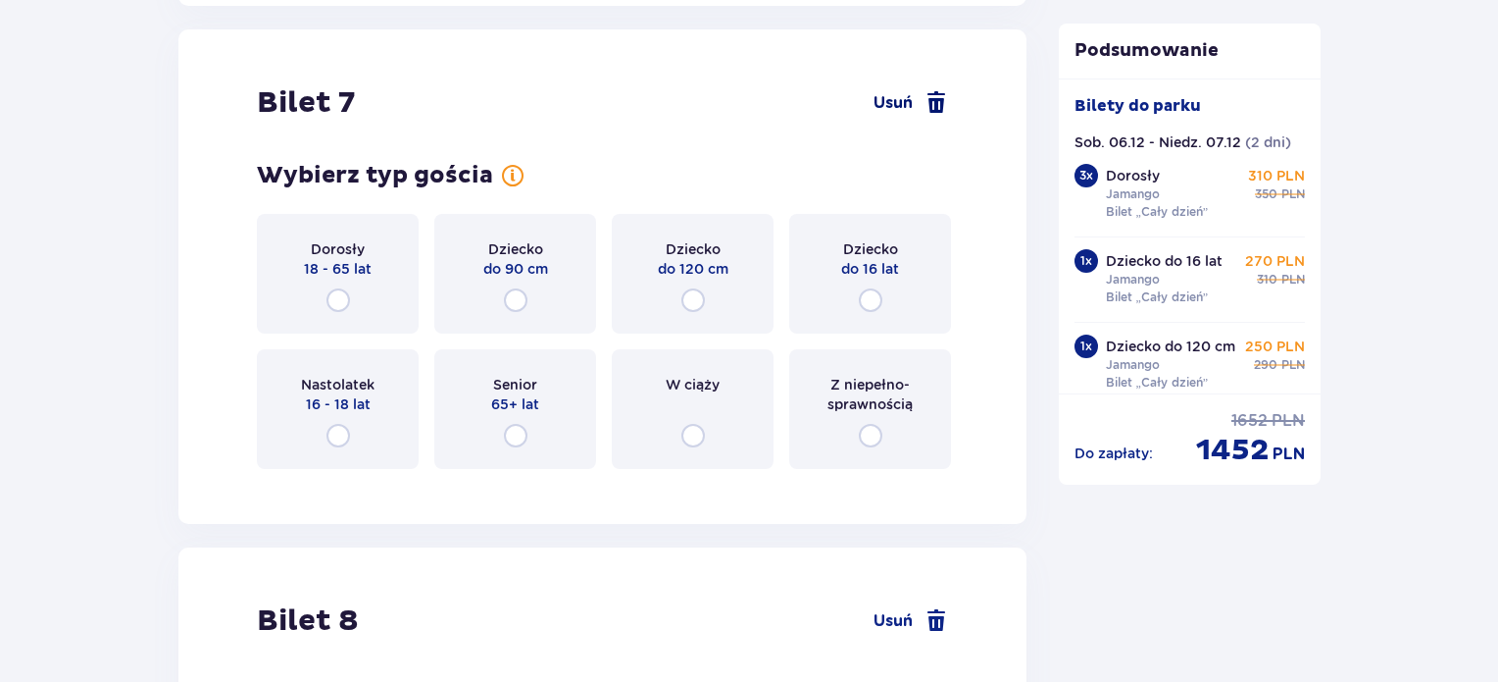
click at [938, 105] on span at bounding box center [937, 103] width 24 height 24
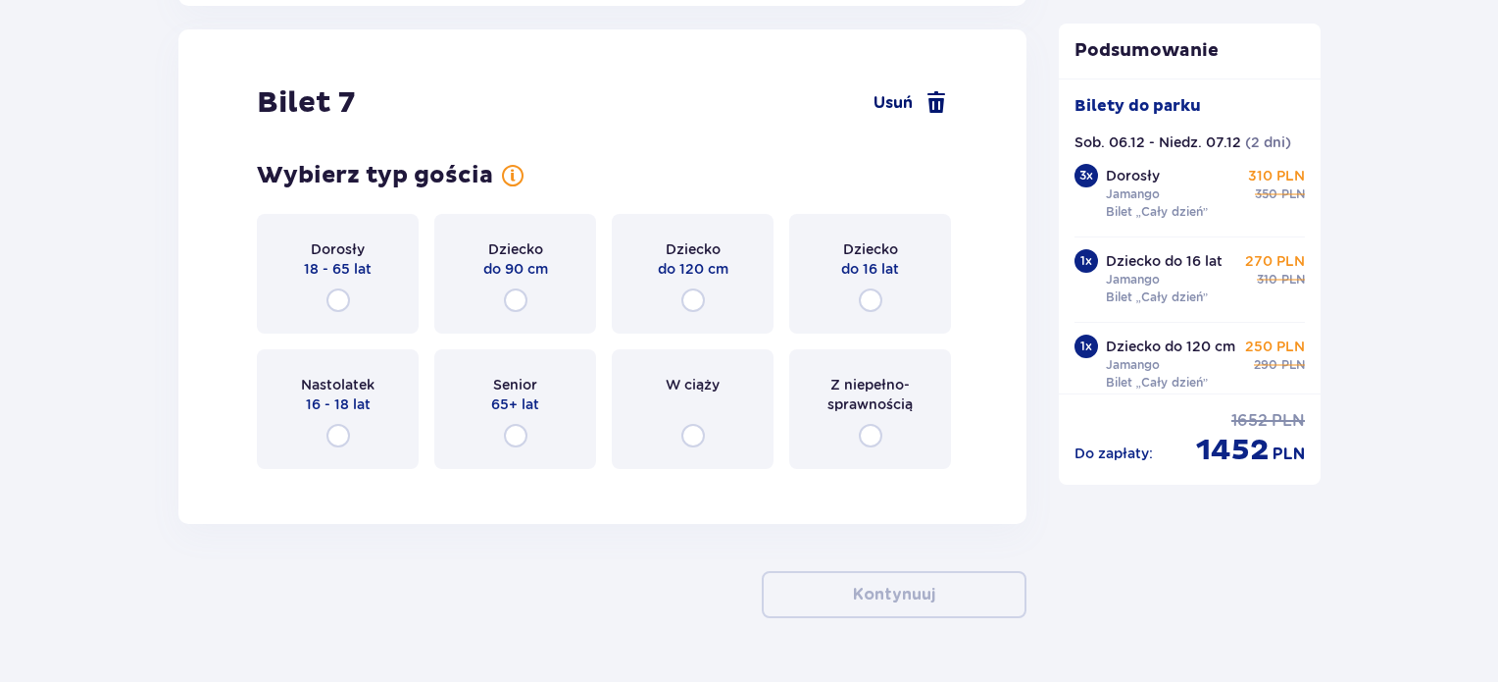
click at [935, 98] on span at bounding box center [937, 103] width 24 height 24
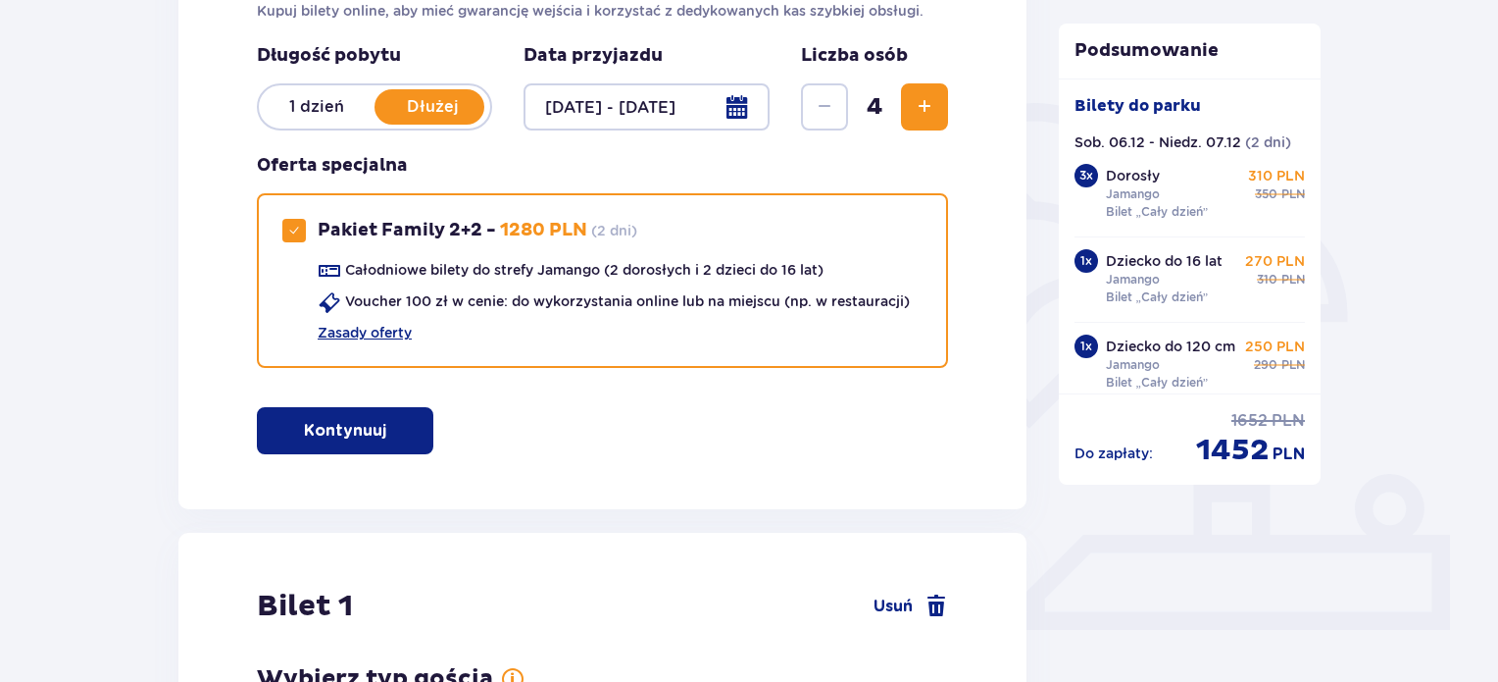
scroll to position [392, 0]
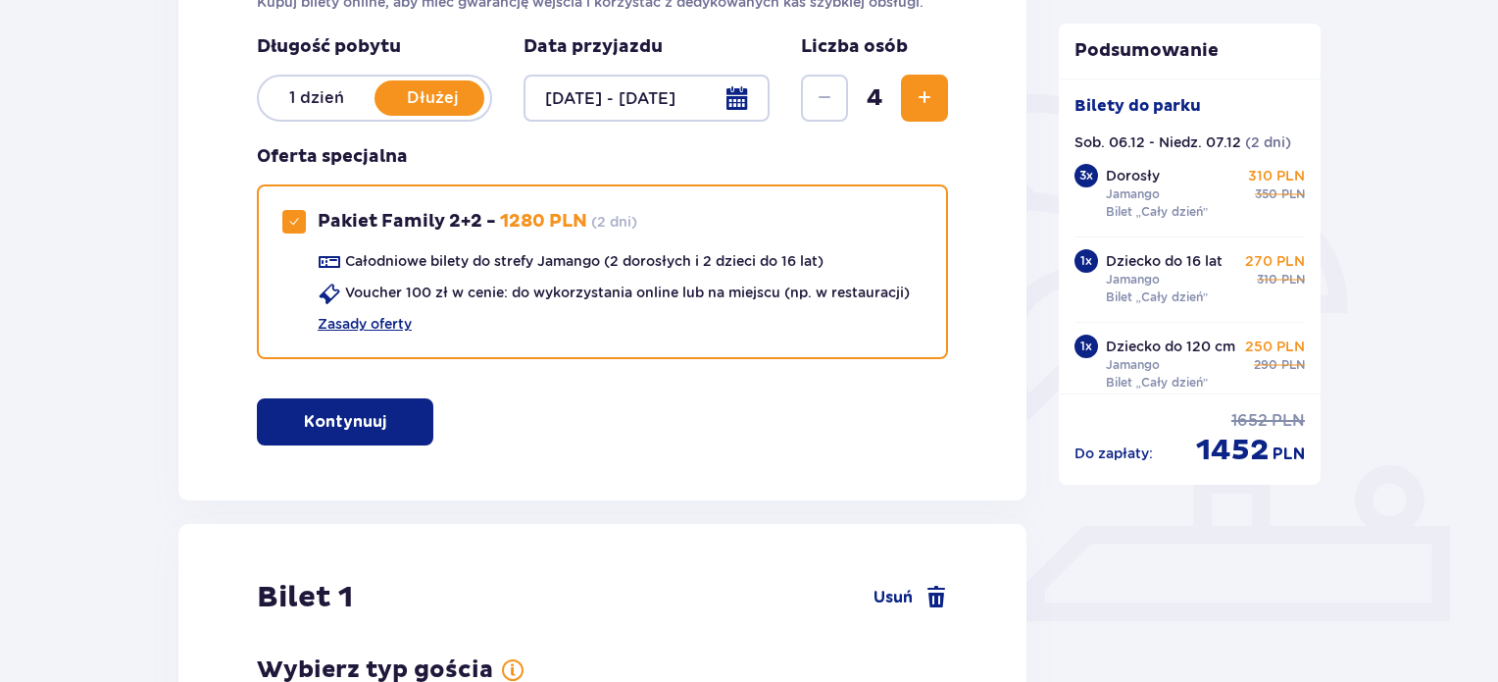
click at [364, 408] on button "Kontynuuj" at bounding box center [345, 421] width 177 height 47
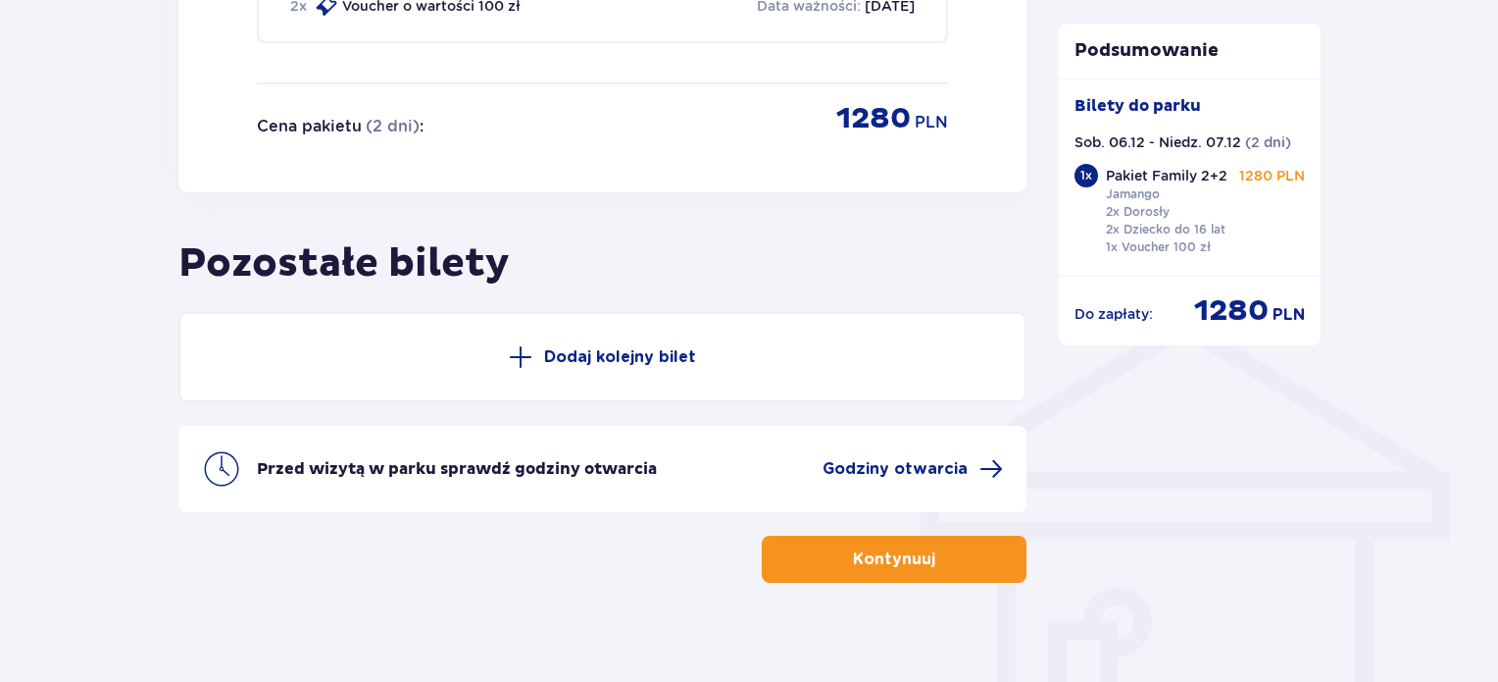
scroll to position [1291, 0]
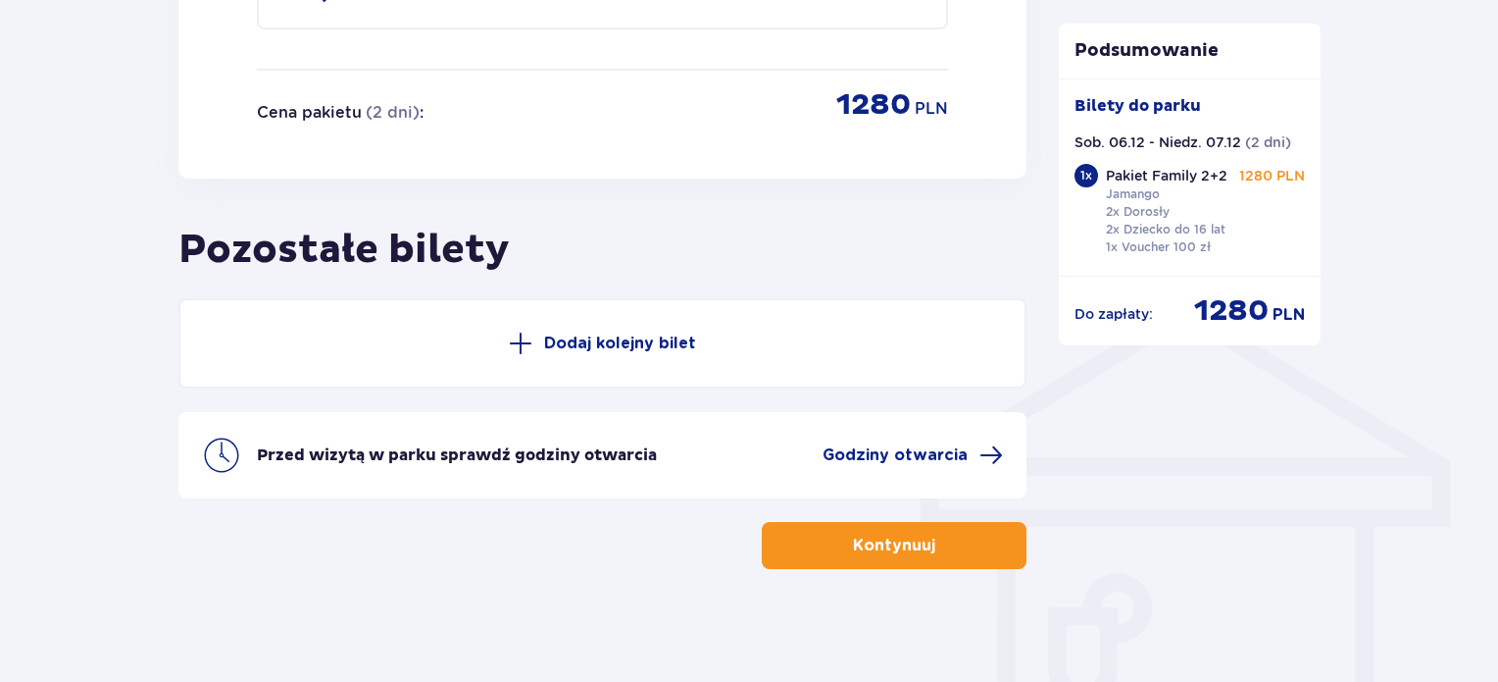
click at [599, 332] on p "Dodaj kolejny bilet" at bounding box center [620, 343] width 152 height 22
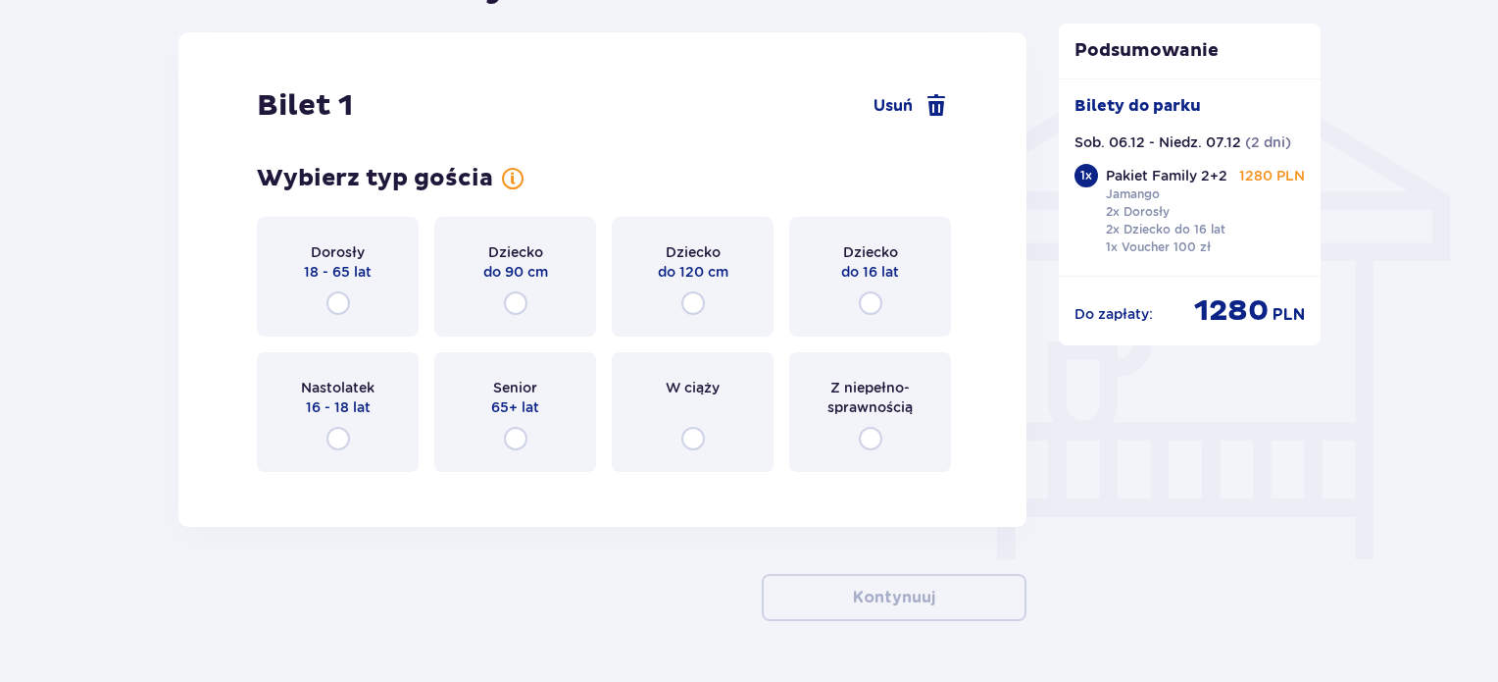
scroll to position [1561, 0]
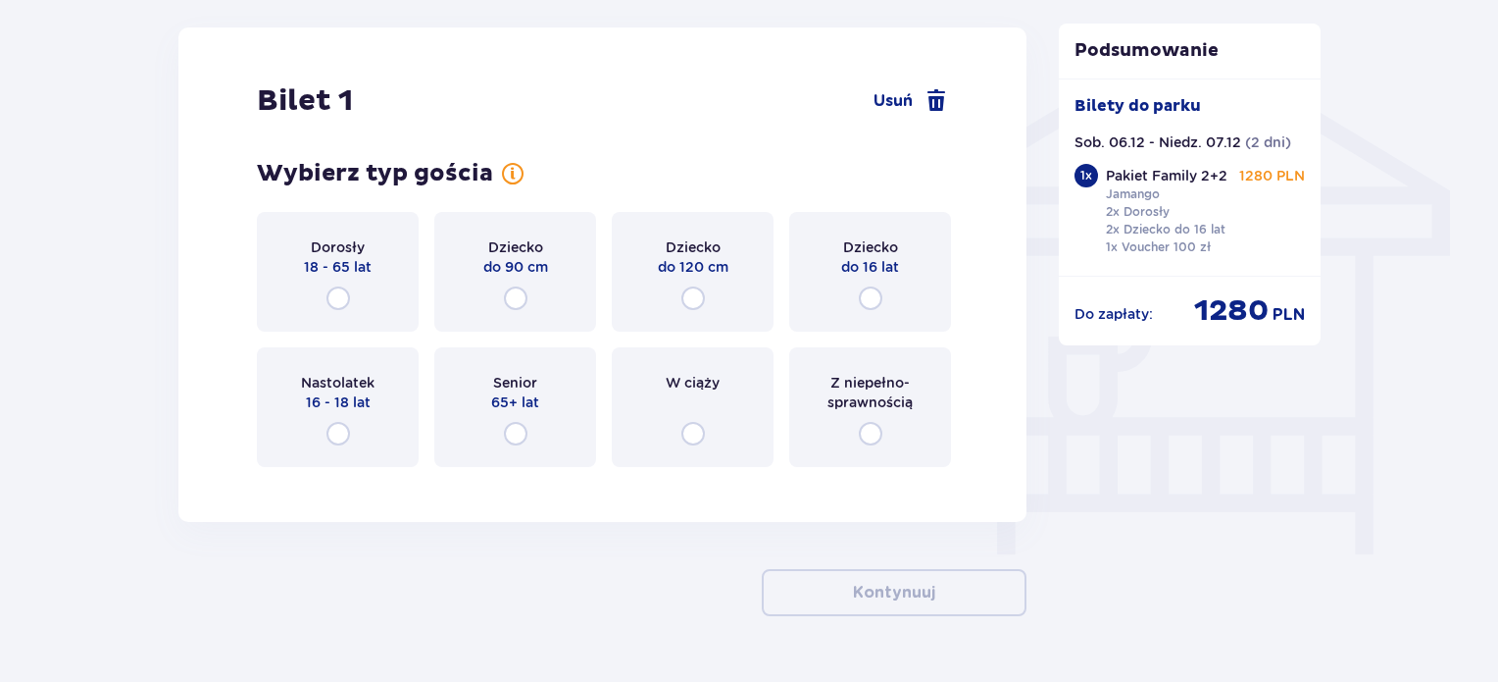
click at [338, 296] on input "radio" at bounding box center [339, 298] width 24 height 24
radio input "true"
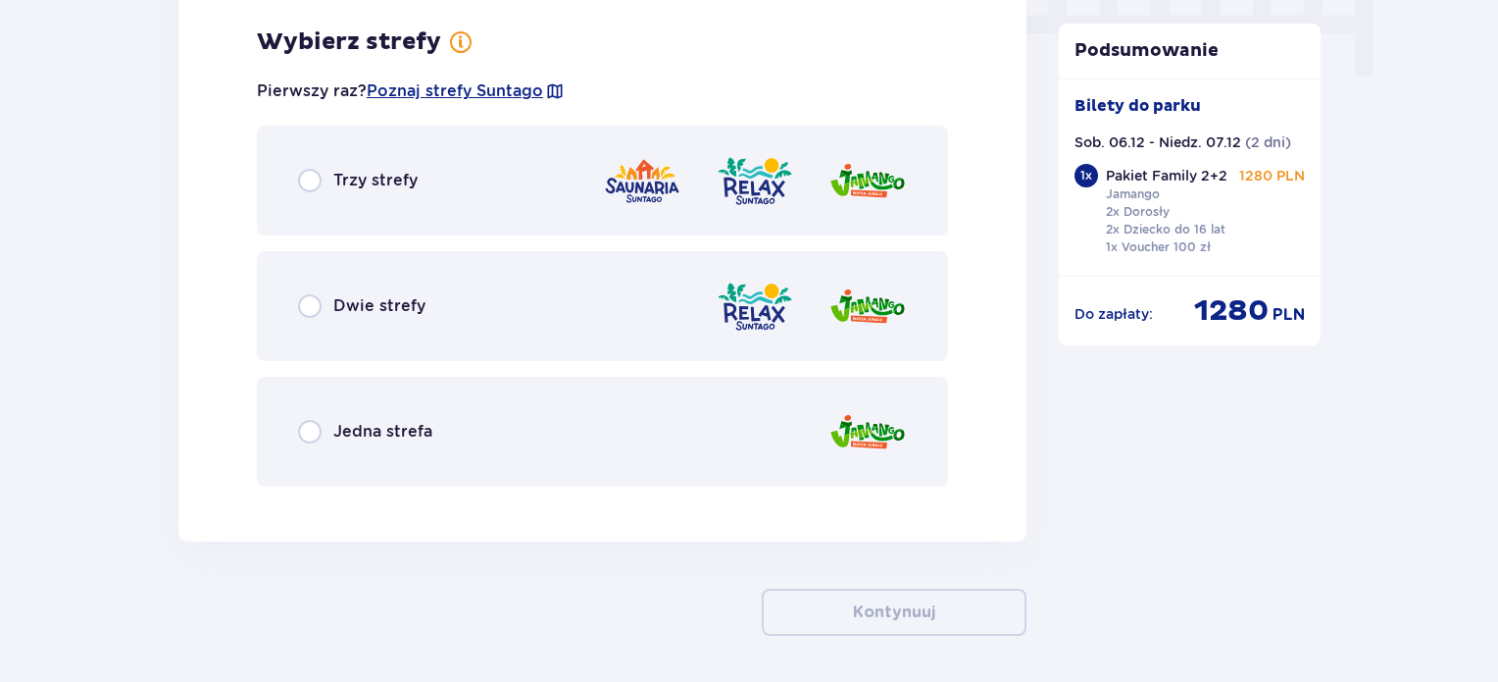
click at [577, 427] on div "Jedna strefa" at bounding box center [602, 432] width 691 height 110
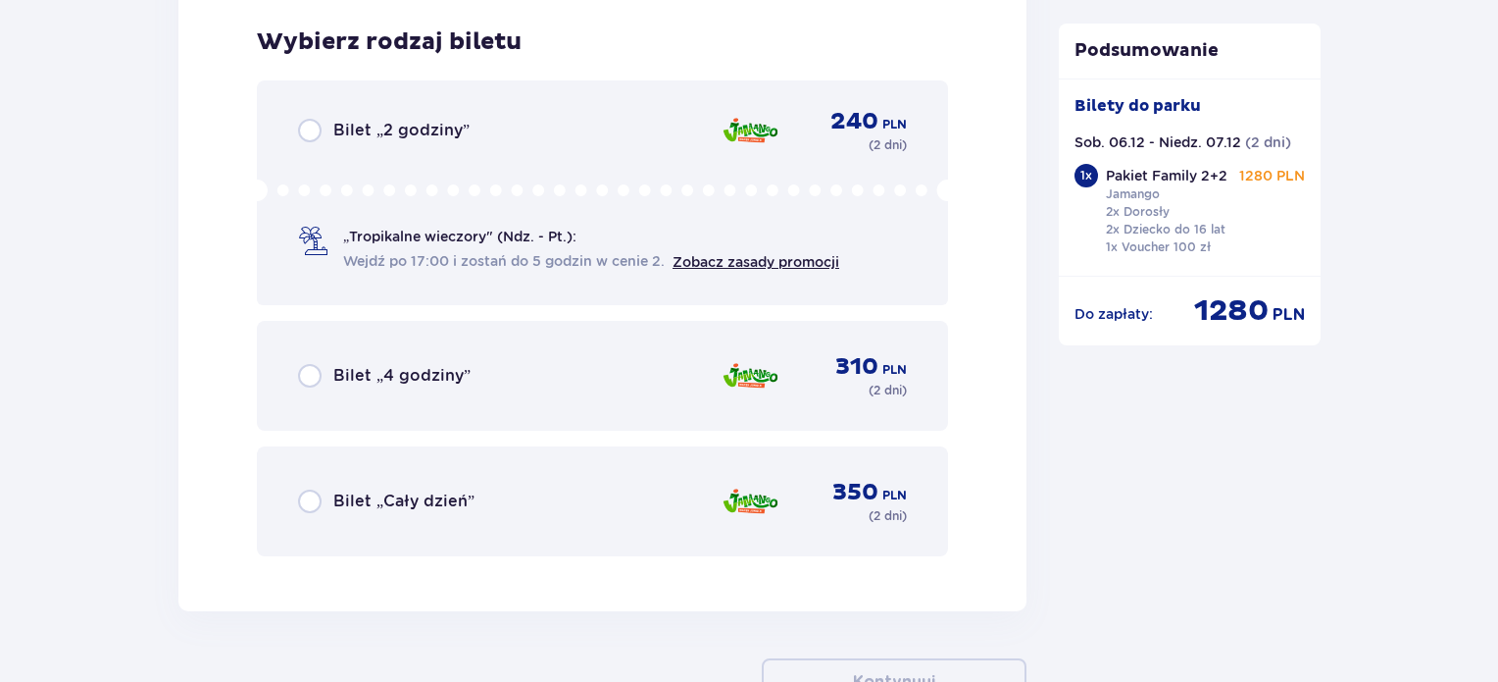
scroll to position [2538, 0]
click at [596, 505] on div "Bilet „Cały dzień” 350 PLN ( 2 dni )" at bounding box center [602, 501] width 609 height 47
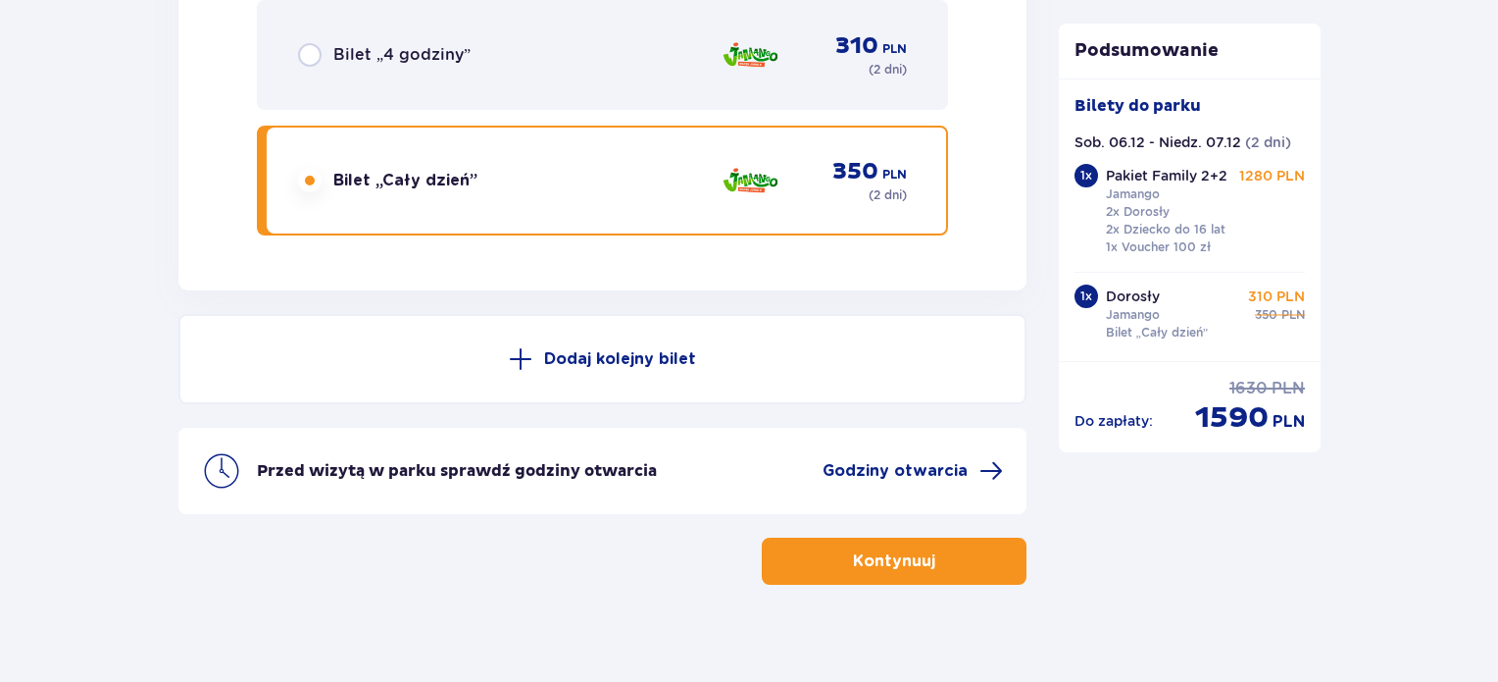
scroll to position [2873, 0]
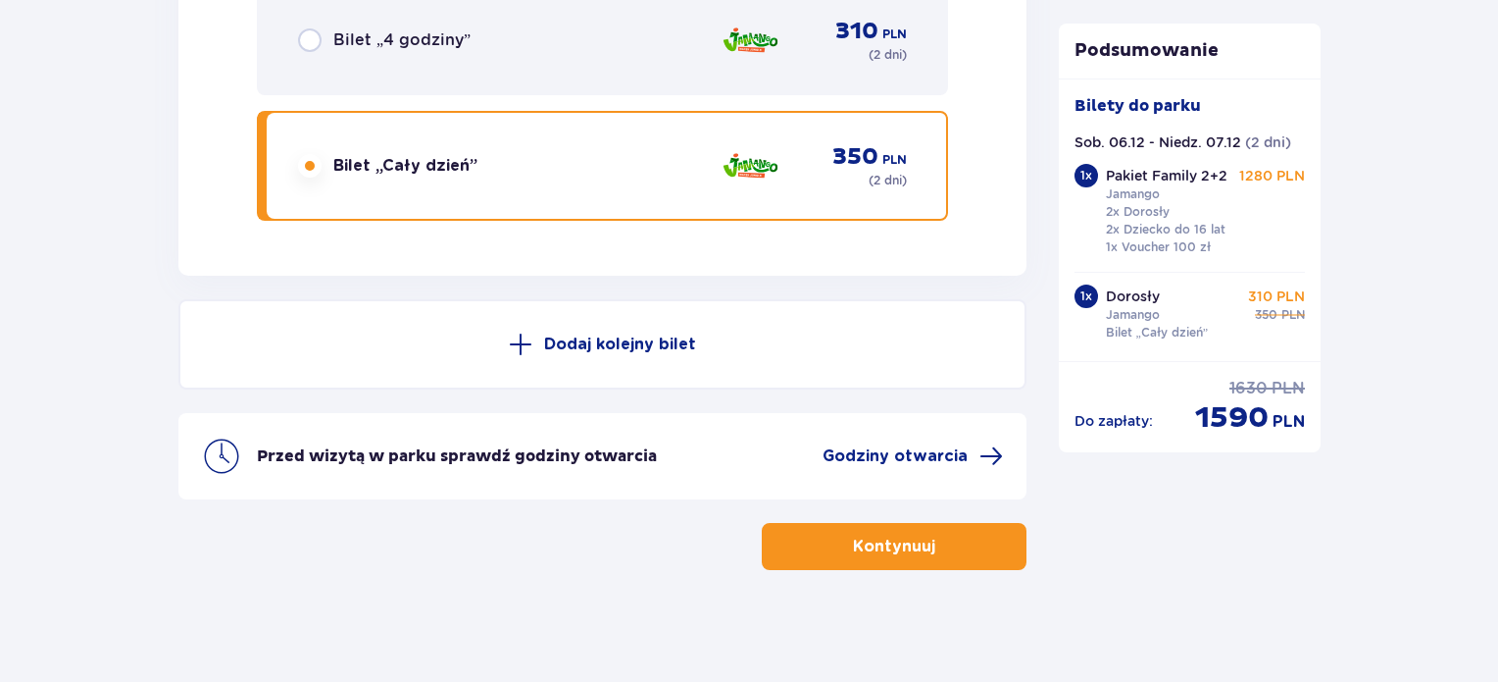
click at [457, 339] on button "Dodaj kolejny bilet" at bounding box center [602, 344] width 848 height 90
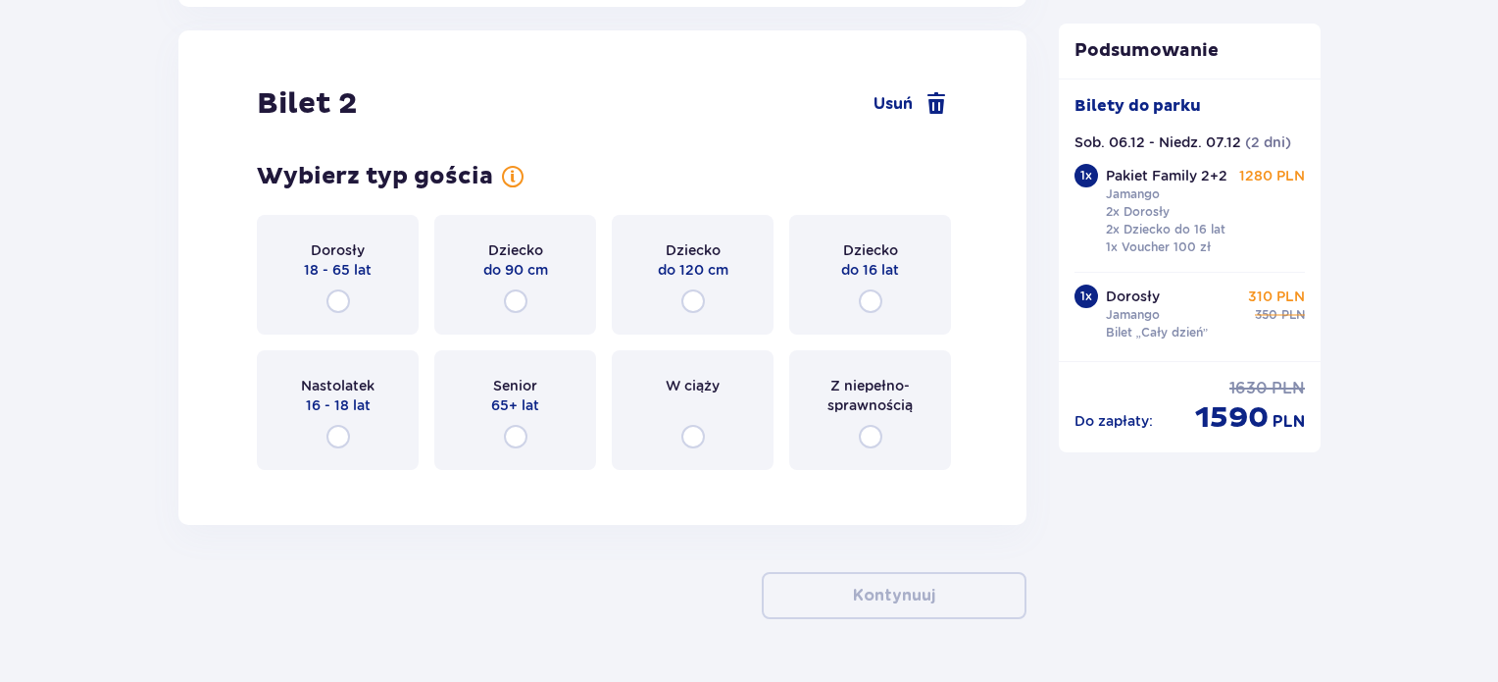
scroll to position [3144, 0]
click at [514, 294] on input "radio" at bounding box center [516, 299] width 24 height 24
radio input "true"
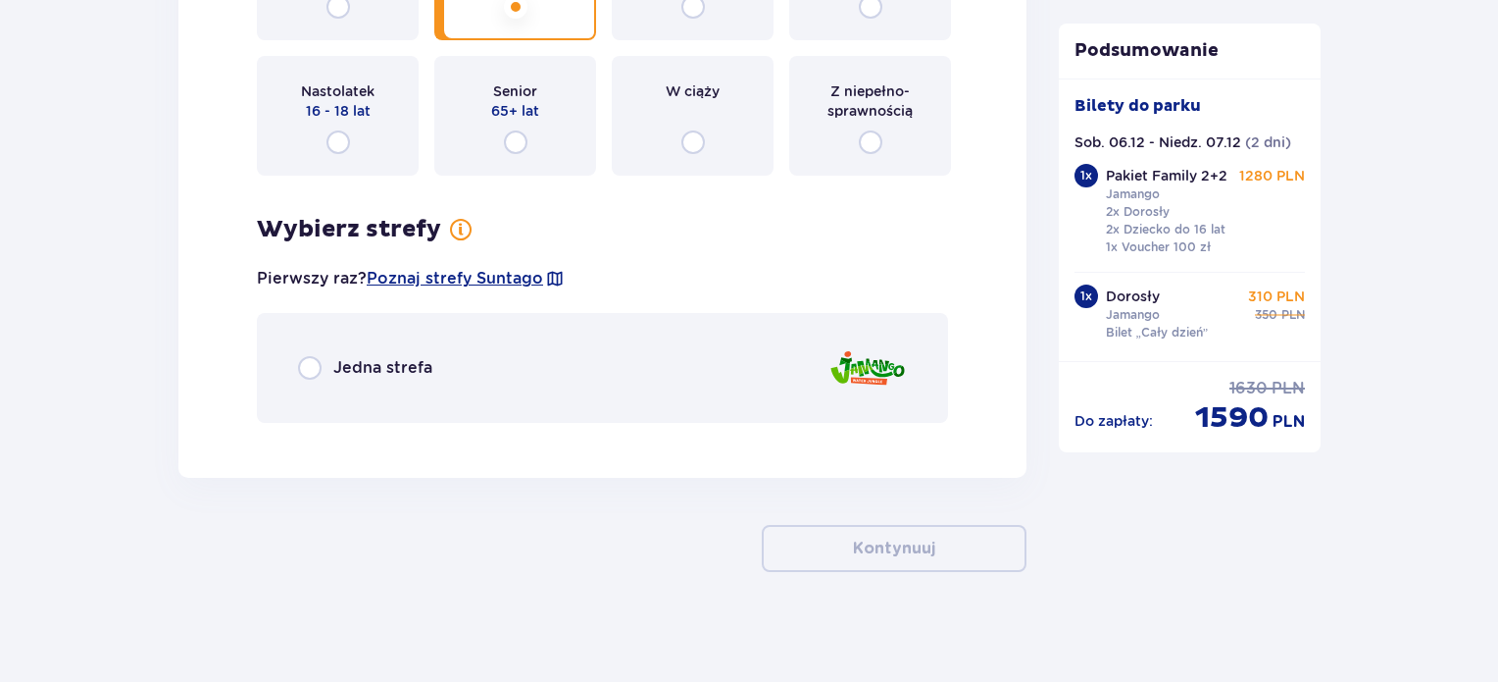
click at [436, 359] on div "Jedna strefa" at bounding box center [602, 368] width 691 height 110
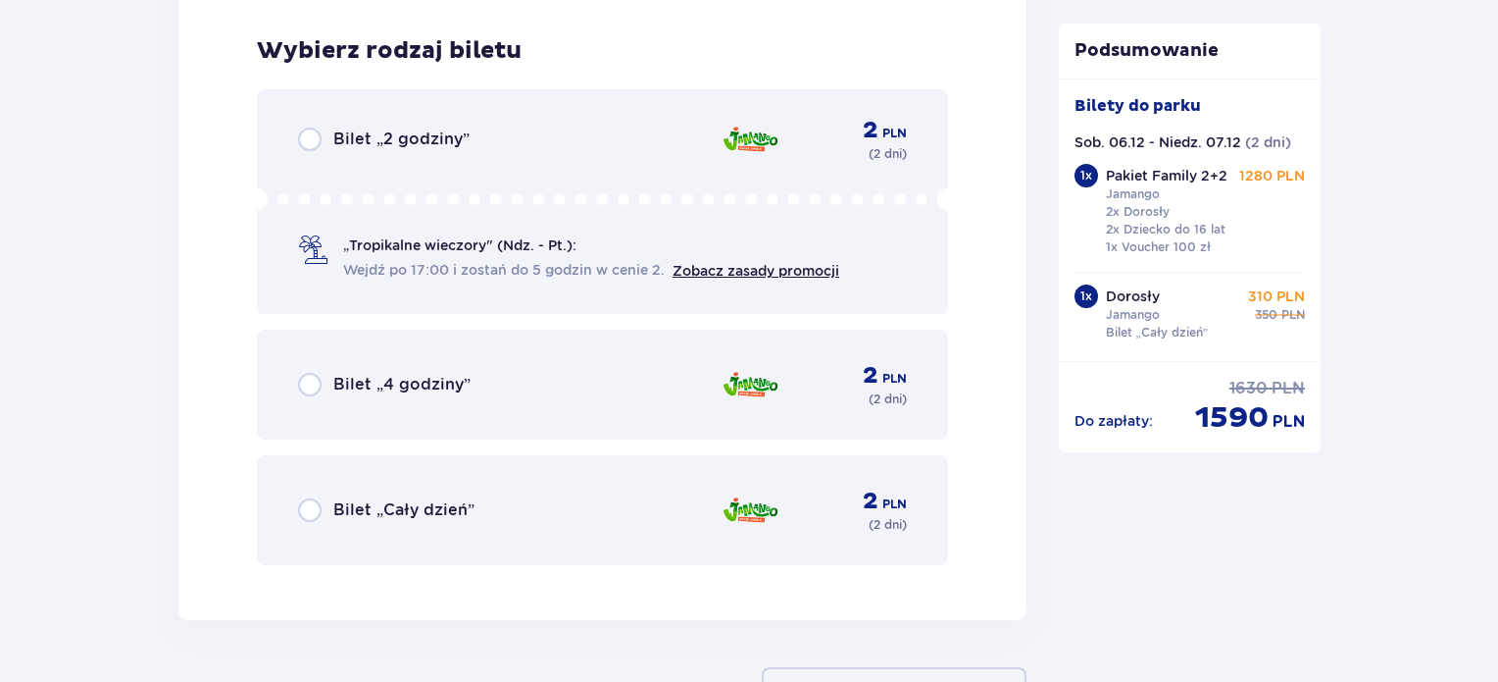
scroll to position [3870, 0]
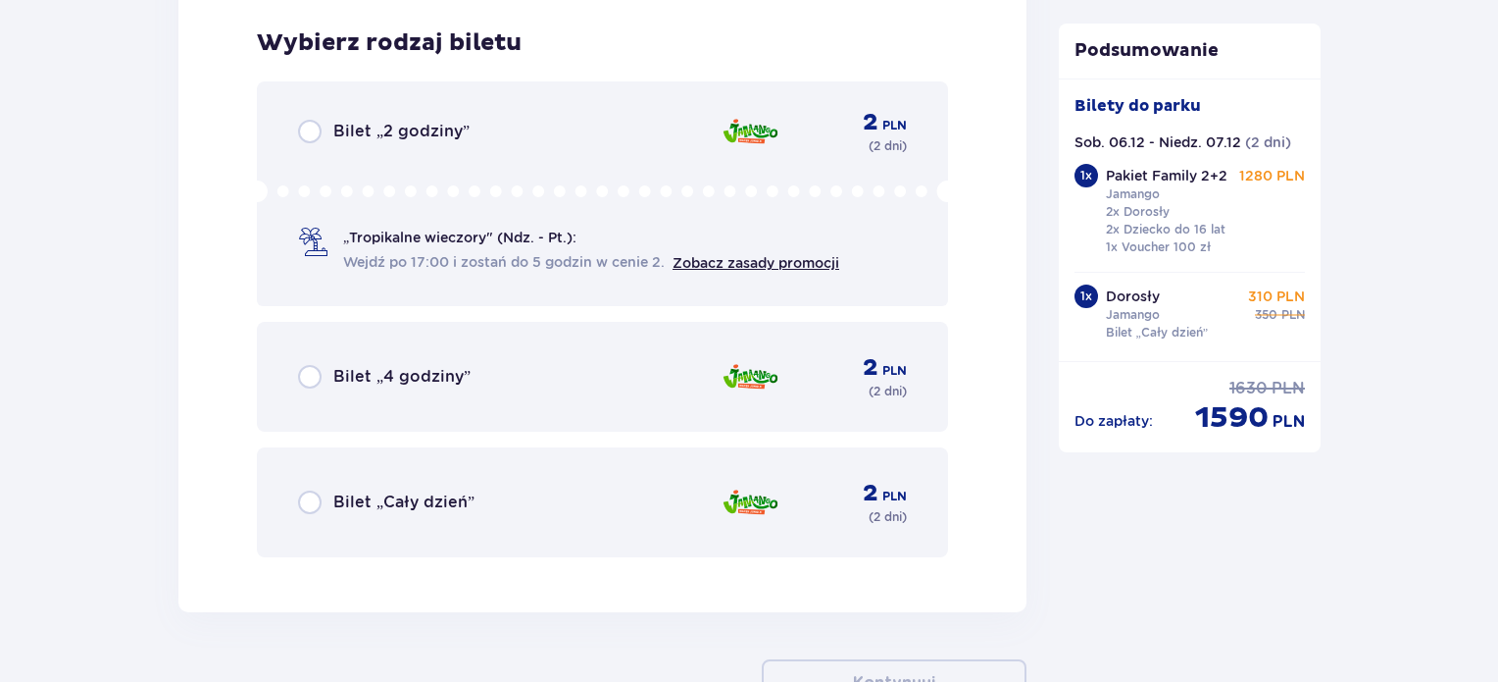
click at [593, 496] on div "Bilet „Cały dzień” 2 PLN ( 2 dni )" at bounding box center [602, 502] width 609 height 47
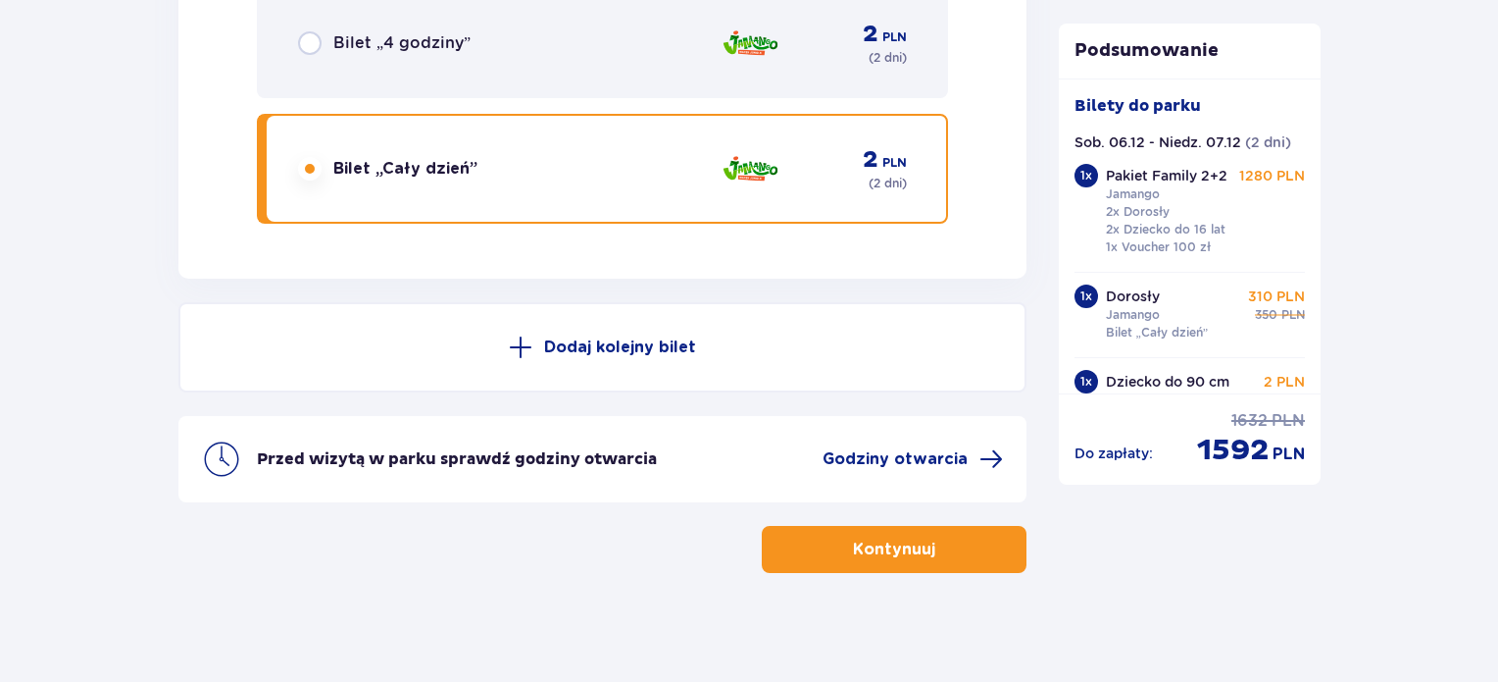
scroll to position [4205, 0]
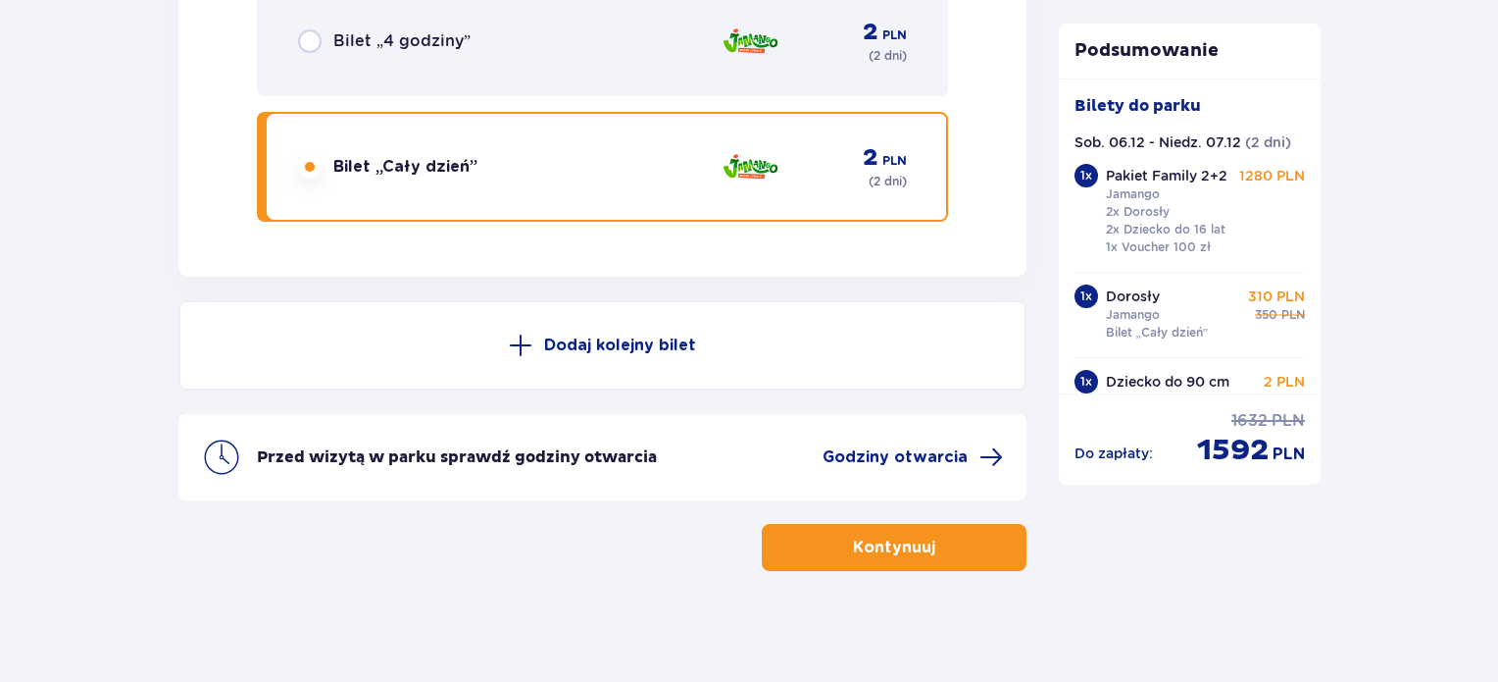
click at [934, 535] on span "button" at bounding box center [940, 547] width 24 height 24
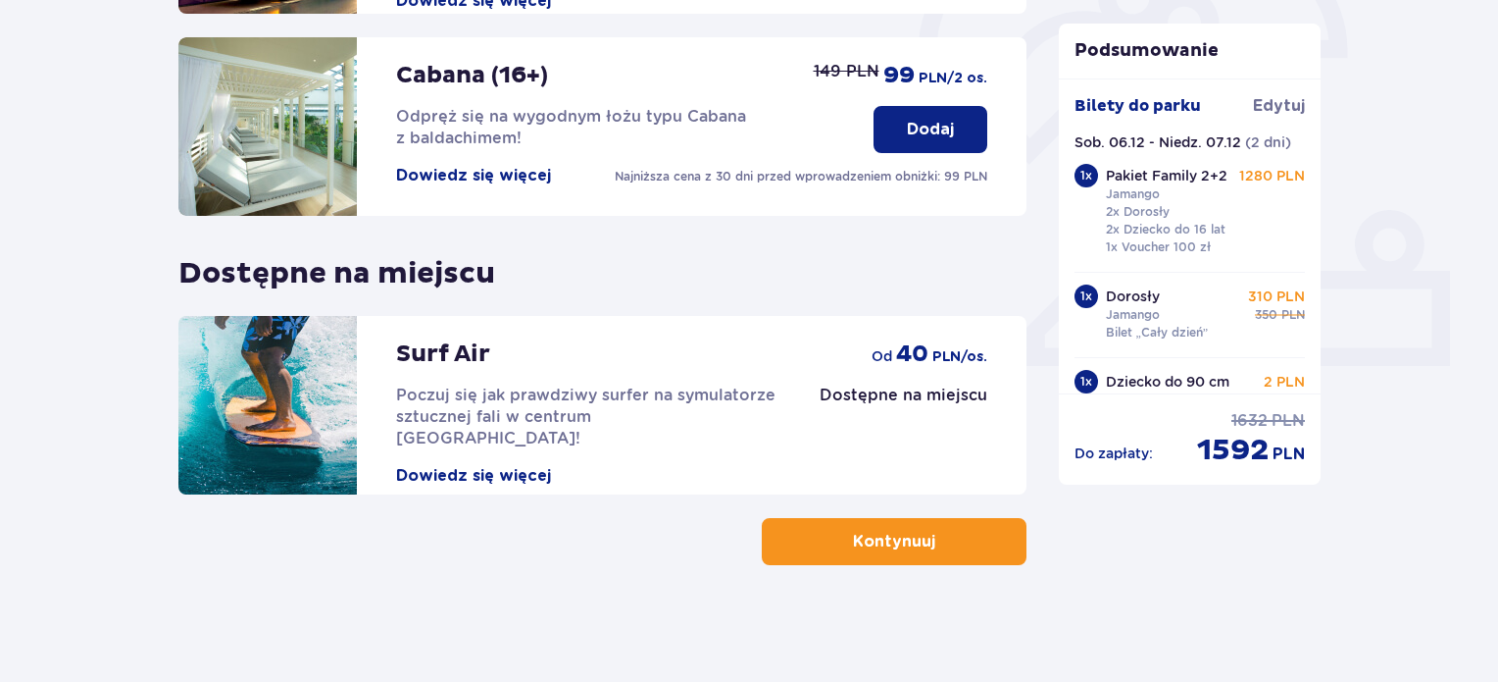
click at [921, 550] on button "Kontynuuj" at bounding box center [894, 541] width 265 height 47
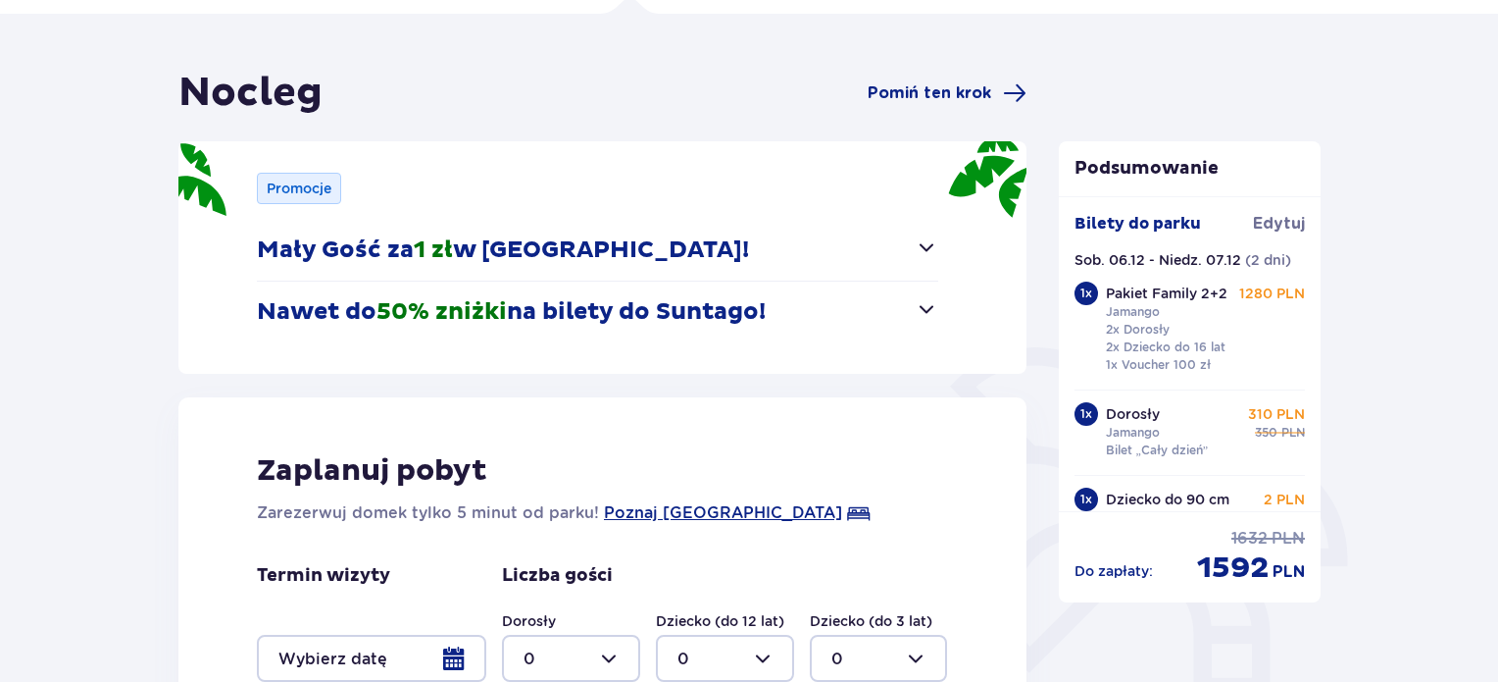
scroll to position [392, 0]
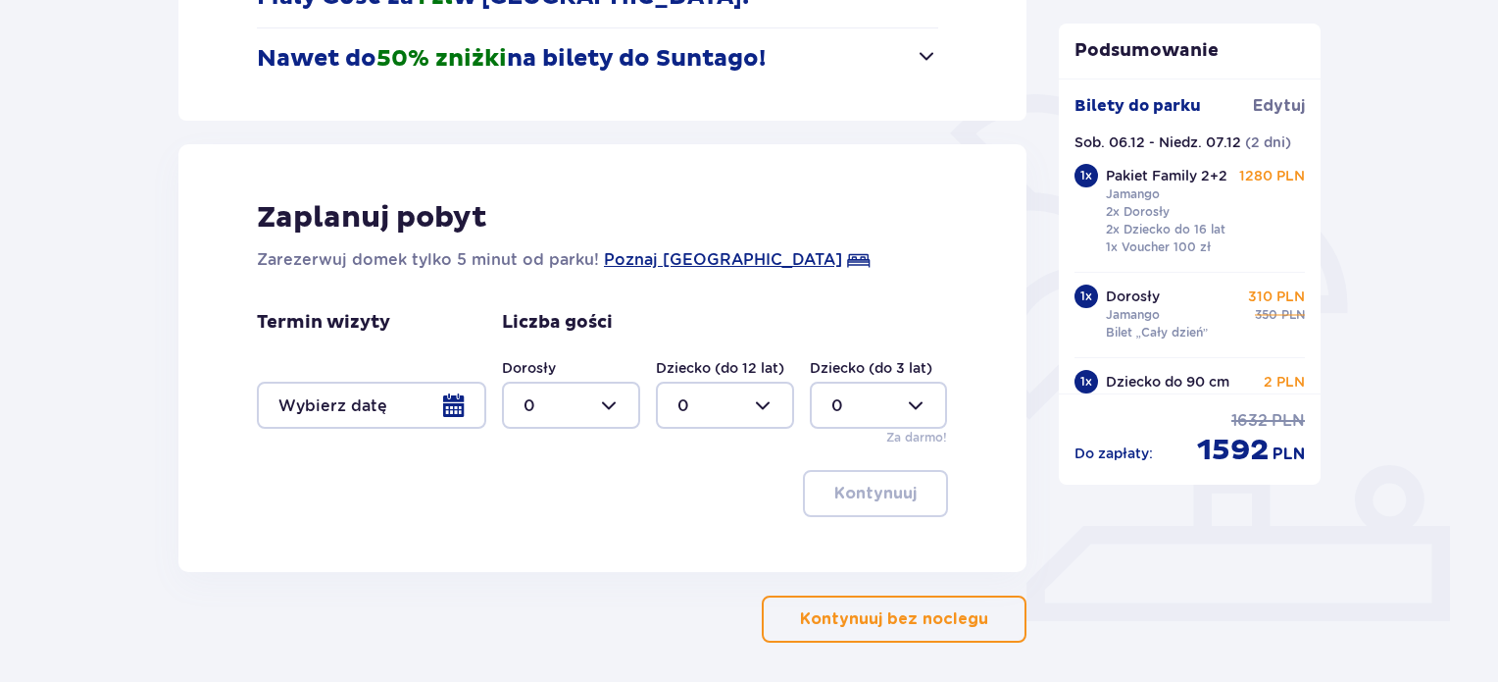
click at [435, 393] on div at bounding box center [371, 404] width 229 height 47
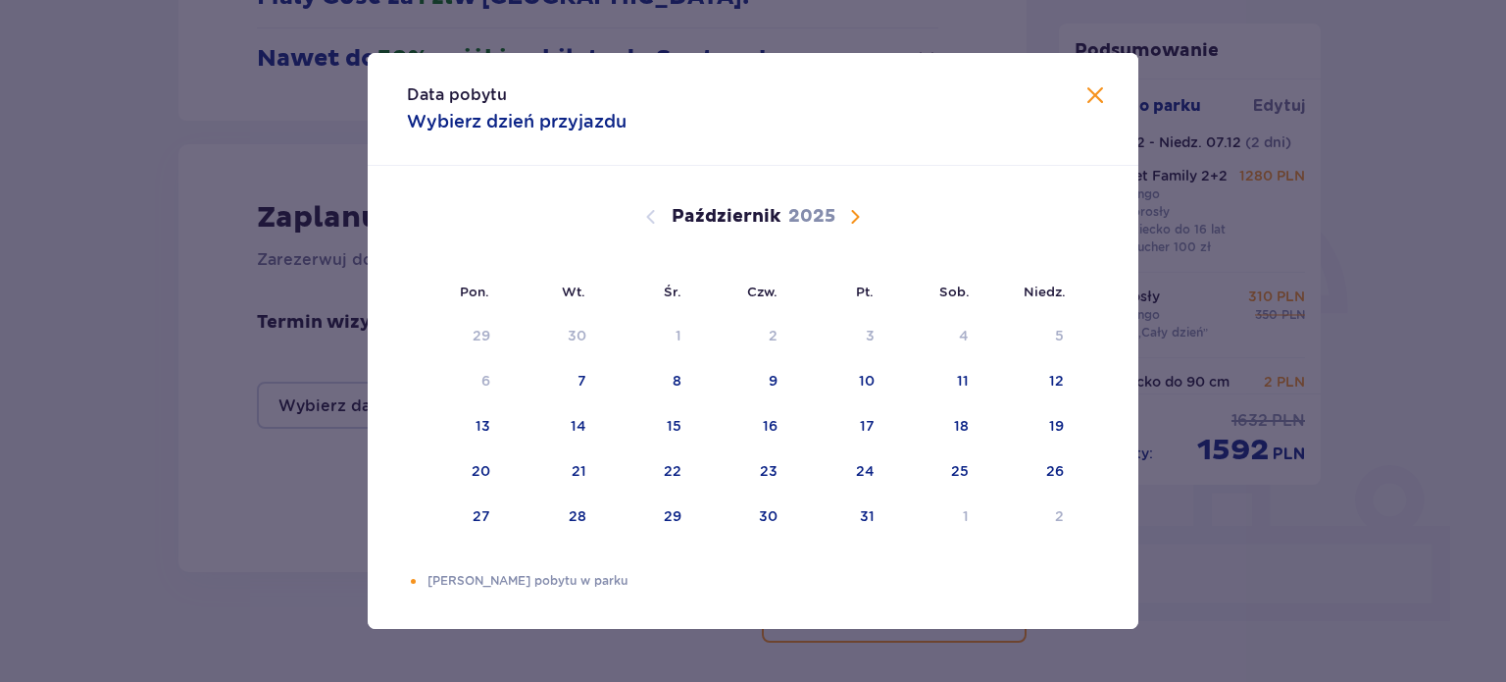
click at [863, 218] on span "Następny miesiąc" at bounding box center [855, 217] width 24 height 24
click at [861, 217] on span "Następny miesiąc" at bounding box center [855, 217] width 24 height 24
click at [969, 339] on div "6" at bounding box center [934, 336] width 97 height 43
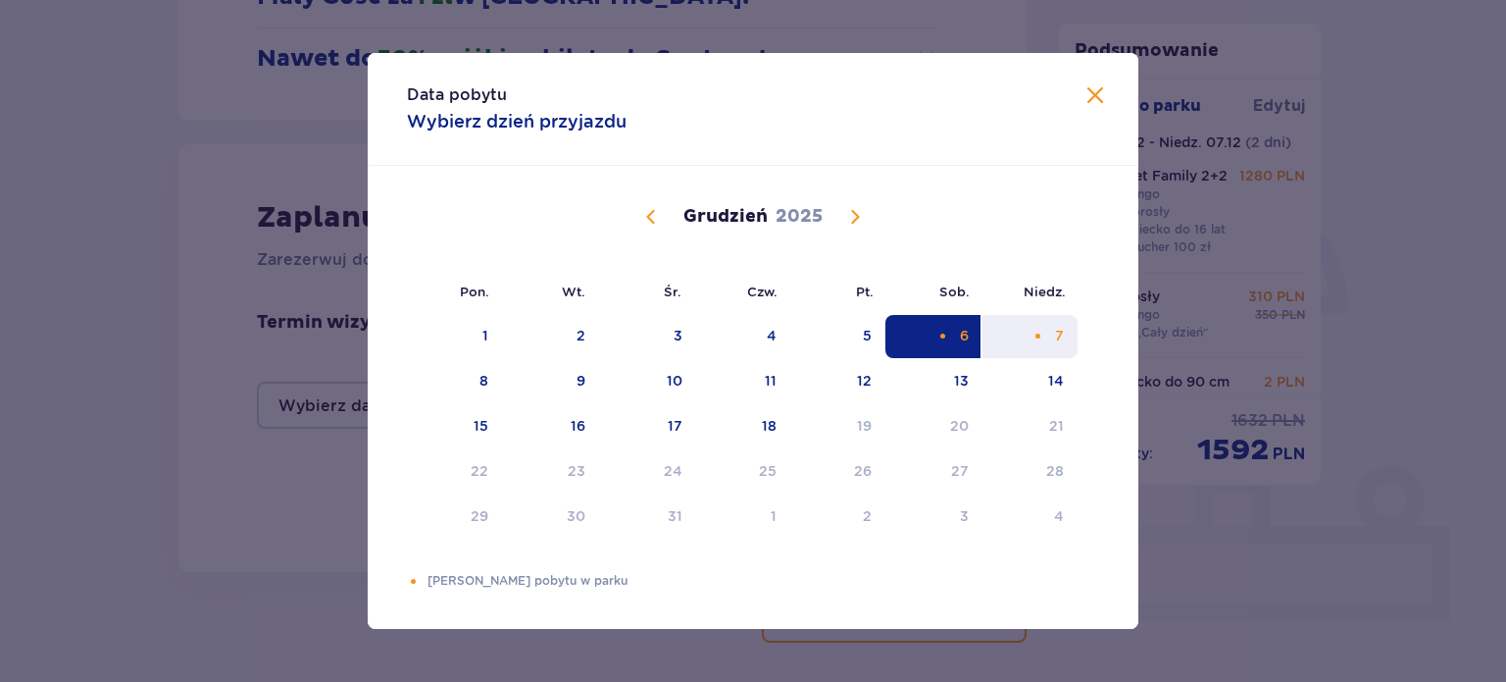
click at [1053, 332] on div "7" at bounding box center [1030, 336] width 95 height 43
type input "[DATE] - [DATE]"
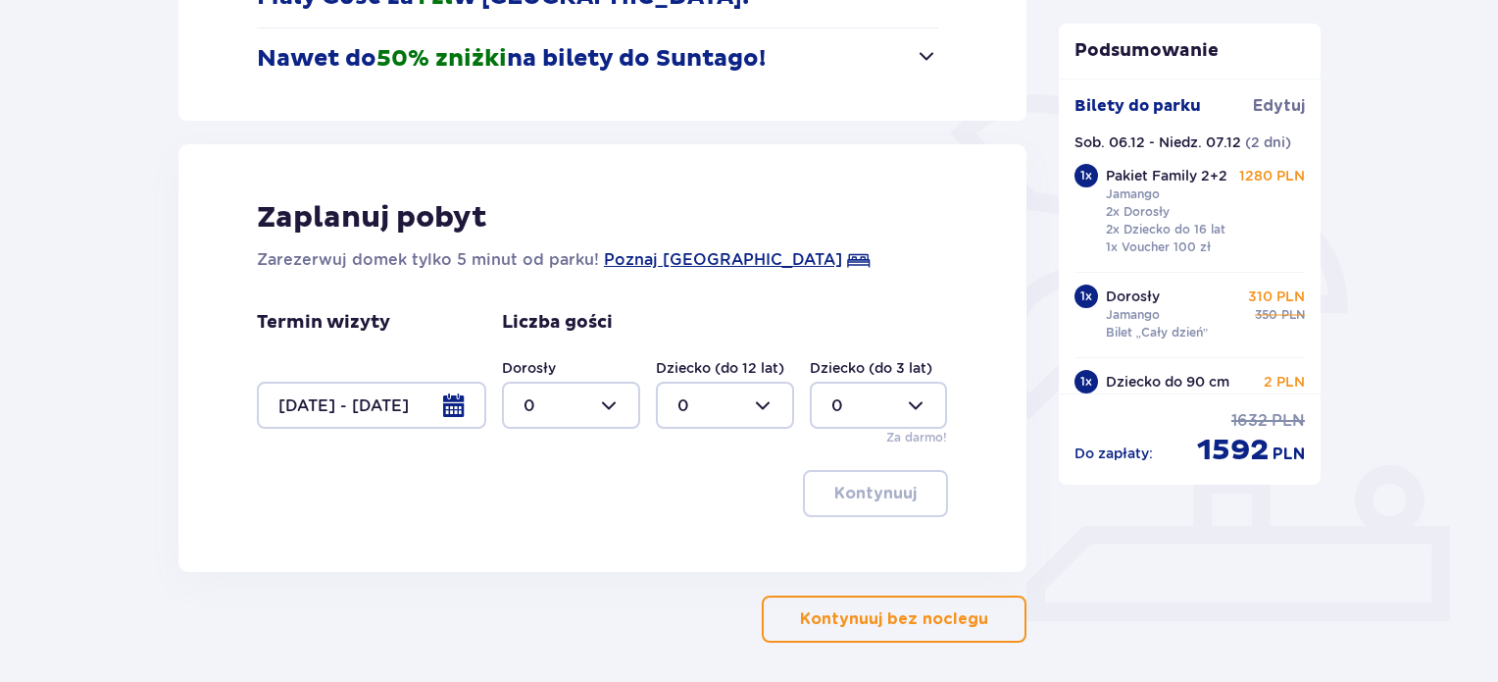
click at [584, 400] on div at bounding box center [571, 404] width 138 height 47
click at [545, 587] on div "3" at bounding box center [571, 589] width 95 height 22
type input "3"
click at [739, 404] on div at bounding box center [725, 404] width 138 height 47
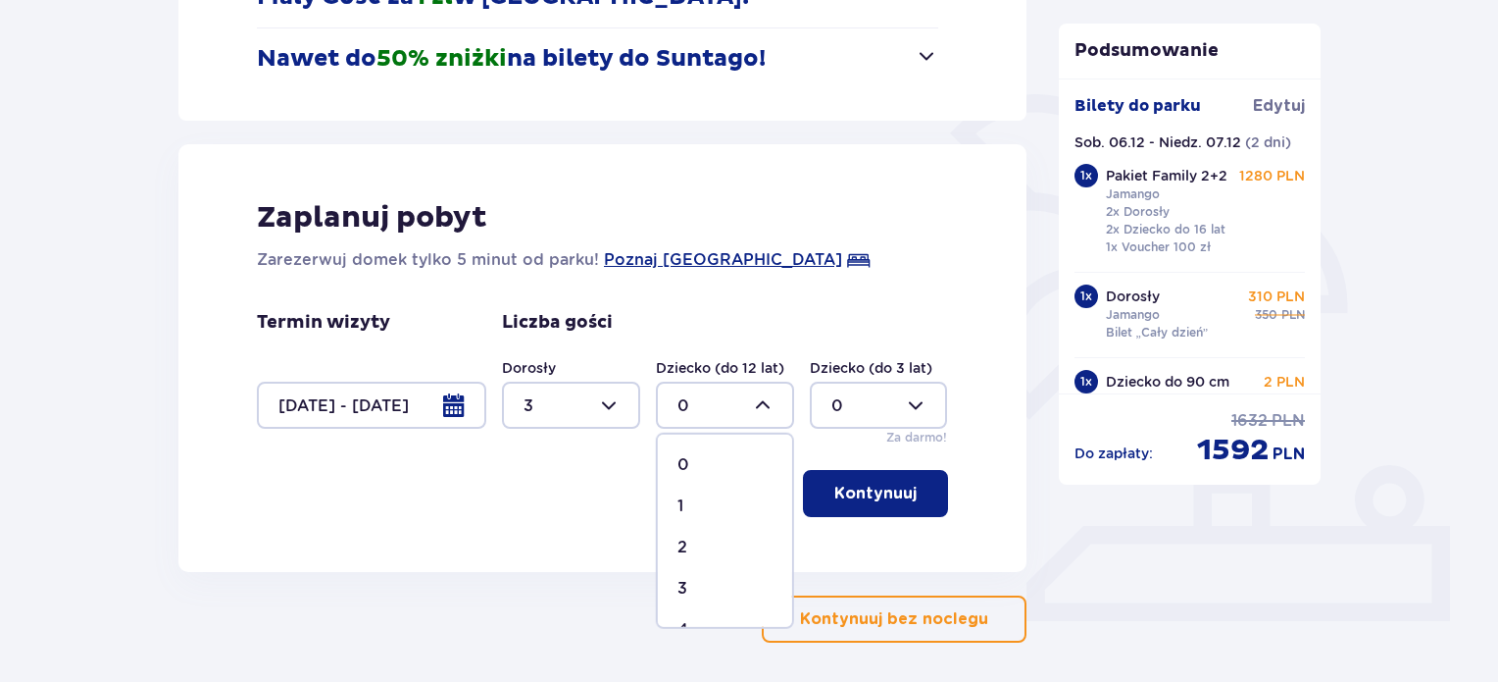
click at [691, 498] on div "1" at bounding box center [725, 506] width 95 height 22
type input "1"
click at [892, 418] on div at bounding box center [879, 404] width 138 height 47
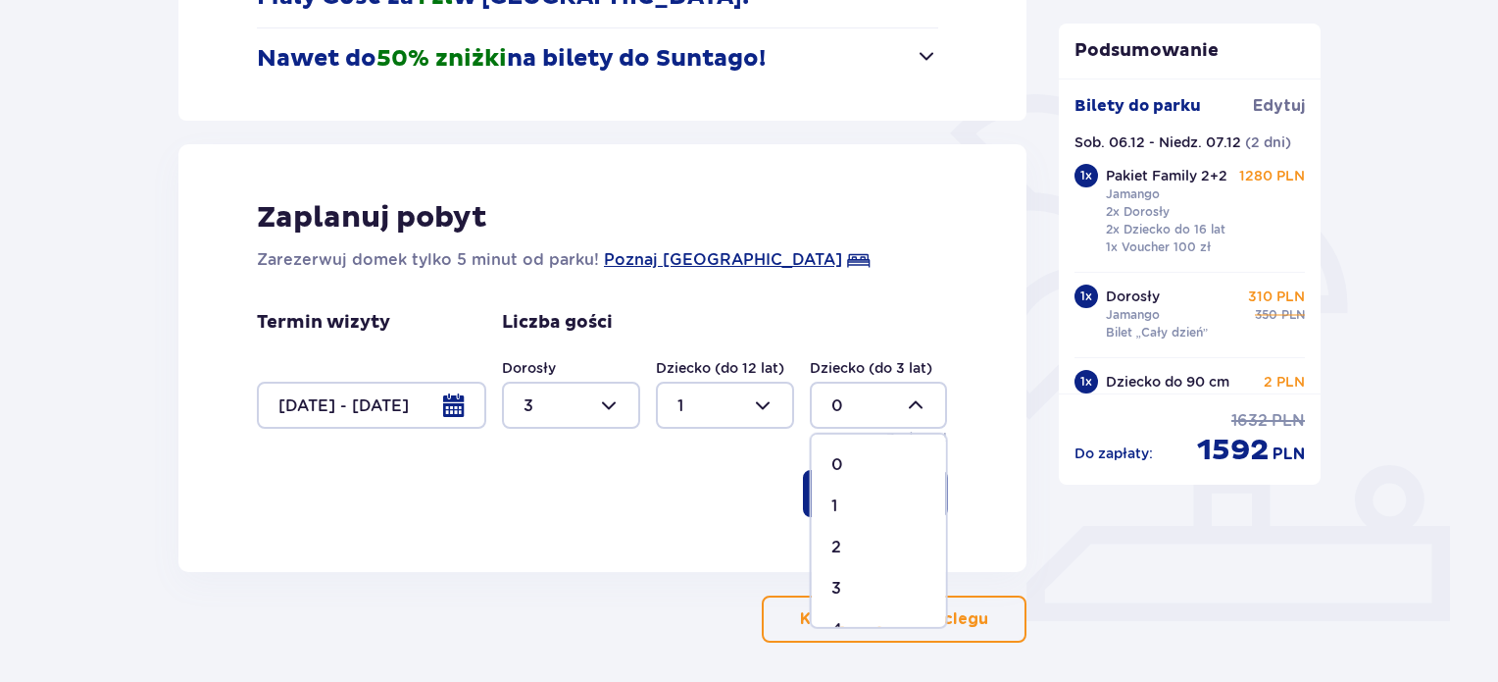
click at [850, 544] on div "2" at bounding box center [879, 547] width 95 height 22
type input "2"
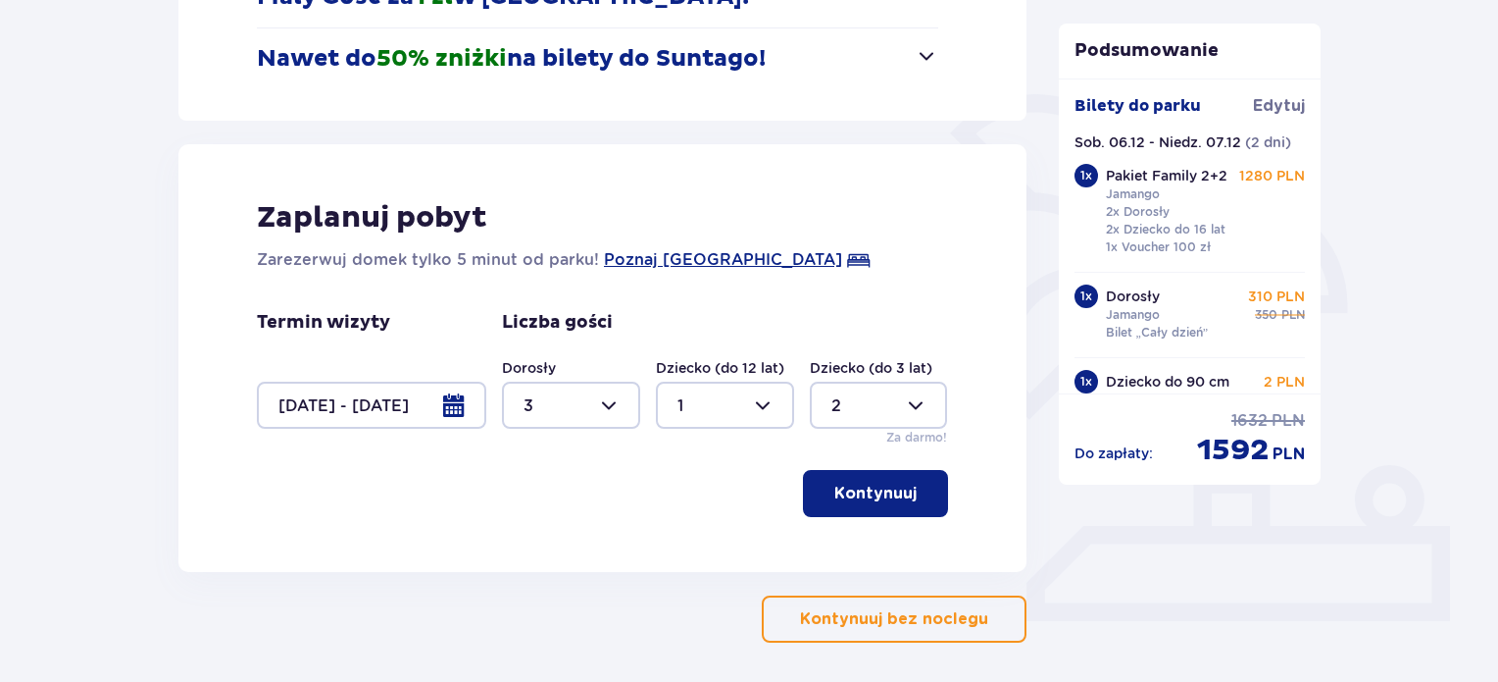
click at [906, 494] on button "Kontynuuj" at bounding box center [875, 493] width 145 height 47
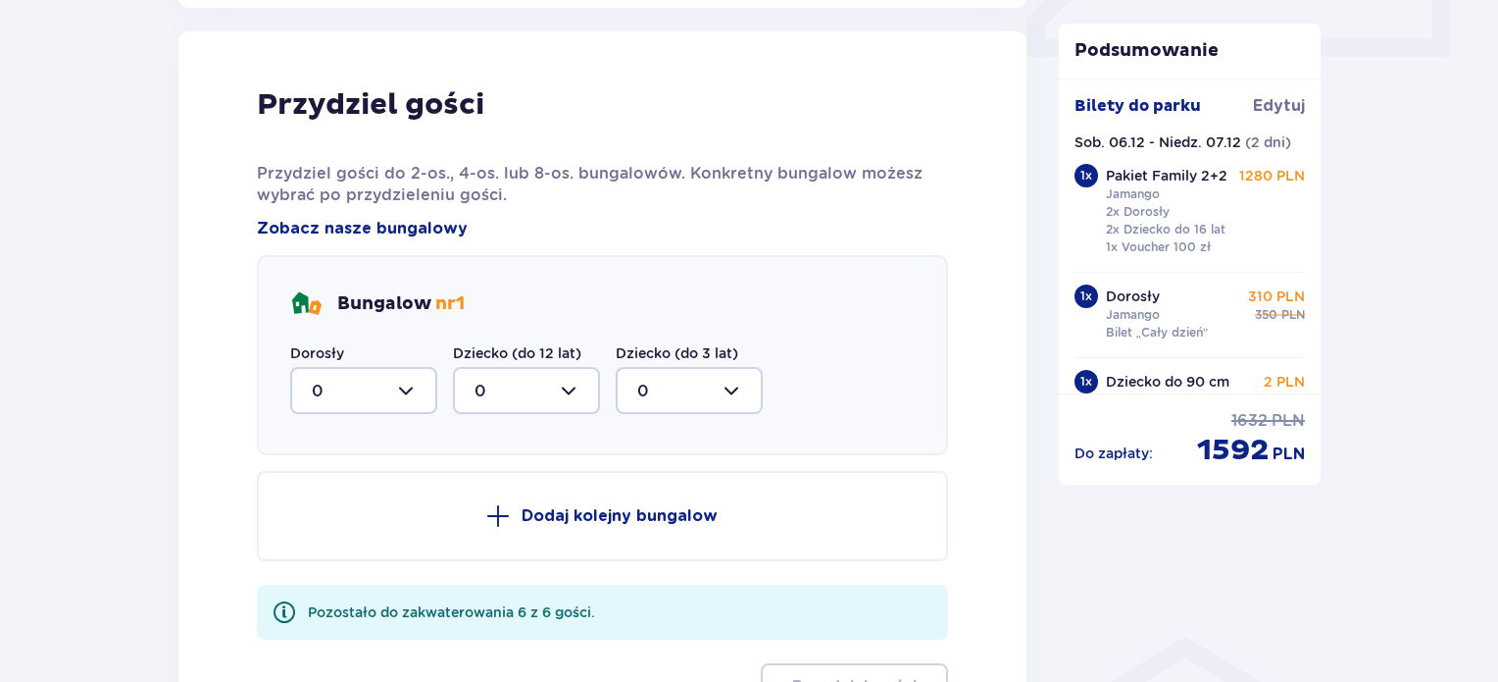
scroll to position [963, 0]
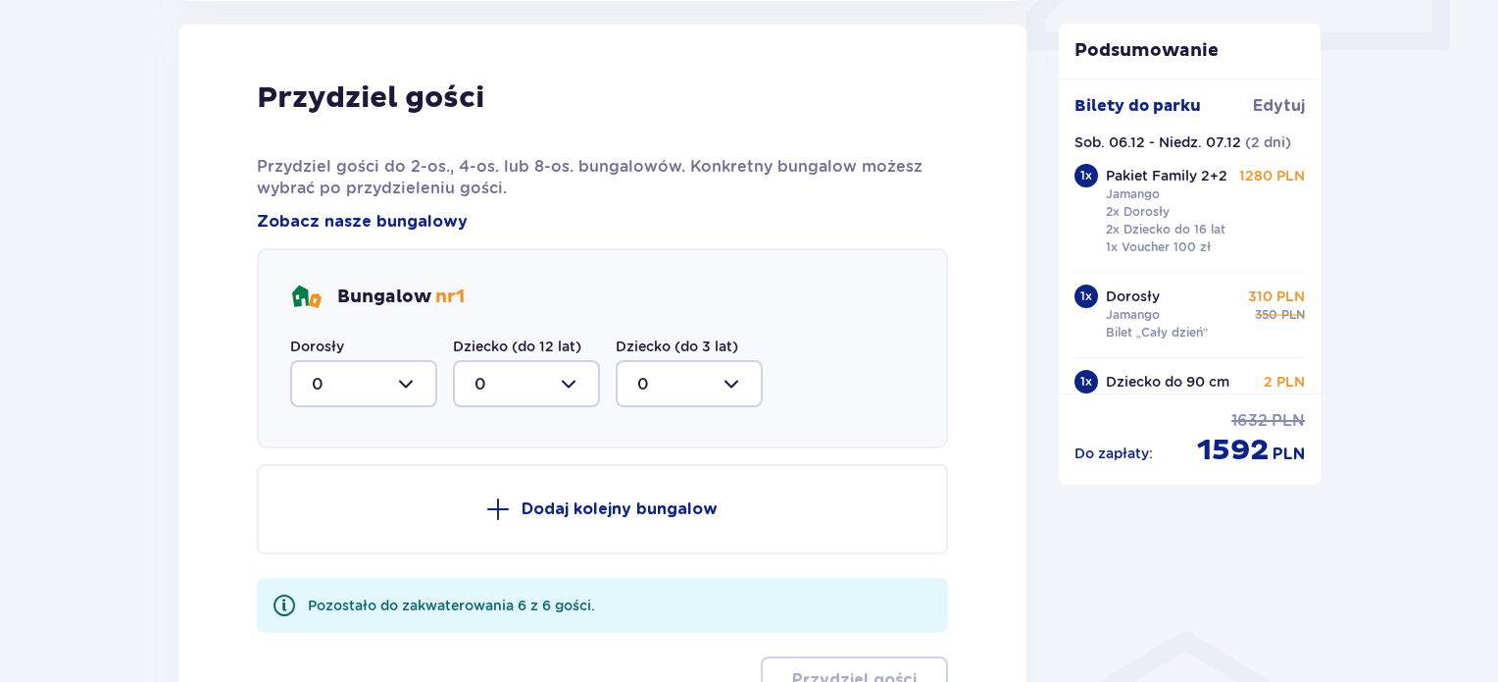
click at [357, 393] on div at bounding box center [363, 383] width 147 height 47
click at [326, 564] on div "3" at bounding box center [364, 567] width 104 height 22
type input "3"
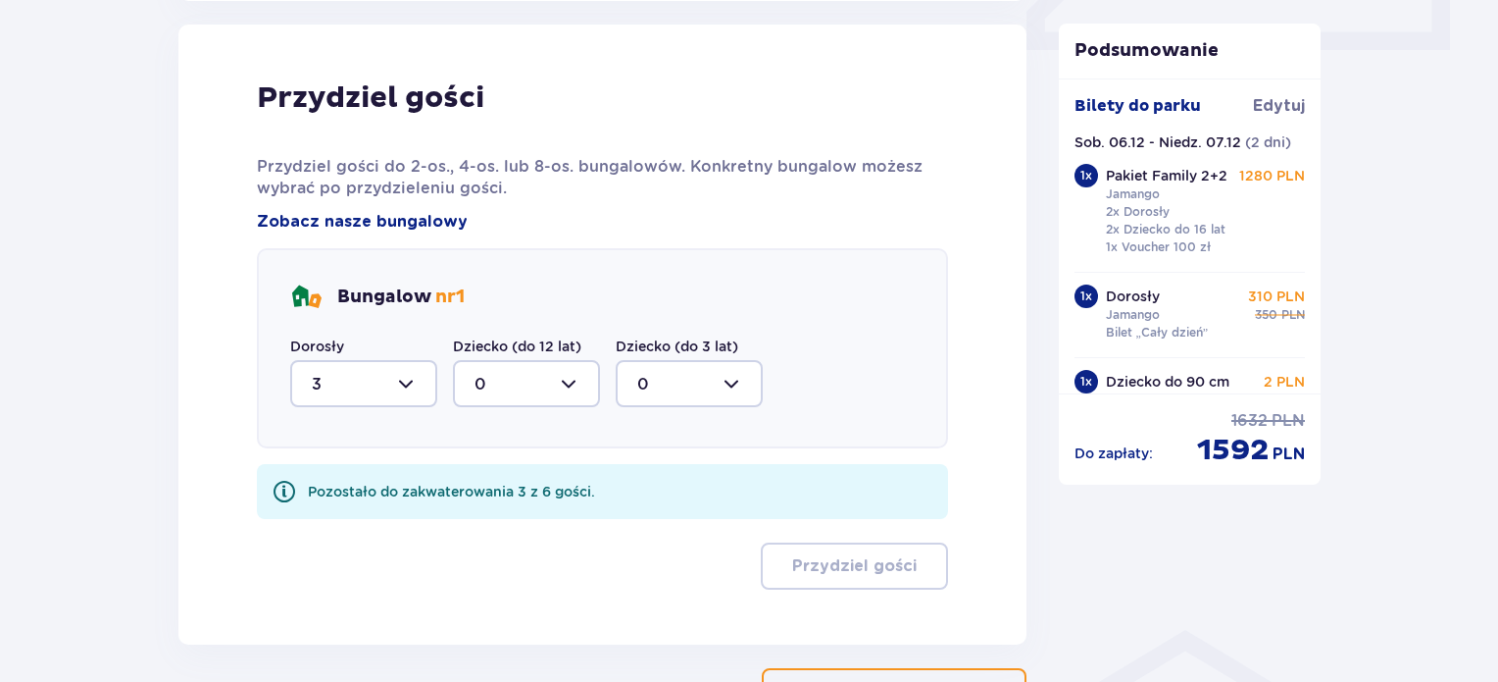
click at [532, 366] on div at bounding box center [526, 383] width 147 height 47
click at [506, 481] on div "1" at bounding box center [527, 485] width 104 height 22
type input "1"
click at [678, 390] on div at bounding box center [689, 383] width 147 height 47
click at [663, 519] on div "2" at bounding box center [689, 526] width 104 height 22
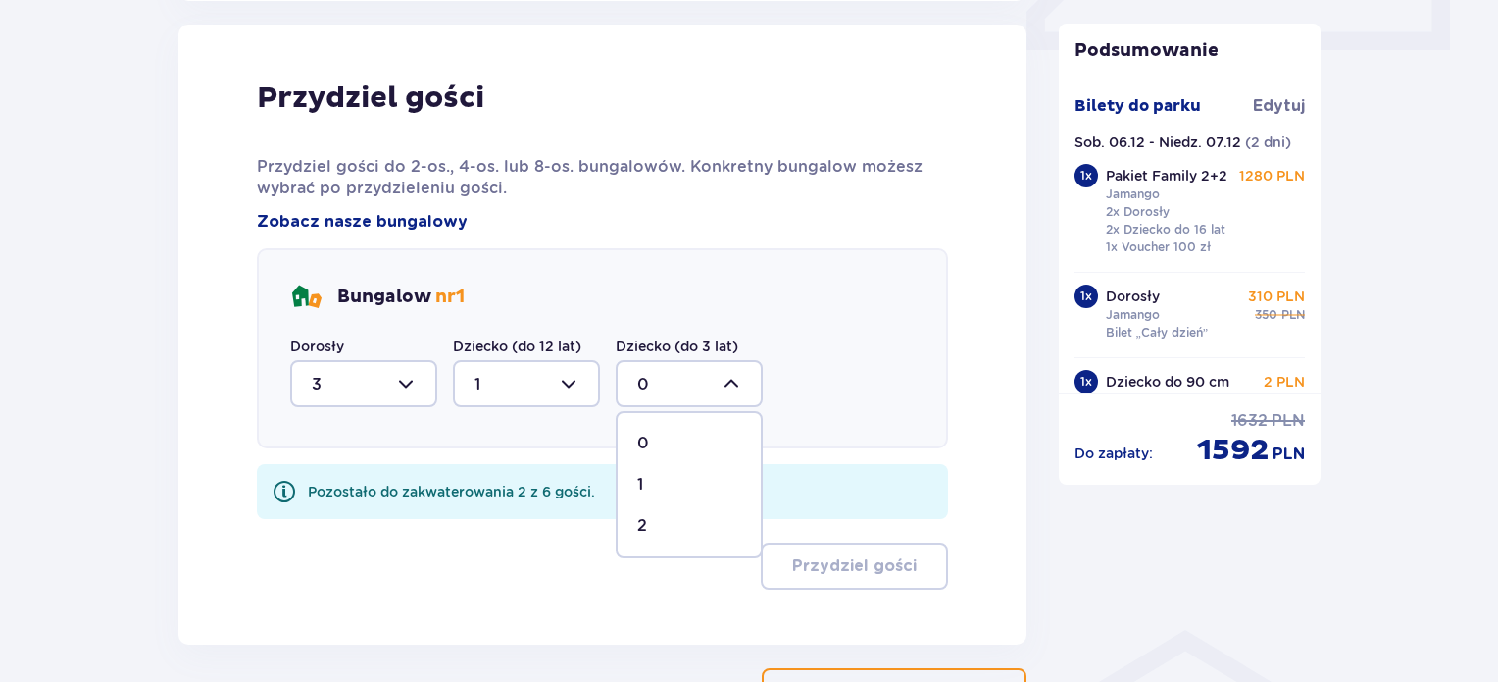
type input "2"
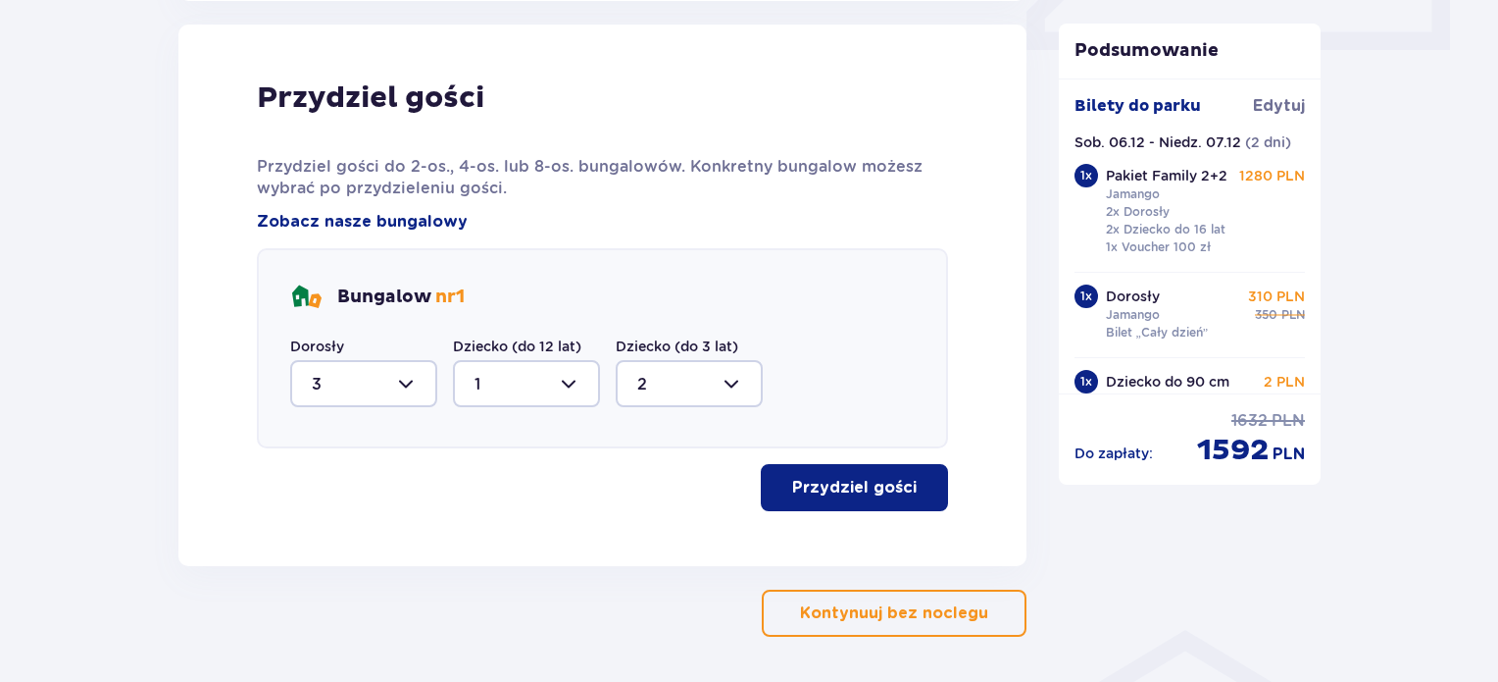
click at [867, 481] on p "Przydziel gości" at bounding box center [854, 488] width 125 height 22
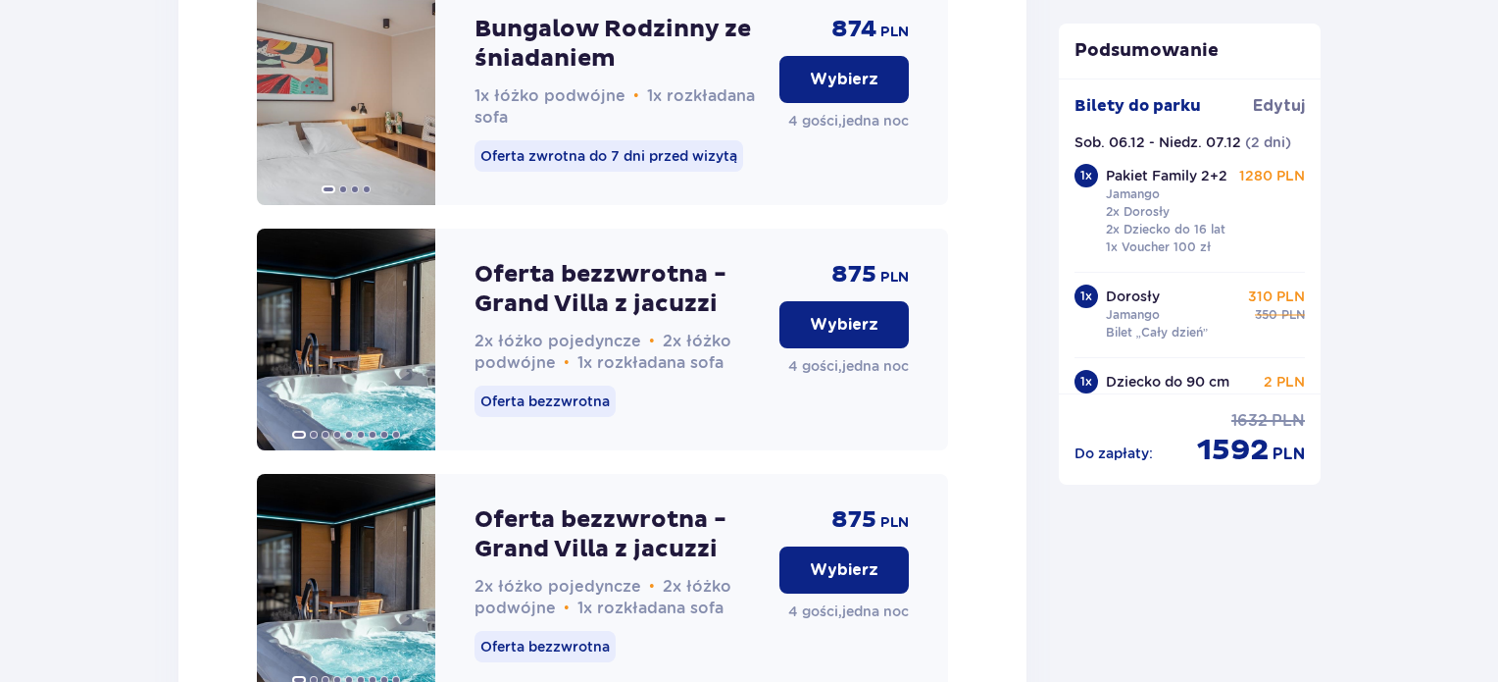
scroll to position [3586, 0]
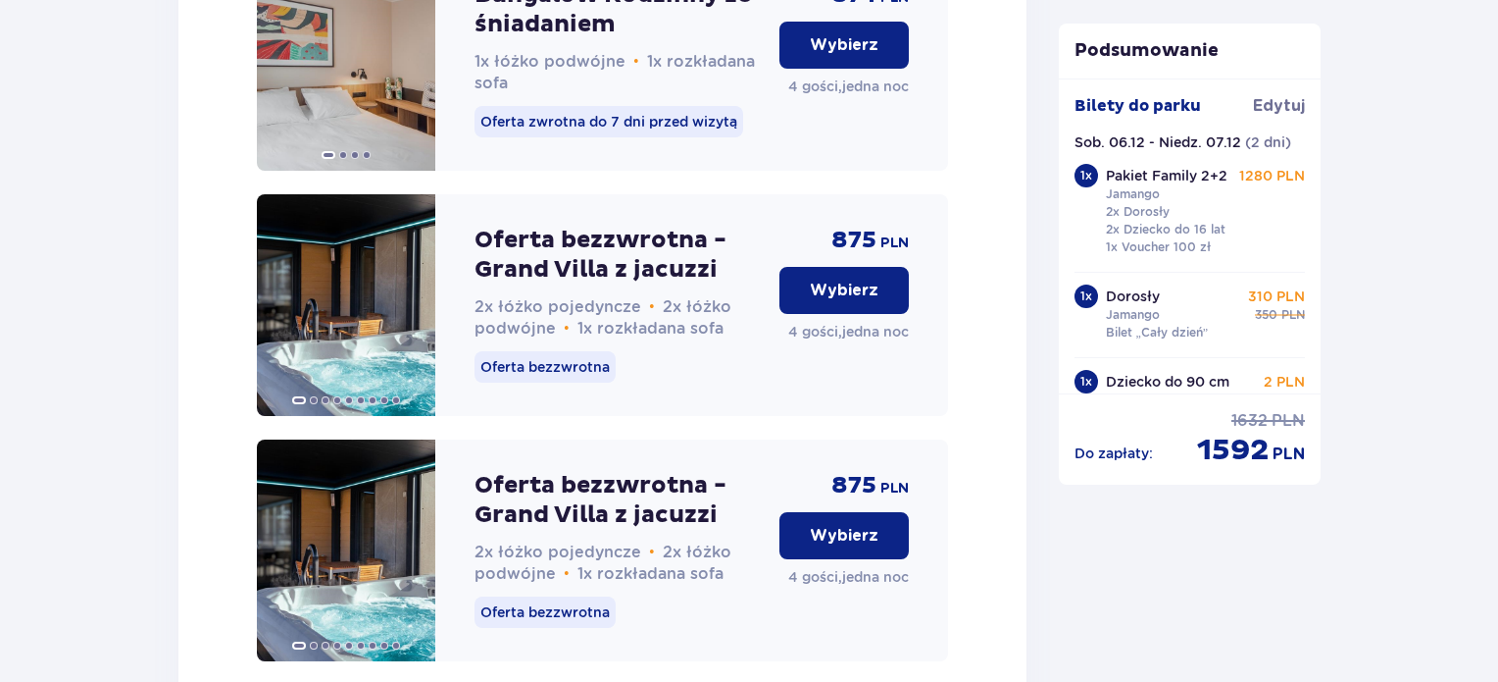
click at [855, 301] on p "Wybierz" at bounding box center [844, 290] width 69 height 22
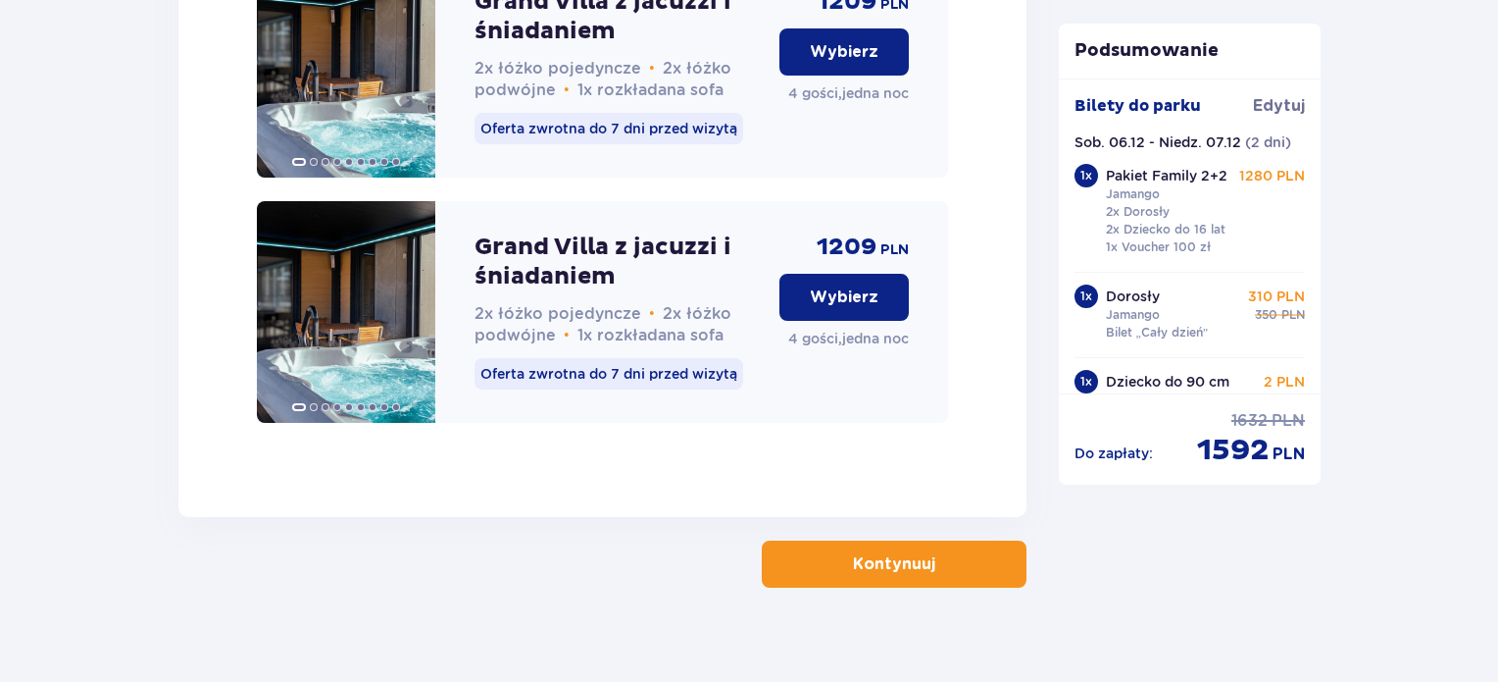
scroll to position [5355, 0]
click at [911, 552] on p "Kontynuuj" at bounding box center [894, 563] width 82 height 22
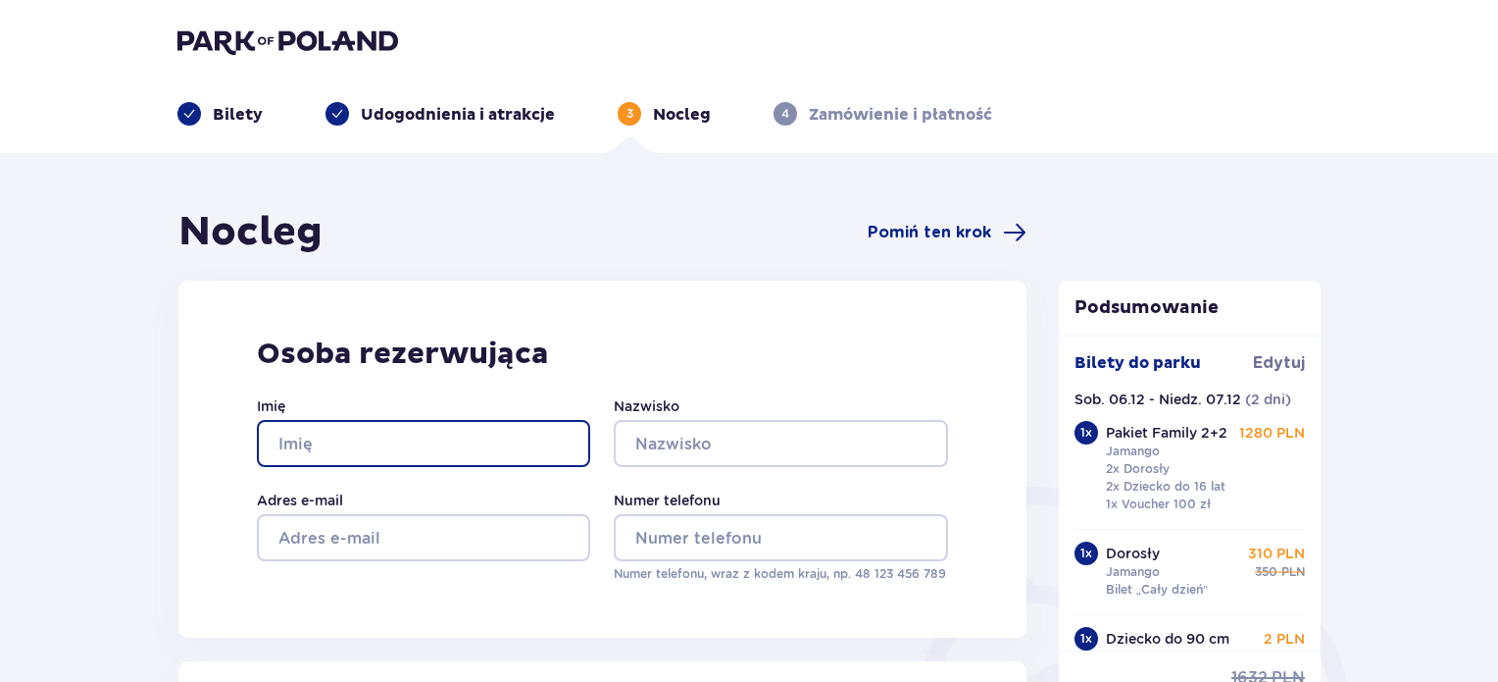
click at [431, 440] on input "Imię" at bounding box center [423, 443] width 333 height 47
type input "[PERSON_NAME]"
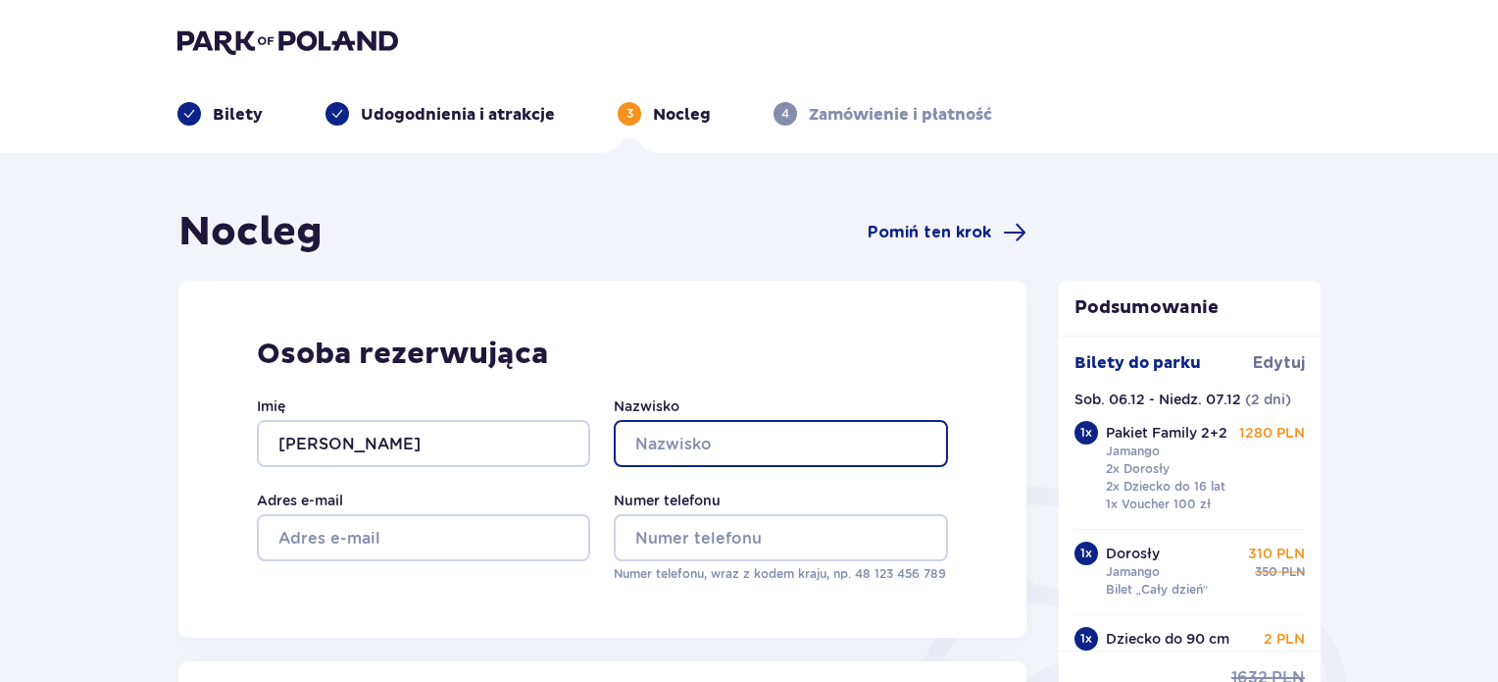
type input "[PERSON_NAME]"
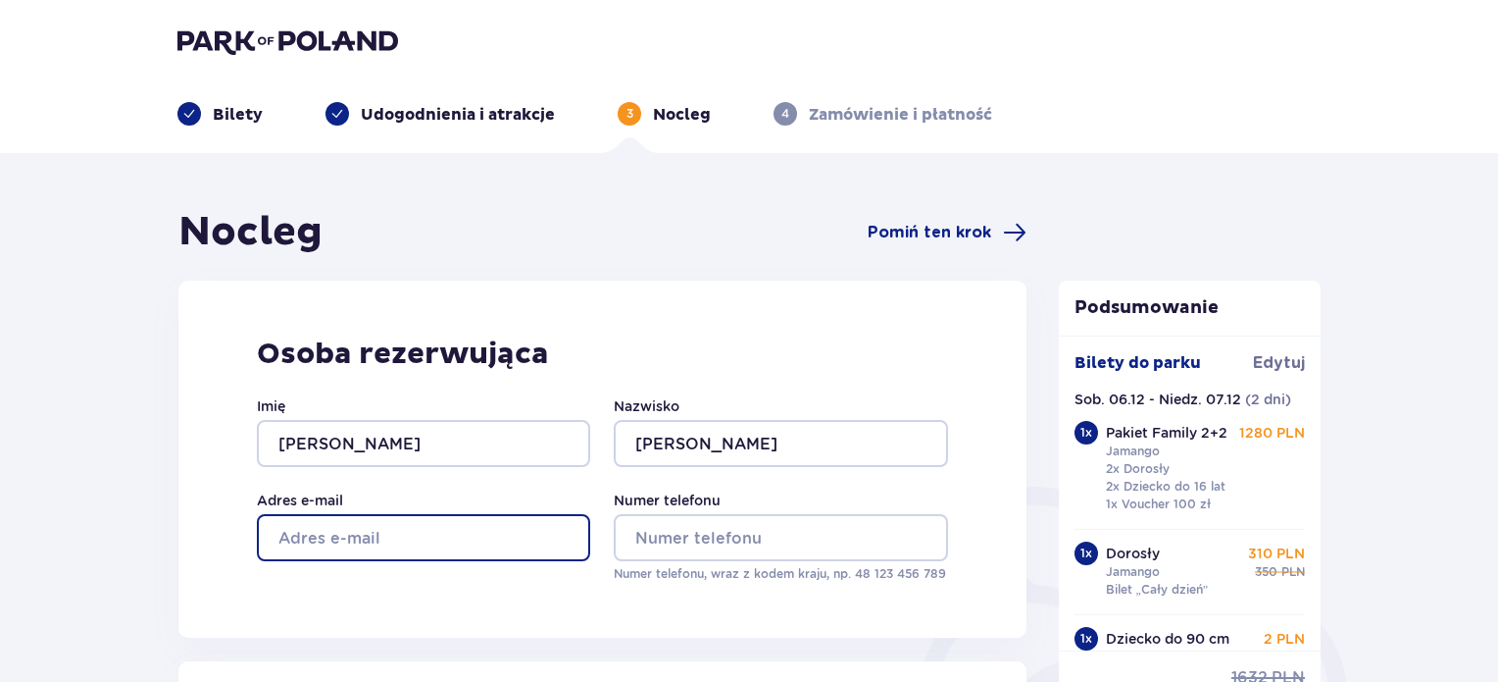
type input "[EMAIL_ADDRESS][DOMAIN_NAME]"
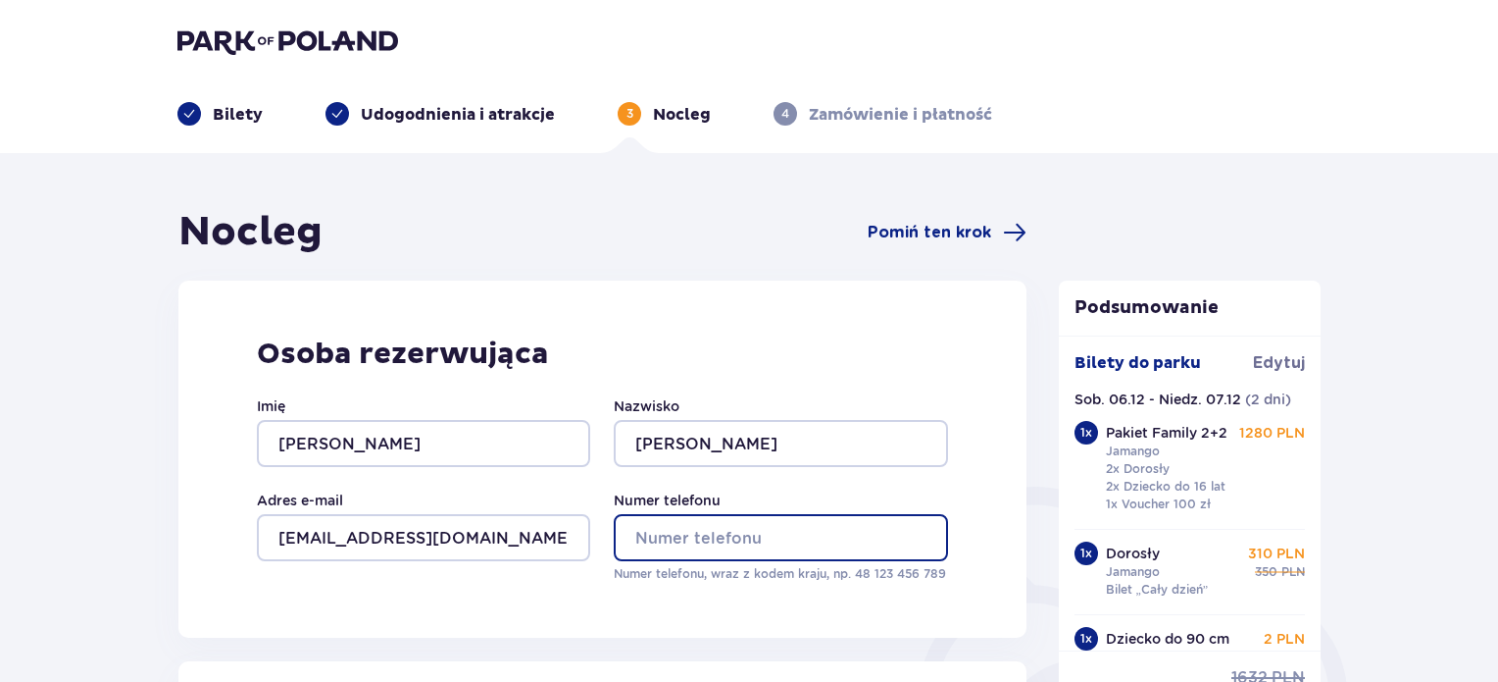
type input "790018315"
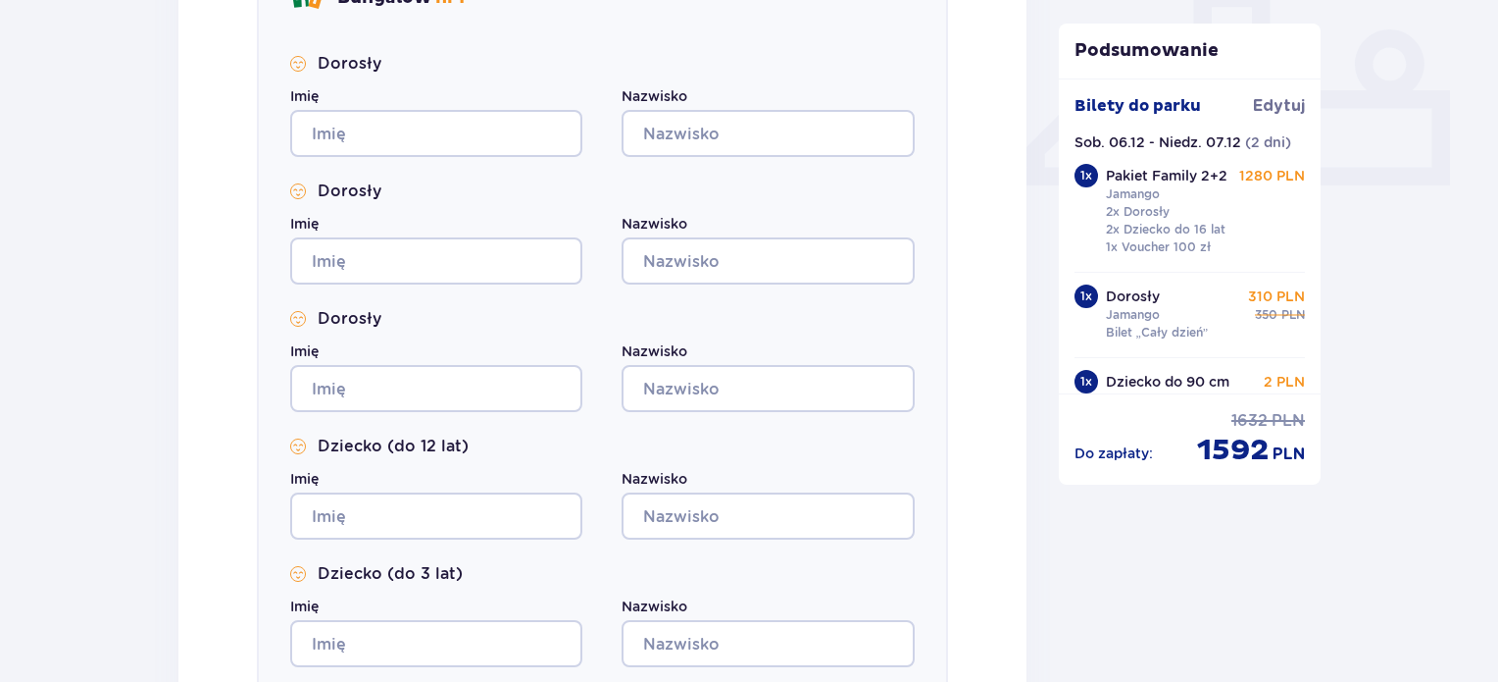
scroll to position [883, 0]
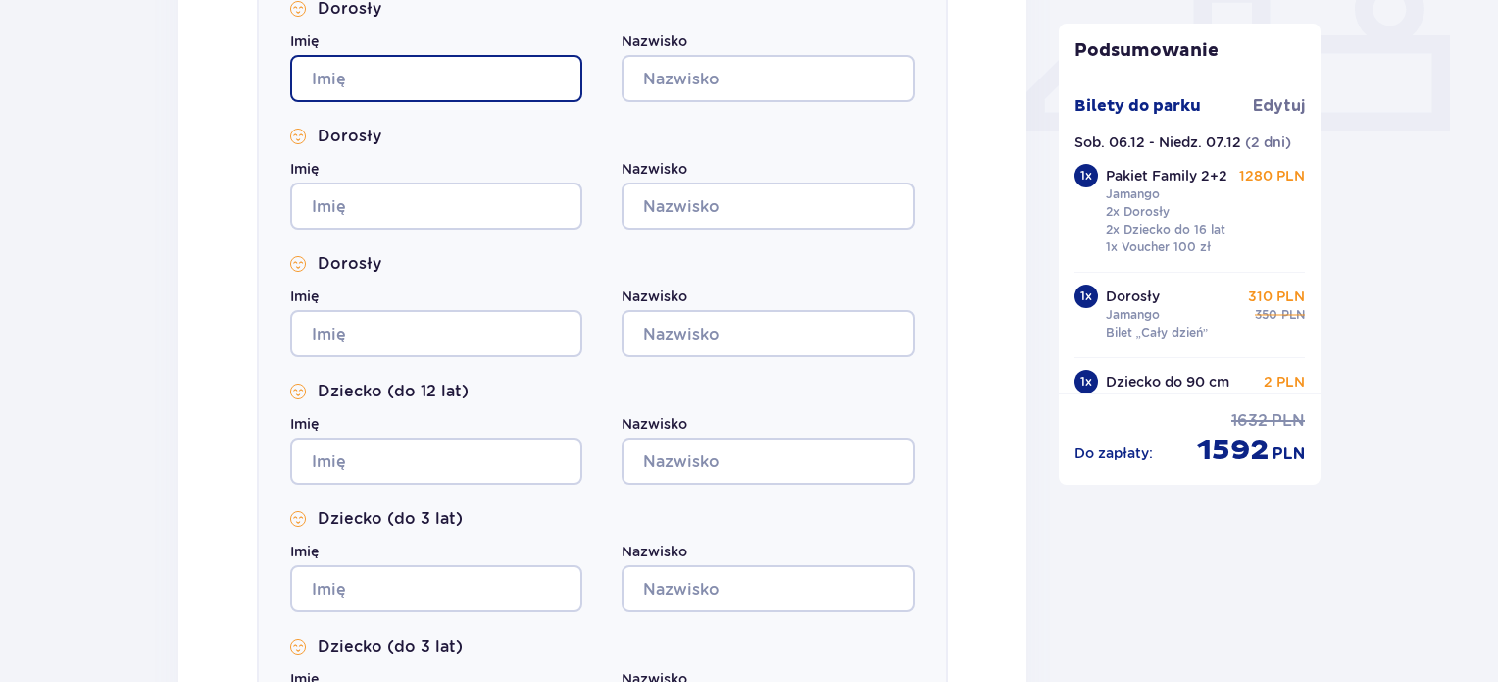
click at [405, 81] on input "Imię" at bounding box center [436, 78] width 292 height 47
type input "[PERSON_NAME]"
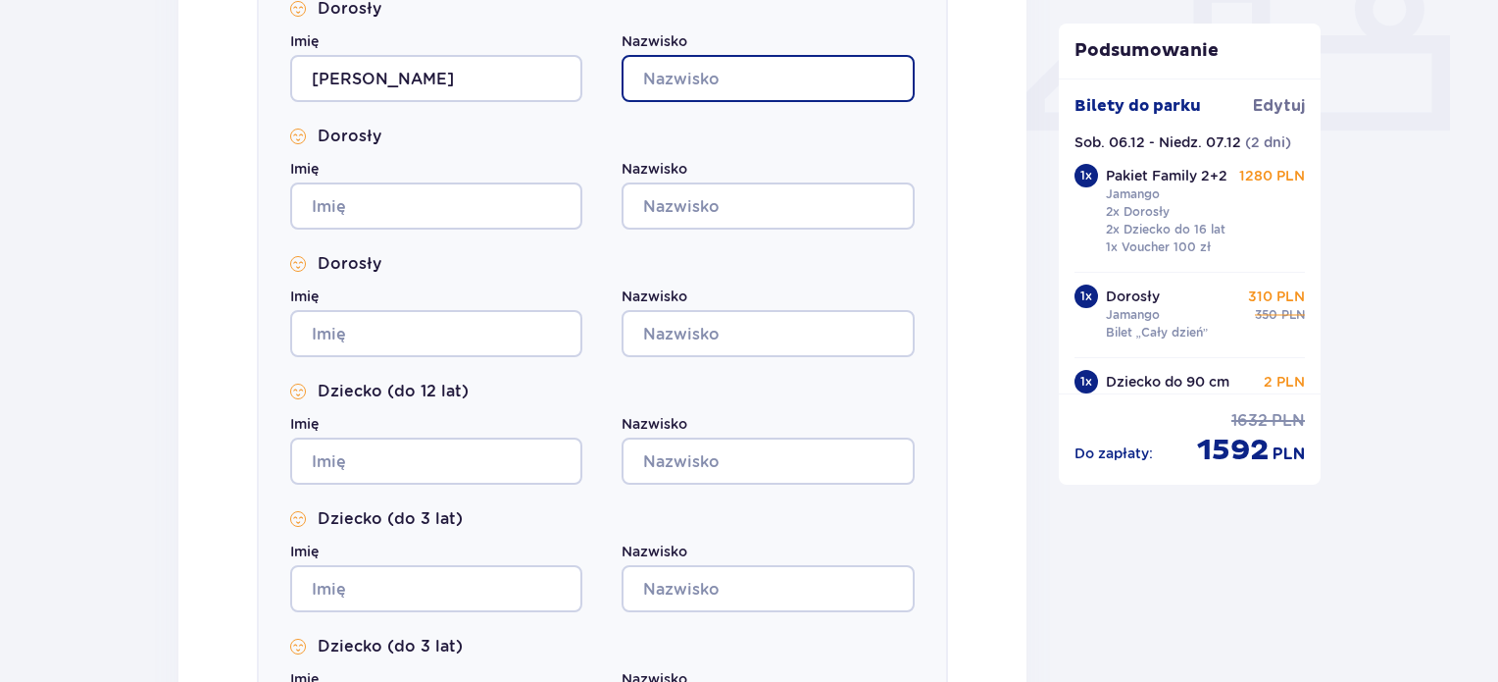
type input "[PERSON_NAME]"
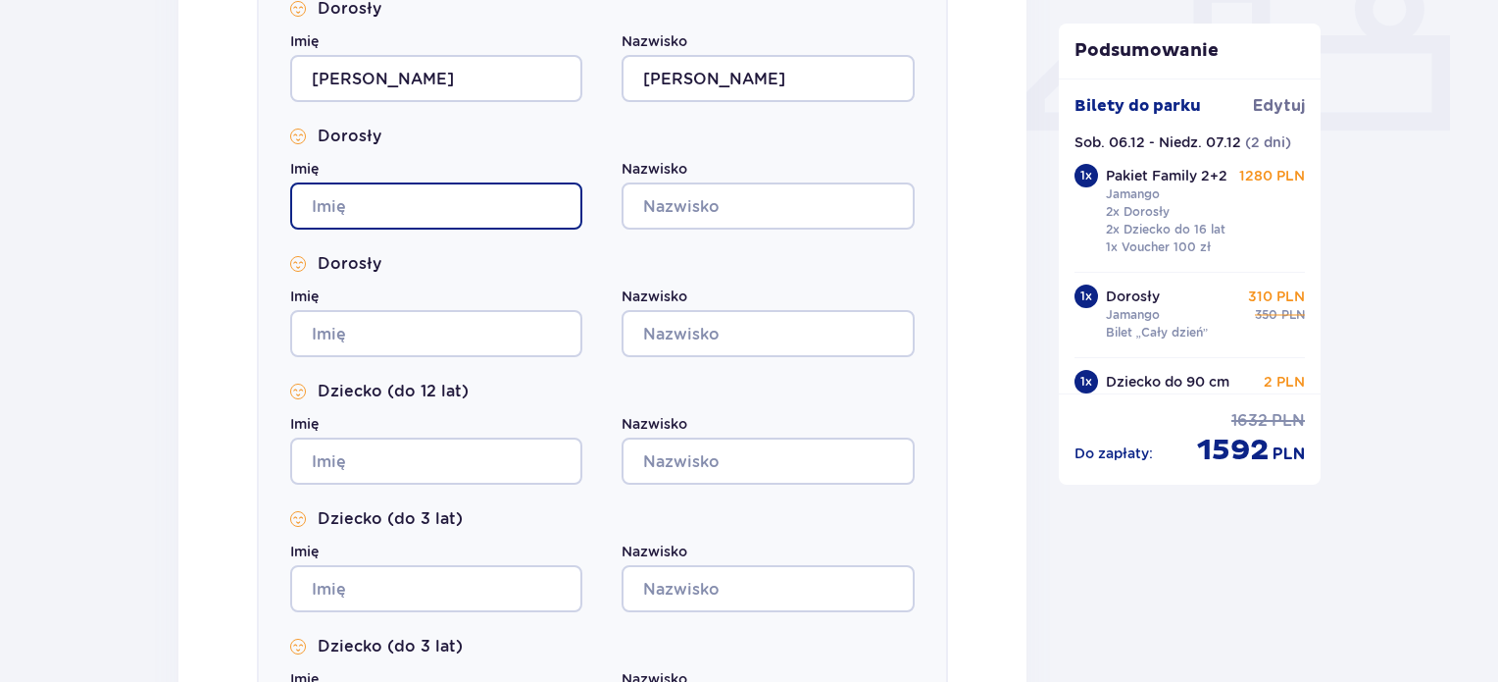
type input "[PERSON_NAME]"
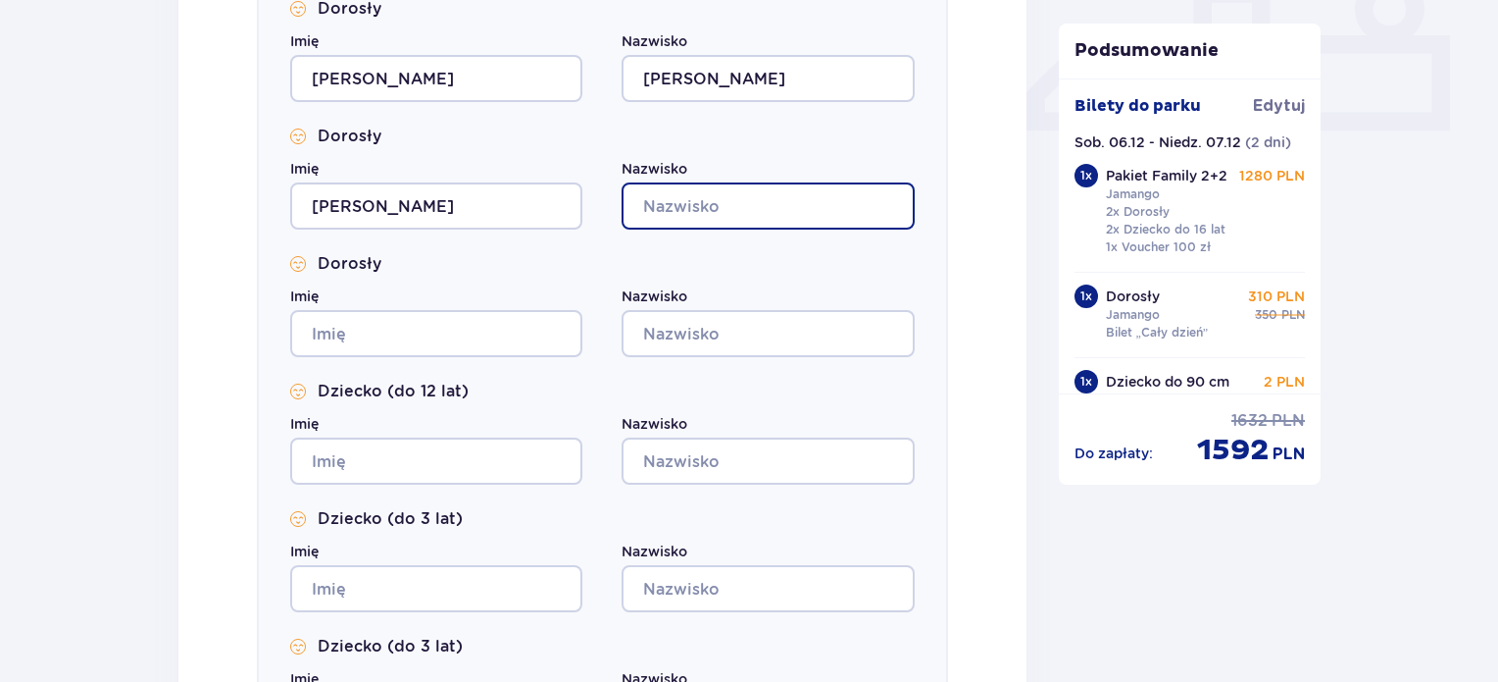
type input "[PERSON_NAME]"
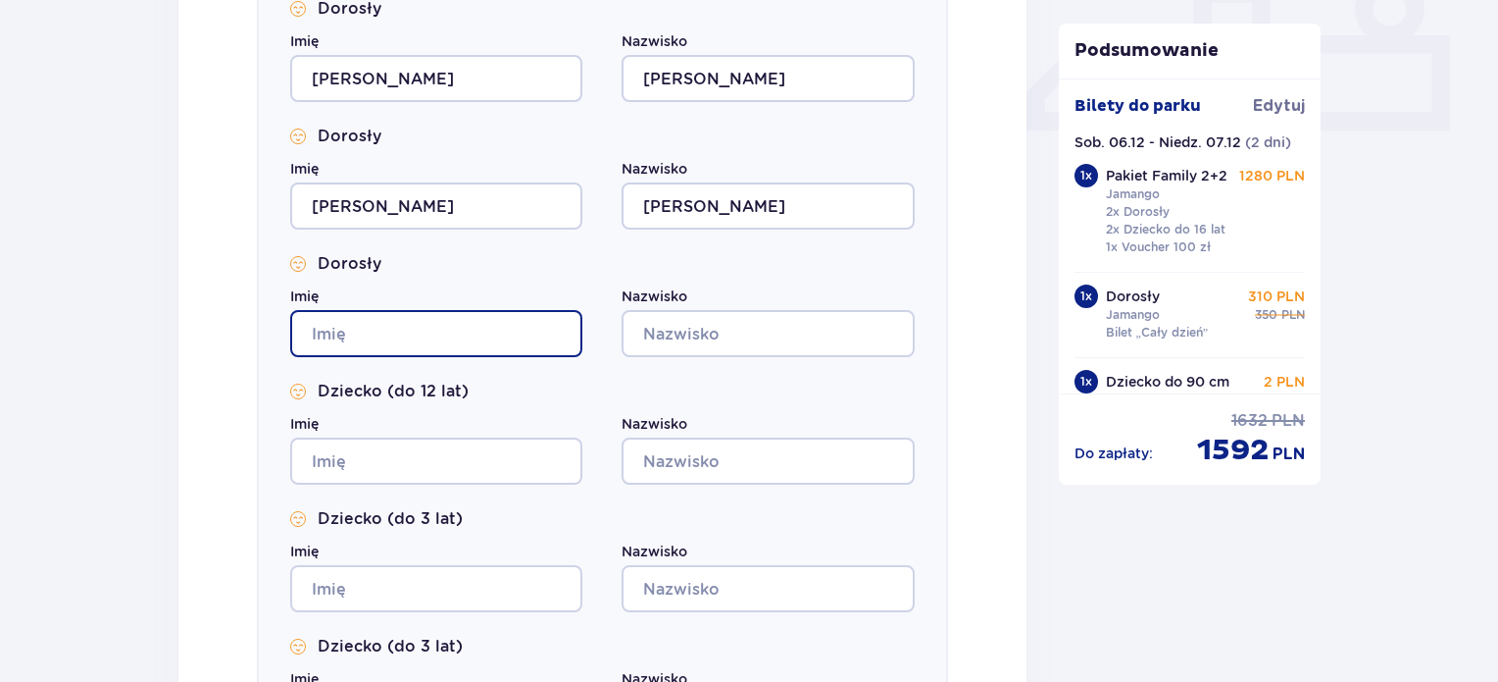
type input "[PERSON_NAME]"
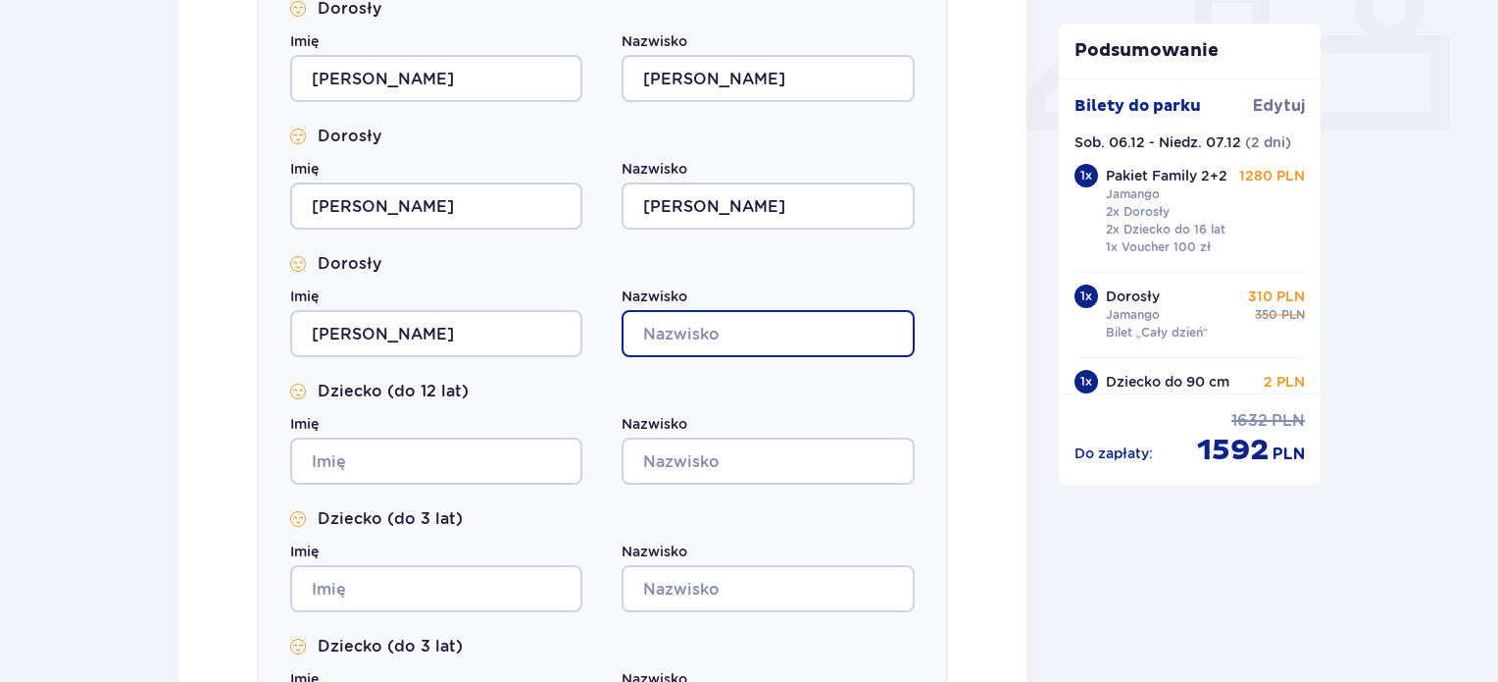
type input "[PERSON_NAME]"
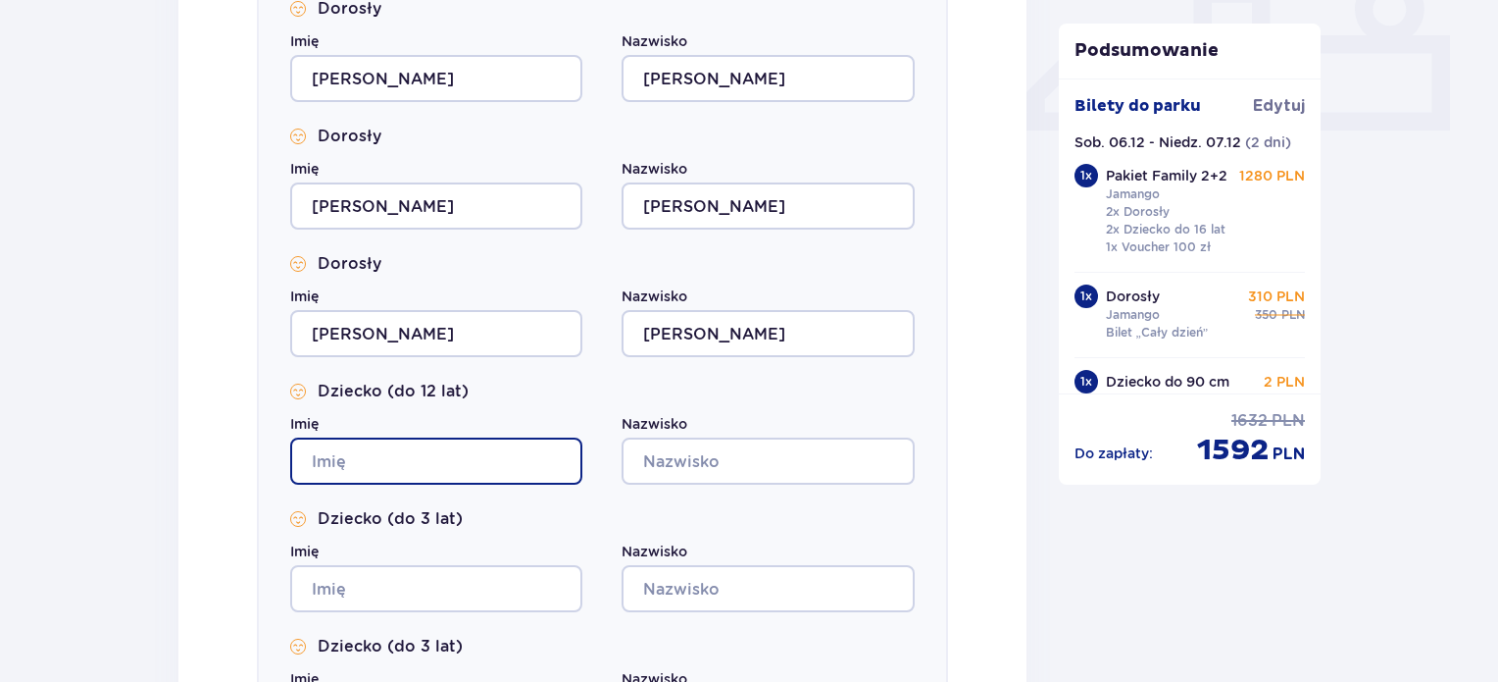
type input "[PERSON_NAME]"
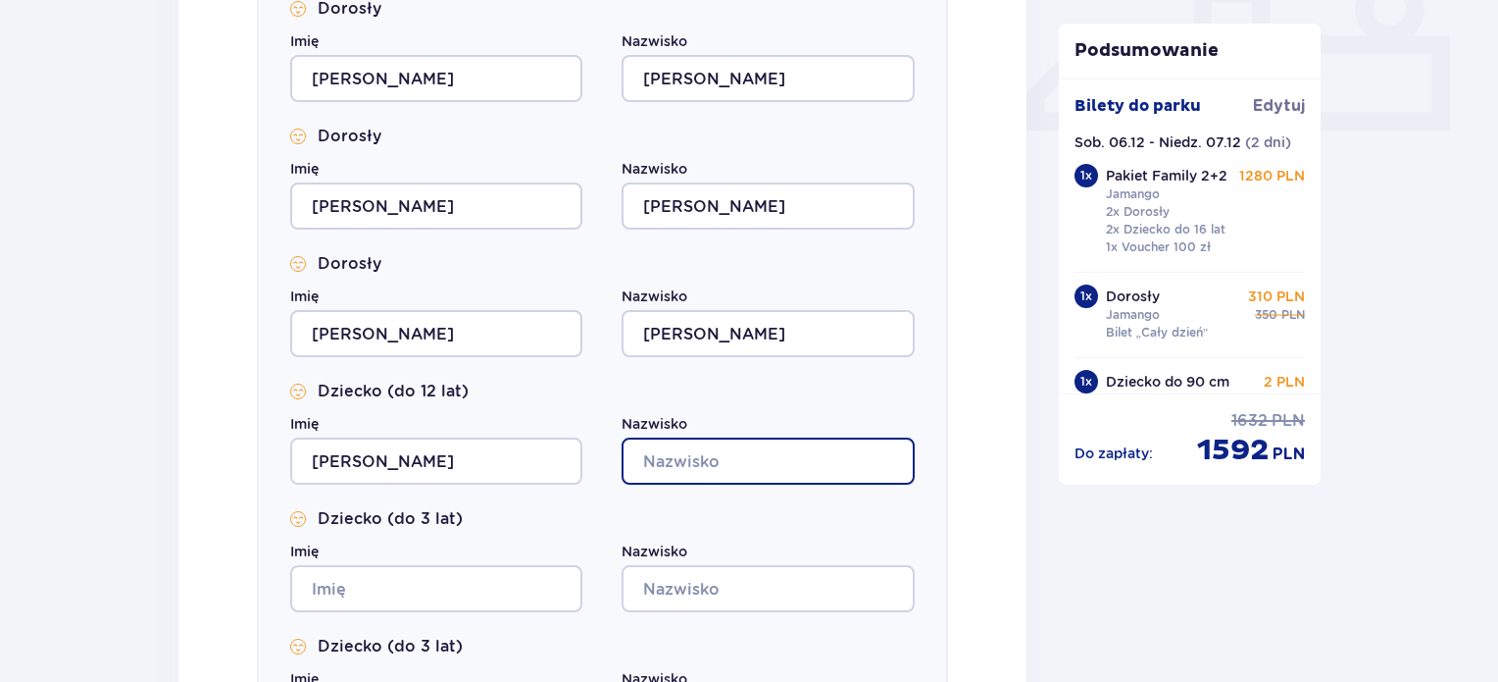
type input "[PERSON_NAME]"
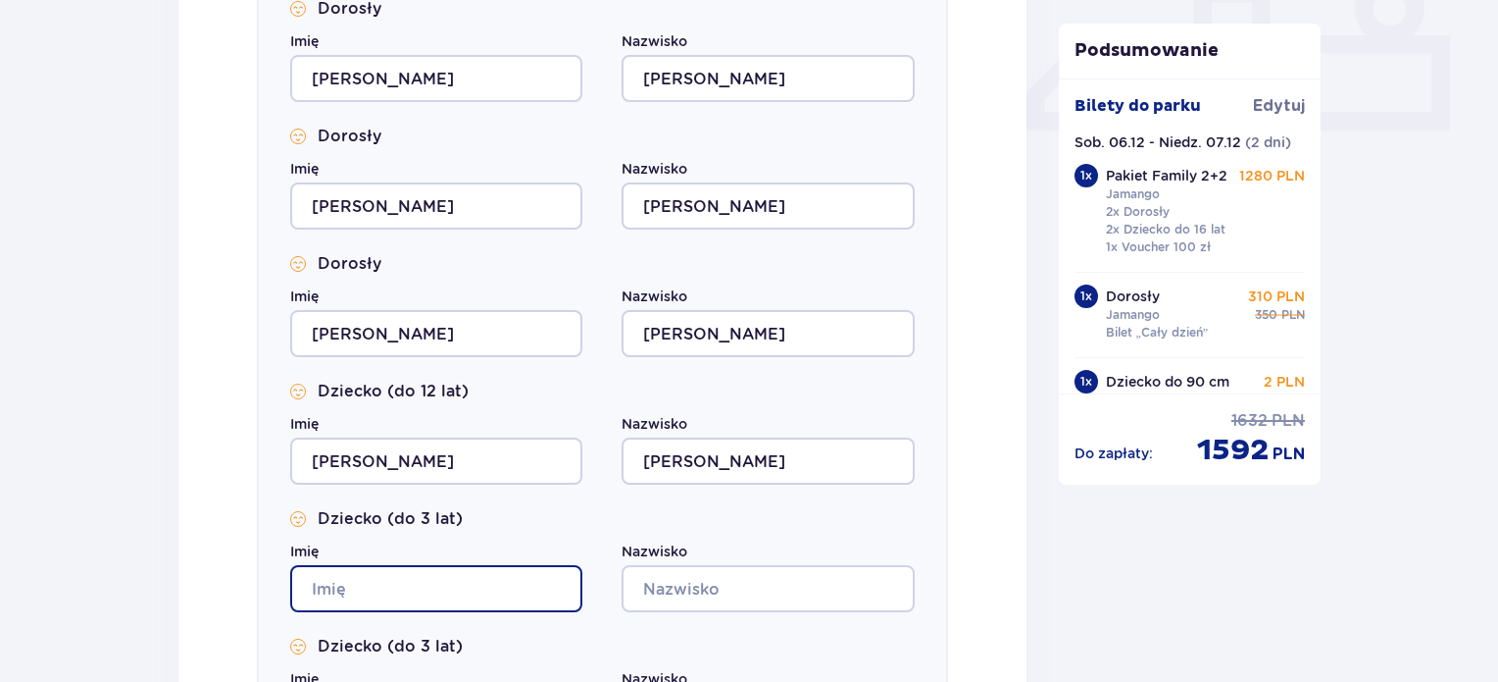
type input "[PERSON_NAME]"
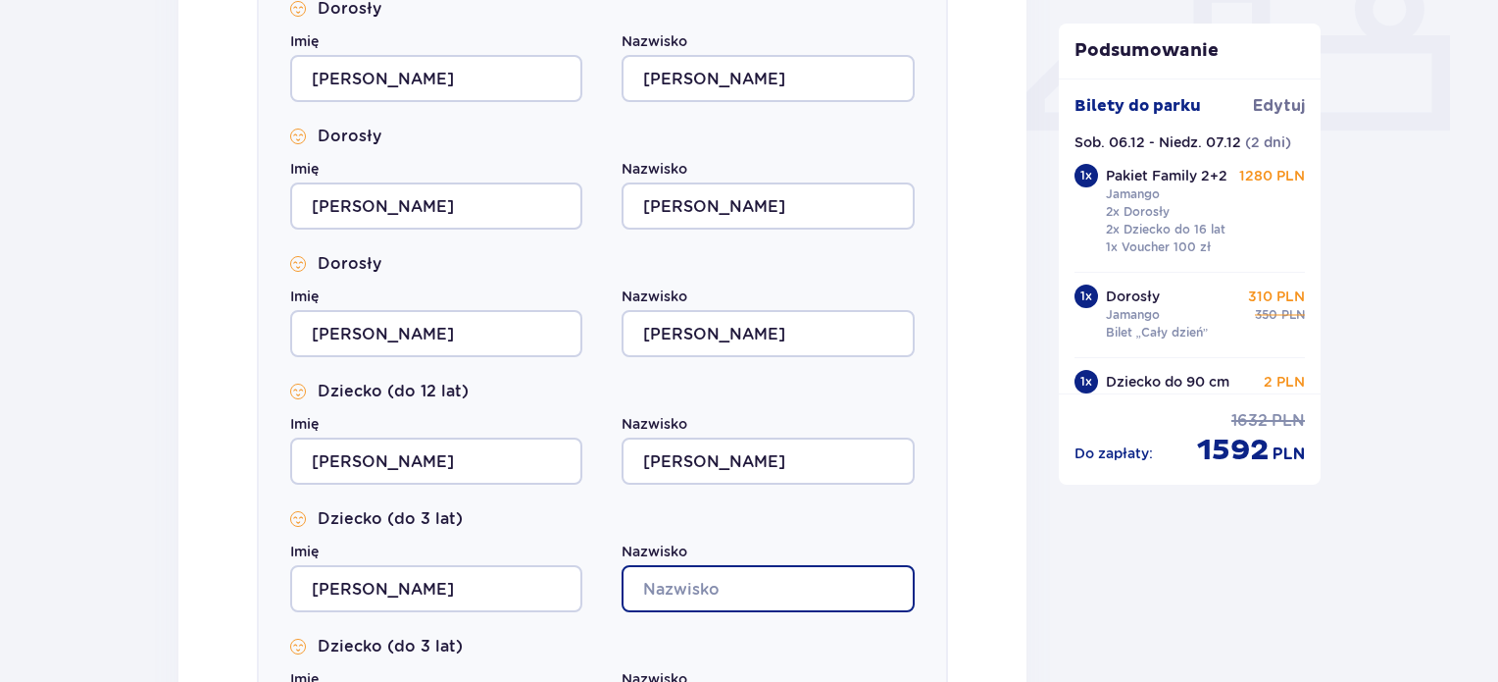
type input "[PERSON_NAME]"
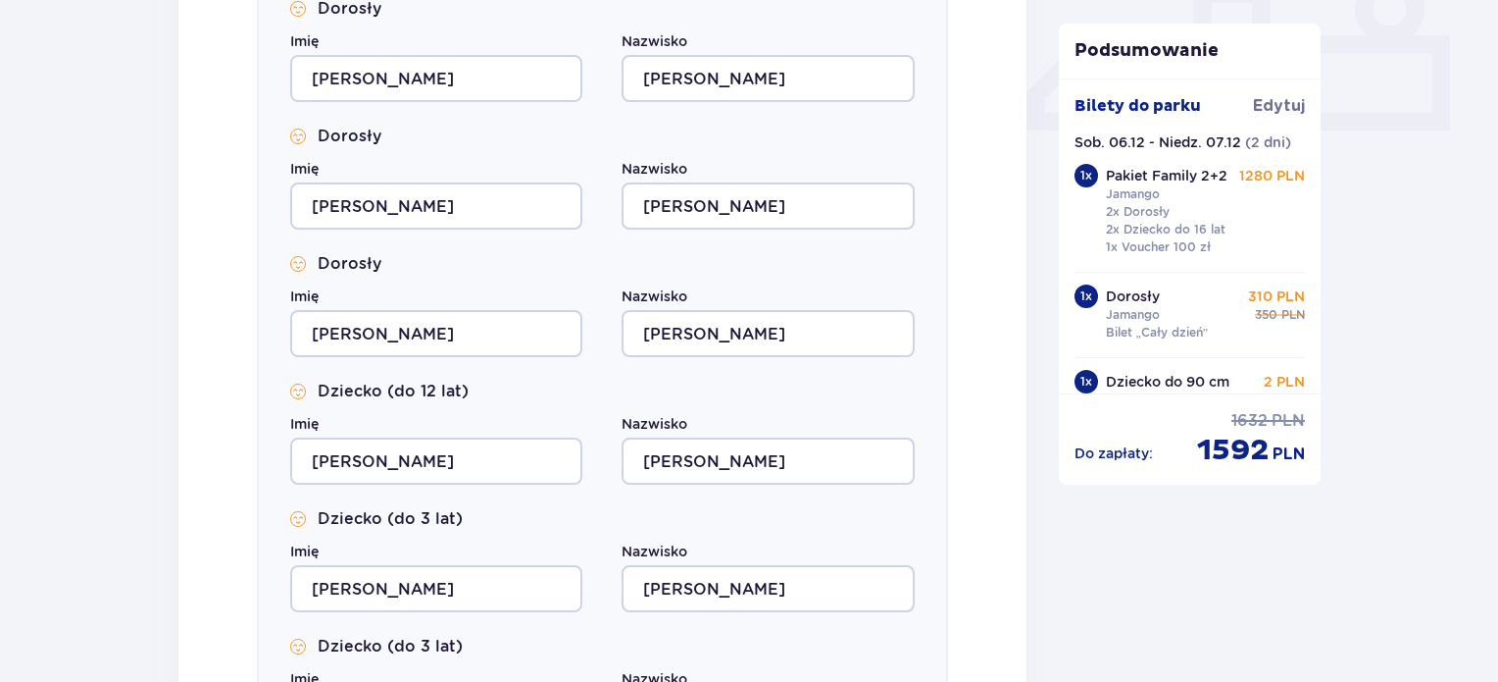
type input "[PERSON_NAME]"
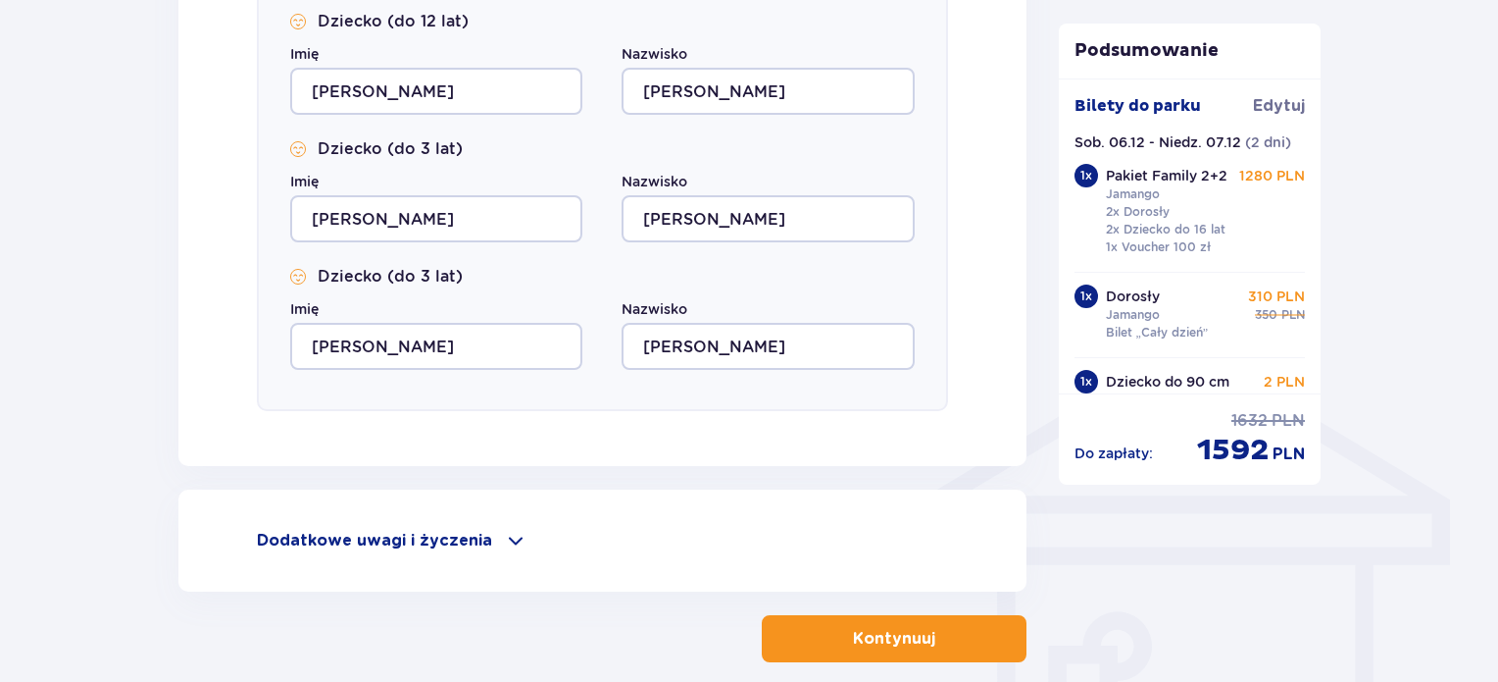
scroll to position [1349, 0]
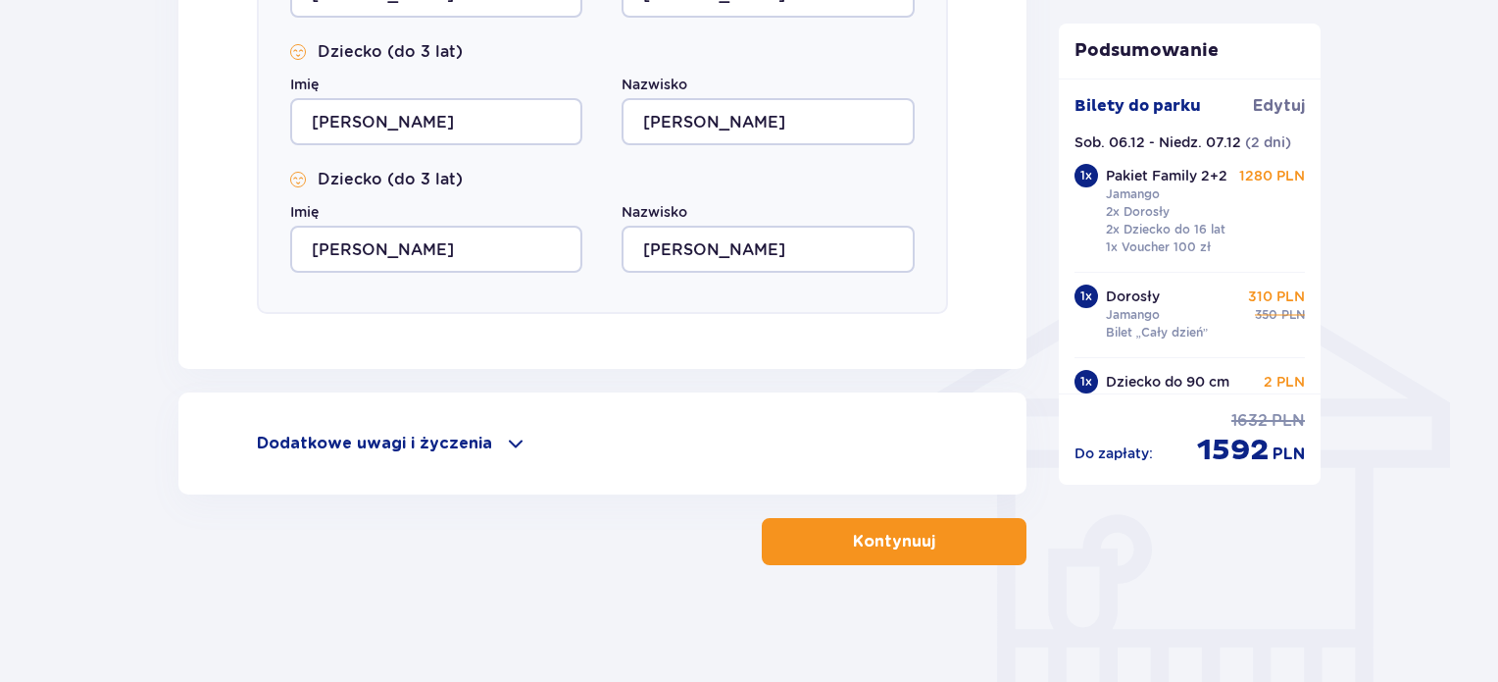
click at [930, 537] on span "button" at bounding box center [940, 542] width 24 height 24
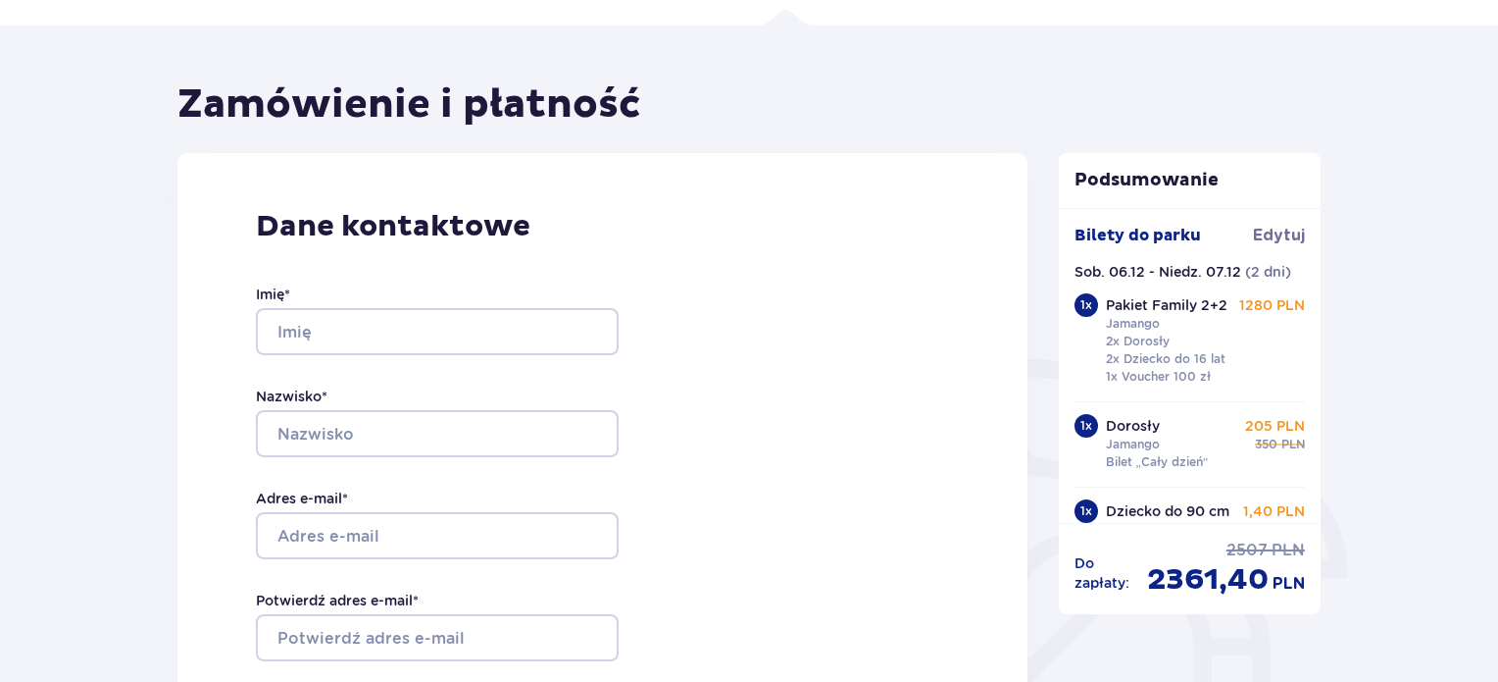
scroll to position [98, 0]
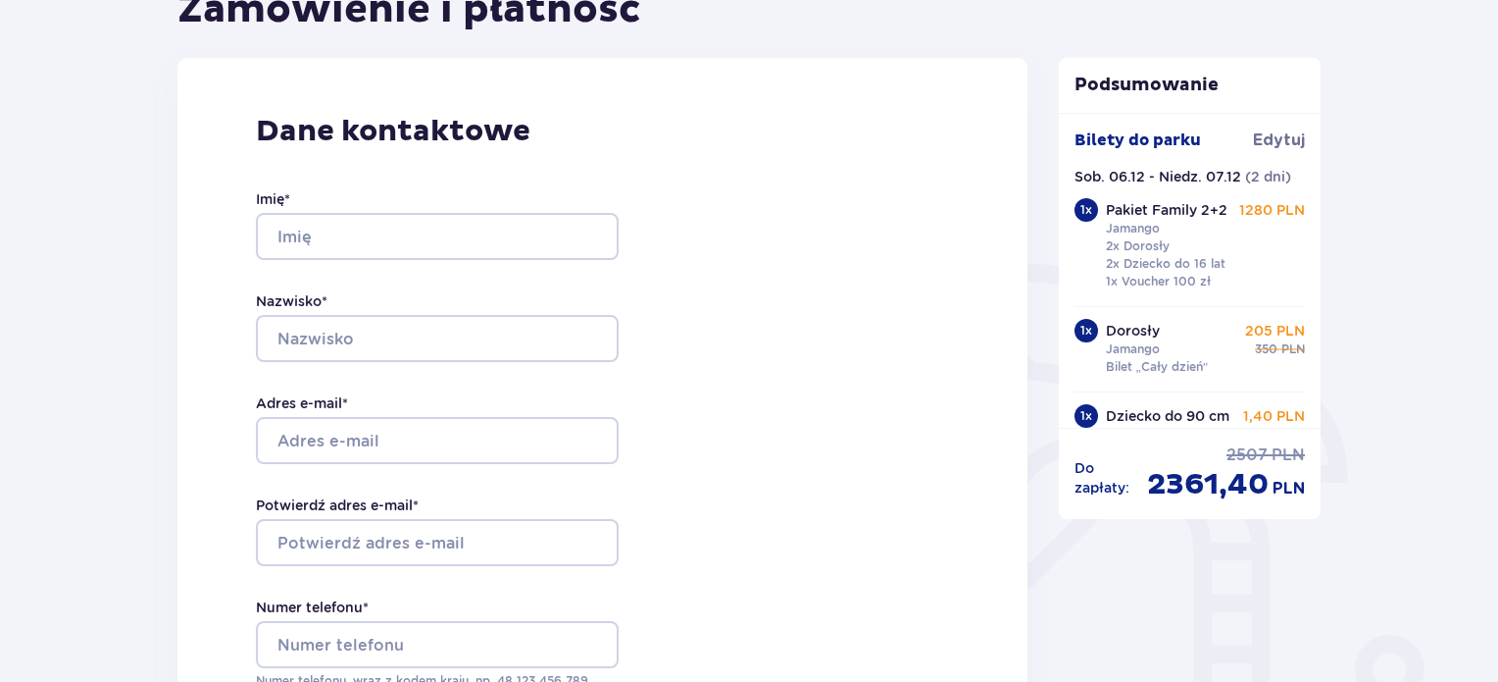
scroll to position [0, 0]
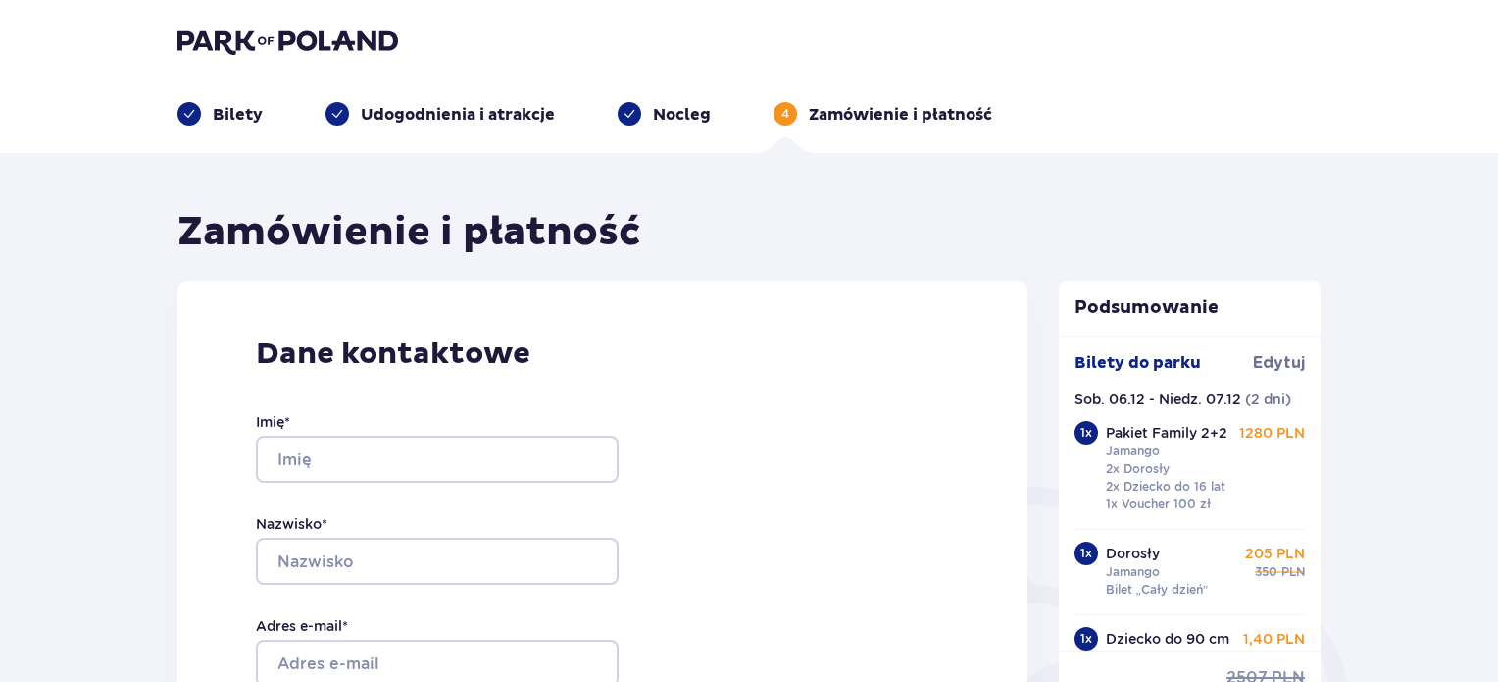
click at [247, 110] on p "Bilety" at bounding box center [238, 115] width 50 height 22
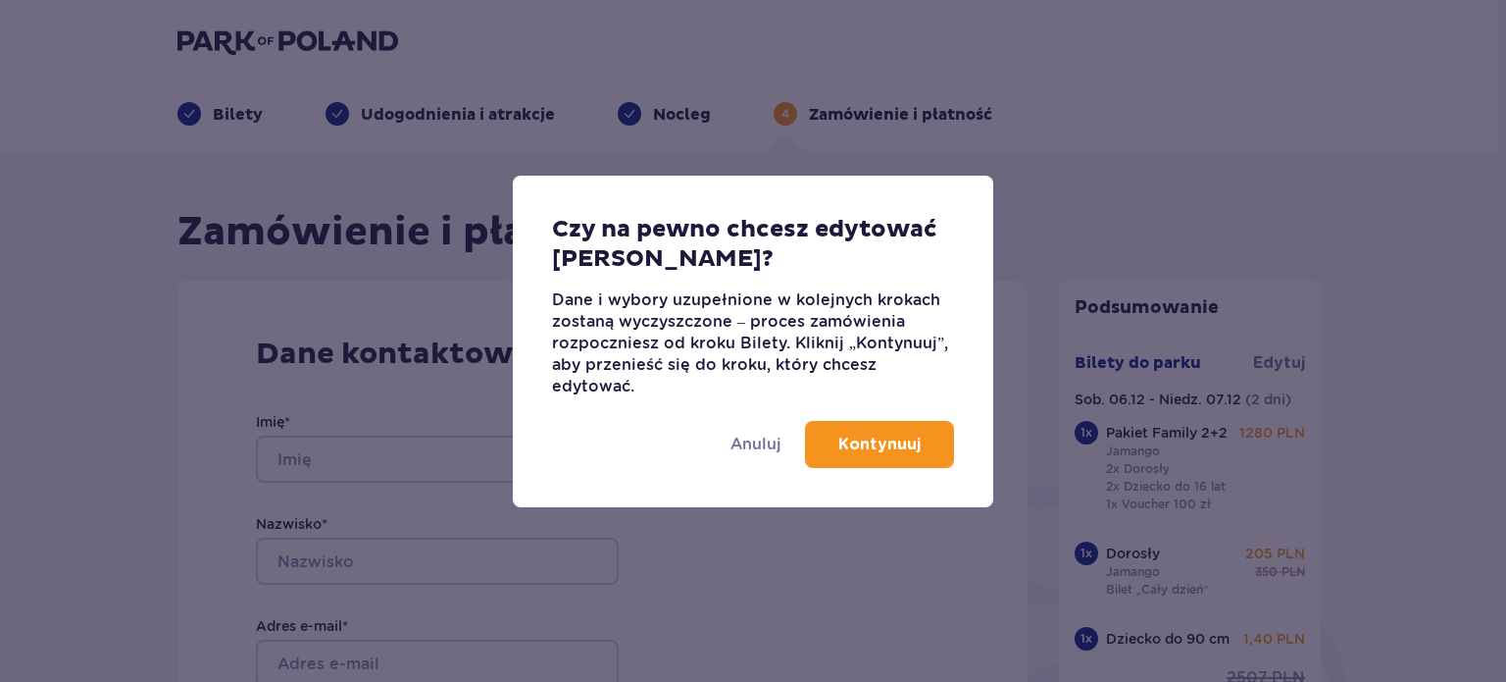
click at [872, 430] on button "Kontynuuj" at bounding box center [879, 444] width 149 height 47
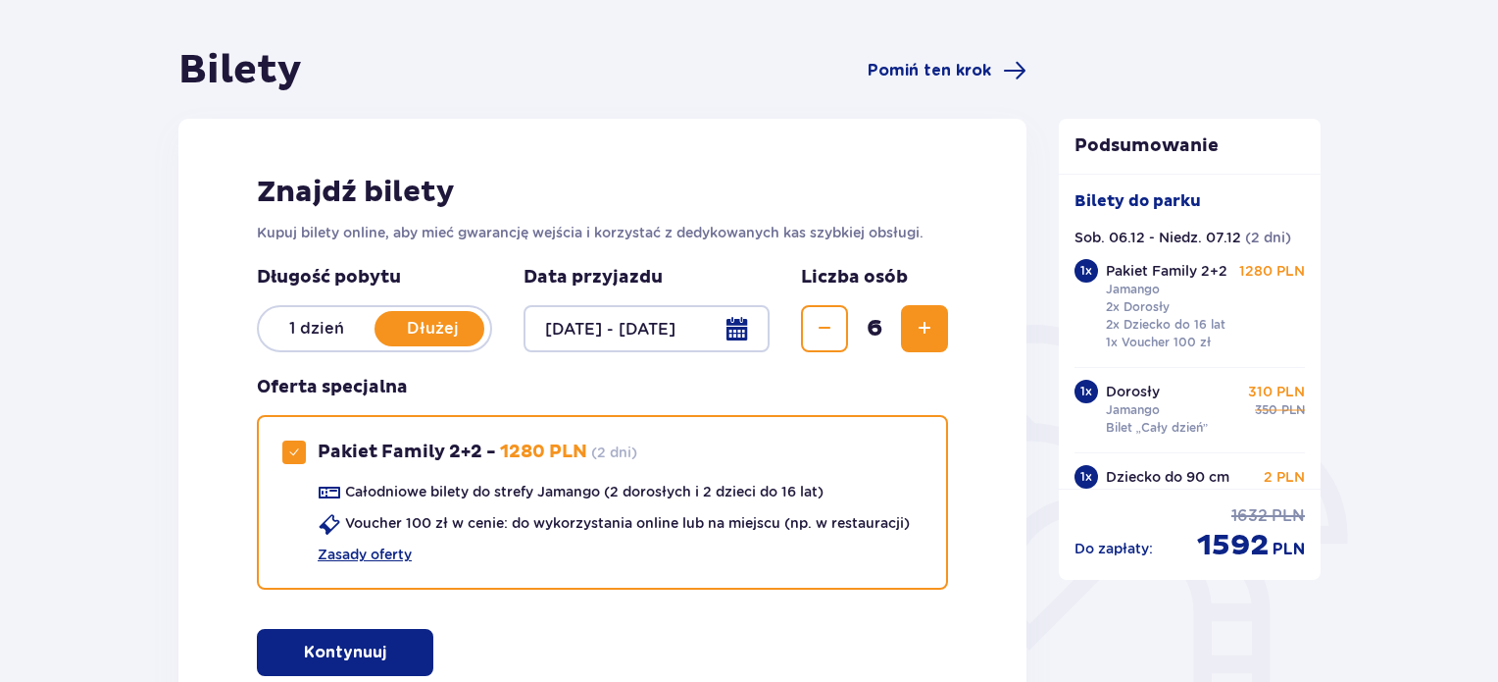
scroll to position [196, 0]
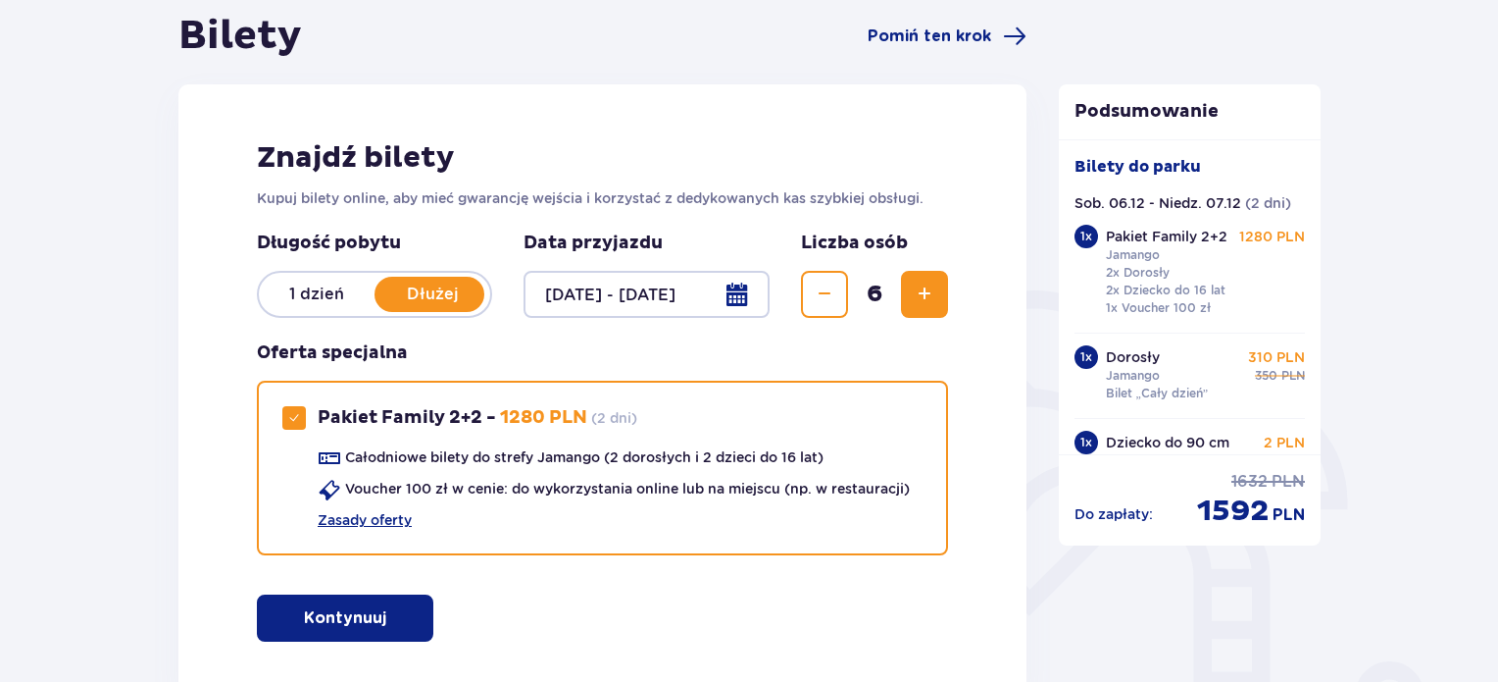
click at [683, 299] on div at bounding box center [647, 294] width 246 height 47
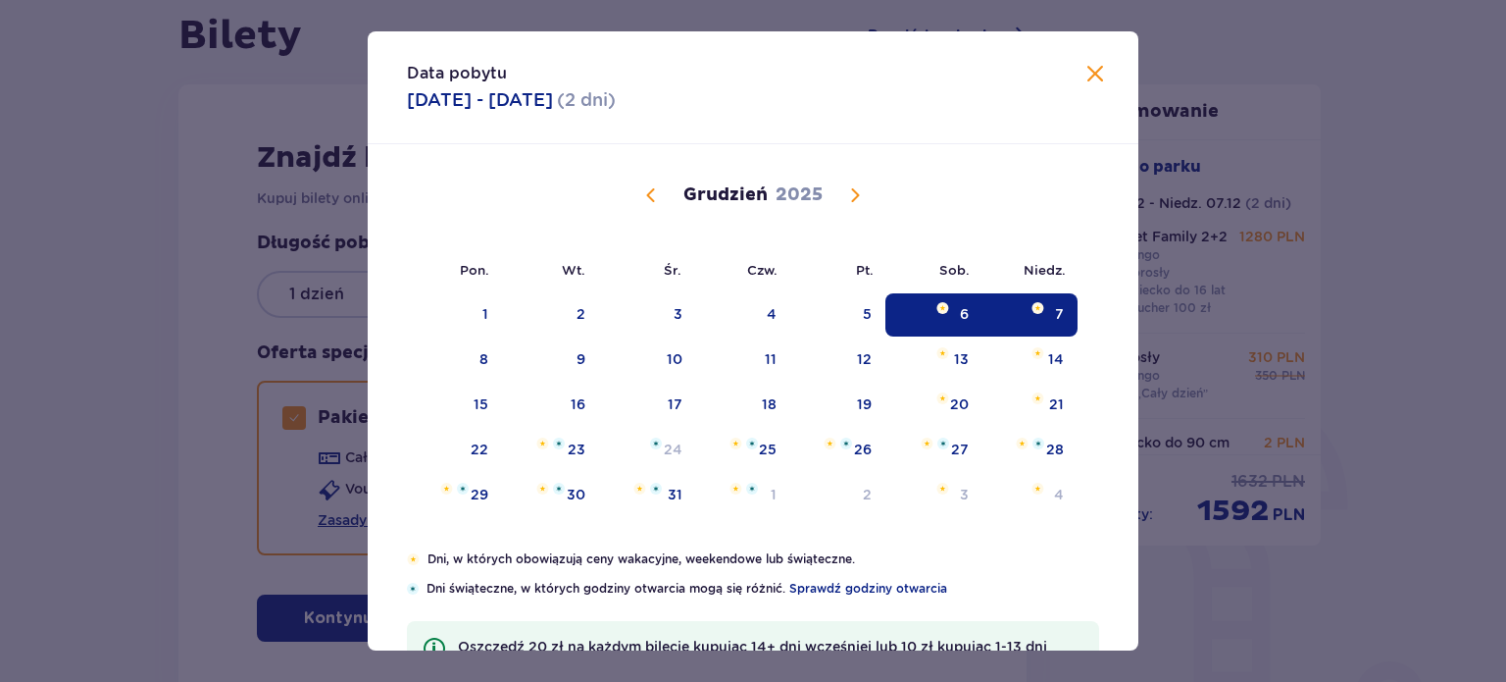
click at [1090, 74] on span "Zamknij" at bounding box center [1096, 75] width 24 height 24
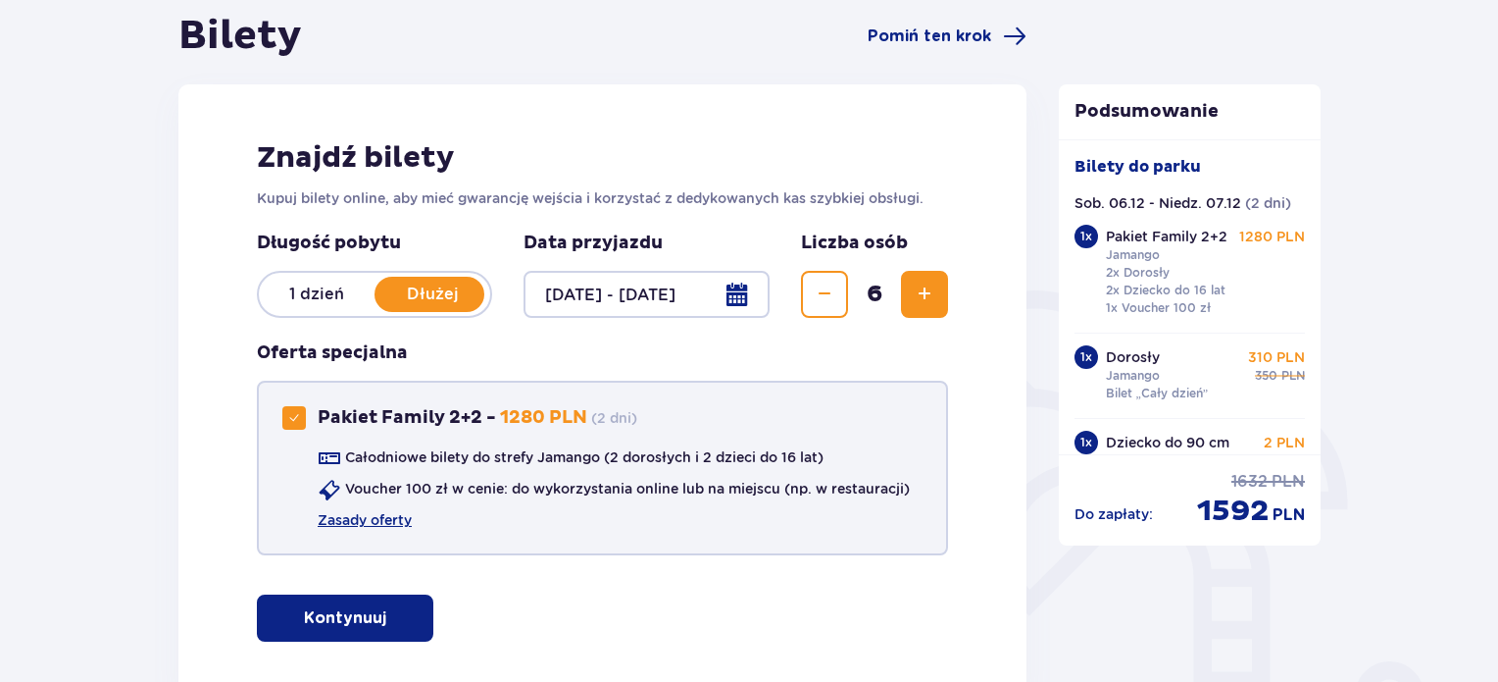
click at [293, 413] on span at bounding box center [294, 418] width 12 height 12
checkbox input "false"
click at [919, 297] on span "Zwiększ" at bounding box center [925, 294] width 24 height 24
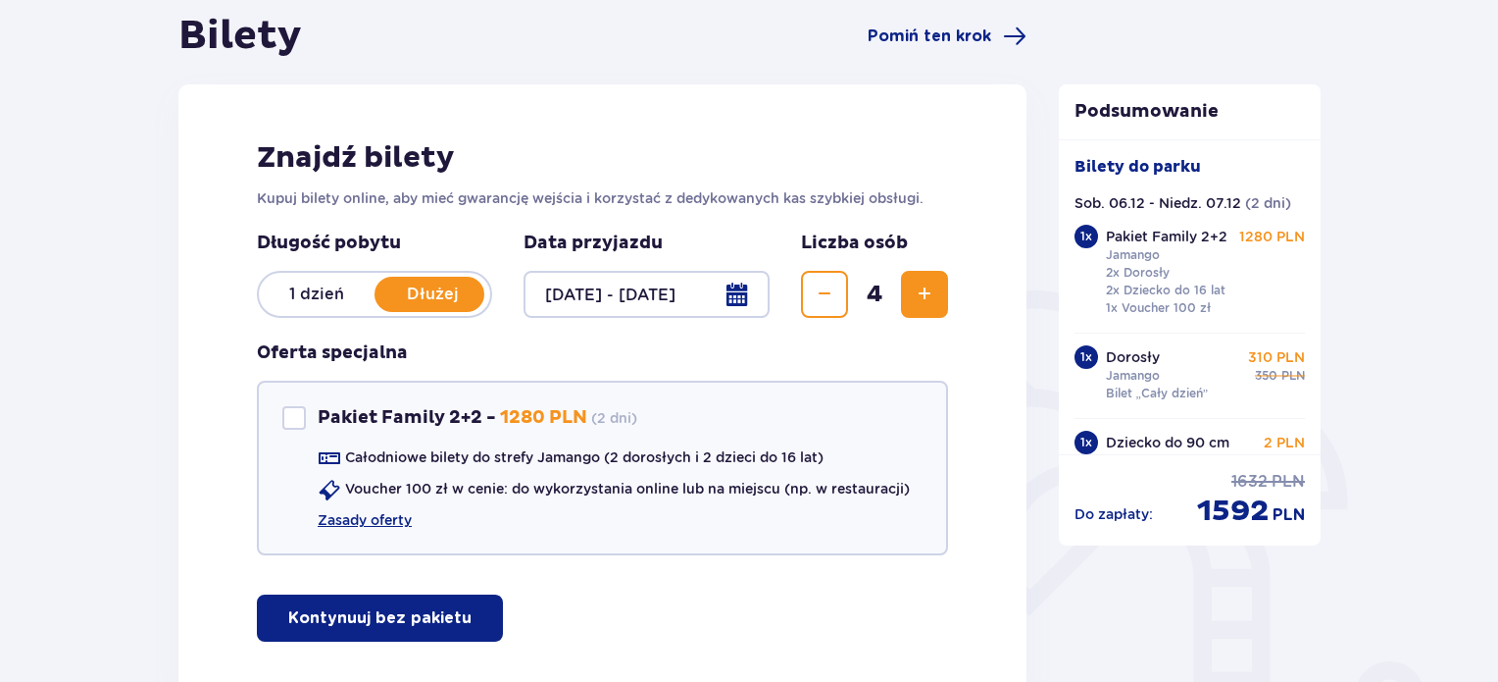
click at [919, 297] on span "Zwiększ" at bounding box center [925, 294] width 24 height 24
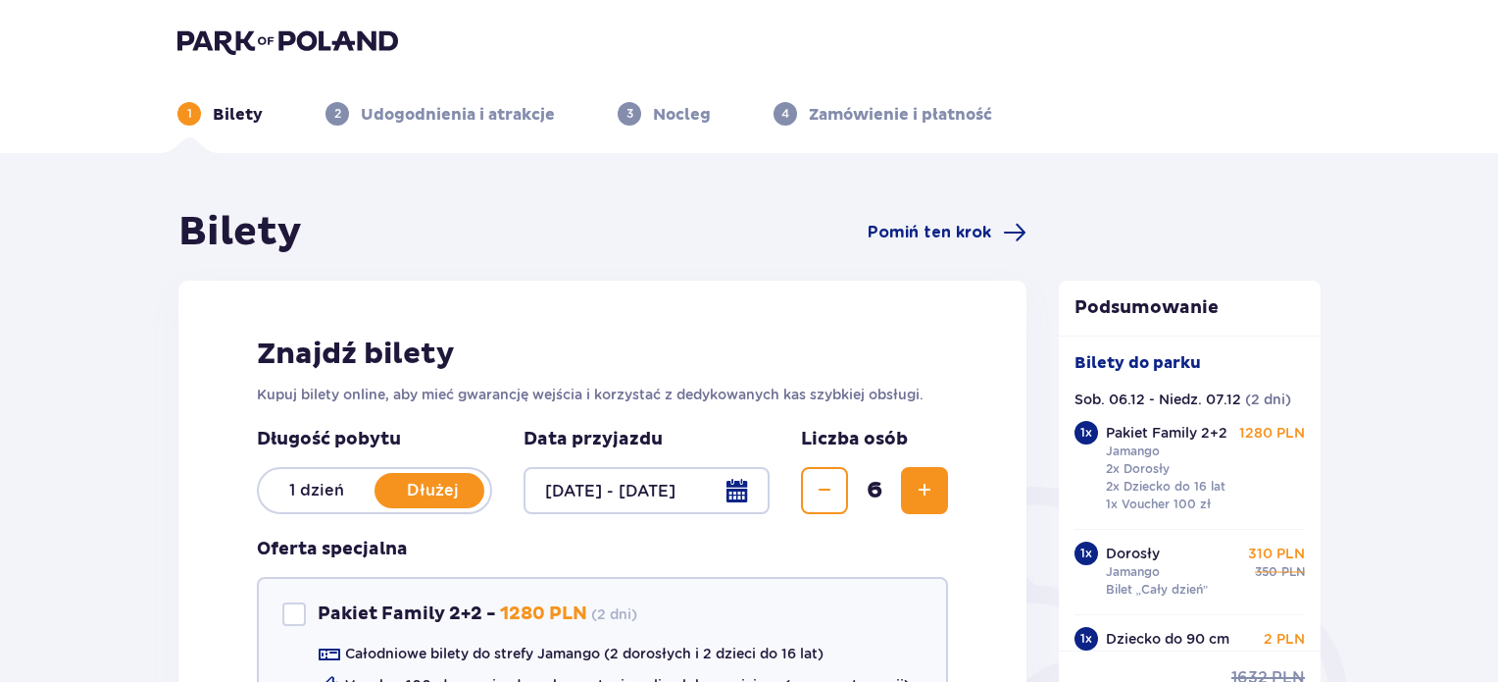
click at [933, 331] on div "Znajdź bilety Kupuj bilety online, aby mieć gwarancję wejścia i korzystać z ded…" at bounding box center [602, 586] width 848 height 612
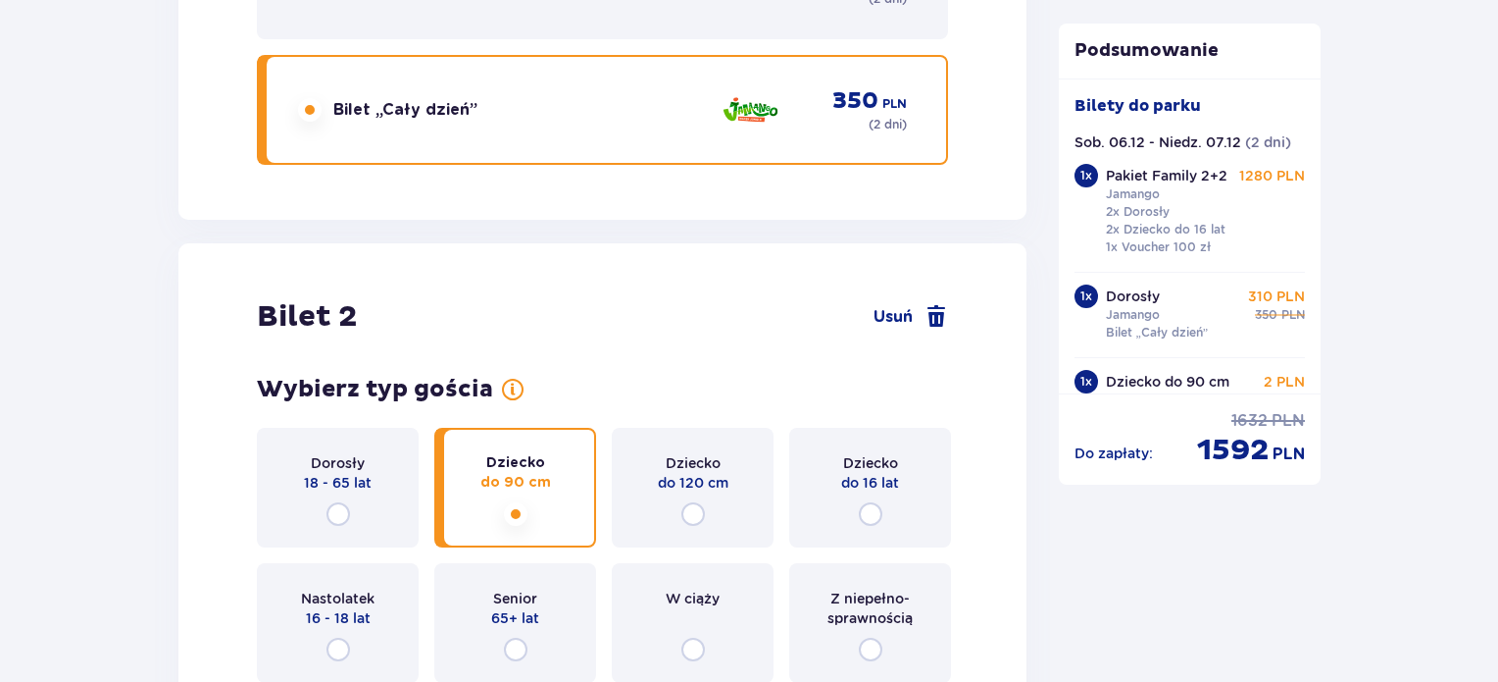
scroll to position [2942, 0]
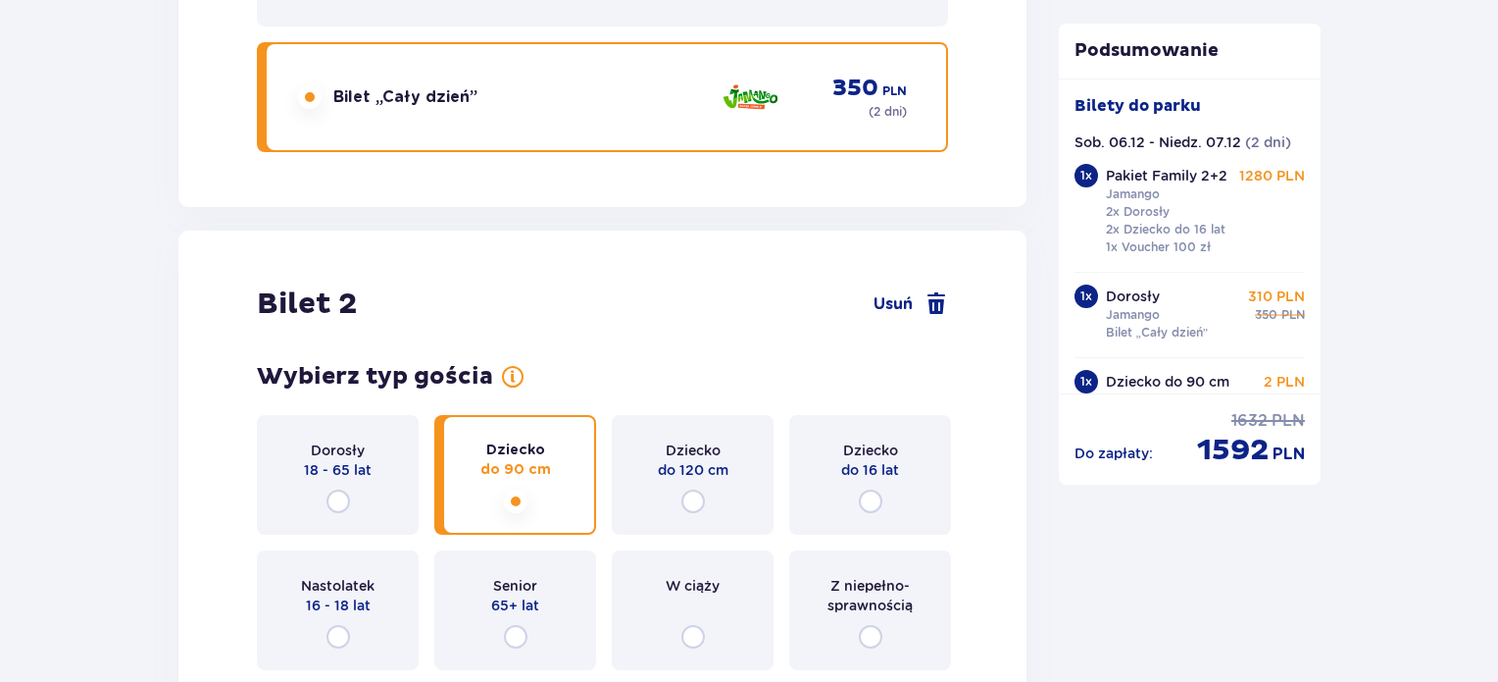
click at [371, 443] on div "Dorosły 18 - 65 lat" at bounding box center [338, 459] width 68 height 39
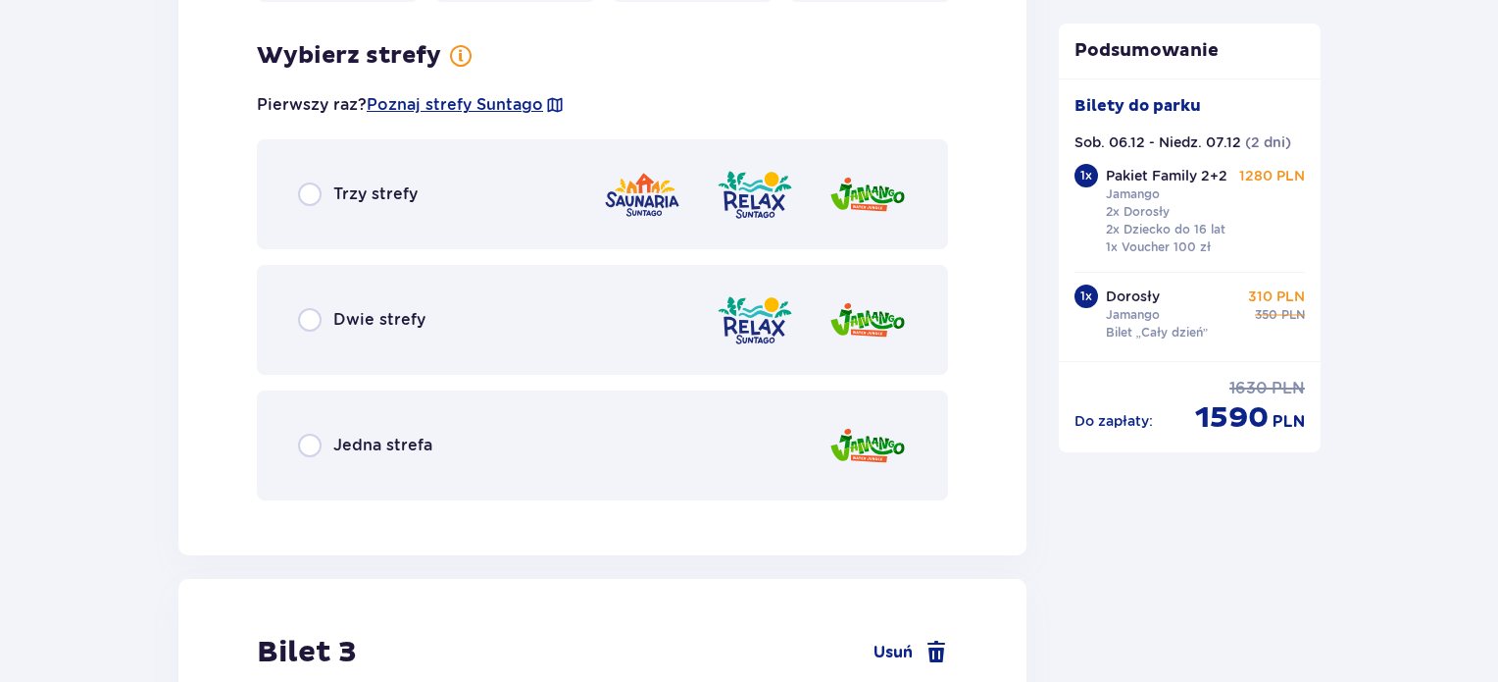
scroll to position [3622, 0]
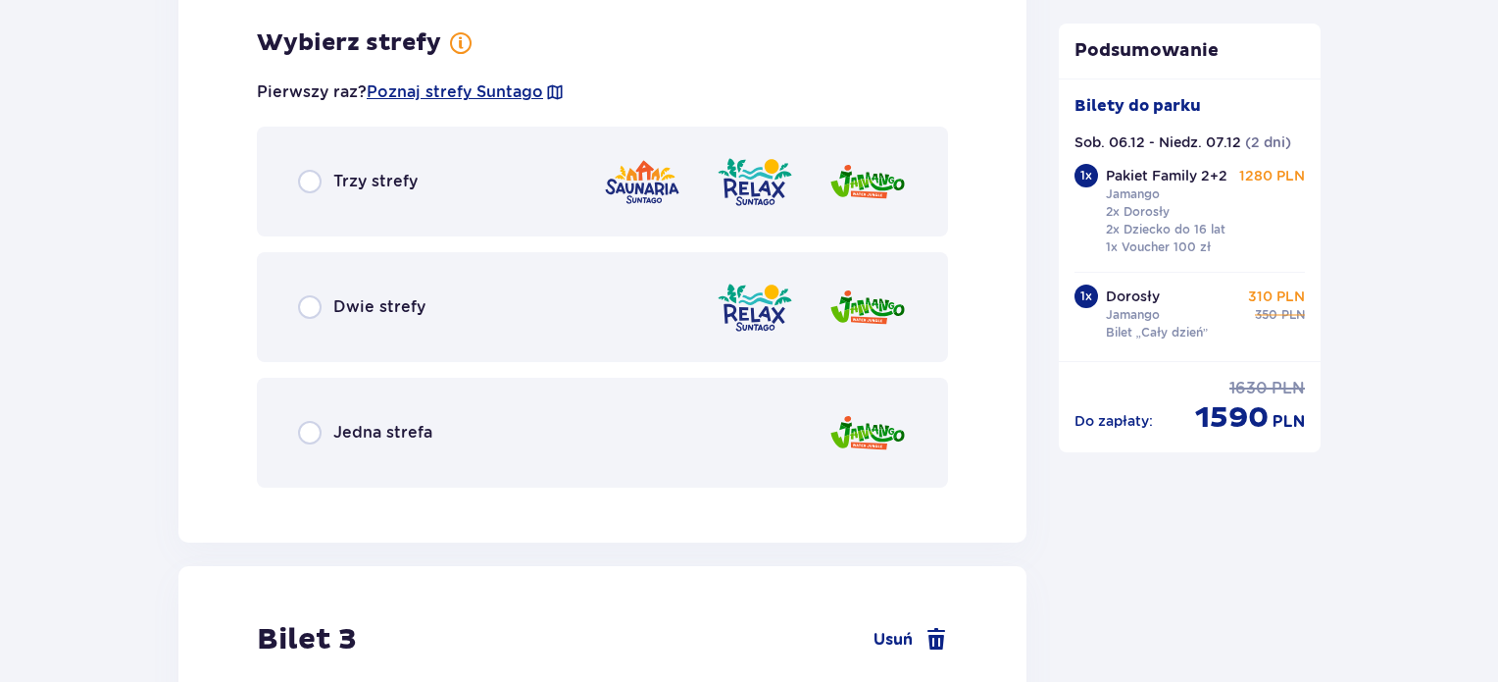
click at [514, 330] on div "Dwie strefy" at bounding box center [602, 307] width 691 height 110
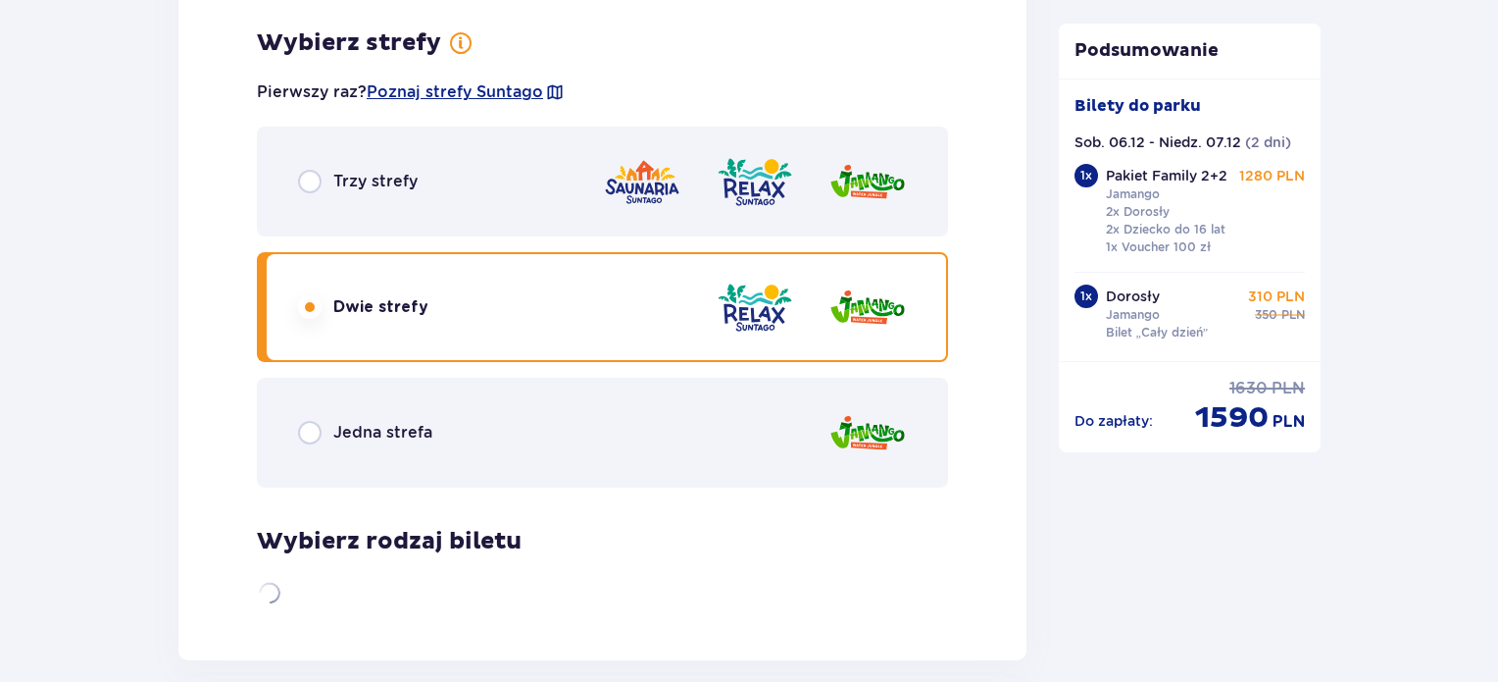
click at [513, 440] on div "Jedna strefa" at bounding box center [602, 433] width 691 height 110
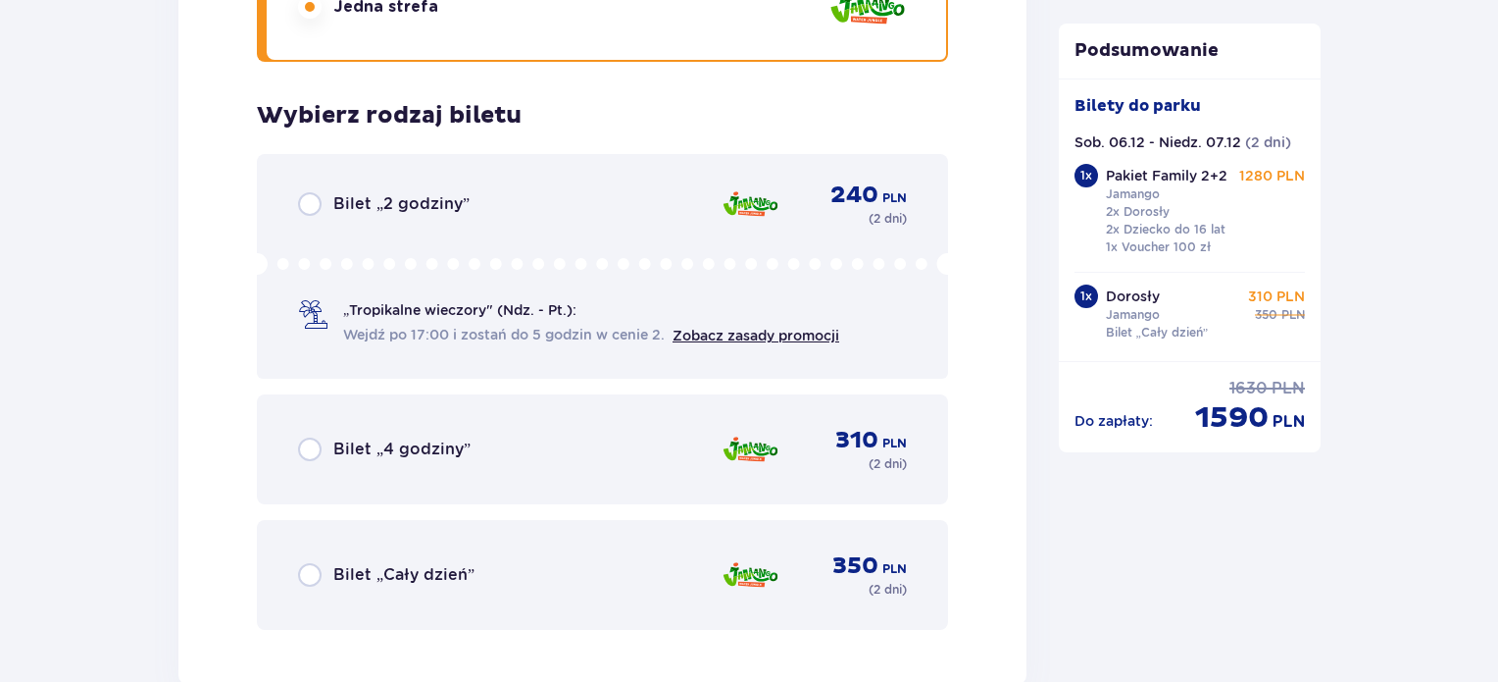
scroll to position [4023, 0]
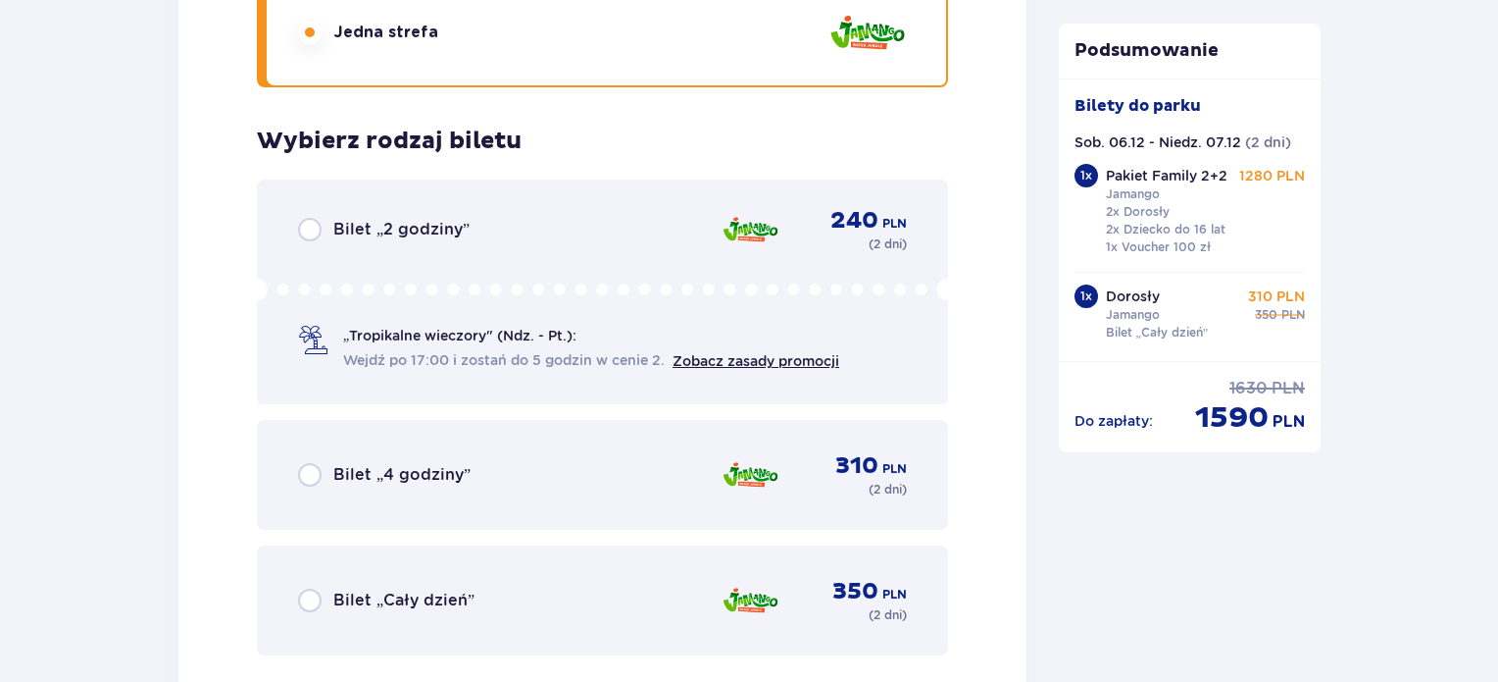
click at [474, 605] on div "Bilet „Cały dzień” 350 PLN ( 2 dni )" at bounding box center [602, 600] width 609 height 47
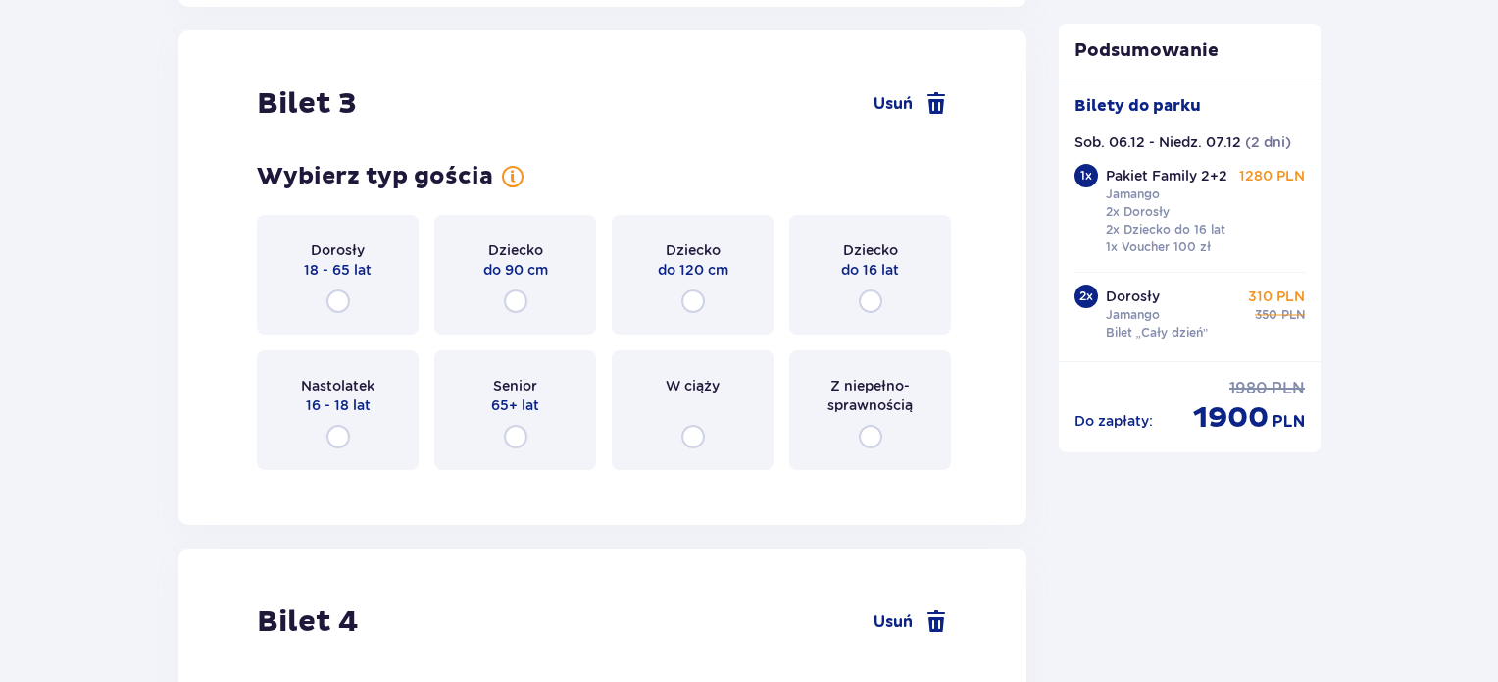
scroll to position [4727, 0]
click at [346, 298] on input "radio" at bounding box center [339, 300] width 24 height 24
radio input "true"
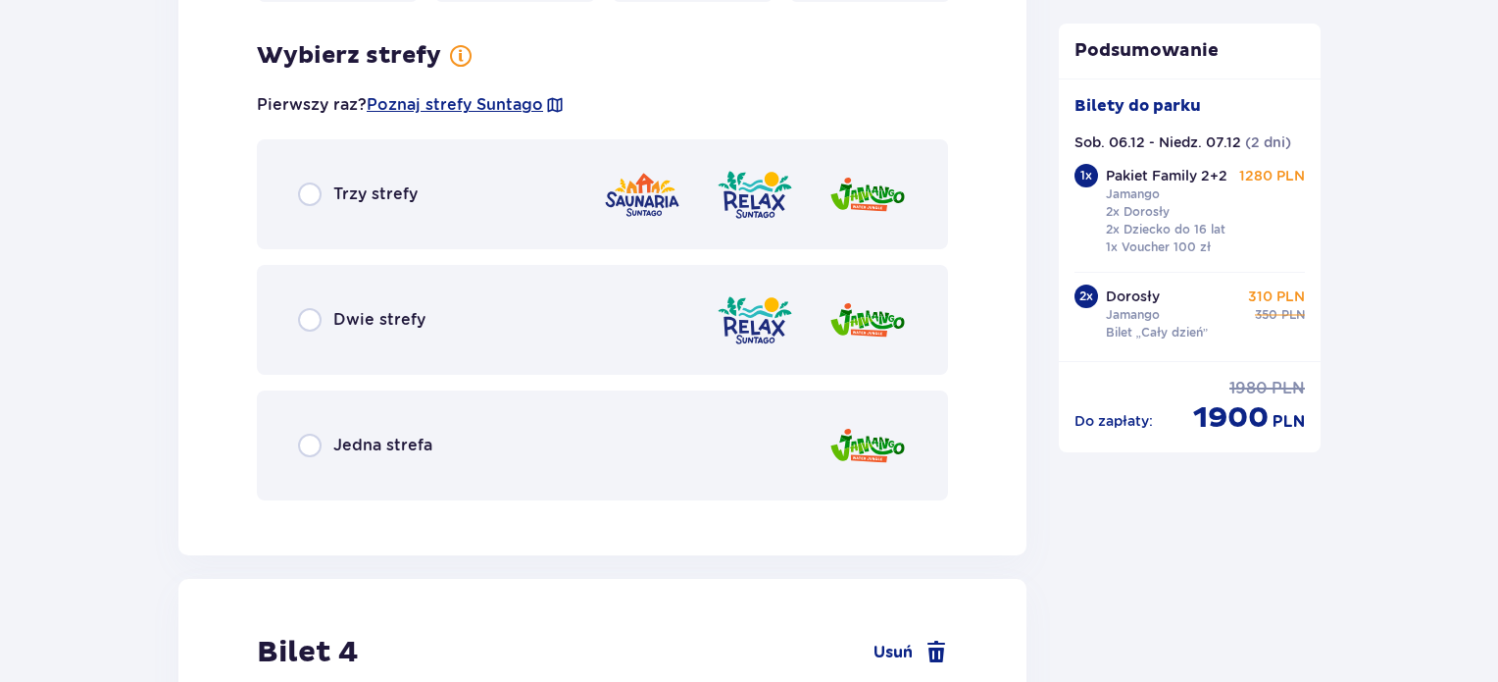
scroll to position [5205, 0]
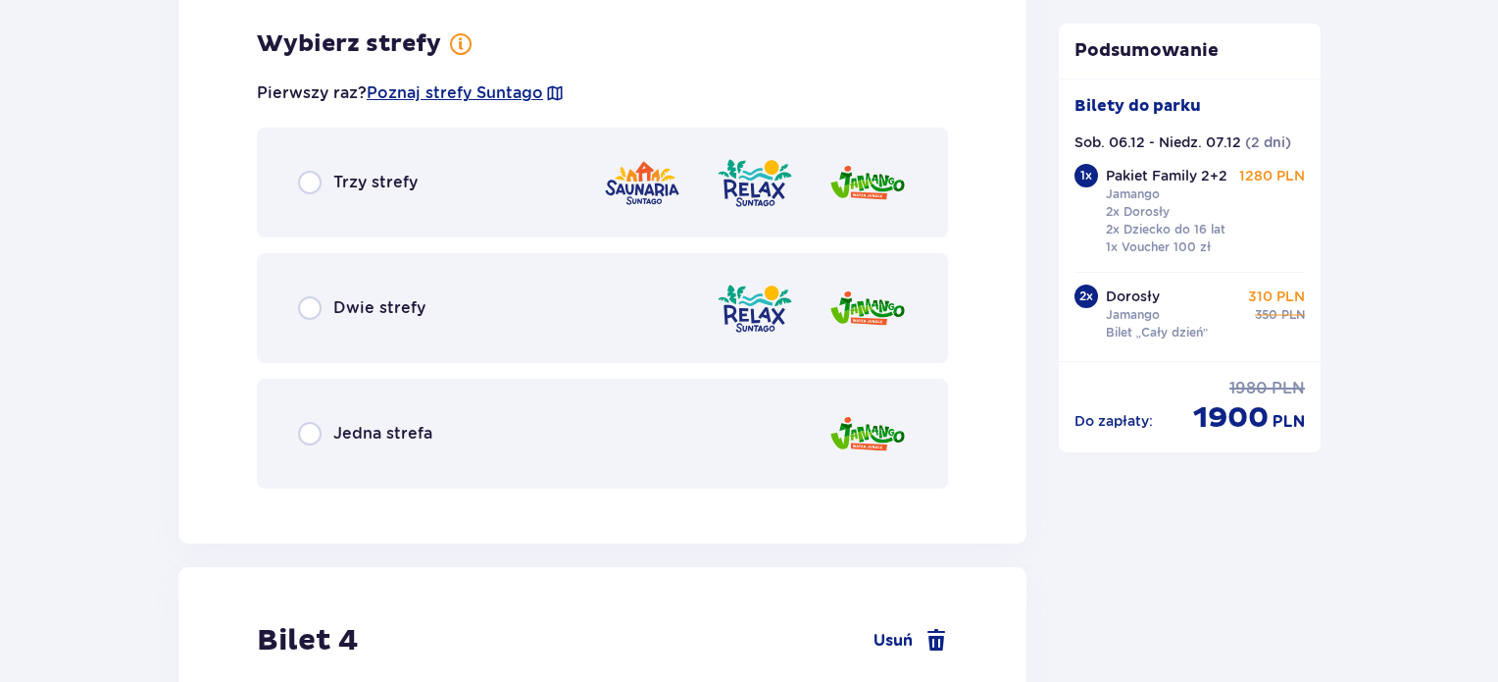
click at [416, 442] on div "Jedna strefa" at bounding box center [602, 434] width 691 height 110
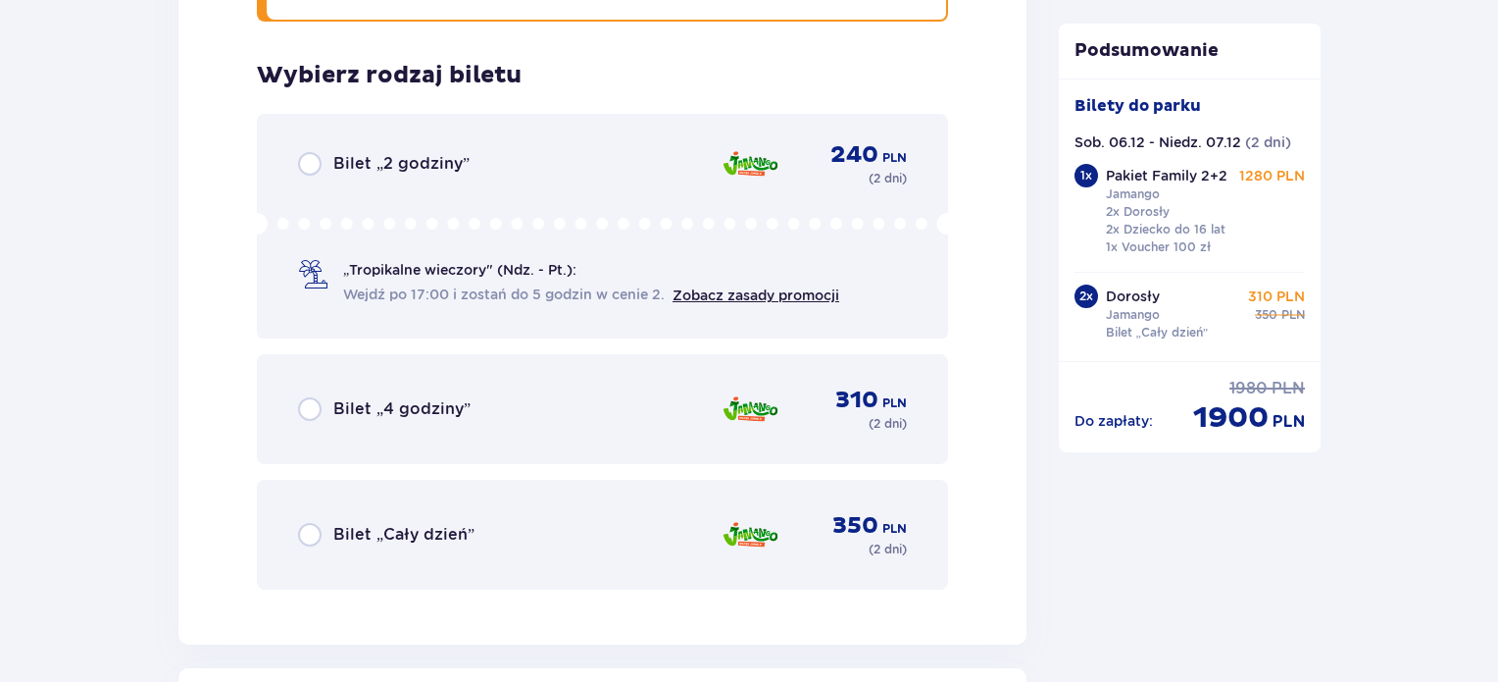
scroll to position [5703, 0]
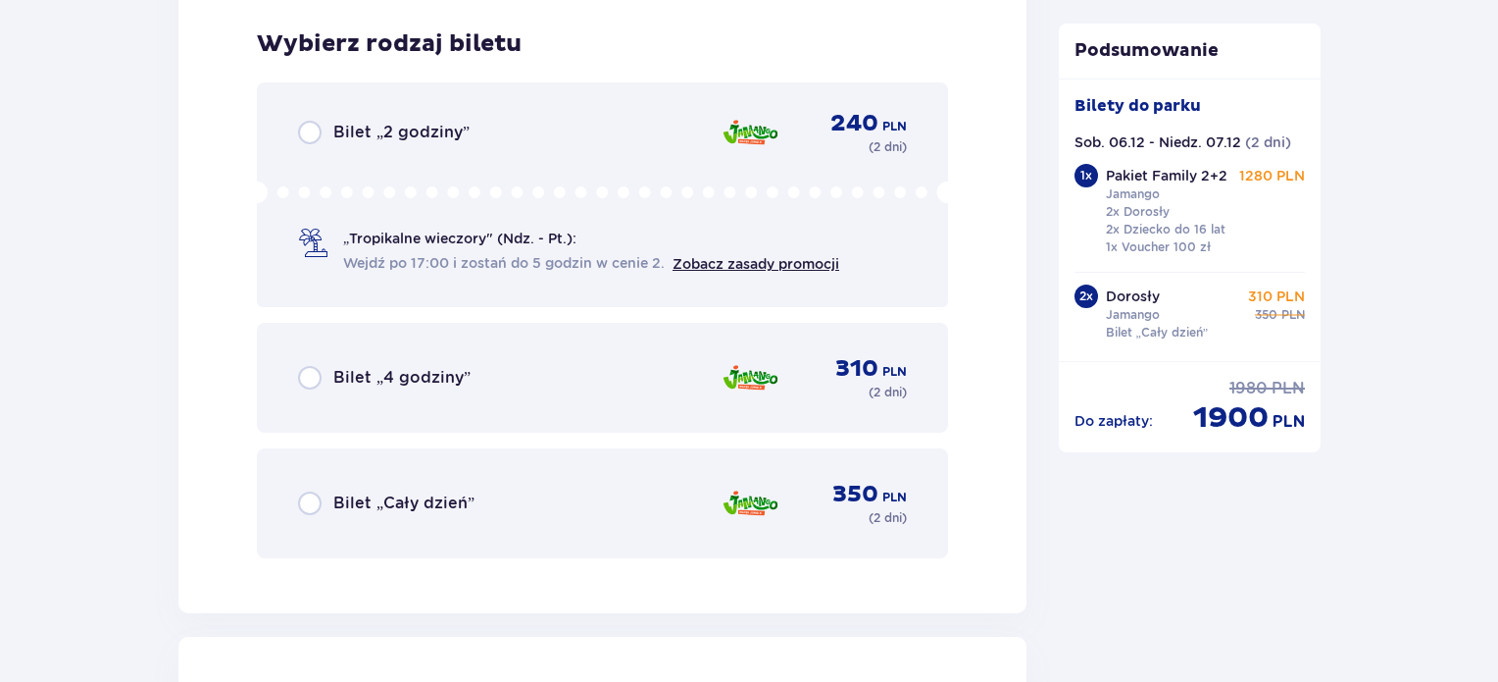
click at [370, 518] on div "Bilet „Cały dzień” 350 PLN ( 2 dni )" at bounding box center [602, 503] width 609 height 47
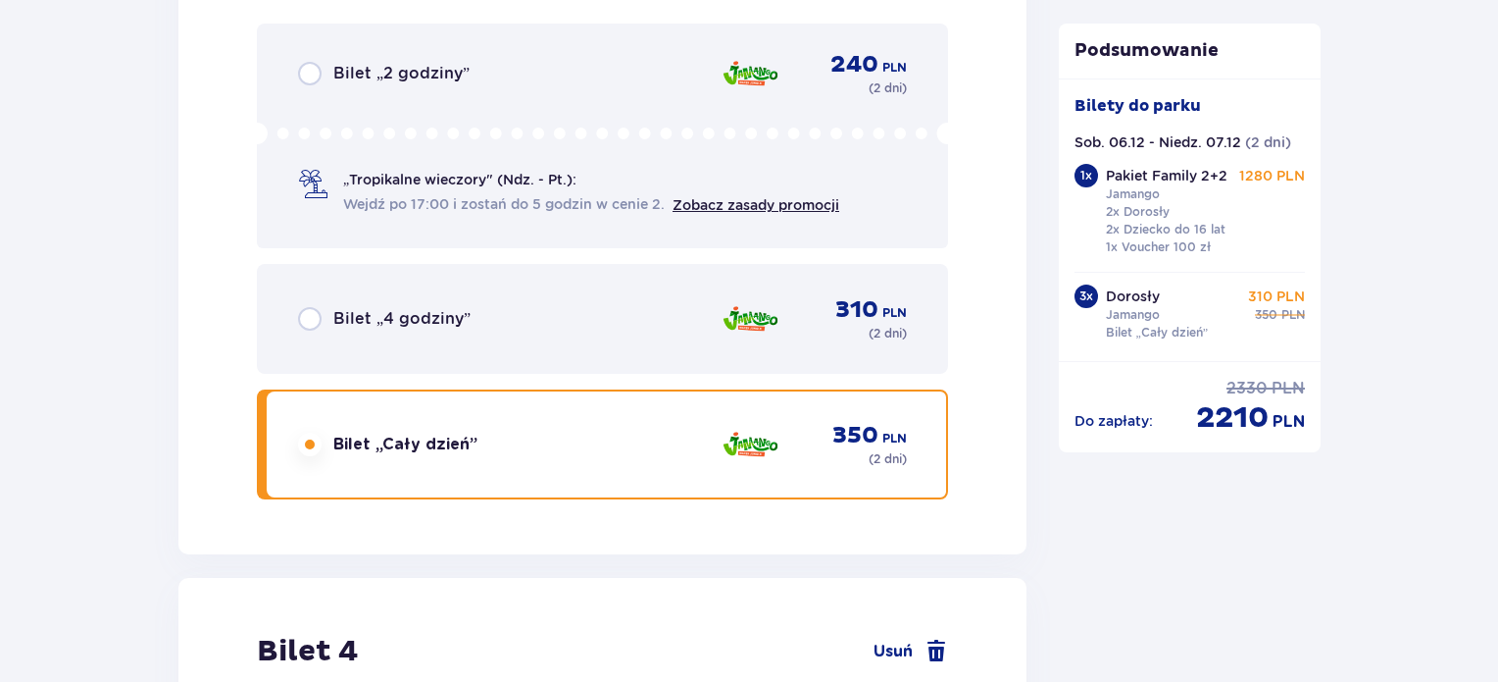
scroll to position [6310, 0]
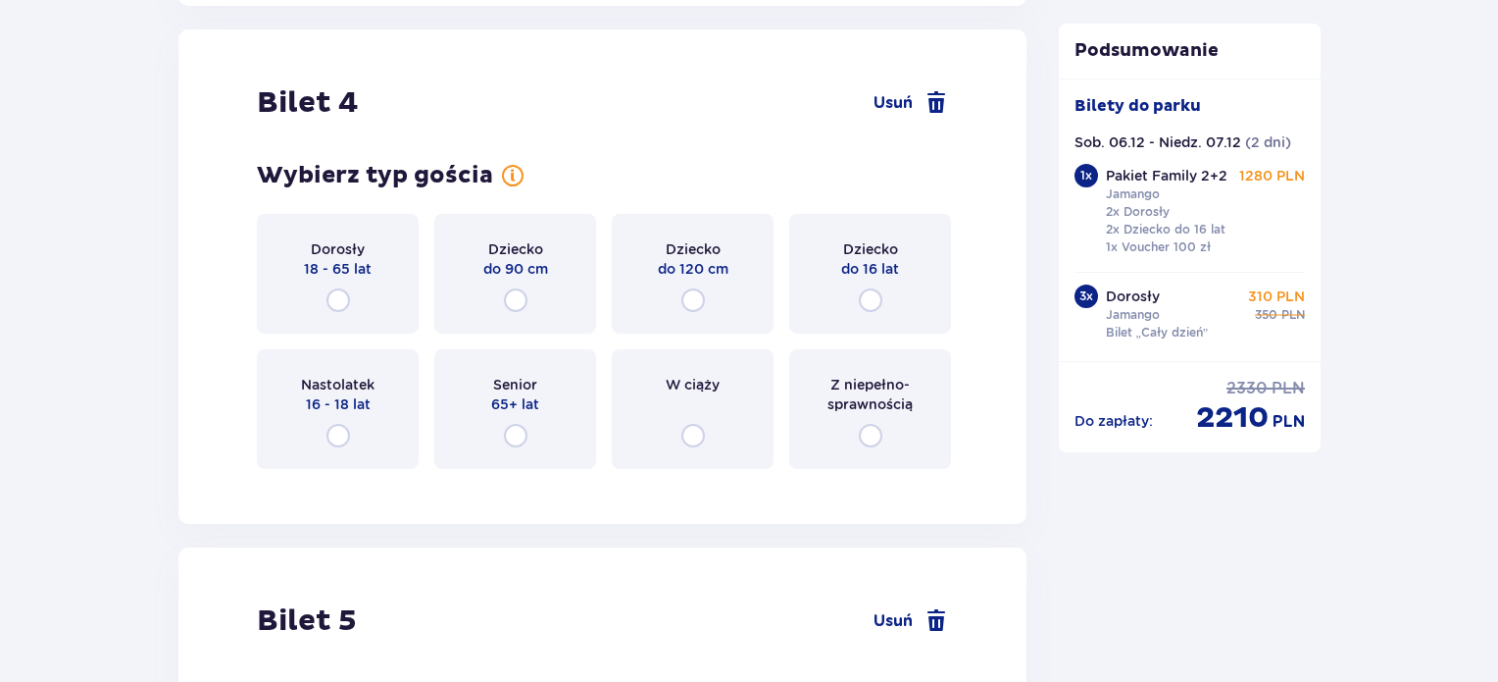
click at [519, 288] on input "radio" at bounding box center [516, 300] width 24 height 24
radio input "true"
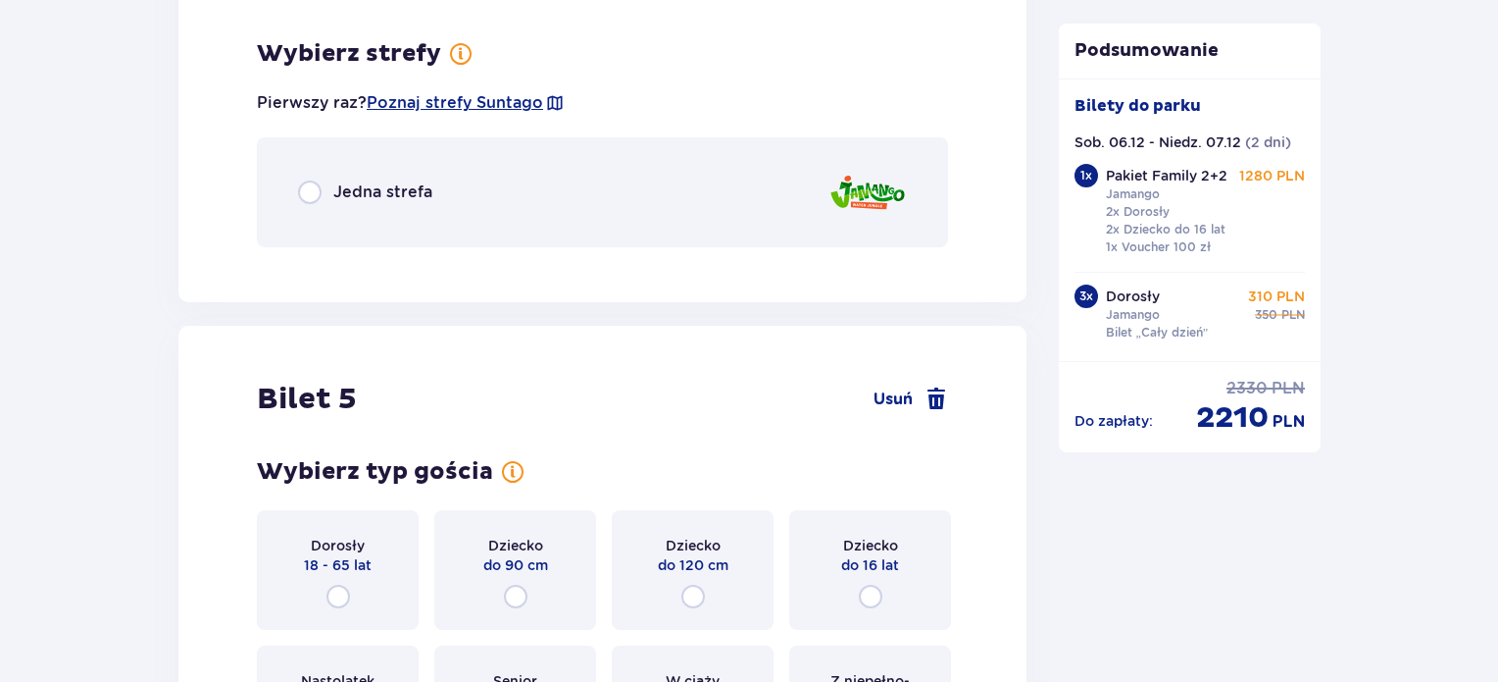
scroll to position [6789, 0]
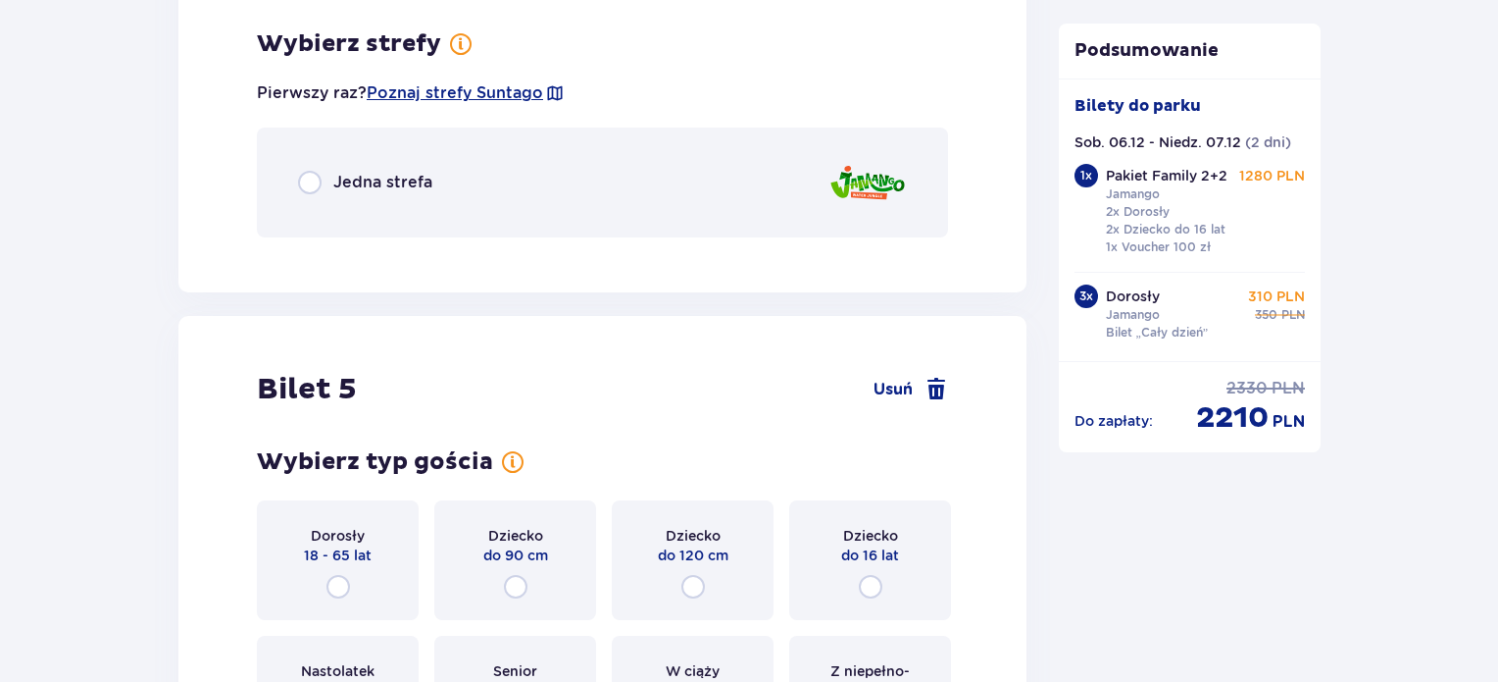
click at [431, 179] on div "Jedna strefa" at bounding box center [602, 182] width 691 height 110
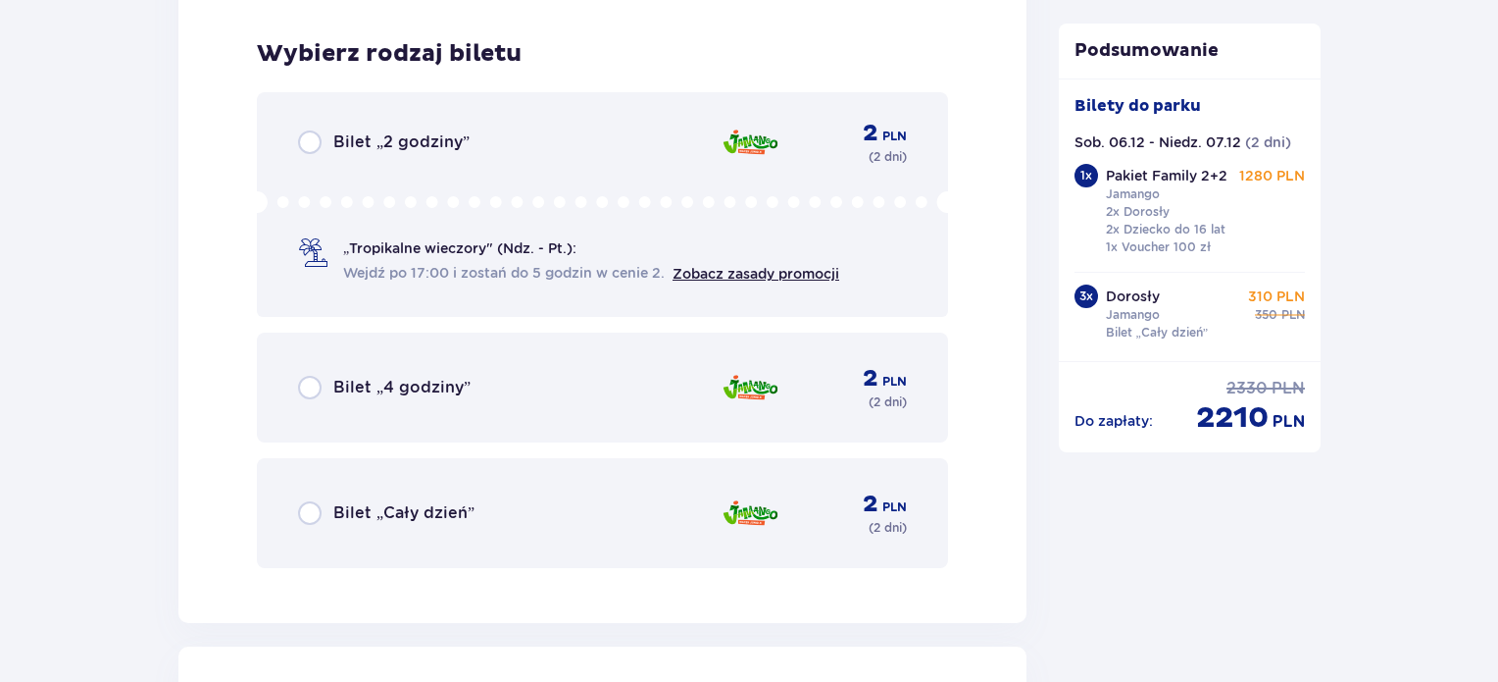
scroll to position [7036, 0]
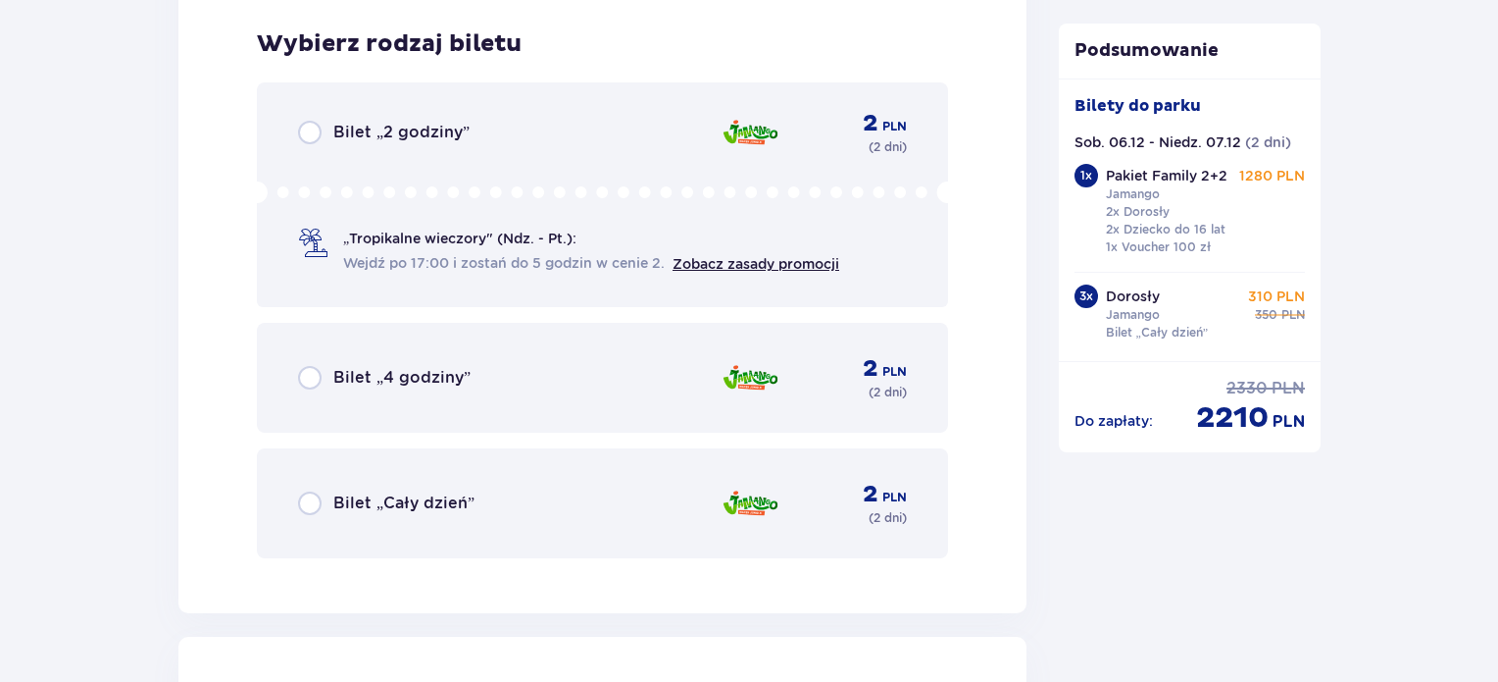
click at [565, 501] on div "Bilet „Cały dzień” 2 PLN ( 2 dni )" at bounding box center [602, 503] width 609 height 47
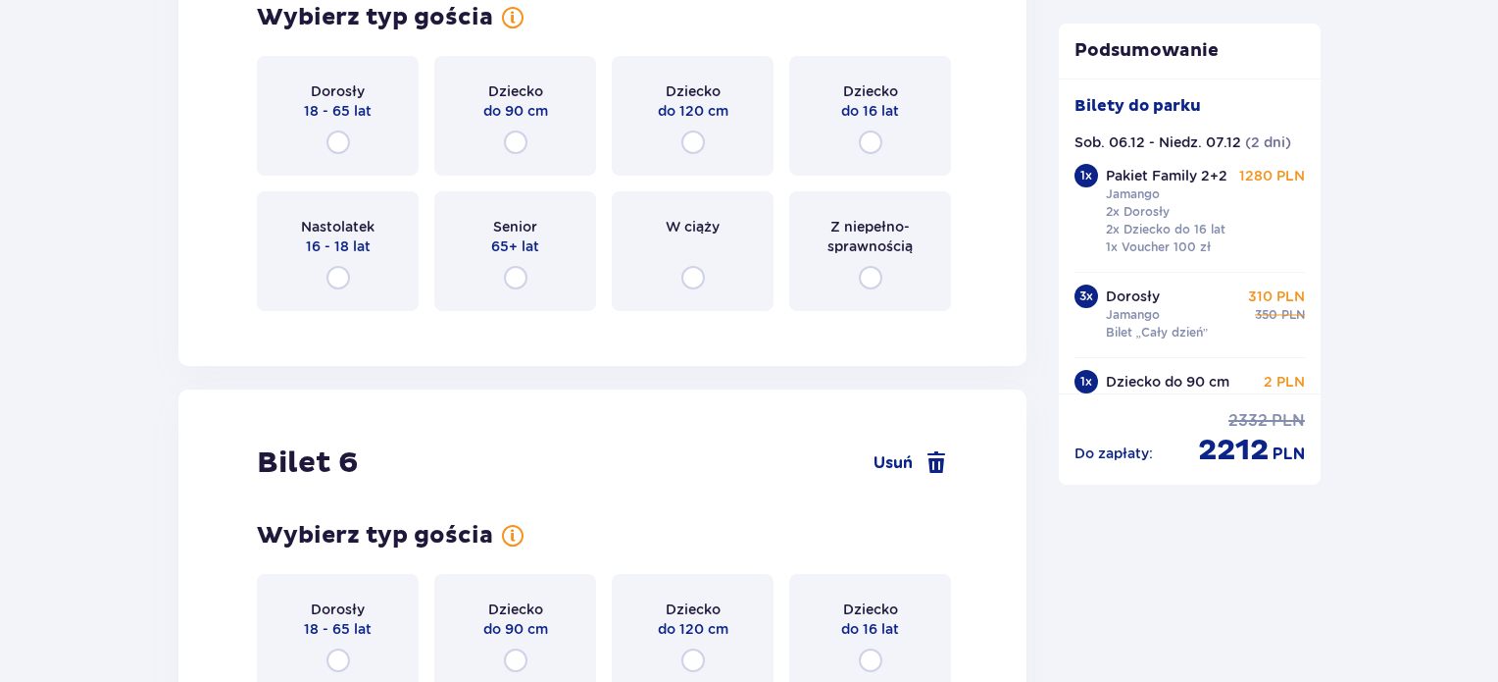
scroll to position [7813, 0]
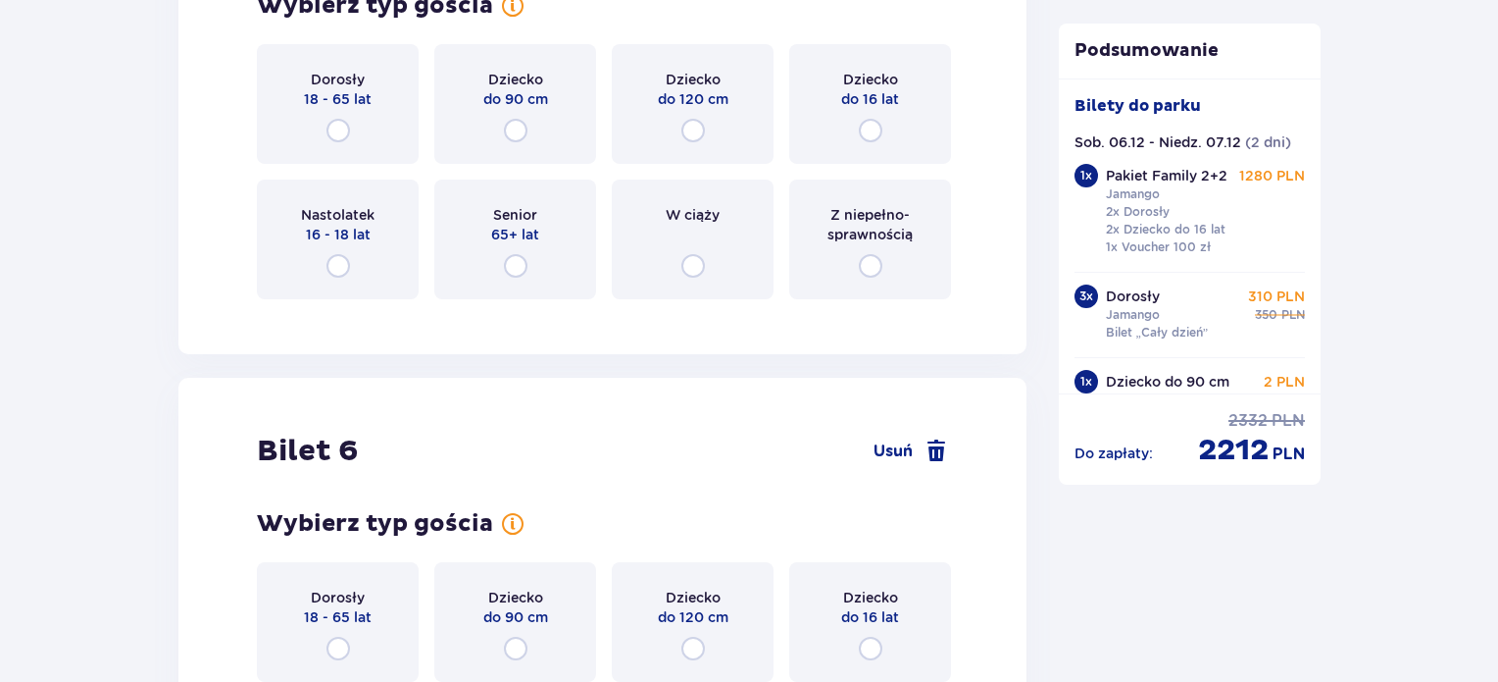
click at [693, 128] on input "radio" at bounding box center [694, 131] width 24 height 24
radio input "true"
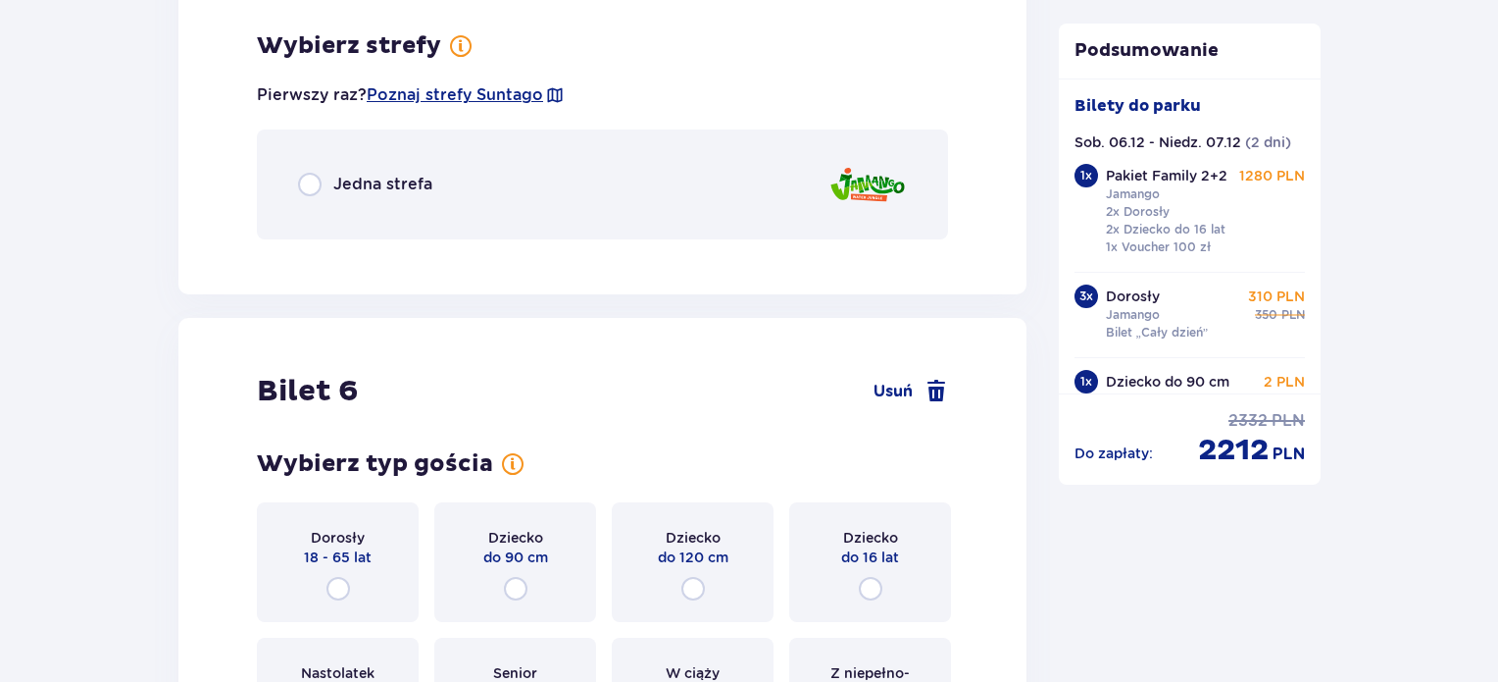
scroll to position [8121, 0]
click at [446, 185] on div "Jedna strefa" at bounding box center [602, 183] width 691 height 110
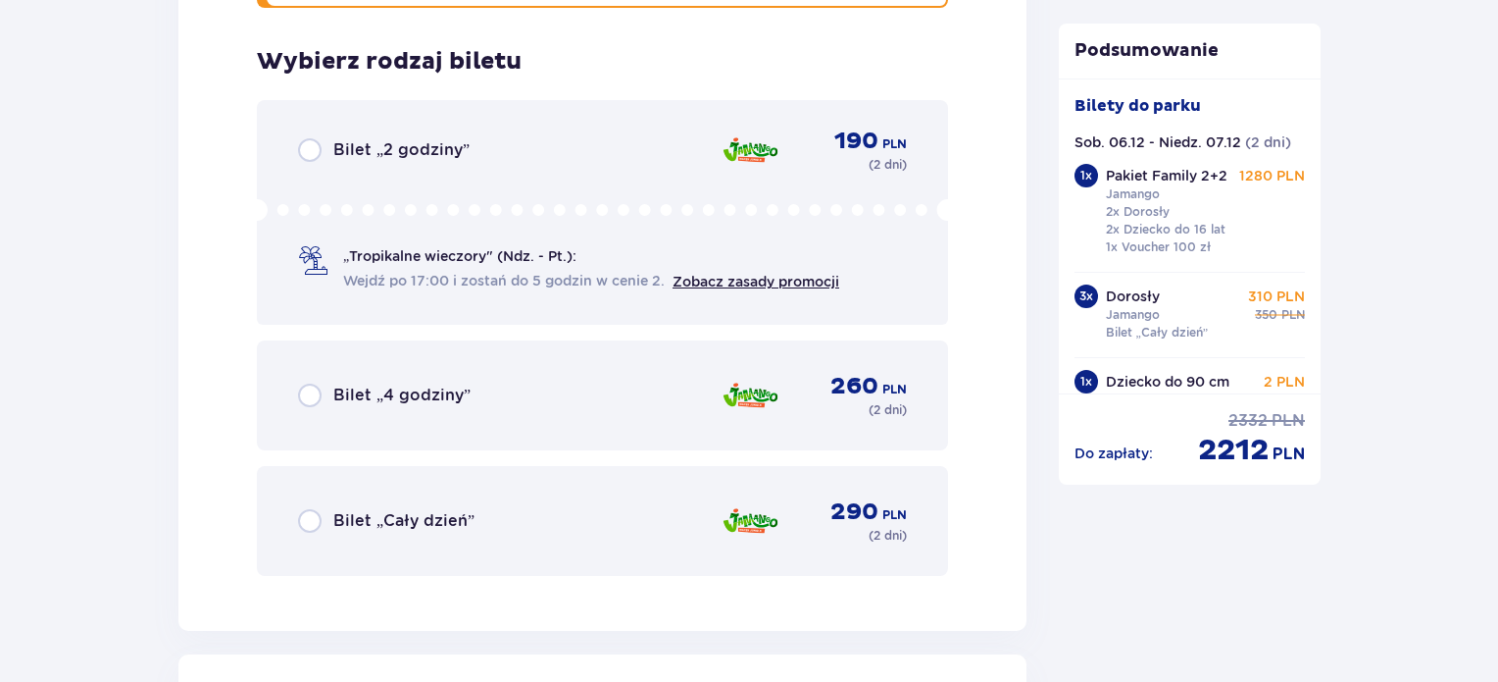
scroll to position [8368, 0]
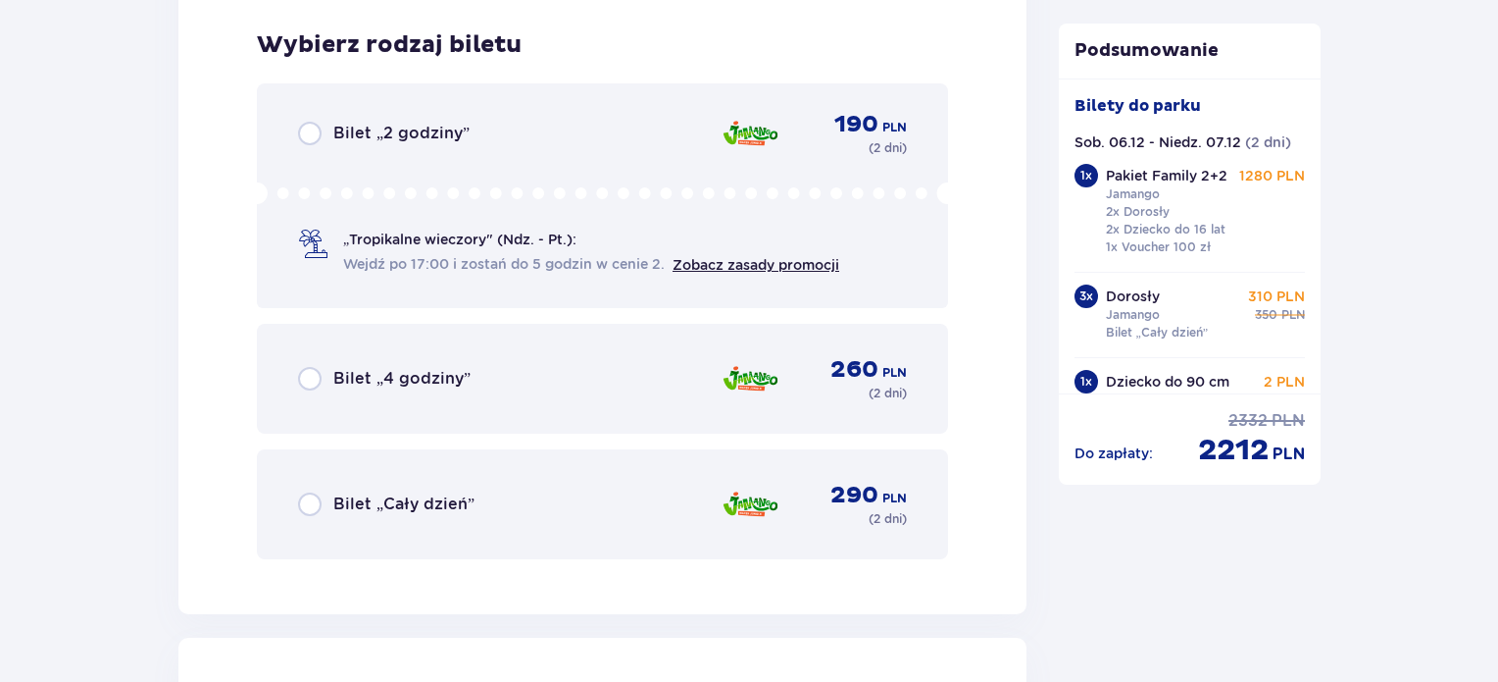
click at [525, 500] on div "Bilet „Cały dzień” 290 PLN ( 2 dni )" at bounding box center [602, 504] width 609 height 47
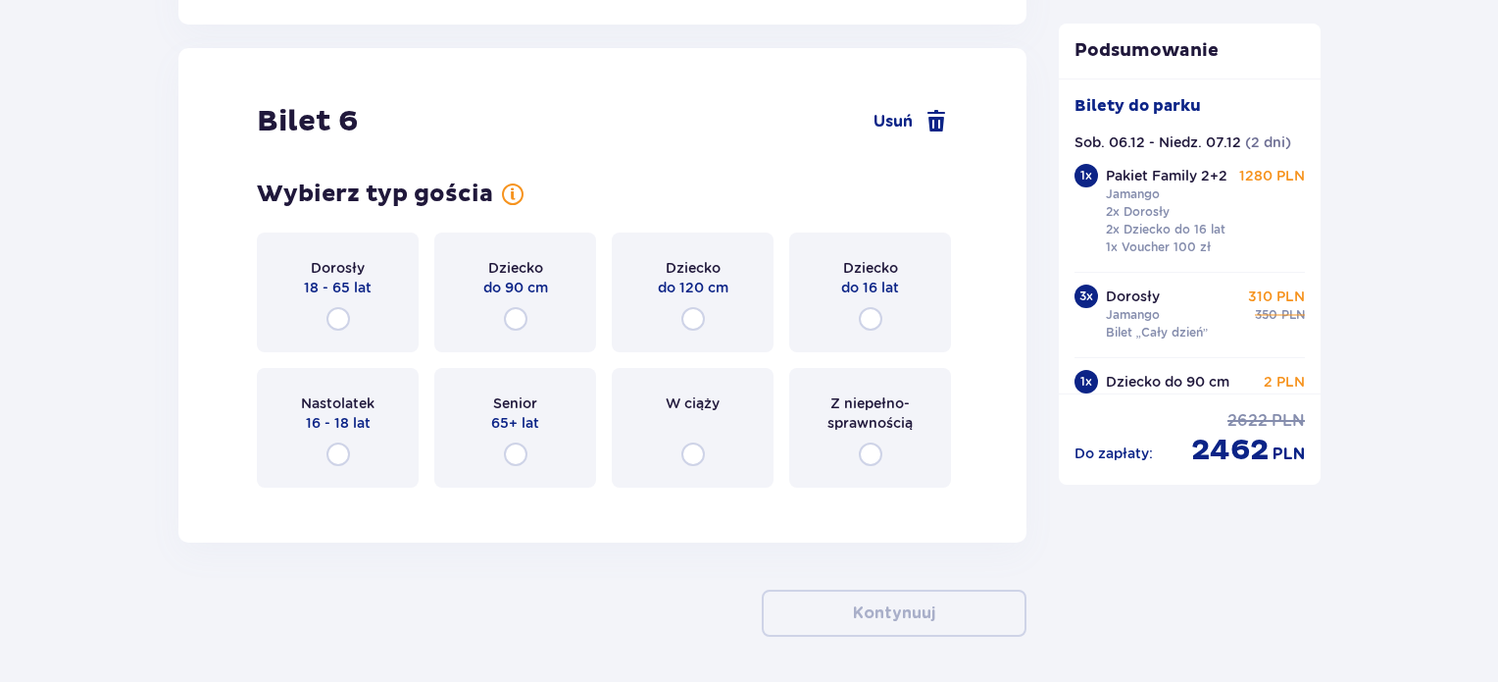
scroll to position [8993, 0]
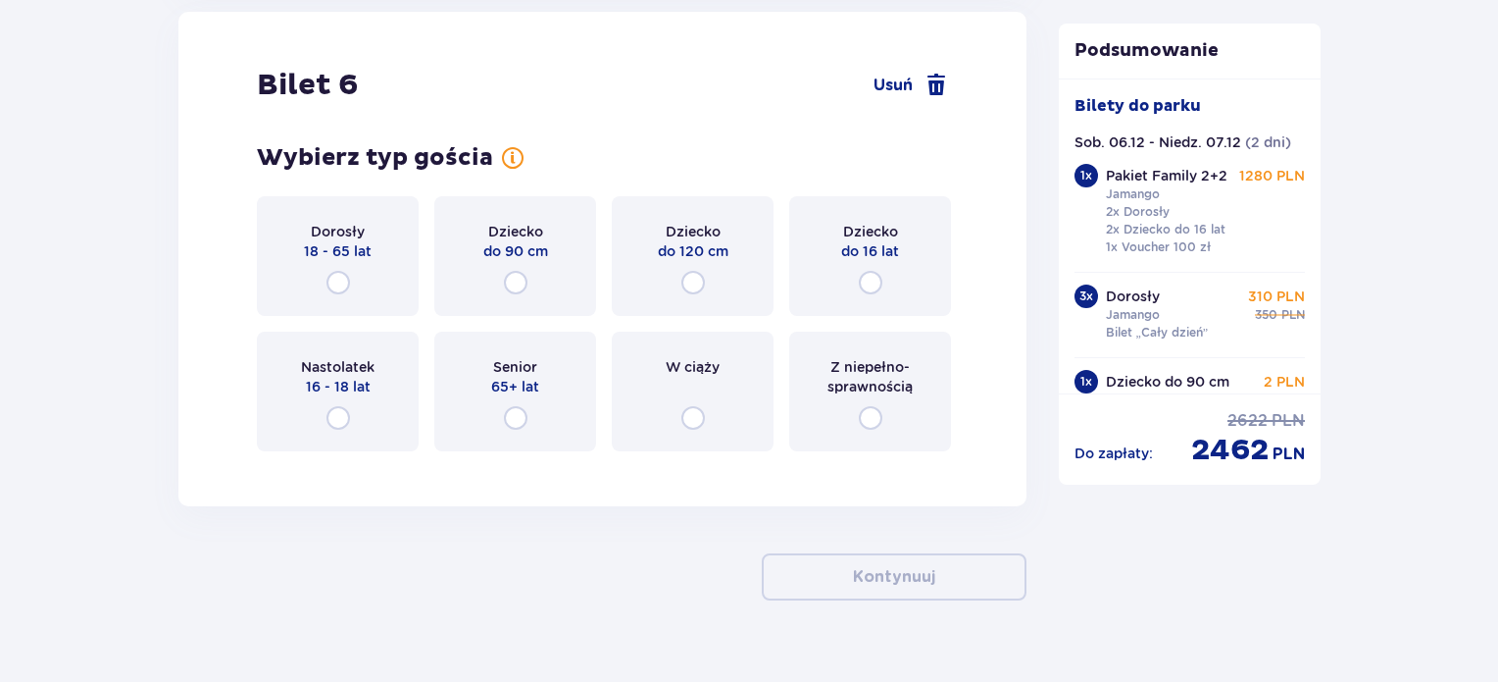
click at [871, 271] on input "radio" at bounding box center [871, 283] width 24 height 24
radio input "true"
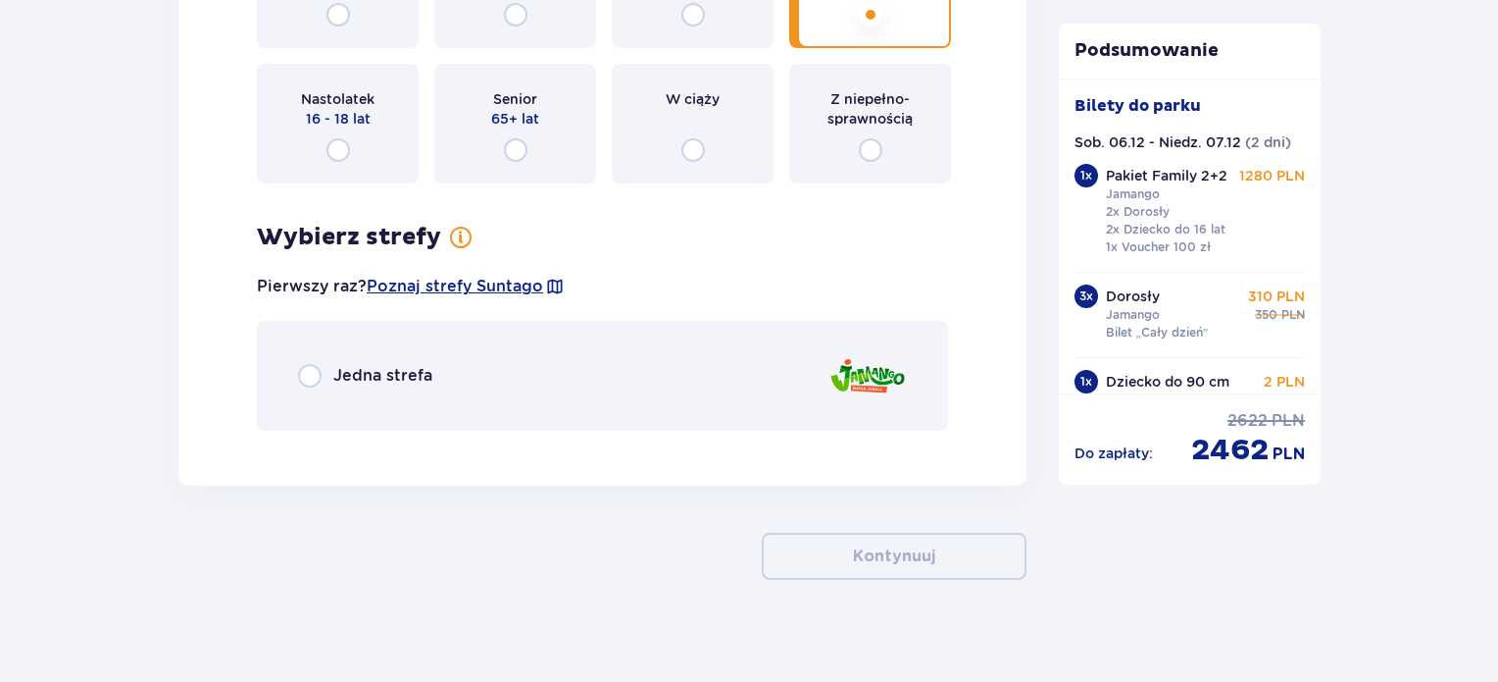
scroll to position [9269, 0]
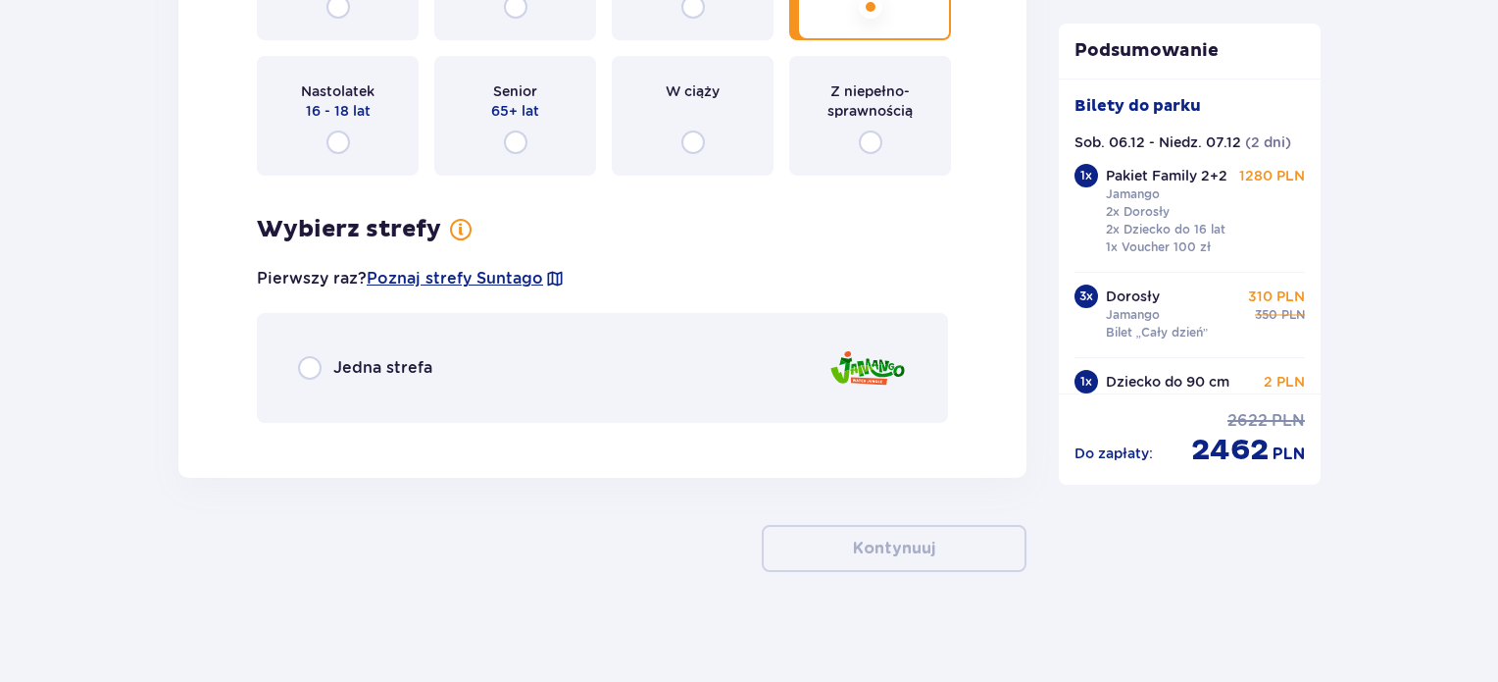
click at [533, 382] on div "Jedna strefa" at bounding box center [602, 368] width 691 height 110
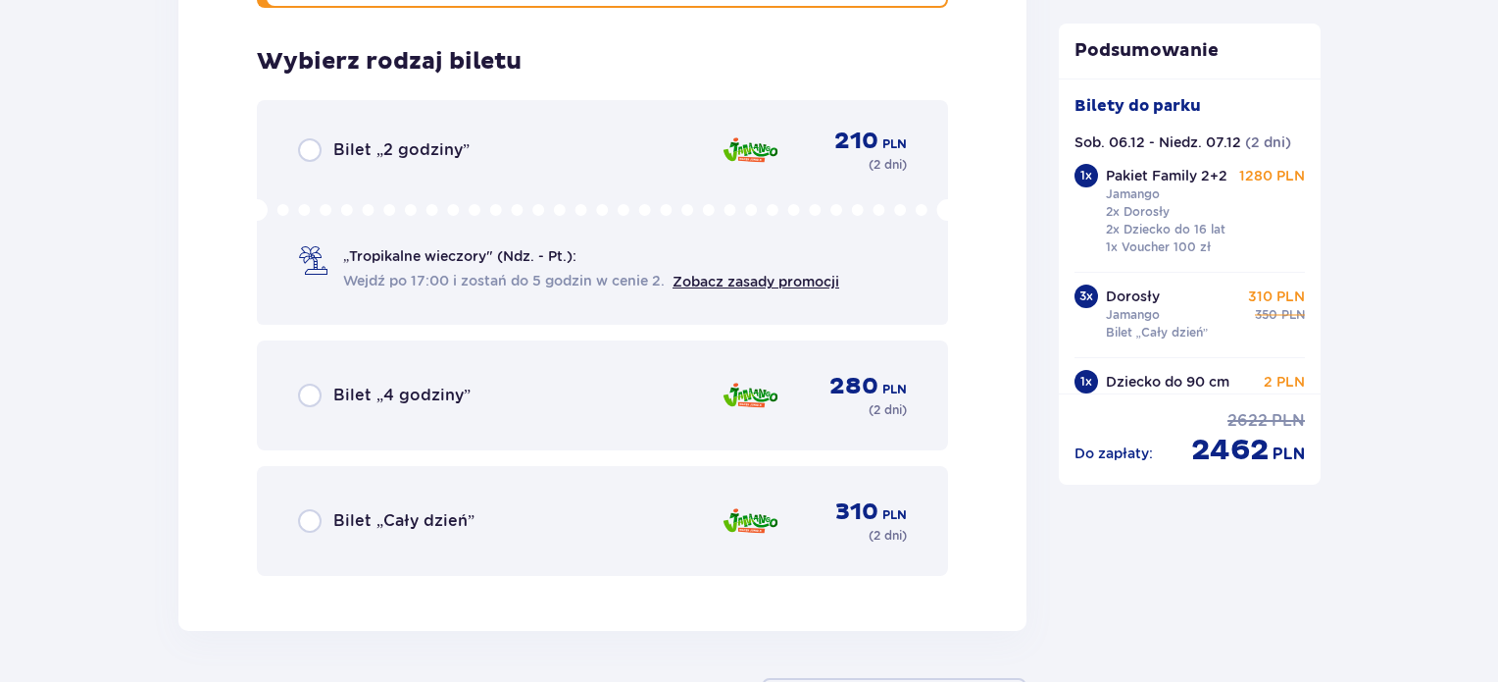
scroll to position [9699, 0]
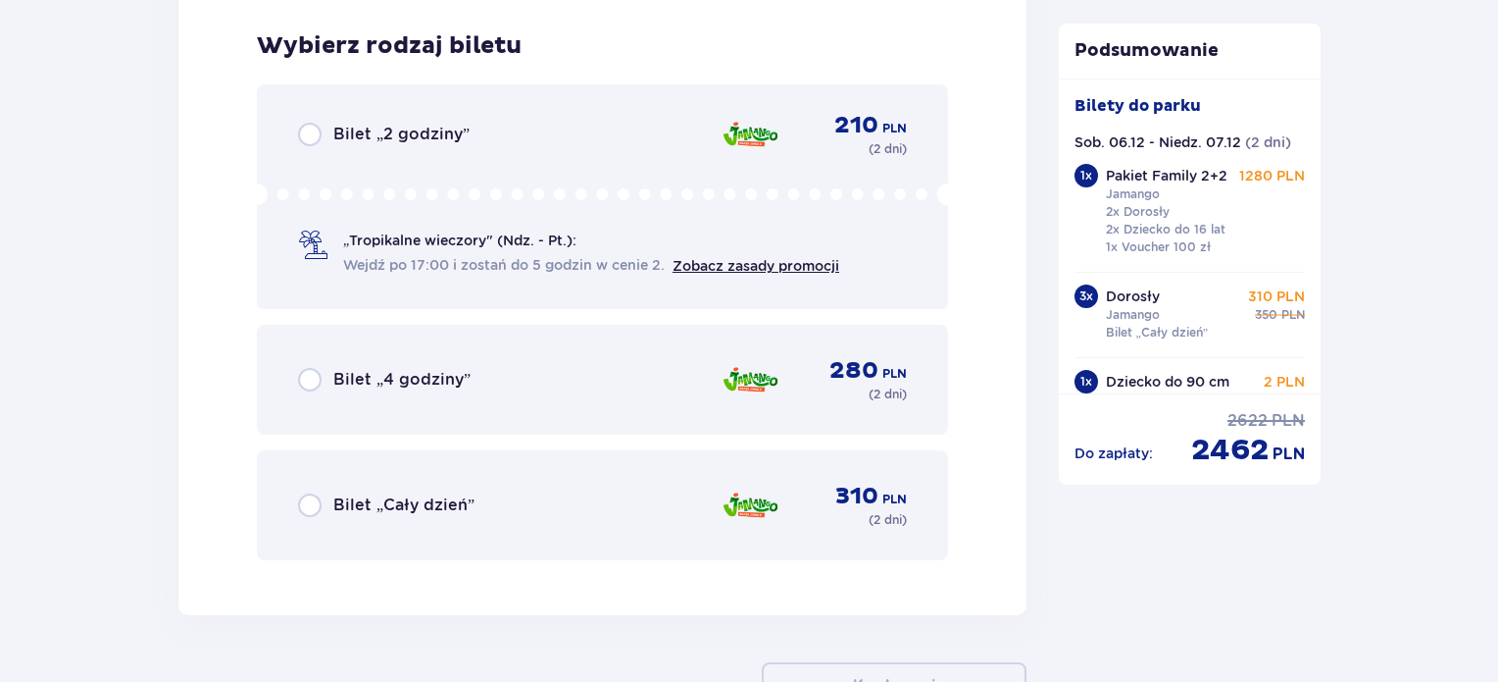
click at [557, 462] on div "Bilet „Cały dzień” 310 PLN ( 2 dni )" at bounding box center [602, 505] width 691 height 110
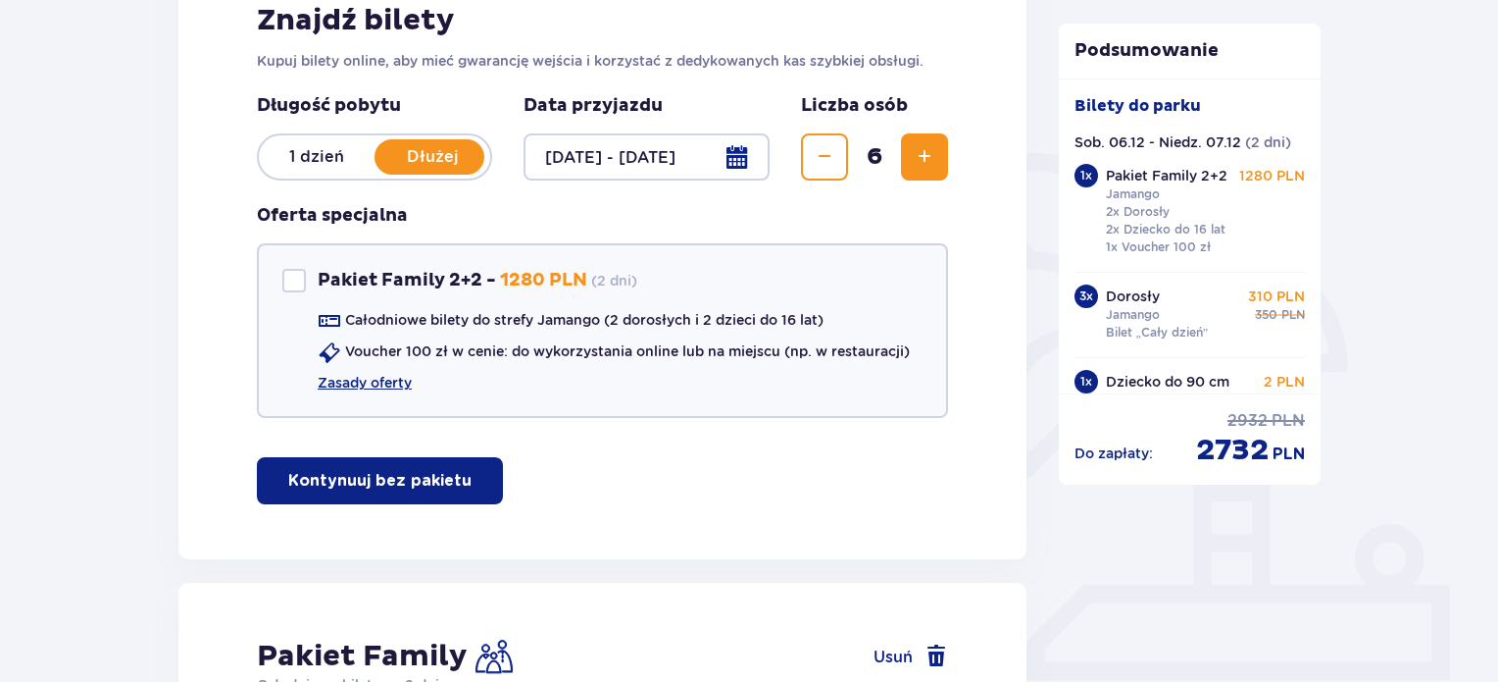
scroll to position [327, 0]
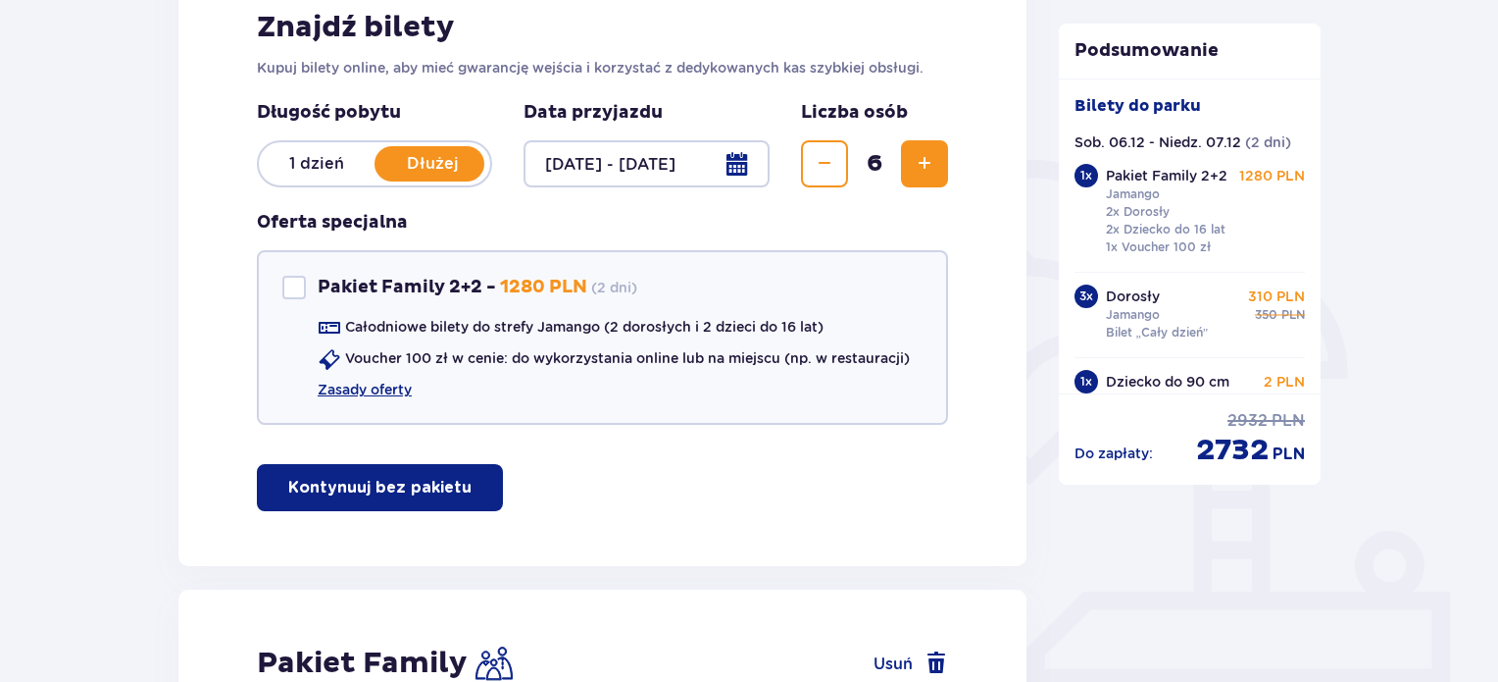
click at [466, 487] on span "button" at bounding box center [476, 488] width 24 height 24
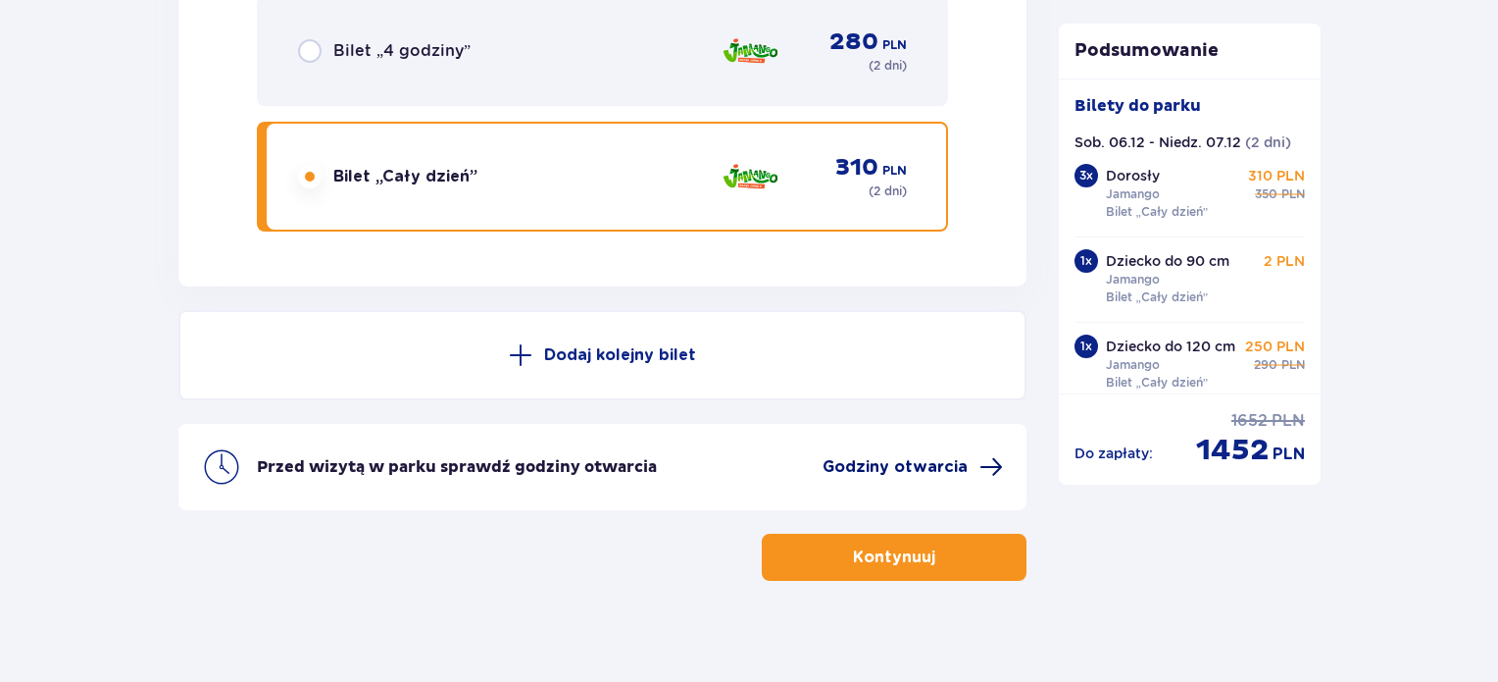
scroll to position [9365, 0]
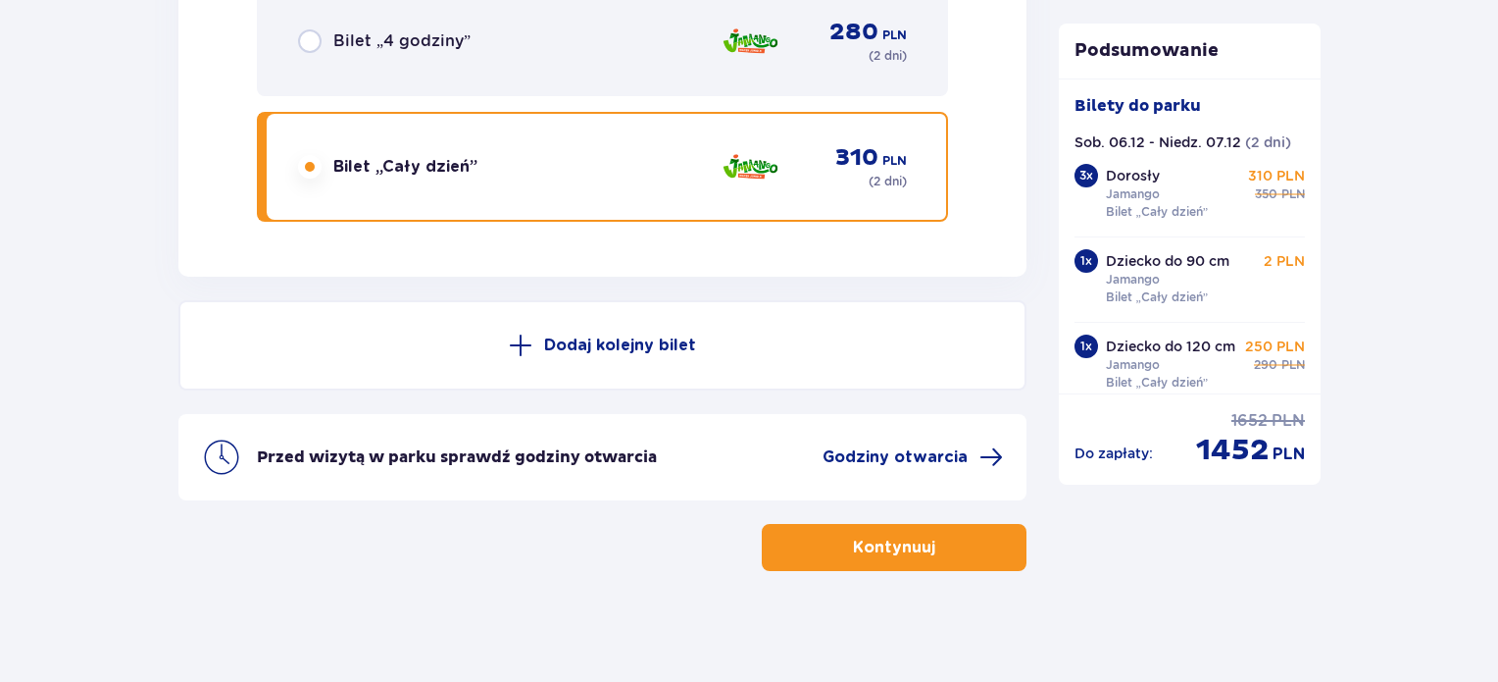
click at [935, 540] on span "button" at bounding box center [940, 547] width 24 height 24
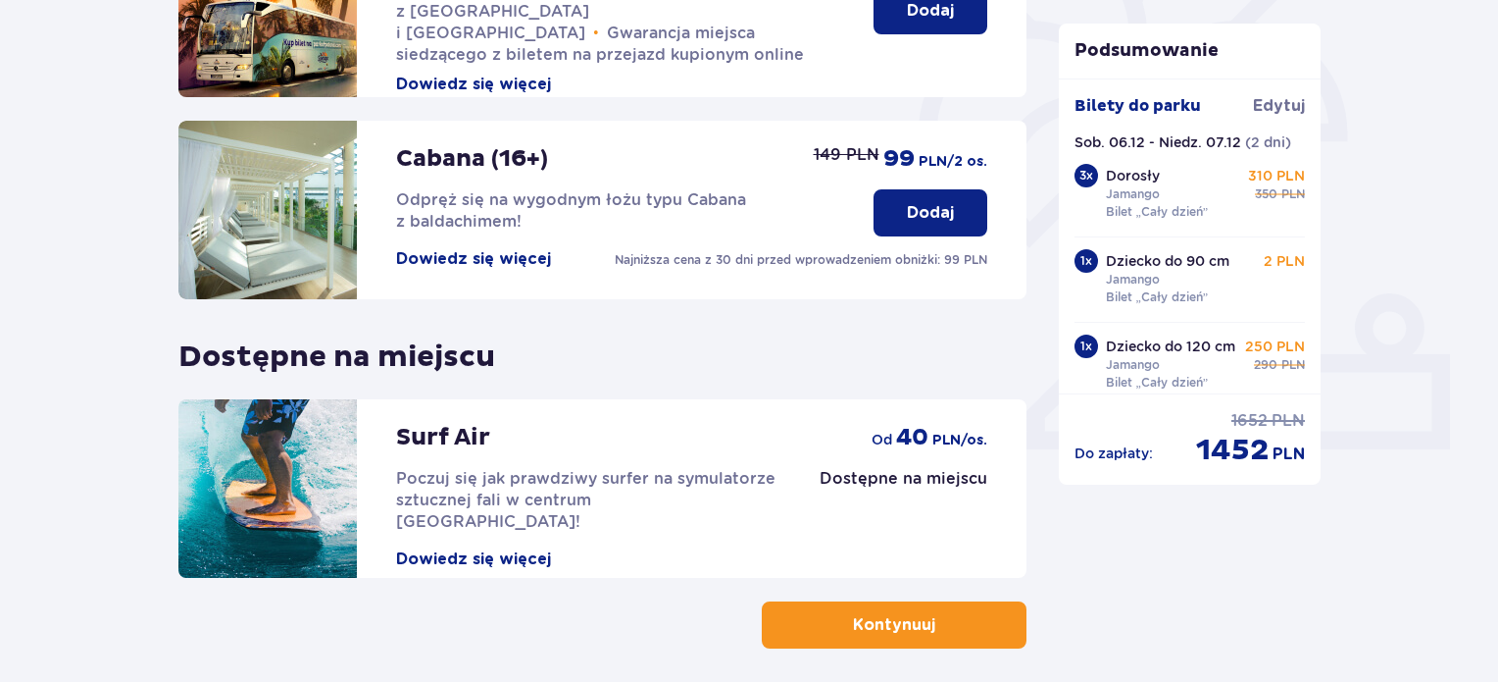
scroll to position [647, 0]
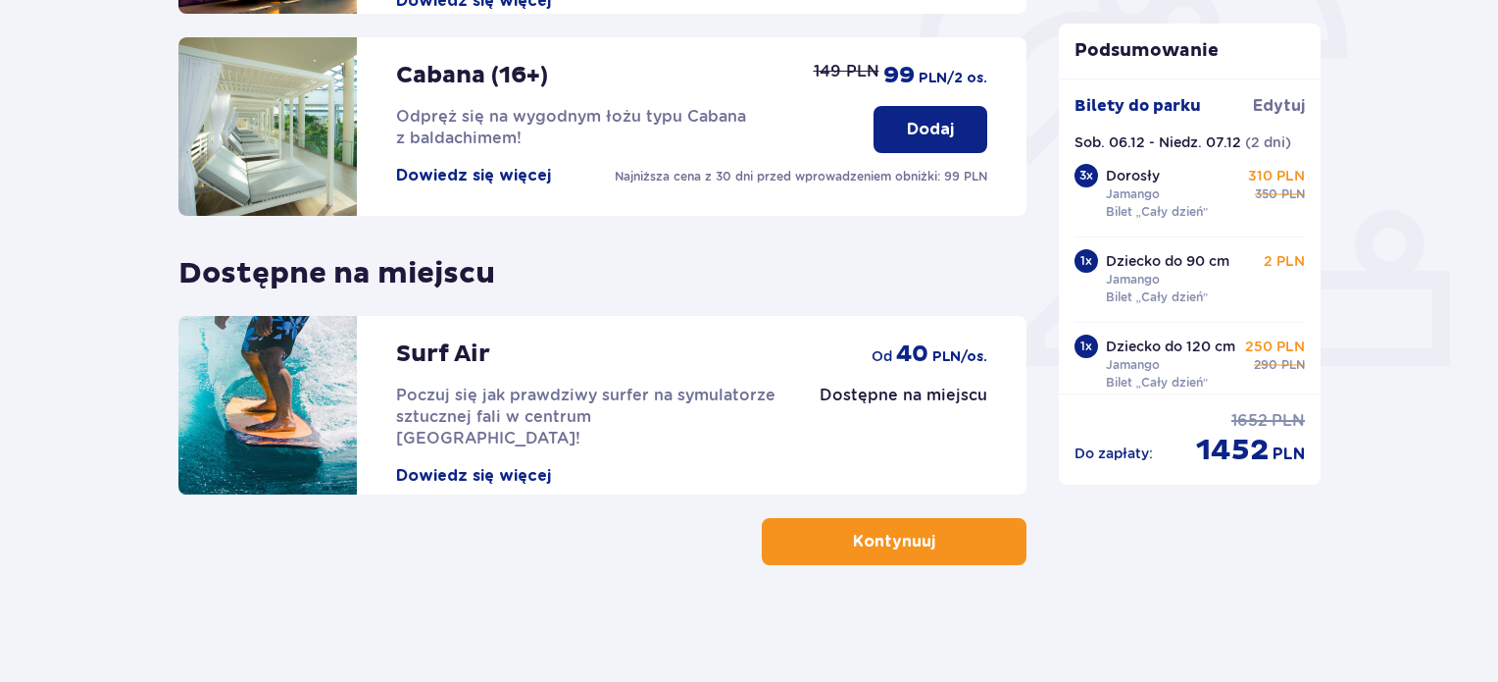
click at [919, 539] on button "Kontynuuj" at bounding box center [894, 541] width 265 height 47
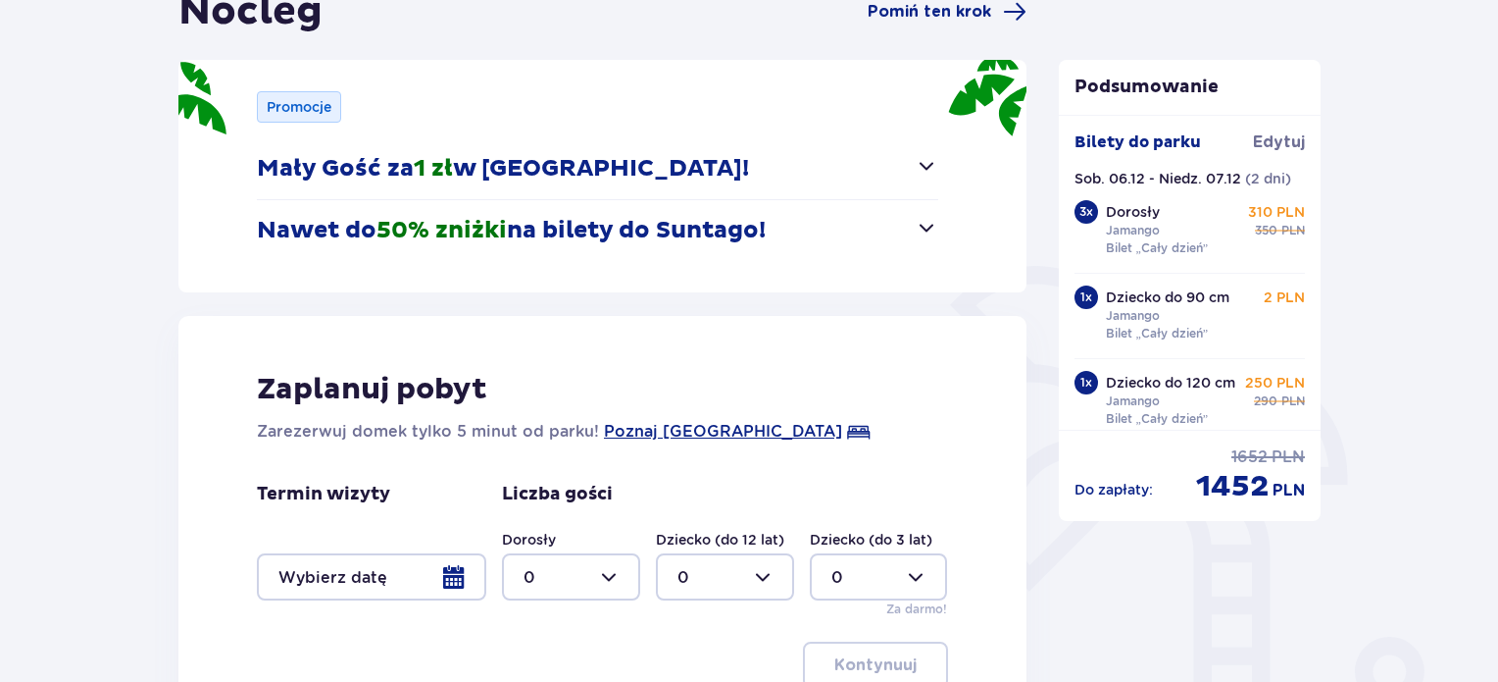
scroll to position [294, 0]
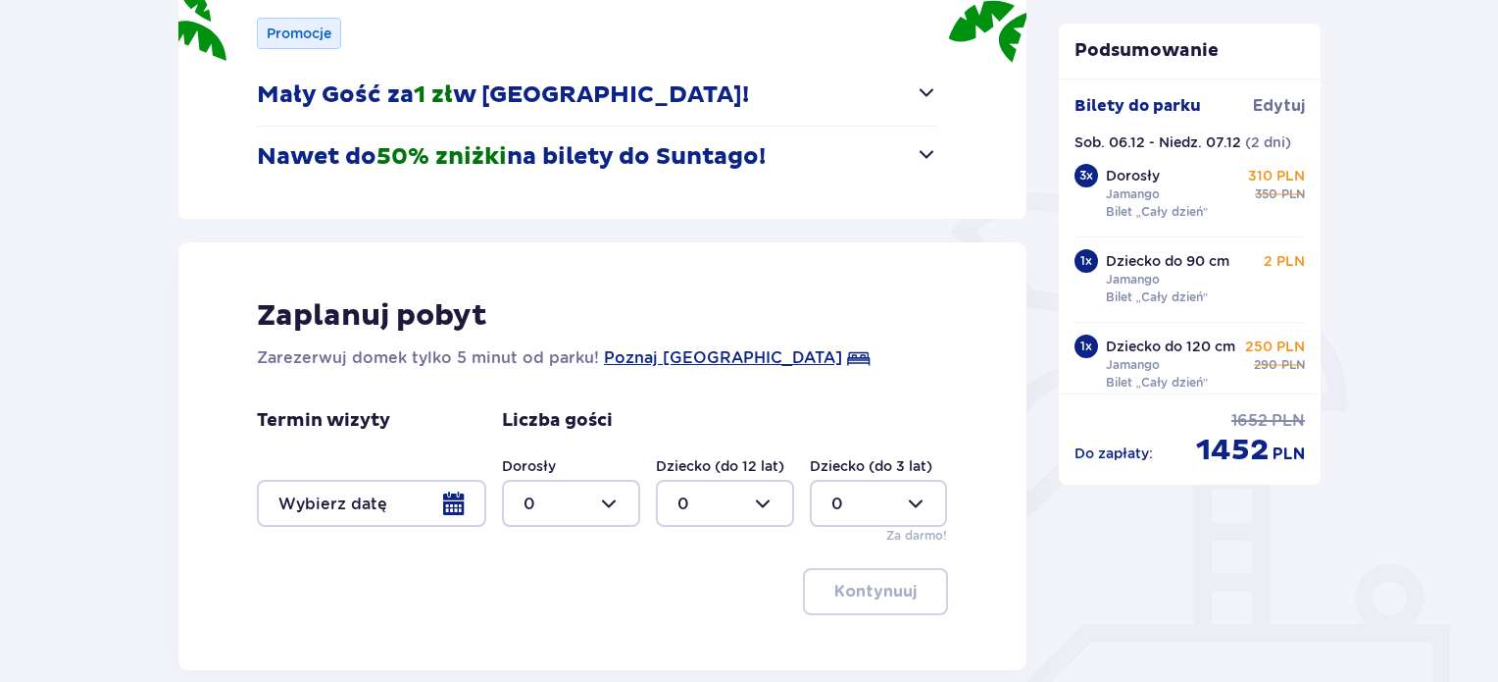
click at [623, 503] on div at bounding box center [571, 503] width 138 height 47
click at [553, 428] on div "3" at bounding box center [571, 436] width 95 height 22
type input "3"
click at [723, 493] on div at bounding box center [725, 503] width 138 height 47
click at [718, 342] on div "1" at bounding box center [725, 353] width 95 height 22
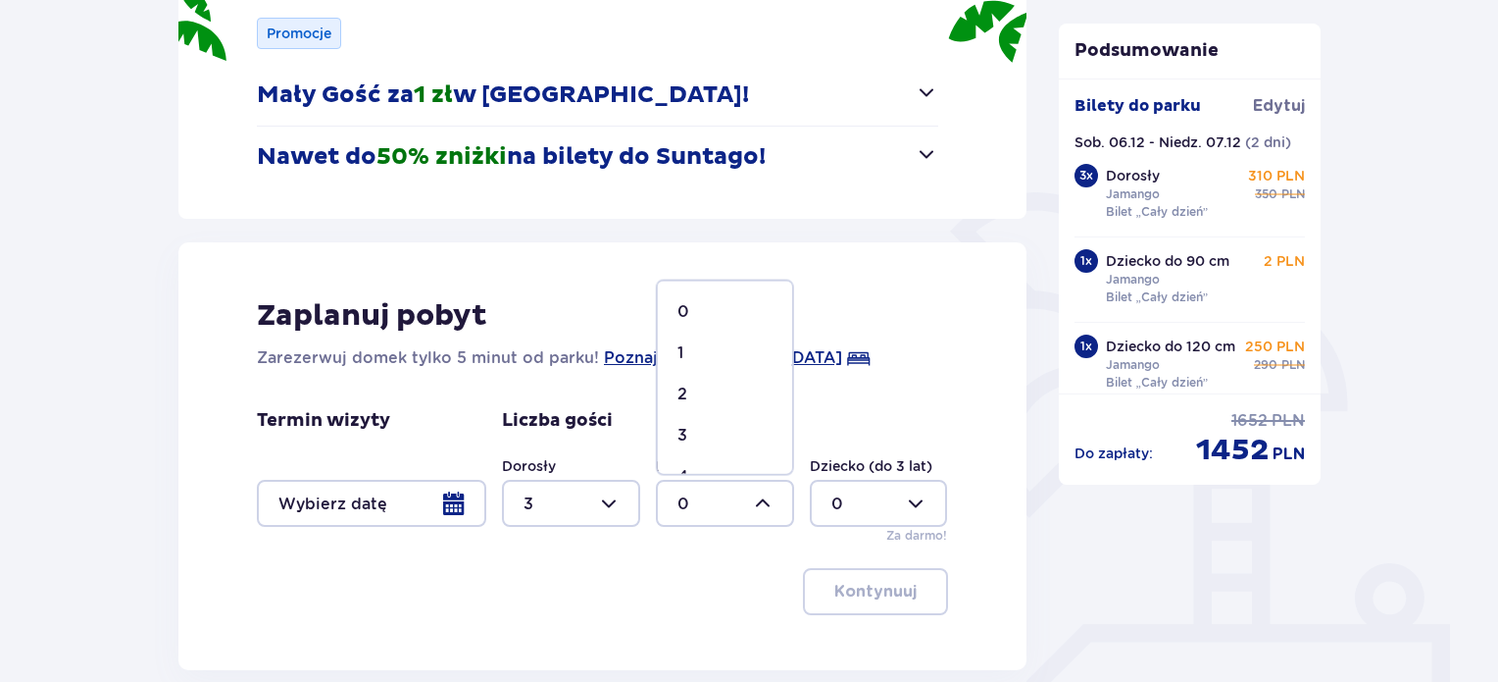
type input "1"
click at [858, 488] on div at bounding box center [879, 503] width 138 height 47
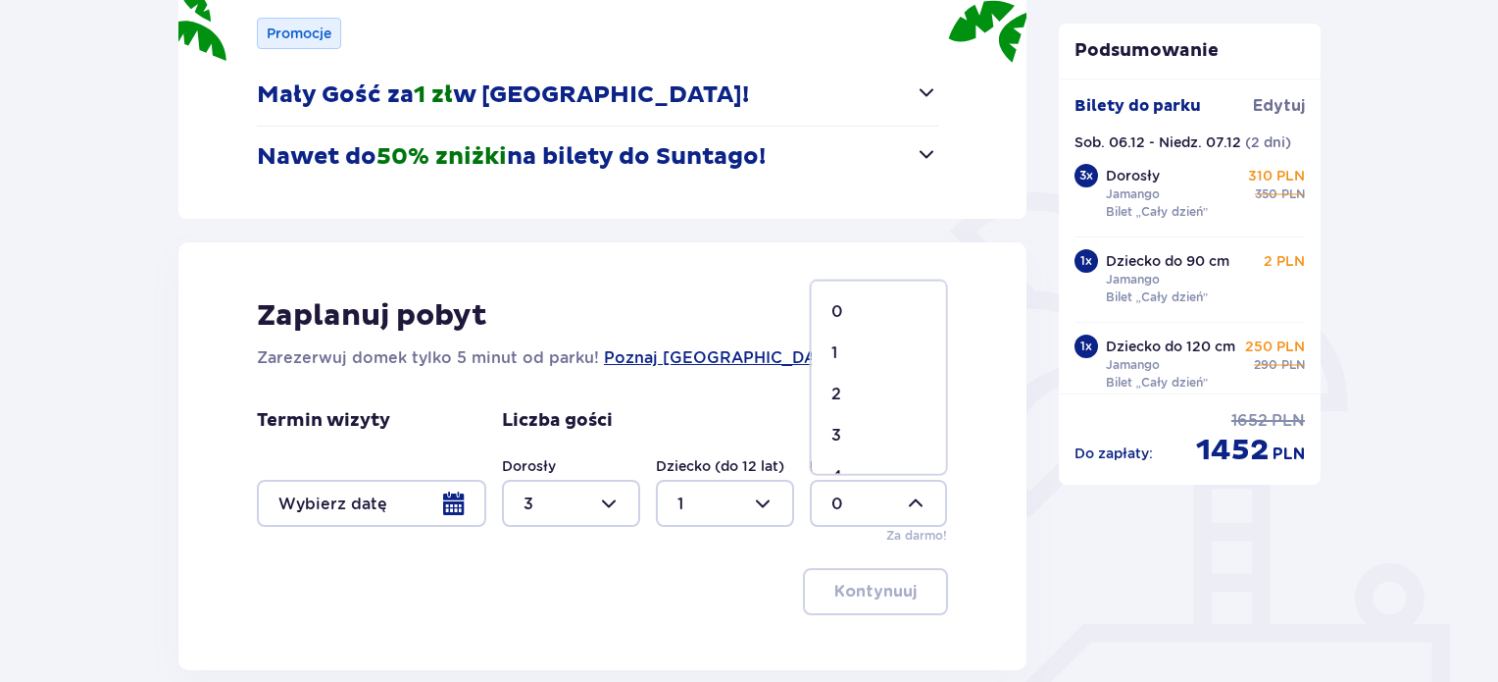
click at [847, 393] on div "2" at bounding box center [879, 394] width 95 height 22
type input "2"
click at [969, 519] on div "Zaplanuj pobyt Zarezerwuj domek tylko 5 minut od parku! [GEOGRAPHIC_DATA] Termi…" at bounding box center [602, 456] width 848 height 428
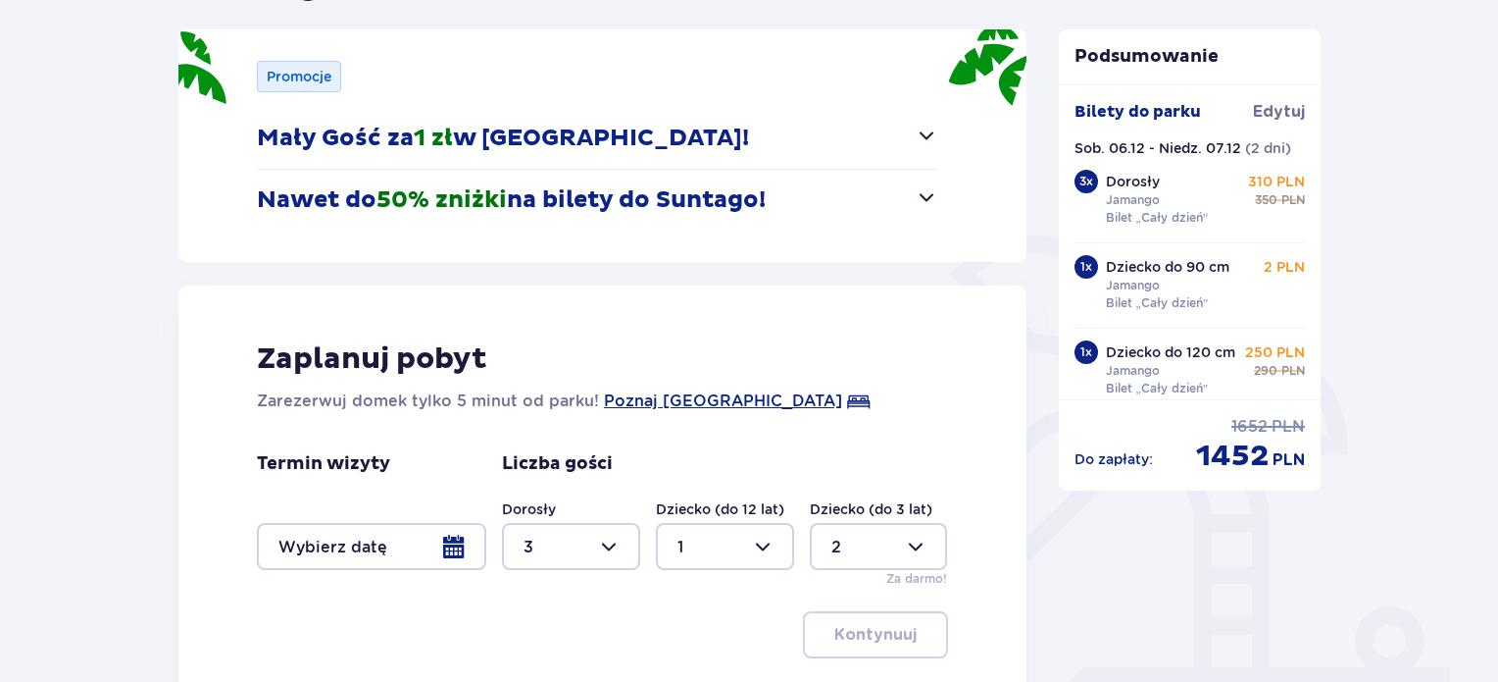
scroll to position [274, 0]
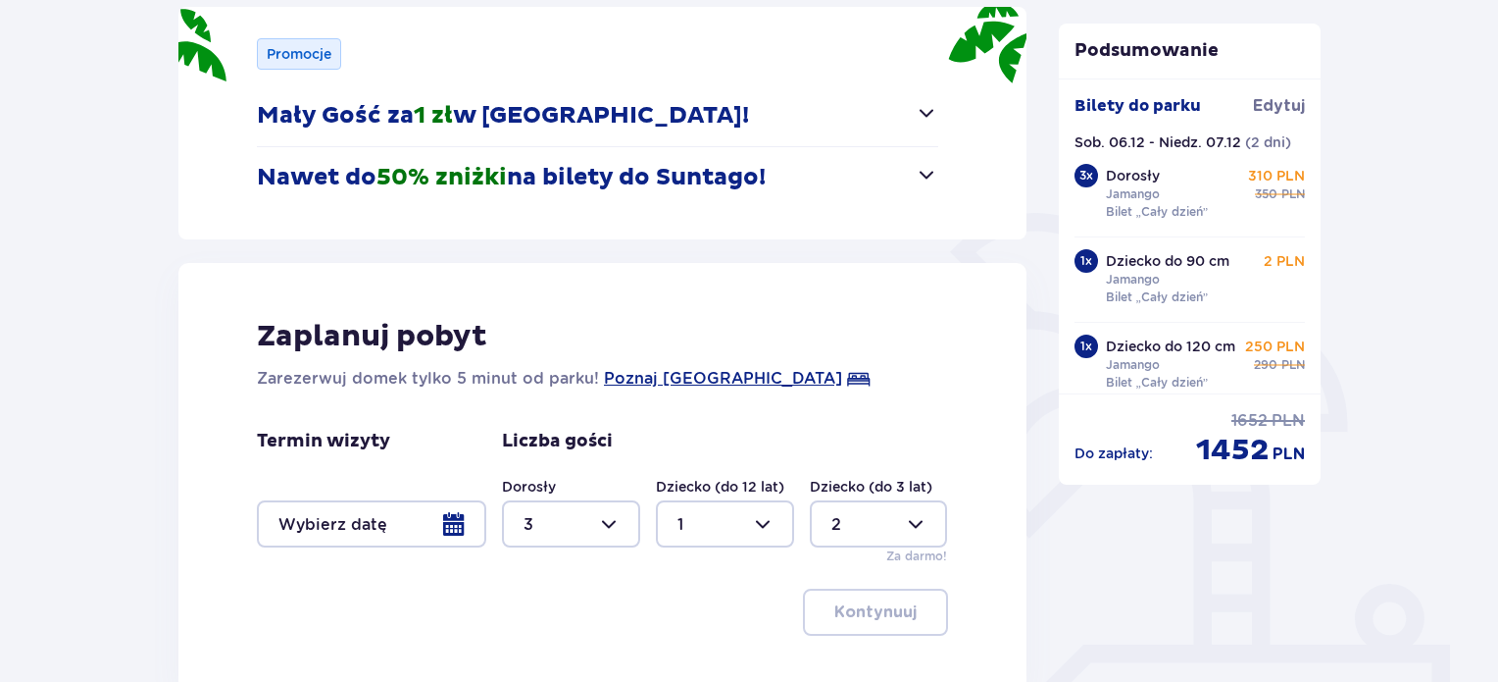
click at [459, 525] on div at bounding box center [371, 523] width 229 height 47
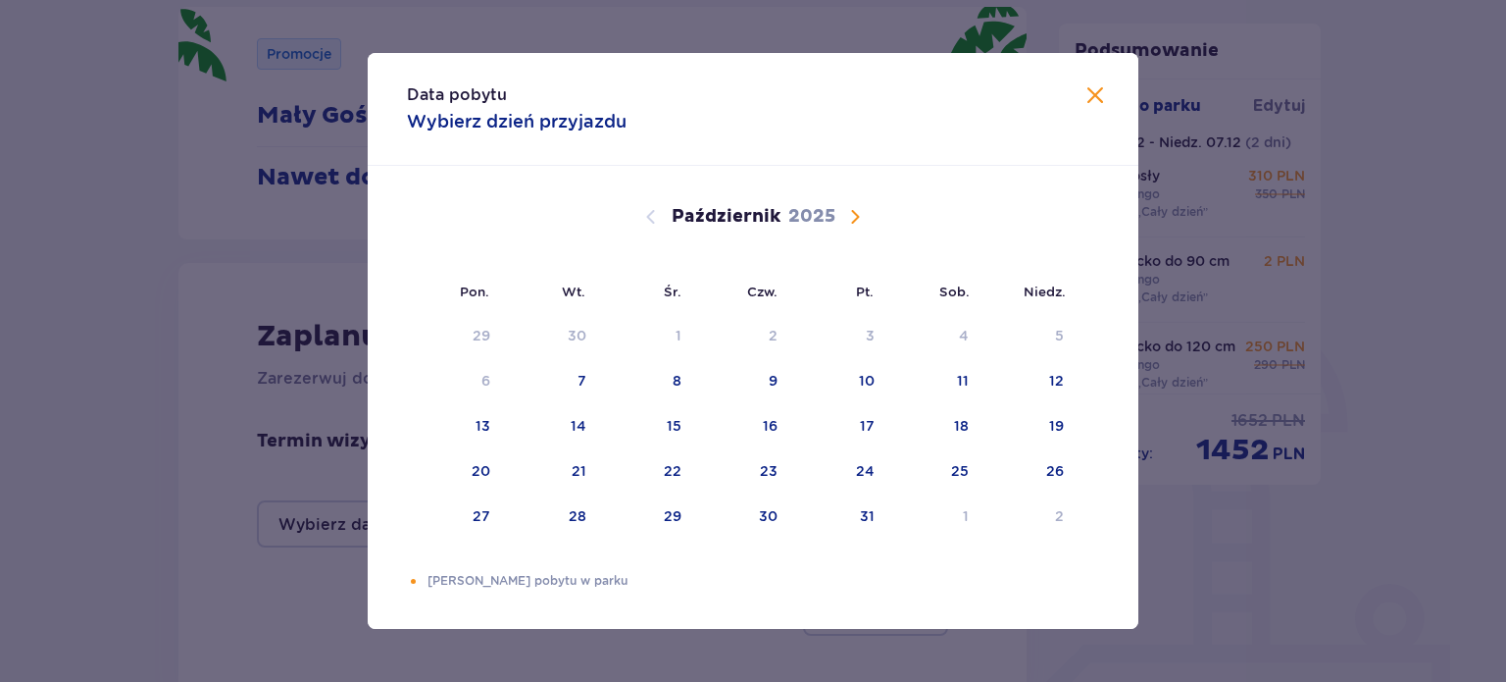
click at [855, 223] on span "Następny miesiąc" at bounding box center [855, 217] width 24 height 24
click at [970, 341] on div "6" at bounding box center [934, 336] width 97 height 43
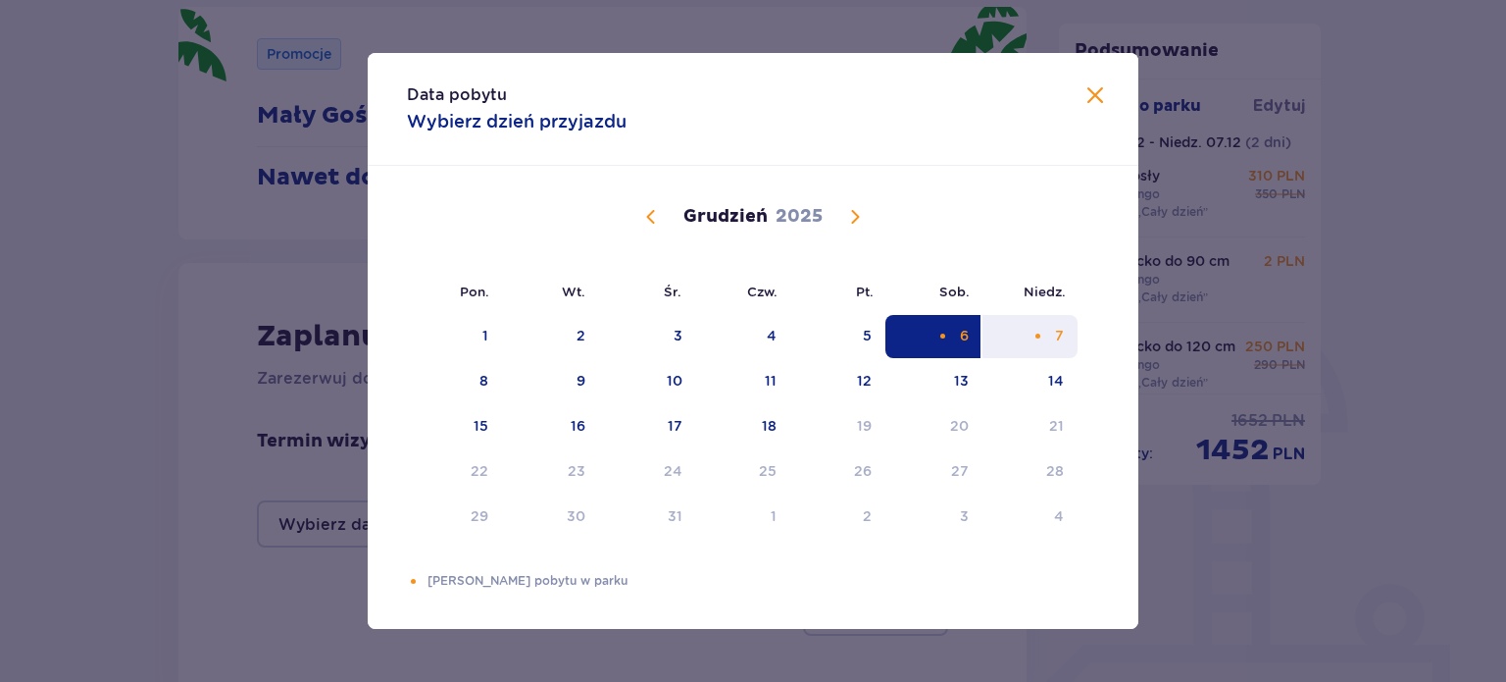
click at [1047, 335] on div "7" at bounding box center [1030, 336] width 95 height 43
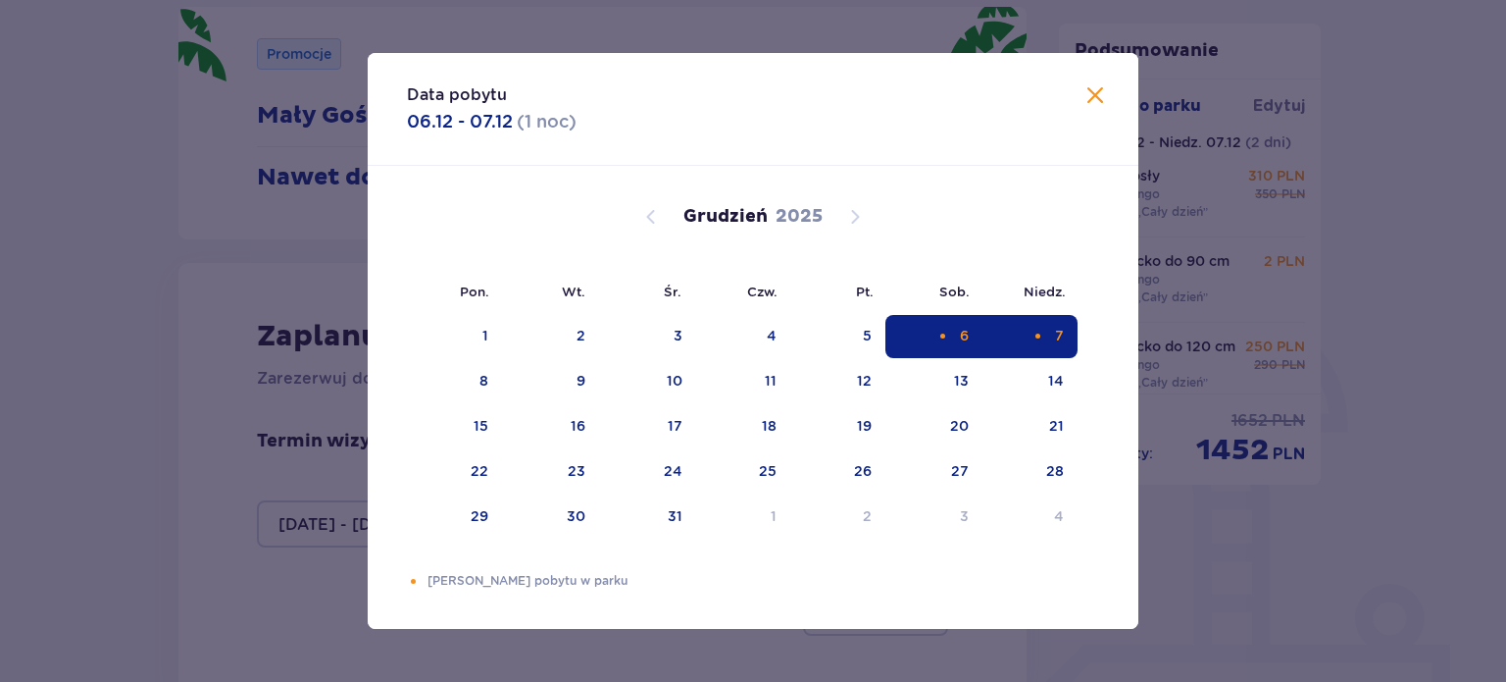
type input "[DATE] - [DATE]"
type input "0"
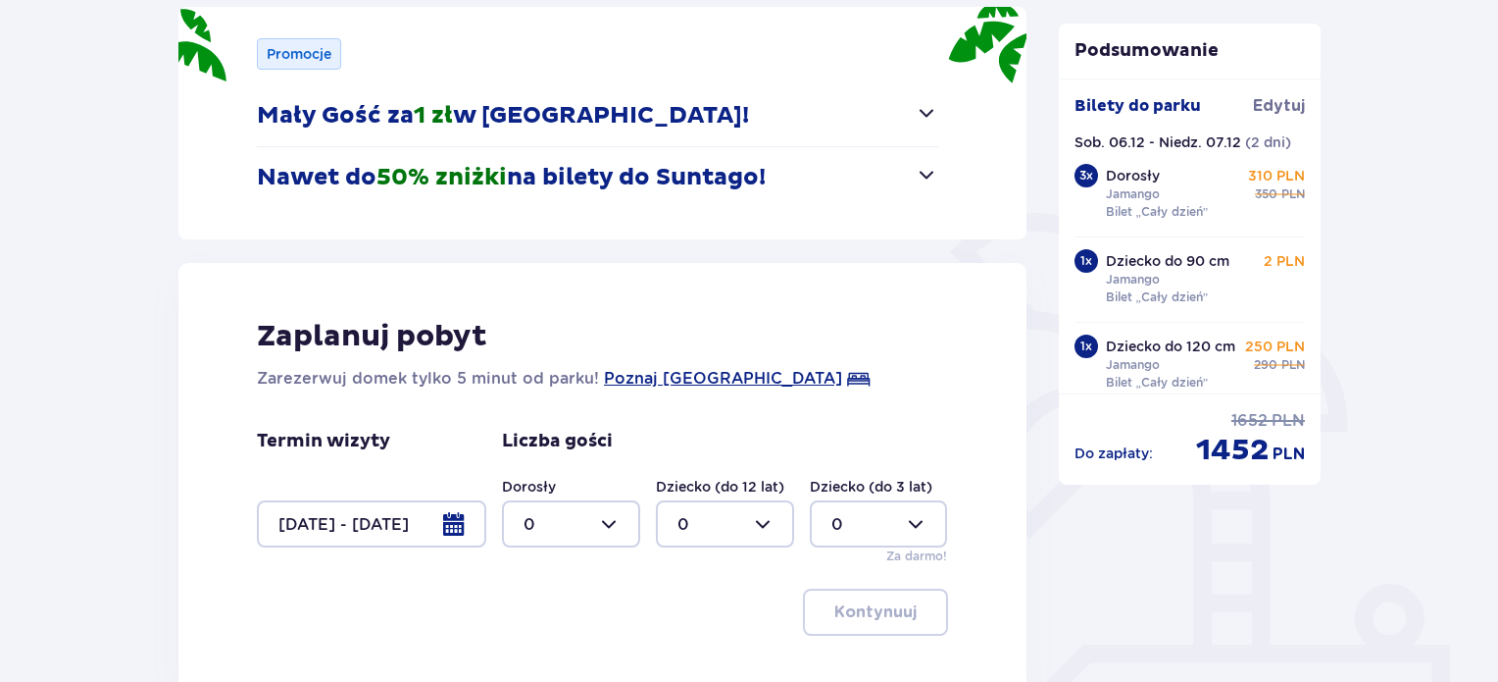
click at [593, 524] on div at bounding box center [571, 523] width 138 height 47
click at [549, 454] on div "3" at bounding box center [571, 456] width 95 height 22
type input "3"
click at [755, 513] on div at bounding box center [725, 523] width 138 height 47
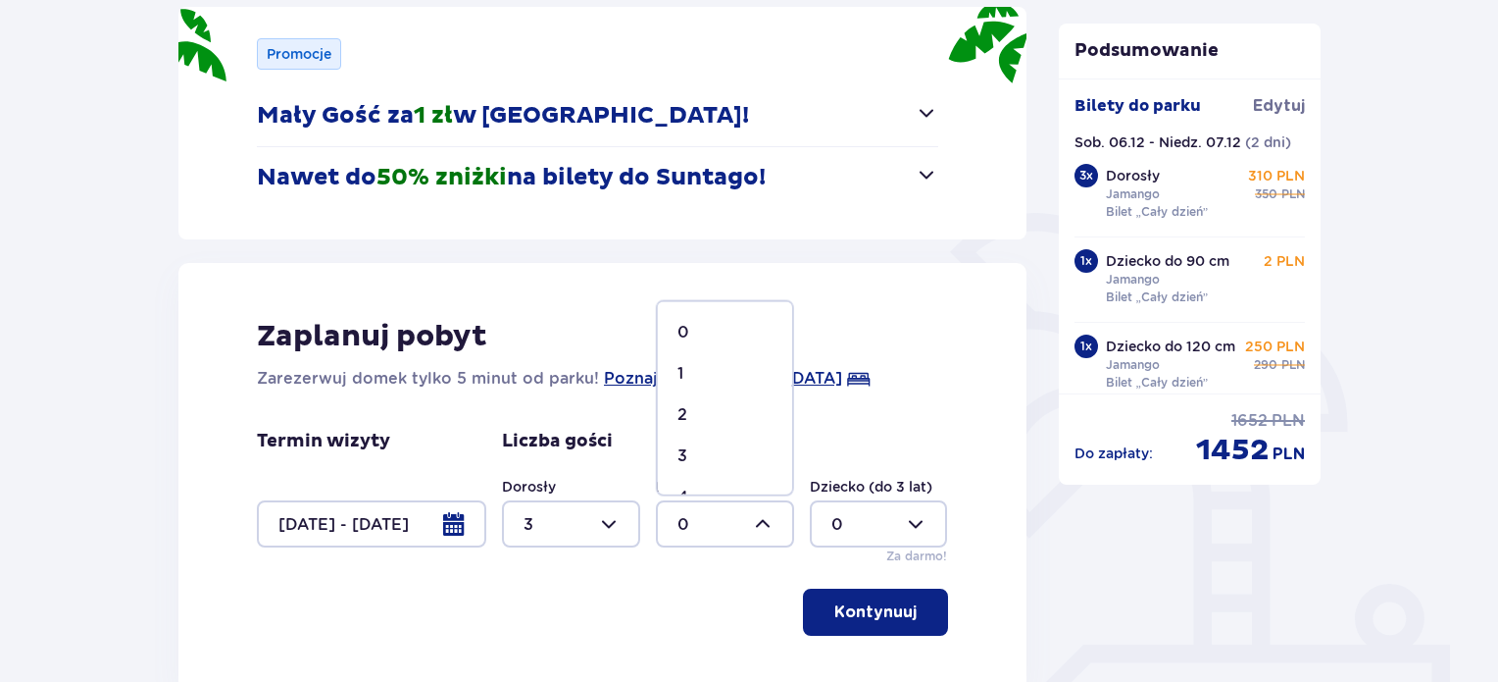
click at [690, 364] on div "1" at bounding box center [725, 374] width 95 height 22
type input "1"
click at [898, 512] on div at bounding box center [879, 523] width 138 height 47
click at [837, 412] on p "2" at bounding box center [837, 415] width 10 height 22
type input "2"
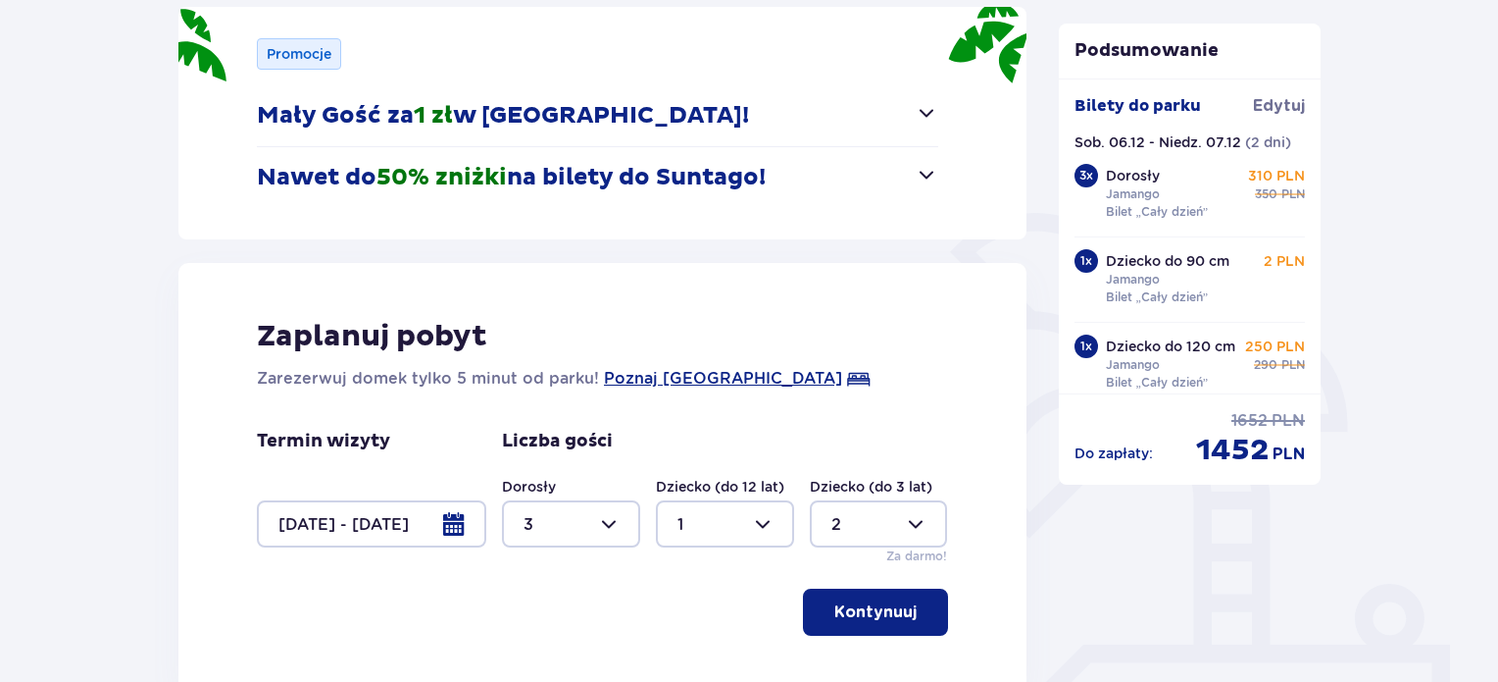
click at [953, 436] on div "Zaplanuj pobyt Zarezerwuj domek tylko 5 minut od parku! Poznaj [GEOGRAPHIC_DATA…" at bounding box center [602, 477] width 848 height 428
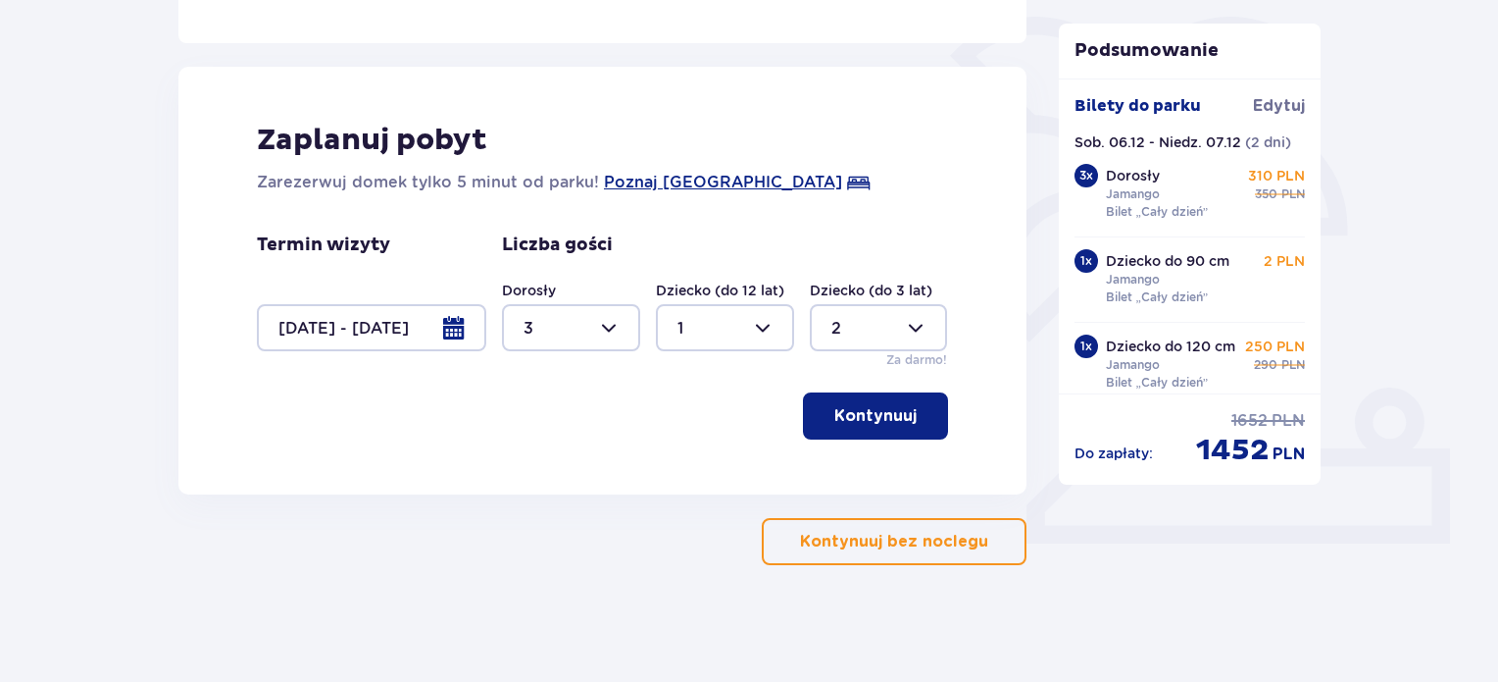
click at [890, 430] on button "Kontynuuj" at bounding box center [875, 415] width 145 height 47
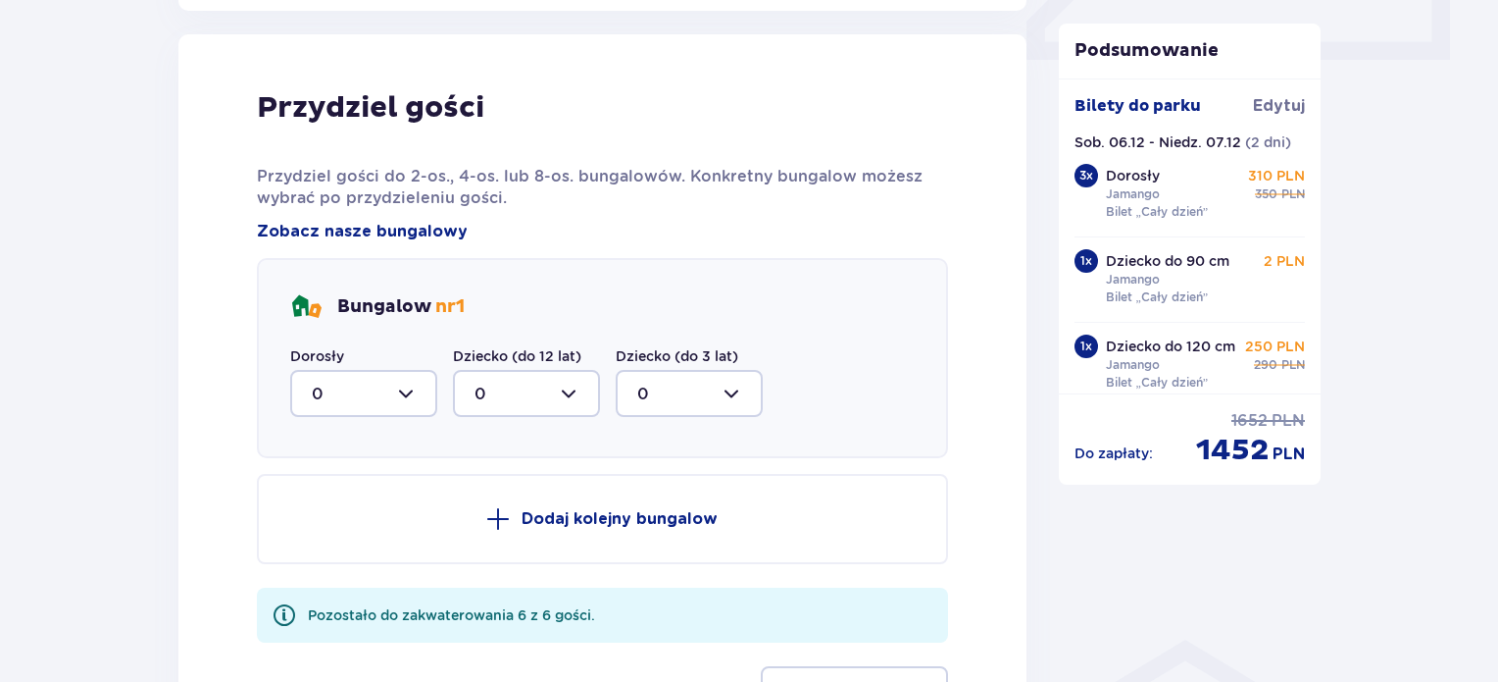
scroll to position [963, 0]
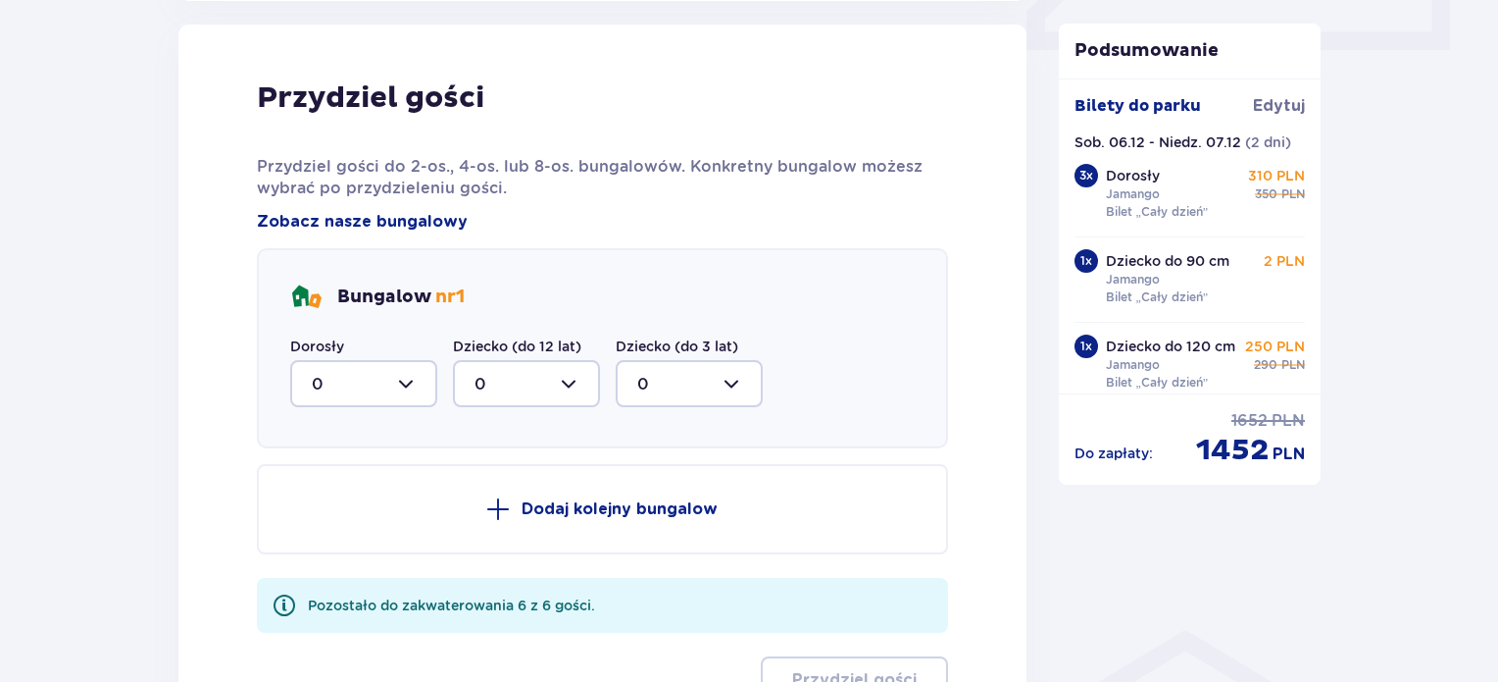
click at [404, 389] on div at bounding box center [363, 383] width 147 height 47
click at [340, 556] on div "3" at bounding box center [364, 567] width 104 height 22
type input "3"
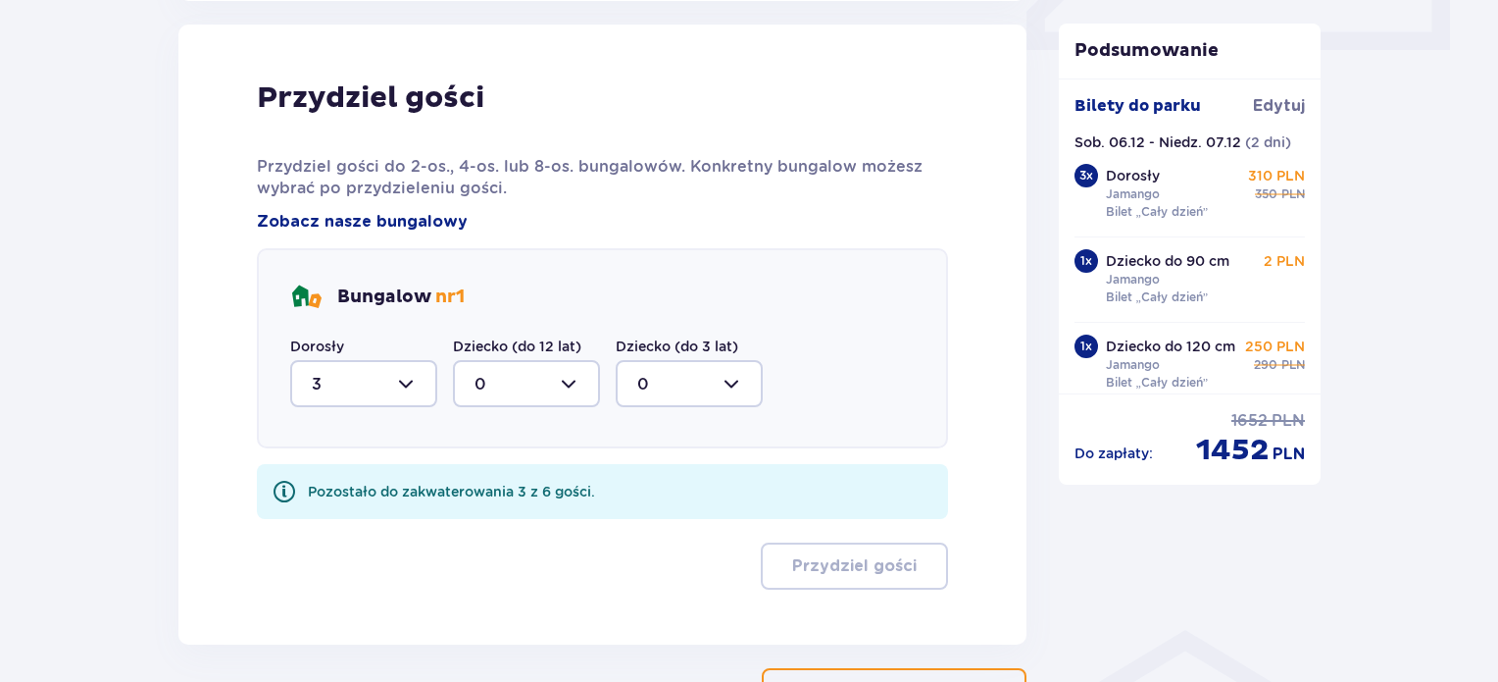
click at [549, 376] on div at bounding box center [526, 383] width 147 height 47
click at [496, 478] on div "1" at bounding box center [527, 485] width 104 height 22
type input "1"
click at [730, 374] on div at bounding box center [689, 383] width 147 height 47
click at [675, 521] on div "2" at bounding box center [689, 526] width 104 height 22
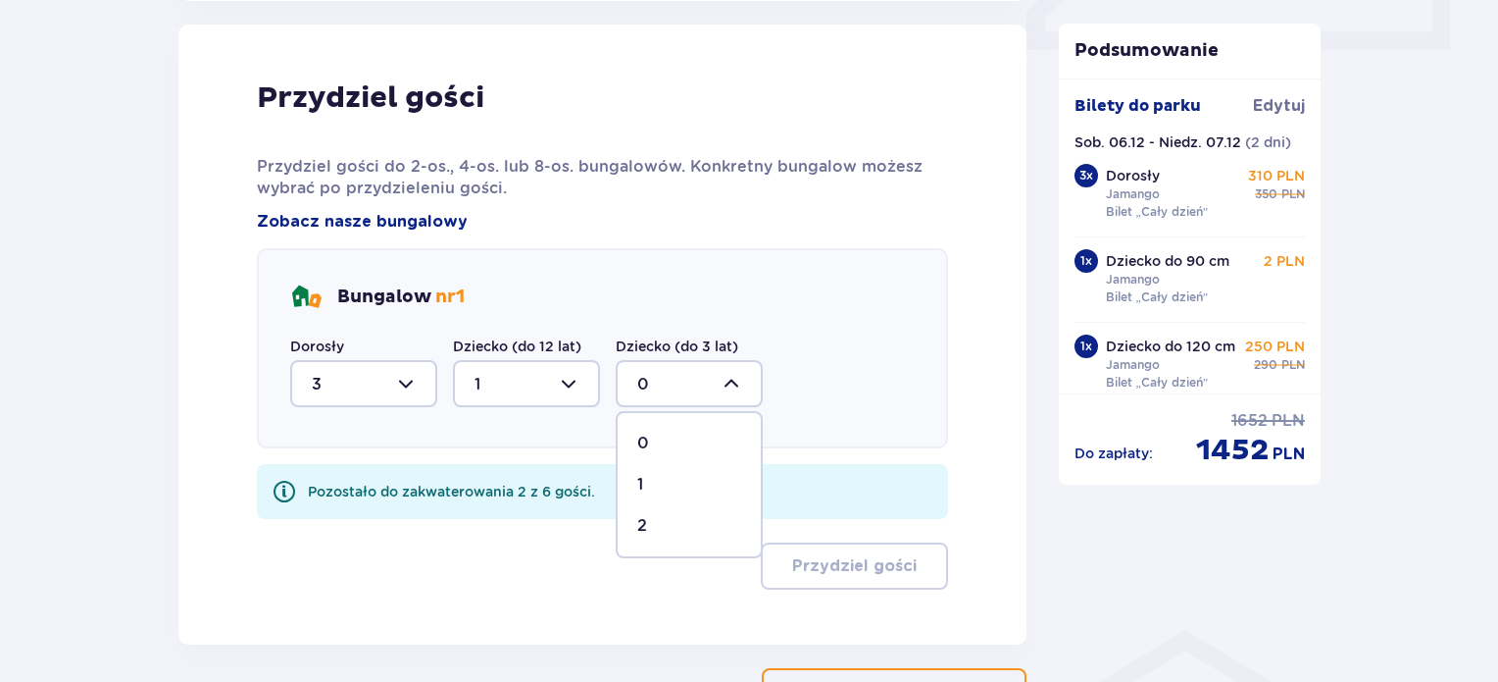
type input "2"
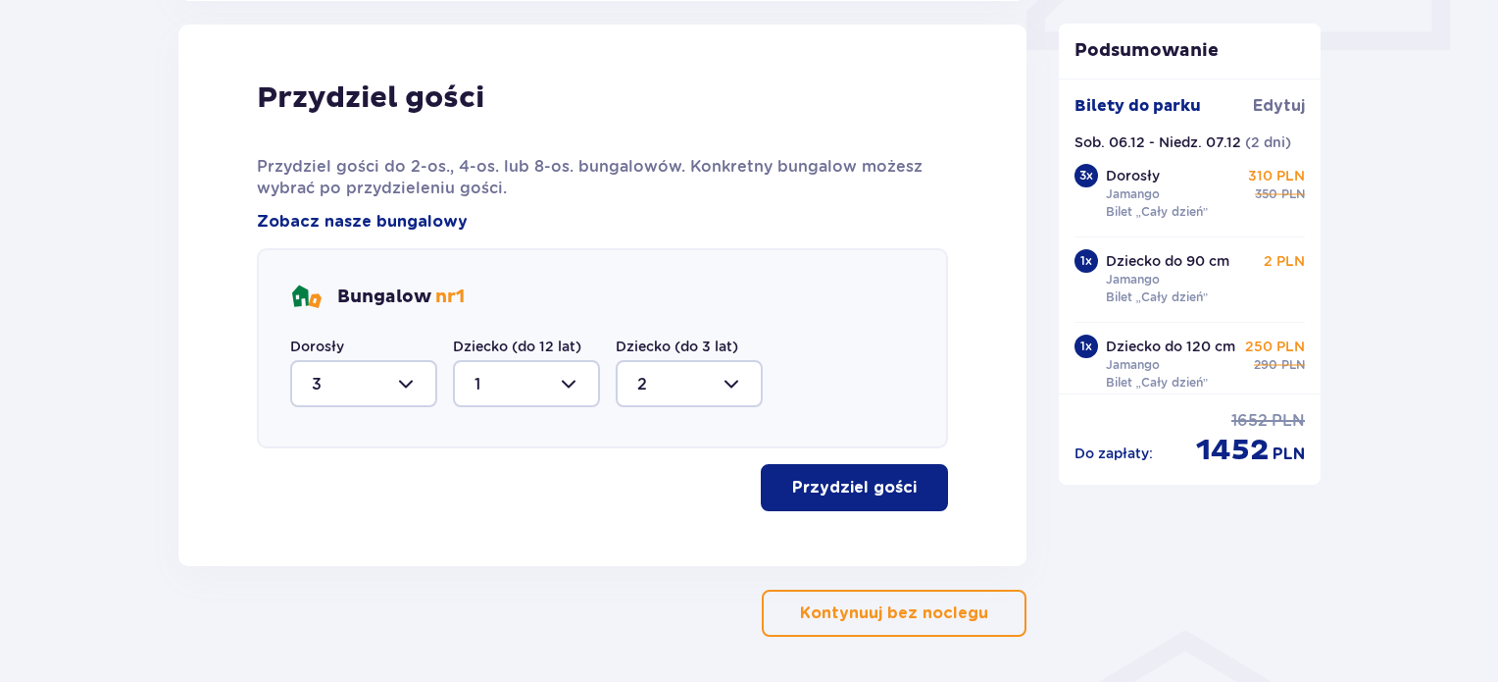
click at [861, 402] on div "Bungalow nr 1 Dorosły 3 Dziecko (do 12 lat) 1 Dziecko (do 3 lat) 2" at bounding box center [602, 348] width 691 height 200
click at [883, 494] on p "Przydziel gości" at bounding box center [854, 488] width 125 height 22
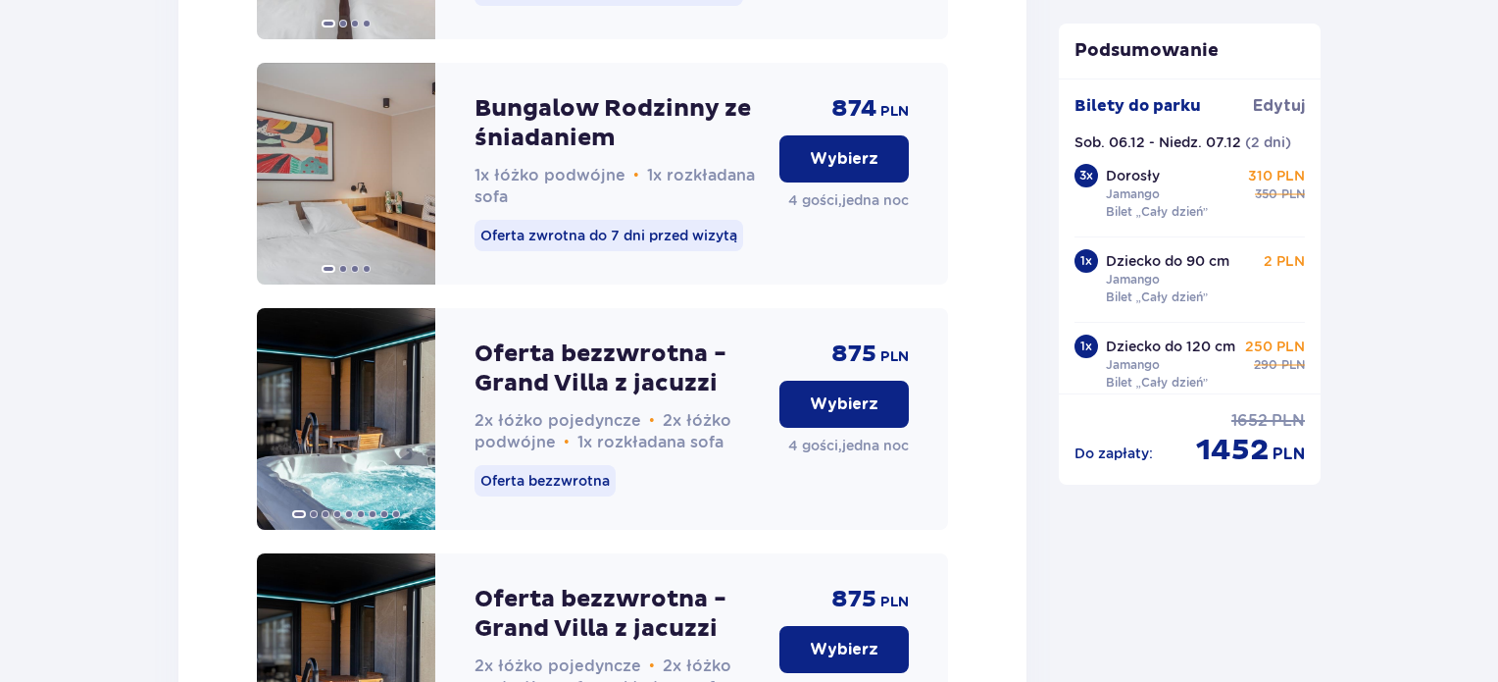
scroll to position [3488, 0]
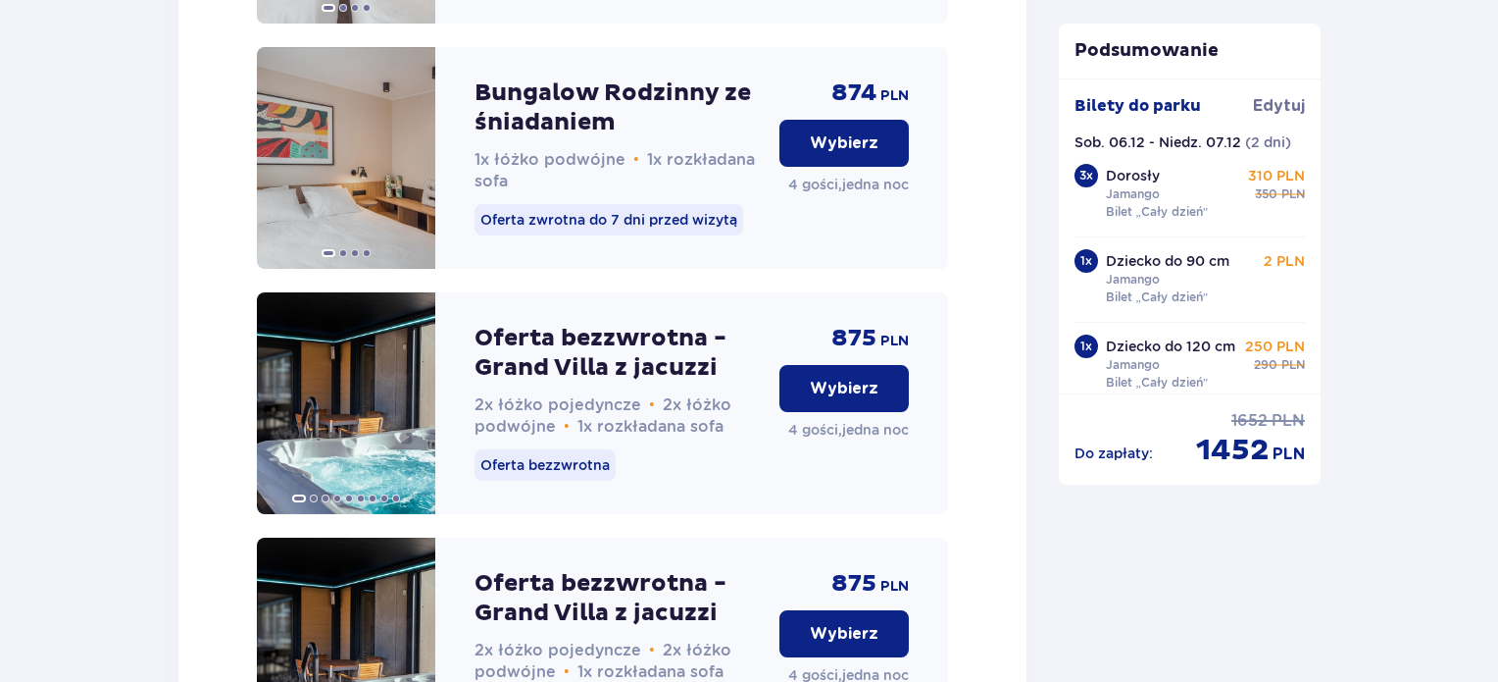
click at [870, 399] on p "Wybierz" at bounding box center [844, 389] width 69 height 22
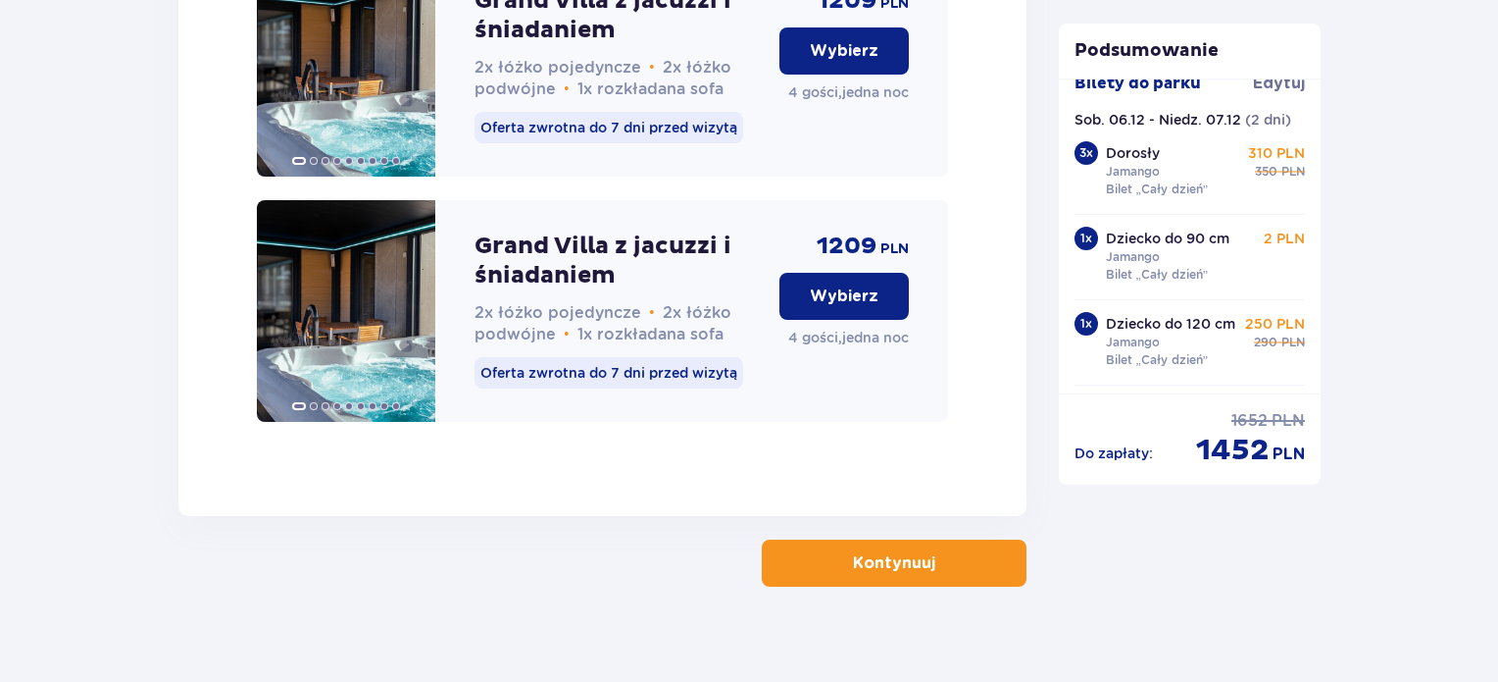
scroll to position [0, 0]
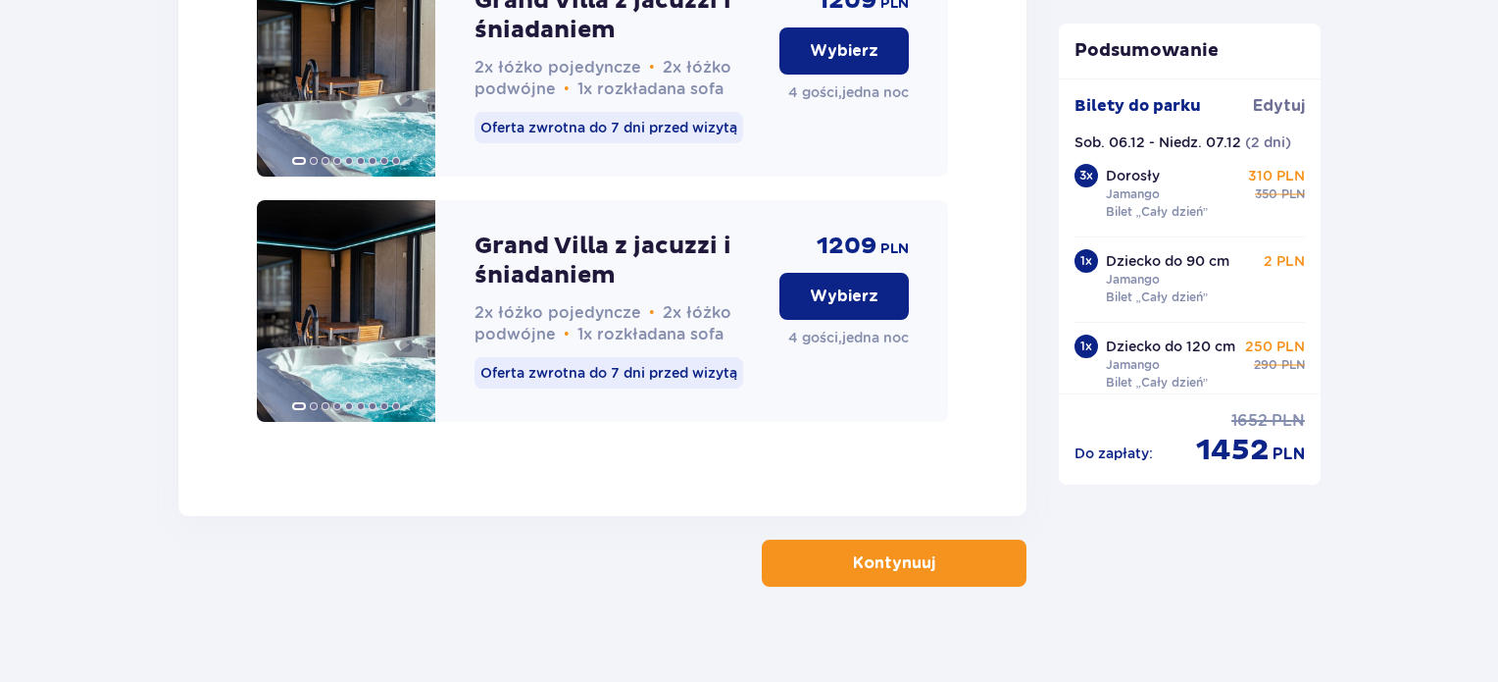
click at [938, 551] on span "button" at bounding box center [940, 563] width 24 height 24
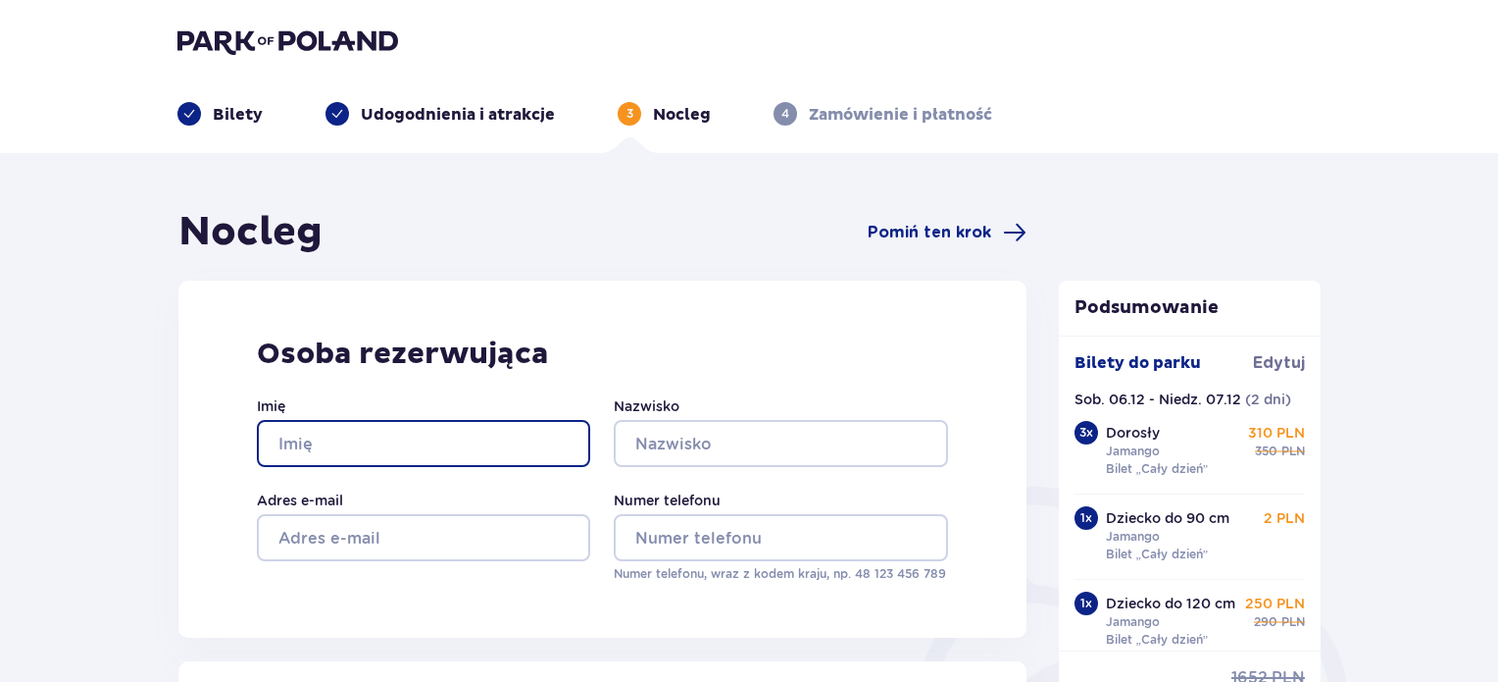
click at [395, 453] on input "Imię" at bounding box center [423, 443] width 333 height 47
type input "[PERSON_NAME]"
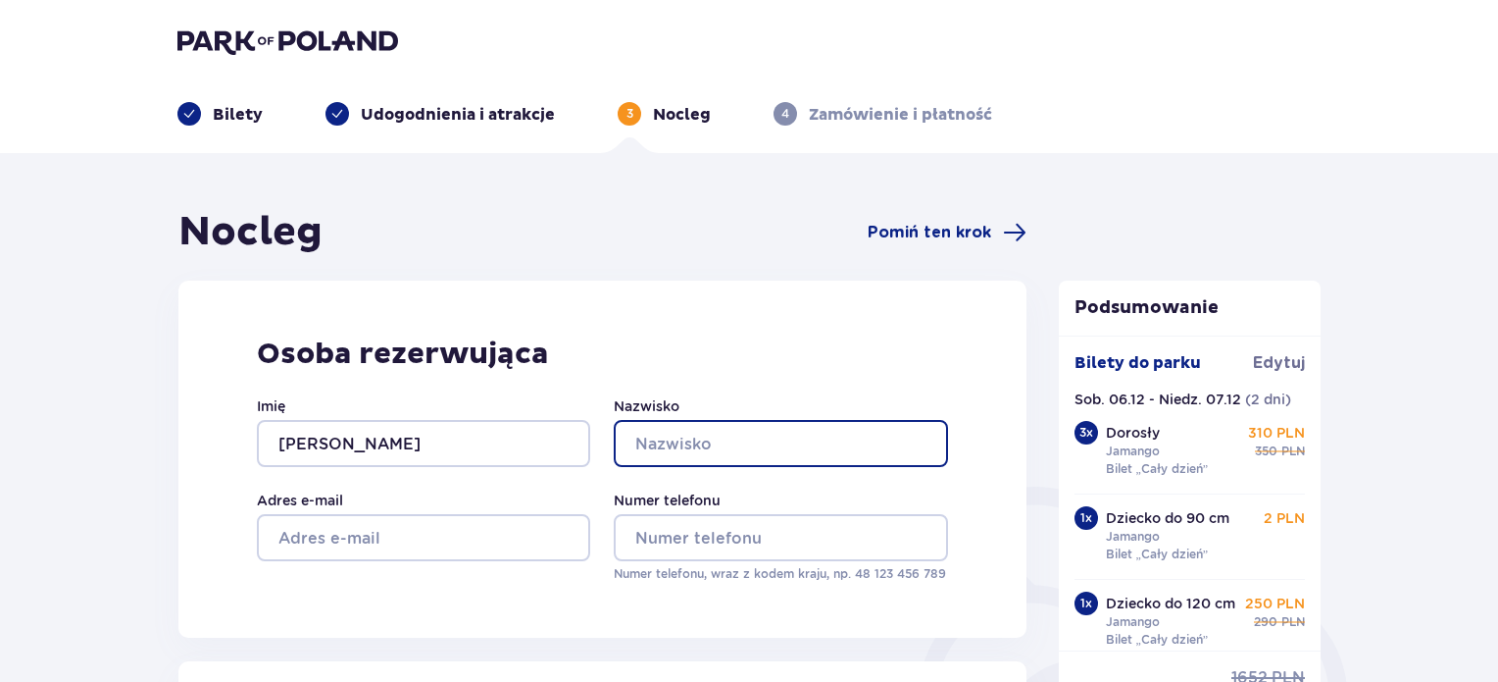
type input "[PERSON_NAME]"
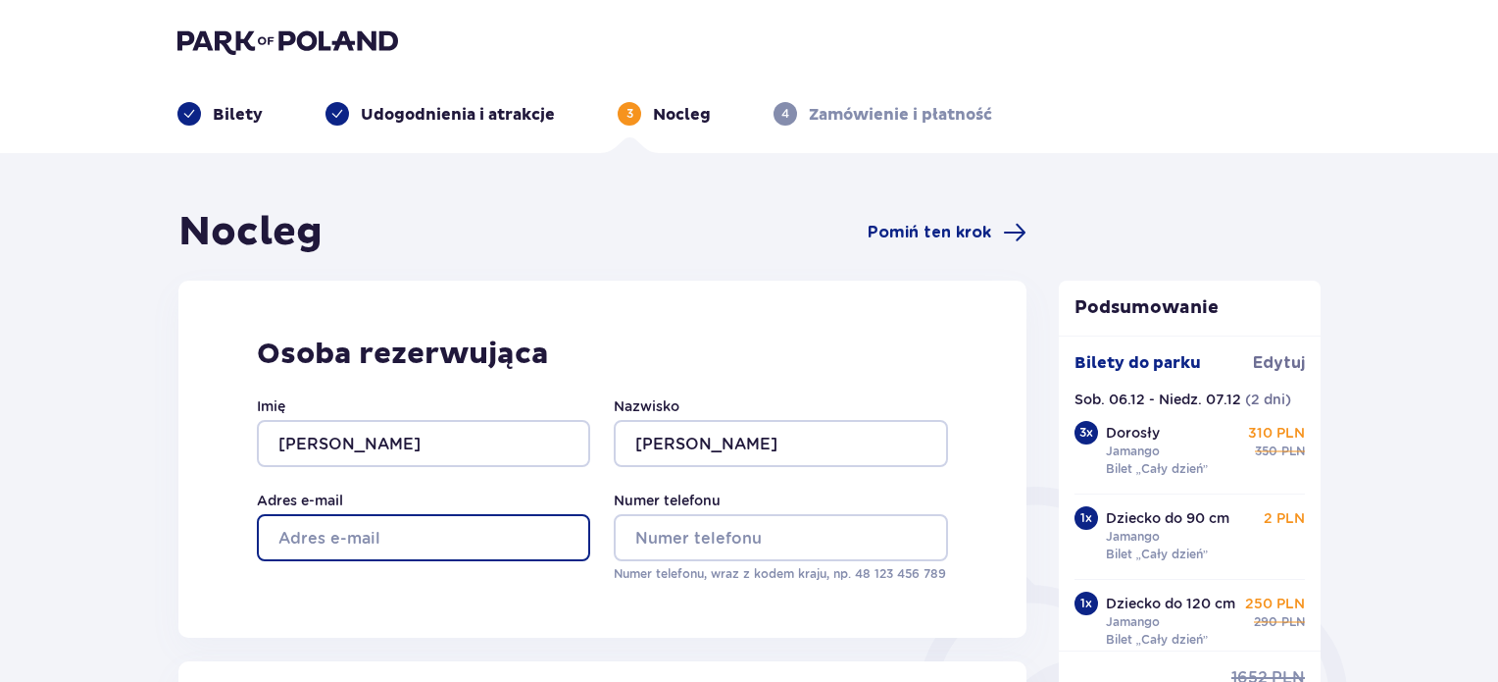
type input "[EMAIL_ADDRESS][DOMAIN_NAME]"
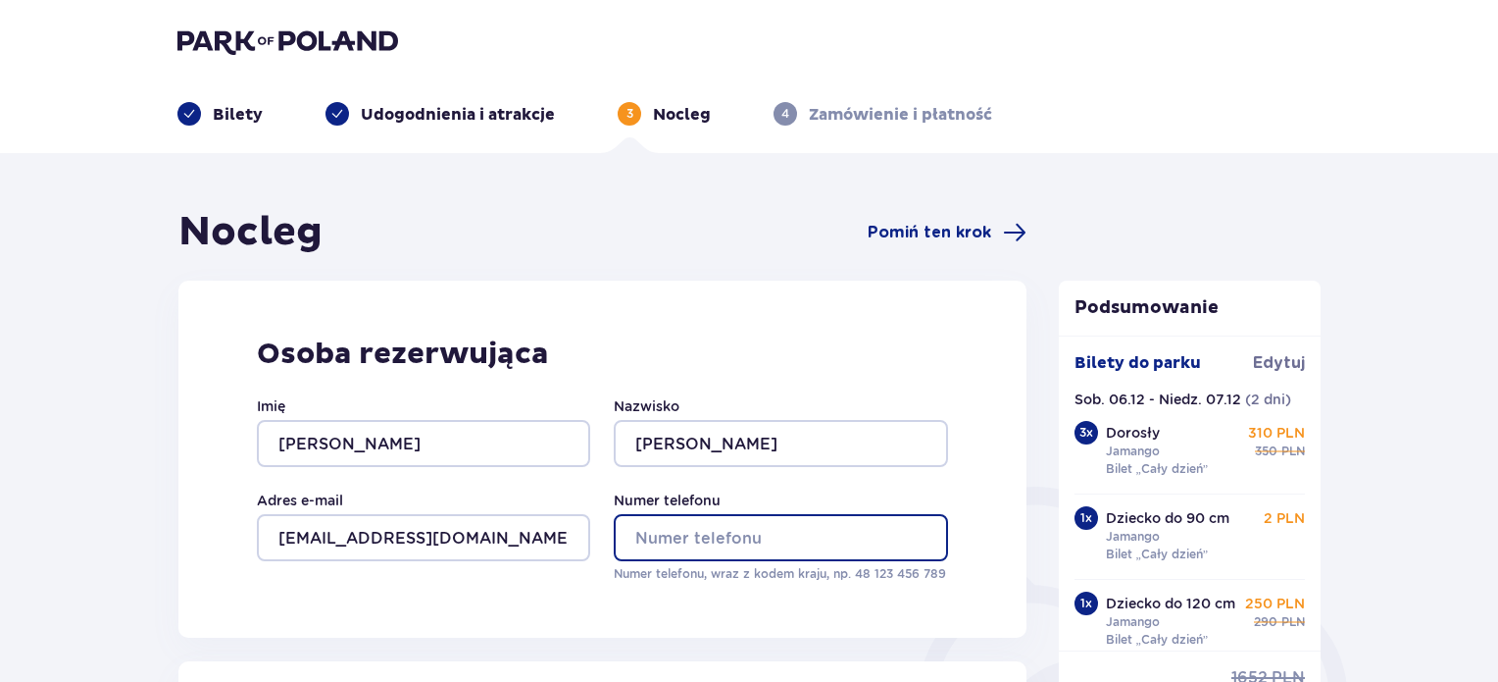
type input "790018315"
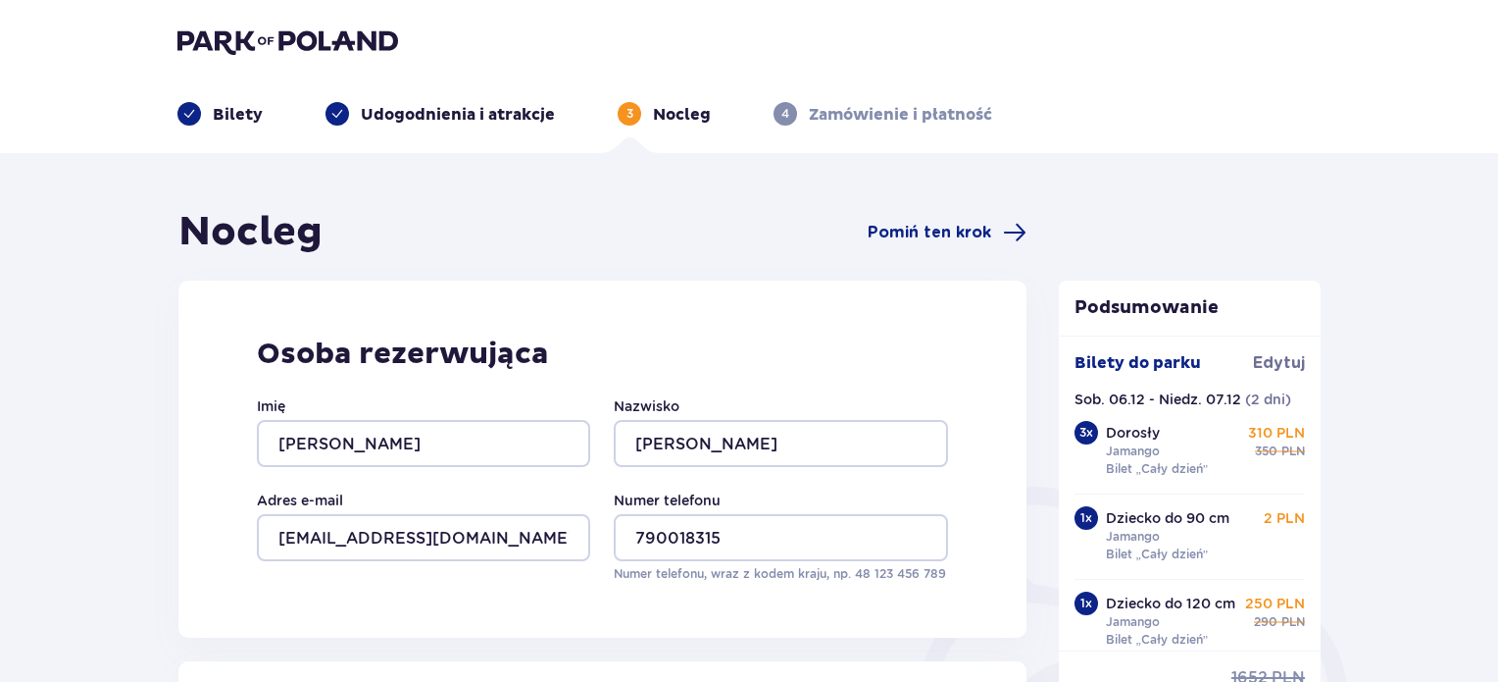
click at [240, 587] on div "Osoba rezerwująca Imię [PERSON_NAME] [PERSON_NAME] Adres e-mail [EMAIL_ADDRESS]…" at bounding box center [602, 458] width 848 height 357
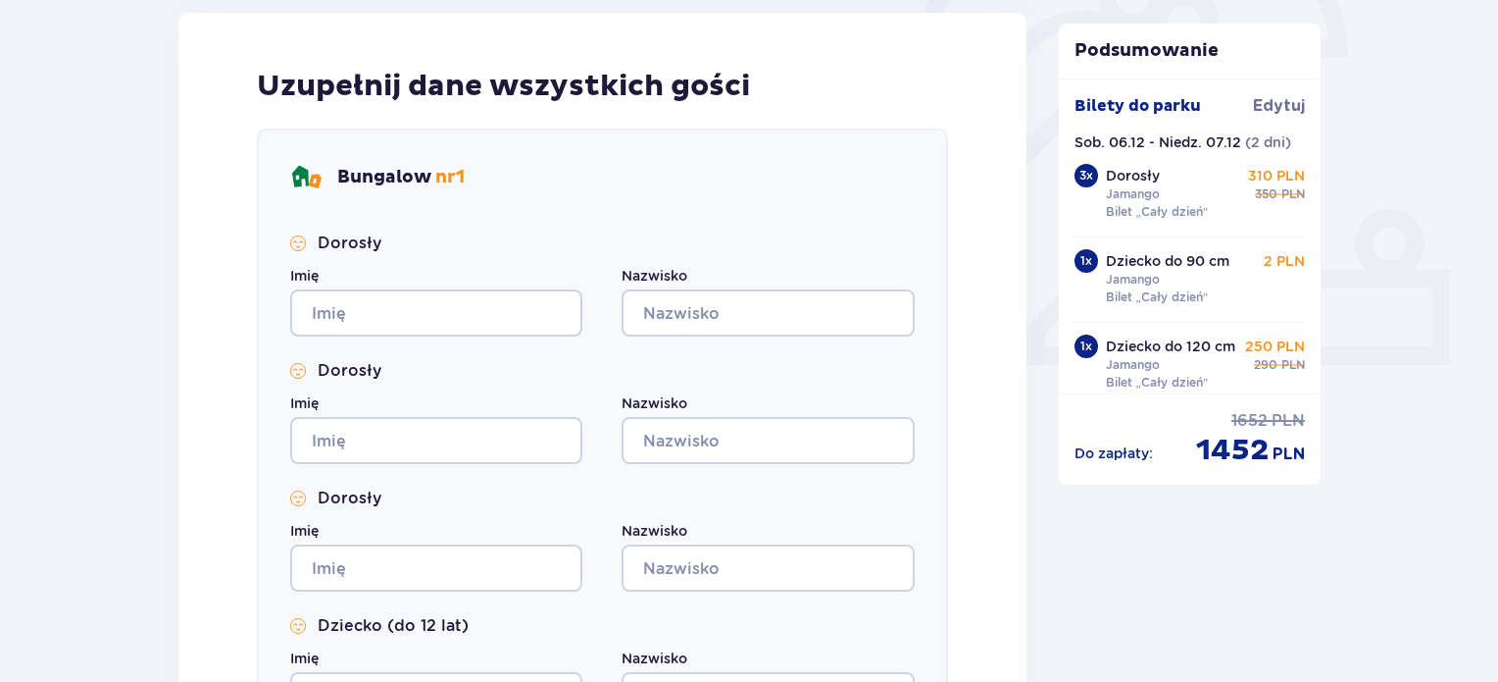
scroll to position [686, 0]
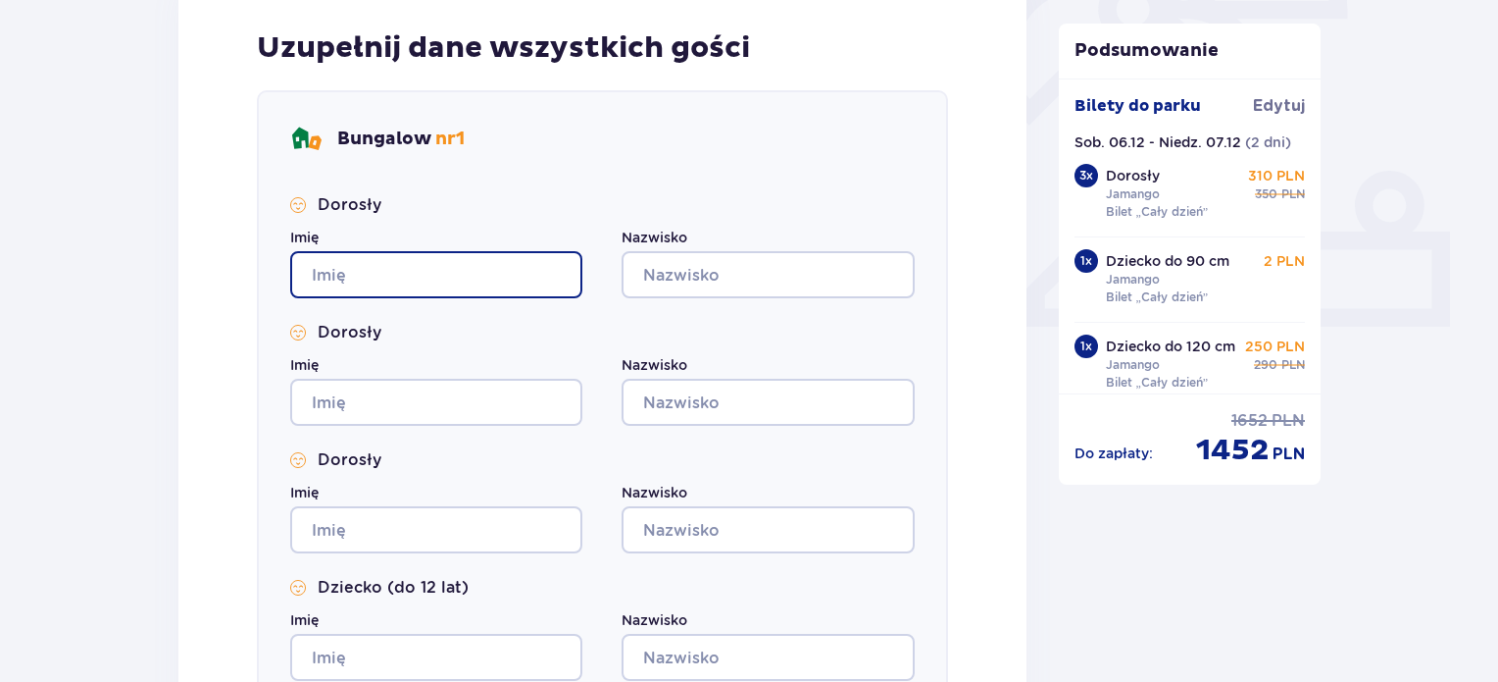
click at [396, 281] on input "Imię" at bounding box center [436, 274] width 292 height 47
type input "[PERSON_NAME]"
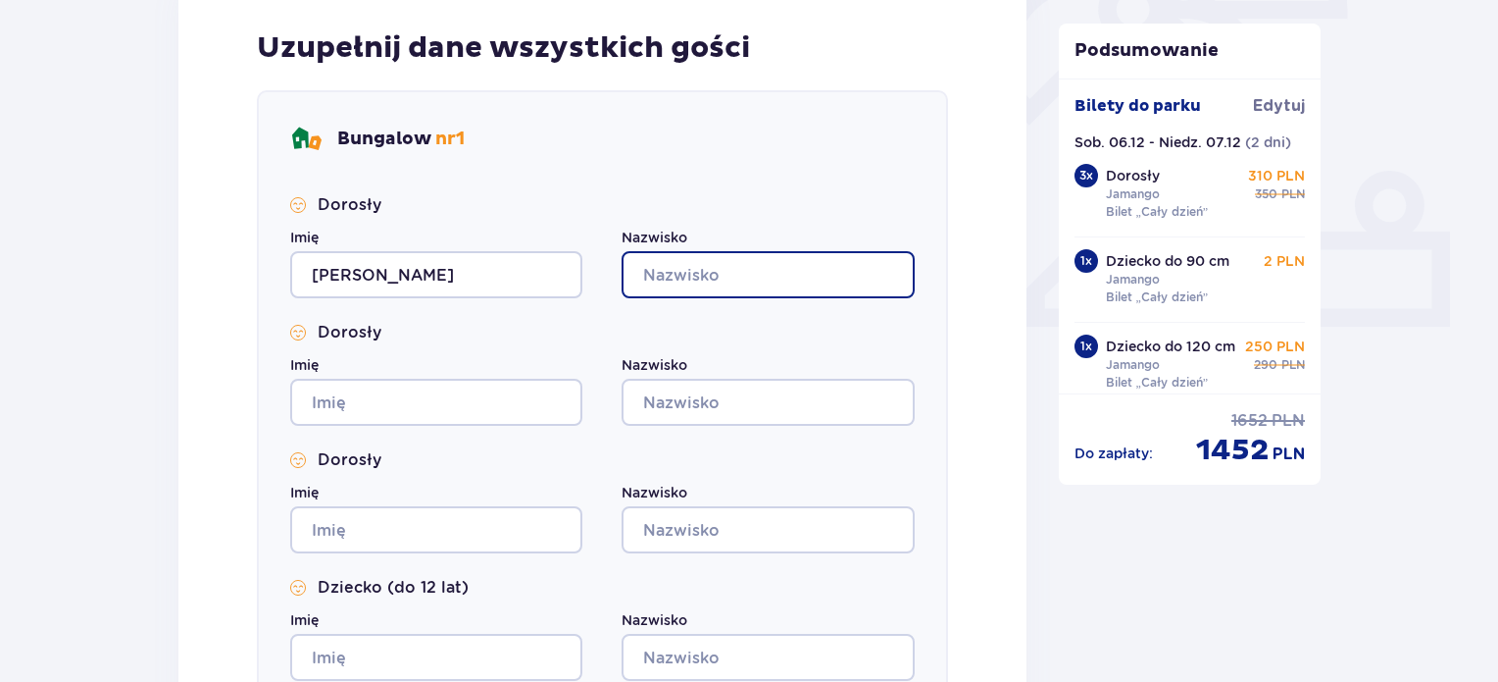
type input "[PERSON_NAME]"
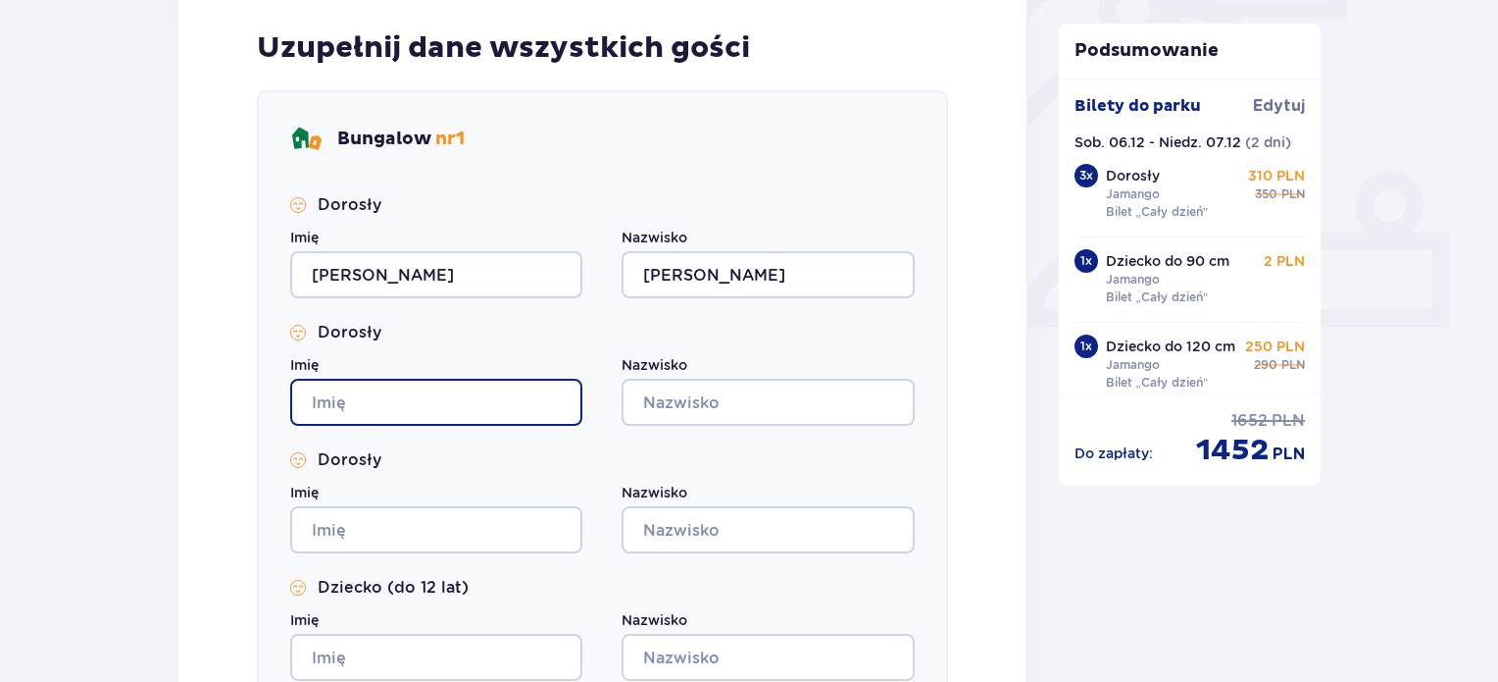
type input "[PERSON_NAME]"
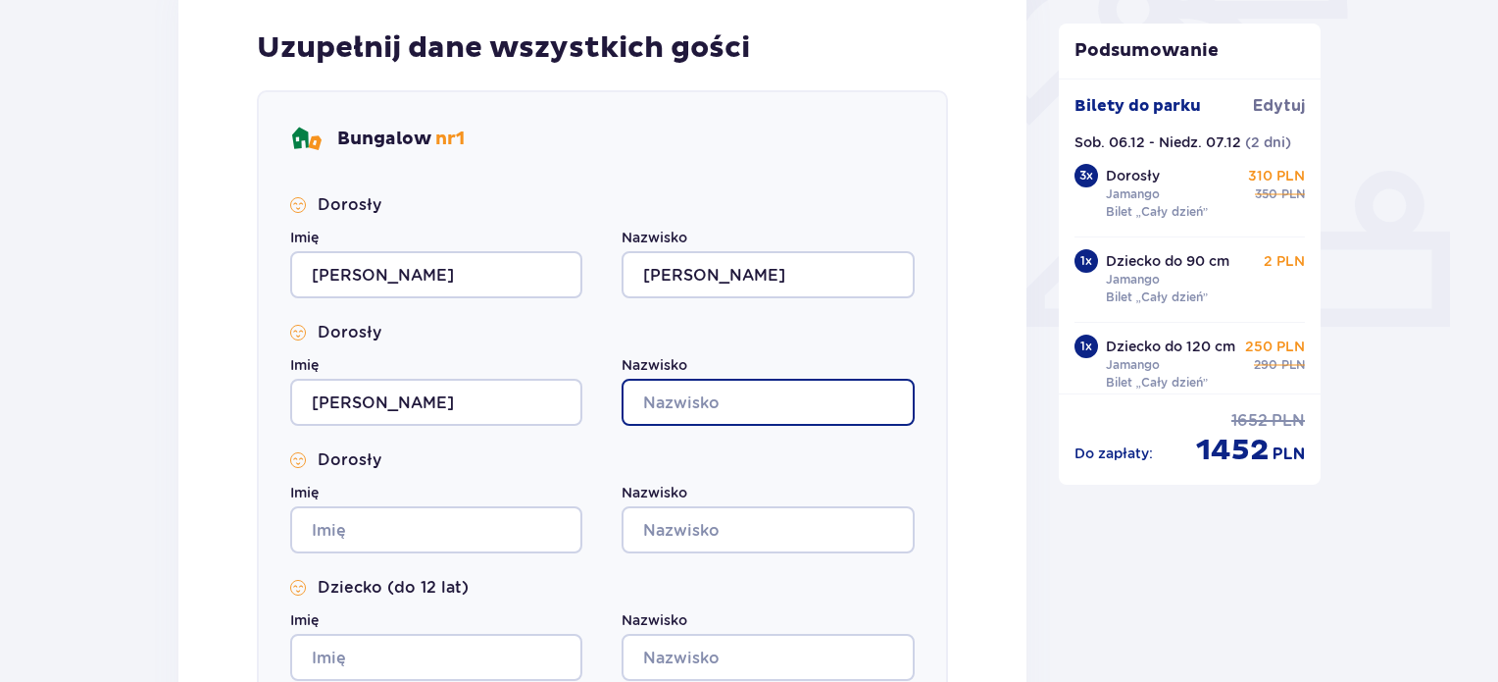
type input "[PERSON_NAME]"
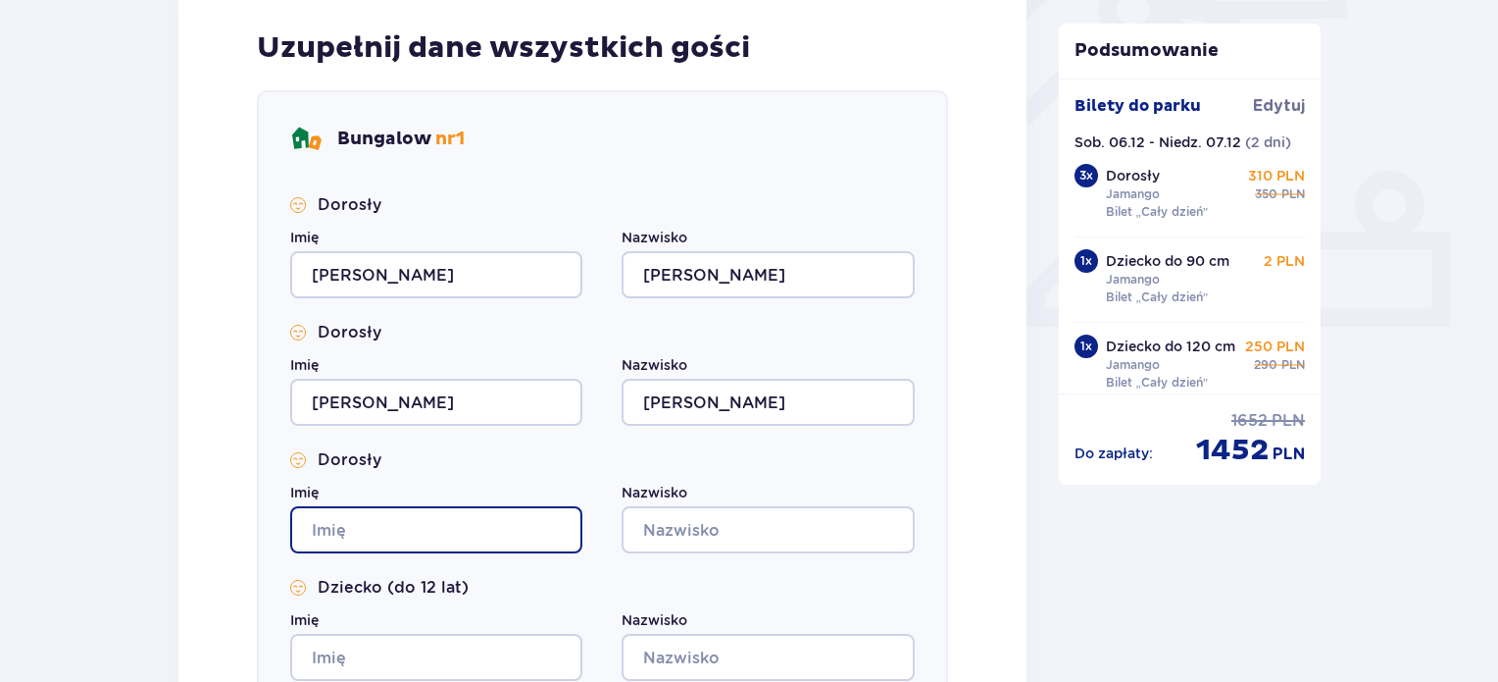
type input "[PERSON_NAME]"
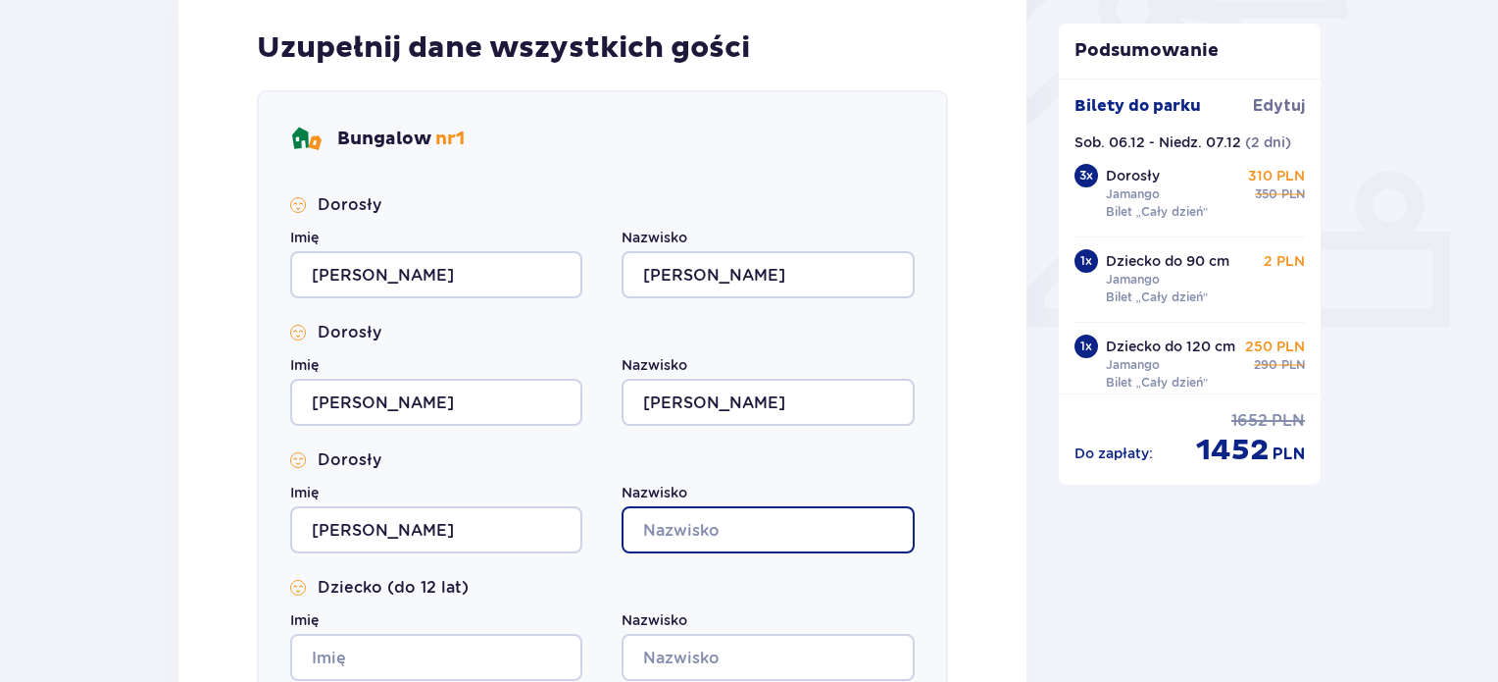
type input "[PERSON_NAME]"
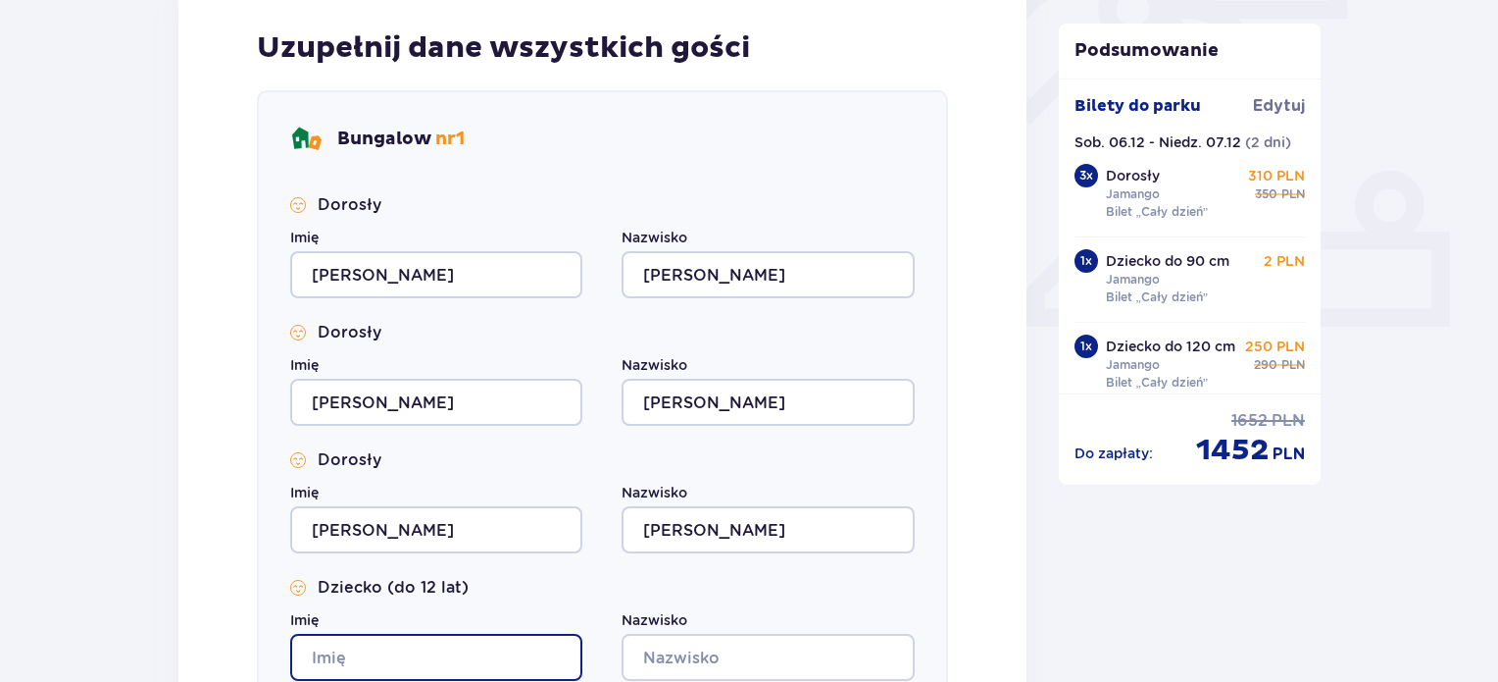
type input "[PERSON_NAME]"
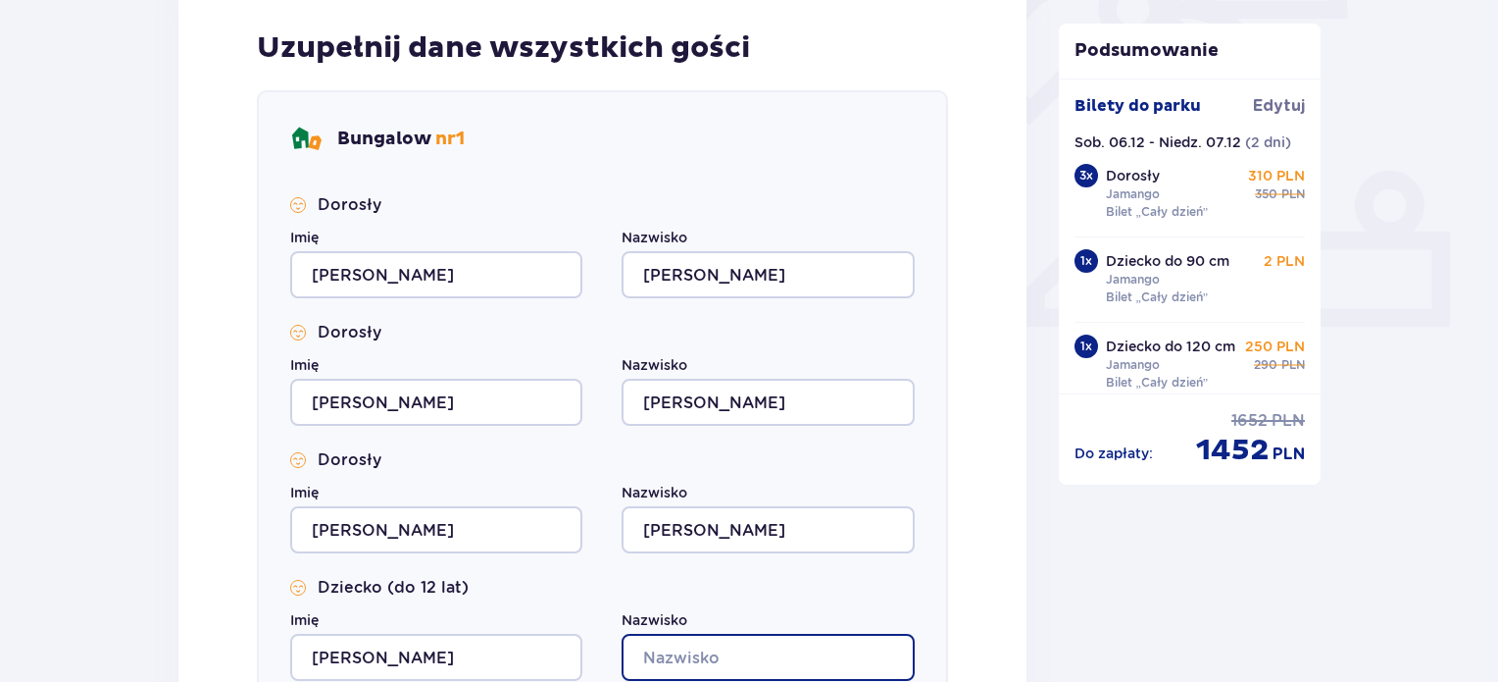
type input "[PERSON_NAME]"
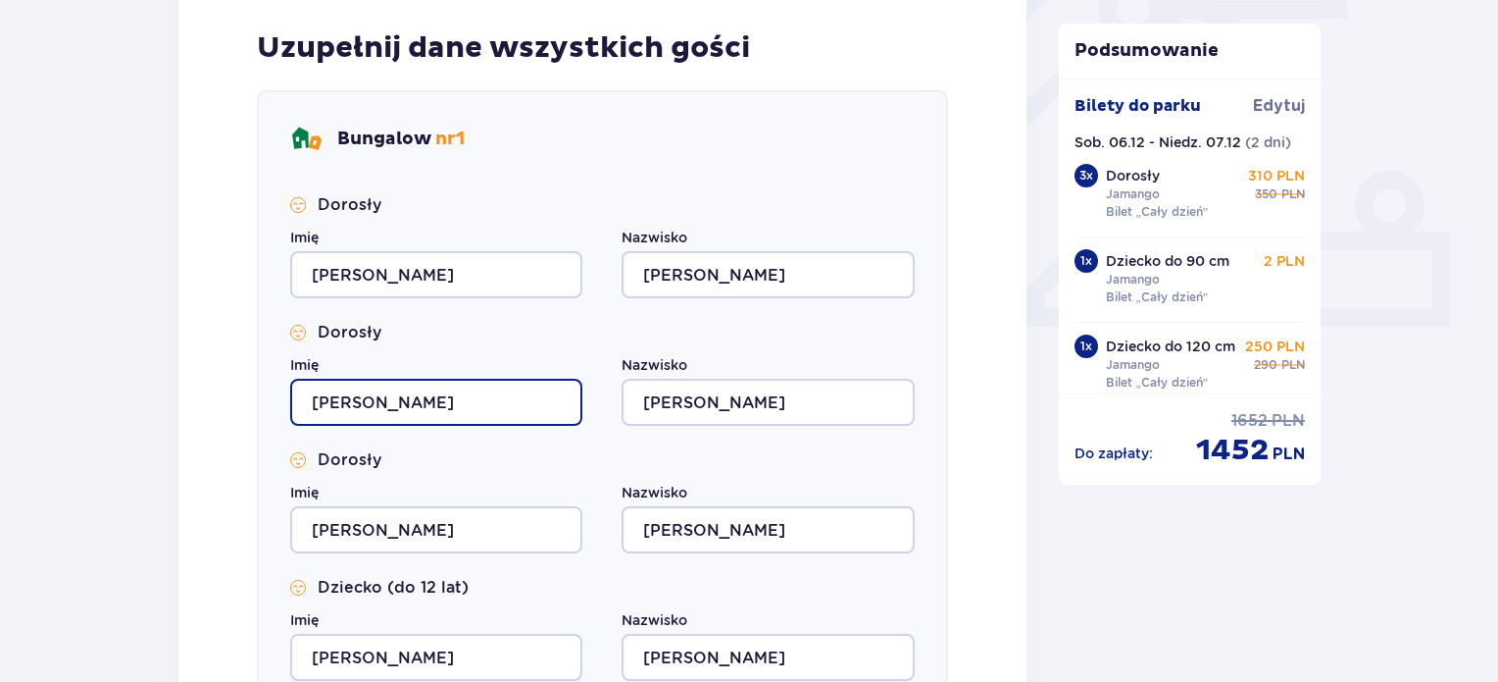
click at [435, 399] on input "[PERSON_NAME]" at bounding box center [436, 402] width 292 height 47
type input "M"
type input "Ewelina"
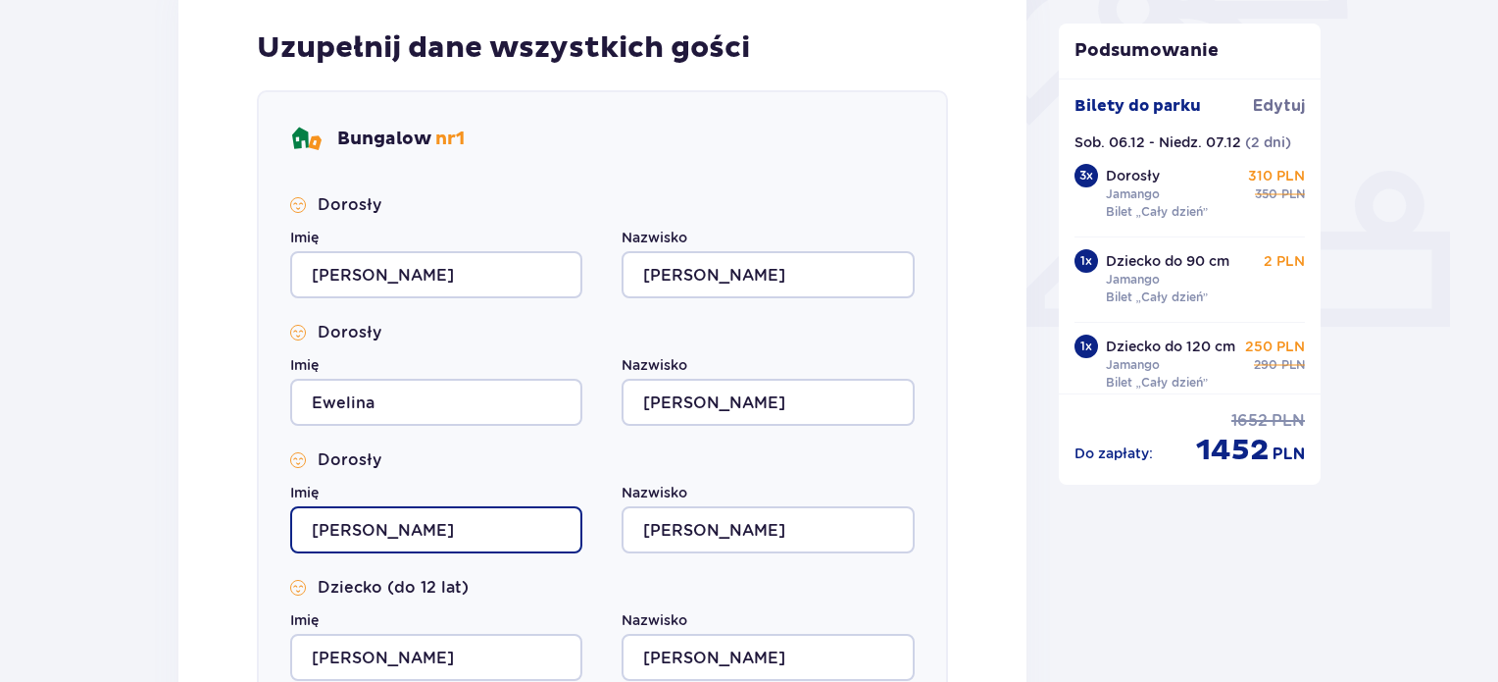
click at [412, 540] on input "[PERSON_NAME]" at bounding box center [436, 529] width 292 height 47
type input "M"
type input "S"
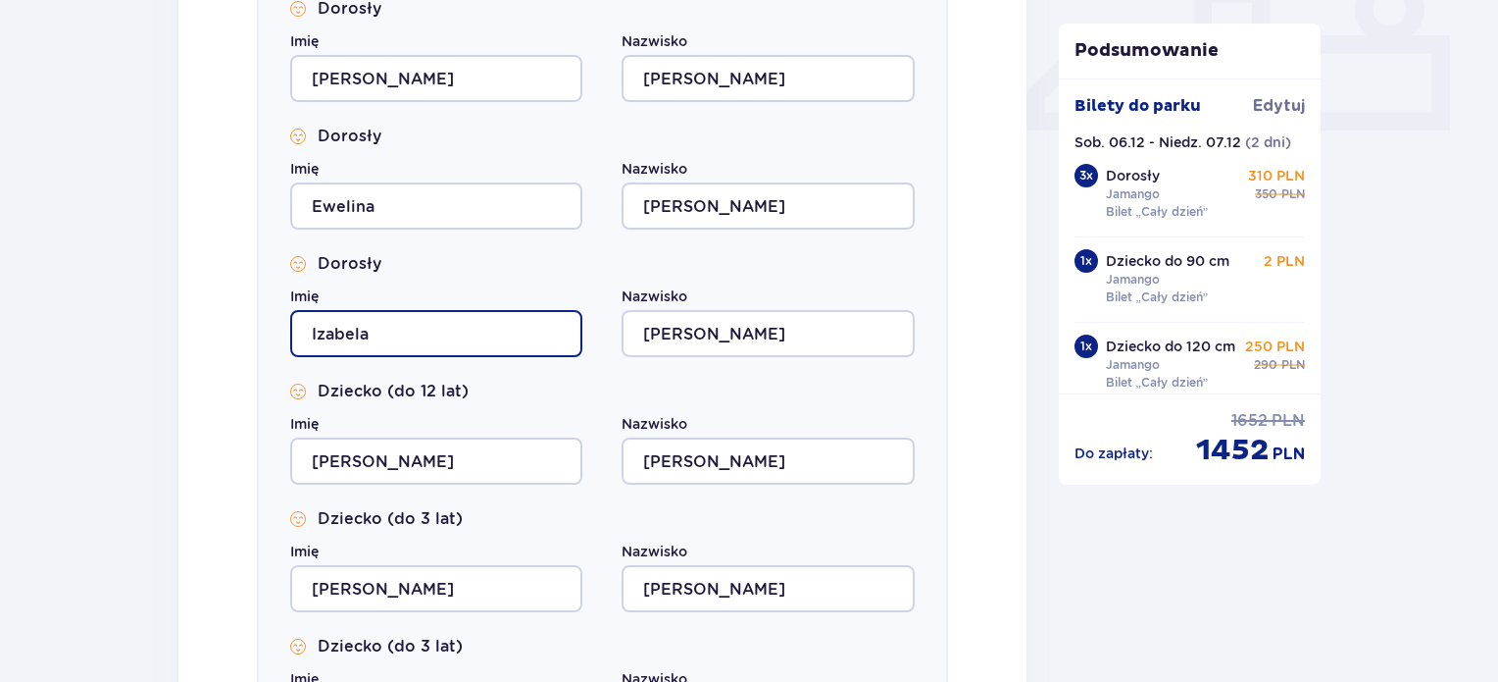
type input "Izabela"
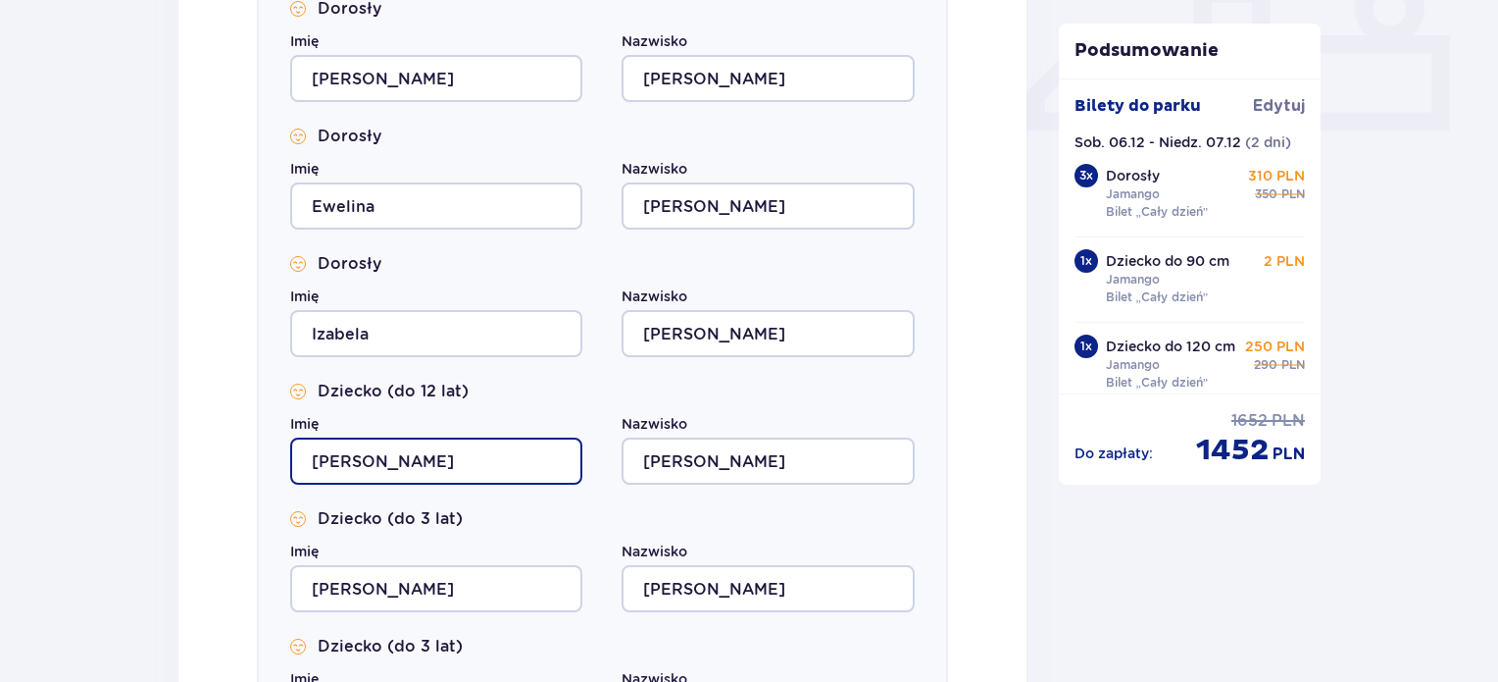
click at [404, 457] on input "[PERSON_NAME]" at bounding box center [436, 460] width 292 height 47
type input "M"
type input "Szymon"
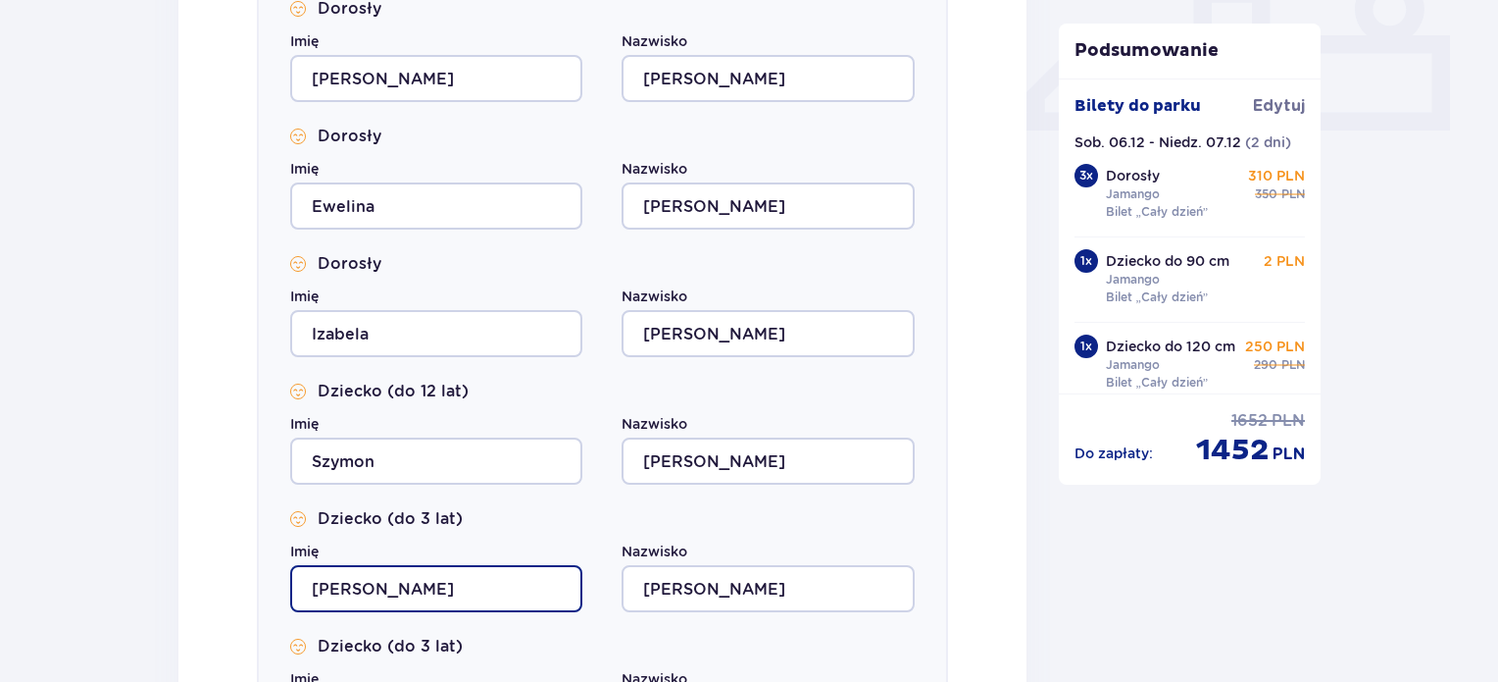
click at [494, 581] on input "[PERSON_NAME]" at bounding box center [436, 588] width 292 height 47
type input "M"
type input "Zuzanna"
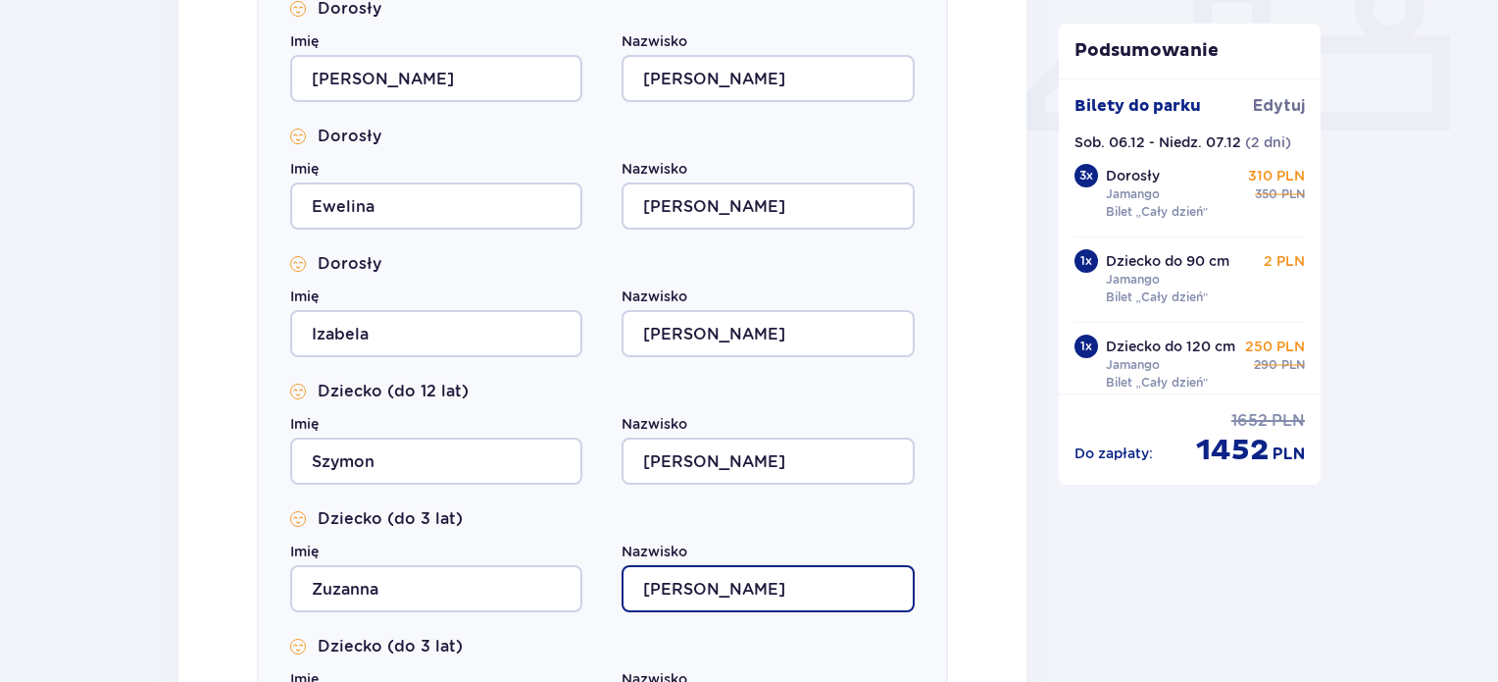
click at [820, 592] on input "[PERSON_NAME]" at bounding box center [768, 588] width 292 height 47
type input "[PERSON_NAME]"
click at [948, 529] on div "Uzupełnij dane wszystkich gości Bungalow nr 1 Dorosły Imię [PERSON_NAME] [PERSO…" at bounding box center [602, 306] width 848 height 1057
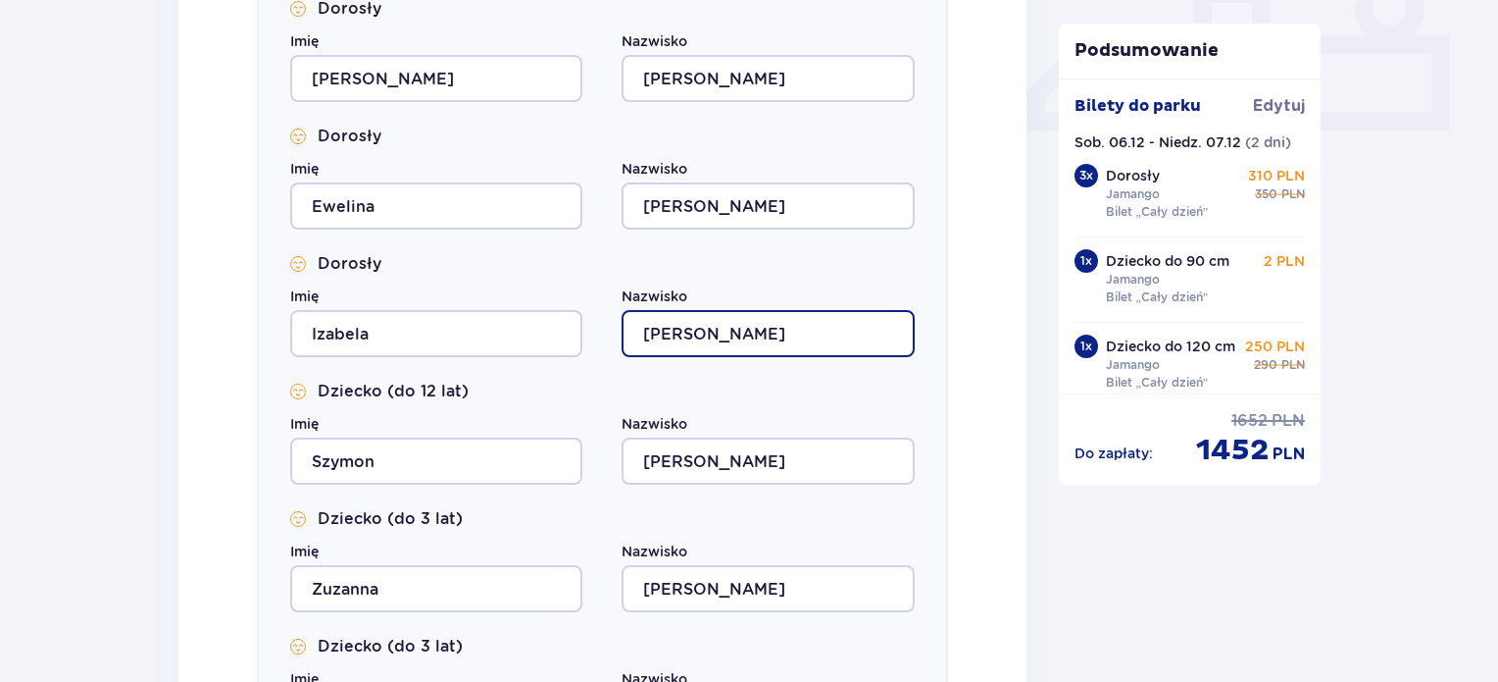
click at [782, 329] on input "[PERSON_NAME]" at bounding box center [768, 333] width 292 height 47
type input "P"
type input "Sumowska"
click at [962, 345] on div "Uzupełnij dane wszystkich gości Bungalow nr 1 Dorosły Imię [PERSON_NAME] [PERSO…" at bounding box center [602, 306] width 848 height 1057
click at [959, 416] on div "Uzupełnij dane wszystkich gości Bungalow nr 1 Dorosły Imię [PERSON_NAME] [PERSO…" at bounding box center [602, 306] width 848 height 1057
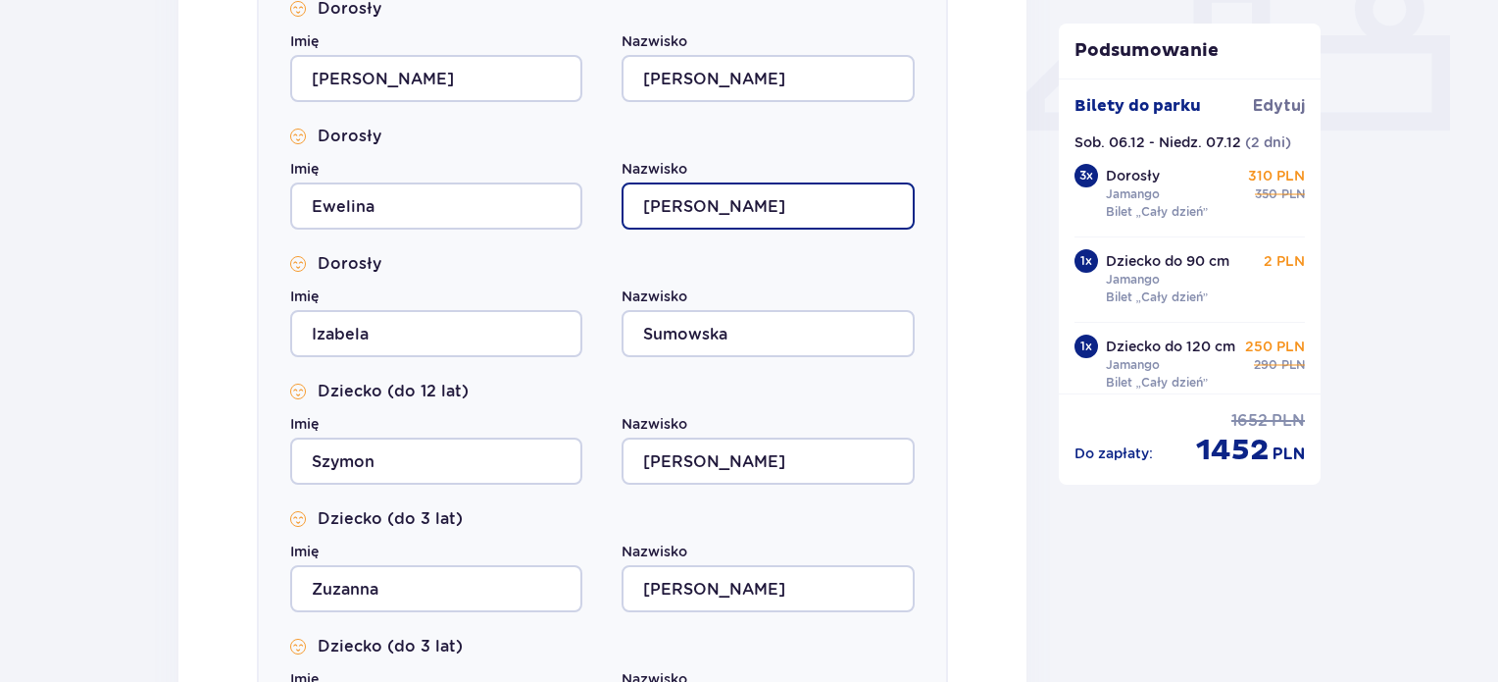
click at [769, 199] on input "[PERSON_NAME]" at bounding box center [768, 205] width 292 height 47
type input "[PERSON_NAME]"
click at [966, 221] on div "Uzupełnij dane wszystkich gości Bungalow nr 1 Dorosły Imię [PERSON_NAME] [PERSO…" at bounding box center [602, 306] width 848 height 1057
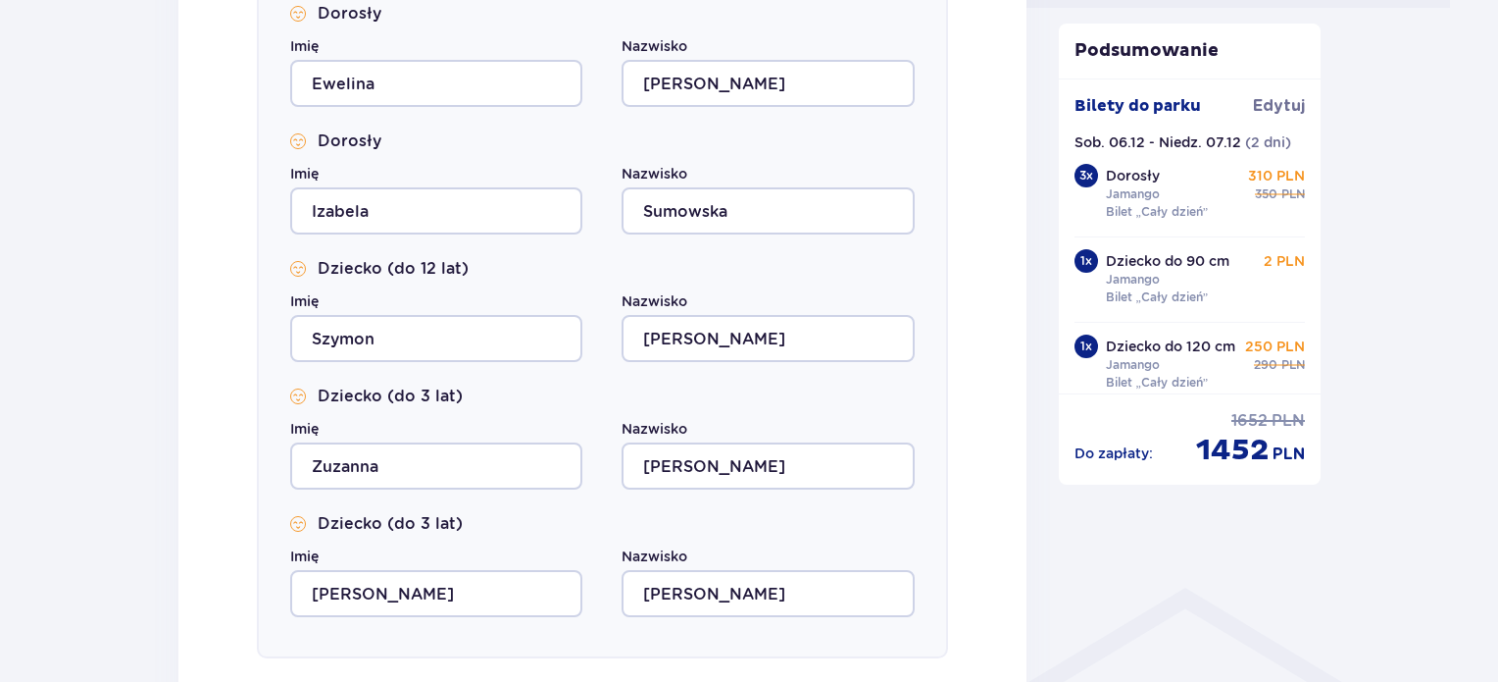
scroll to position [1079, 0]
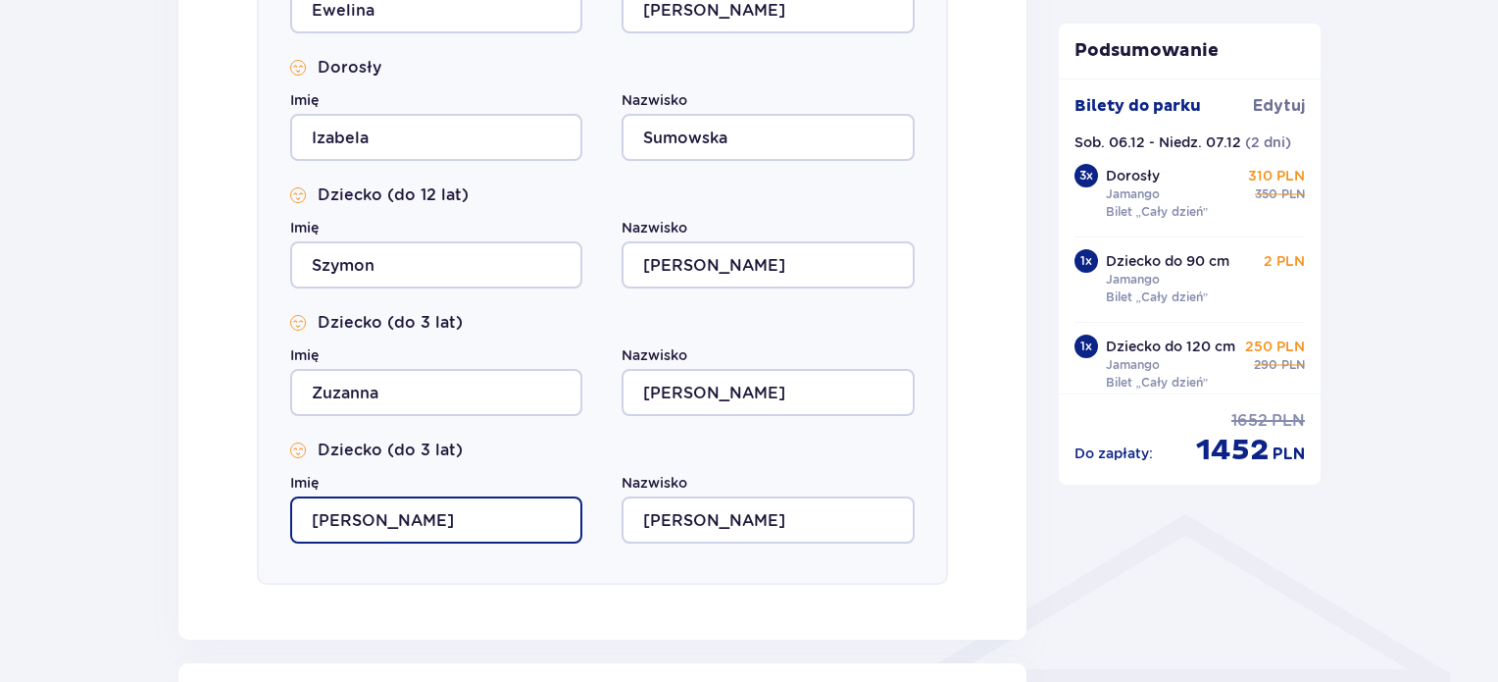
click at [465, 529] on input "[PERSON_NAME]" at bounding box center [436, 519] width 292 height 47
type input "M"
type input "[PERSON_NAME]"
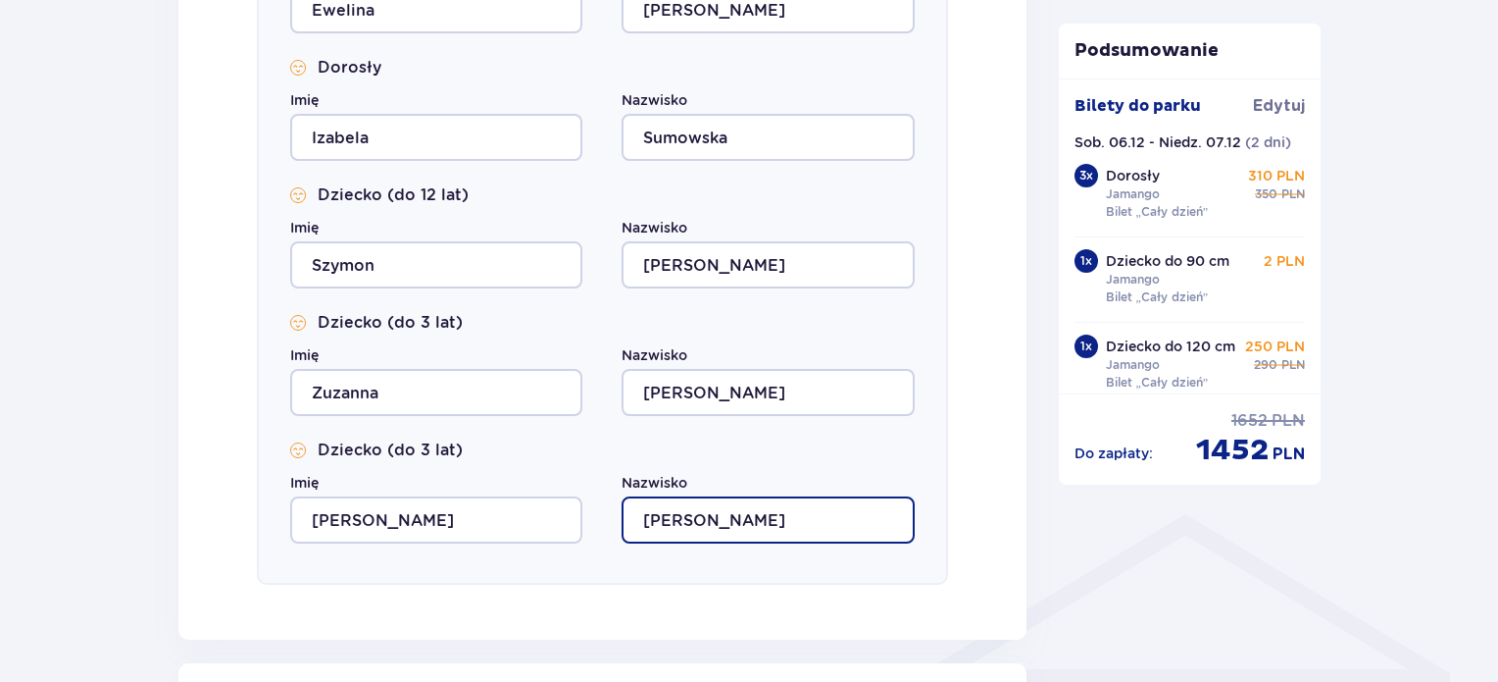
click at [721, 532] on input "[PERSON_NAME]" at bounding box center [768, 519] width 292 height 47
click at [741, 525] on input "[PERSON_NAME]" at bounding box center [768, 519] width 292 height 47
type input "[PERSON_NAME]"
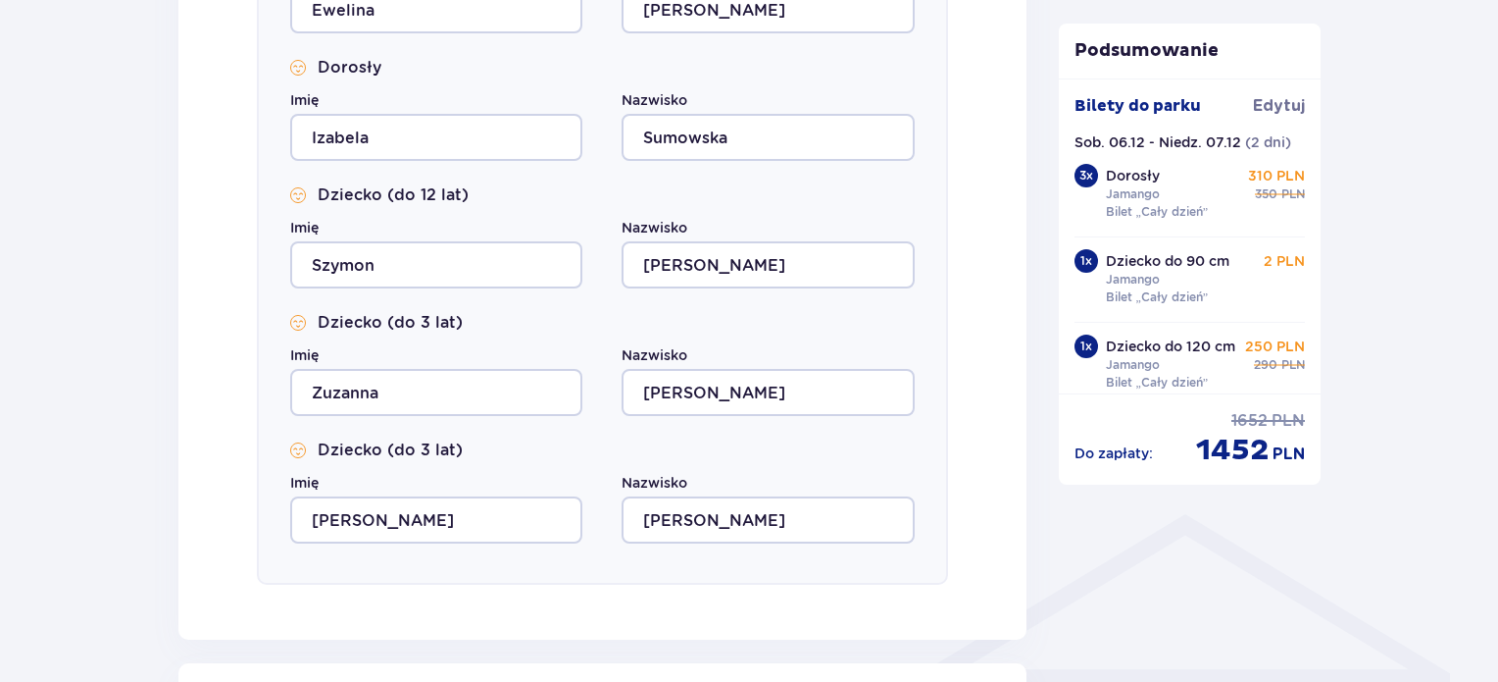
click at [965, 442] on div "Uzupełnij dane wszystkich gości Bungalow nr 1 Dorosły Imię [PERSON_NAME] [PERSO…" at bounding box center [602, 110] width 848 height 1057
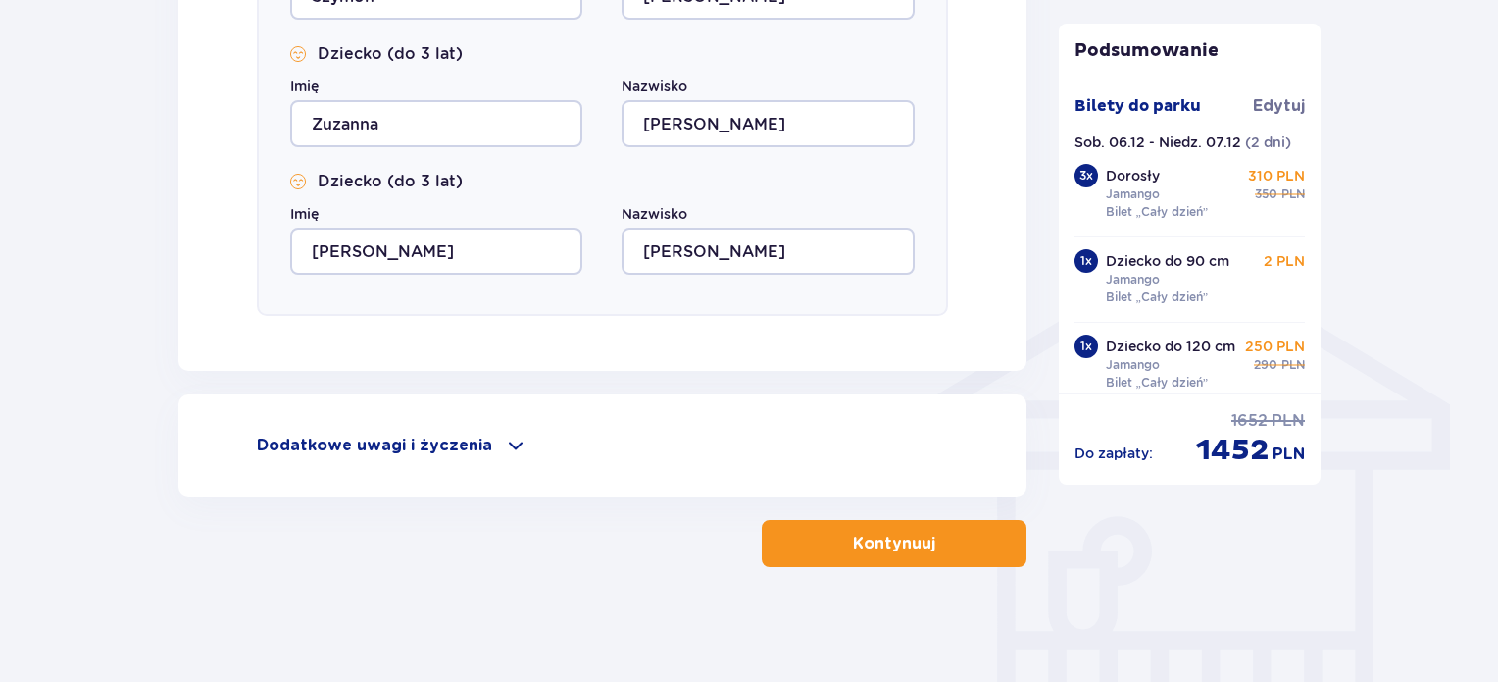
scroll to position [1349, 0]
click at [960, 549] on button "Kontynuuj" at bounding box center [894, 541] width 265 height 47
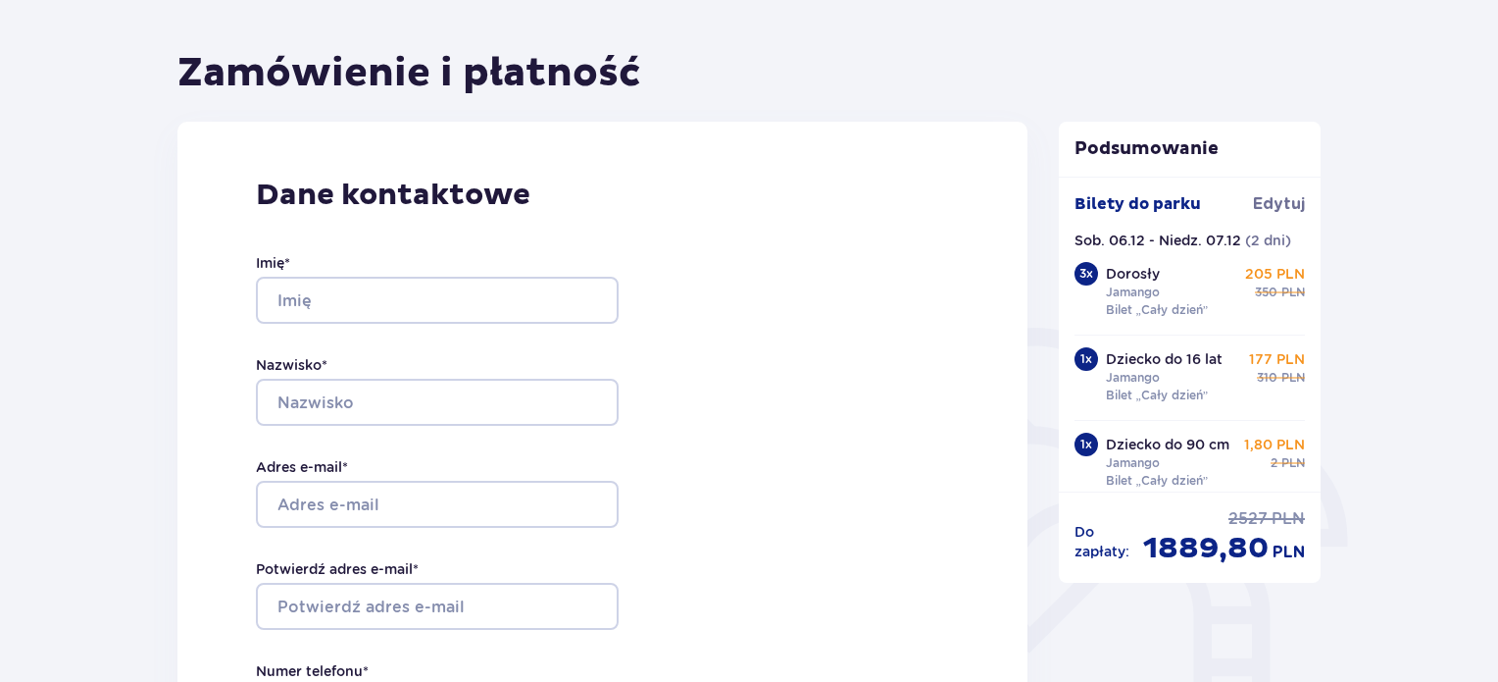
scroll to position [196, 0]
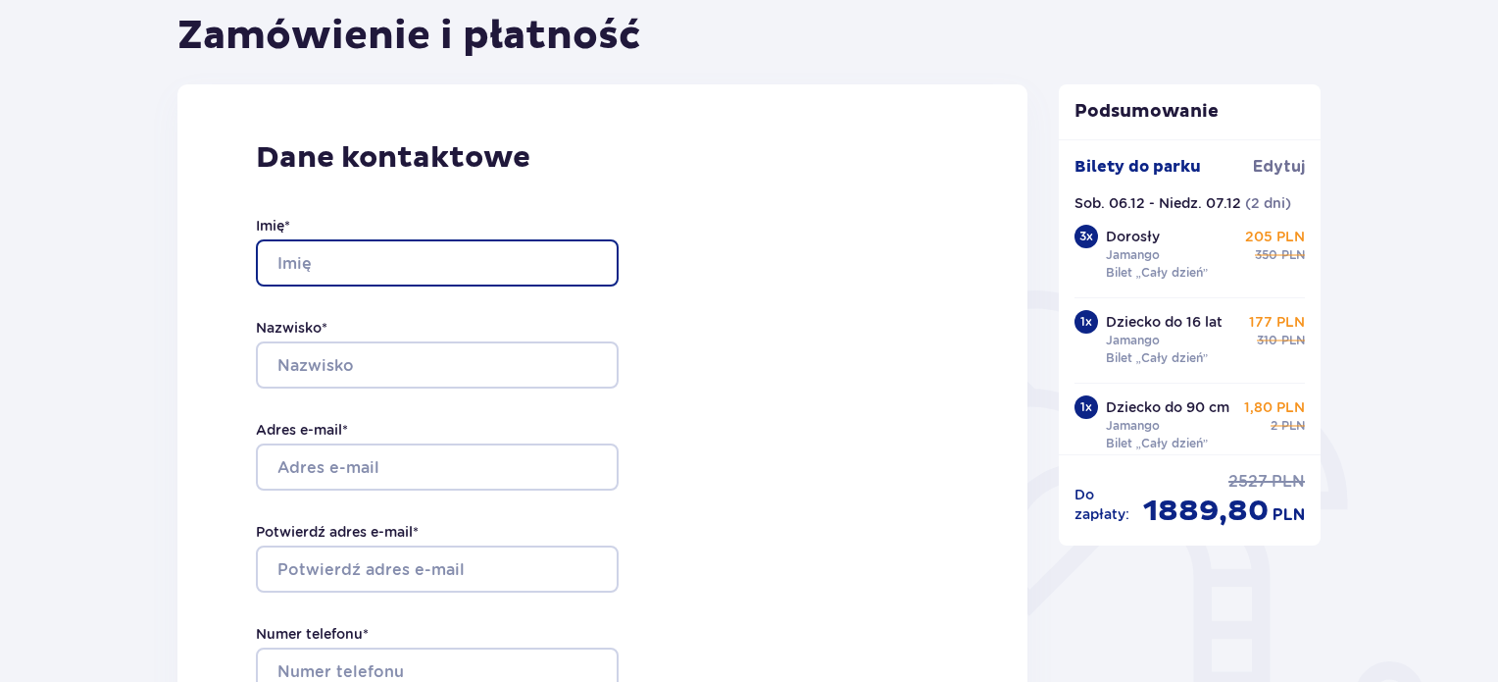
click at [380, 273] on input "Imię *" at bounding box center [437, 262] width 363 height 47
type input "[PERSON_NAME]"
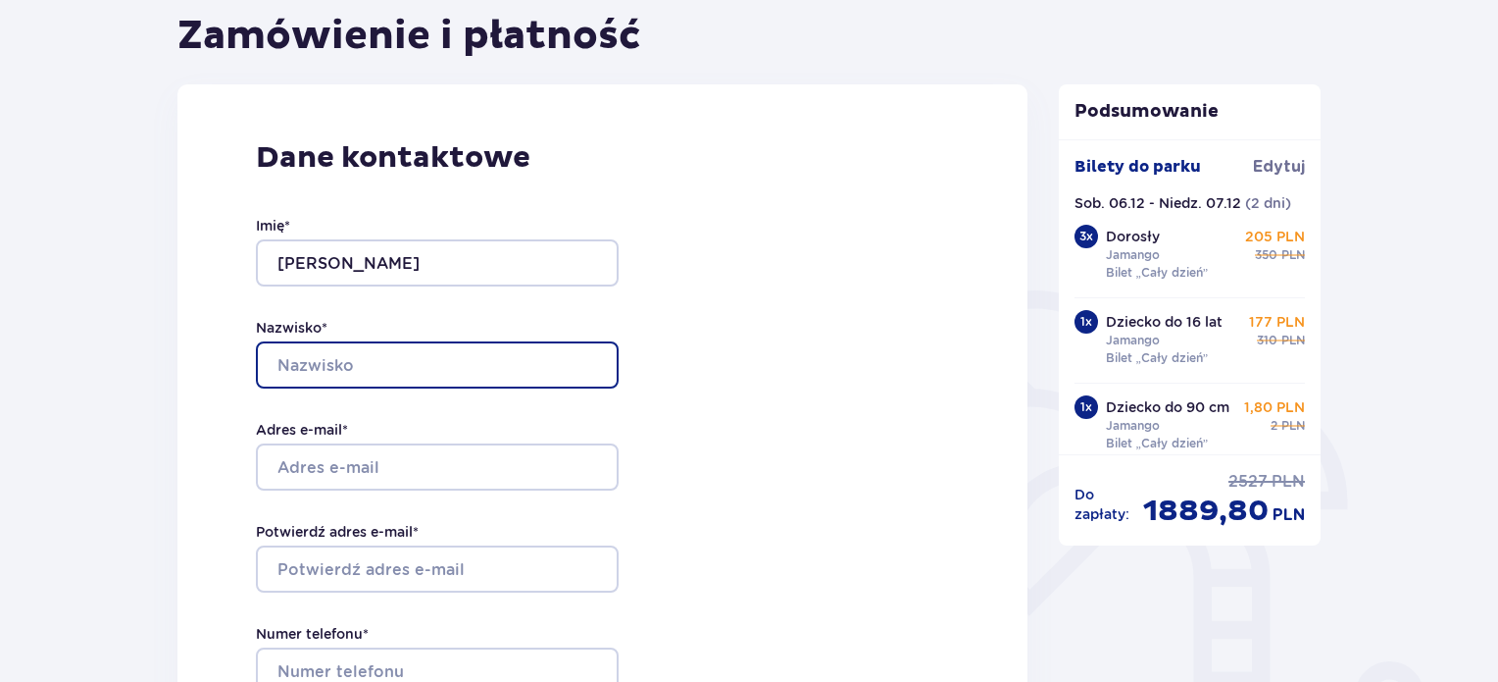
type input "[PERSON_NAME]"
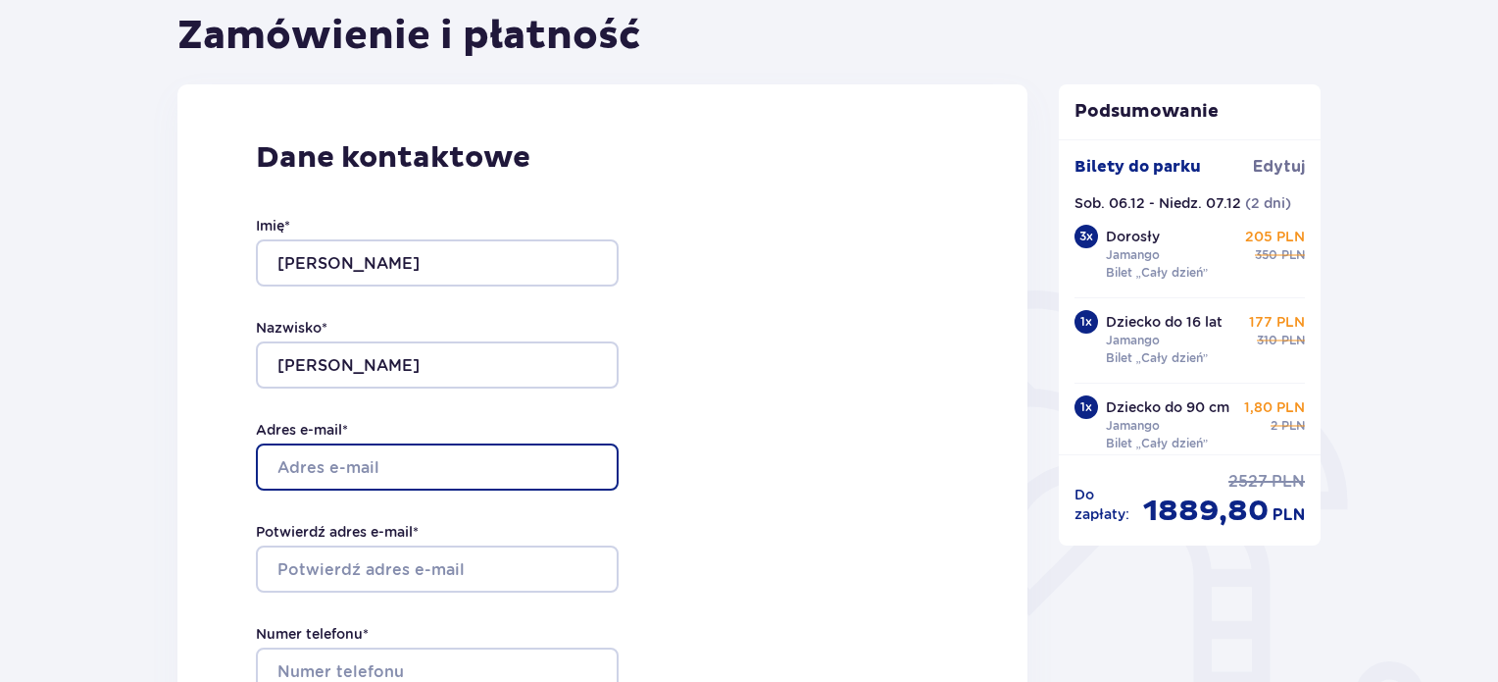
type input "[EMAIL_ADDRESS][DOMAIN_NAME]"
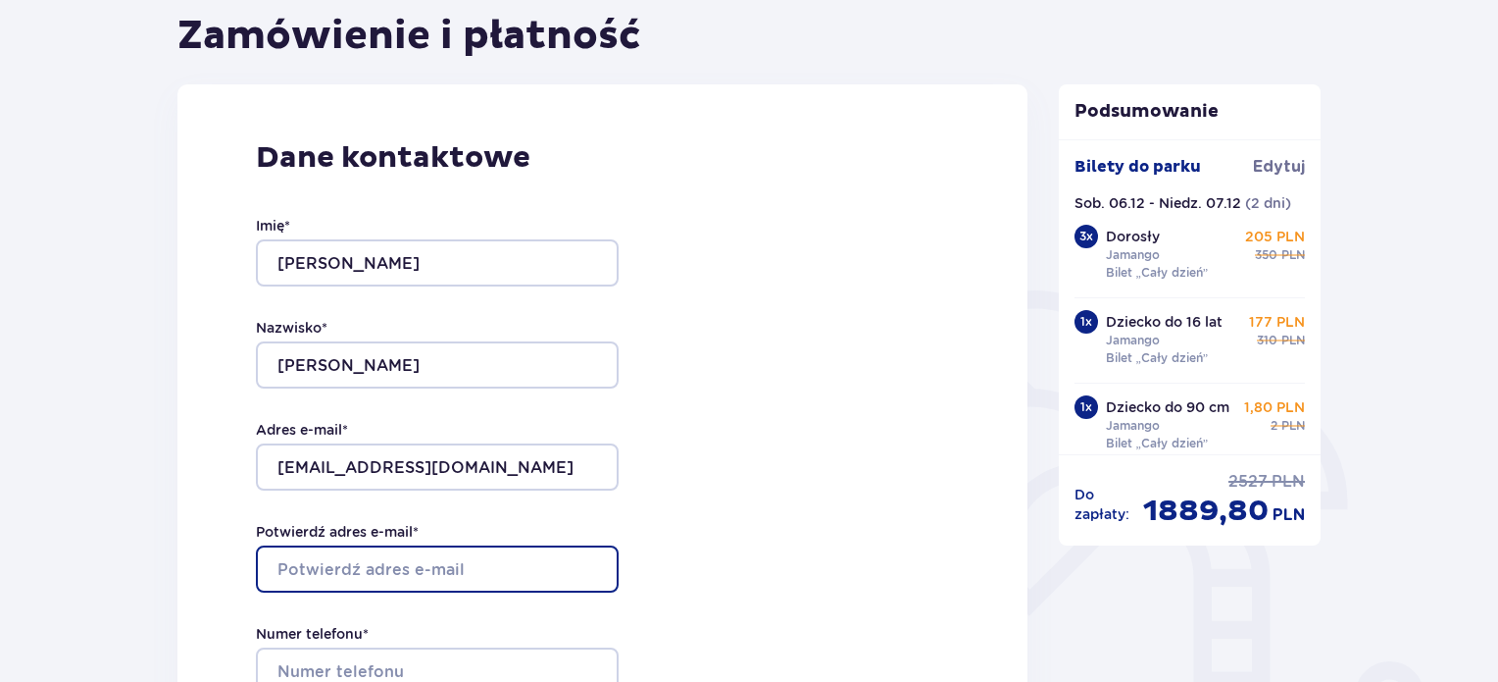
type input "[EMAIL_ADDRESS][DOMAIN_NAME]"
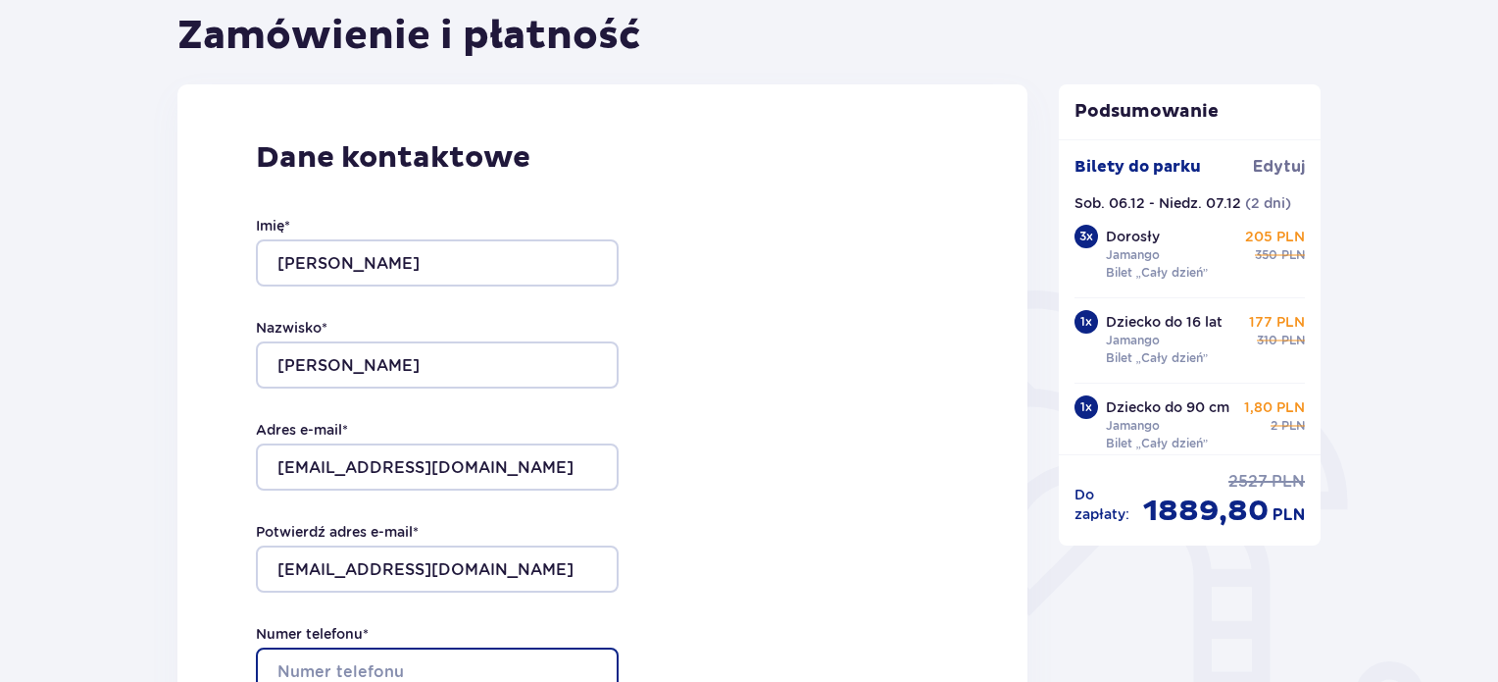
type input "790018315"
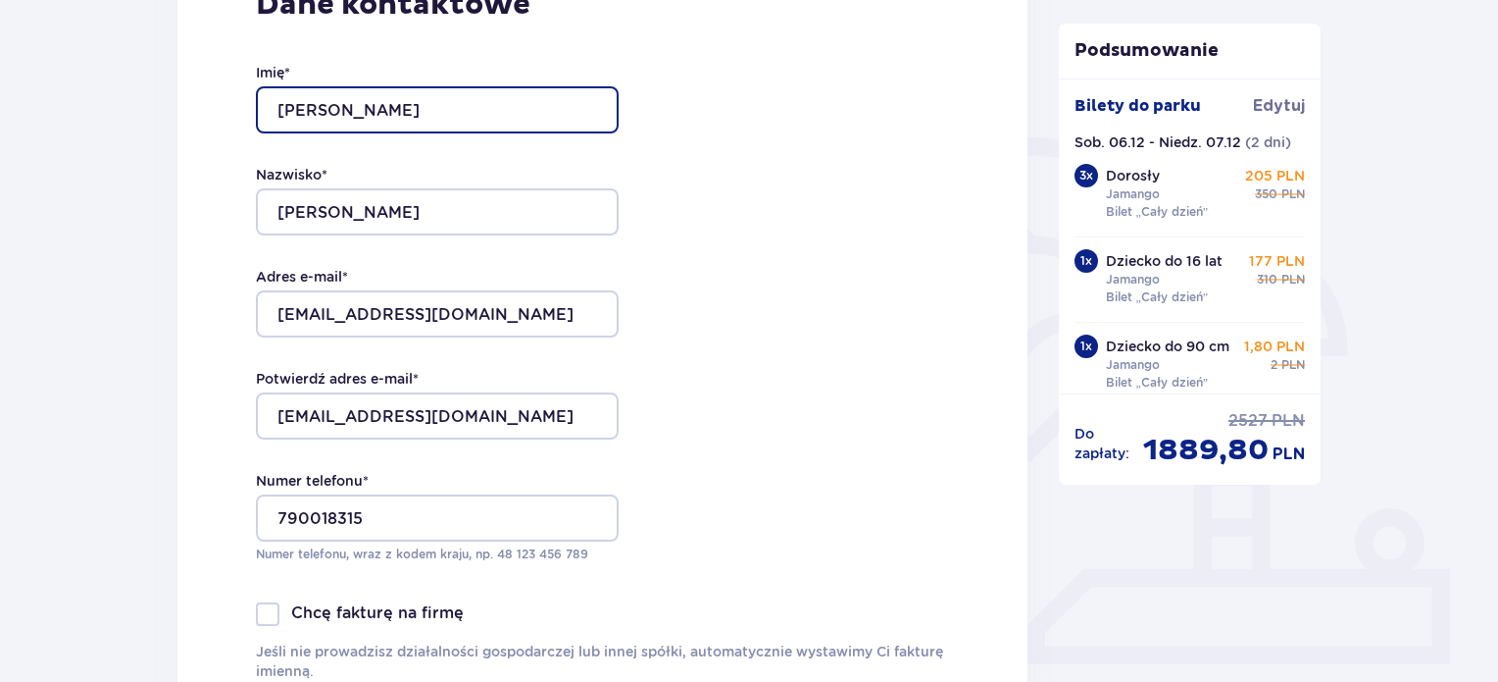
scroll to position [490, 0]
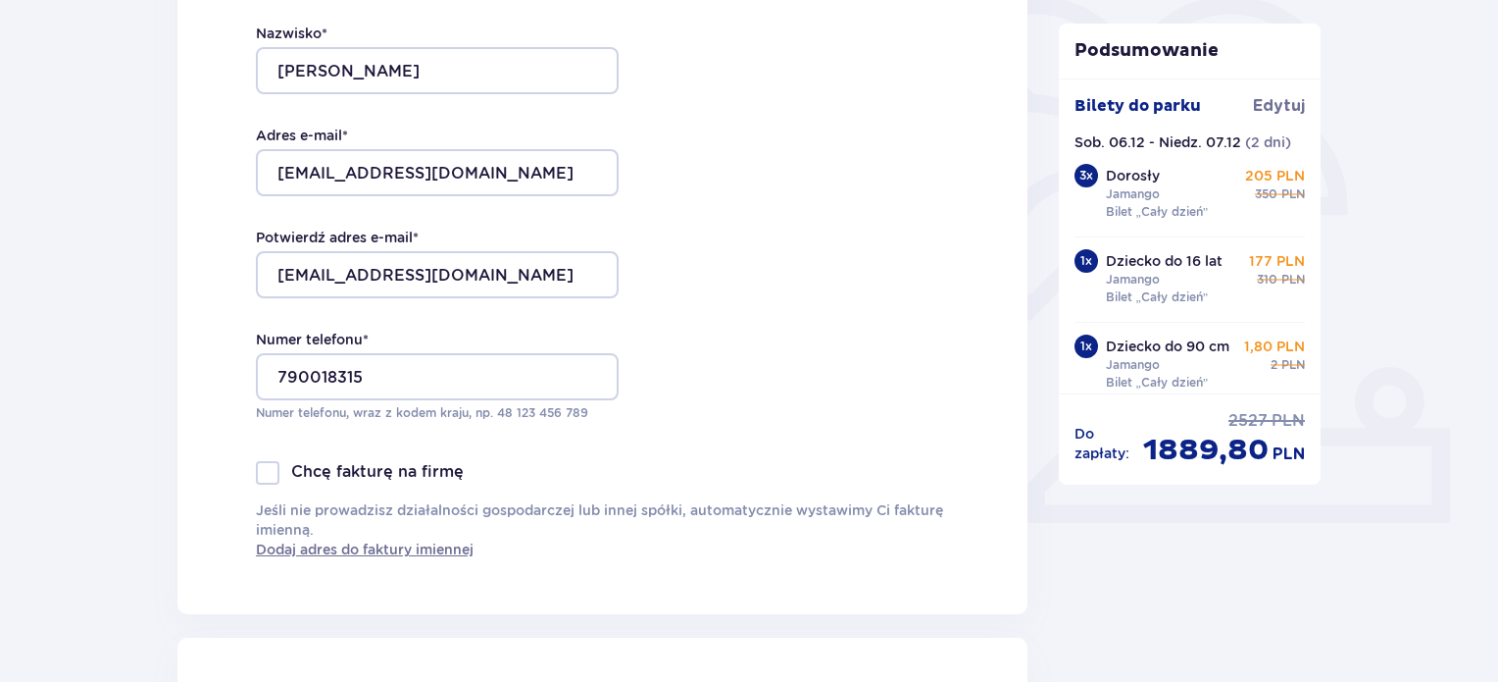
click at [277, 473] on div at bounding box center [268, 473] width 24 height 24
checkbox input "true"
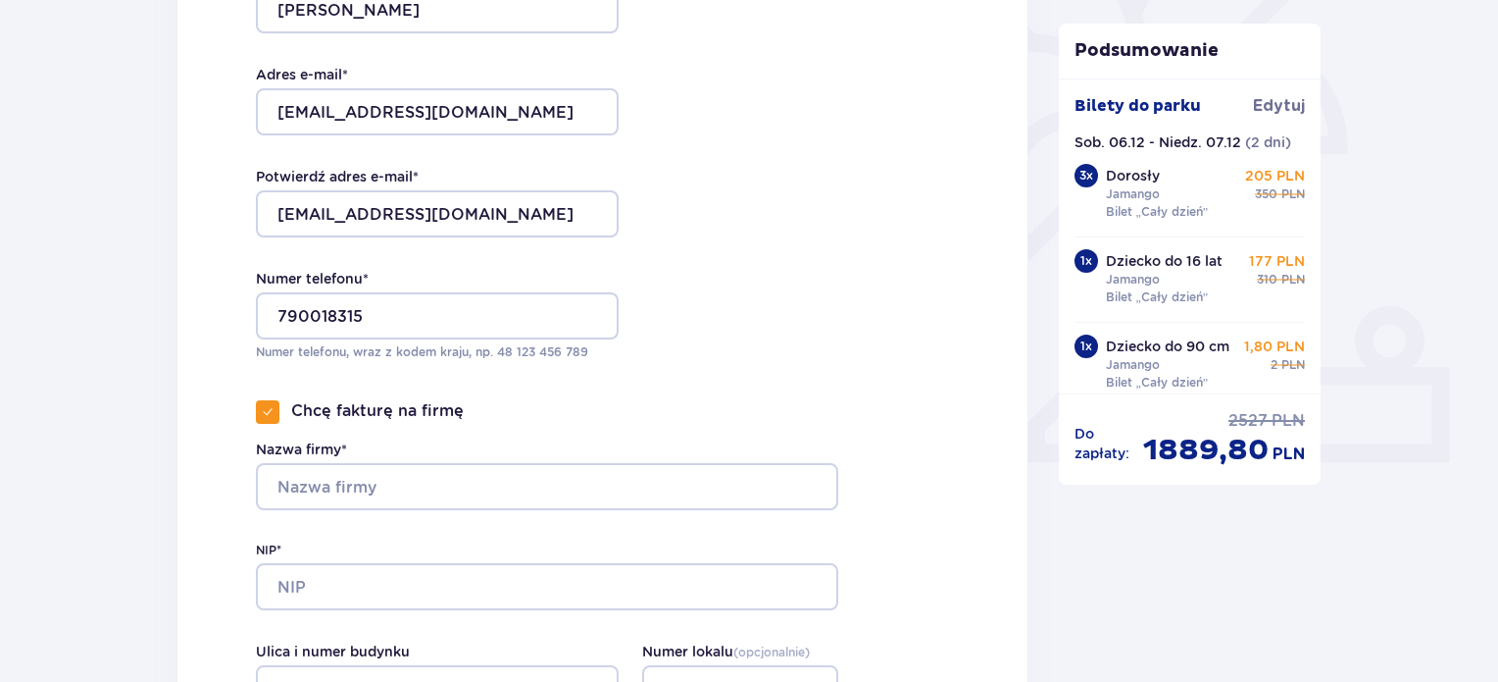
scroll to position [686, 0]
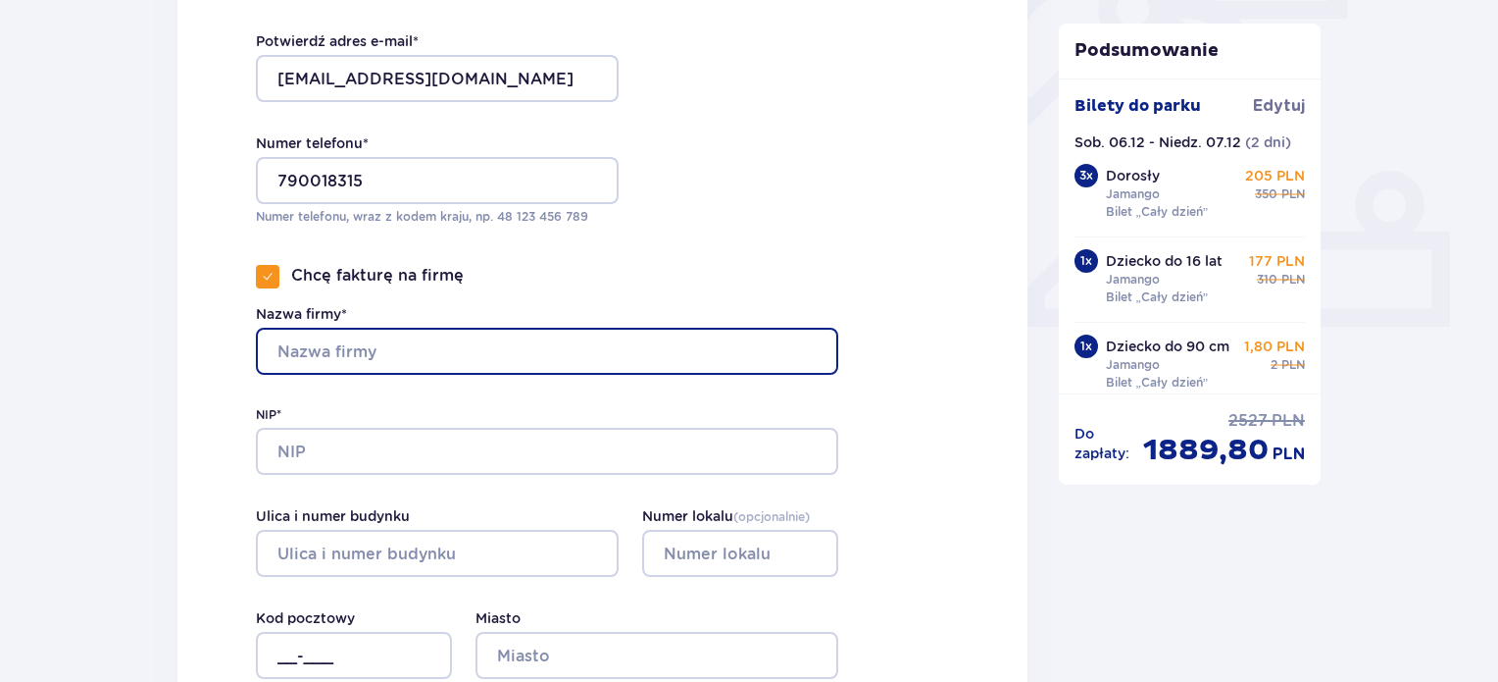
drag, startPoint x: 362, startPoint y: 355, endPoint x: 479, endPoint y: 372, distance: 117.9
click at [362, 354] on input "Nazwa firmy*" at bounding box center [547, 351] width 582 height 47
type input "Dietetyka w Sporcie sp.z.o.o"
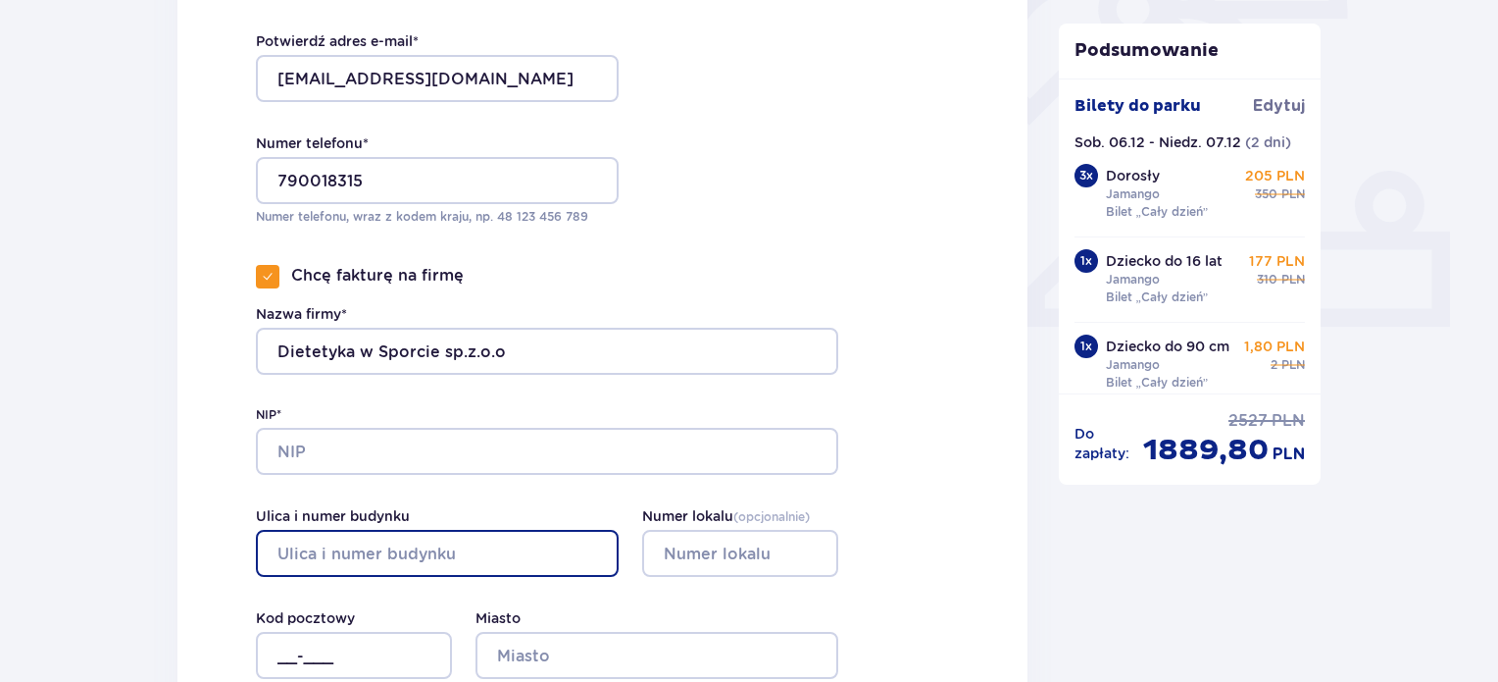
type input "Klonowa, Apt. 18"
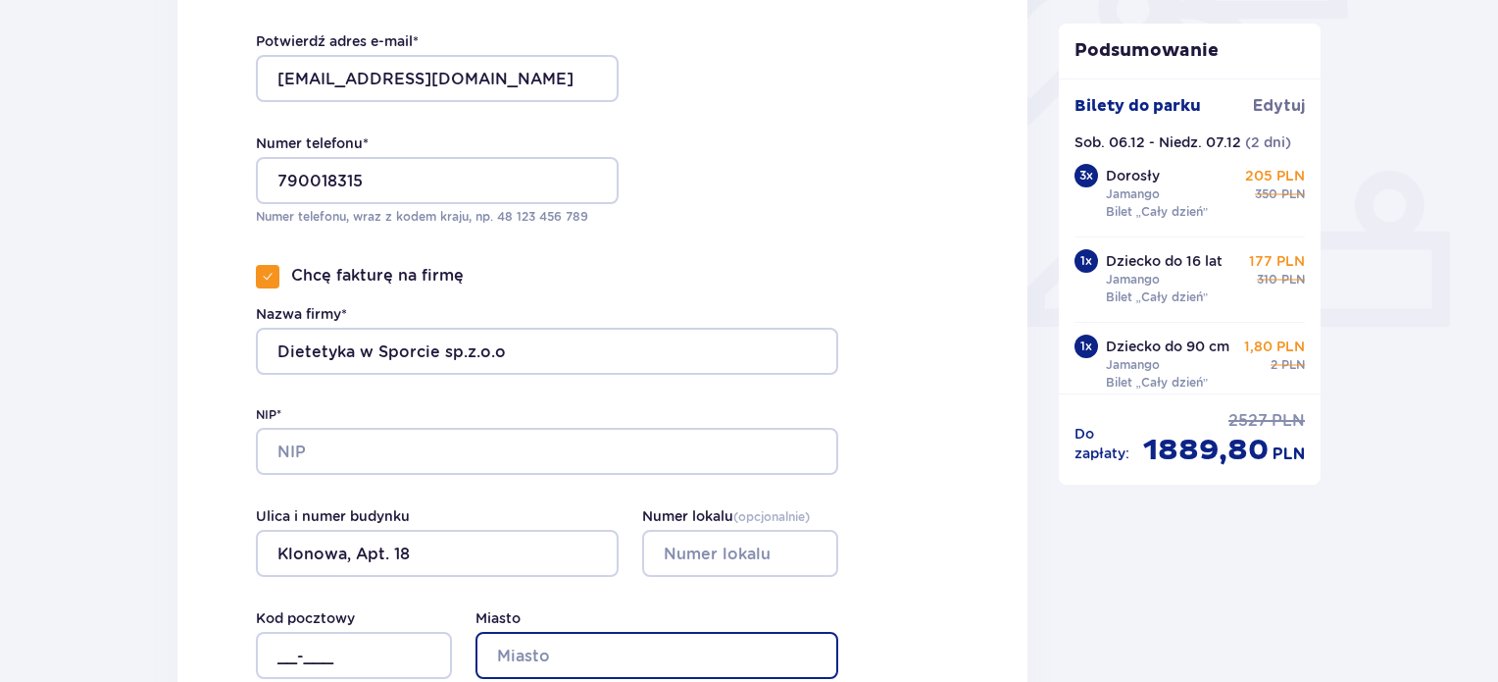
type input "Lniska"
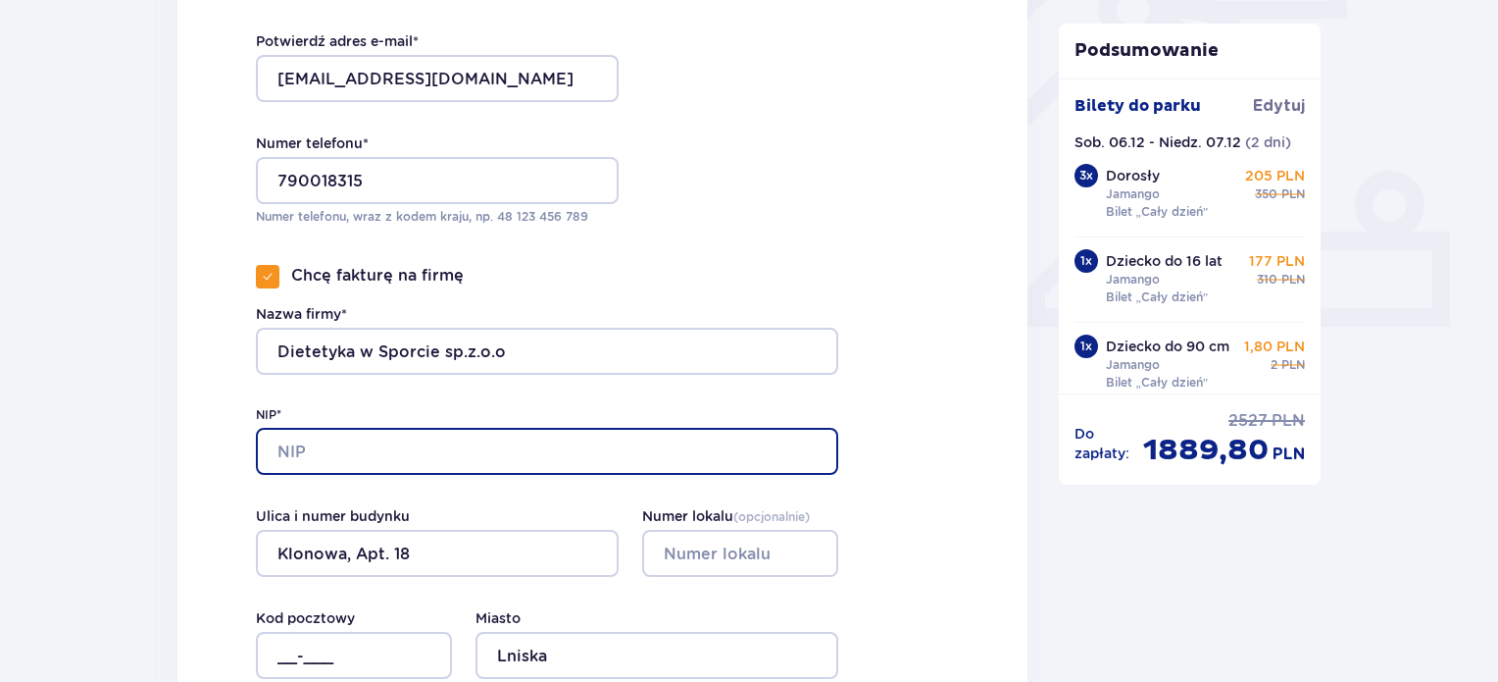
click at [378, 446] on input "NIP*" at bounding box center [547, 451] width 582 height 47
type input "5892104644"
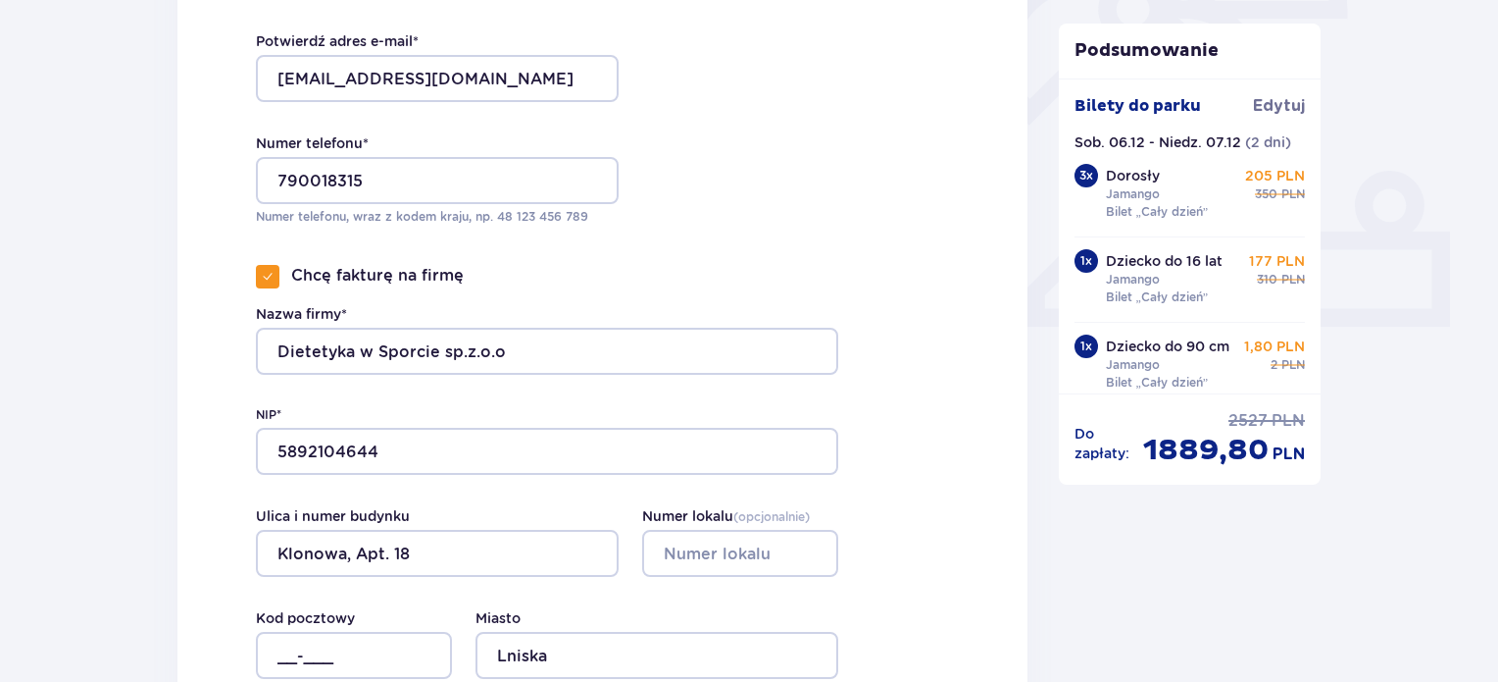
click at [235, 412] on div "Dane kontaktowe Imię * [PERSON_NAME] * [PERSON_NAME] Adres e-mail * [EMAIL_ADDR…" at bounding box center [602, 163] width 850 height 1139
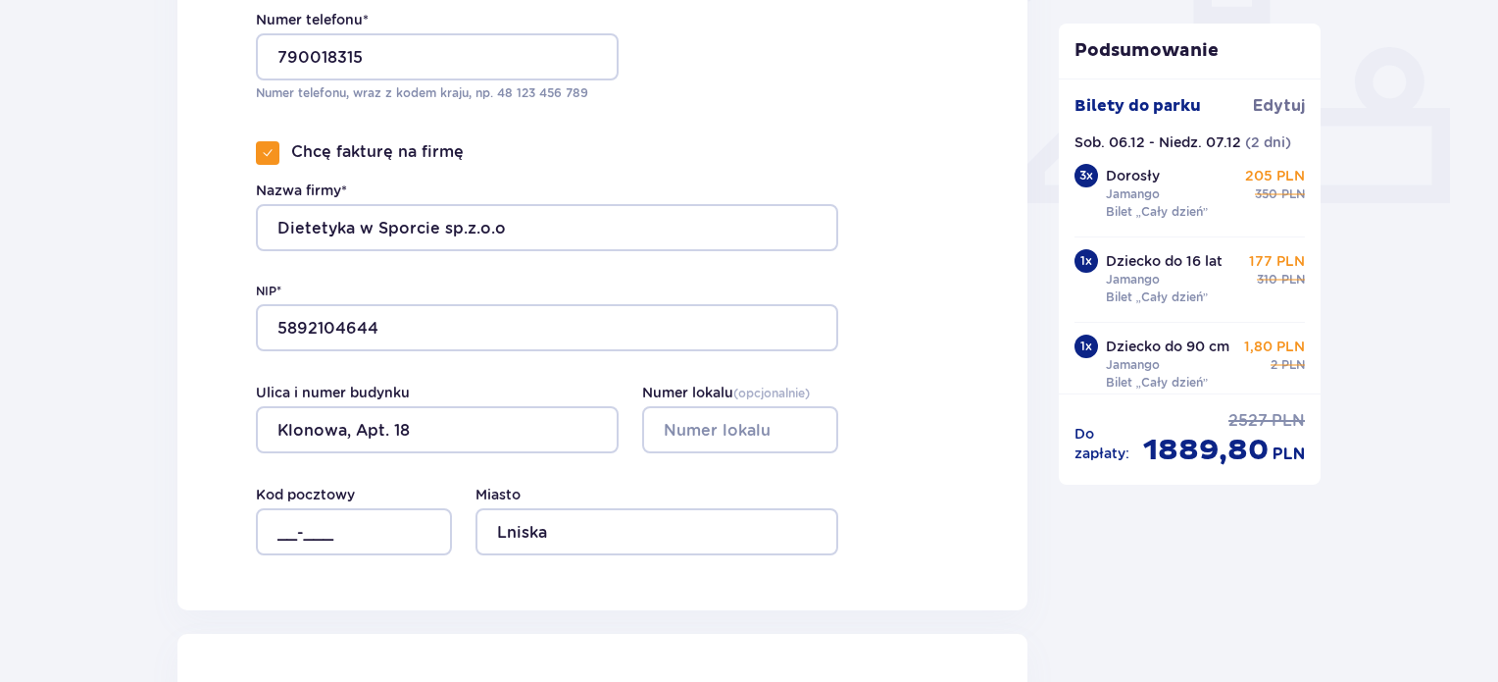
scroll to position [883, 0]
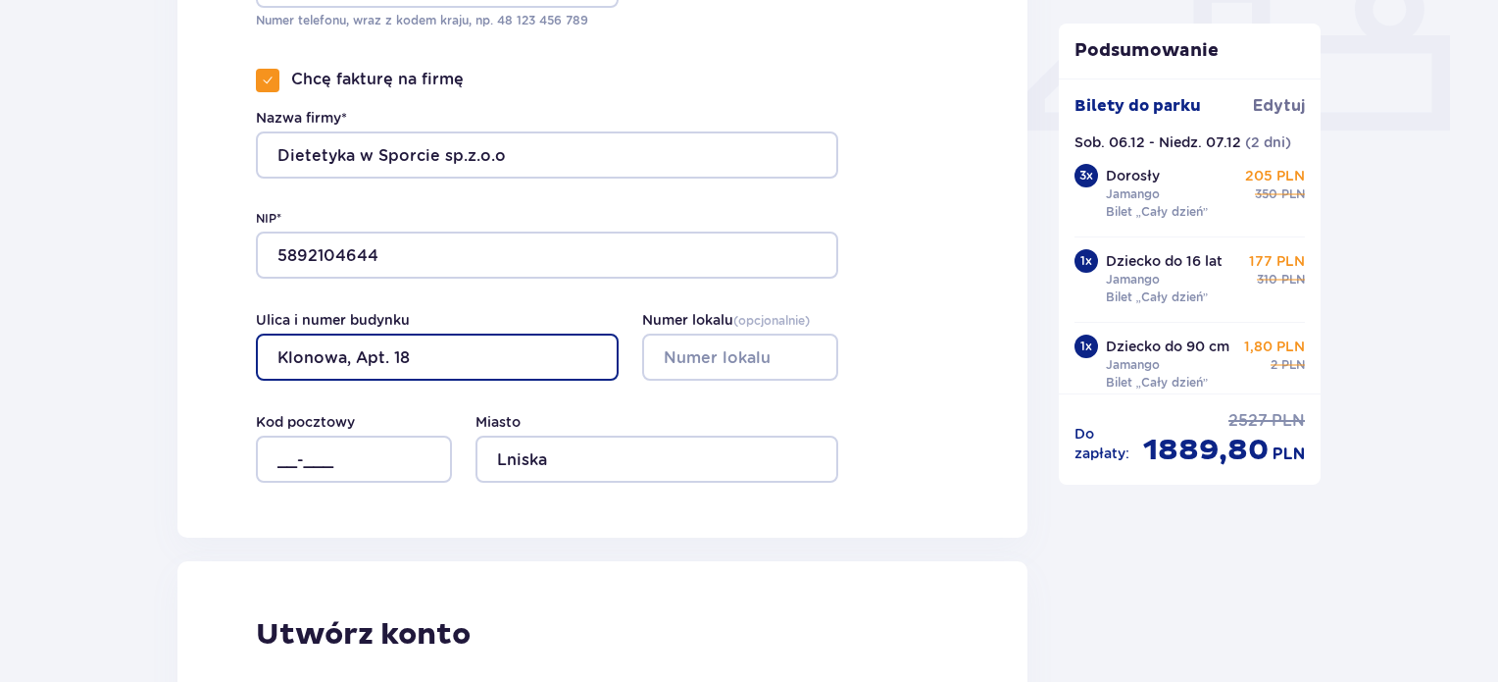
click at [407, 361] on input "Klonowa, Apt. 18" at bounding box center [437, 356] width 363 height 47
click at [389, 360] on input "Klonowa, Apt. 18" at bounding box center [437, 356] width 363 height 47
type input "Klonowa 18"
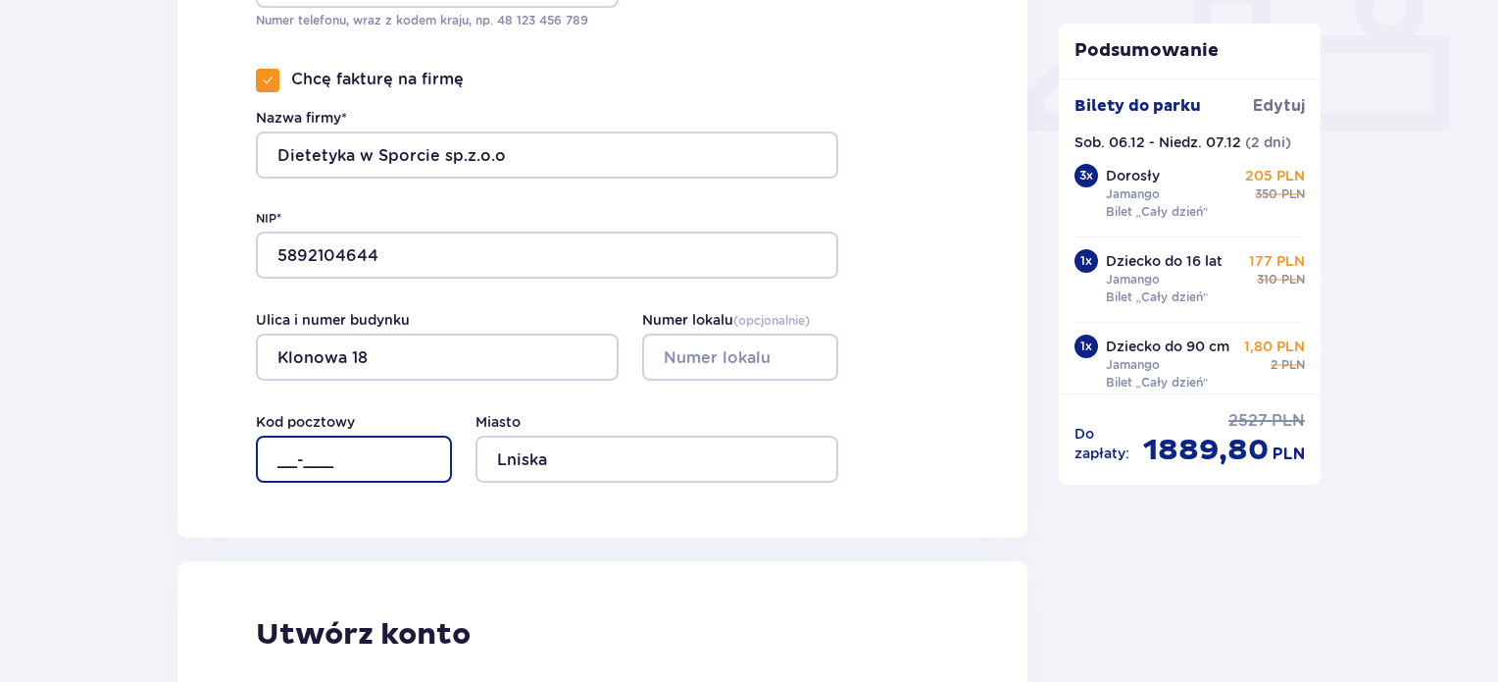
click at [286, 459] on input "__-___" at bounding box center [354, 458] width 196 height 47
type input "83-330"
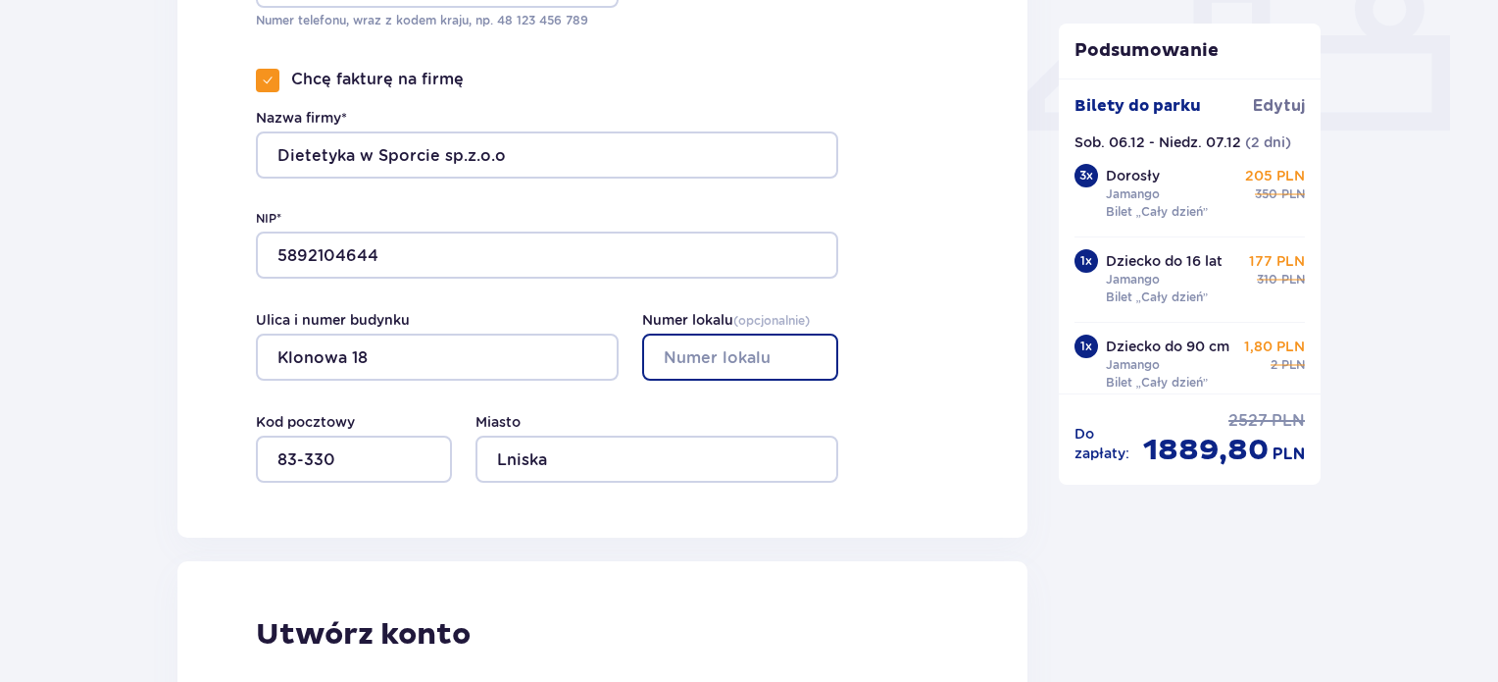
type input "18"
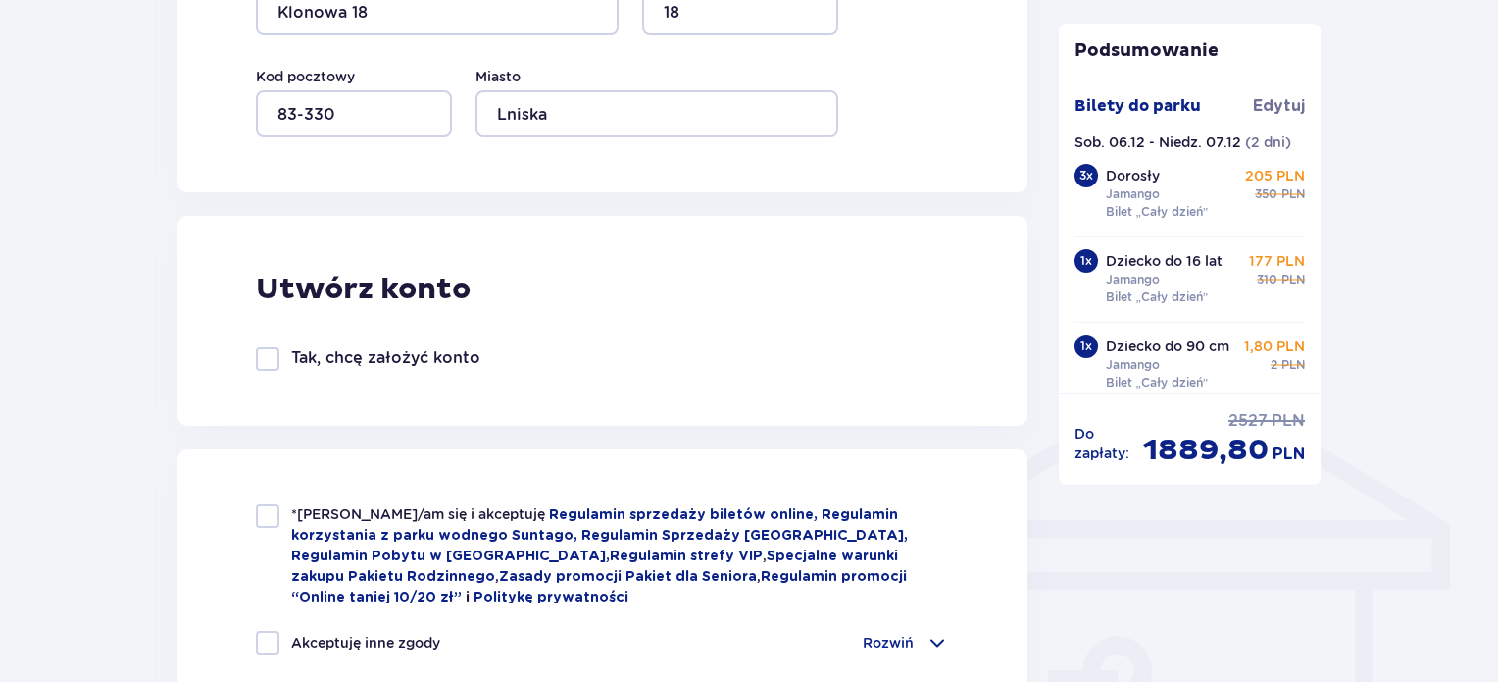
scroll to position [1275, 0]
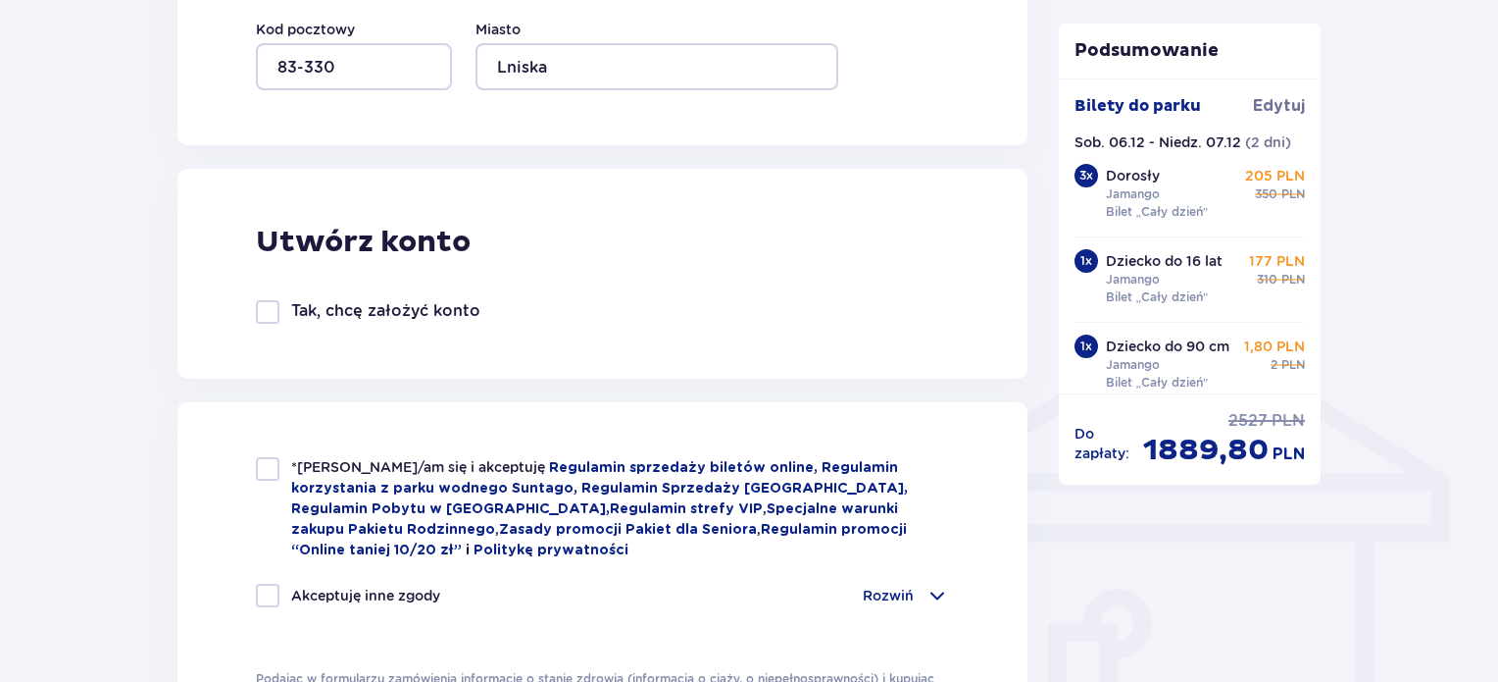
click at [270, 464] on div at bounding box center [268, 469] width 24 height 24
checkbox input "true"
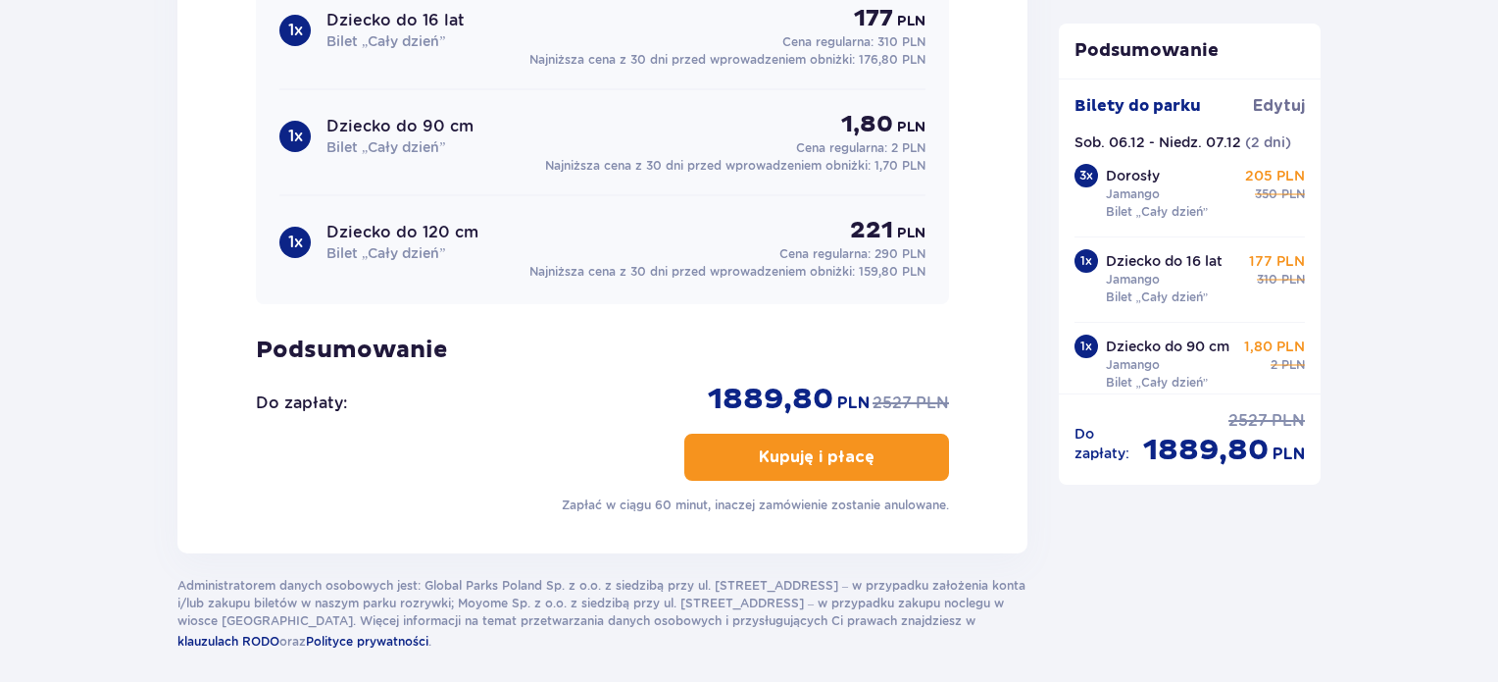
scroll to position [2548, 0]
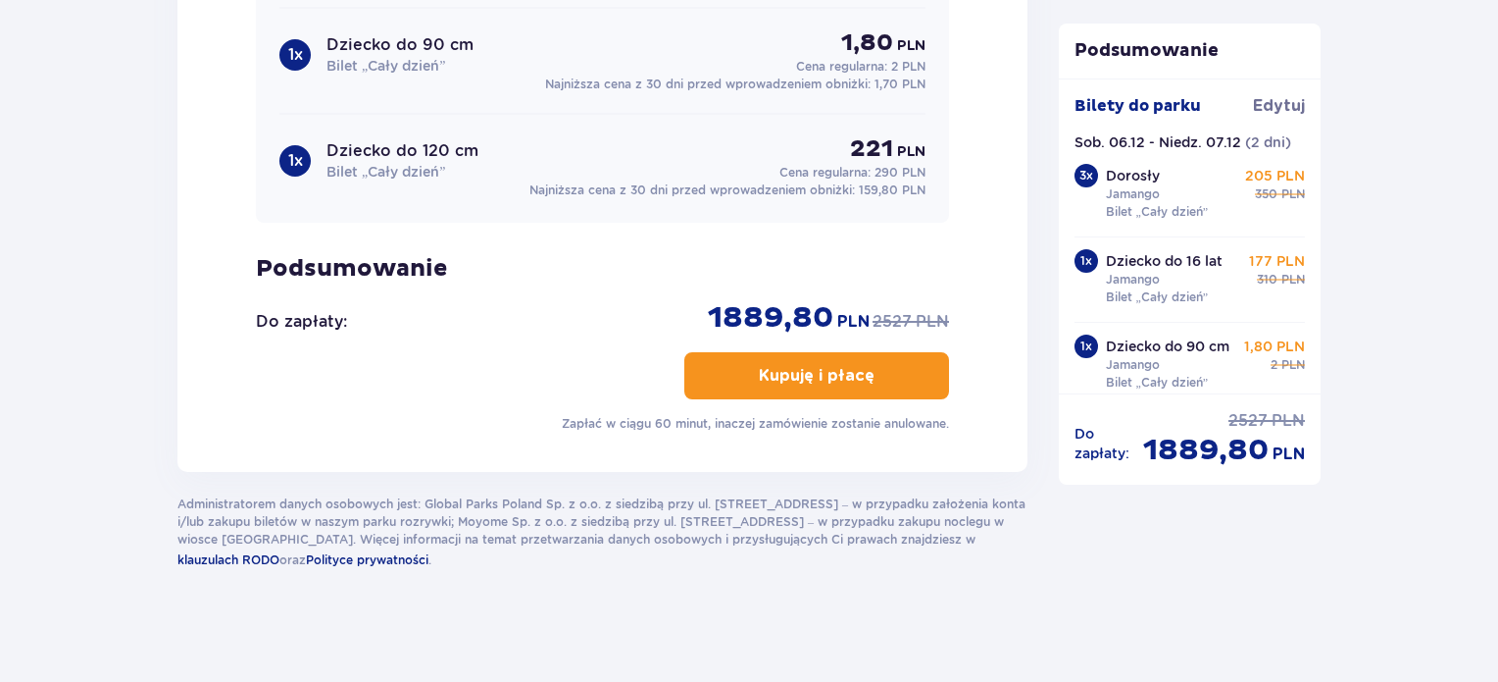
click at [902, 368] on button "Kupuję i płacę" at bounding box center [816, 375] width 265 height 47
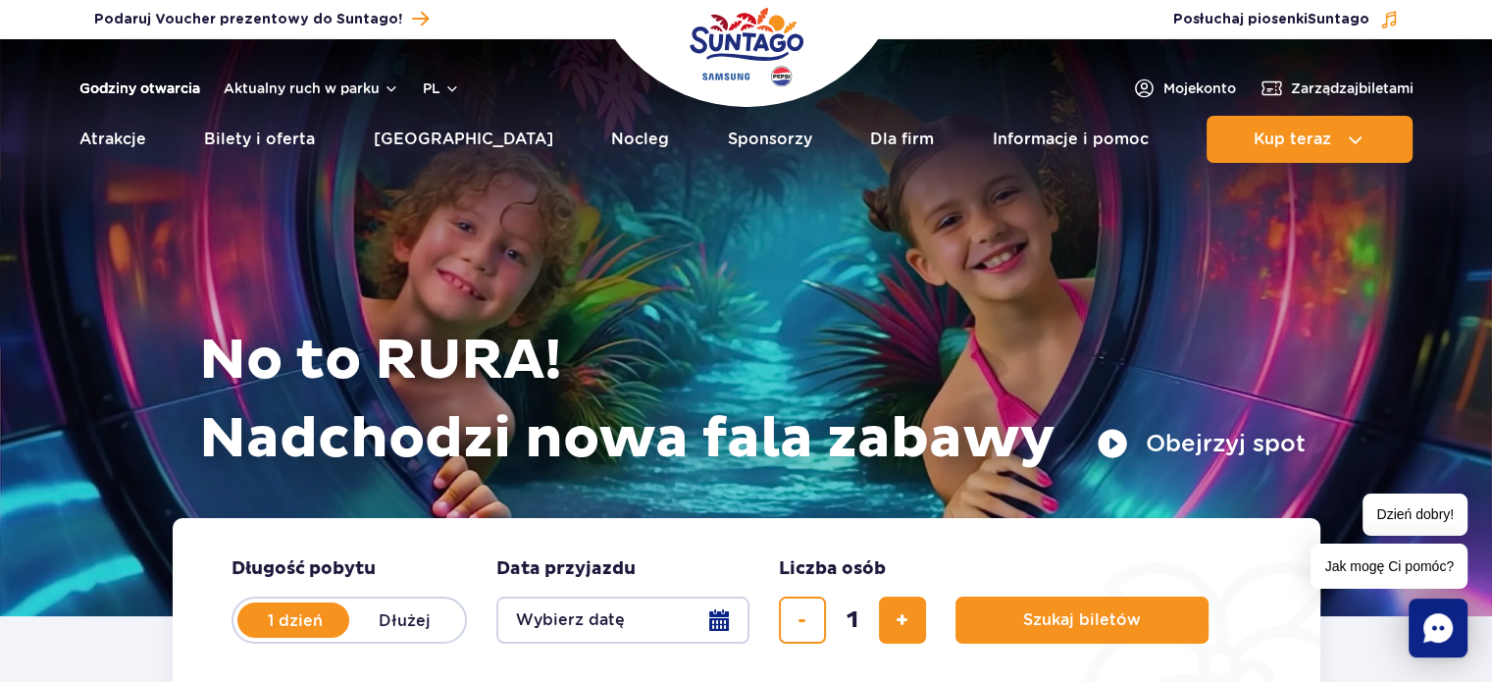
click at [157, 85] on link "Godziny otwarcia" at bounding box center [139, 88] width 121 height 20
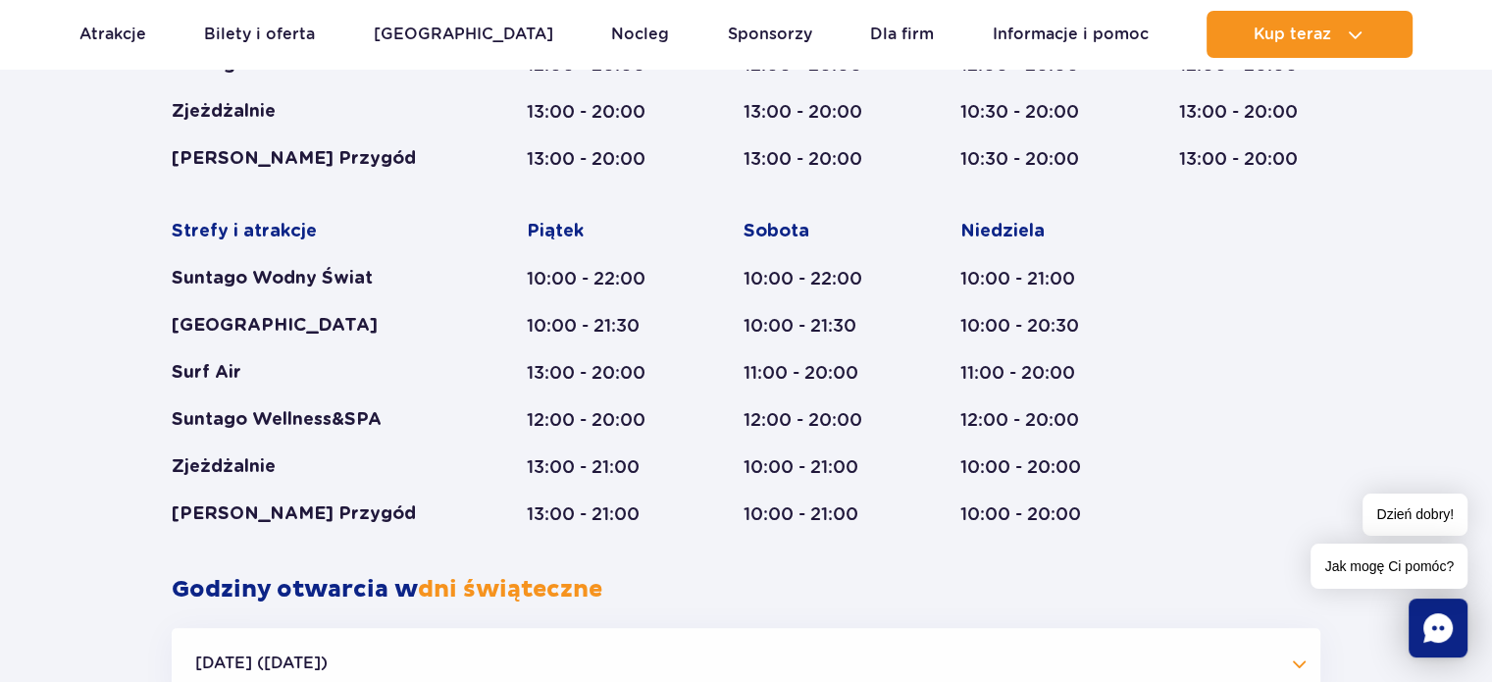
scroll to position [1628, 0]
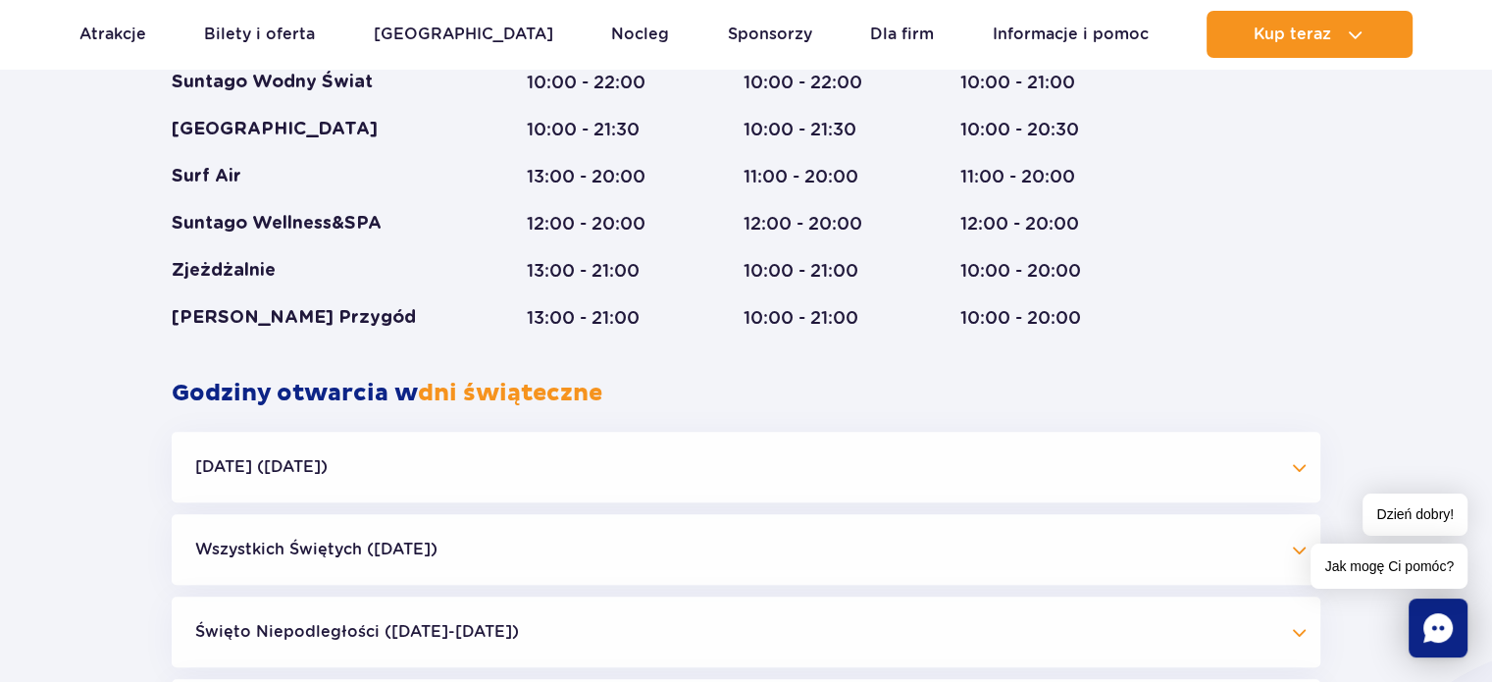
click at [751, 472] on button "[DATE] ([DATE])" at bounding box center [746, 466] width 1148 height 71
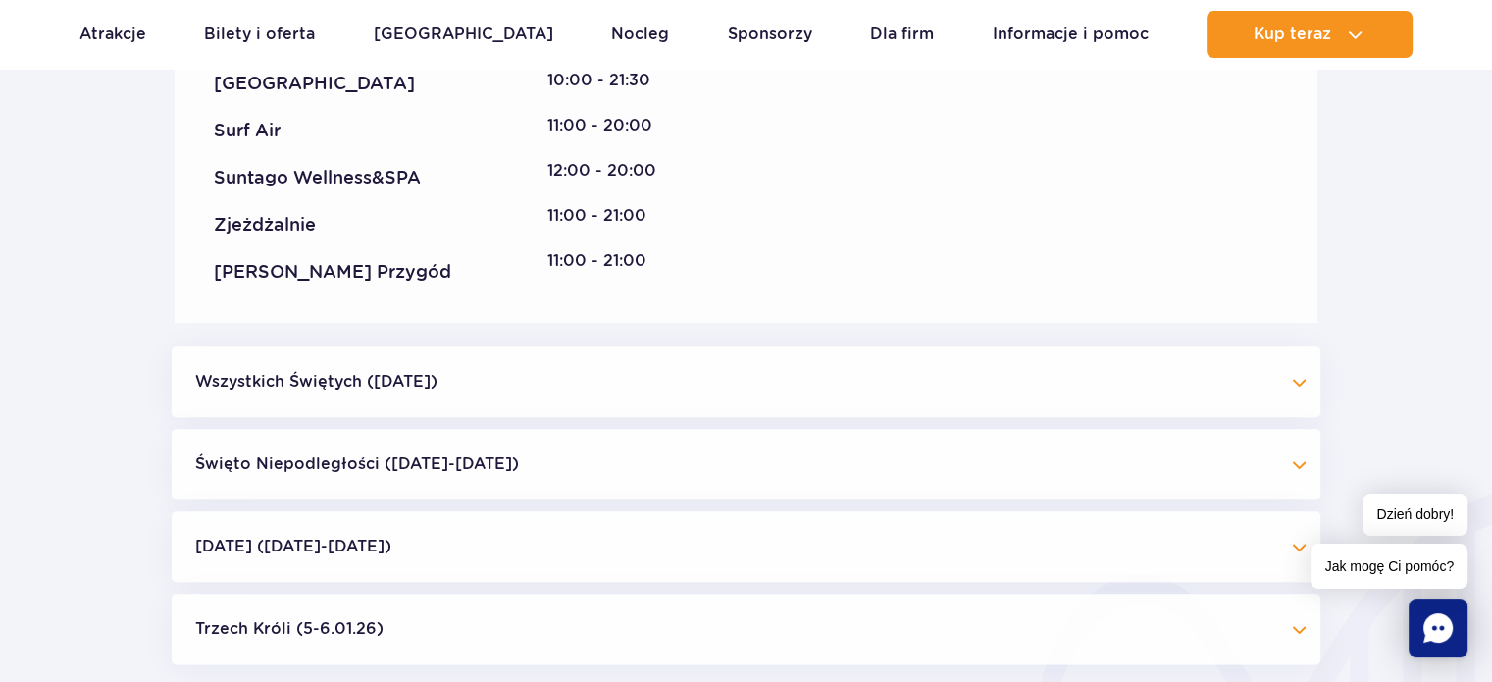
scroll to position [2216, 0]
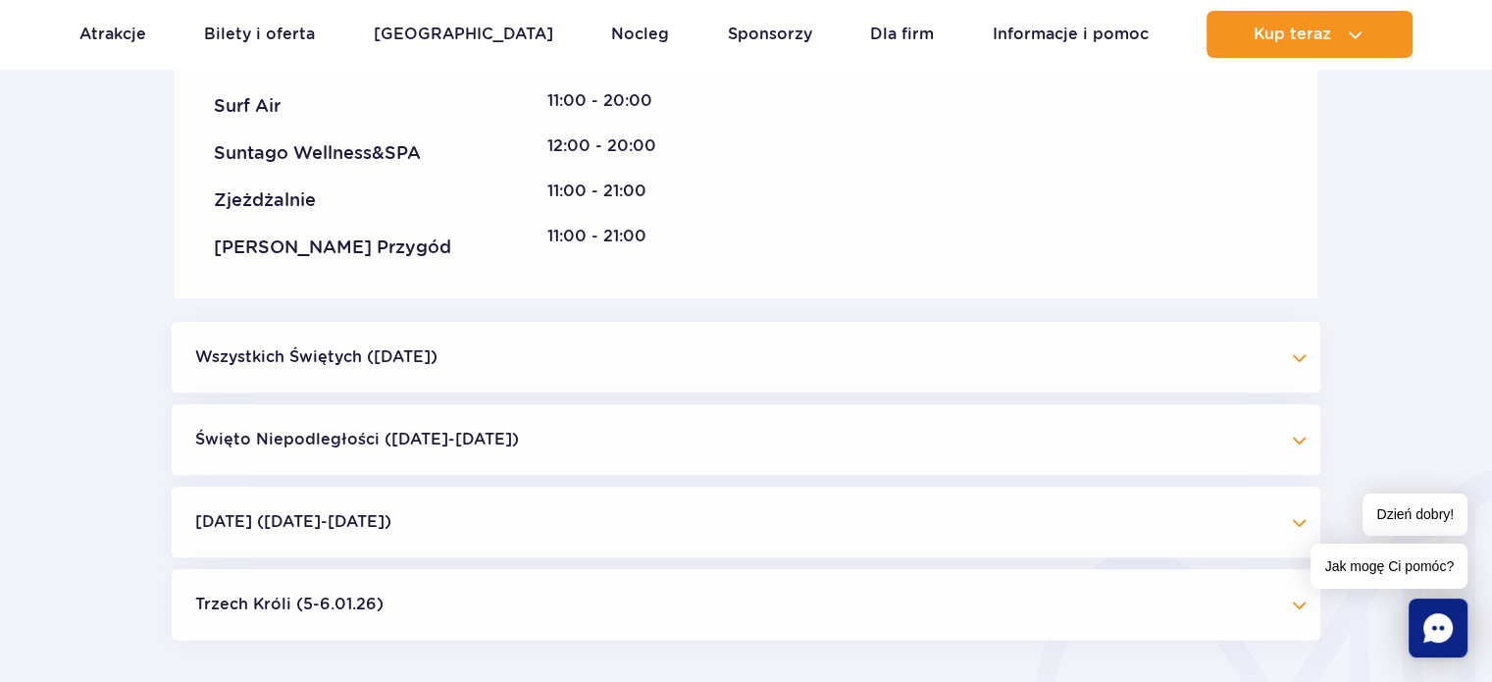
click at [726, 523] on button "[DATE] ([DATE]-[DATE])" at bounding box center [746, 521] width 1148 height 71
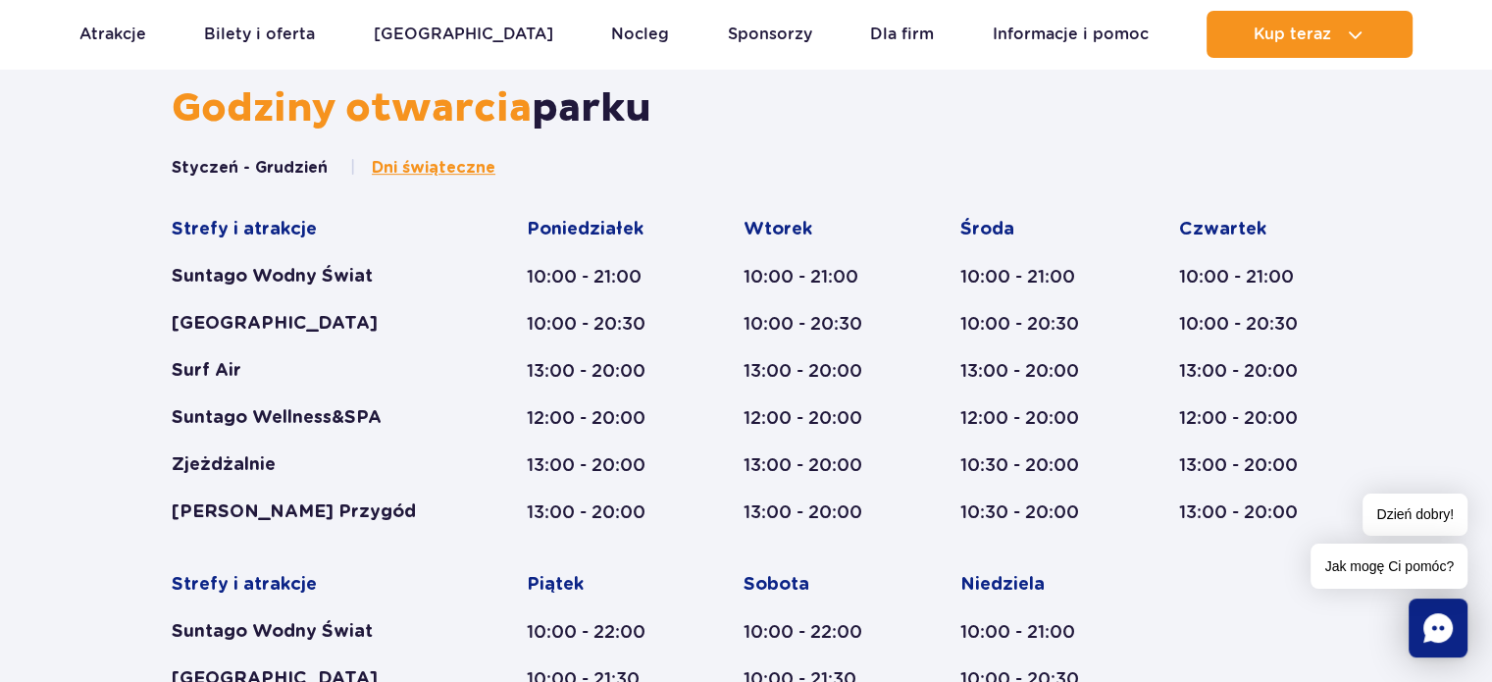
scroll to position [981, 0]
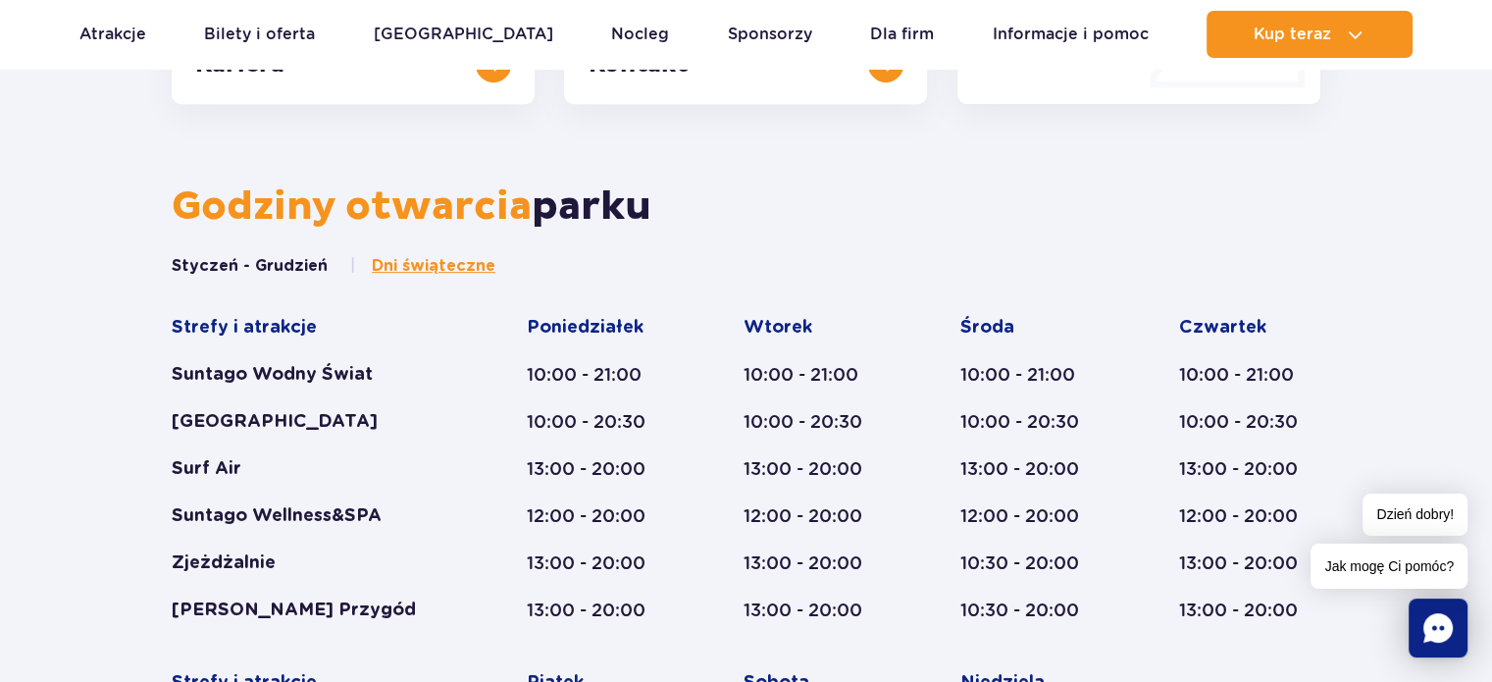
click at [286, 266] on button "Styczeń - Grudzień" at bounding box center [250, 266] width 156 height 22
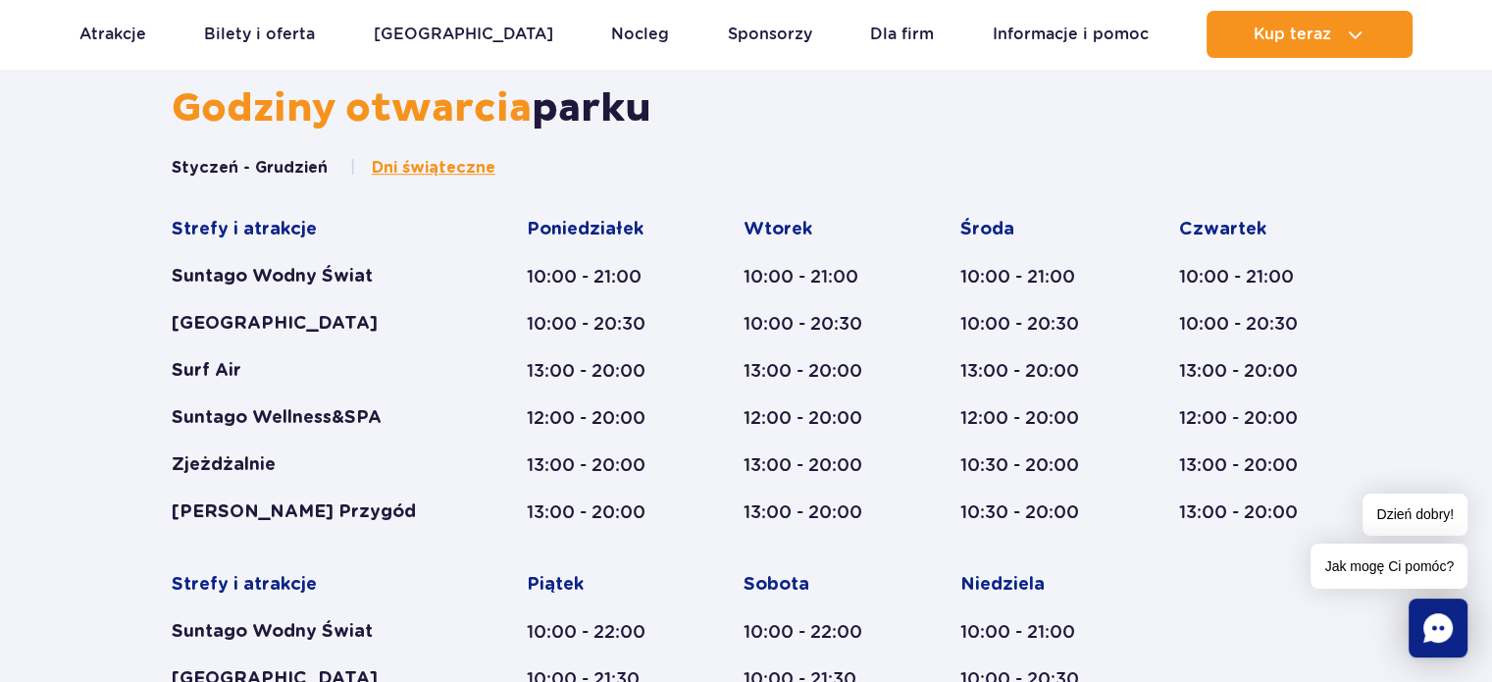
click at [428, 176] on span "Dni świąteczne" at bounding box center [434, 168] width 124 height 22
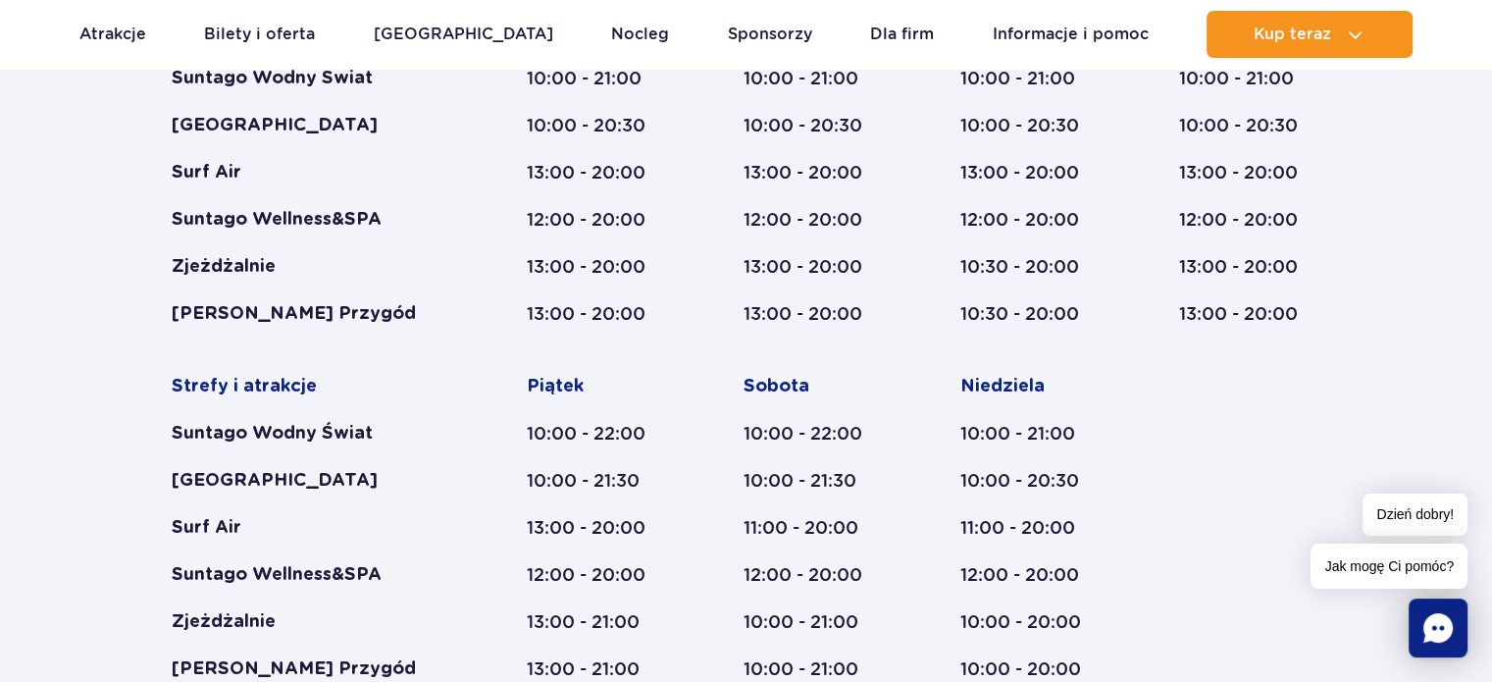
scroll to position [1310, 0]
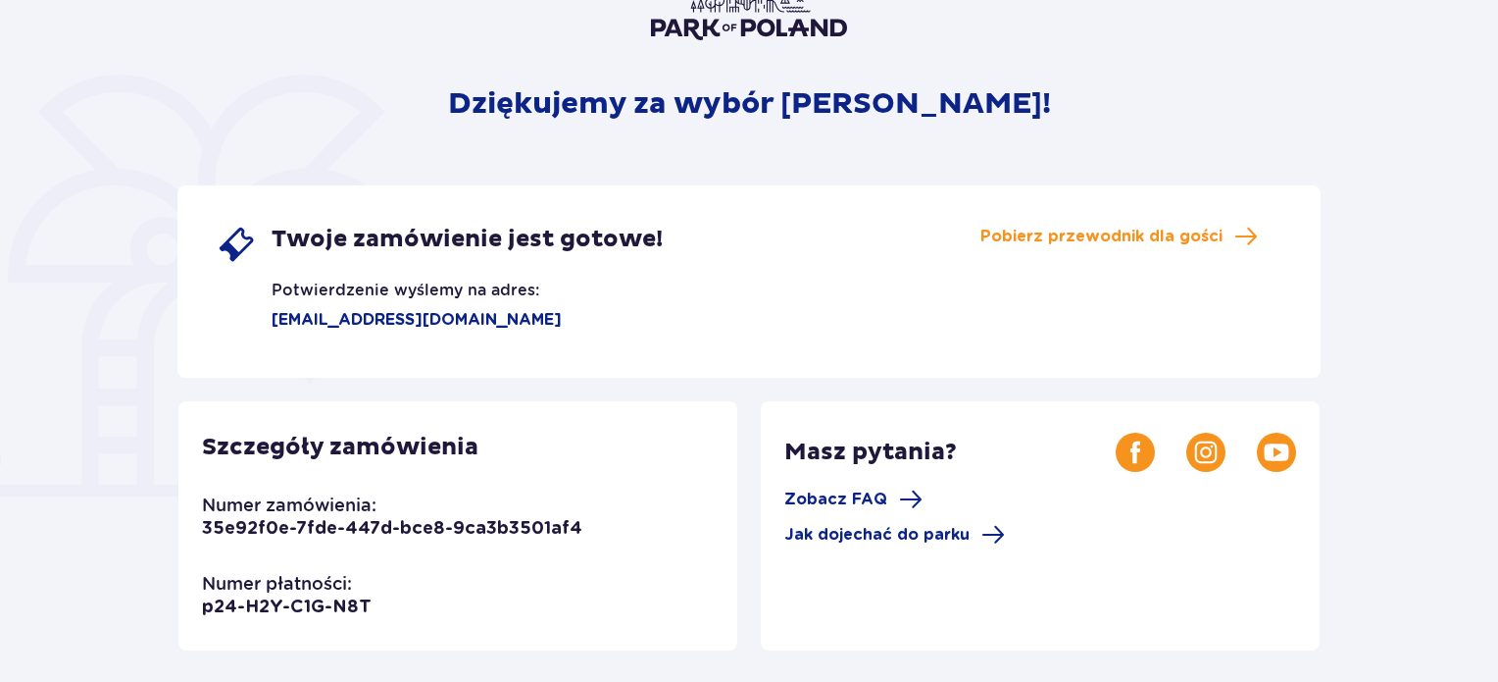
scroll to position [97, 0]
